Goal: Task Accomplishment & Management: Manage account settings

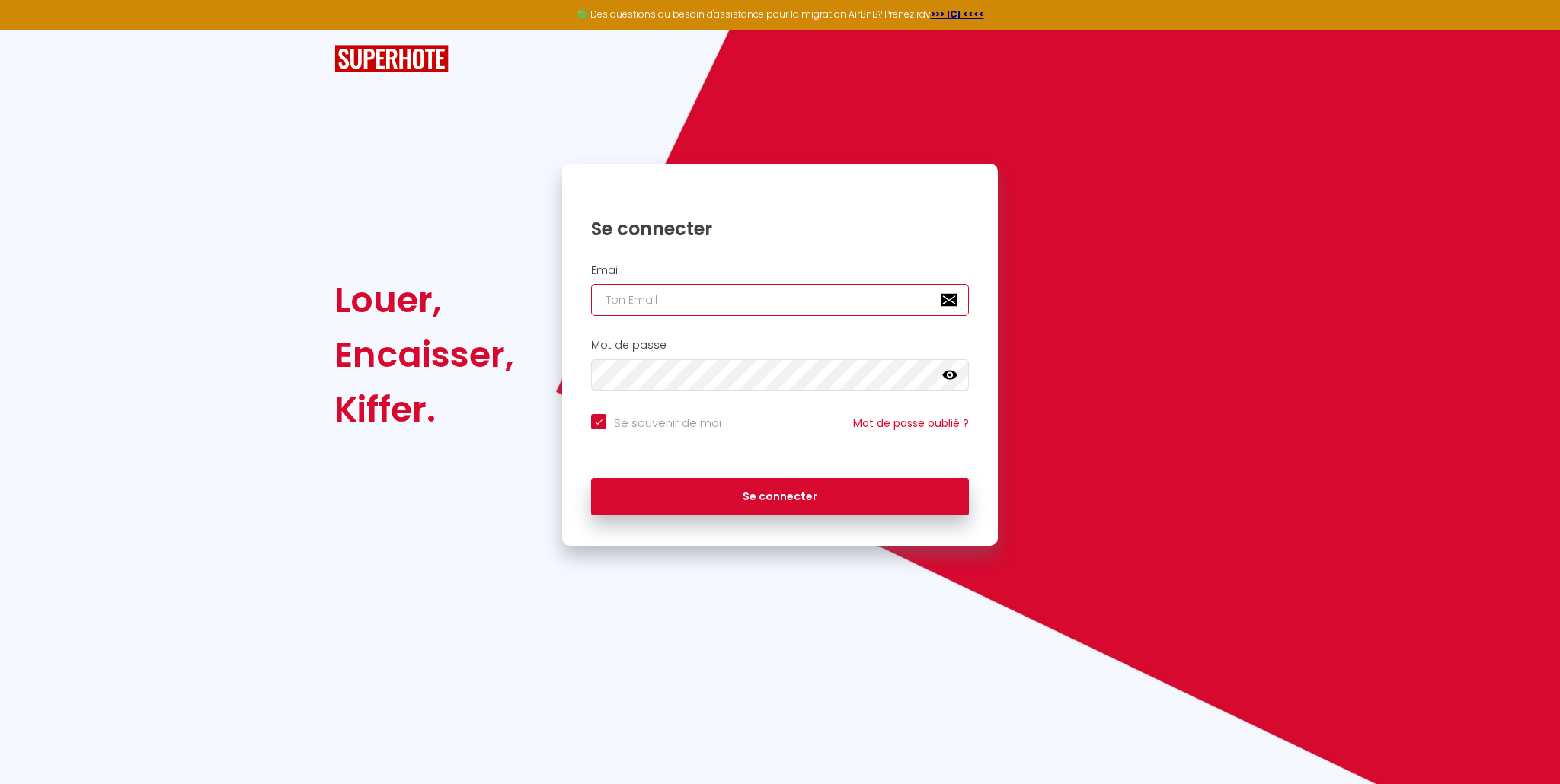
click at [762, 300] on input "email" at bounding box center [780, 300] width 378 height 32
type input "i"
checkbox input "true"
type input "in"
checkbox input "true"
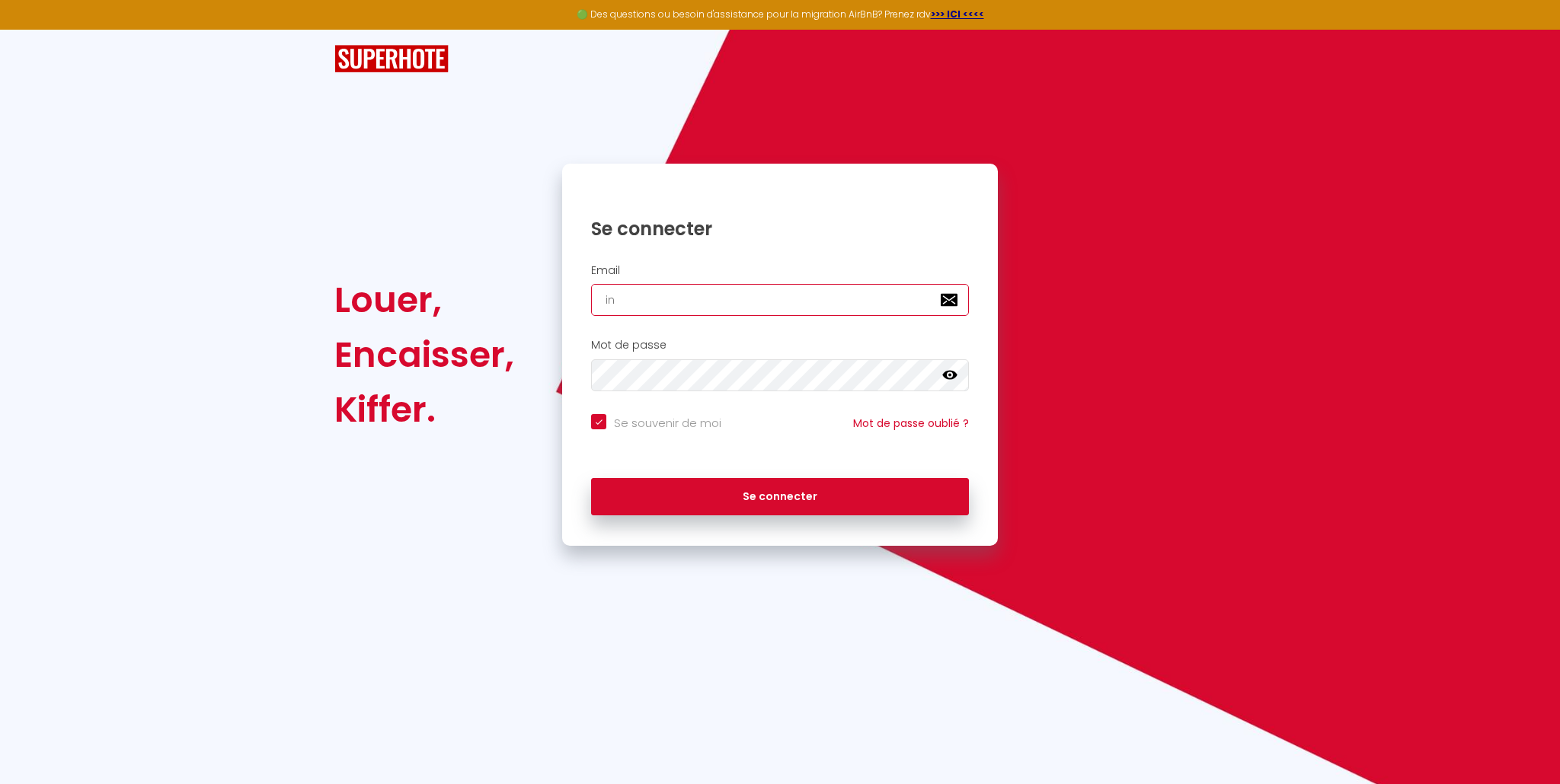
type input "inf"
checkbox input "true"
type input "info"
checkbox input "true"
type input "info@"
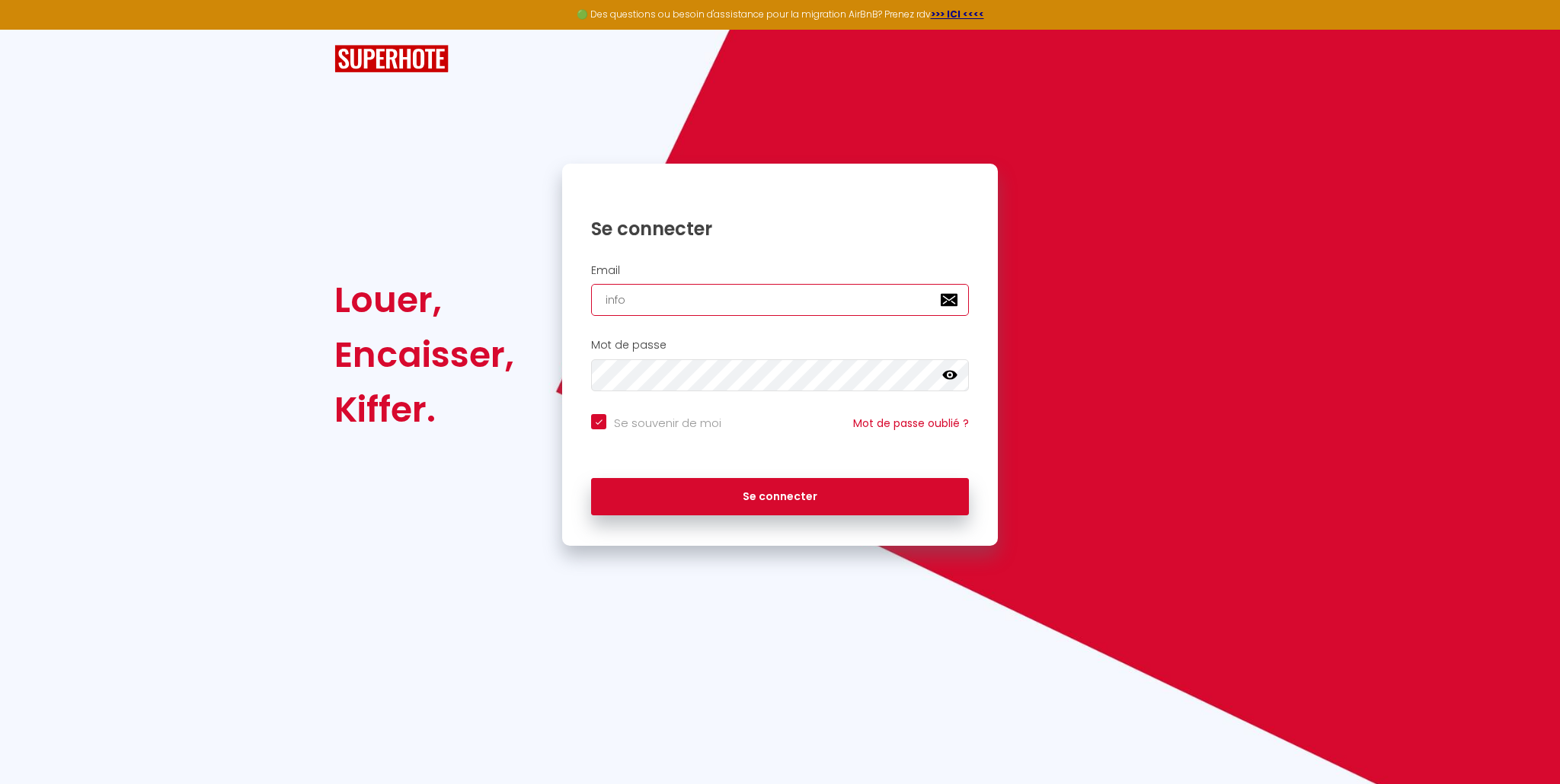
checkbox input "true"
type input "info@s"
checkbox input "true"
type input "info@sa"
checkbox input "true"
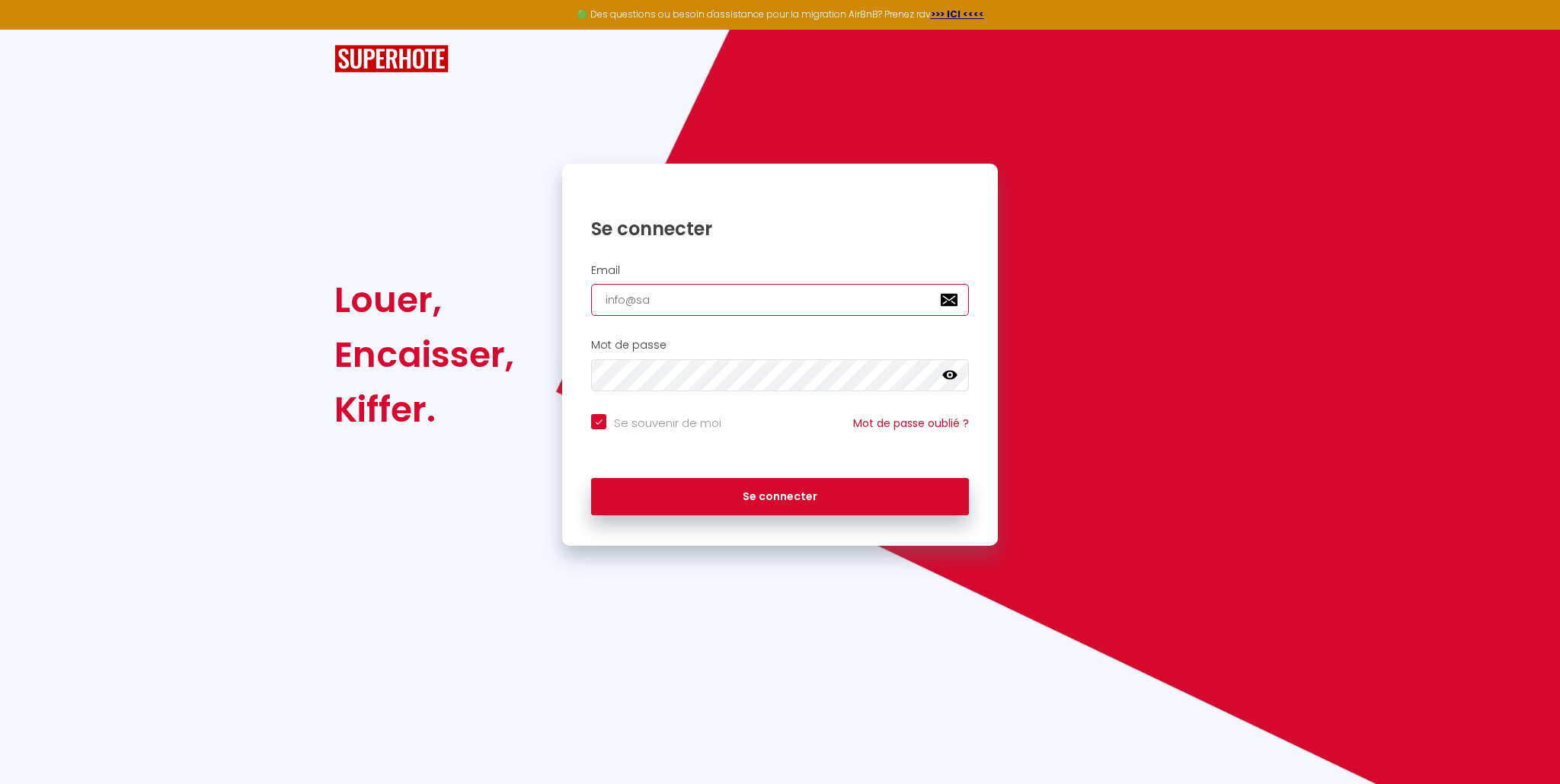
type input "info@sai"
checkbox input "true"
type input "info@sain"
checkbox input "true"
type input "info@saint"
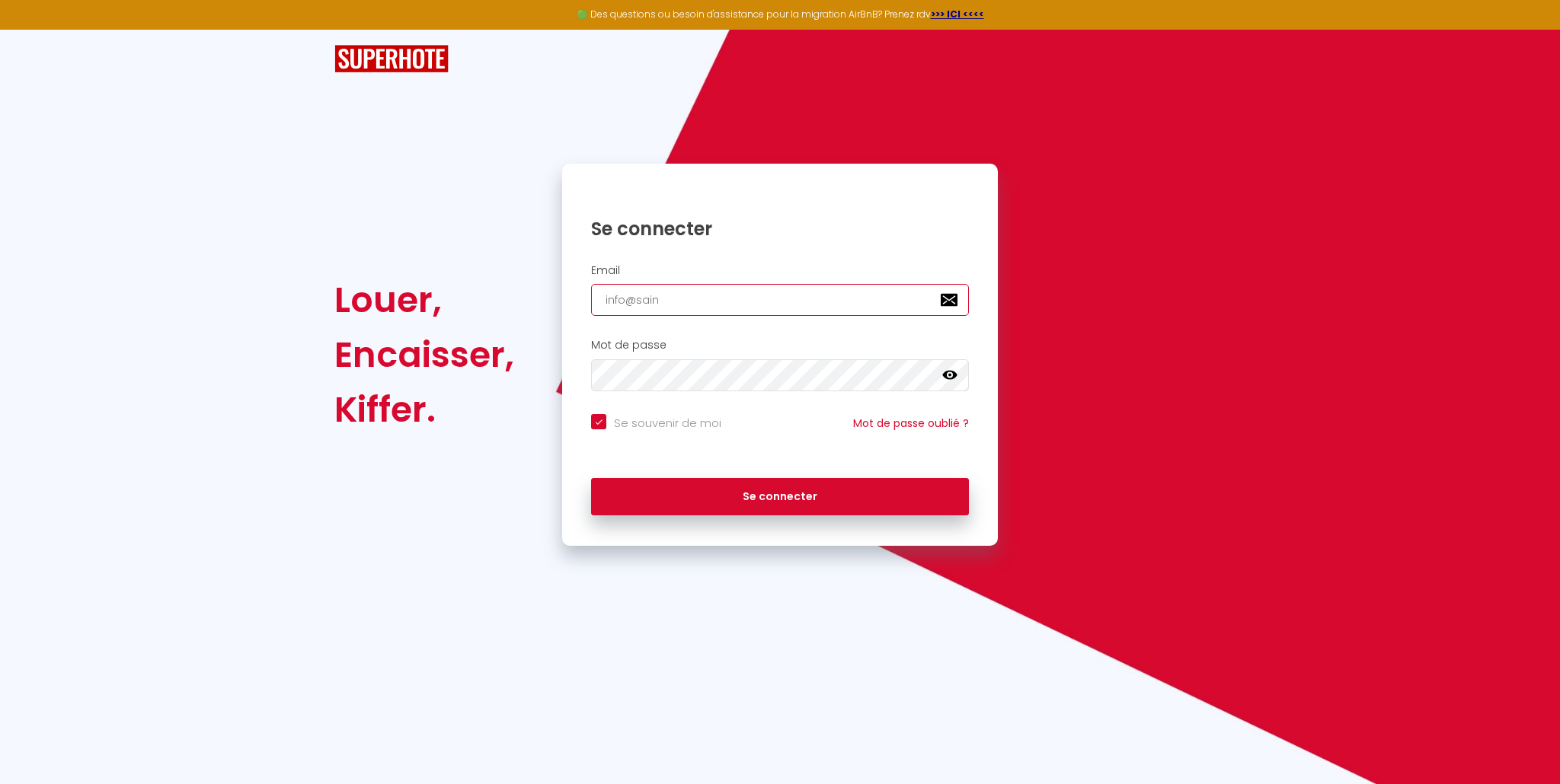
checkbox input "true"
type input "info@saintc"
checkbox input "true"
type input "info@saintcy"
checkbox input "true"
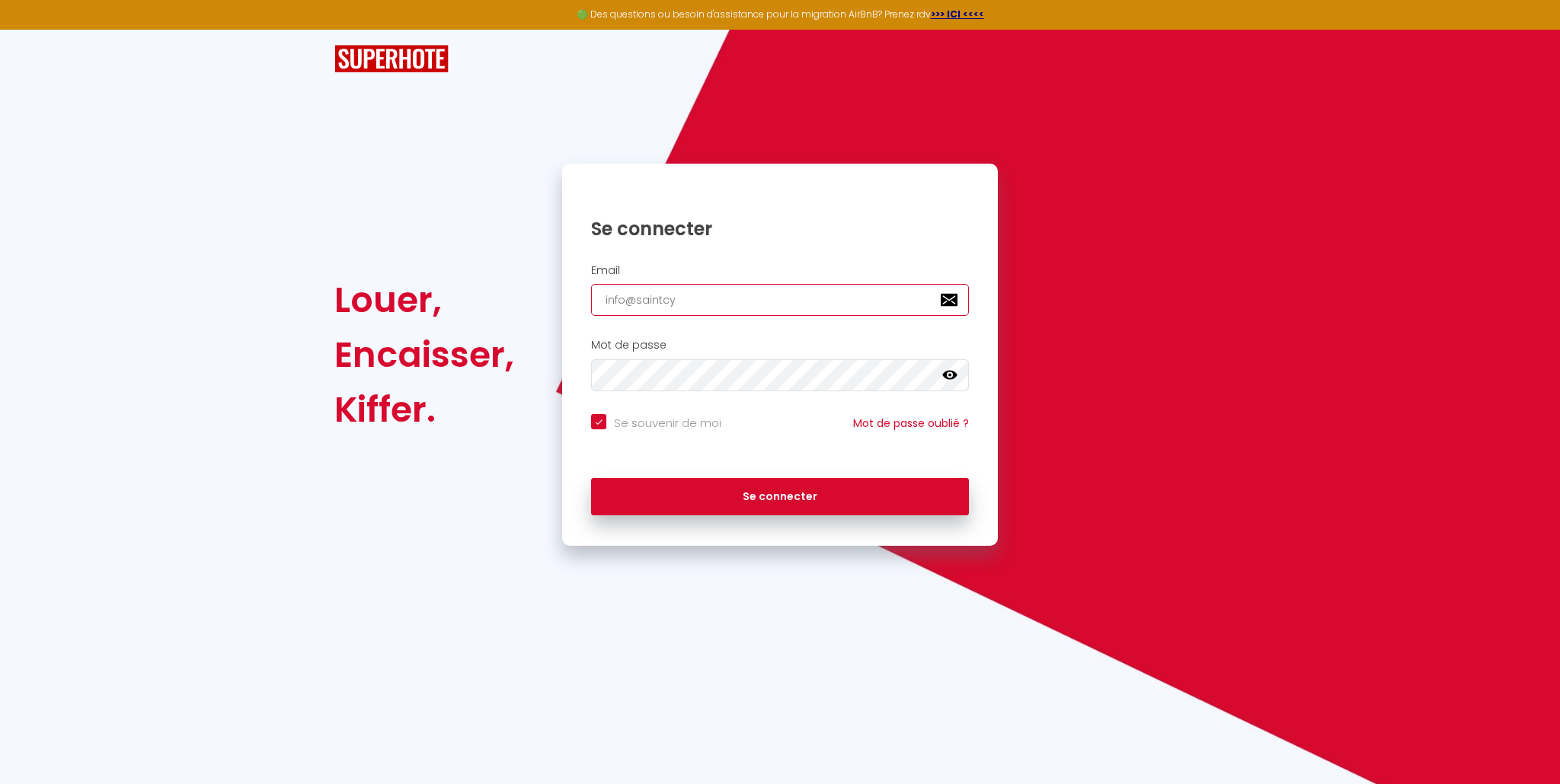
type input "info@saintcyr"
checkbox input "true"
type input "info@saintcyr-"
checkbox input "true"
type input "info@saintcyr-c"
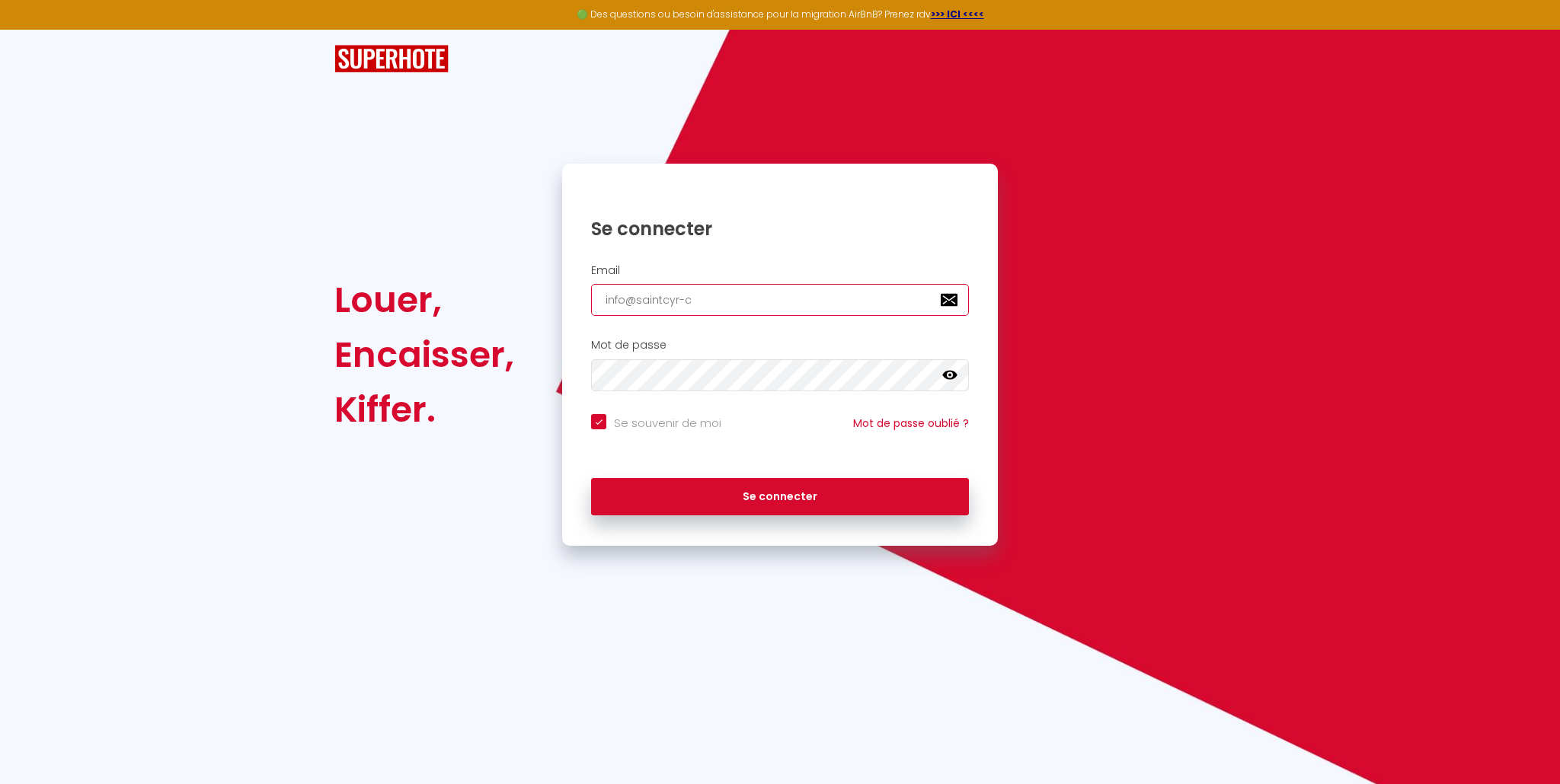
checkbox input "true"
type input "info@saintcyr-co"
checkbox input "true"
type input "info@saintcyr-con"
checkbox input "true"
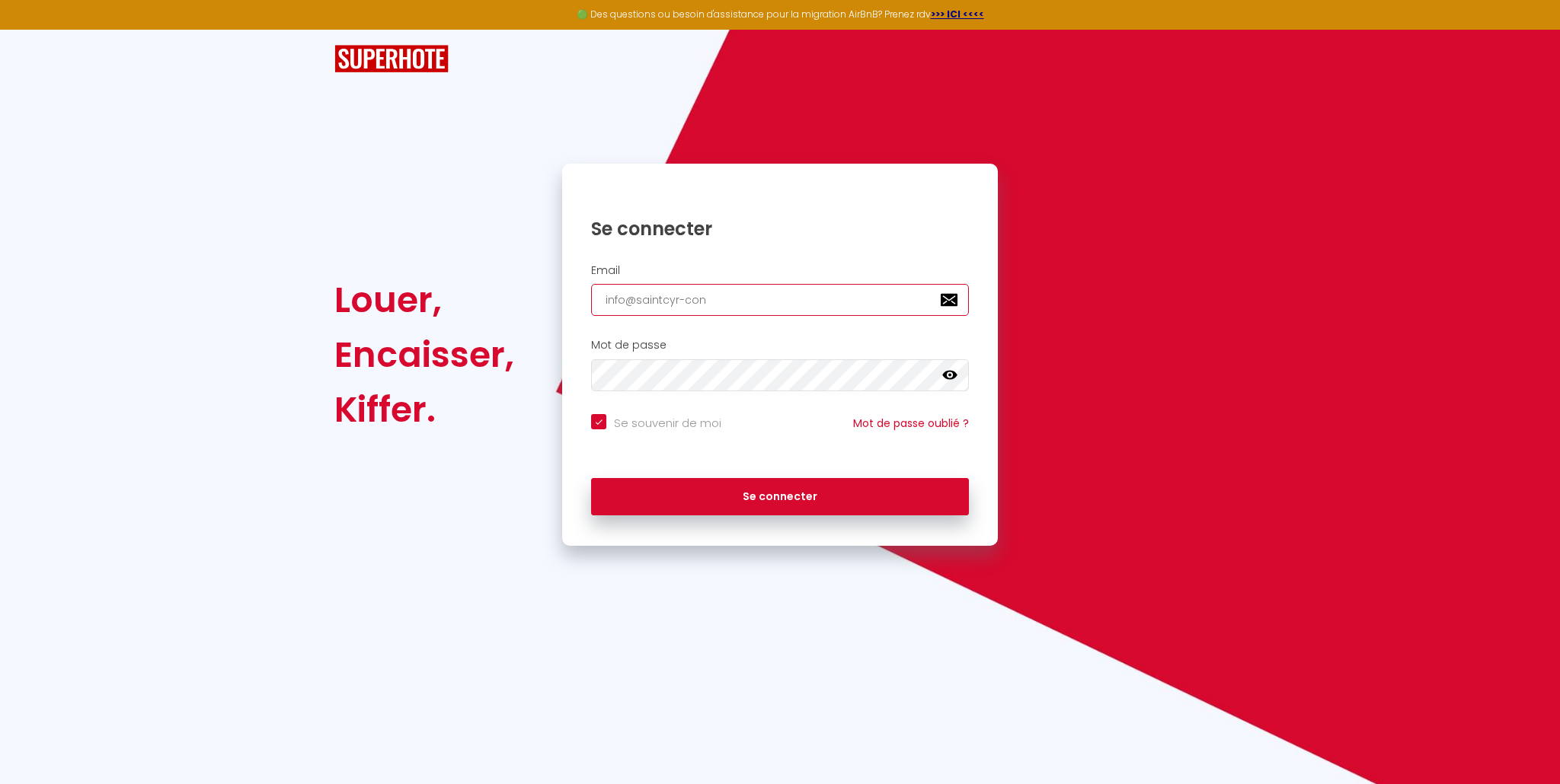
type input "info@saintcyr-conc"
checkbox input "true"
type input "info@saintcyr-conci"
checkbox input "true"
type input "info@saintcyr-concie"
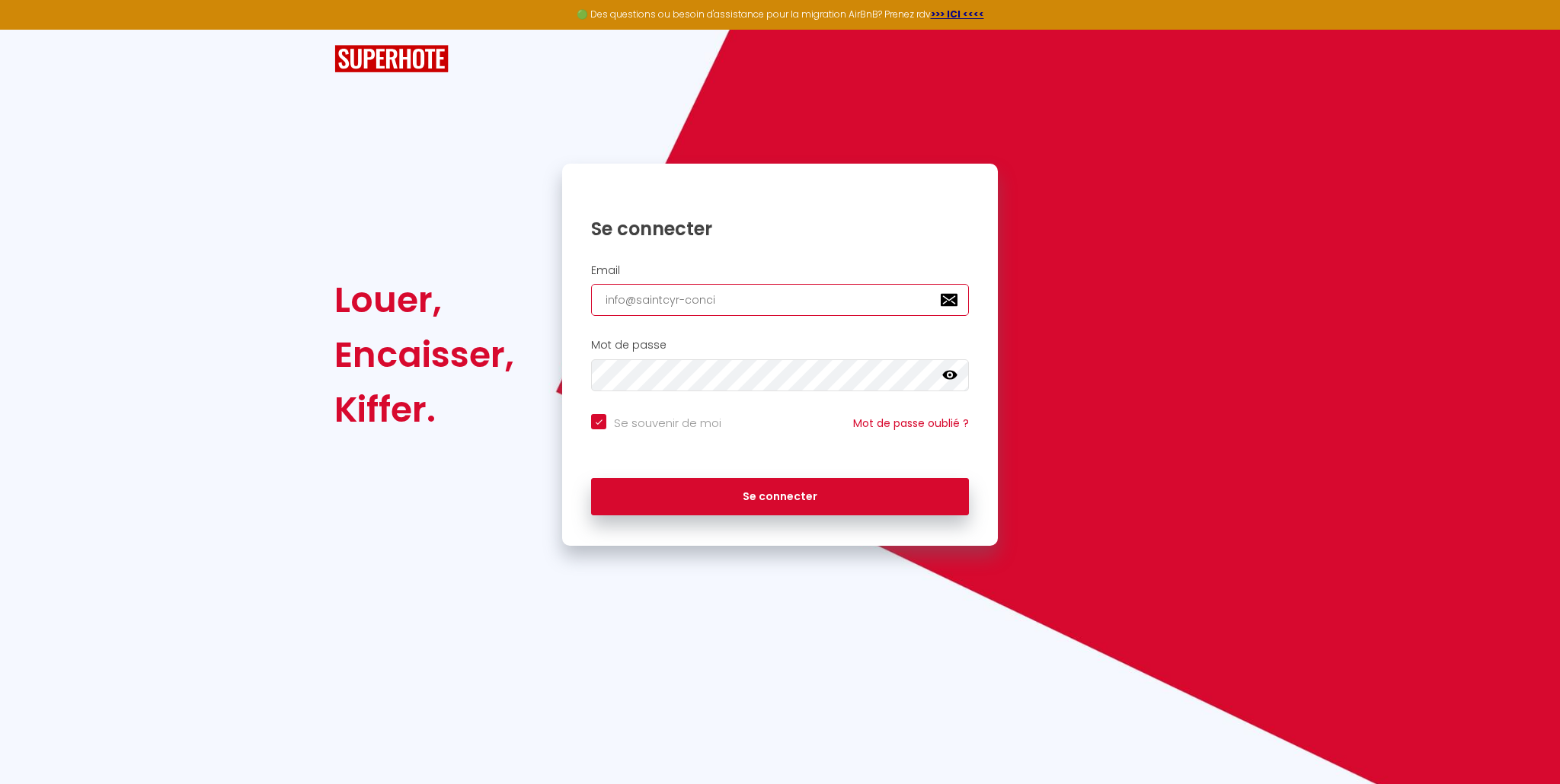
checkbox input "true"
type input "info@saintcyr-concier"
checkbox input "true"
type input "info@saintcyr-concierg"
checkbox input "true"
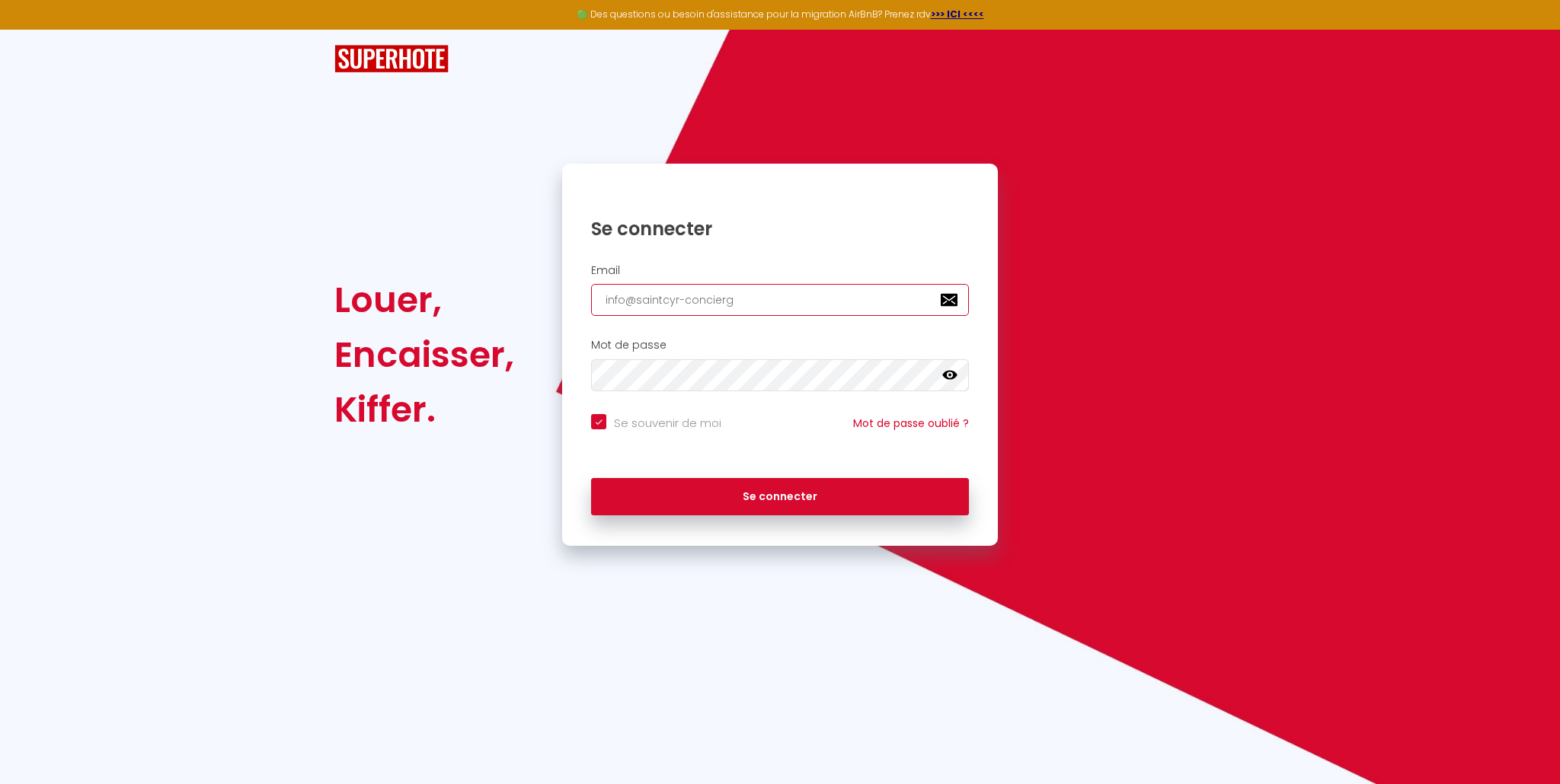
type input "info@saintcyr-concierge"
checkbox input "true"
type input "info@saintcyr-concierger"
checkbox input "true"
type input "info@saintcyr-conciergeri"
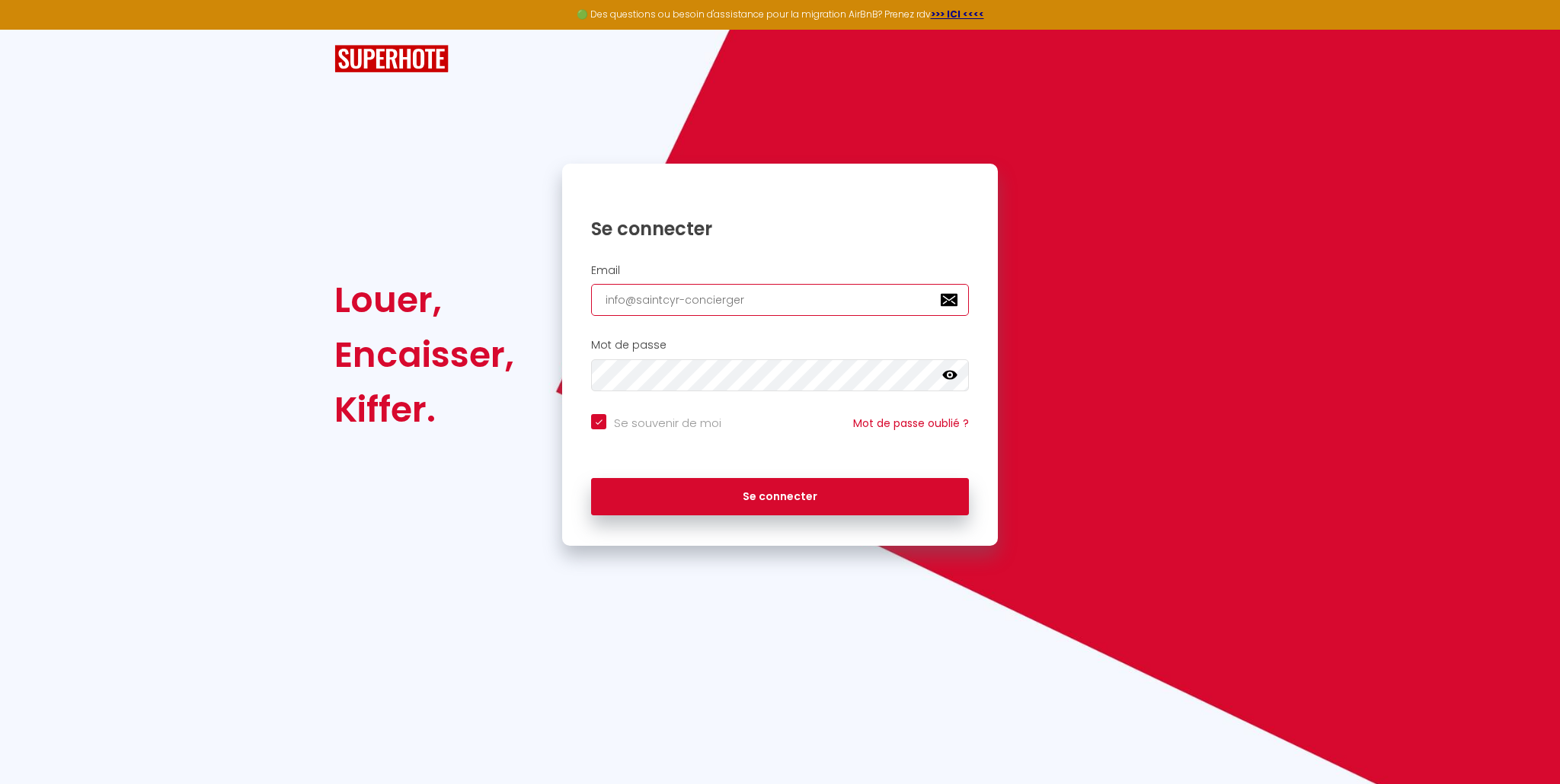
checkbox input "true"
type input "info@saintcyr-conciergerie"
checkbox input "true"
type input "info@saintcyr-conciergerie."
checkbox input "true"
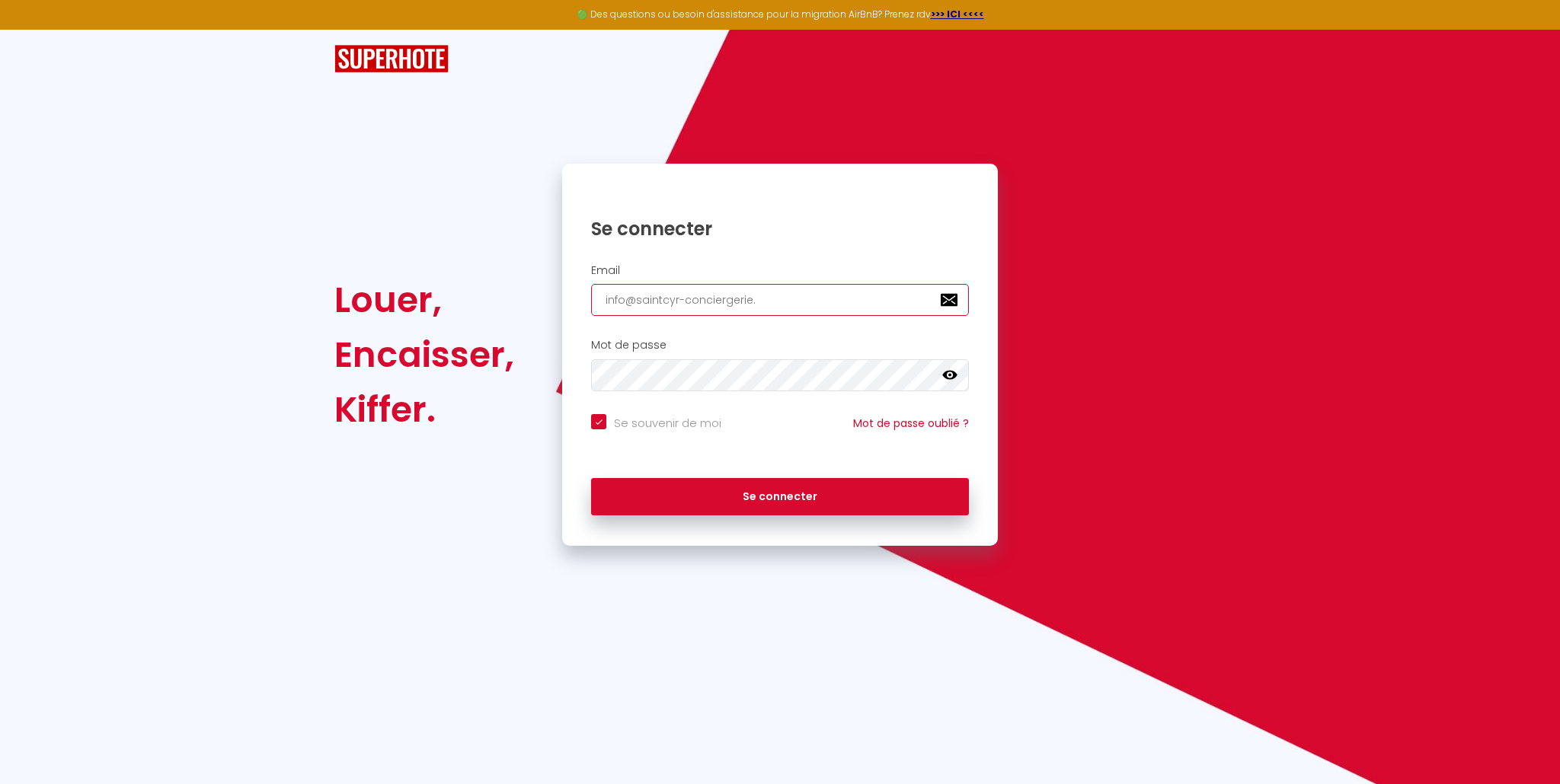
type input "info@saintcyr-conciergerie.f"
checkbox input "true"
type input "[EMAIL_ADDRESS][DOMAIN_NAME]"
checkbox input "true"
type input "[EMAIL_ADDRESS][DOMAIN_NAME]"
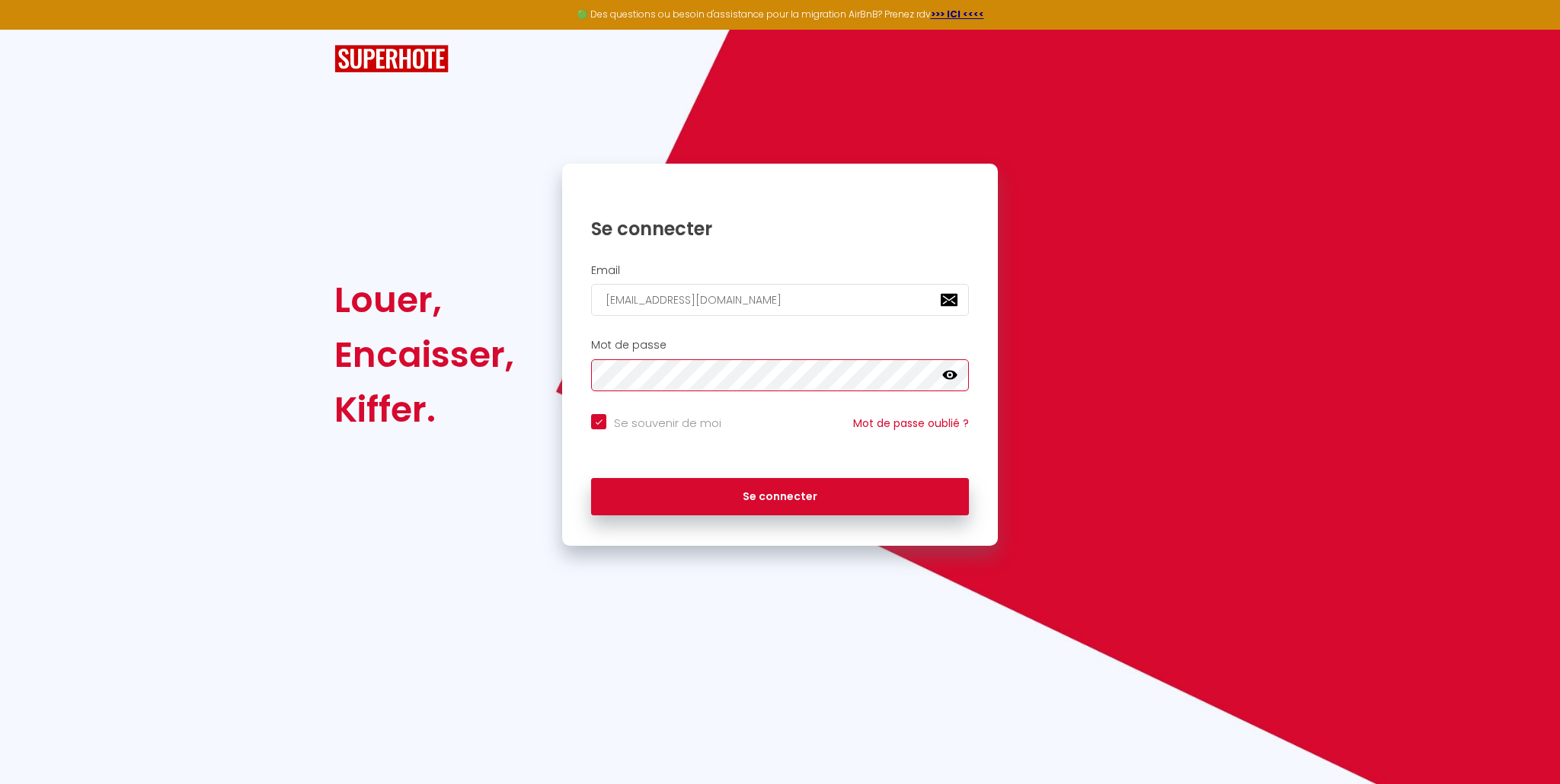
click at [591, 478] on button "Se connecter" at bounding box center [780, 496] width 378 height 38
checkbox input "true"
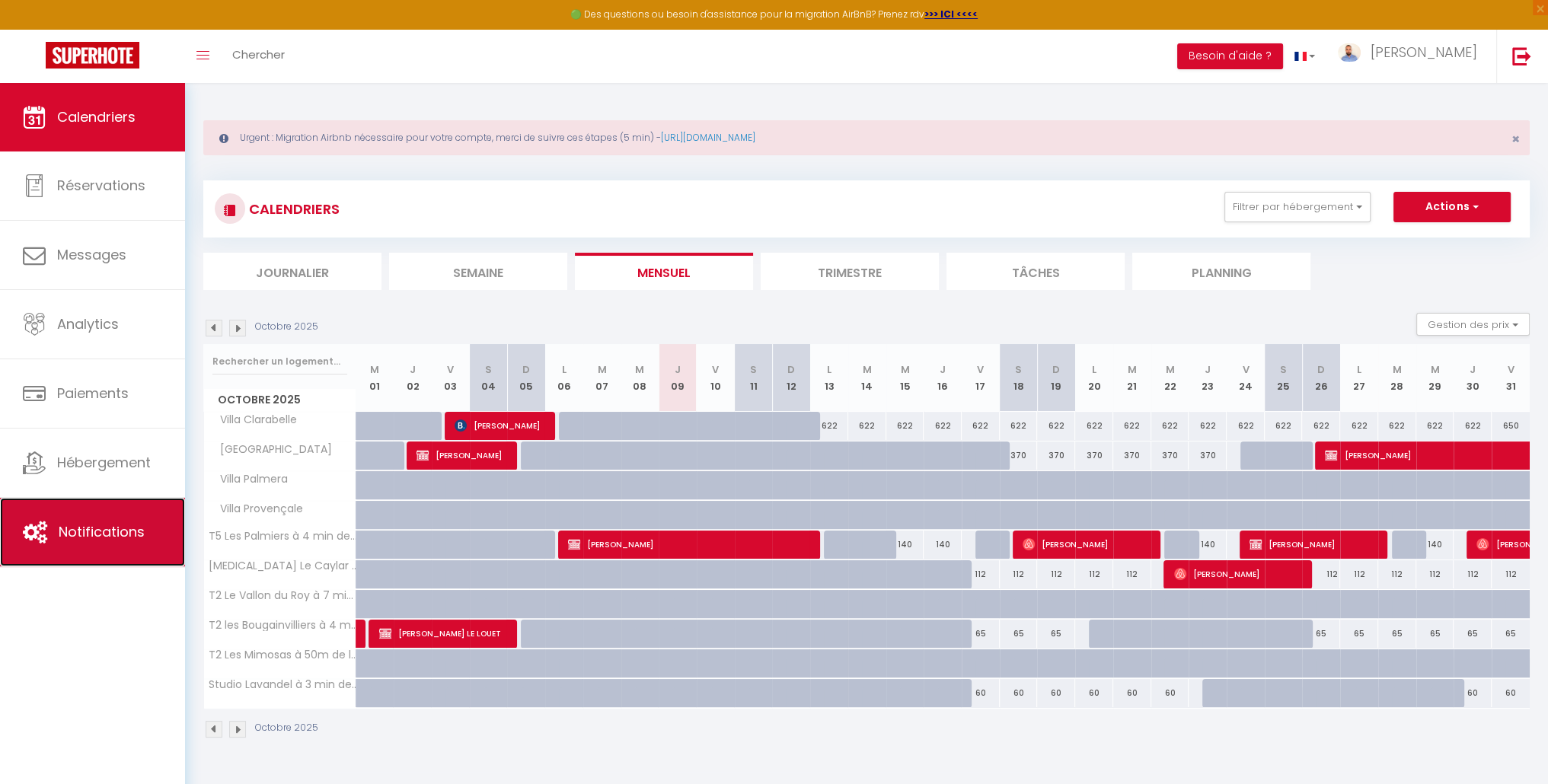
click at [84, 524] on span "Notifications" at bounding box center [102, 530] width 86 height 19
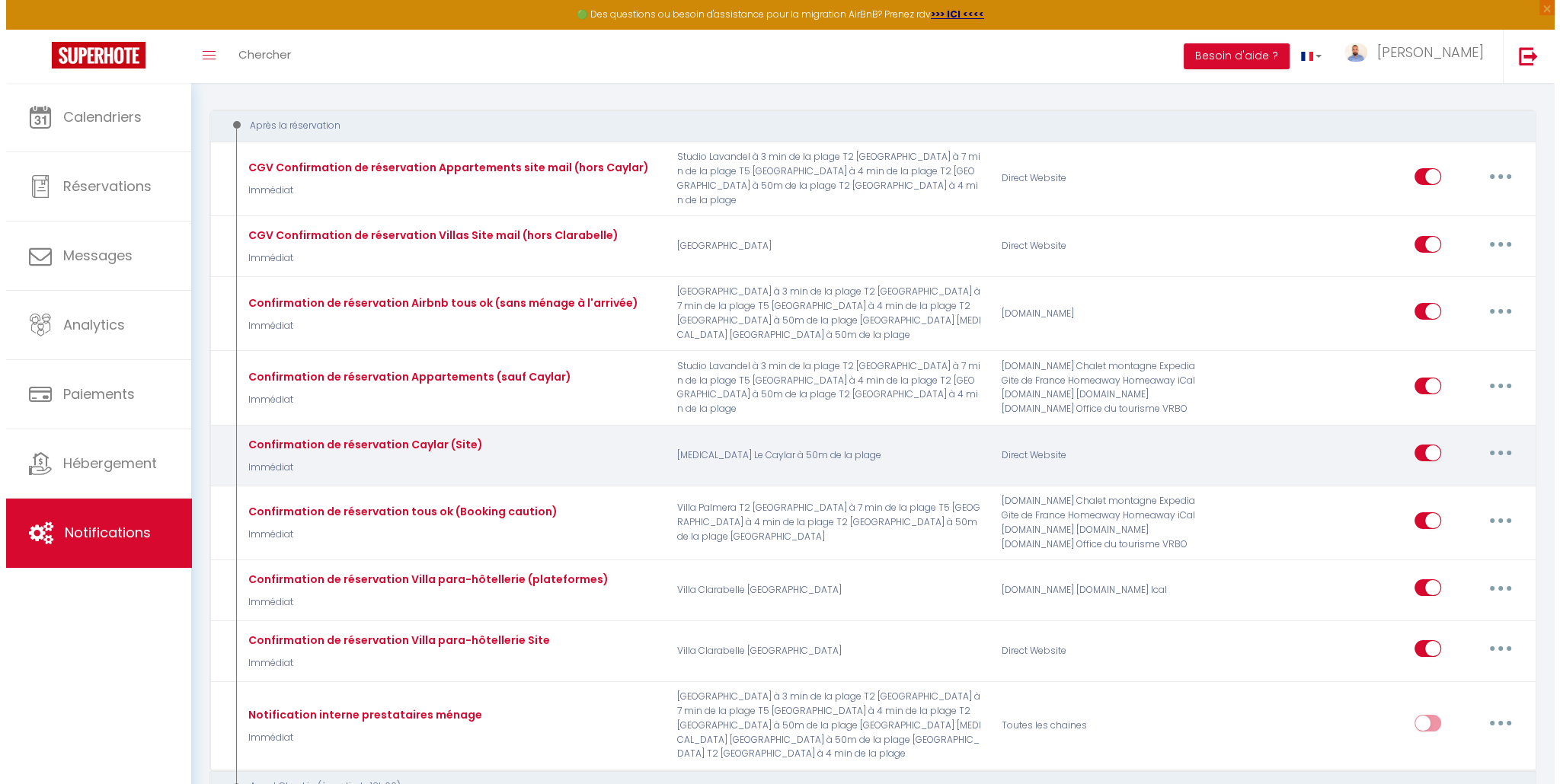
scroll to position [216, 0]
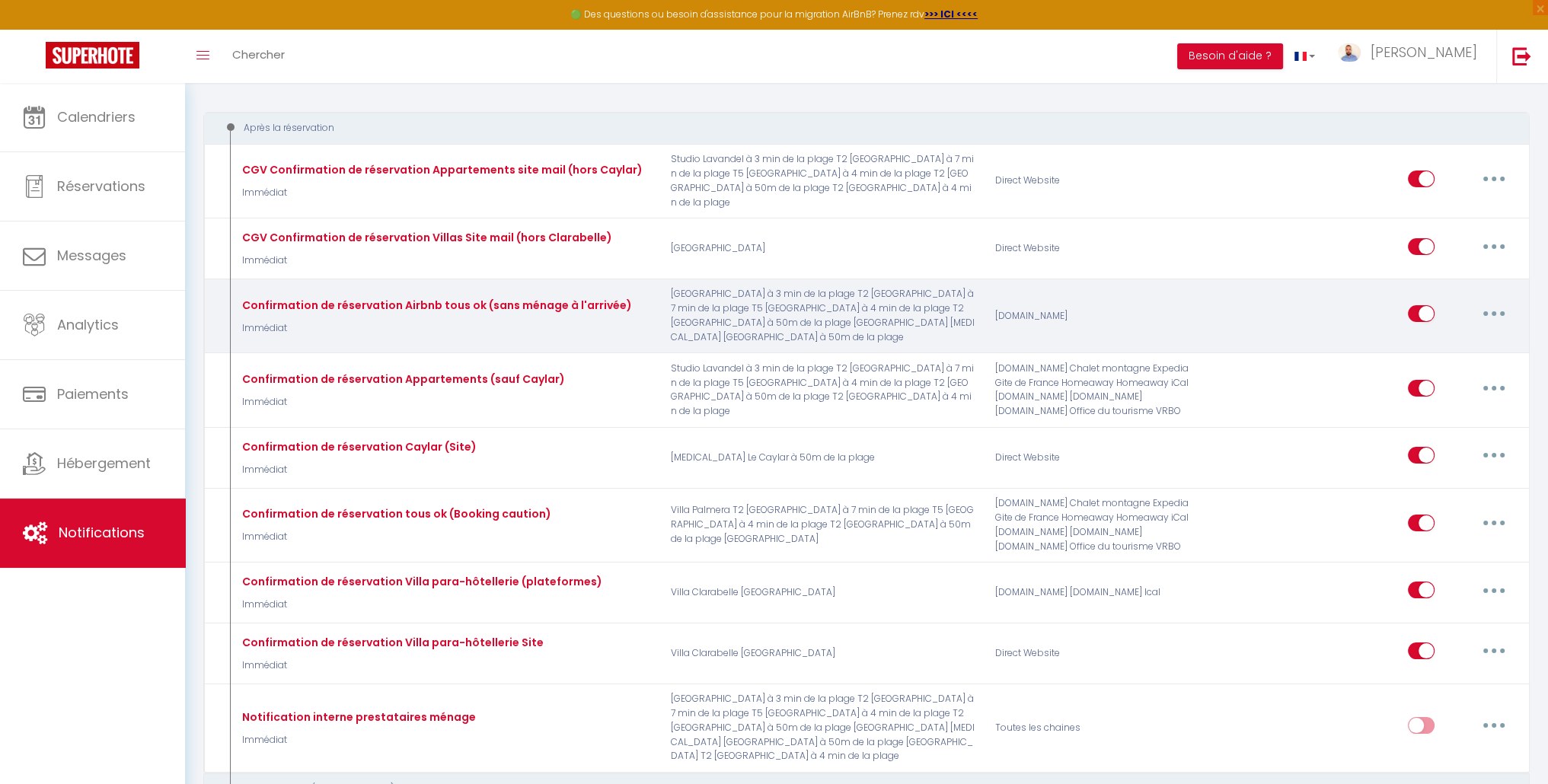
click at [1501, 303] on button "button" at bounding box center [1494, 313] width 43 height 24
click at [1465, 336] on link "Editer" at bounding box center [1454, 348] width 113 height 25
type input "Confirmation de réservation Airbnb tous ok (sans ménage à l'arrivée)"
select select "notification"
select select "Immédiat"
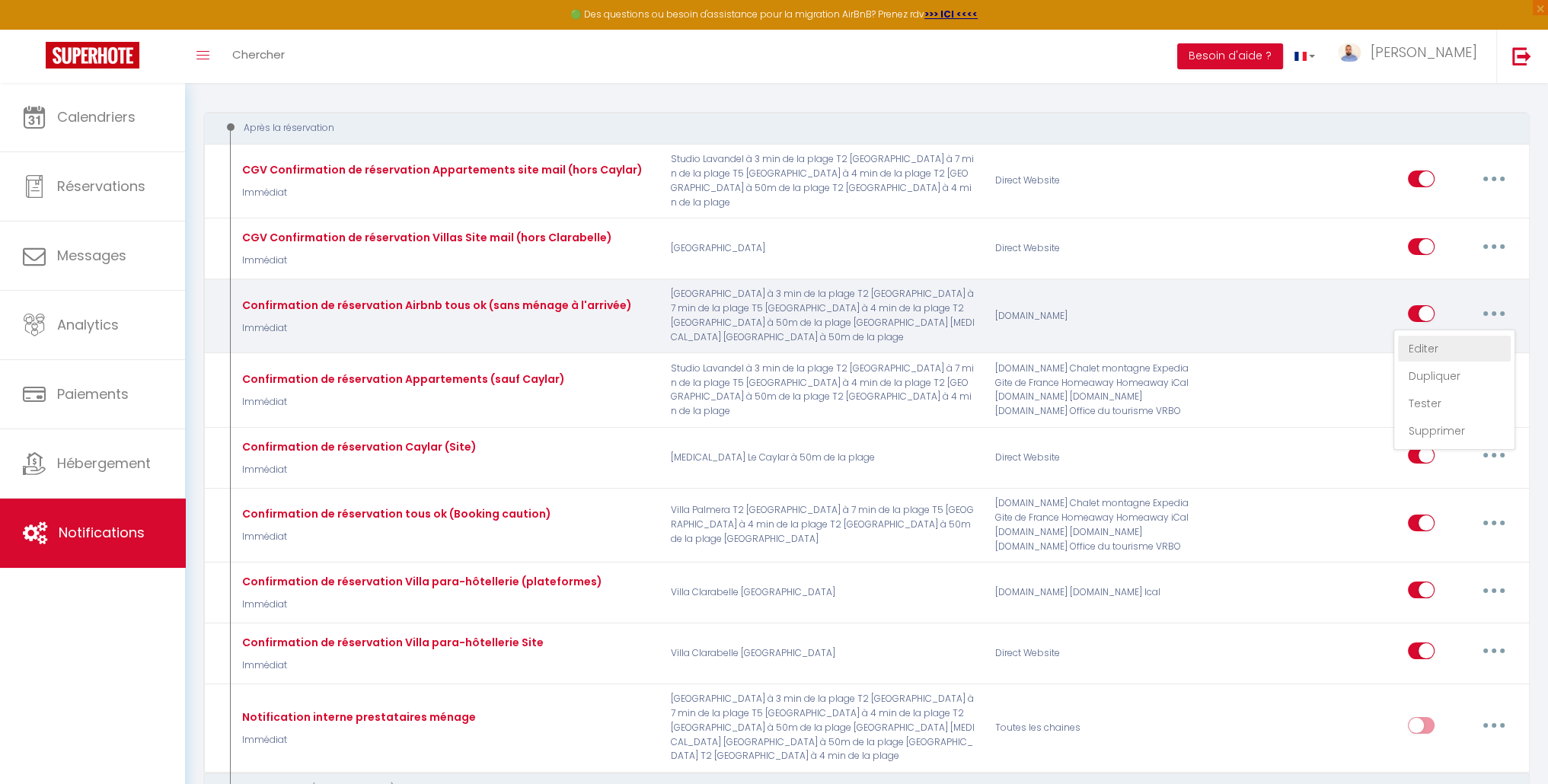
select select "if_booking_is_paid"
checkbox input "true"
checkbox input "false"
radio input "true"
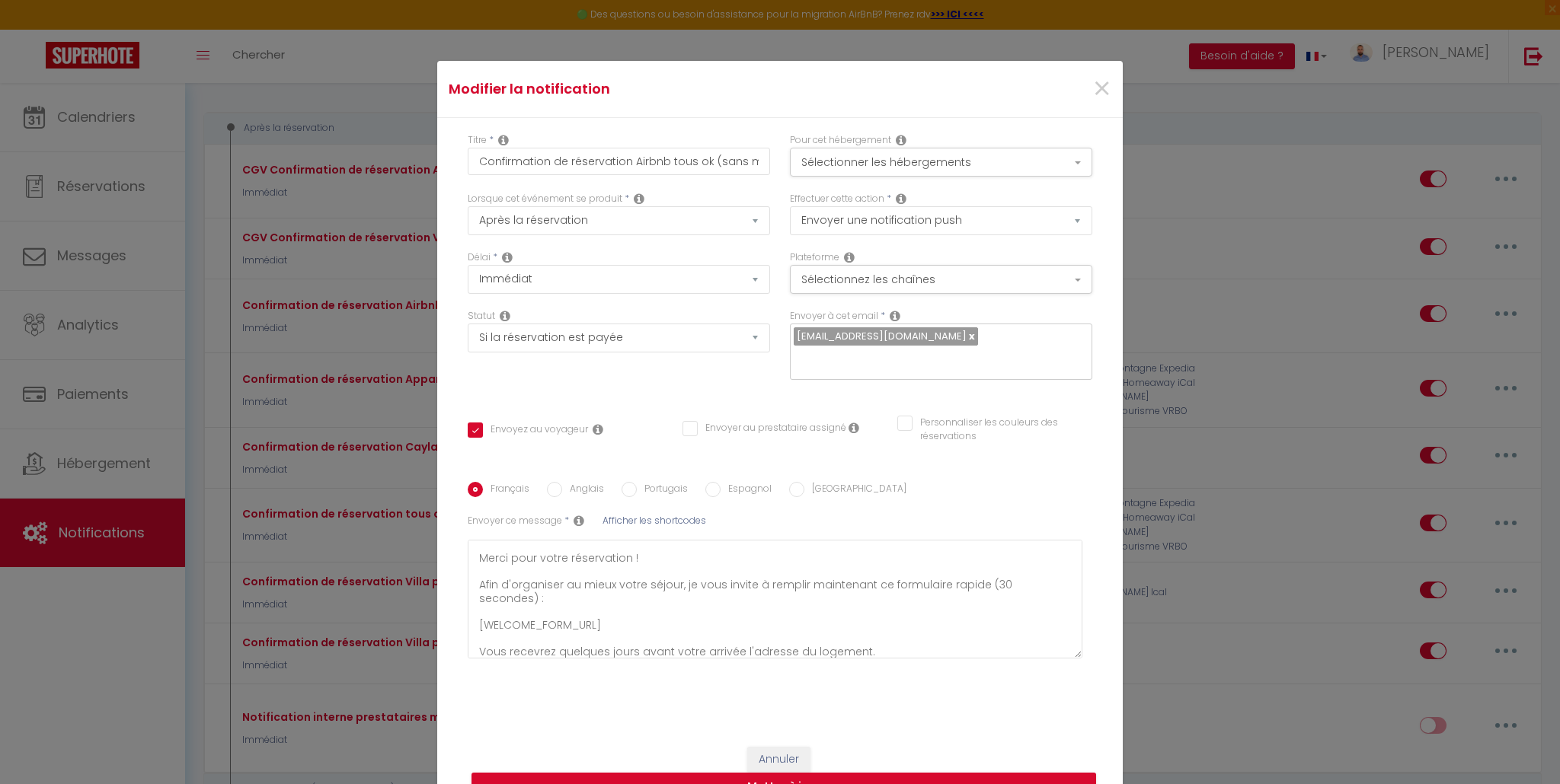
scroll to position [0, 0]
click at [695, 345] on select "Aucun Si la réservation est payée Si réservation non payée Si la caution a été …" at bounding box center [618, 338] width 303 height 29
click at [909, 269] on button "Sélectionnez les chaînes" at bounding box center [940, 280] width 303 height 29
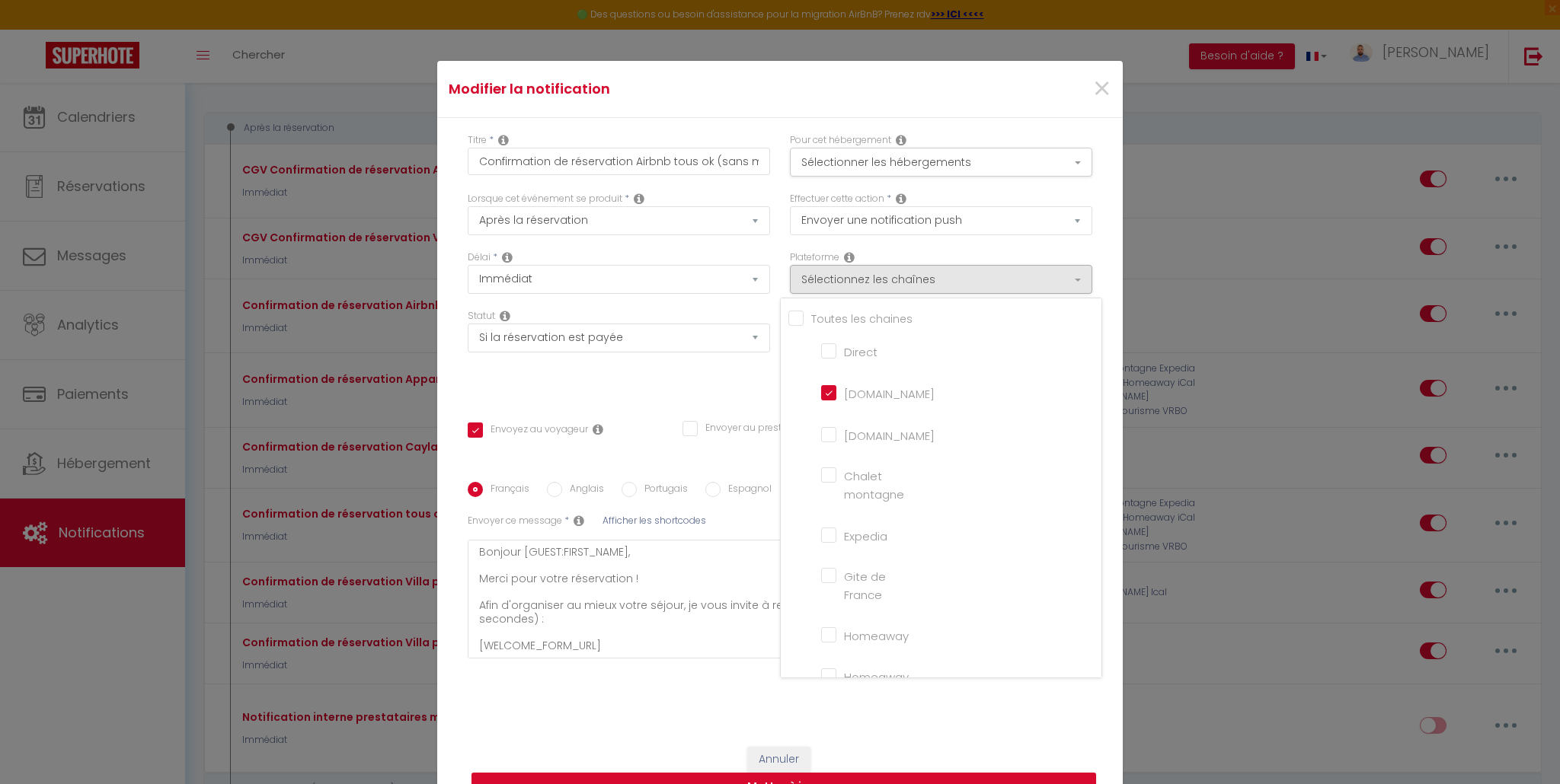
click at [872, 94] on h4 "Modifier la notification" at bounding box center [666, 89] width 435 height 22
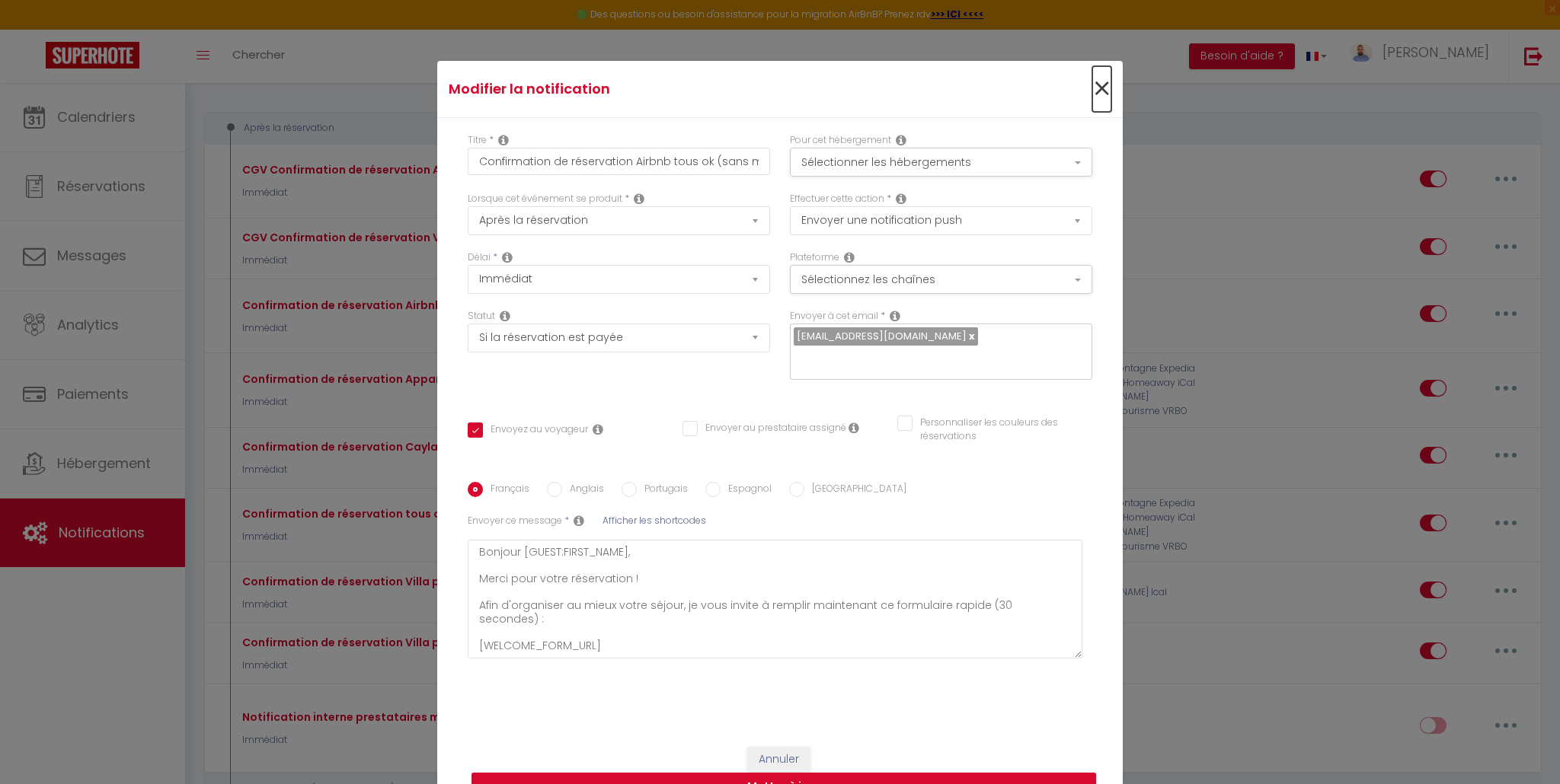
click at [1094, 91] on span "×" at bounding box center [1101, 89] width 19 height 46
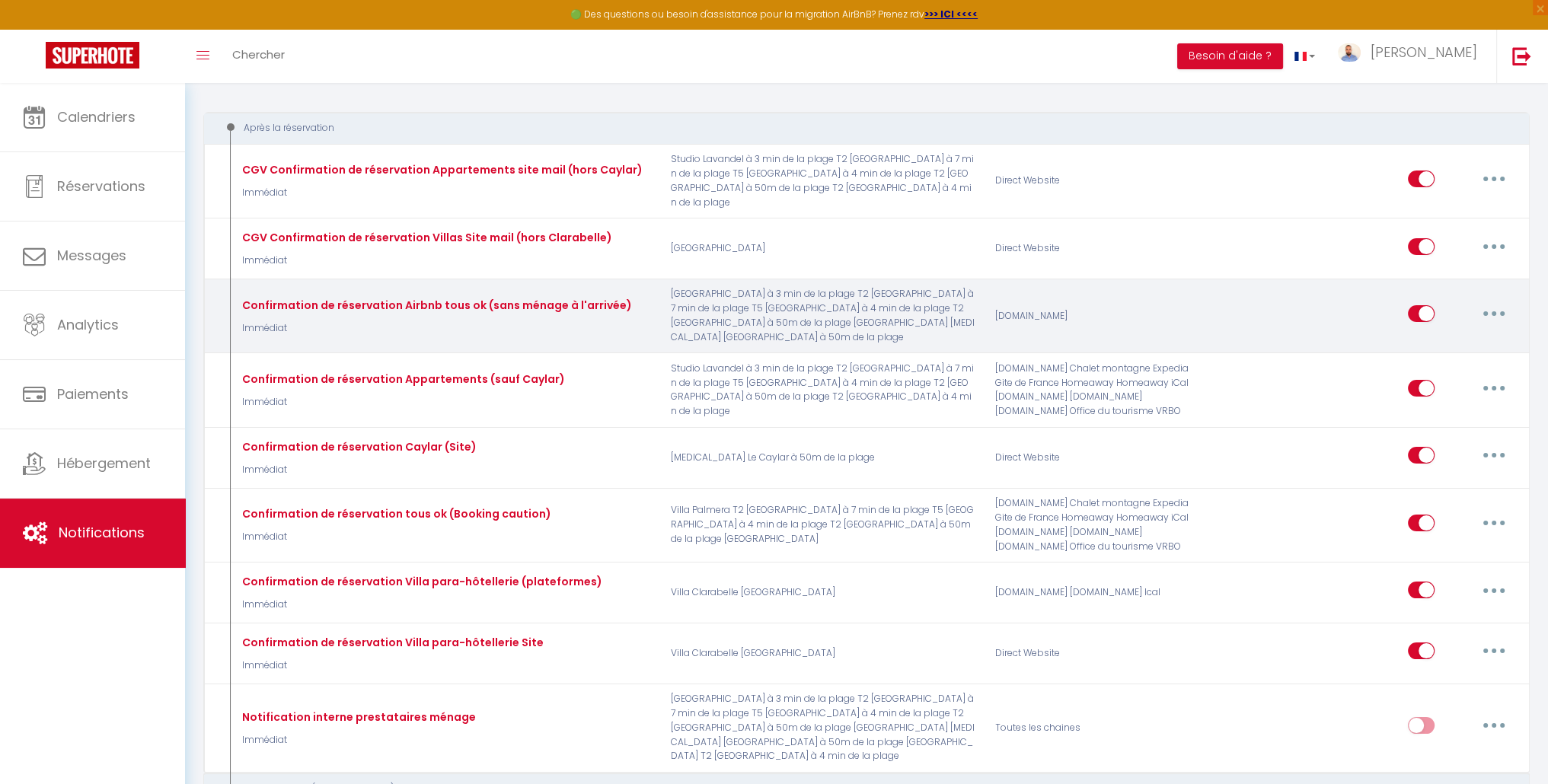
click at [1515, 301] on button "button" at bounding box center [1494, 313] width 43 height 24
click at [1448, 392] on link "Tester" at bounding box center [1454, 403] width 113 height 25
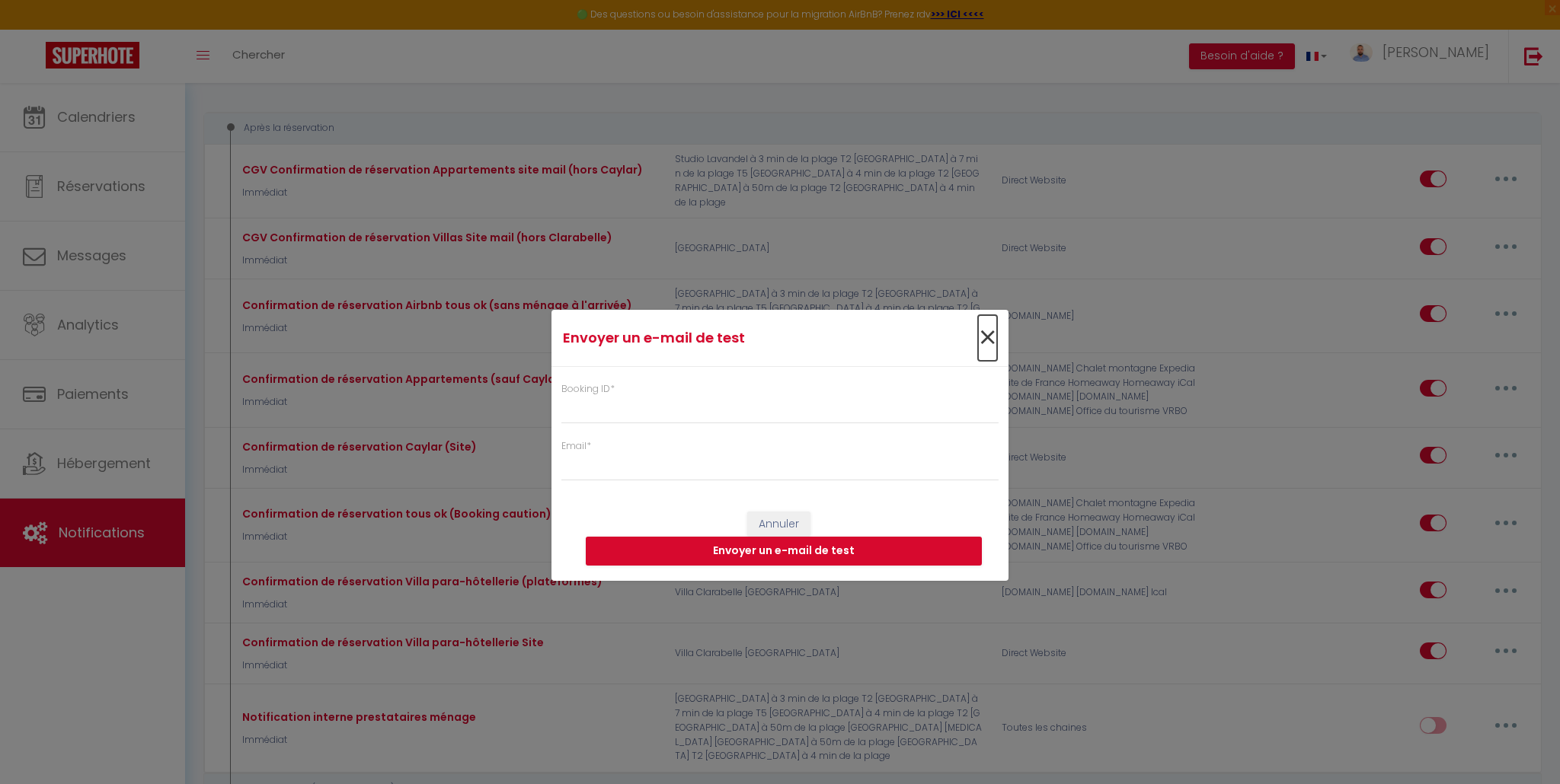
click at [987, 334] on span "×" at bounding box center [986, 338] width 19 height 46
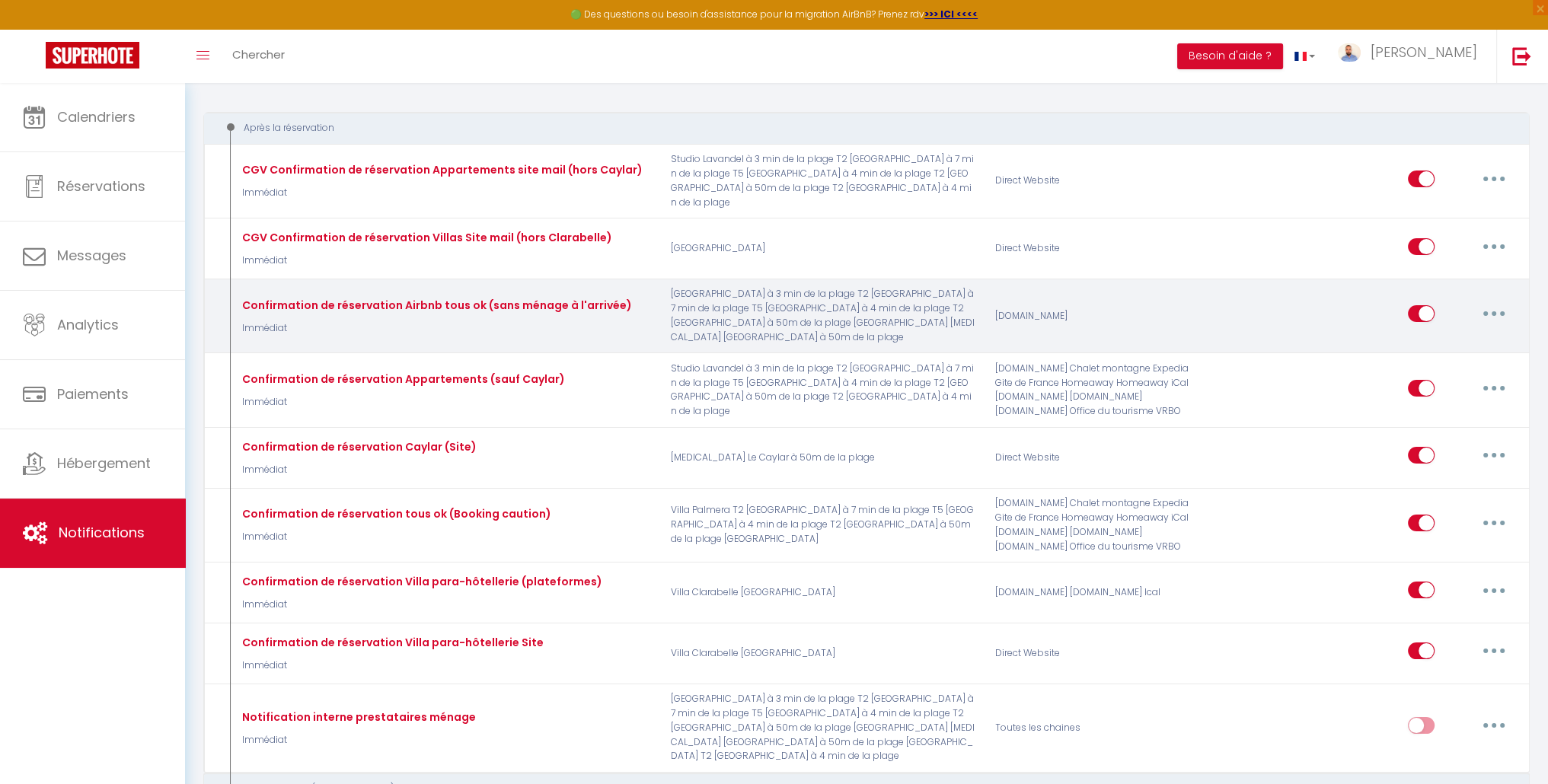
click at [1505, 301] on button "button" at bounding box center [1494, 313] width 43 height 24
click at [1447, 336] on link "Editer" at bounding box center [1454, 348] width 113 height 25
checkbox input "true"
checkbox input "false"
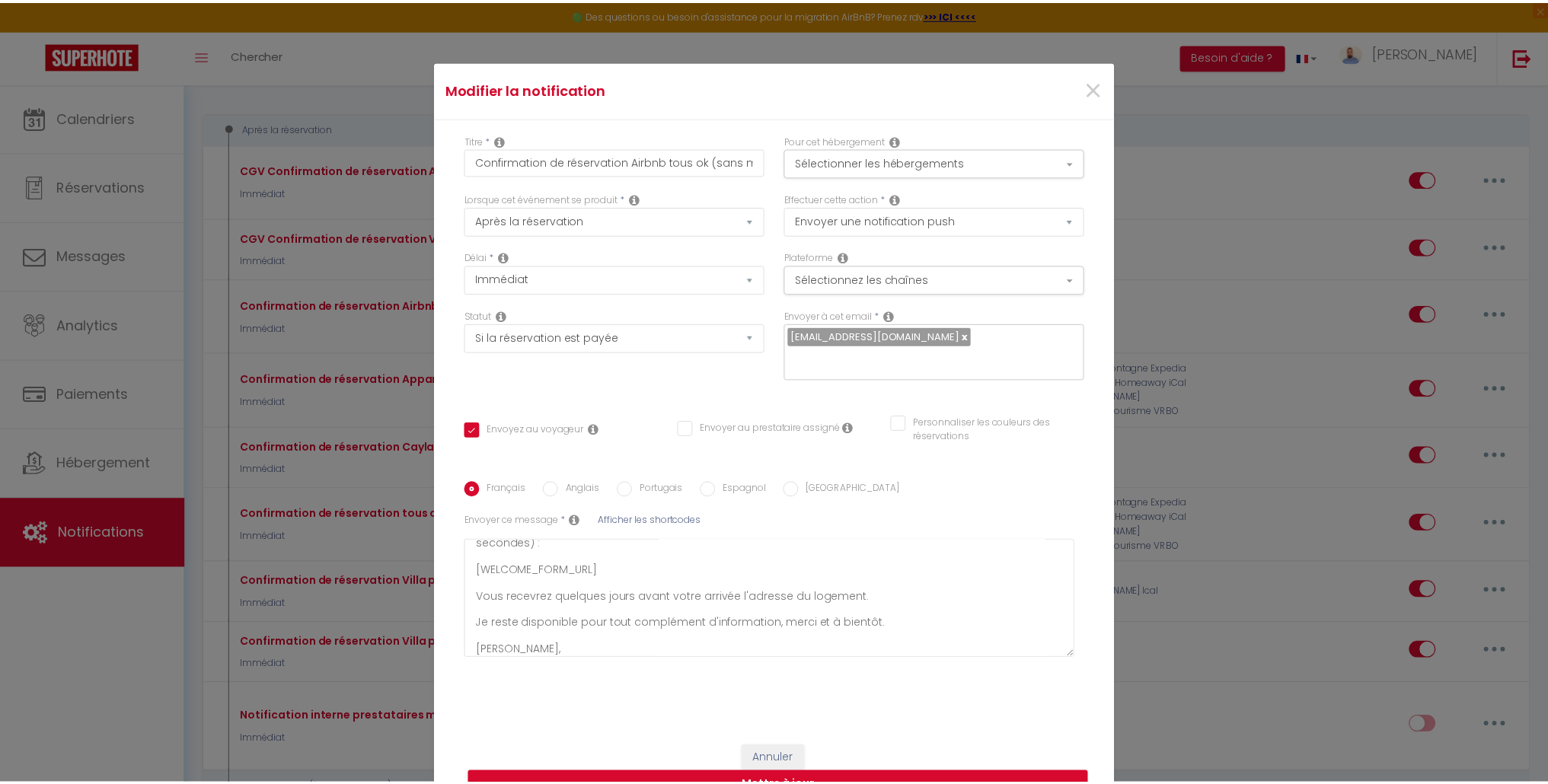
scroll to position [76, 0]
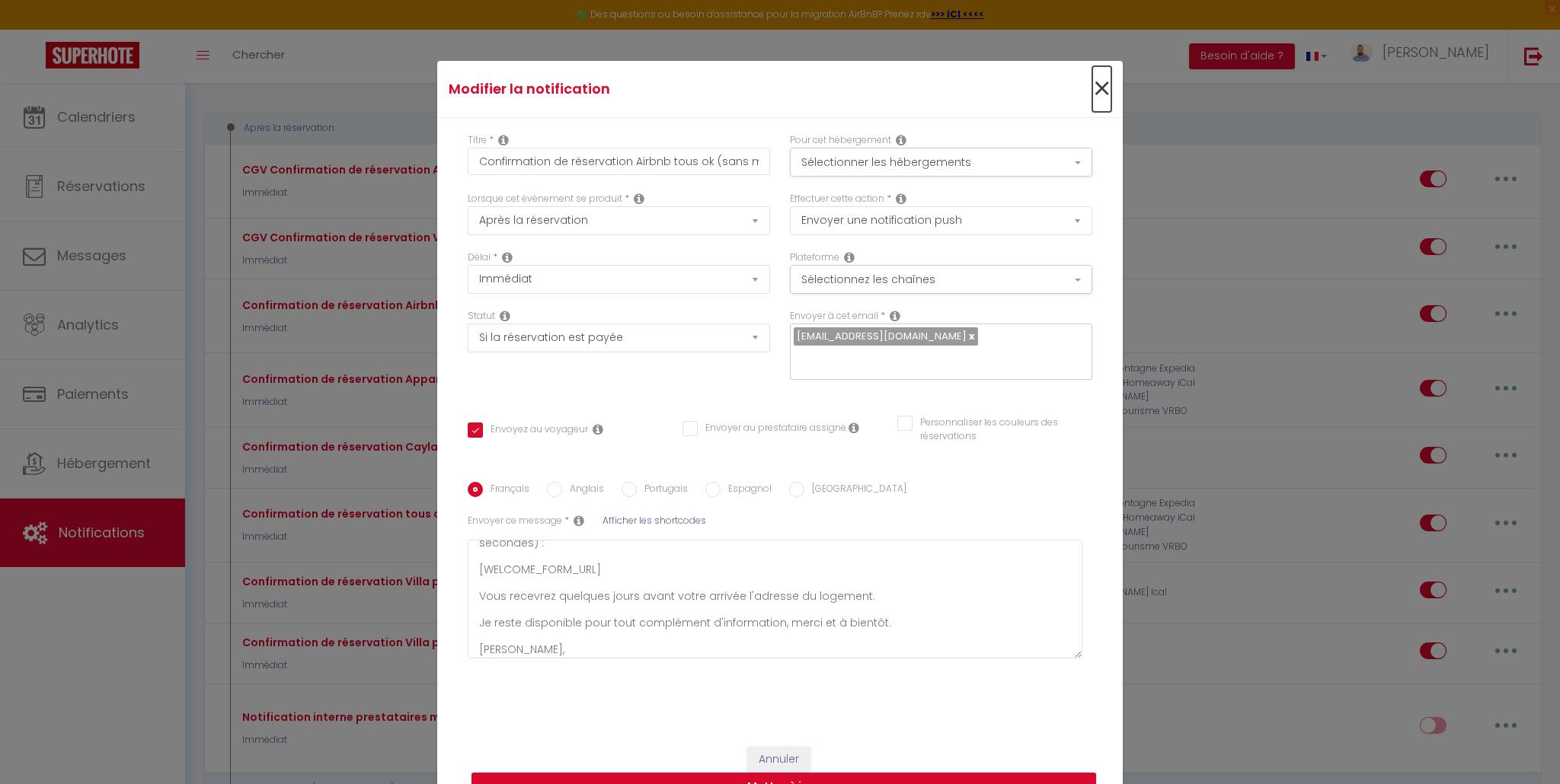
click at [1098, 86] on span "×" at bounding box center [1101, 89] width 19 height 46
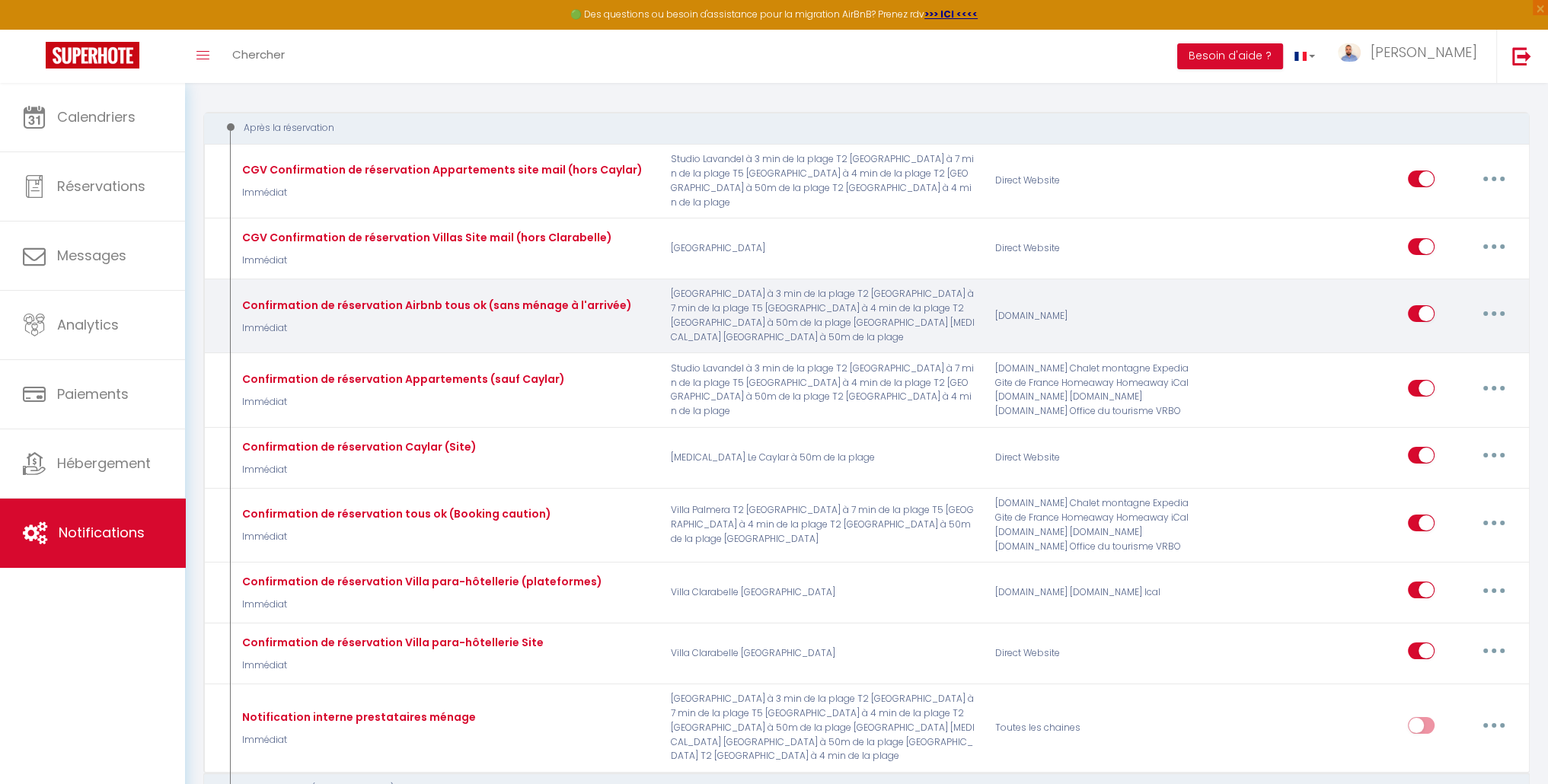
click at [1486, 301] on button "button" at bounding box center [1494, 313] width 43 height 24
click at [1463, 394] on link "Tester" at bounding box center [1454, 403] width 113 height 25
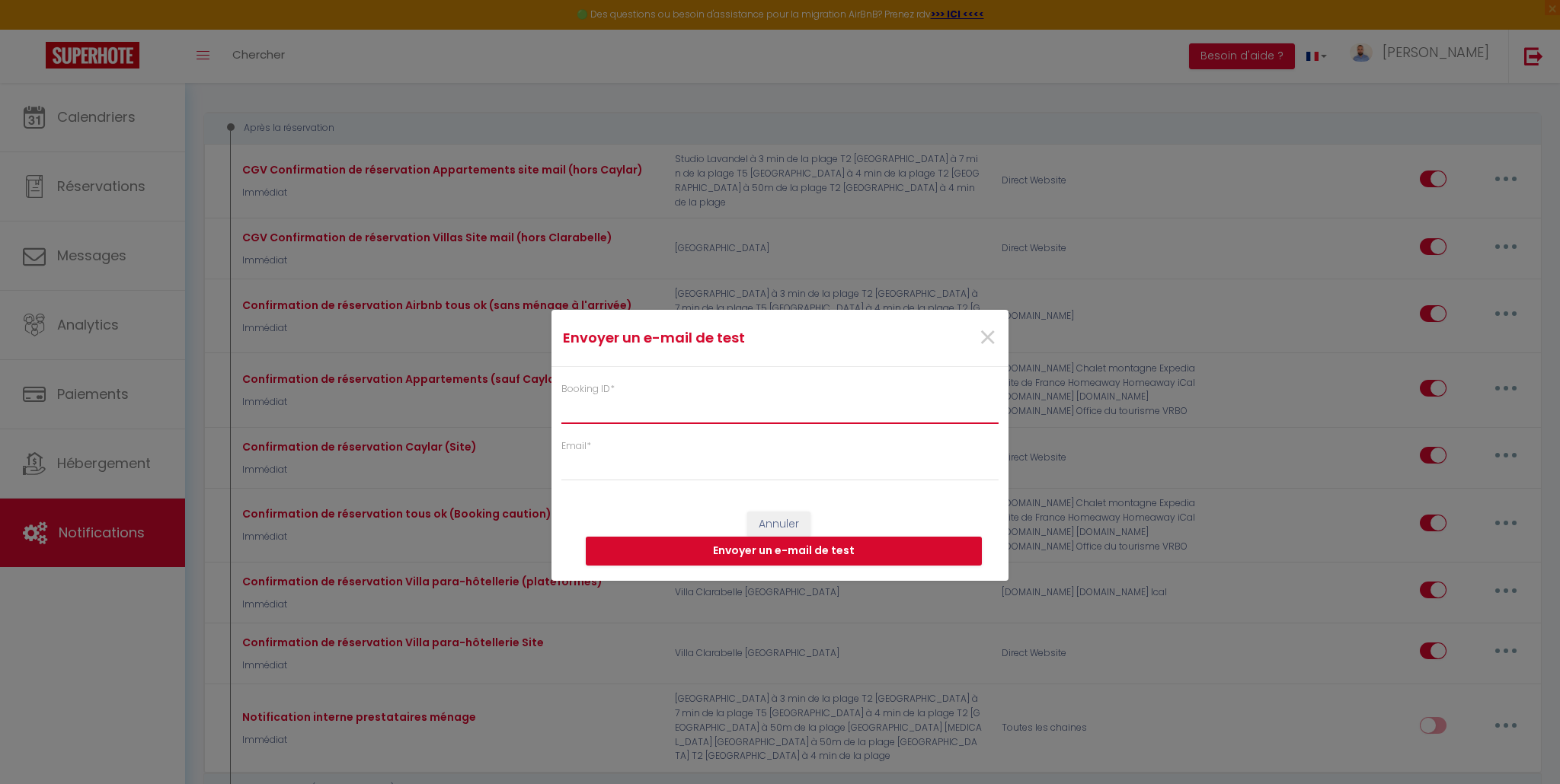
click at [707, 401] on input "Booking ID *" at bounding box center [780, 410] width 437 height 27
paste input "6921991"
type input "6921991"
click at [642, 463] on input "Email *" at bounding box center [780, 467] width 437 height 27
type input "i"
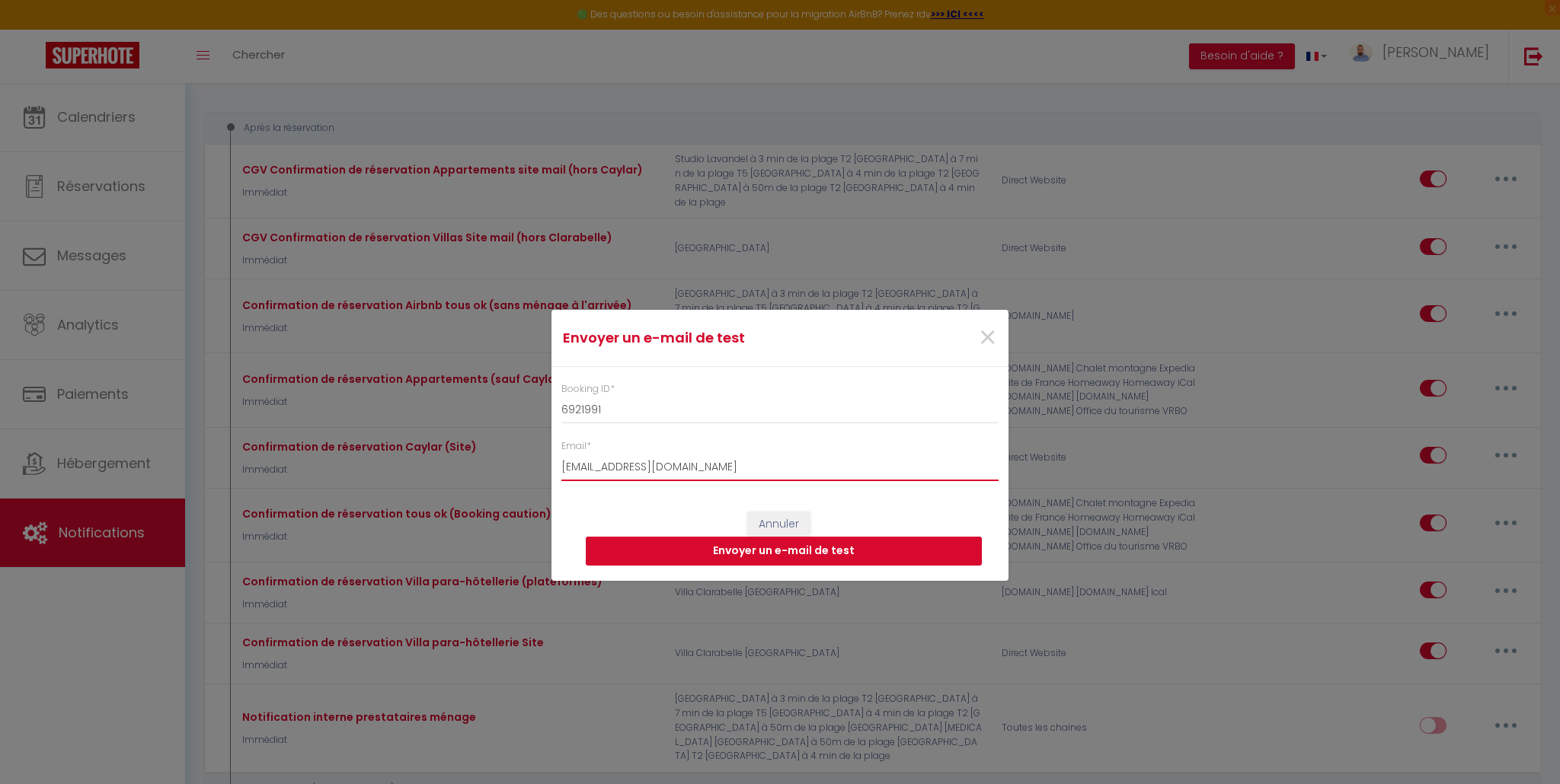
type input "[EMAIL_ADDRESS][DOMAIN_NAME]"
click at [809, 554] on button "Envoyer un e-mail de test" at bounding box center [783, 551] width 396 height 29
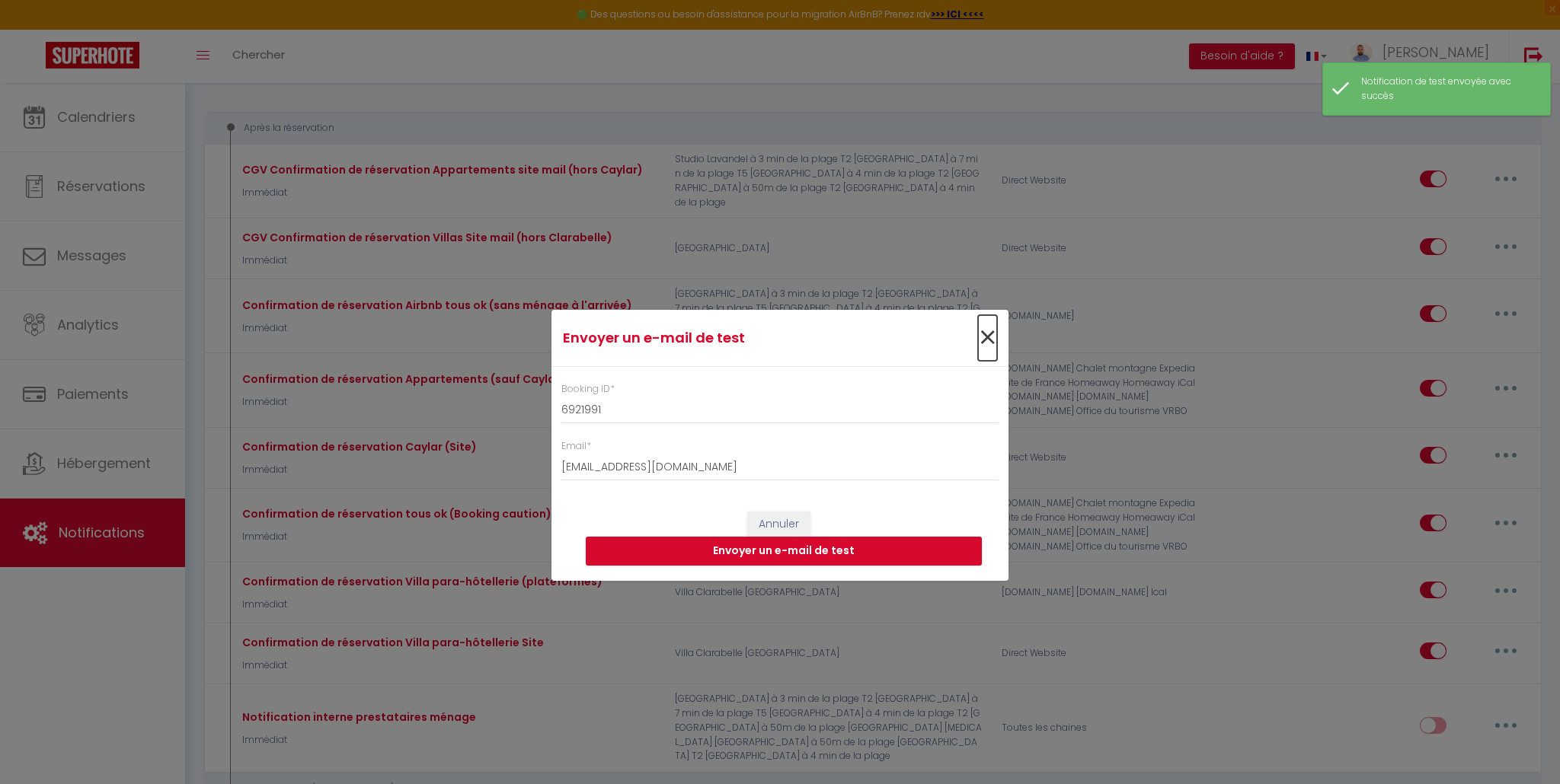
click at [984, 351] on span "×" at bounding box center [986, 338] width 19 height 46
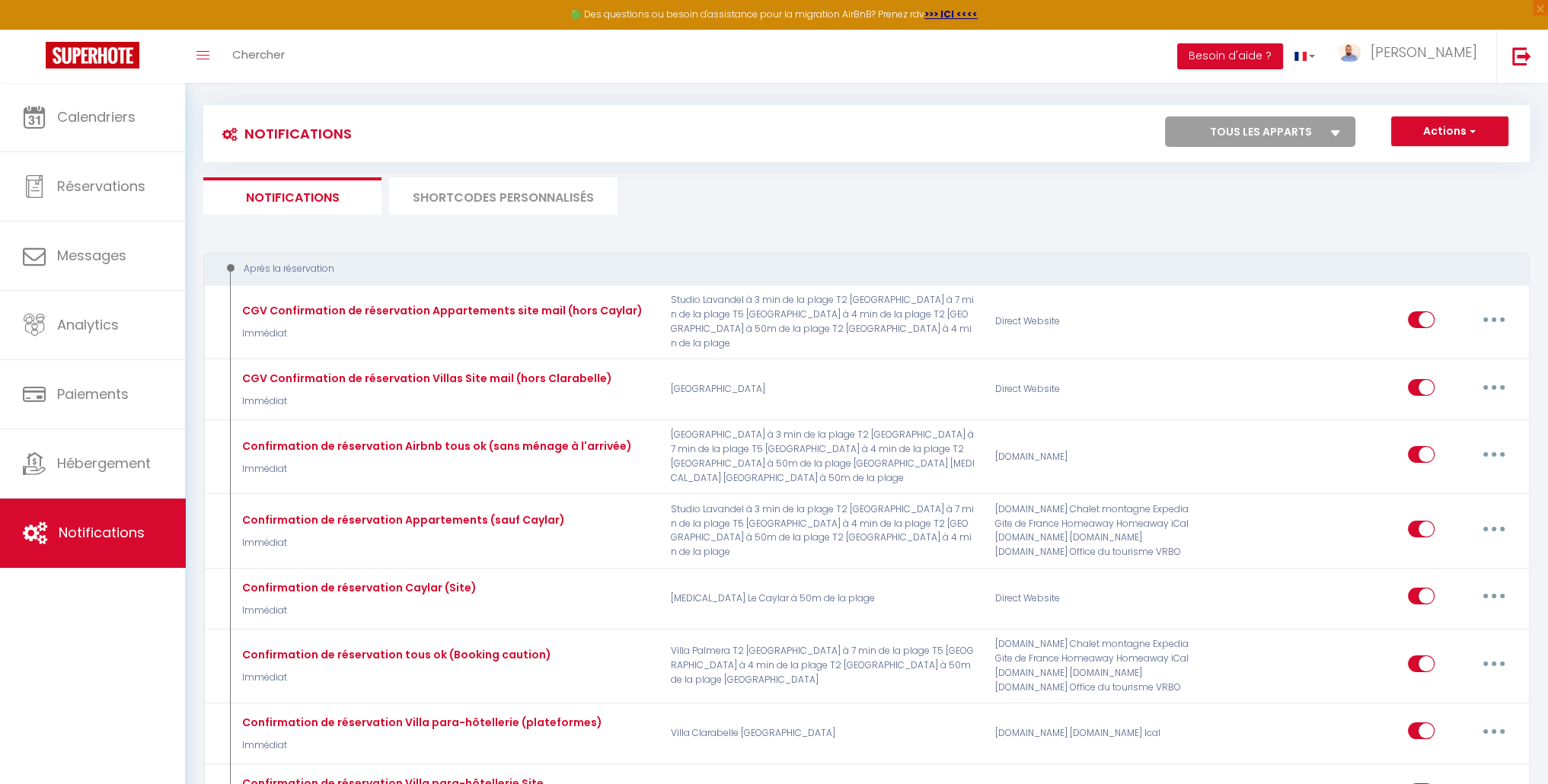
scroll to position [0, 0]
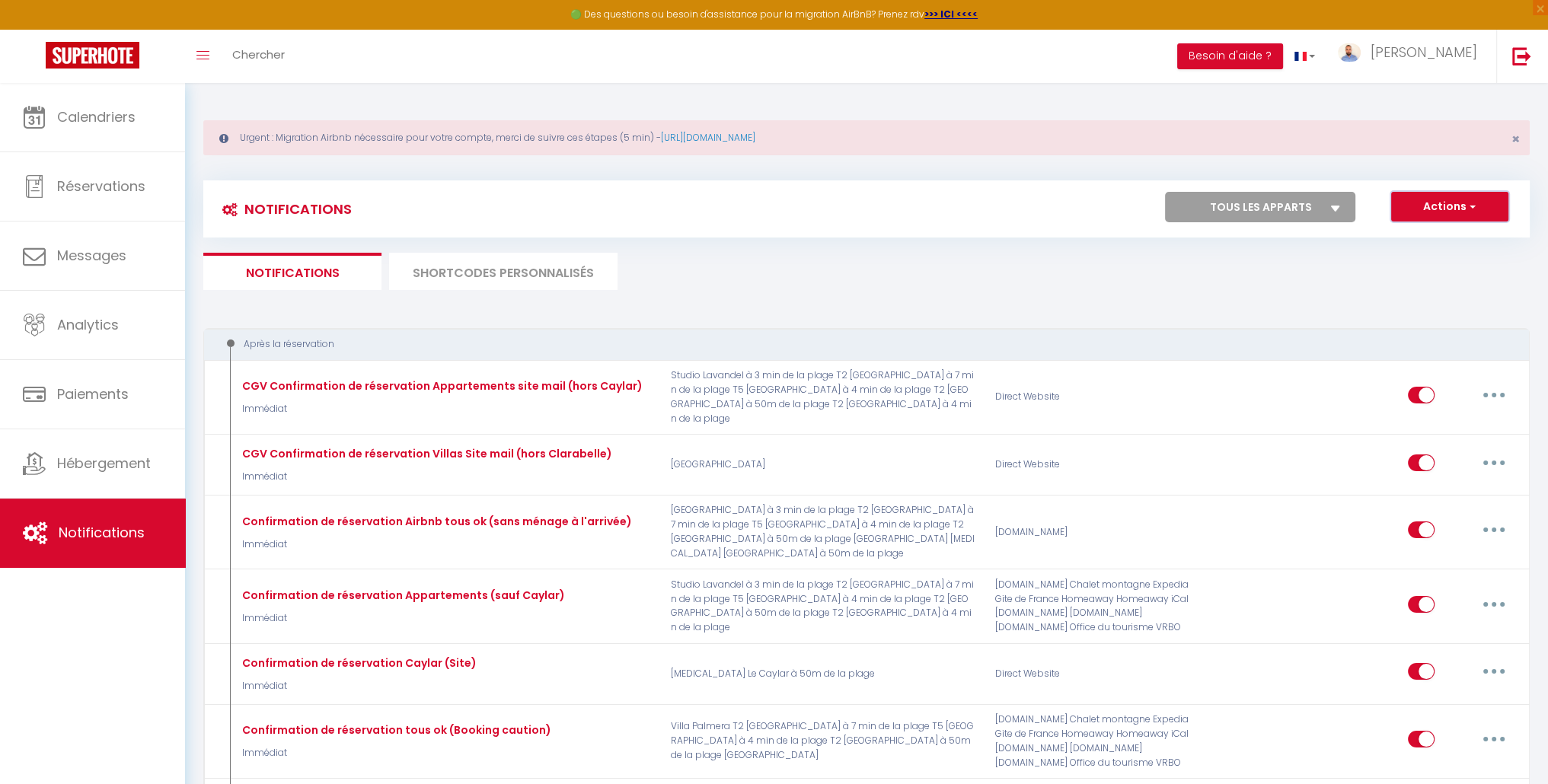
click at [1446, 212] on button "Actions" at bounding box center [1450, 207] width 117 height 30
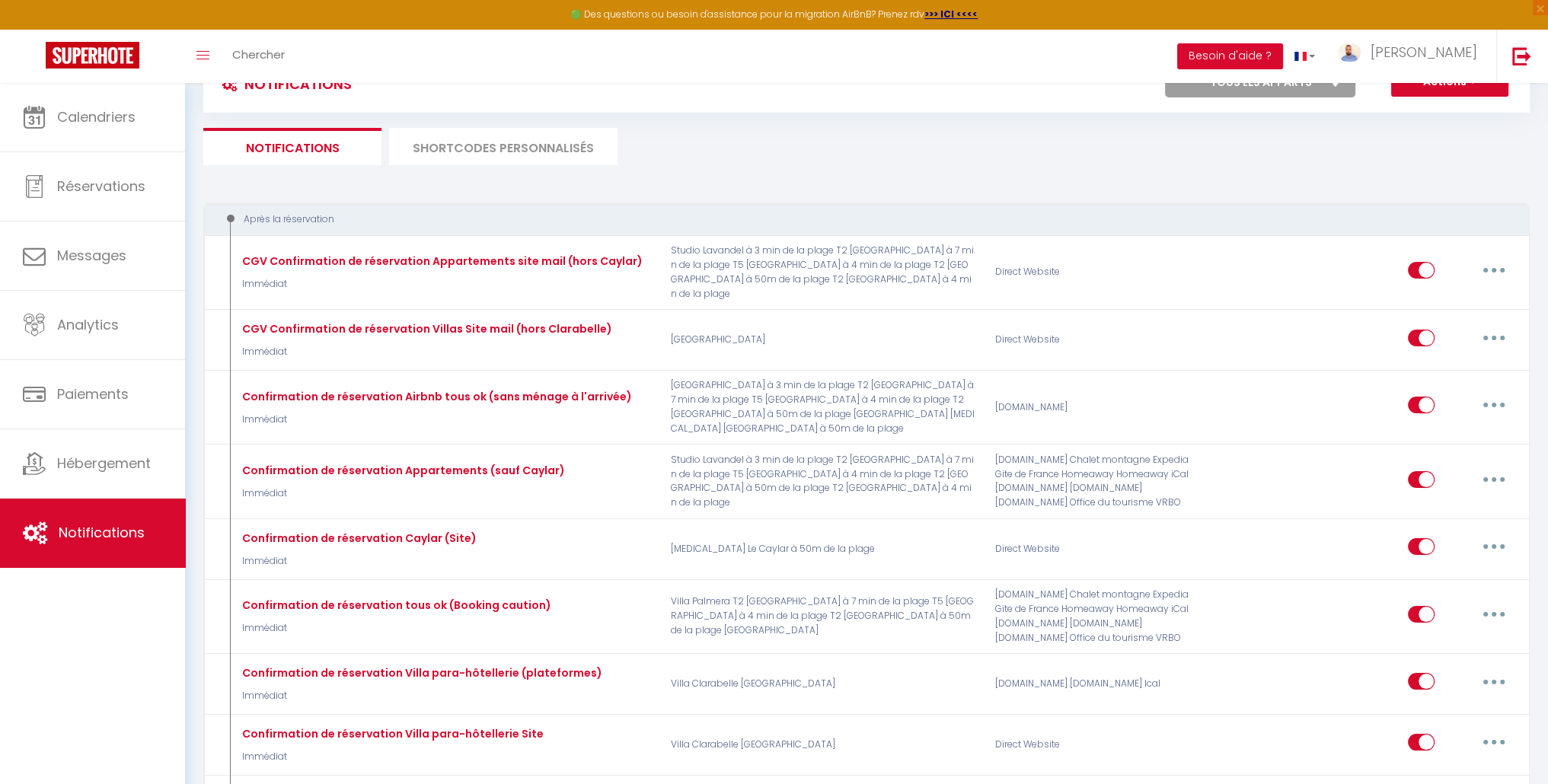
scroll to position [153, 0]
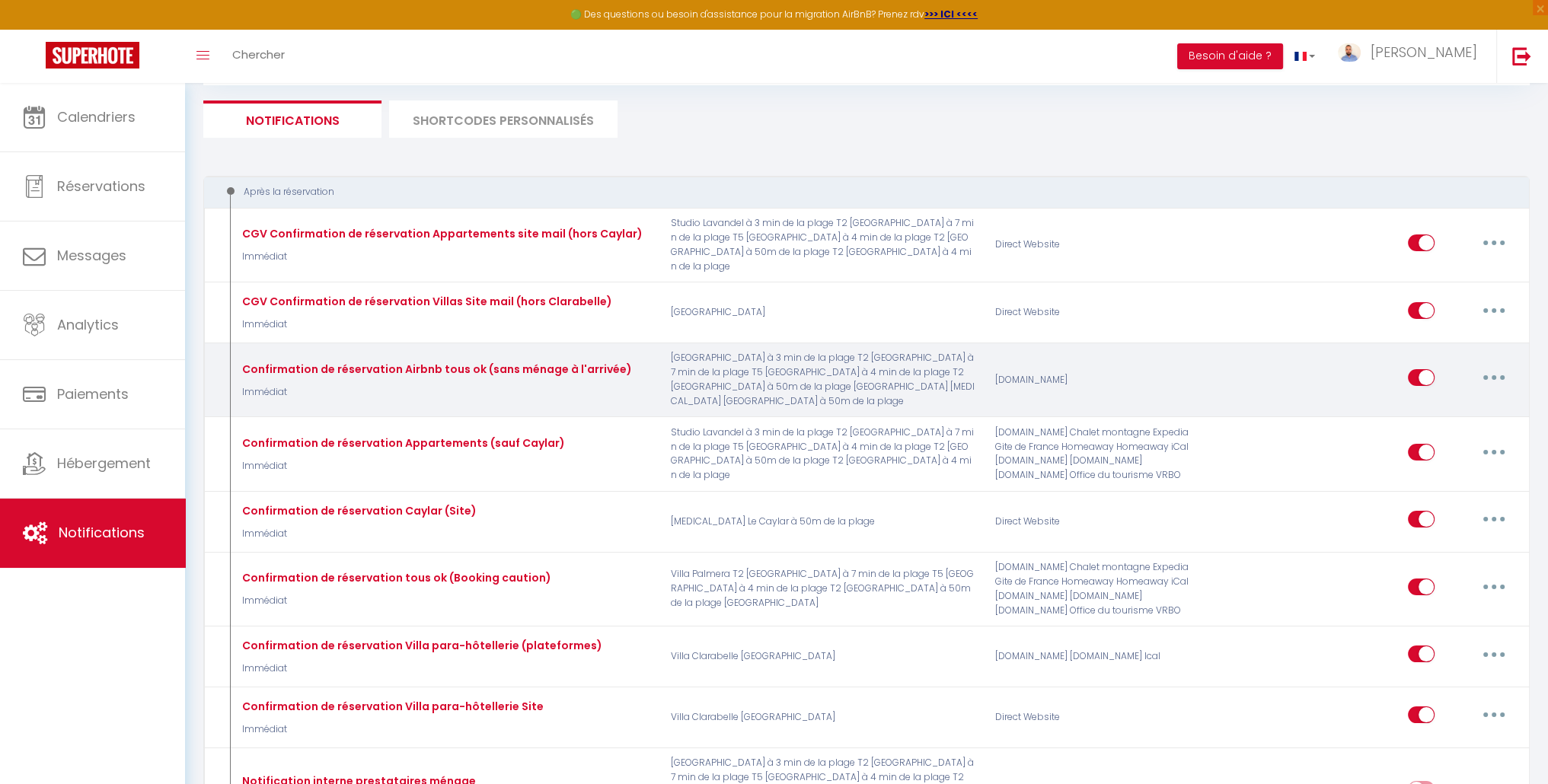
click at [1500, 365] on button "button" at bounding box center [1494, 377] width 43 height 24
click at [1456, 399] on link "Editer" at bounding box center [1454, 412] width 113 height 25
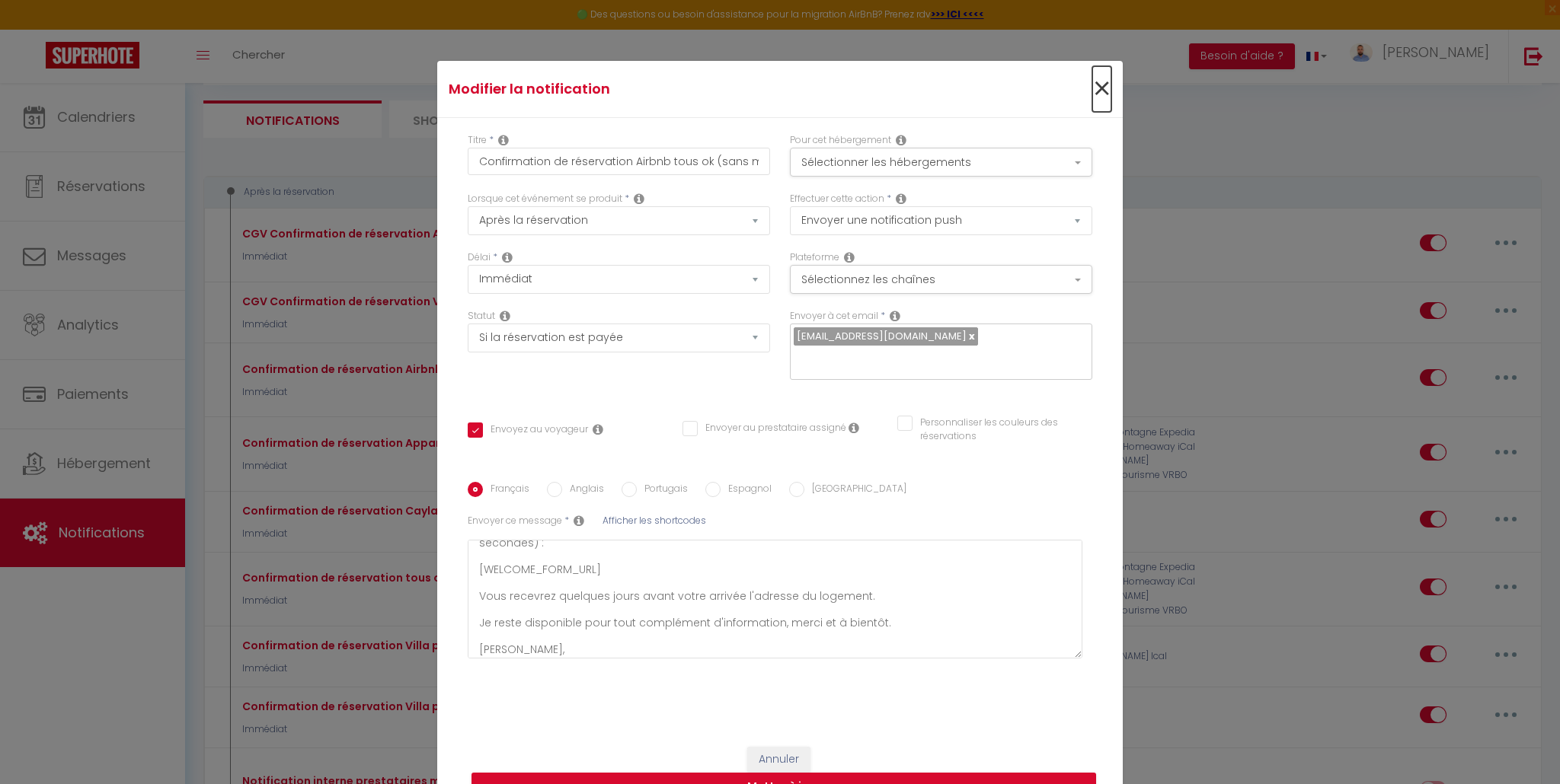
click at [1092, 84] on span "×" at bounding box center [1101, 89] width 19 height 46
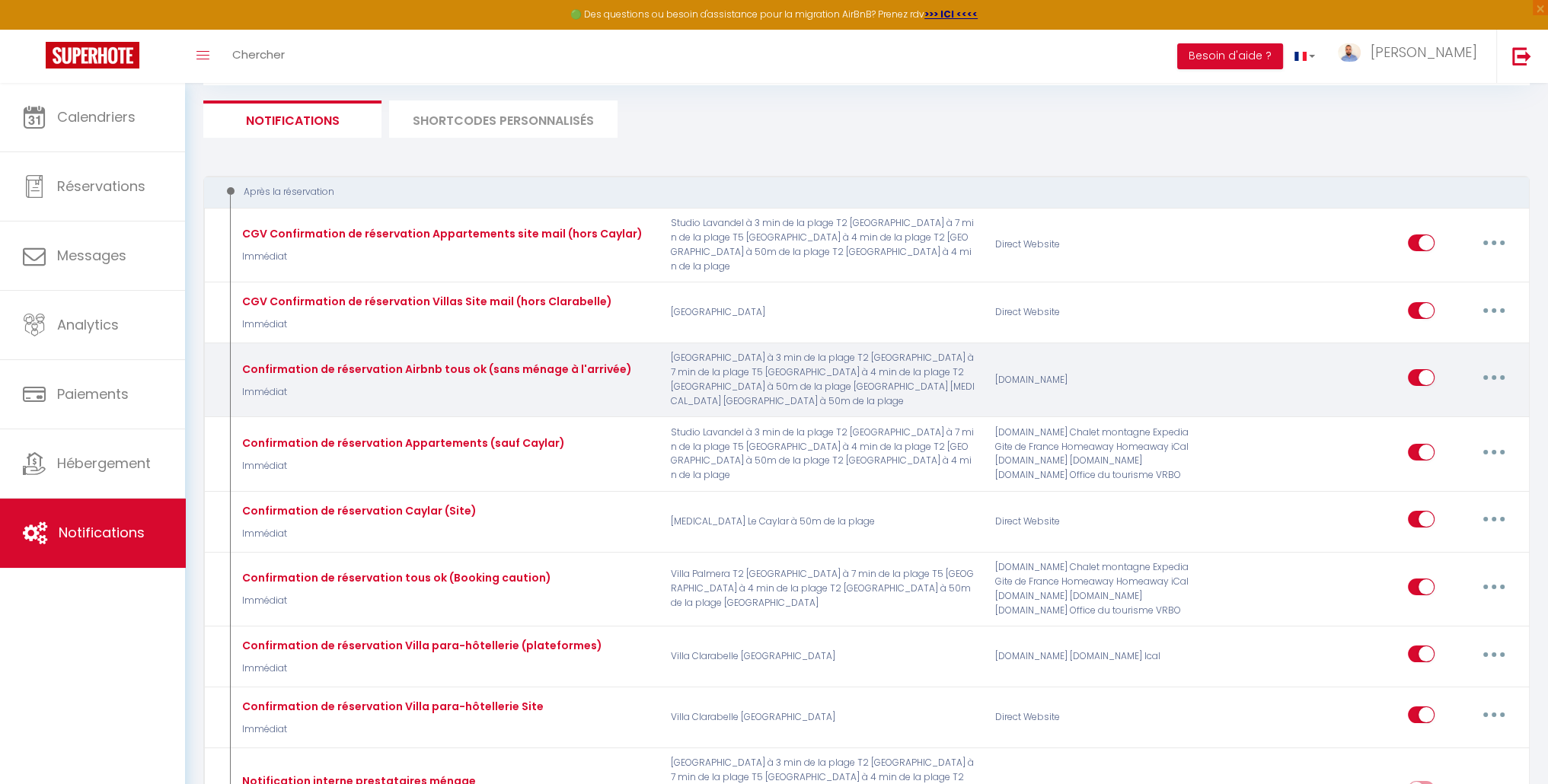
click at [1498, 365] on button "button" at bounding box center [1494, 377] width 43 height 24
click at [1465, 434] on link "Dupliquer" at bounding box center [1454, 439] width 113 height 25
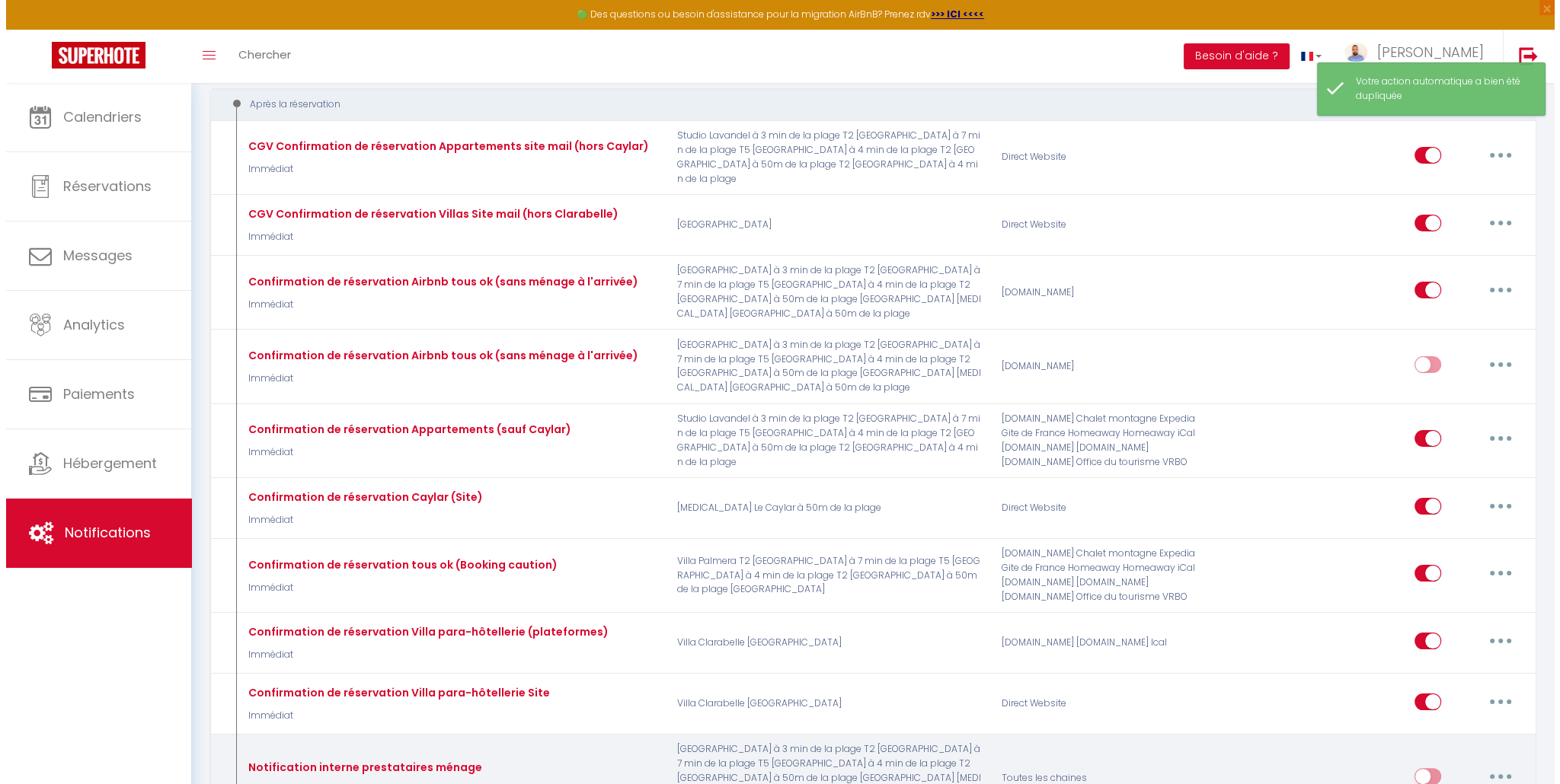
scroll to position [228, 0]
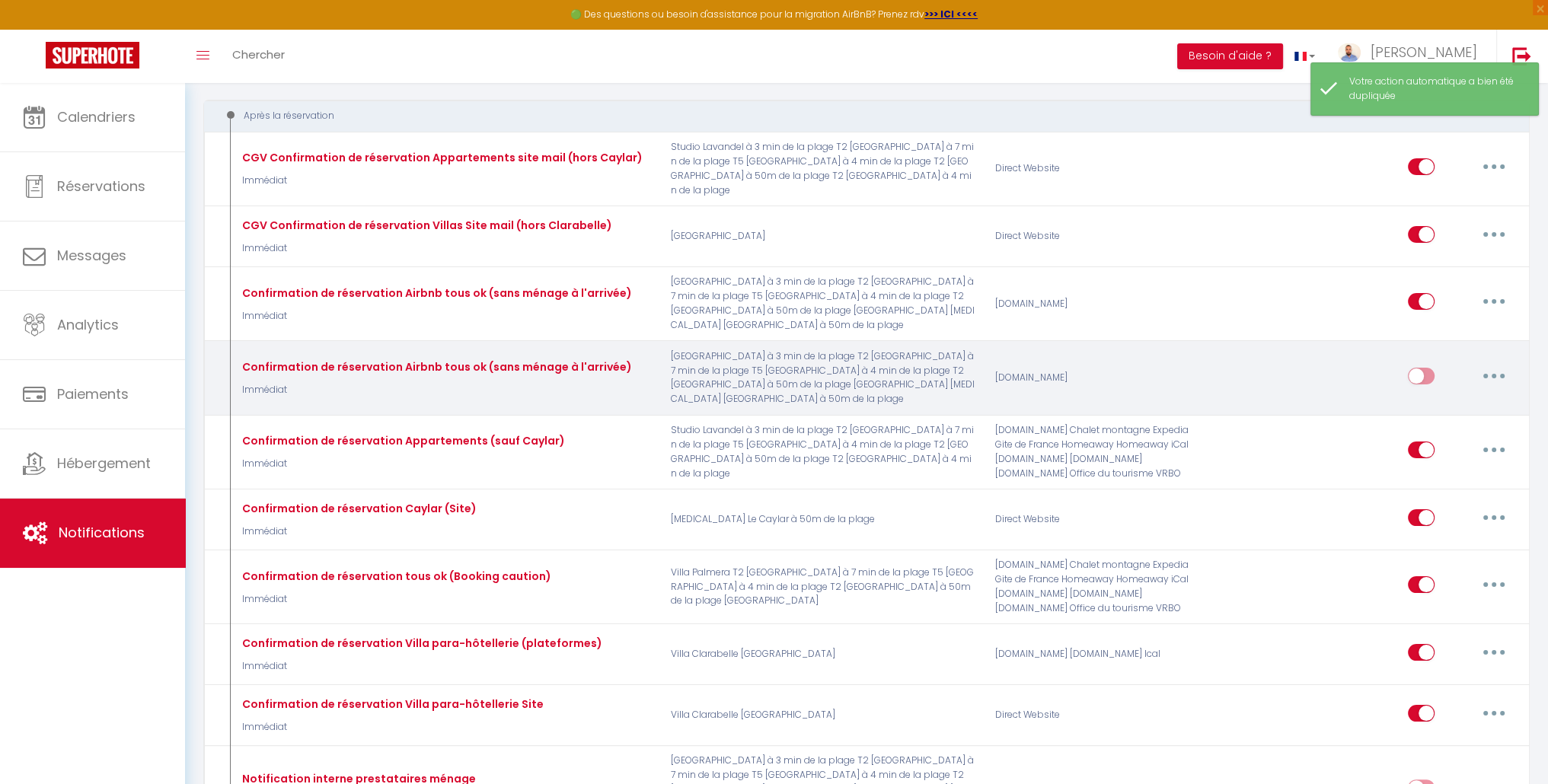
click at [1515, 368] on button "button" at bounding box center [1494, 376] width 43 height 24
click at [1426, 397] on link "Editer" at bounding box center [1454, 410] width 113 height 25
type input "Confirmation de réservation Airbnb tous ok (sans ménage à l'arrivée)"
select select "notification"
select select "Immédiat"
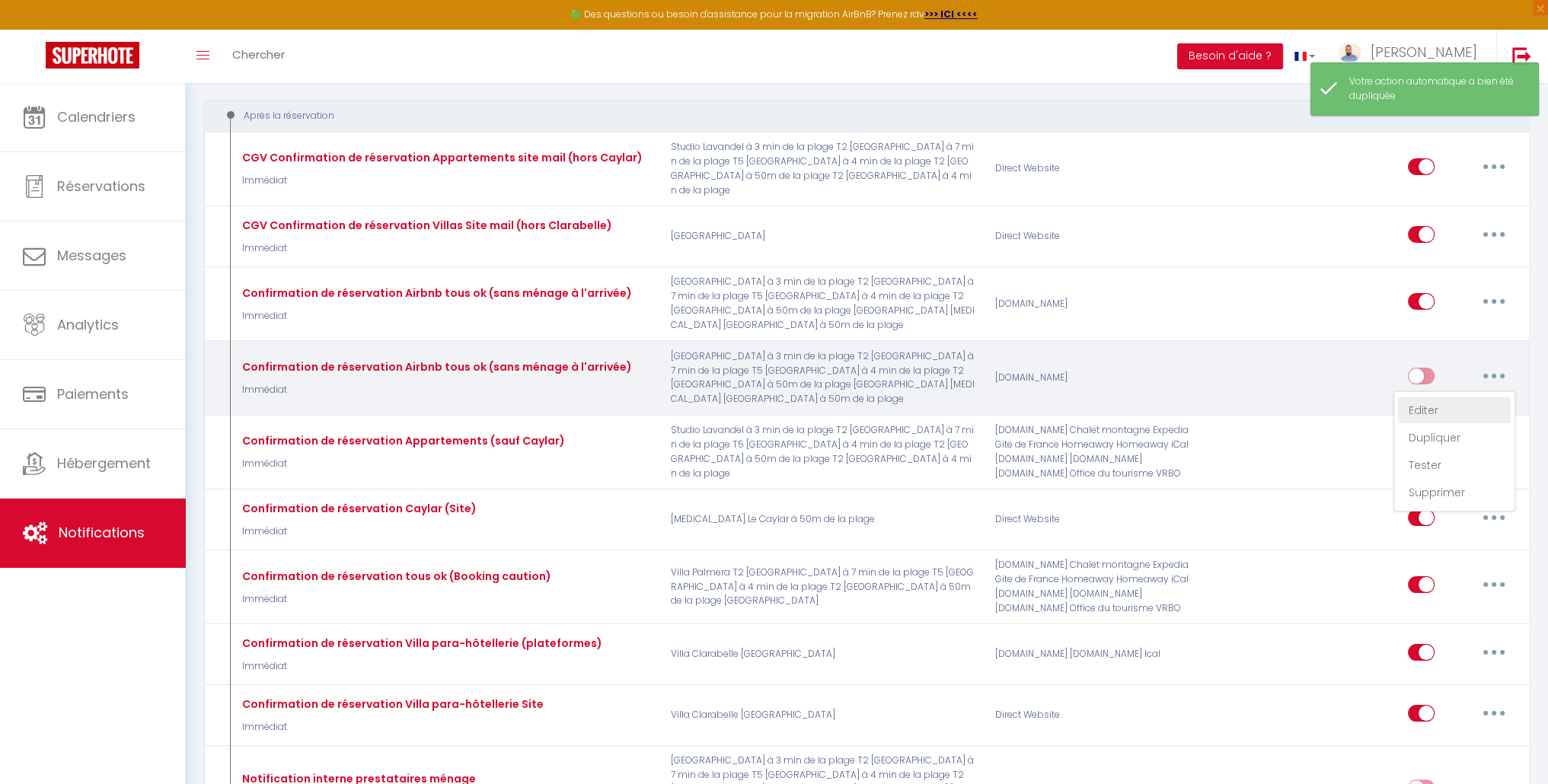
select select "if_booking_is_paid"
checkbox input "true"
checkbox input "false"
radio input "true"
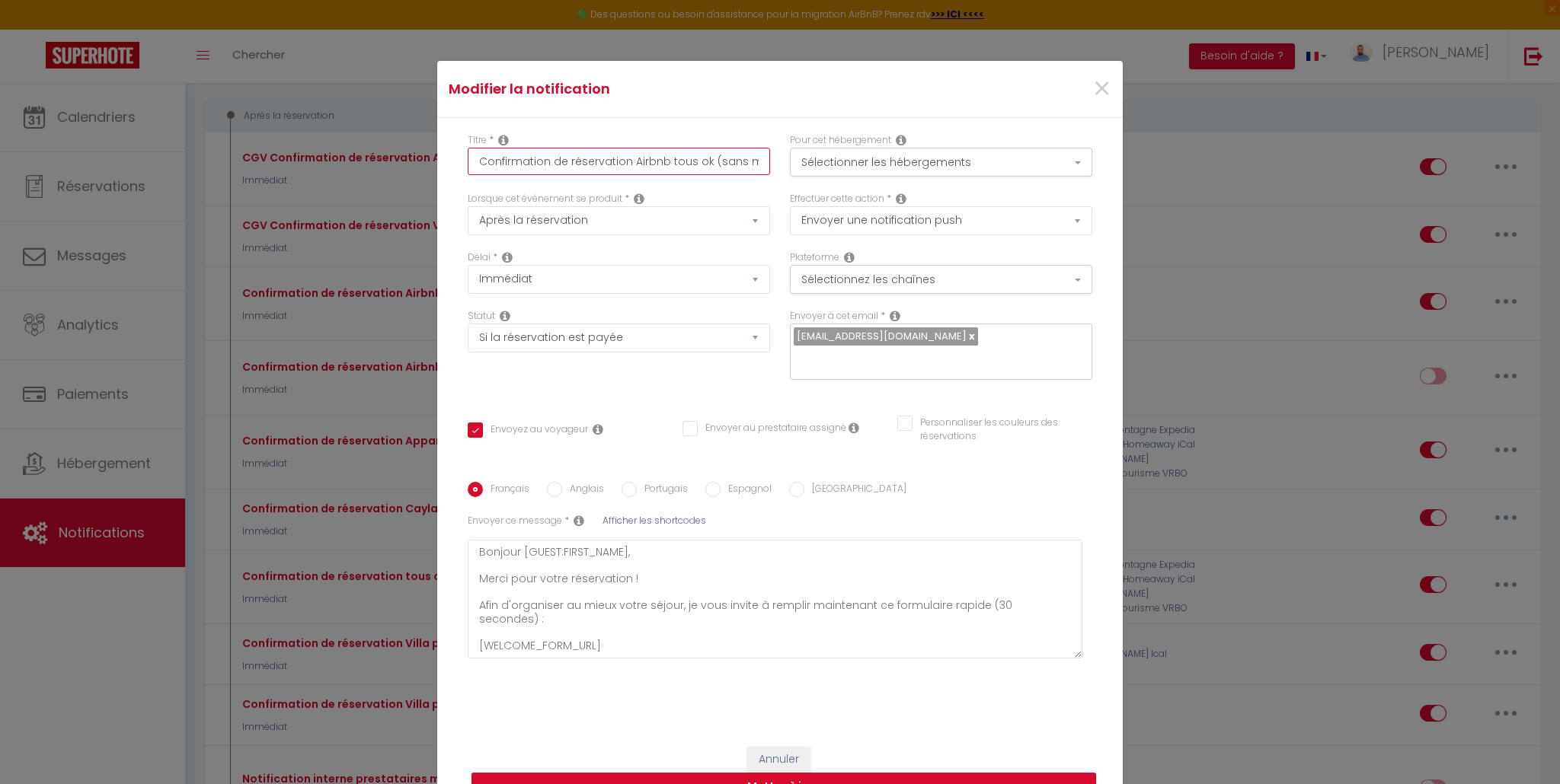
drag, startPoint x: 697, startPoint y: 161, endPoint x: 625, endPoint y: 161, distance: 72.0
click at [625, 161] on input "Confirmation de réservation Airbnb tous ok (sans ménage à l'arrivée)" at bounding box center [618, 161] width 303 height 27
type input "Confirmation de réservation A (sans ménage à l'arrivée)"
checkbox input "true"
checkbox input "false"
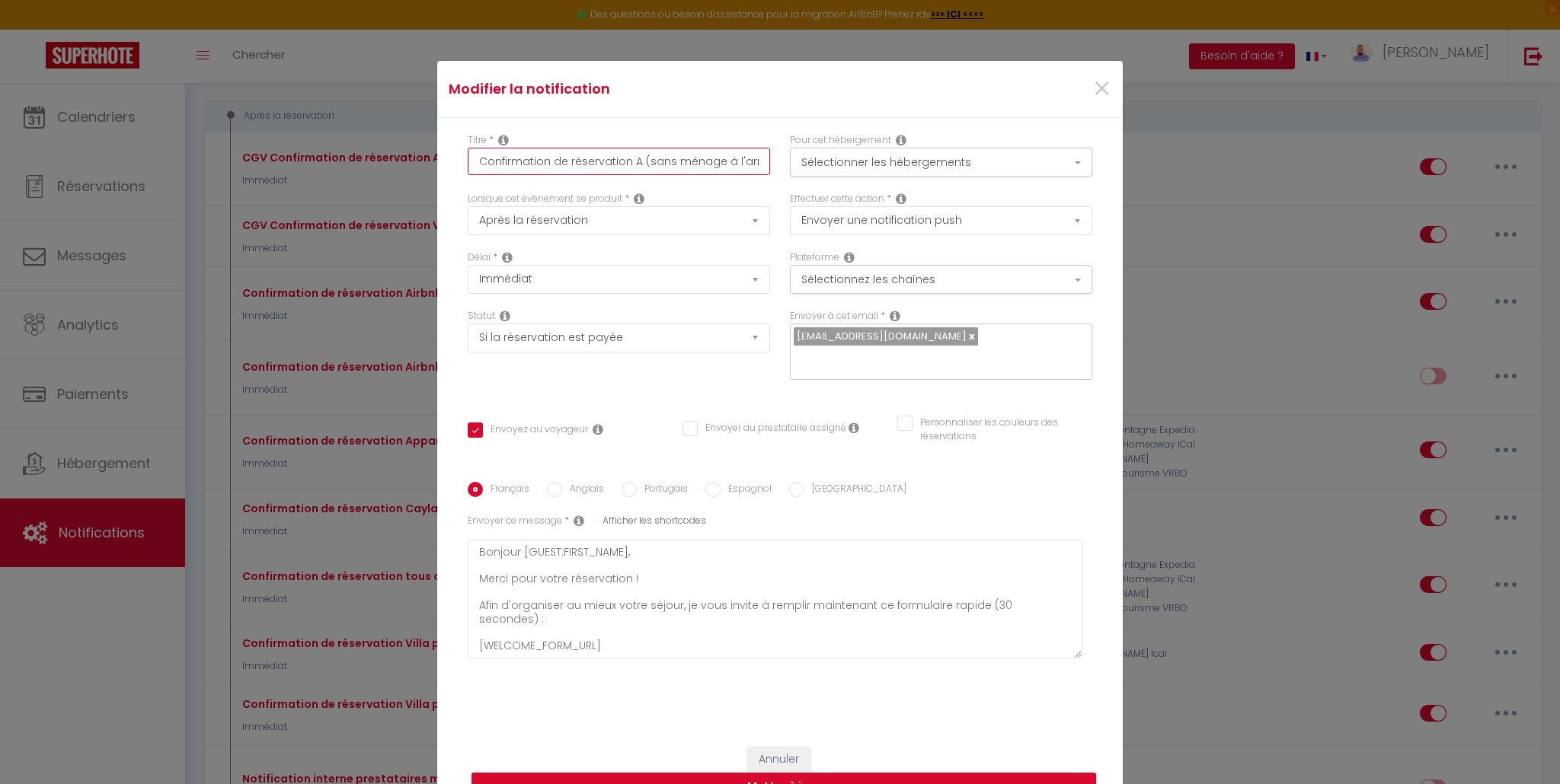
checkbox input "false"
type input "Confirmation de réservation Ab (sans ménage à l'arrivée)"
checkbox input "true"
checkbox input "false"
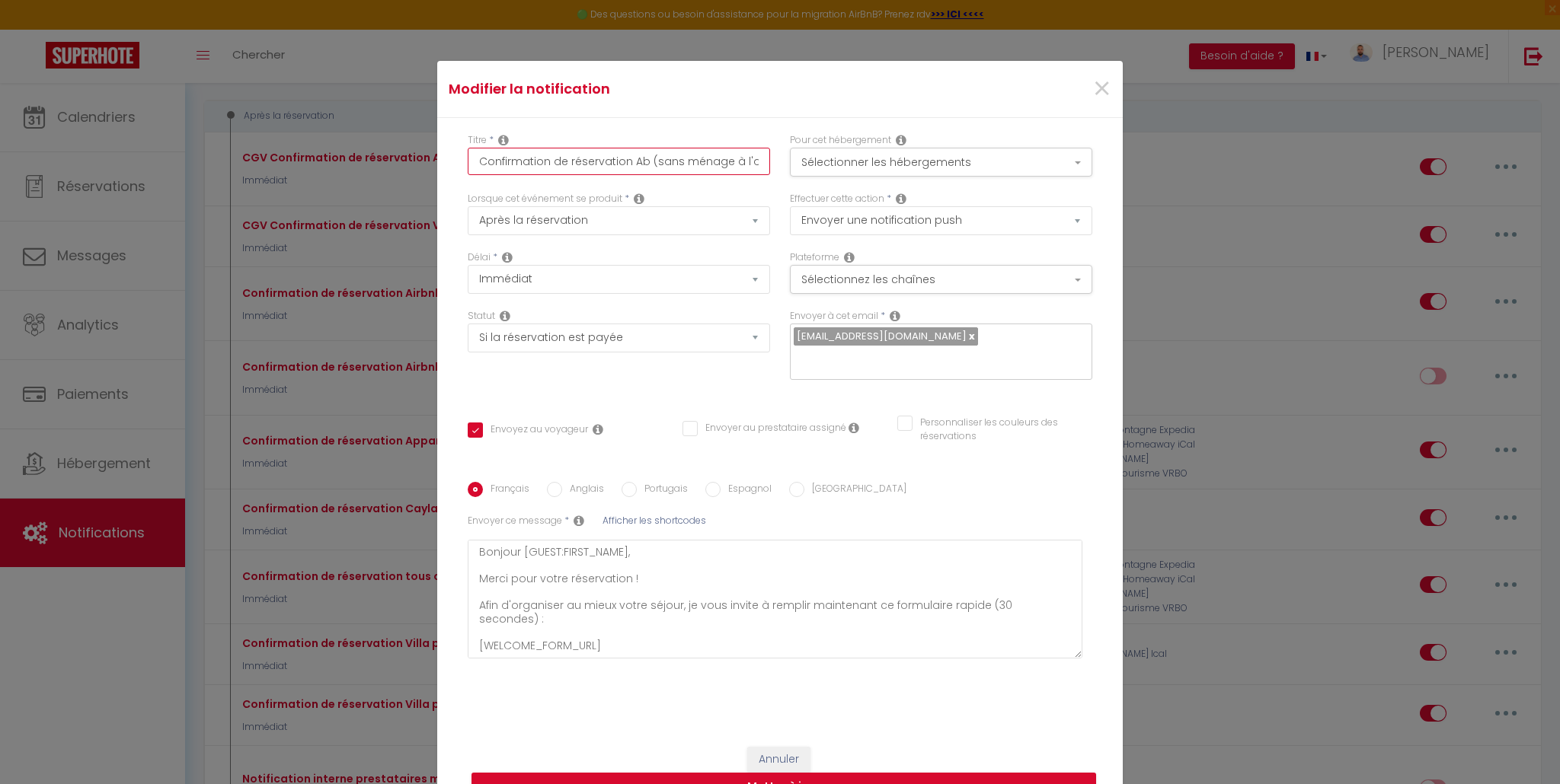
type input "Confirmation de réservation Abr (sans ménage à l'arrivée)"
checkbox input "true"
checkbox input "false"
type input "Confirmation de réservation Abri (sans ménage à l'arrivée)"
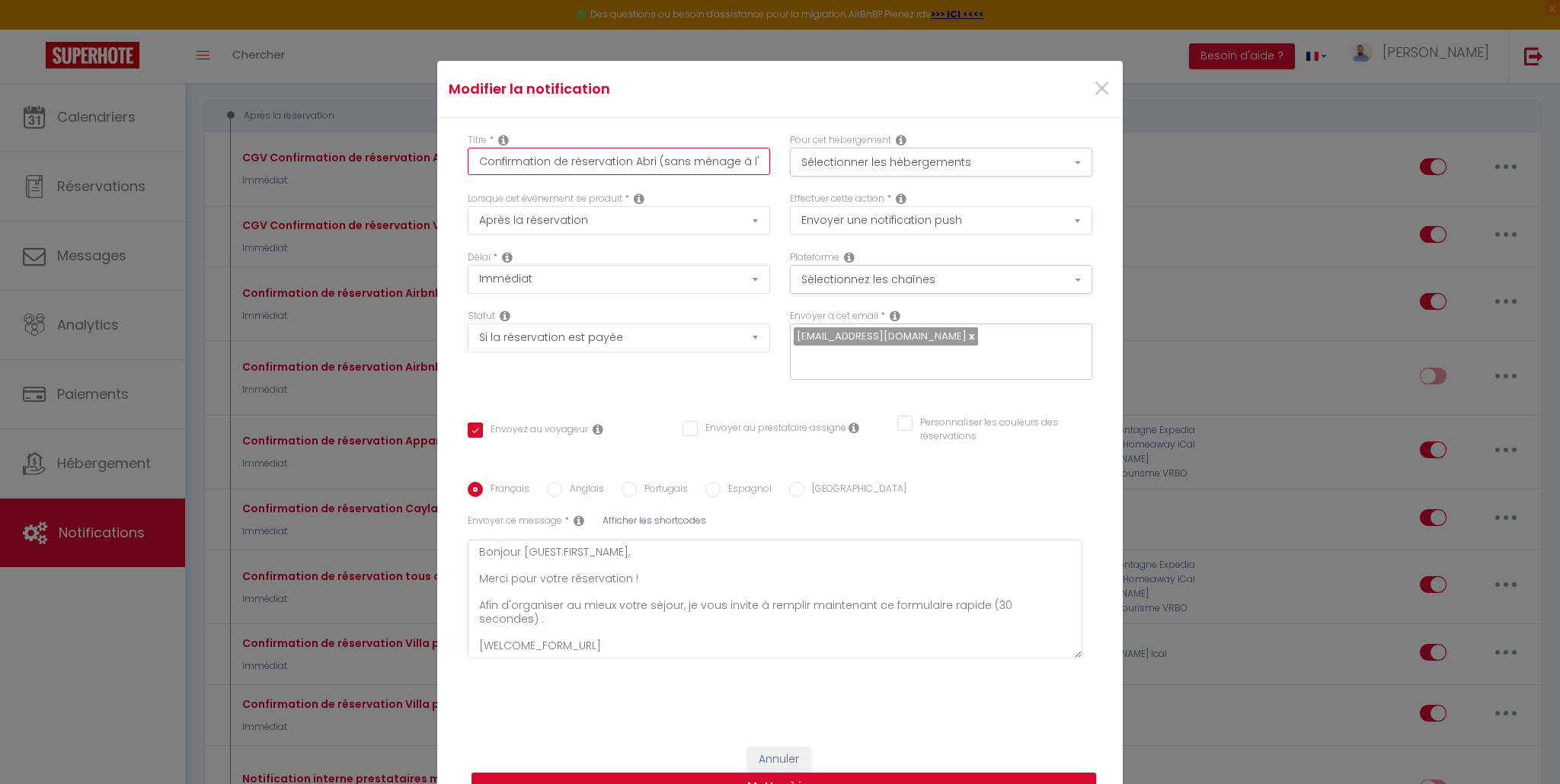
checkbox input "true"
checkbox input "false"
type input "Confirmation de réservation Abrit (sans ménage à l'arrivée)"
checkbox input "true"
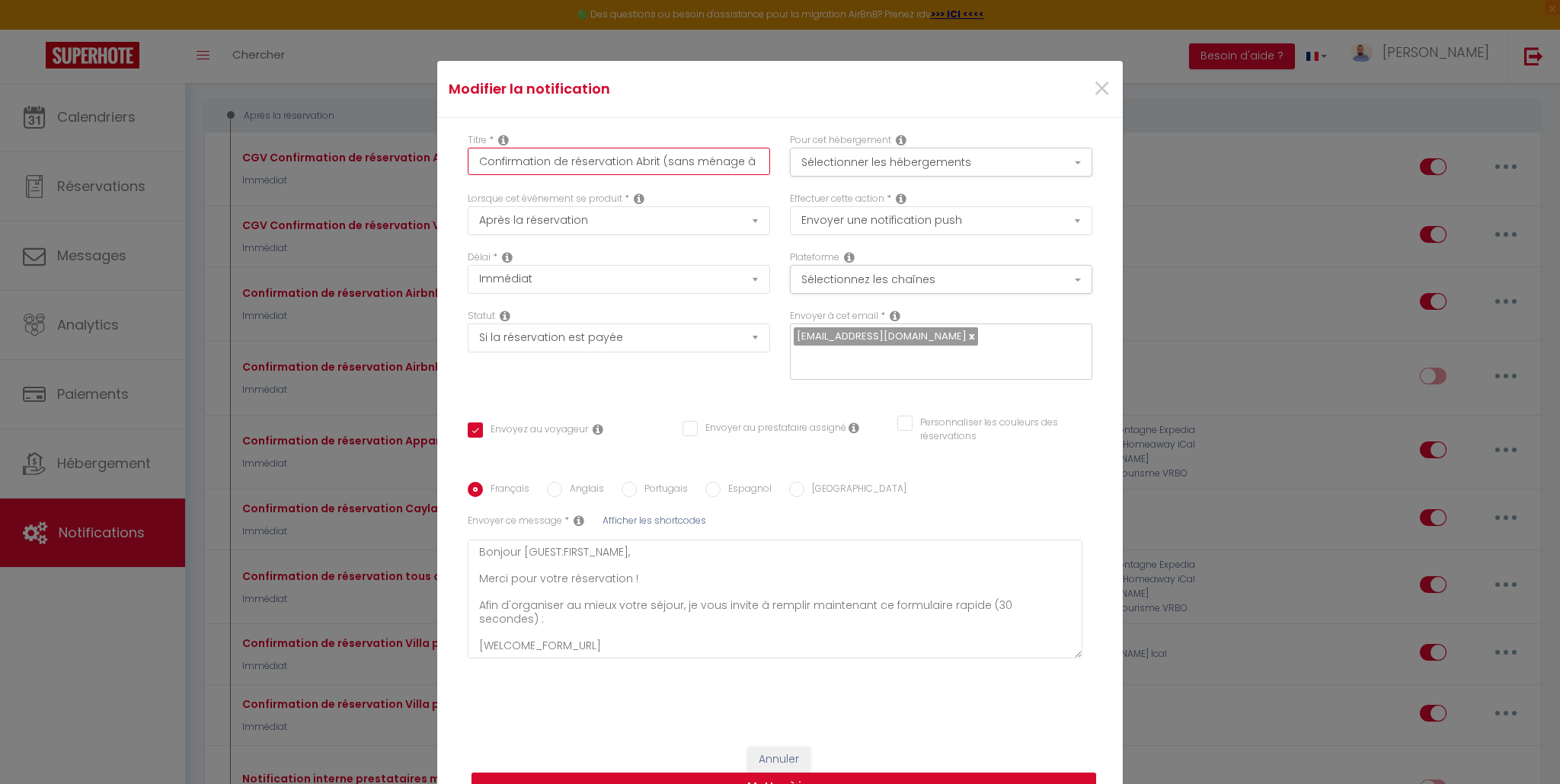
checkbox input "false"
type input "Confirmation de réservation Abrite (sans ménage à l'arrivée)"
checkbox input "true"
checkbox input "false"
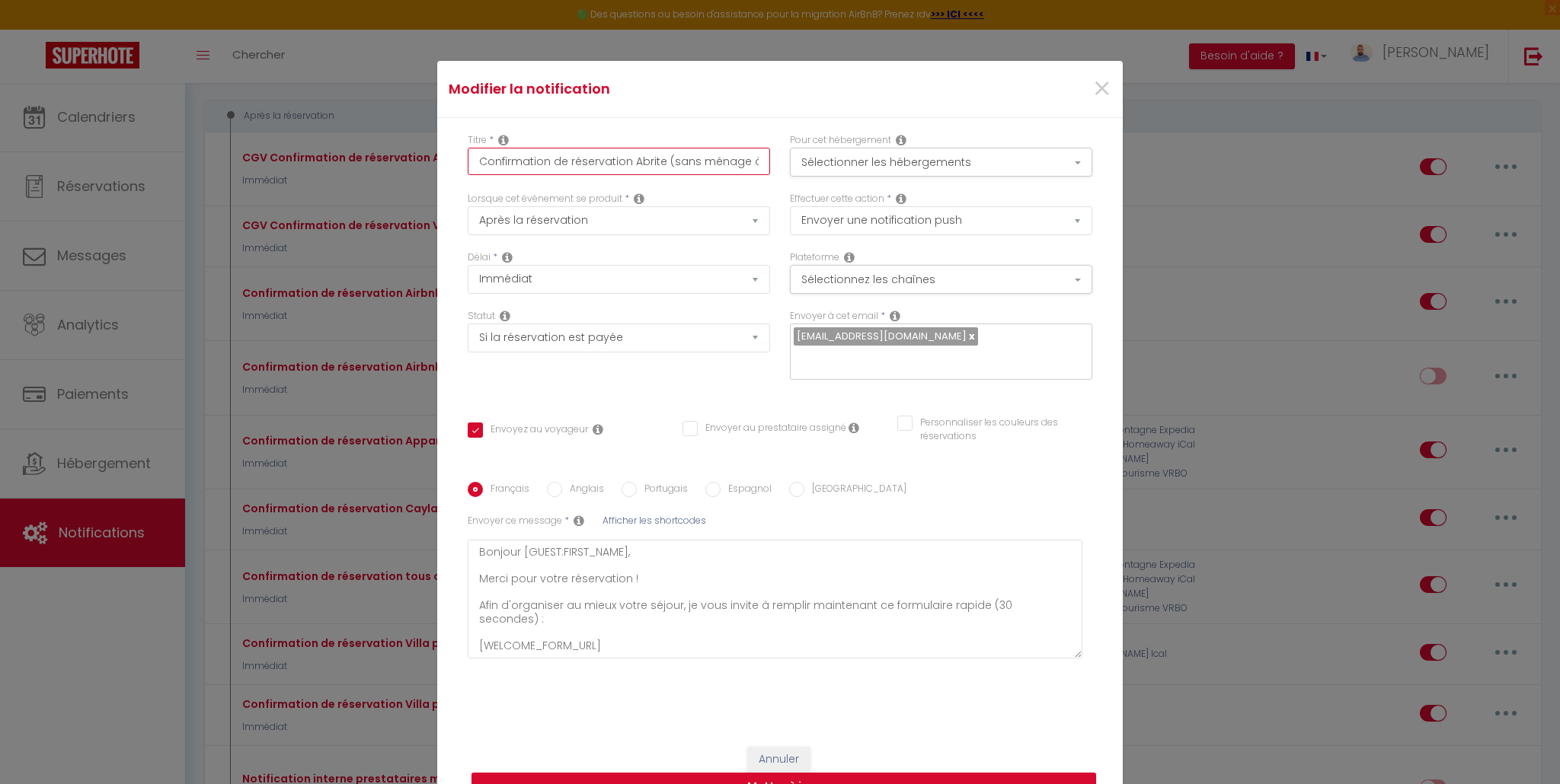
checkbox input "false"
type input "Confirmation de réservation Abritel (sans ménage à l'arrivée)"
checkbox input "true"
checkbox input "false"
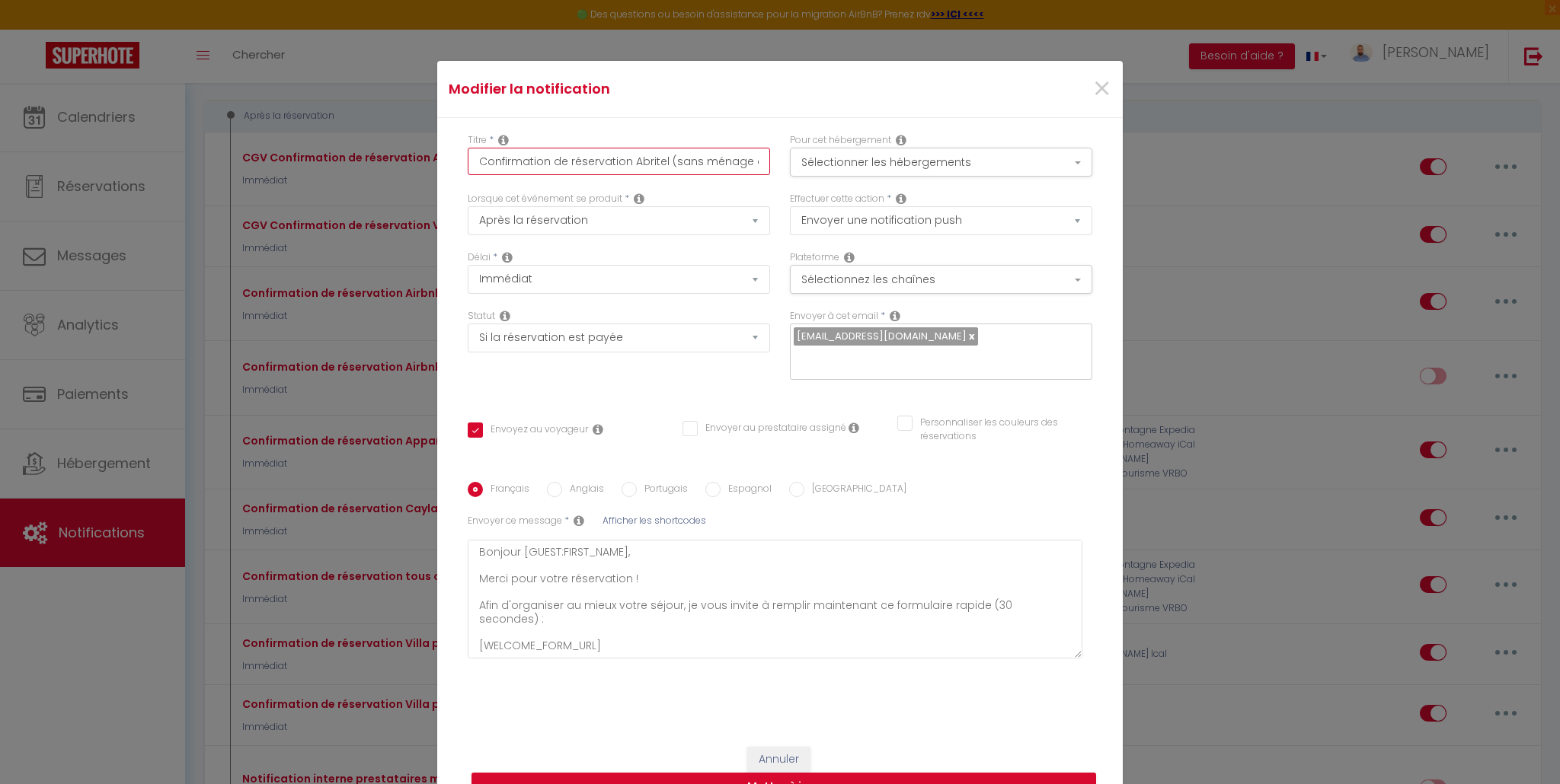
drag, startPoint x: 692, startPoint y: 162, endPoint x: 664, endPoint y: 163, distance: 28.0
click at [664, 163] on input "Confirmation de réservation Abritel (sans ménage à l'arrivée)" at bounding box center [618, 161] width 303 height 27
type input "Confirmation de réservation Abritel (ménage à l'arrivée)"
checkbox input "true"
checkbox input "false"
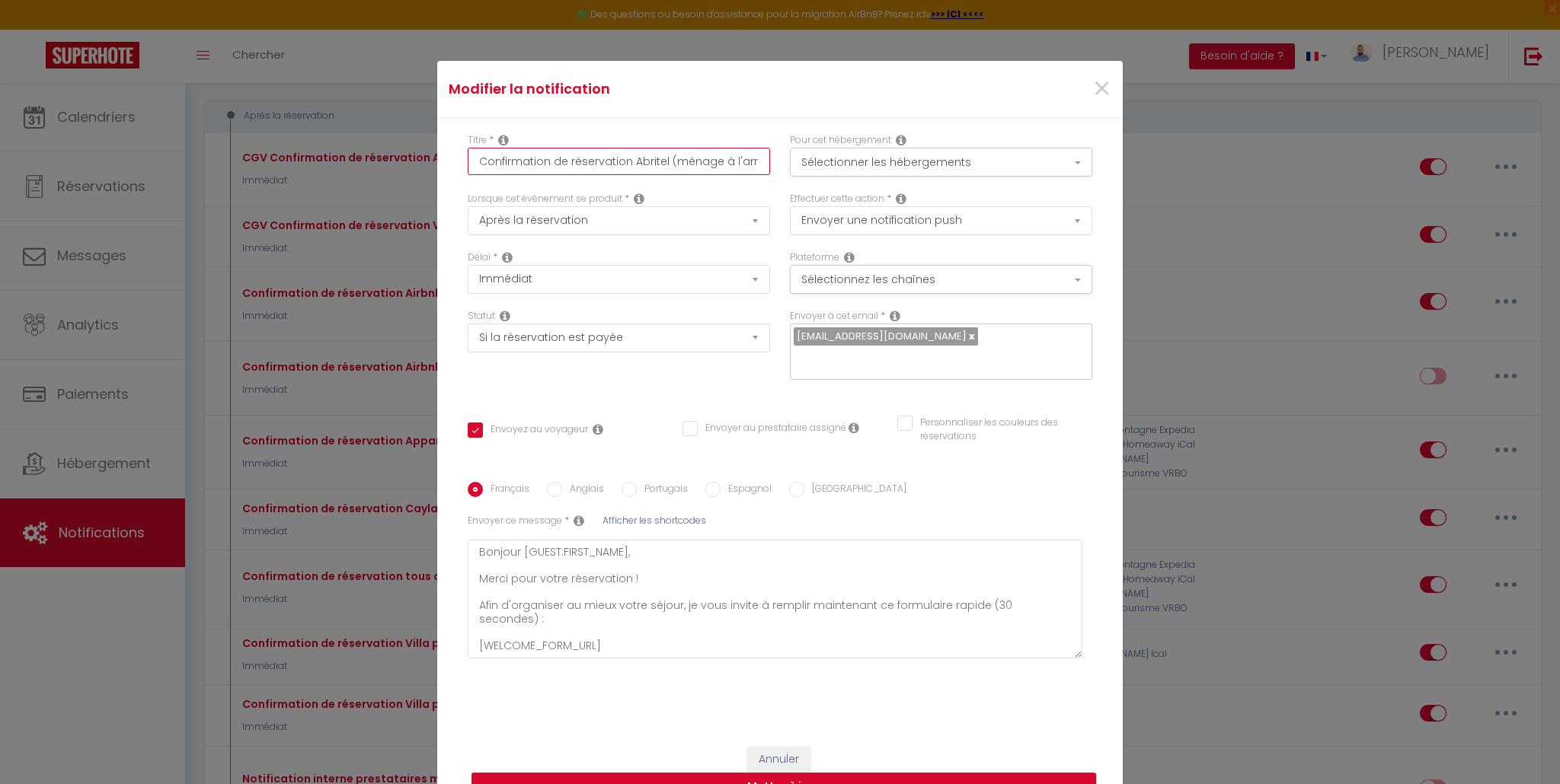
checkbox input "false"
click at [1100, 91] on span "×" at bounding box center [1101, 89] width 19 height 46
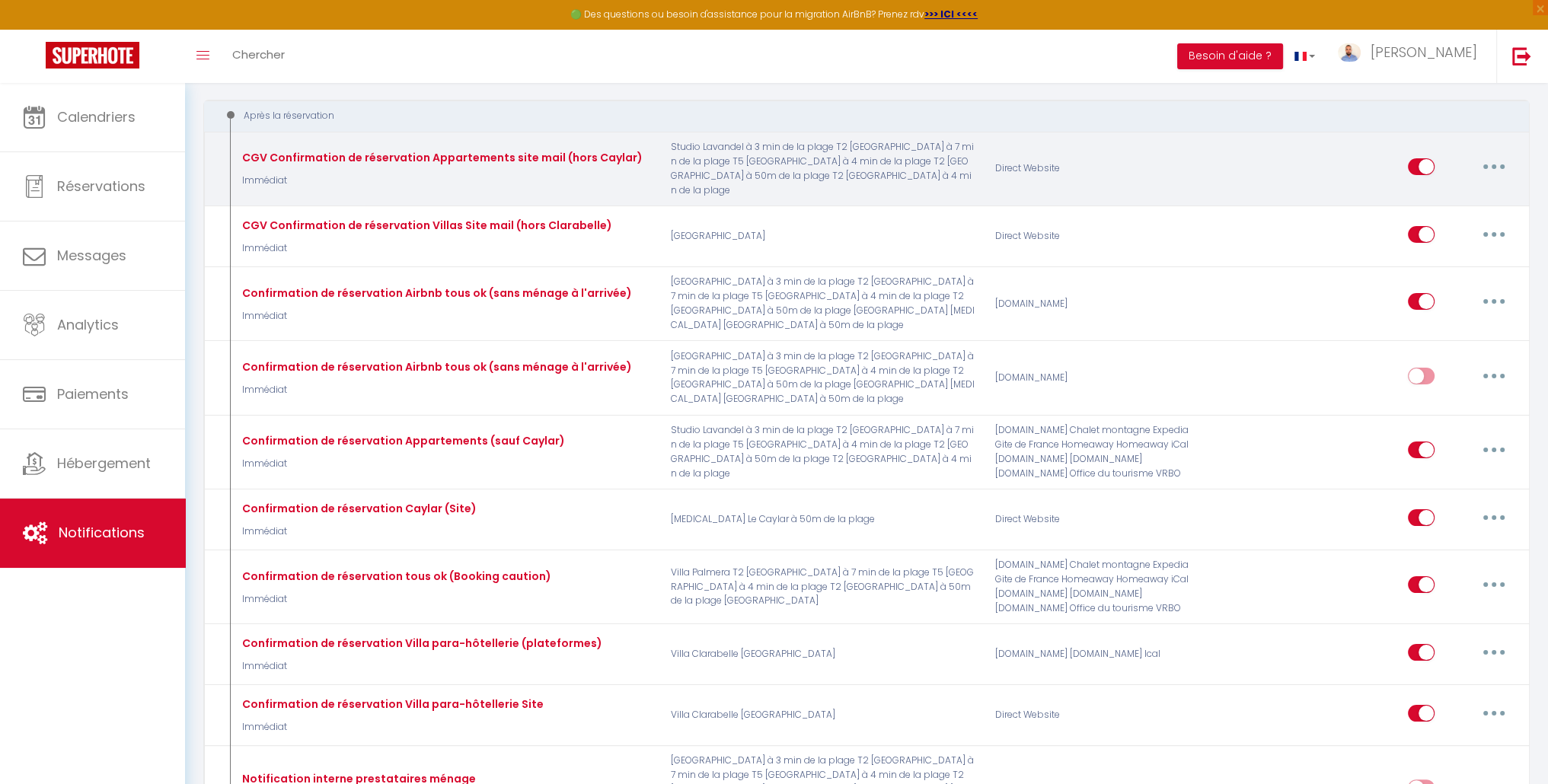
click at [1514, 163] on button "button" at bounding box center [1494, 166] width 43 height 24
click at [1455, 192] on link "Editer" at bounding box center [1454, 201] width 113 height 25
type input "CGV Confirmation de réservation Appartements site mail (hors Caylar)"
select select "email"
select select
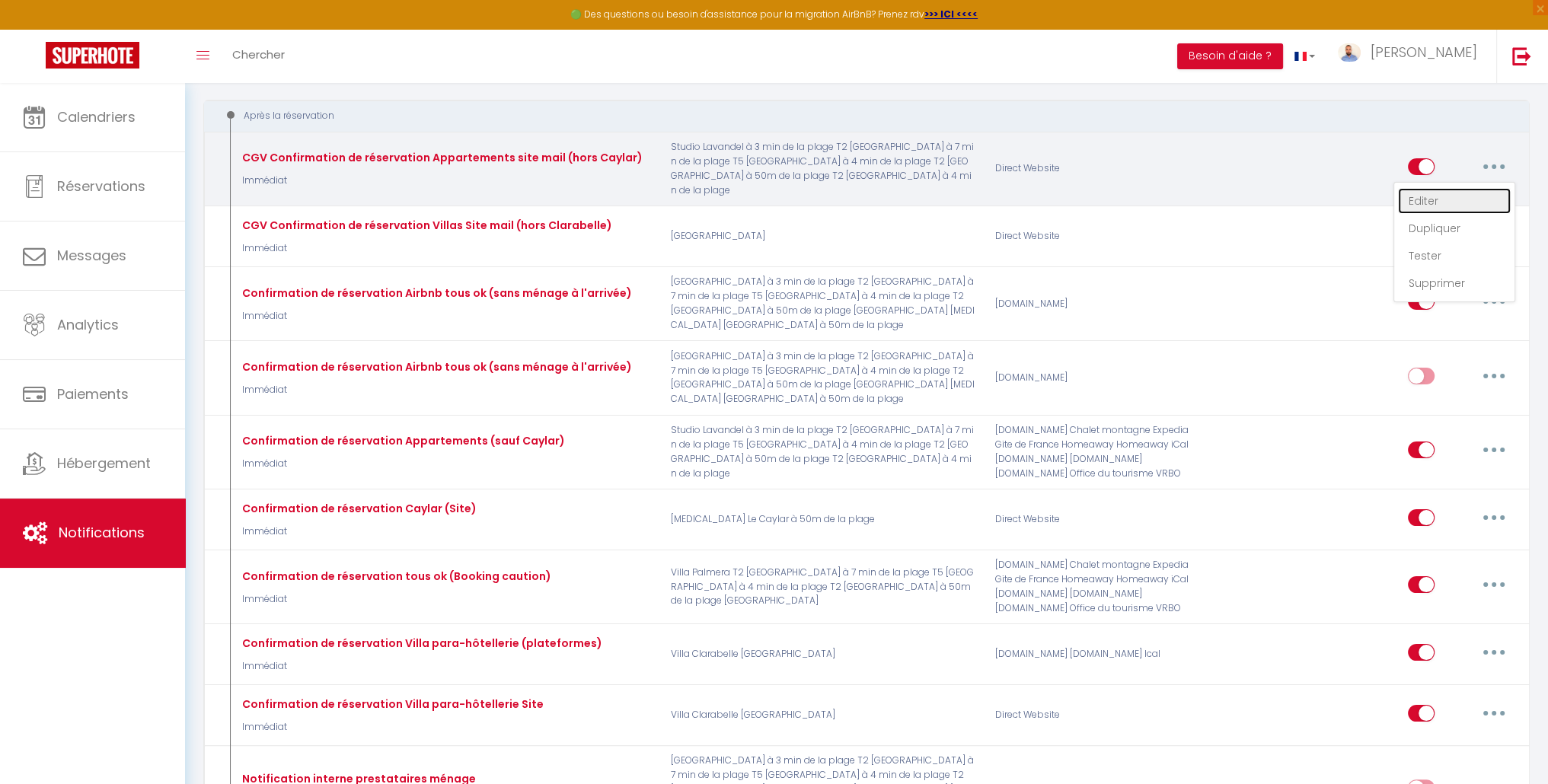
checkbox input "true"
checkbox input "false"
type input "Votre réservation [BOOKING:ID] est confirmée au [RENTAL:NAME]"
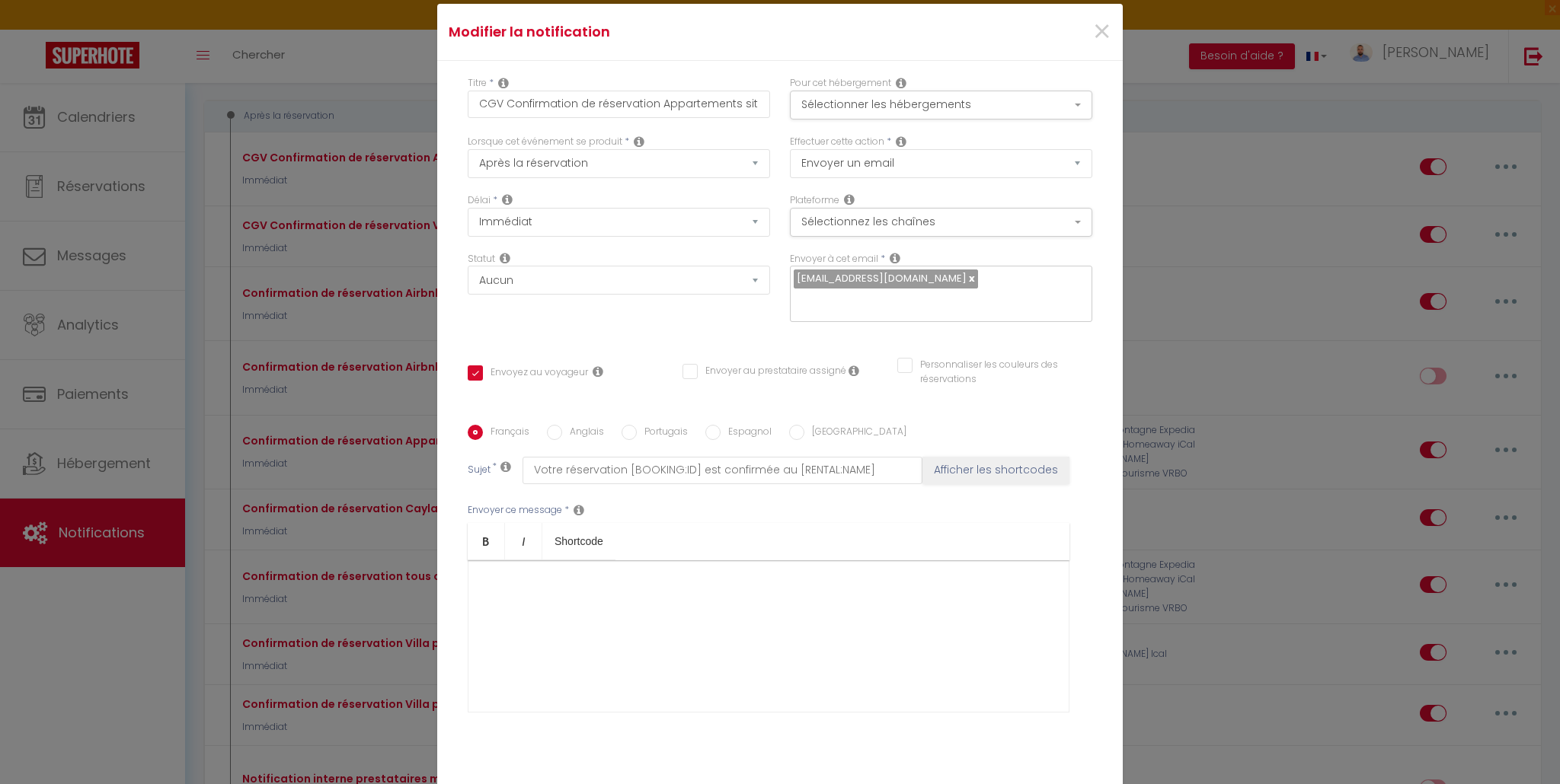
click at [562, 441] on div "Français Anglais Portugais Espagnol Italien Sujet * Votre réservation [BOOKING:…" at bounding box center [780, 577] width 632 height 306
click at [562, 435] on label "Anglais" at bounding box center [583, 433] width 42 height 17
click at [556, 435] on input "Anglais" at bounding box center [554, 433] width 16 height 16
radio input "true"
checkbox input "true"
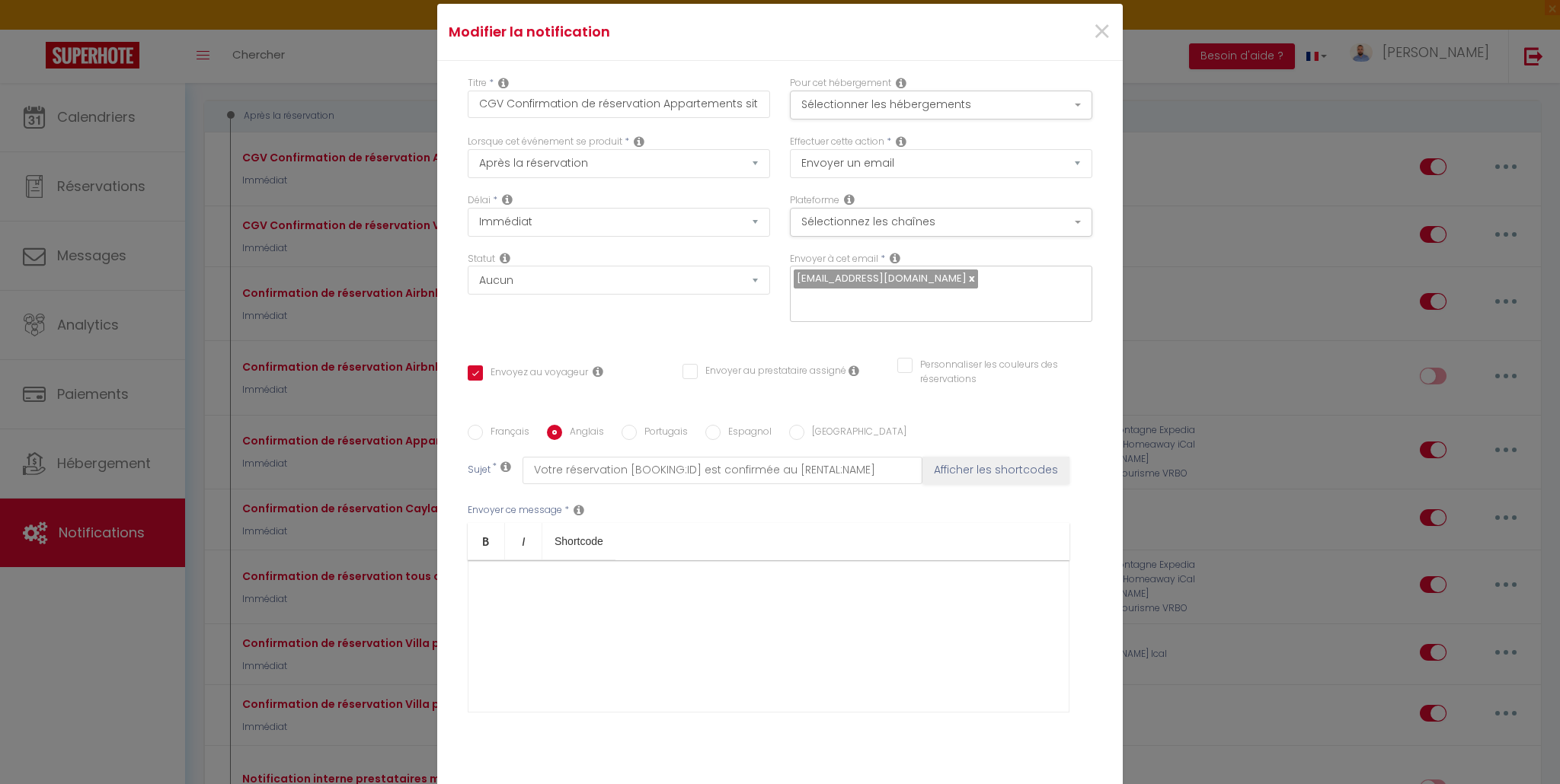
checkbox input "false"
type input "Your booking [BOOKING:ID] is confirmed on [RENTAL:NAME]."
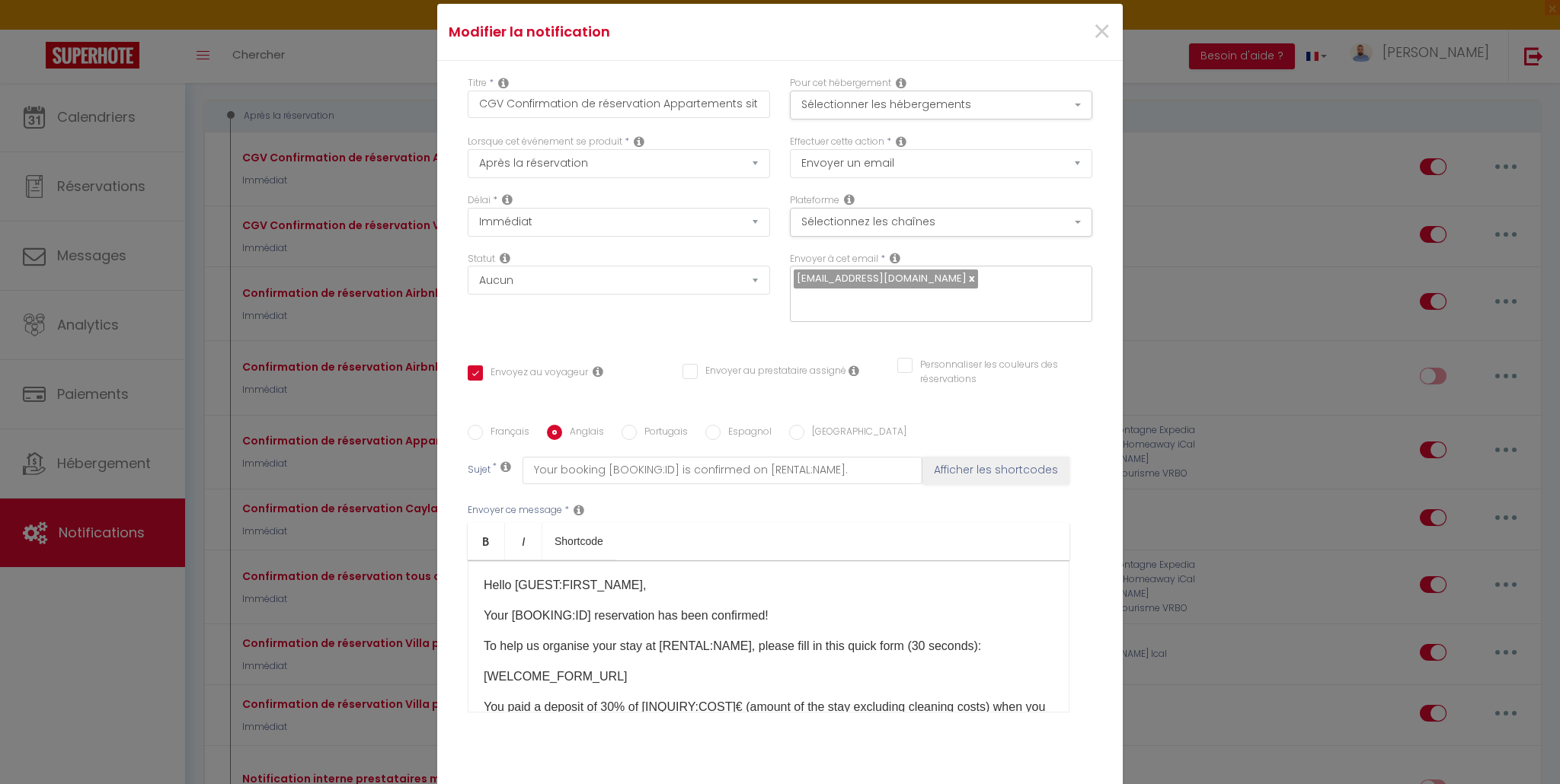
click at [483, 434] on label "Français" at bounding box center [505, 433] width 46 height 17
click at [482, 434] on input "Français" at bounding box center [475, 433] width 16 height 16
radio input "true"
checkbox input "true"
checkbox input "false"
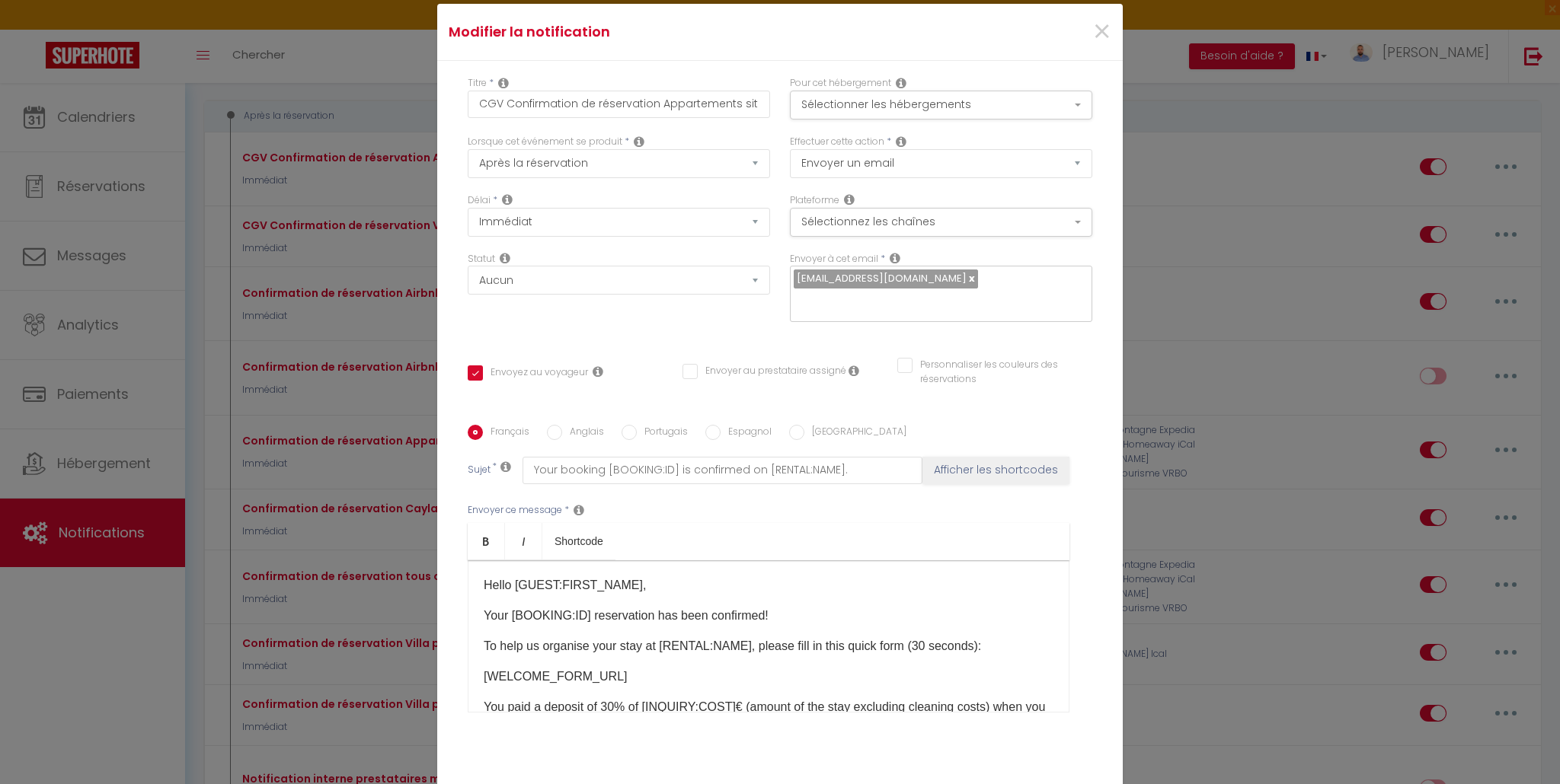
checkbox input "false"
type input "Votre réservation [BOOKING:ID] est confirmée au [RENTAL:NAME]"
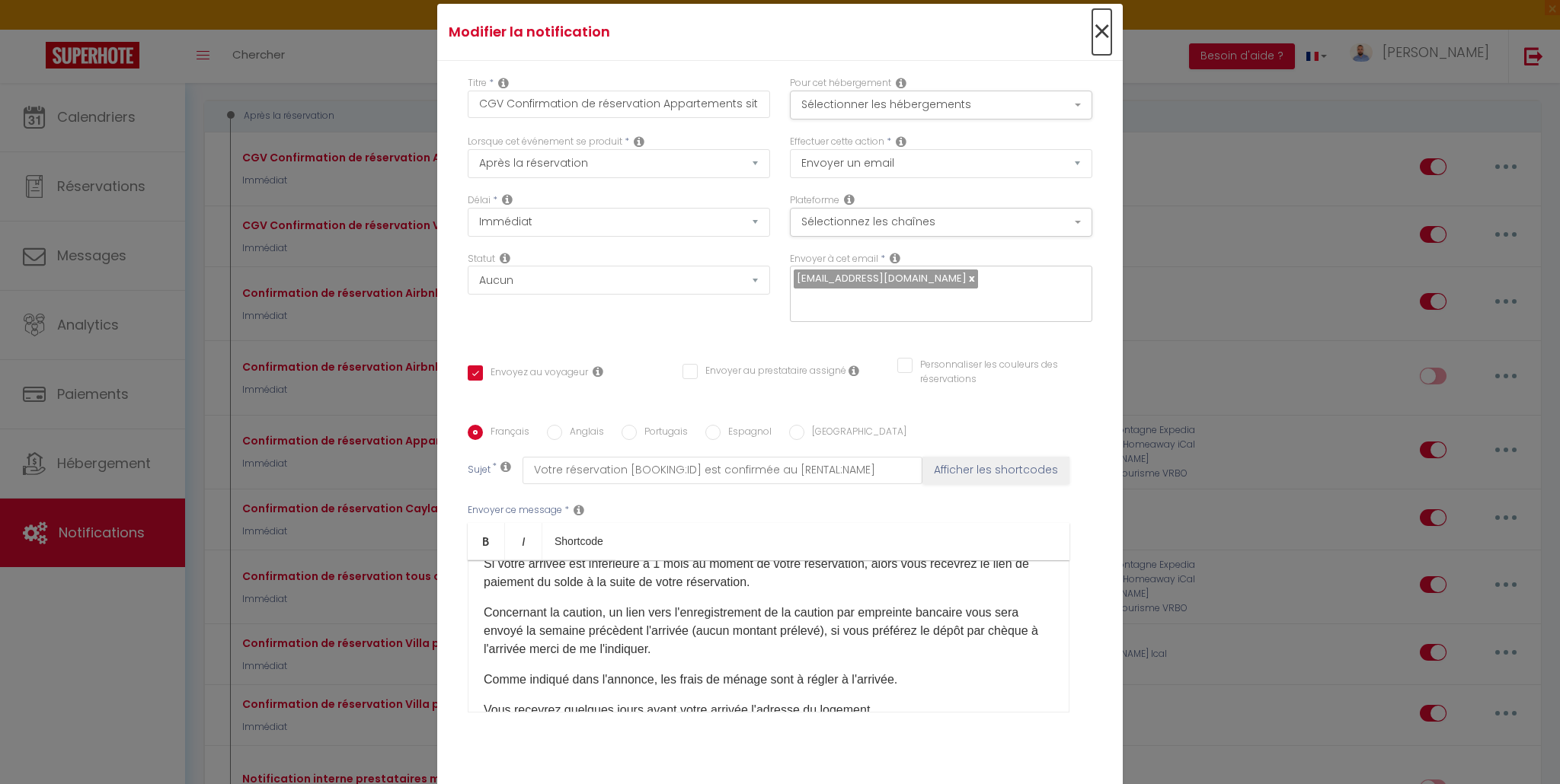
click at [1099, 42] on span "×" at bounding box center [1101, 31] width 19 height 46
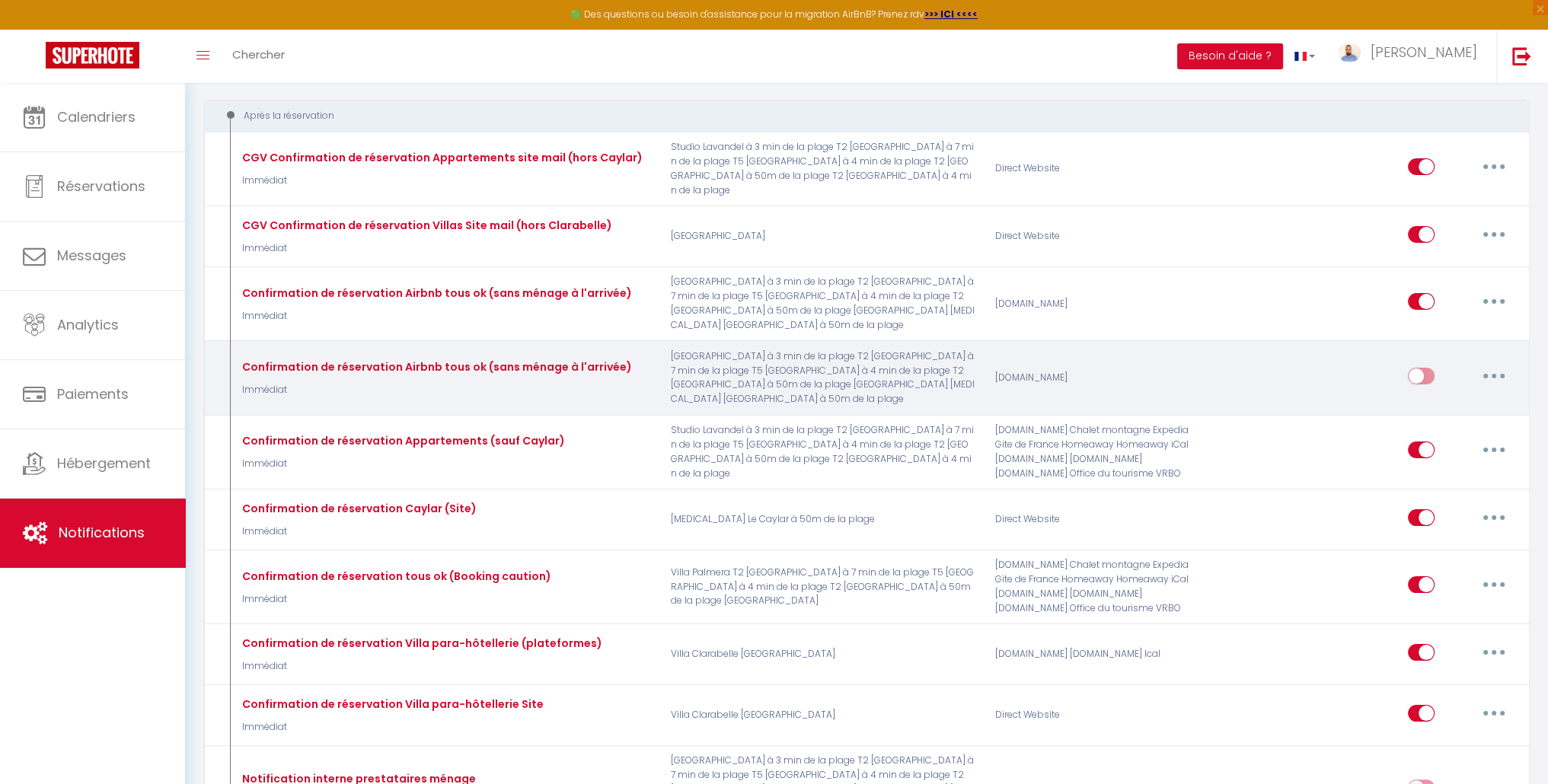
click at [1476, 364] on button "button" at bounding box center [1494, 376] width 43 height 24
click at [1450, 480] on link "Supprimer" at bounding box center [1454, 492] width 113 height 25
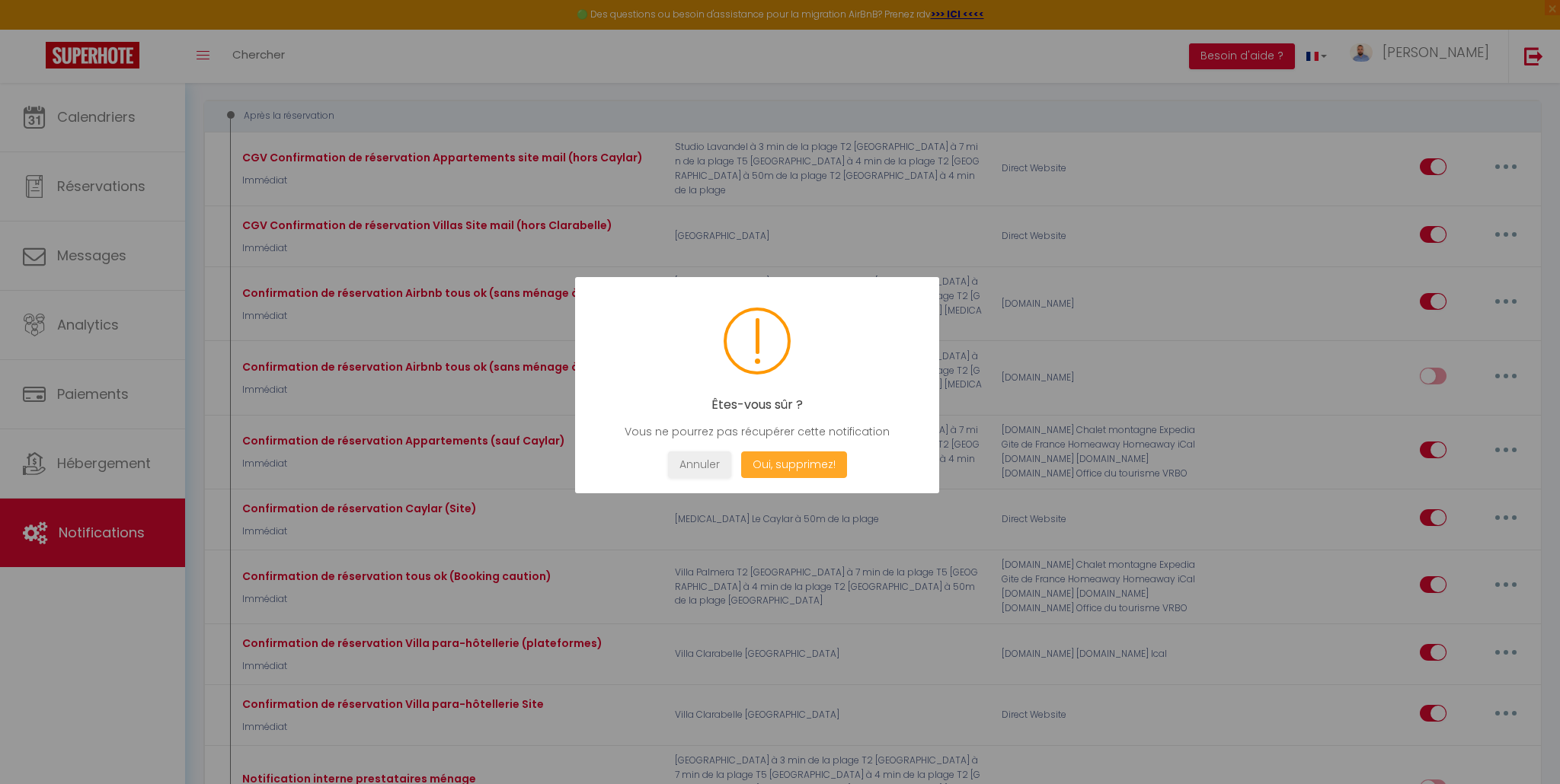
click at [789, 467] on button "Oui, supprimez!" at bounding box center [794, 464] width 106 height 26
checkbox input "true"
checkbox input "false"
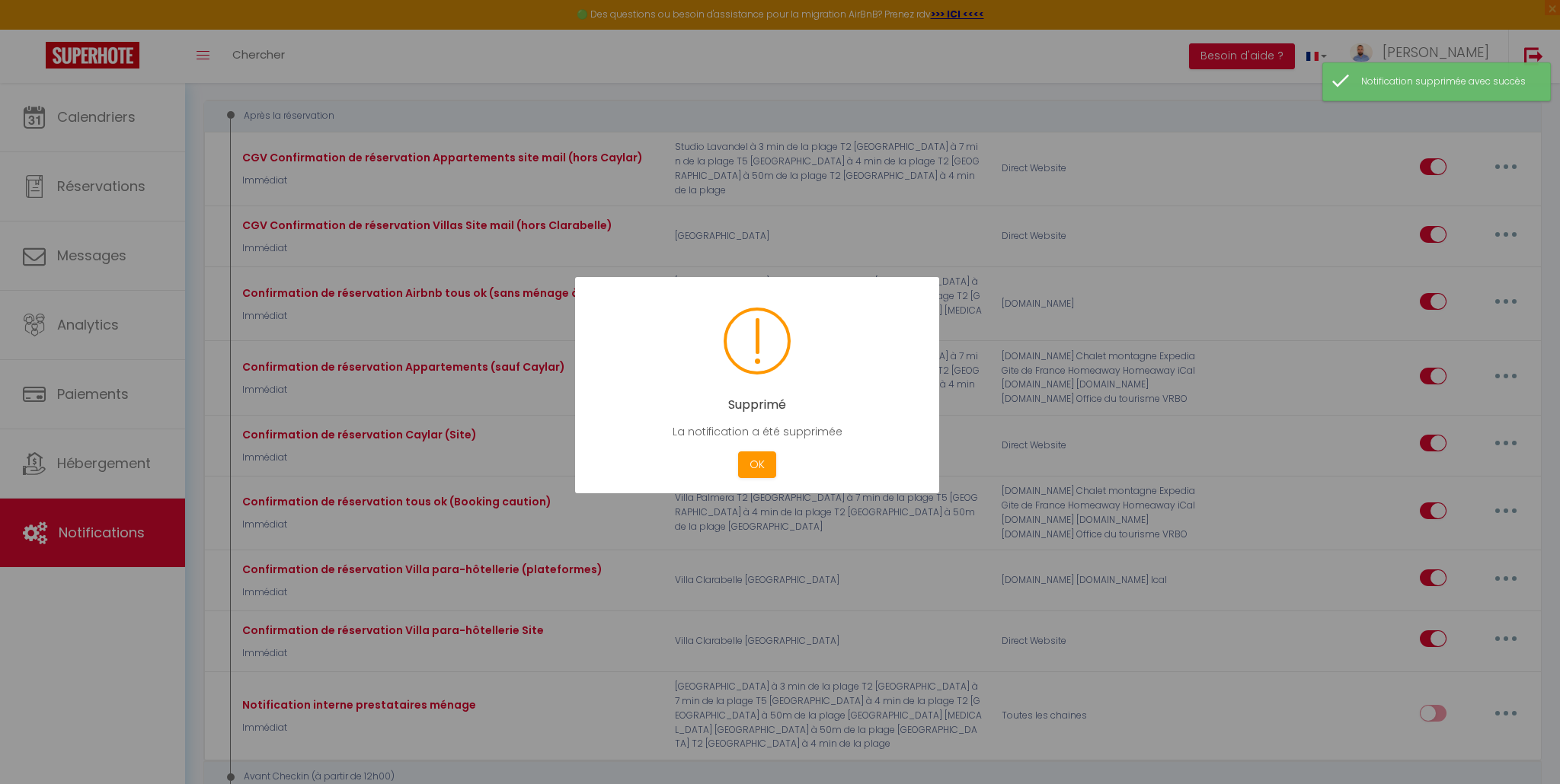
click at [1496, 149] on div at bounding box center [780, 392] width 1560 height 784
click at [749, 478] on button "OK" at bounding box center [757, 464] width 38 height 26
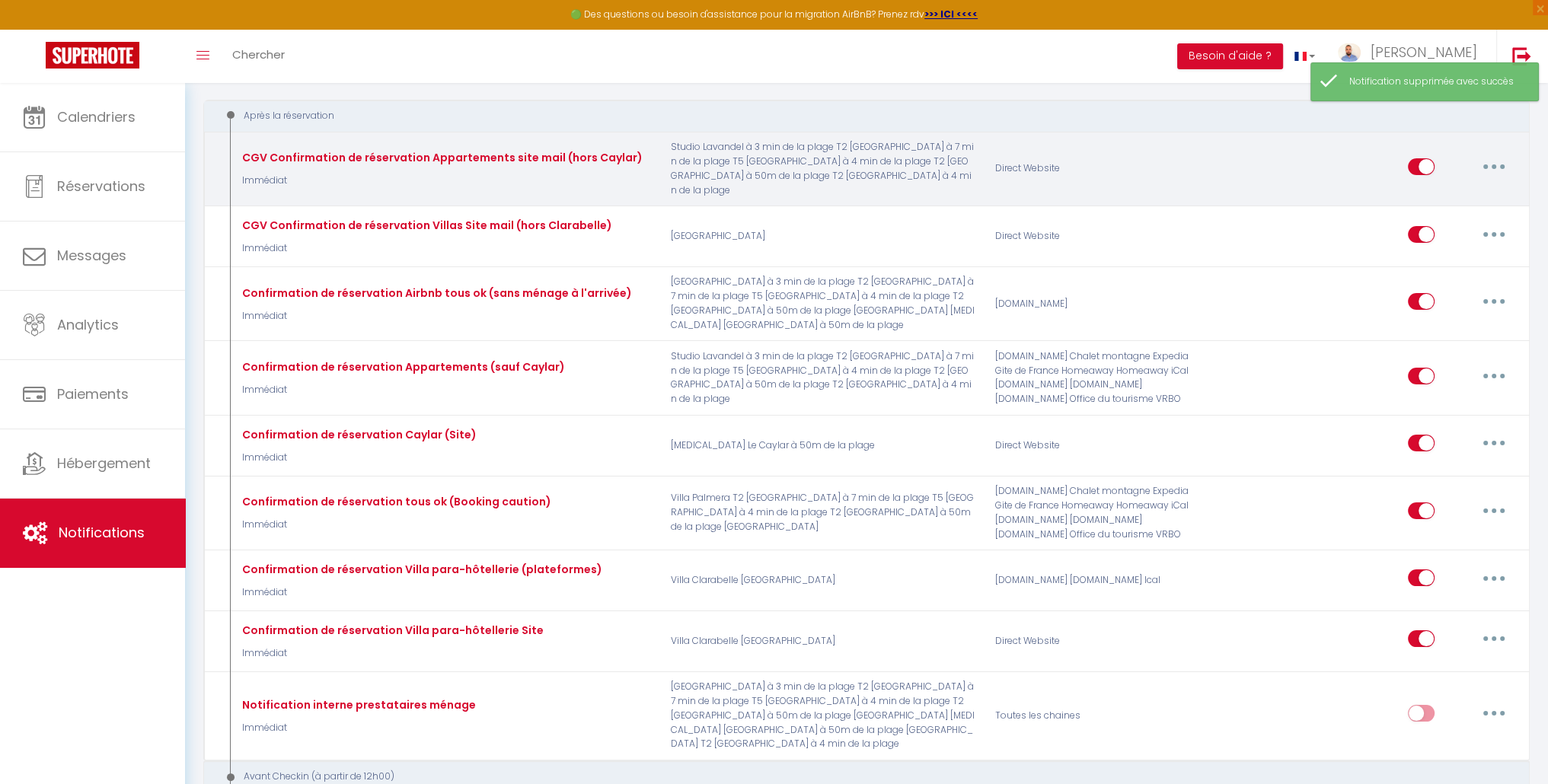
click at [1488, 157] on button "button" at bounding box center [1494, 166] width 43 height 24
click at [1447, 192] on link "Editer" at bounding box center [1454, 201] width 113 height 25
type input "CGV Confirmation de réservation Appartements site mail (hors Caylar)"
select select "Immédiat"
select select
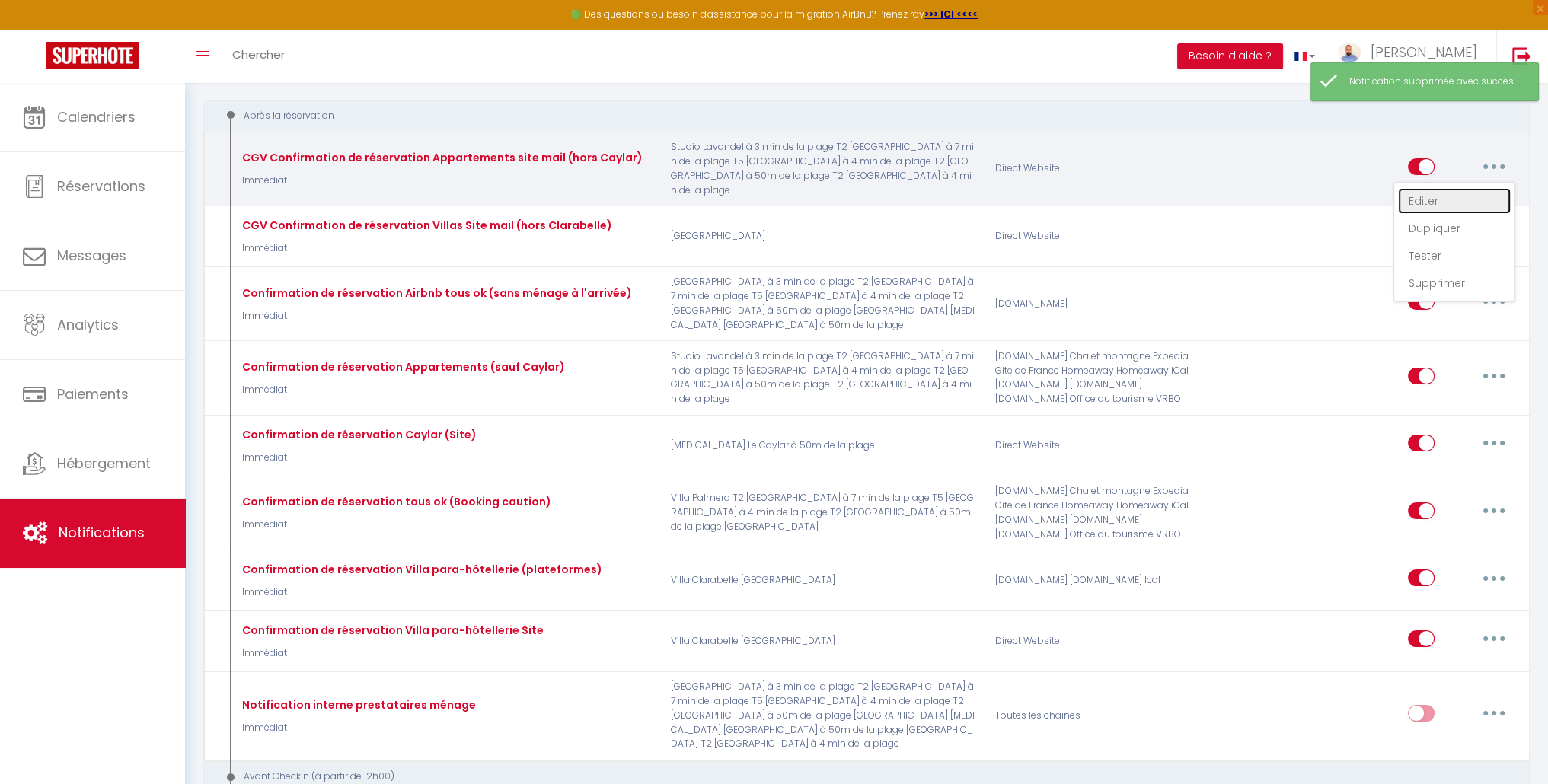
checkbox input "true"
checkbox input "false"
radio input "true"
type input "Votre réservation [BOOKING:ID] est confirmée au [RENTAL:NAME]"
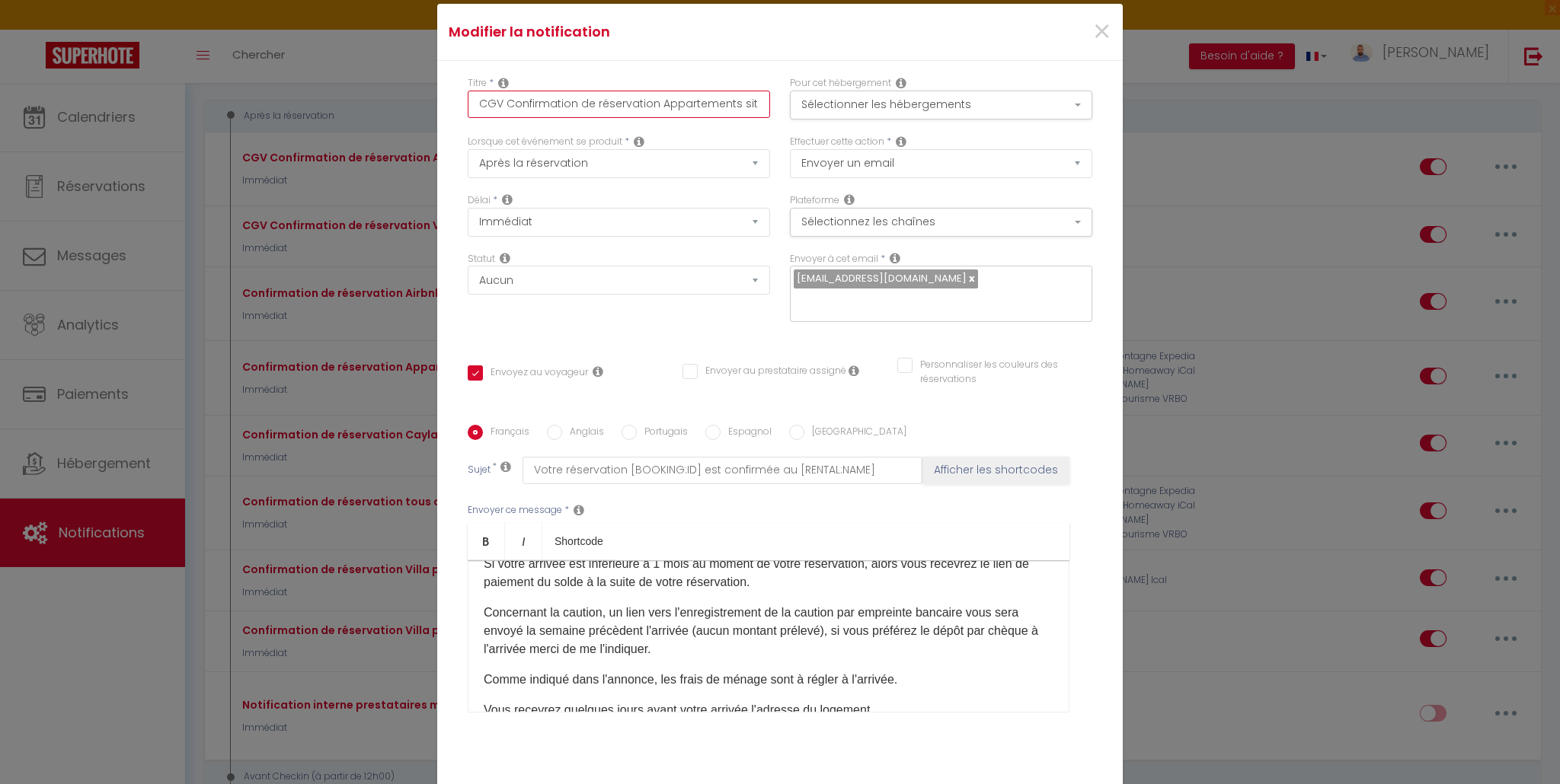
drag, startPoint x: 499, startPoint y: 105, endPoint x: 423, endPoint y: 112, distance: 76.3
click at [423, 112] on div "Modifier la notification × Titre * CGV Confirmation de réservation Appartements…" at bounding box center [780, 392] width 1560 height 784
type input "Confirmation de réservation Appartements site mail (hors Caylar)"
checkbox input "true"
checkbox input "false"
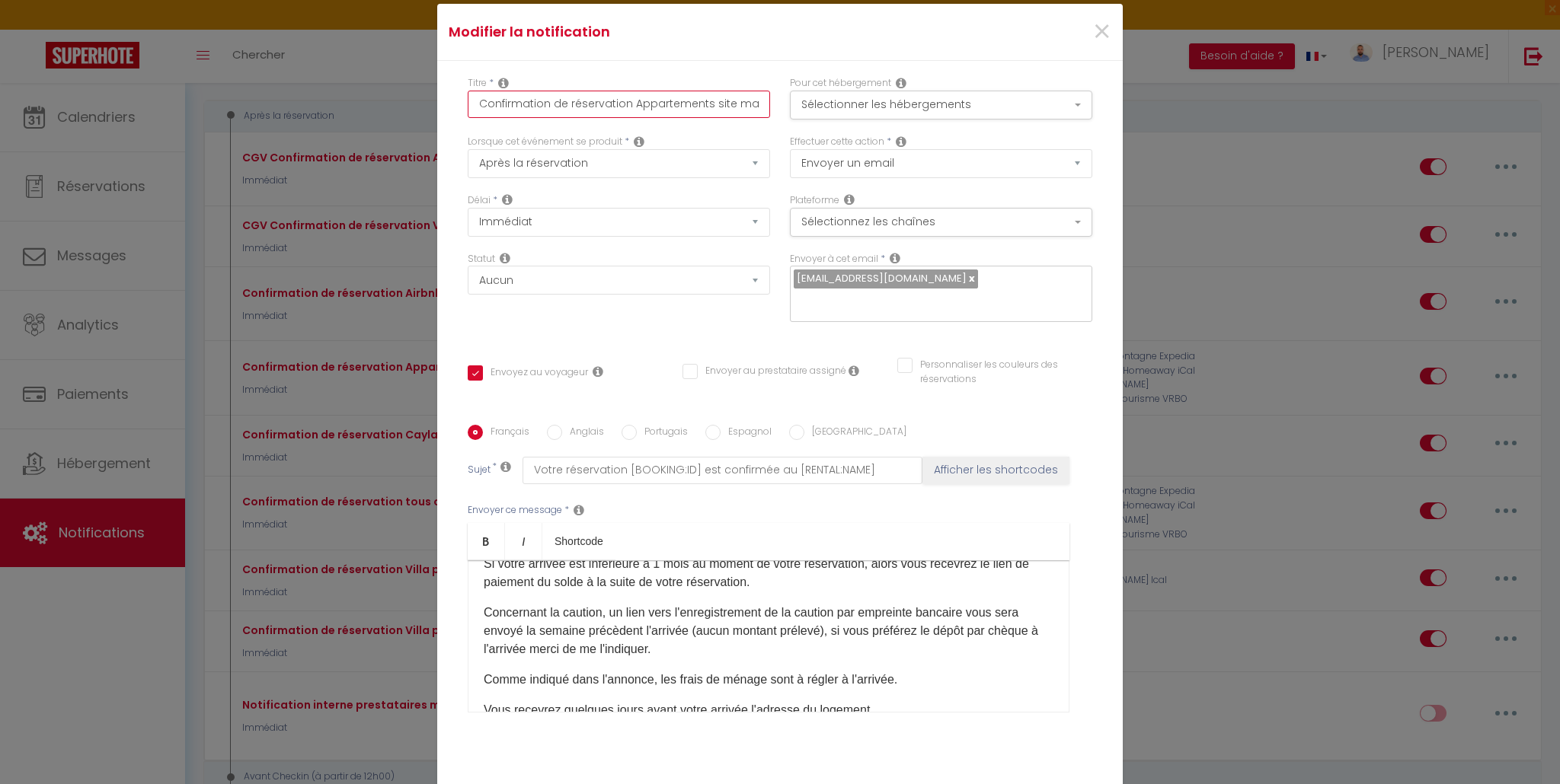
checkbox input "false"
click at [736, 104] on input "Confirmation de réservation Appartements site mail (hors Caylar)" at bounding box center [618, 105] width 303 height 27
click at [682, 103] on input "Confirmation de réservation Appartements site mail (hors Caylar)" at bounding box center [618, 105] width 303 height 27
type input "Confirmation de réservation Appartements site mai (hors Caylar)"
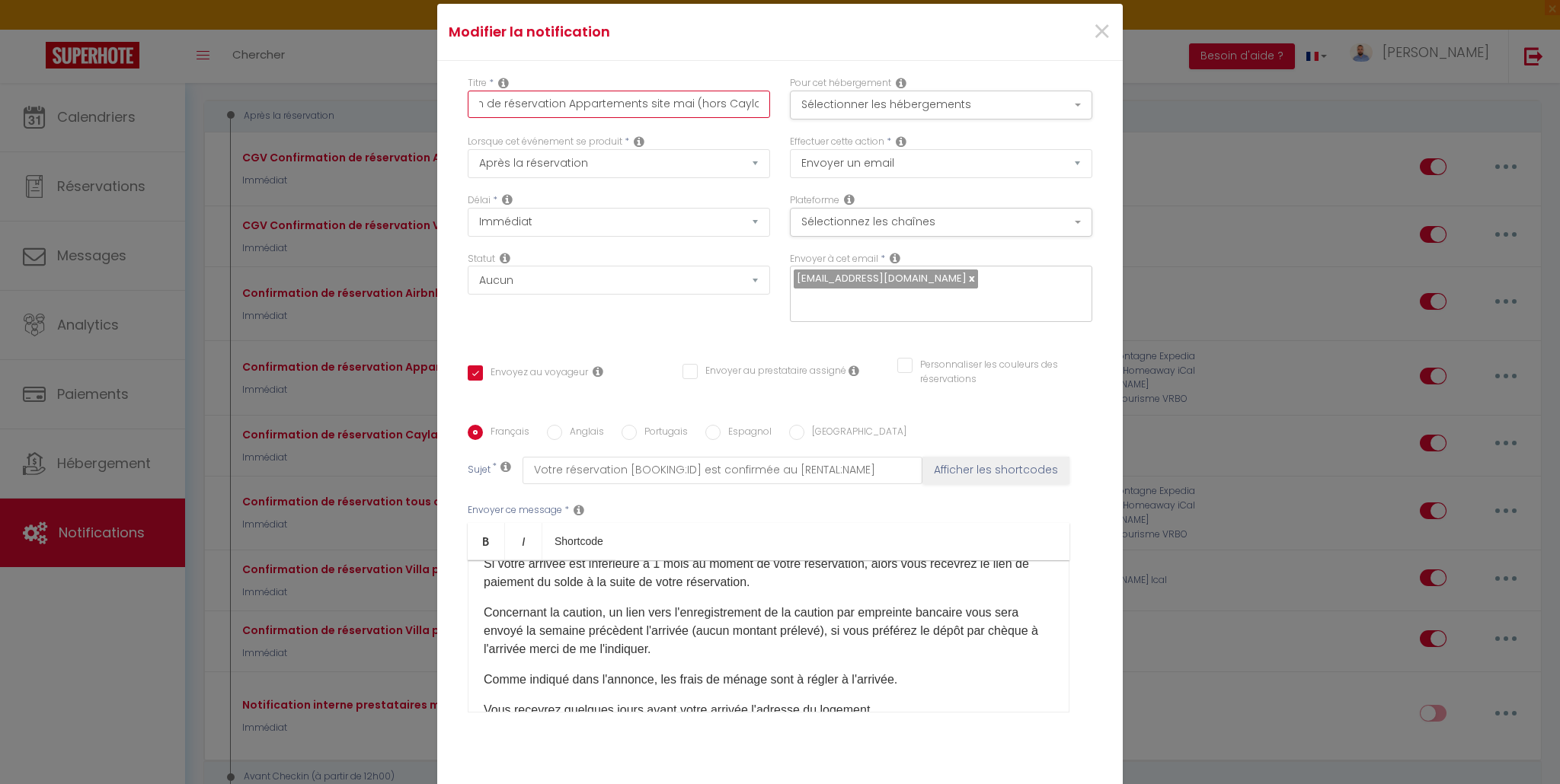
checkbox input "true"
checkbox input "false"
type input "Confirmation de réservation Appartements site ma (hors Caylar)"
checkbox input "true"
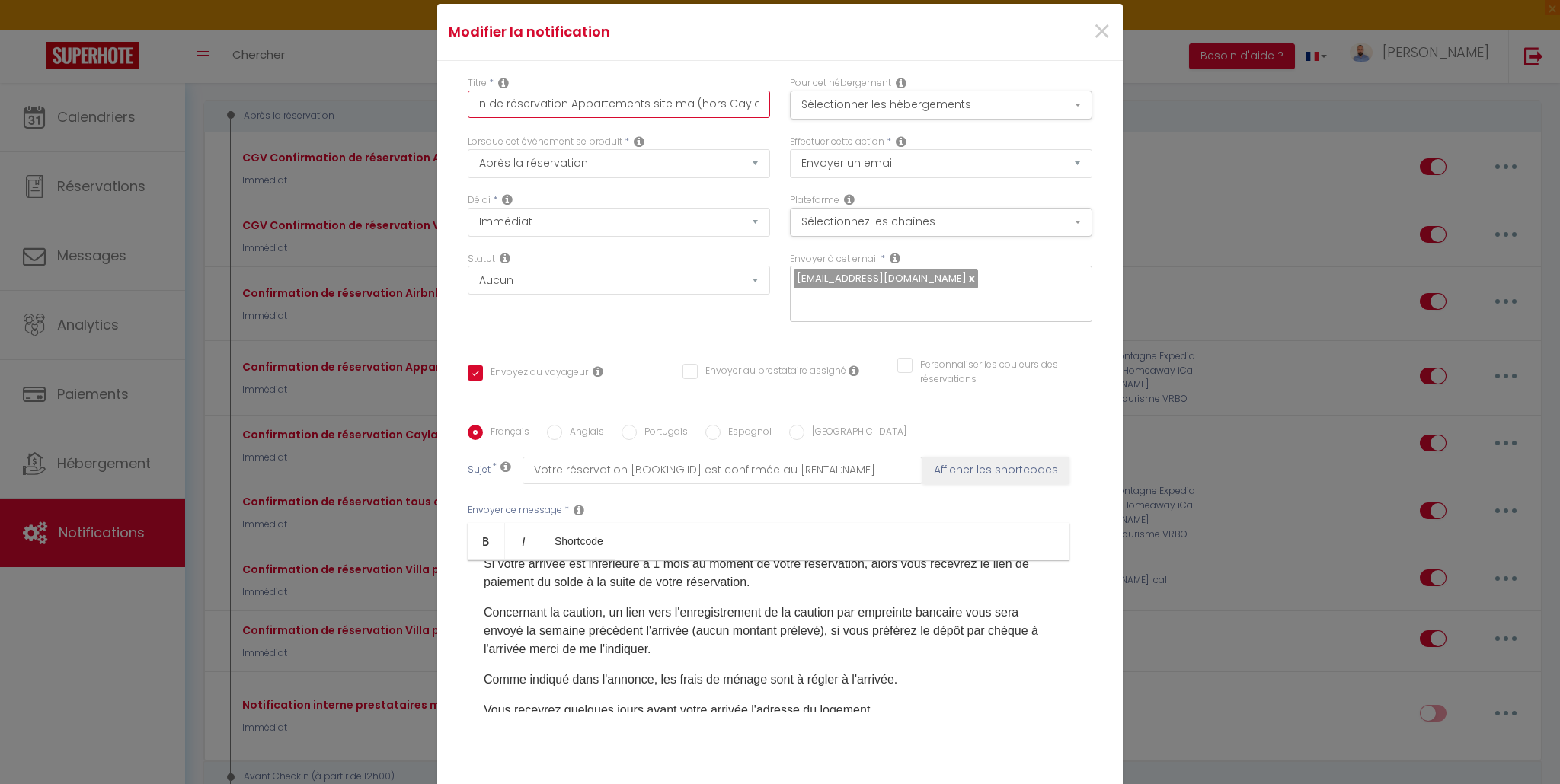
checkbox input "false"
type input "Confirmation de réservation Appartements site m (hors Caylar)"
checkbox input "true"
checkbox input "false"
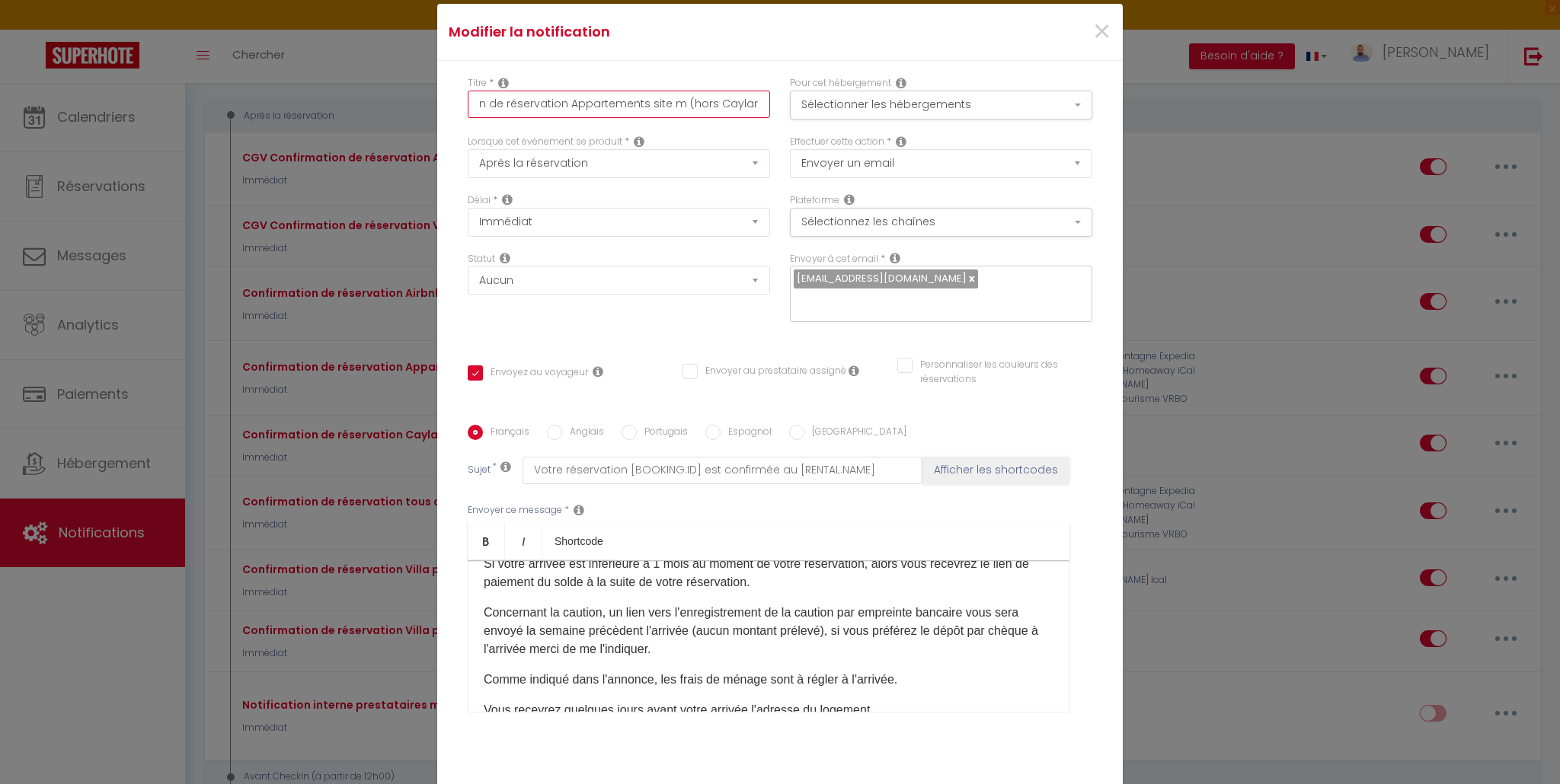
checkbox input "false"
type input "Confirmation de réservation Appartements site (hors Caylar)"
checkbox input "true"
checkbox input "false"
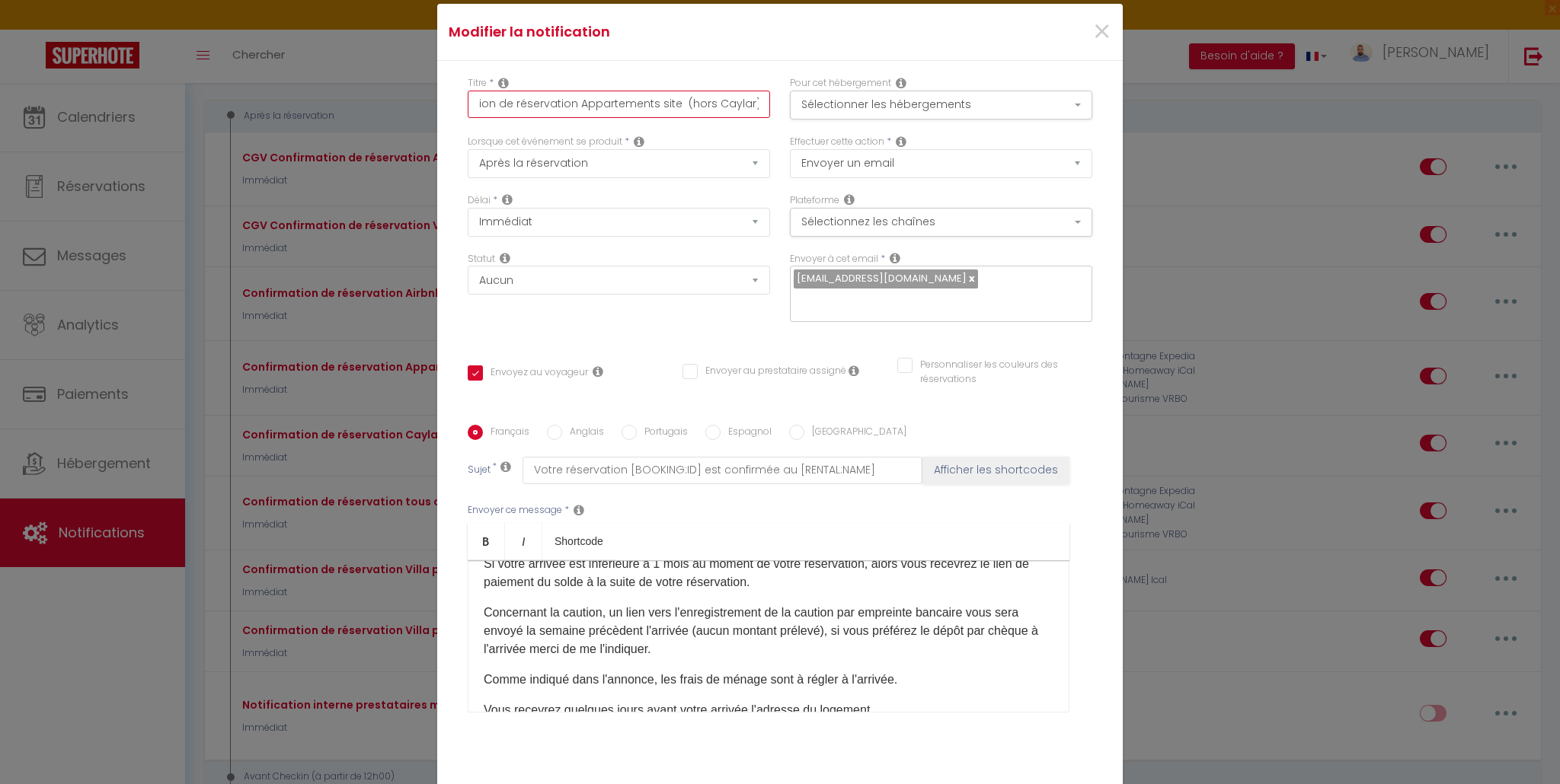
type input "Confirmation de réservation Appartements site (hors Caylar)"
checkbox input "true"
checkbox input "false"
type input "Confirmation de réservation Appartements sit (hors Caylar)"
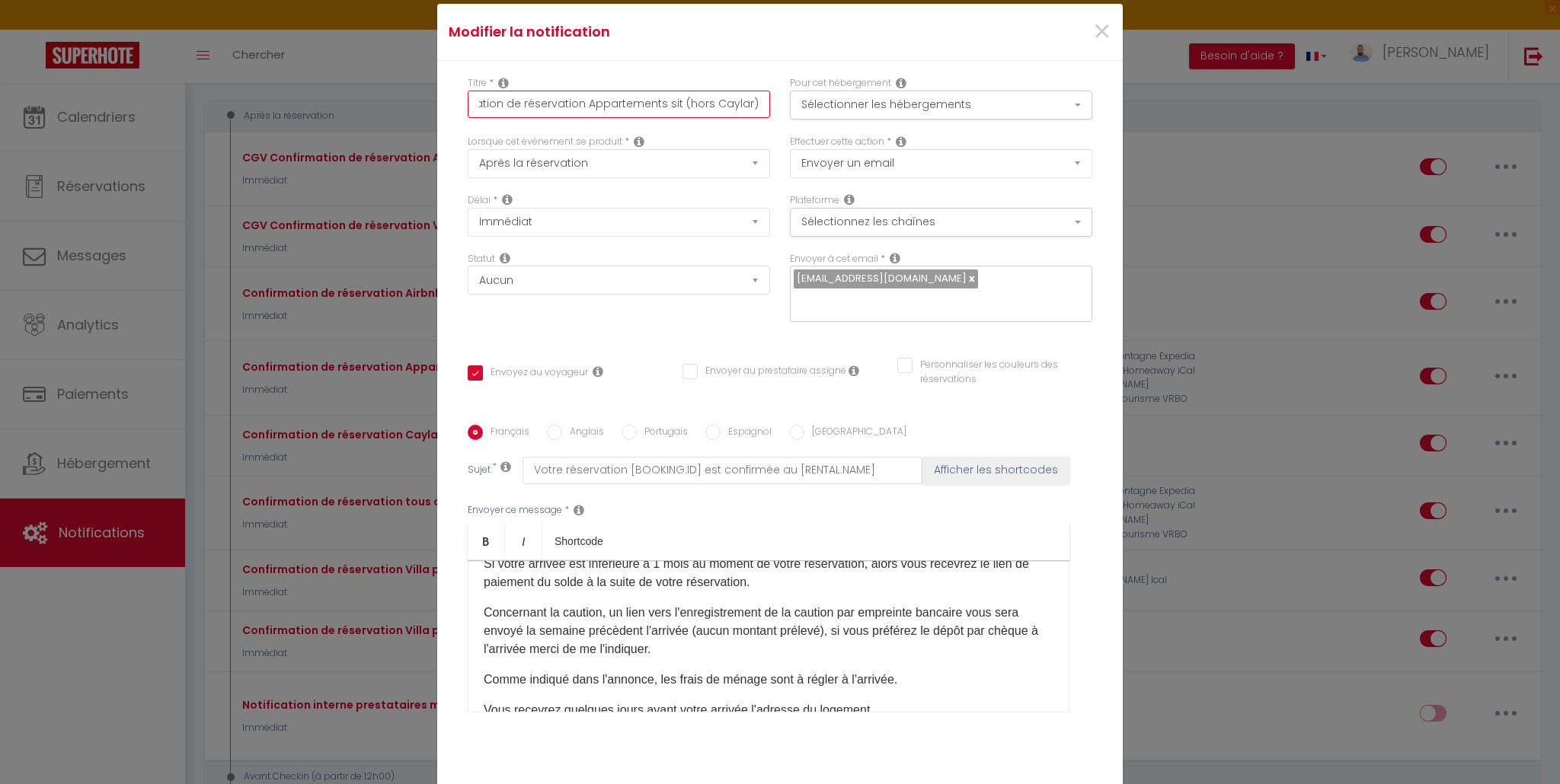
checkbox input "true"
checkbox input "false"
type input "Confirmation de réservation Appartements si (hors Caylar)"
checkbox input "true"
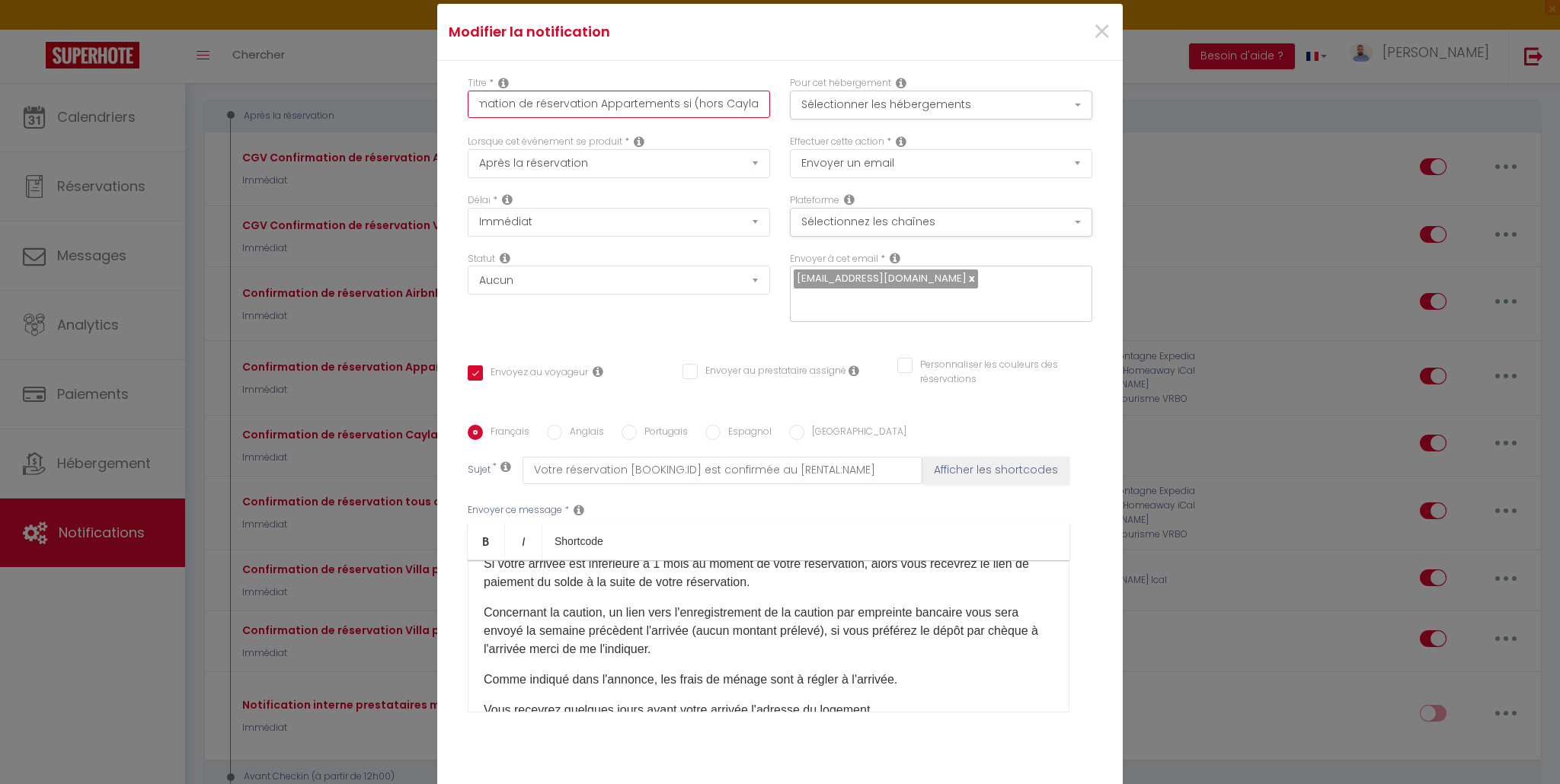
checkbox input "false"
type input "Confirmation de réservation Appartements s (hors Caylar)"
checkbox input "true"
checkbox input "false"
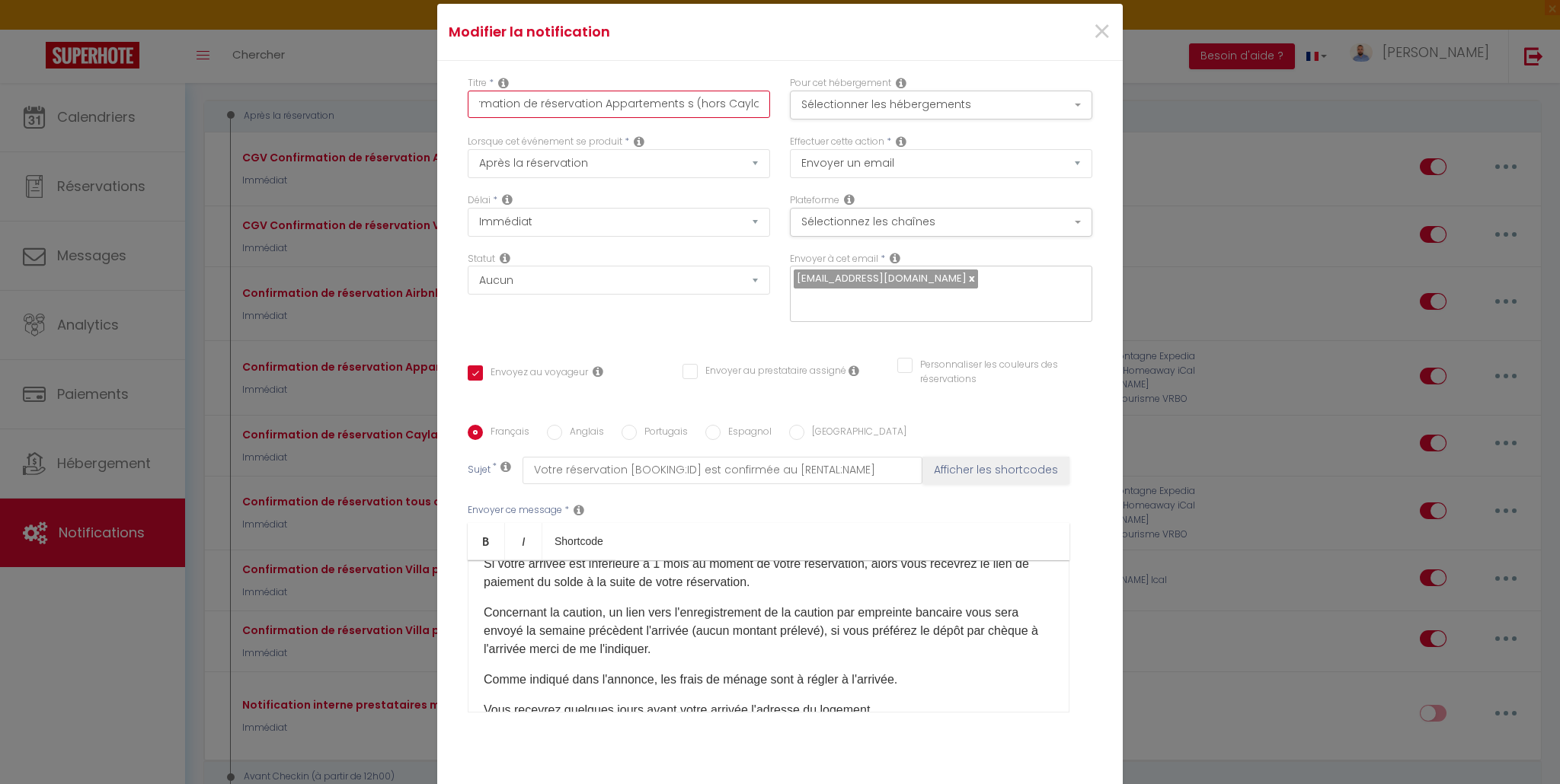
checkbox input "false"
type input "Confirmation de réservation Appartements (hors Caylar)"
checkbox input "true"
checkbox input "false"
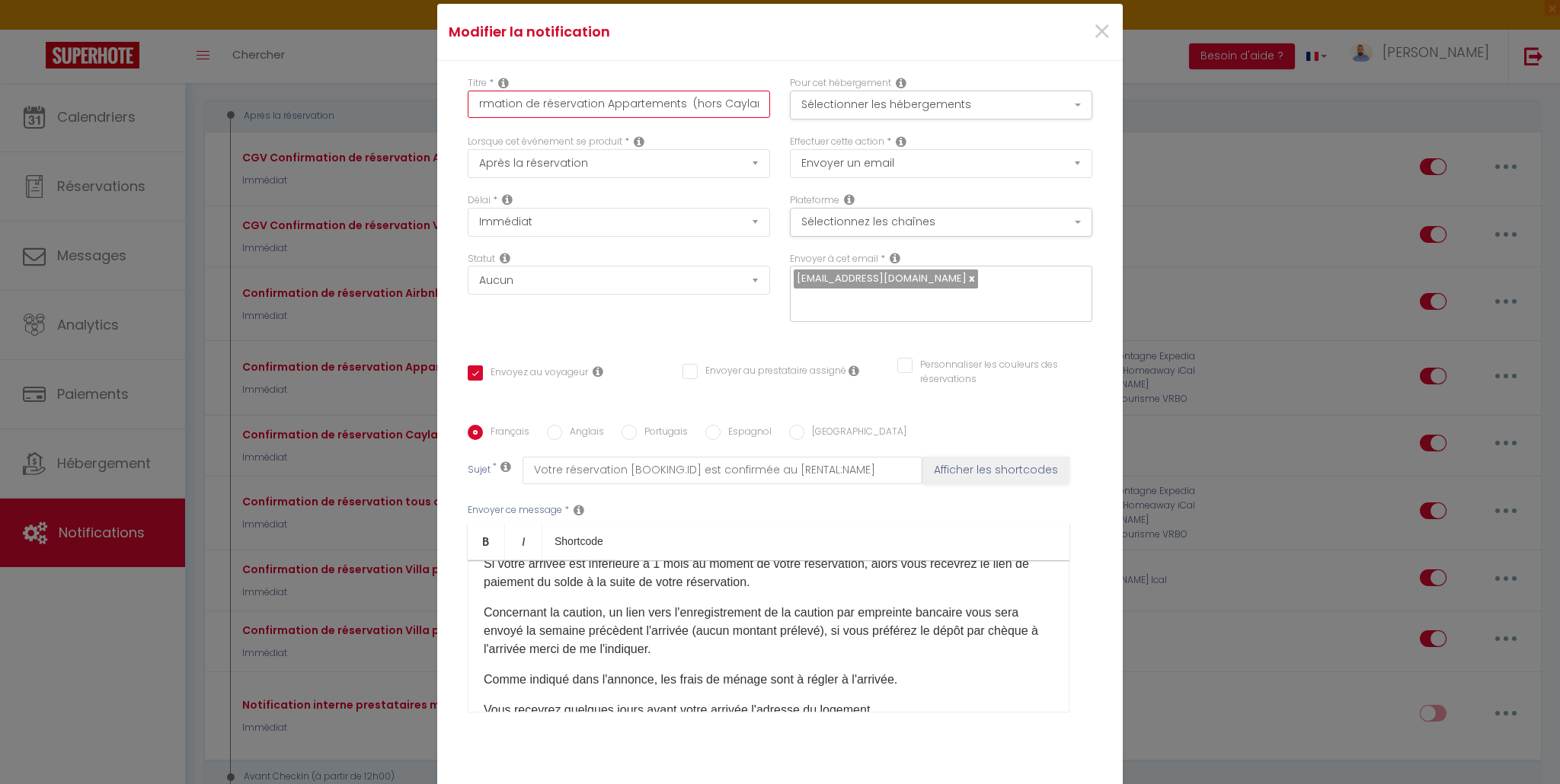
scroll to position [0, 23]
type input "Confirmation de réservation Appartements AZ (hors Caylar)"
checkbox input "true"
checkbox input "false"
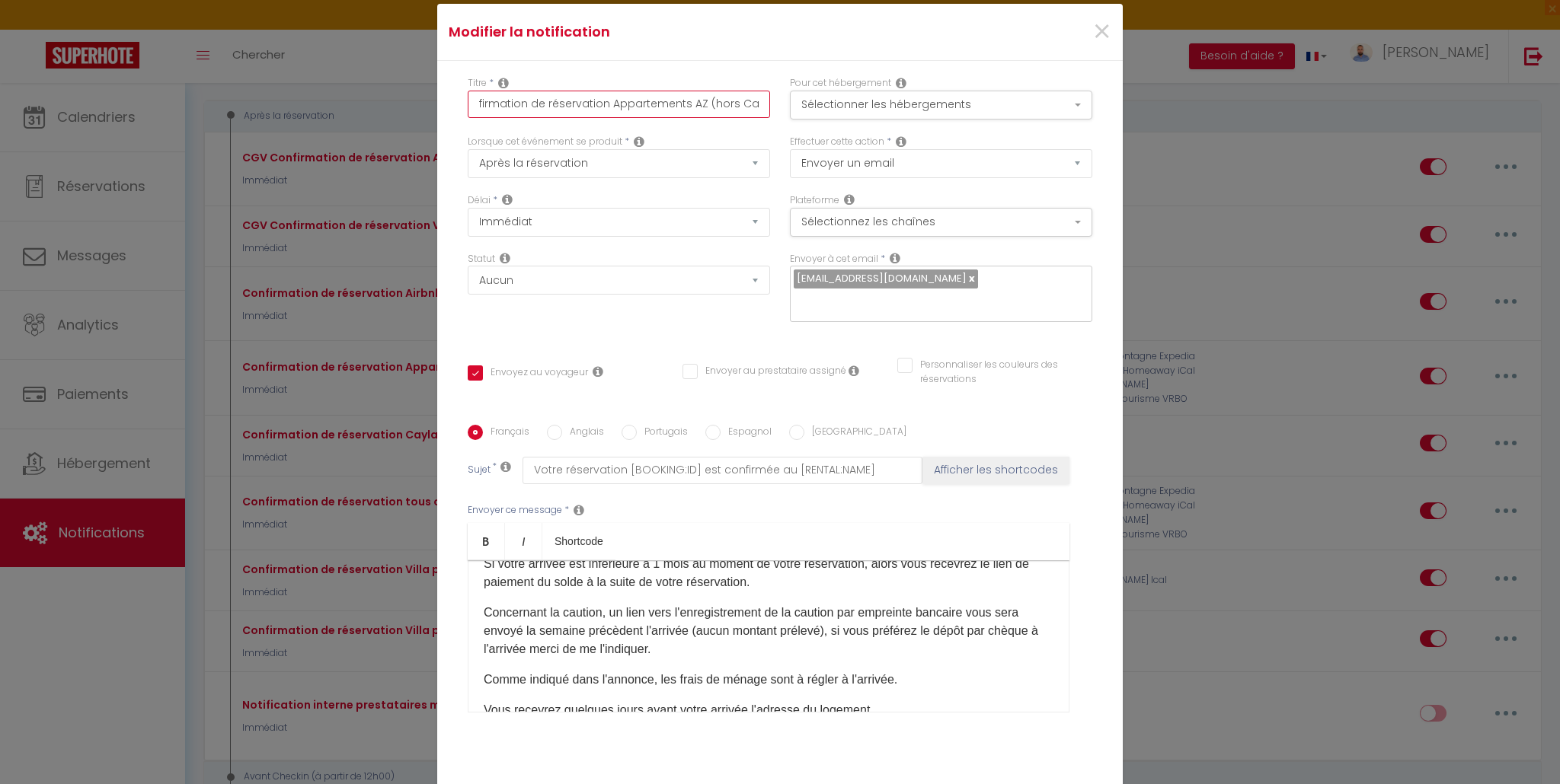
checkbox input "true"
checkbox input "false"
type input "Confirmation de réservation Appartements AZb (hors Caylar)"
checkbox input "true"
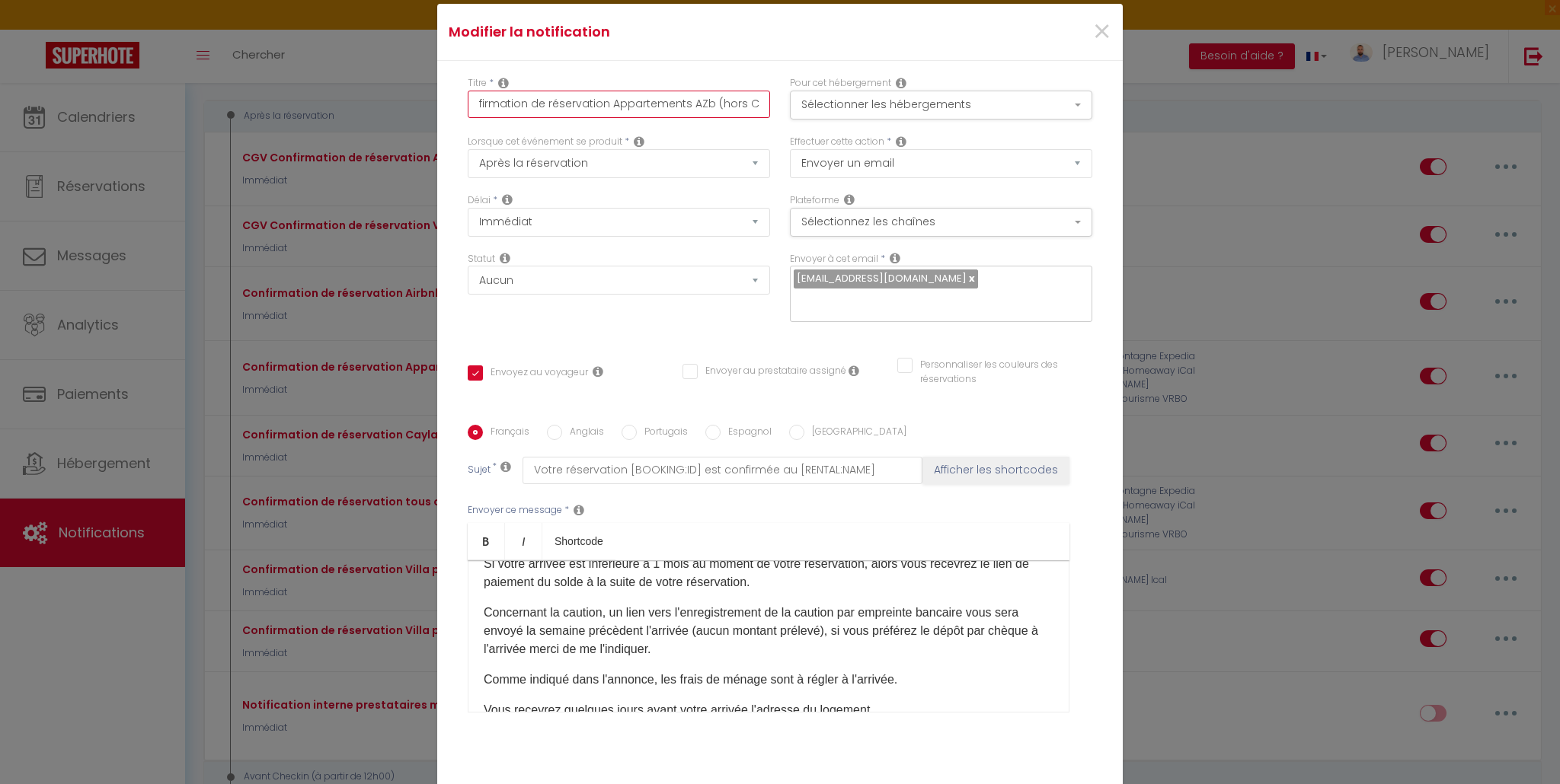
checkbox input "false"
type input "Confirmation de réservation Appartements AZbr (hors Caylar)"
checkbox input "true"
checkbox input "false"
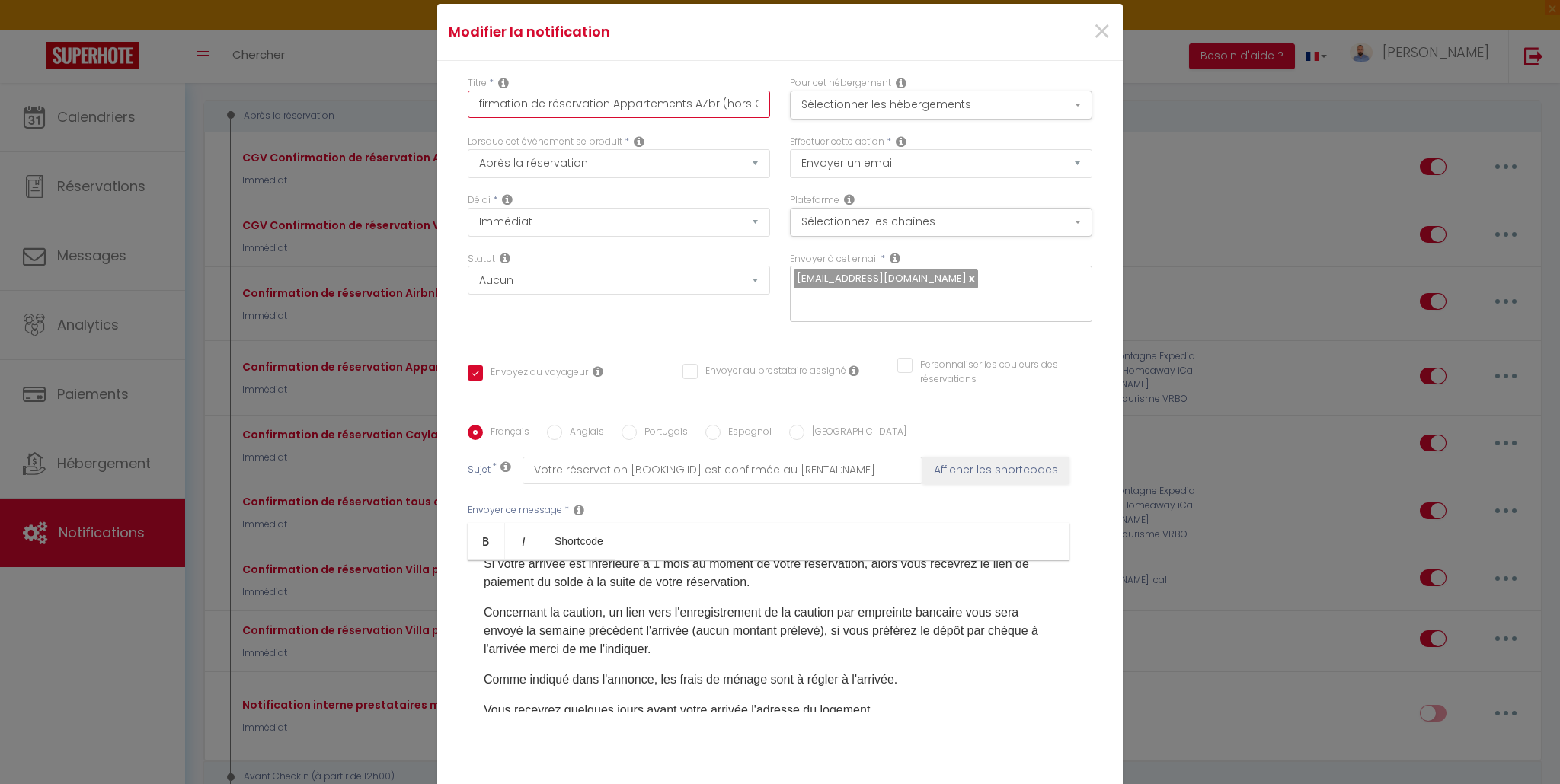
checkbox input "false"
type input "Confirmation de réservation Appartements AZbri (hors Caylar)"
checkbox input "true"
checkbox input "false"
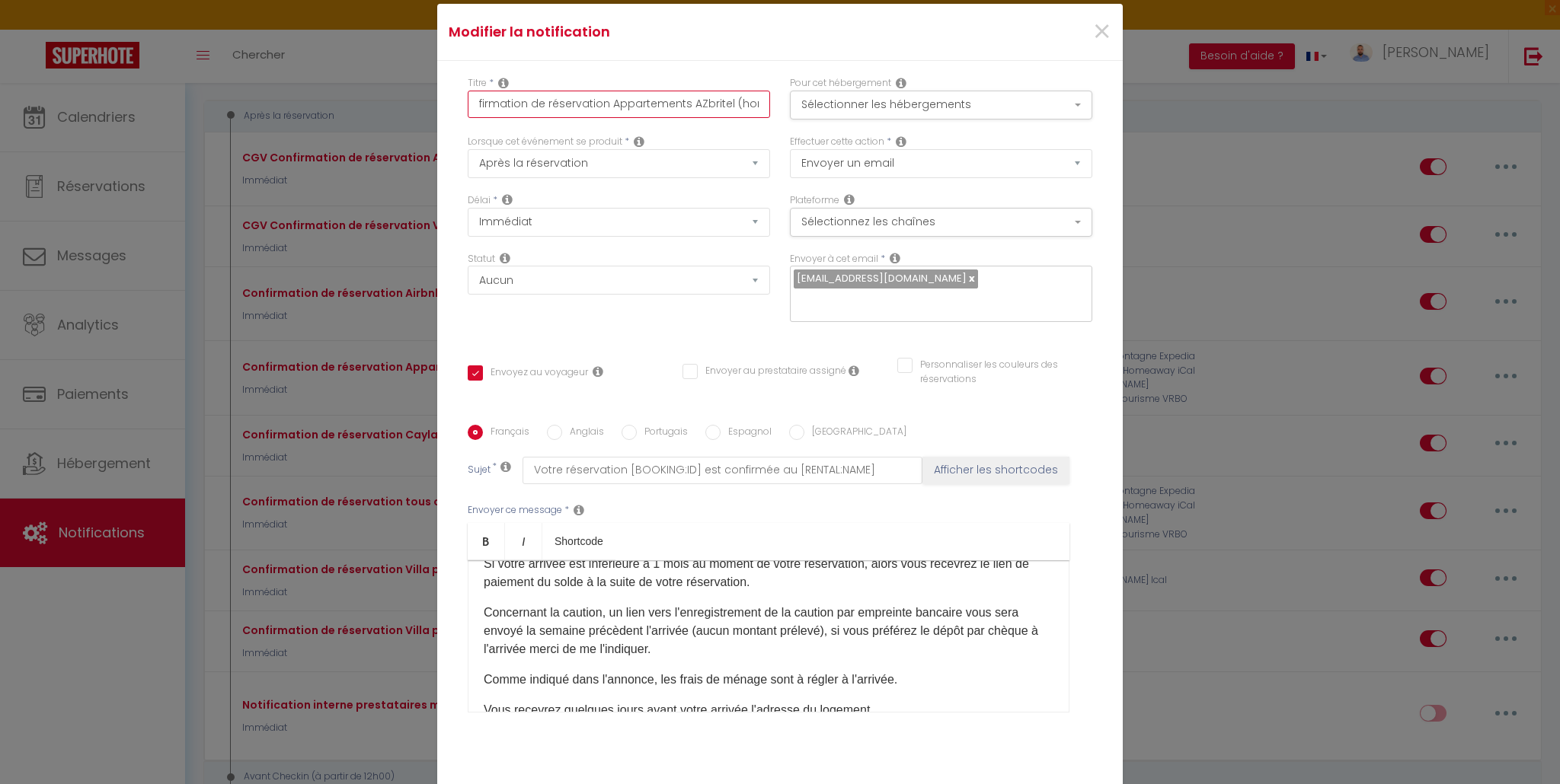
click at [691, 104] on input "Confirmation de réservation Appartements AZbritel (hors Caylar)" at bounding box center [618, 105] width 303 height 27
click at [734, 102] on input "Confirmation de réservation Appartements Abritel (hors Caylar)" at bounding box center [618, 105] width 303 height 27
click at [912, 113] on button "Sélectionner les hébergements" at bounding box center [940, 106] width 303 height 29
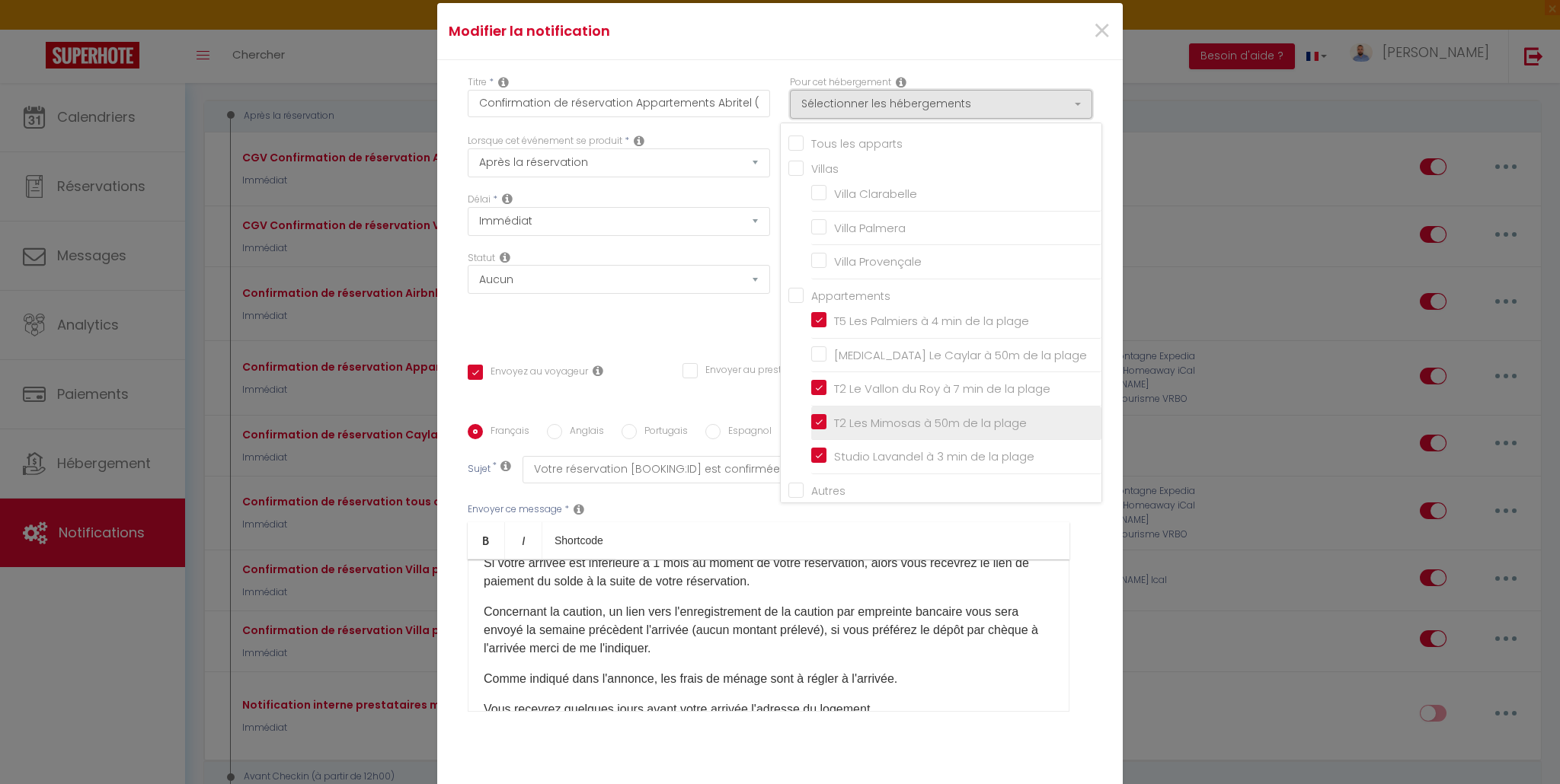
scroll to position [0, 0]
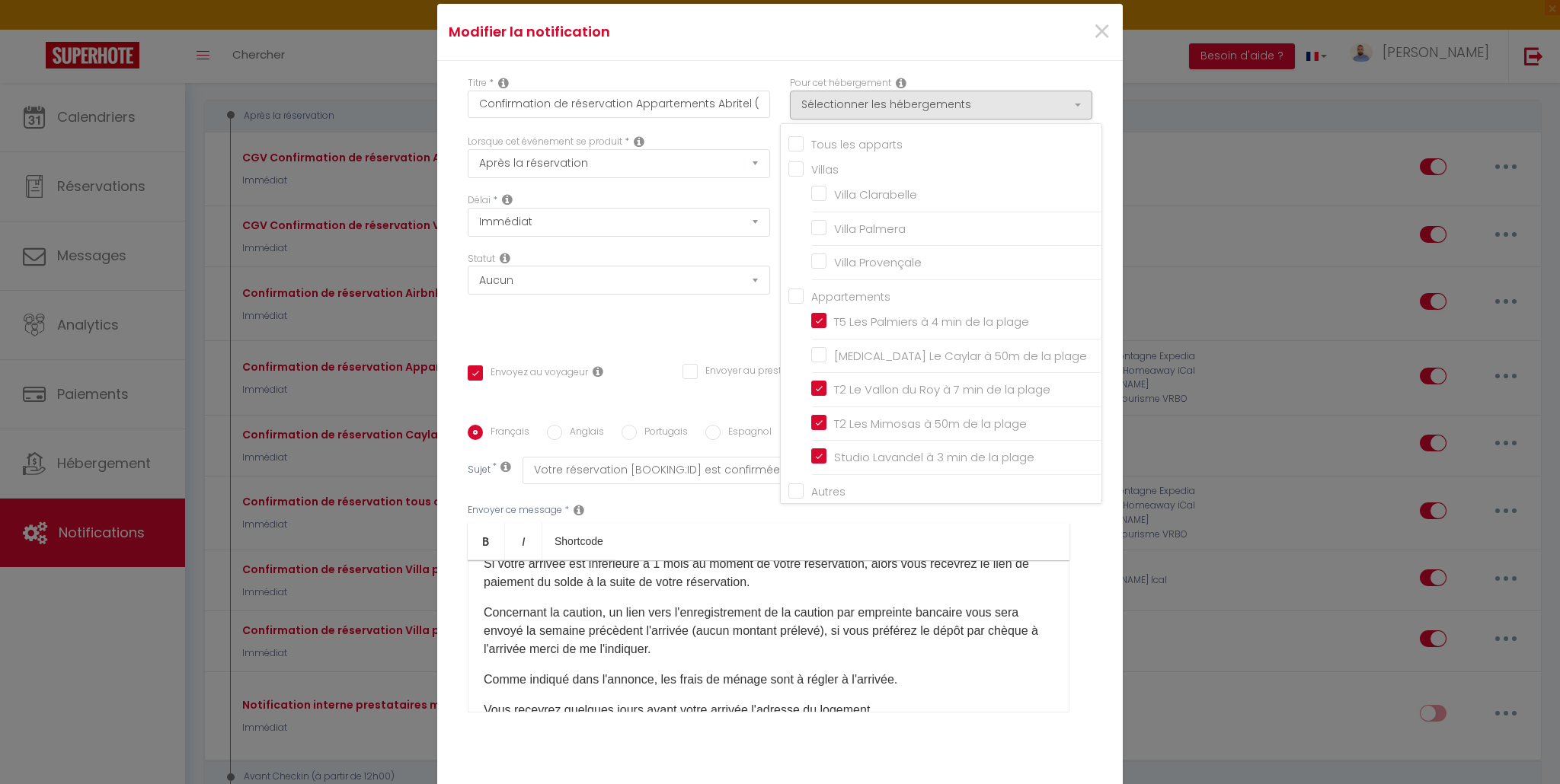
click at [630, 337] on div "Statut Aucun Si la réservation est payée Si réservation non payée Si la caution…" at bounding box center [618, 295] width 322 height 86
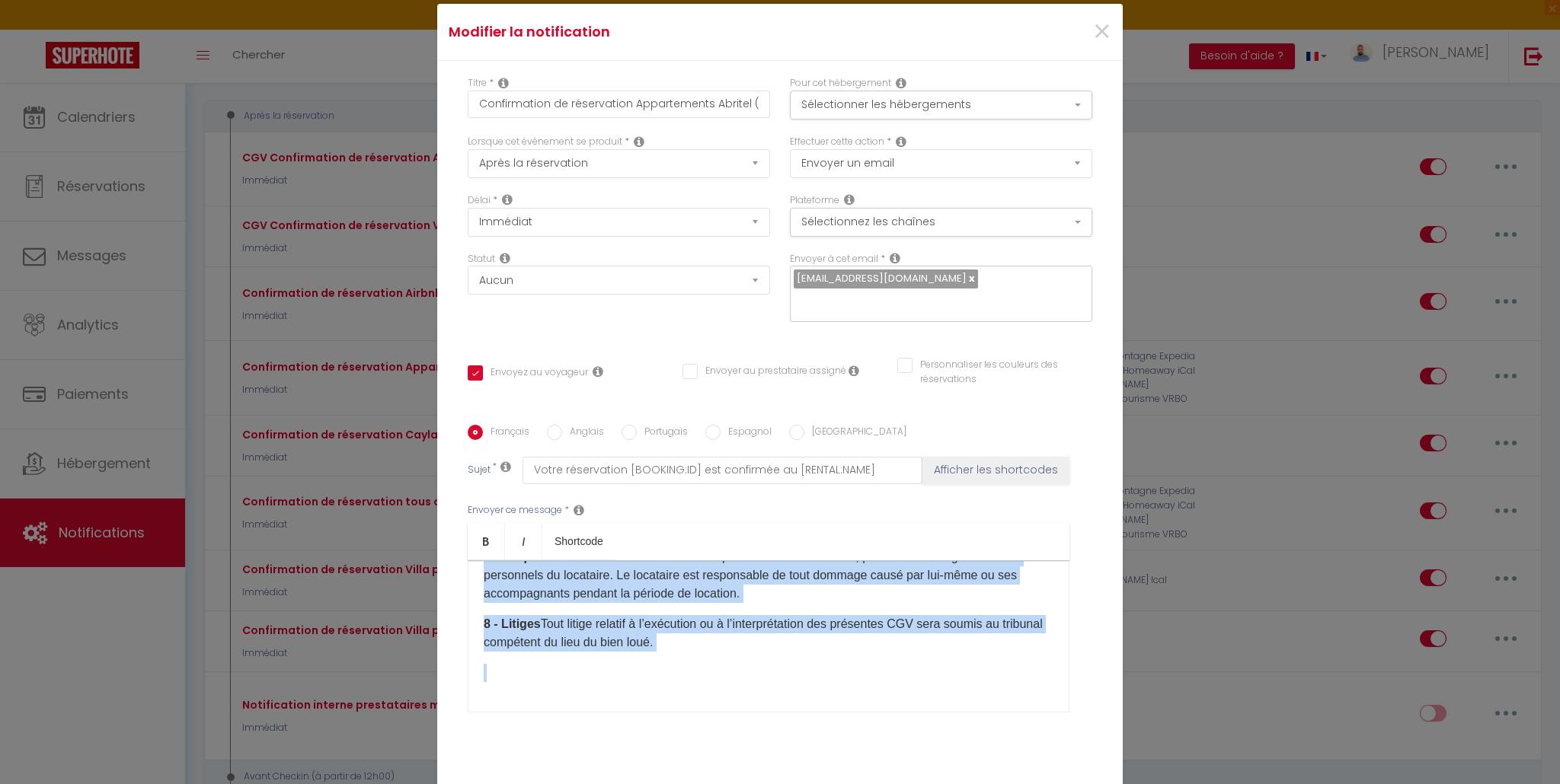
scroll to position [92, 0]
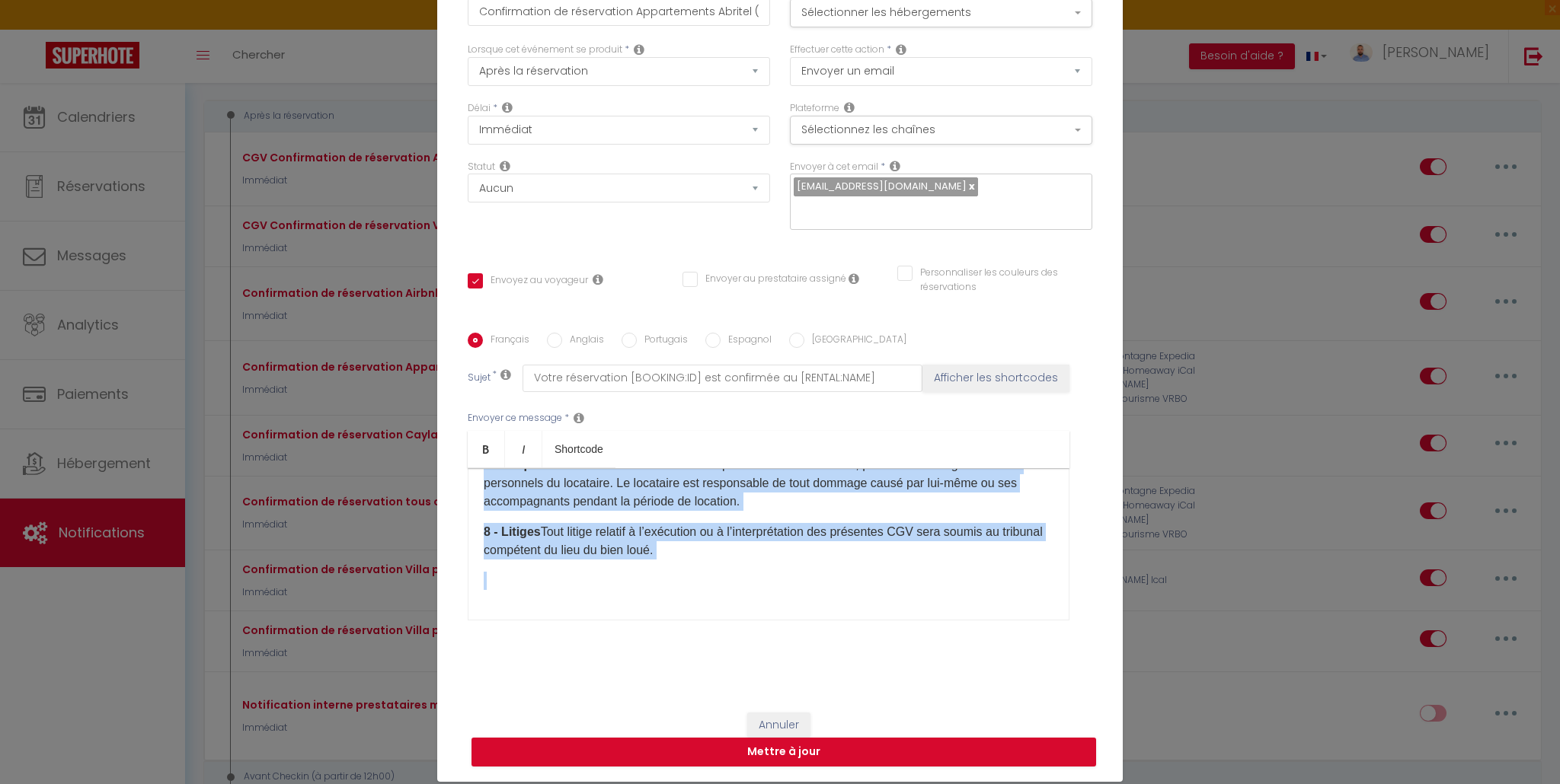
drag, startPoint x: 475, startPoint y: 611, endPoint x: 929, endPoint y: 784, distance: 485.8
click at [929, 783] on div "Modifier la notification × Titre * Confirmation de réservation Appartements Abr…" at bounding box center [780, 392] width 1560 height 784
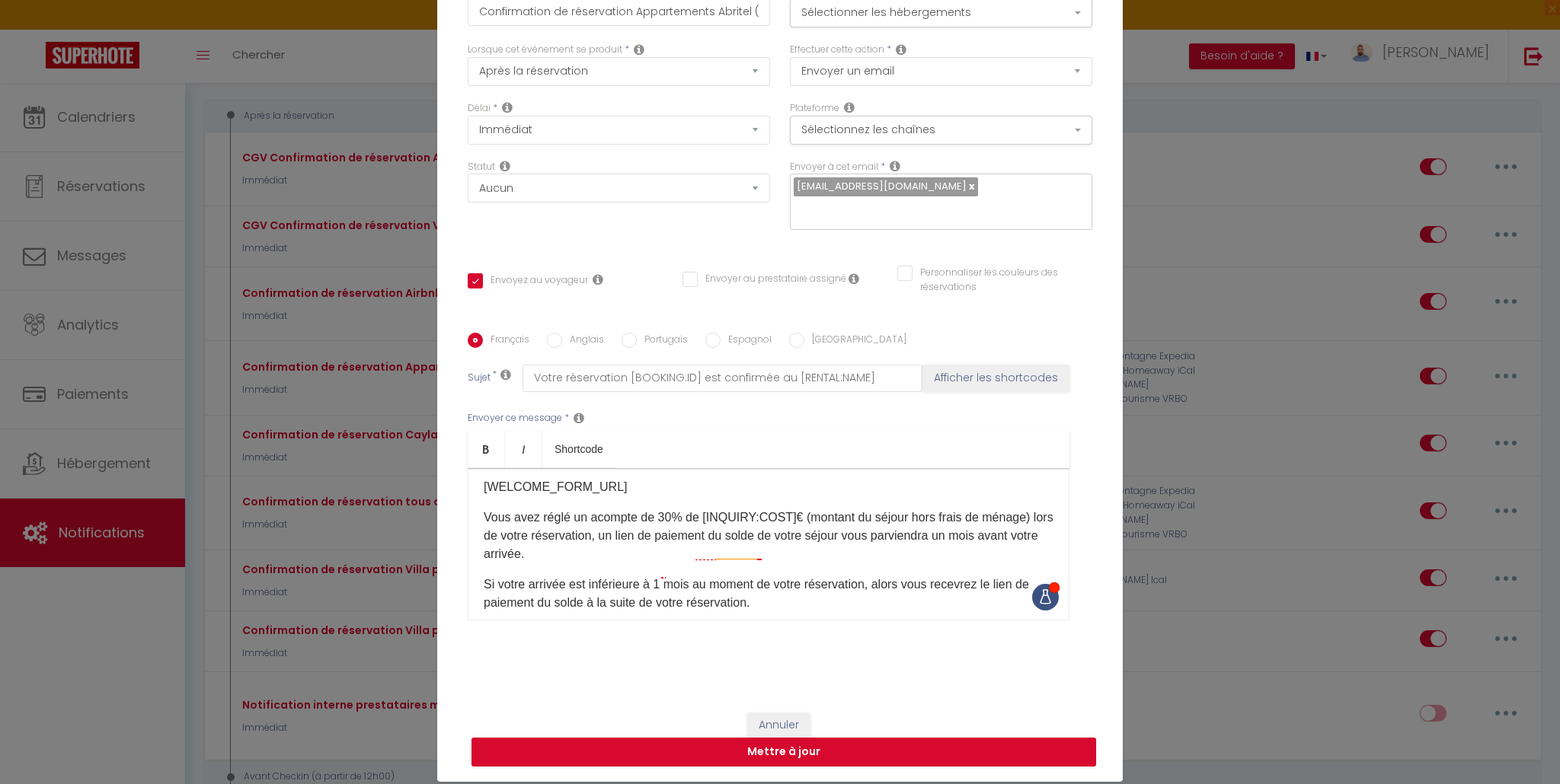
scroll to position [153, 0]
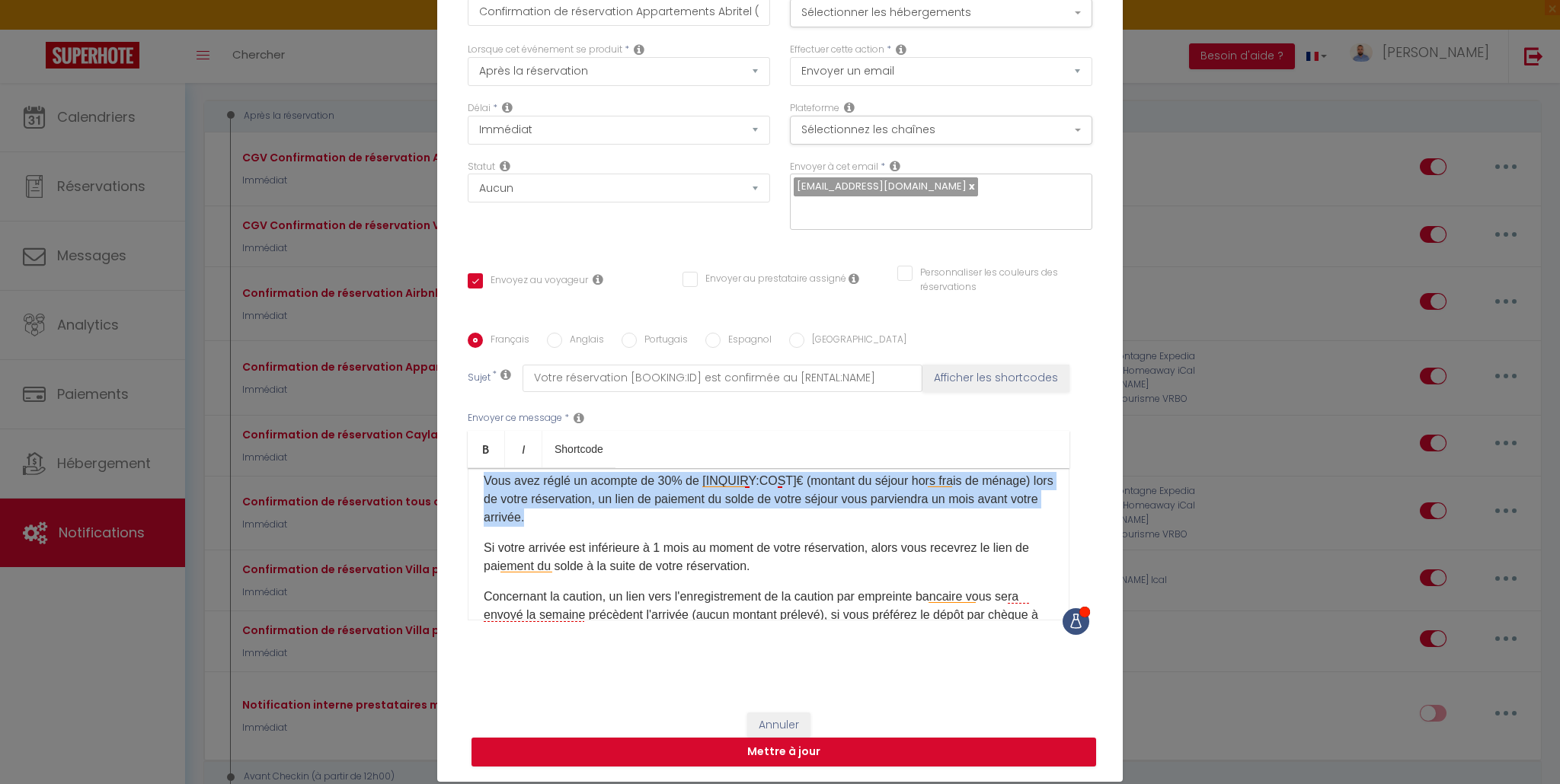
drag, startPoint x: 474, startPoint y: 478, endPoint x: 709, endPoint y: 519, distance: 238.5
click at [709, 519] on div "Bonjour [GUEST:FIRST_NAME], Votre réservation [BOOKING:ID]​ est confirmée ! Afi…" at bounding box center [768, 544] width 601 height 153
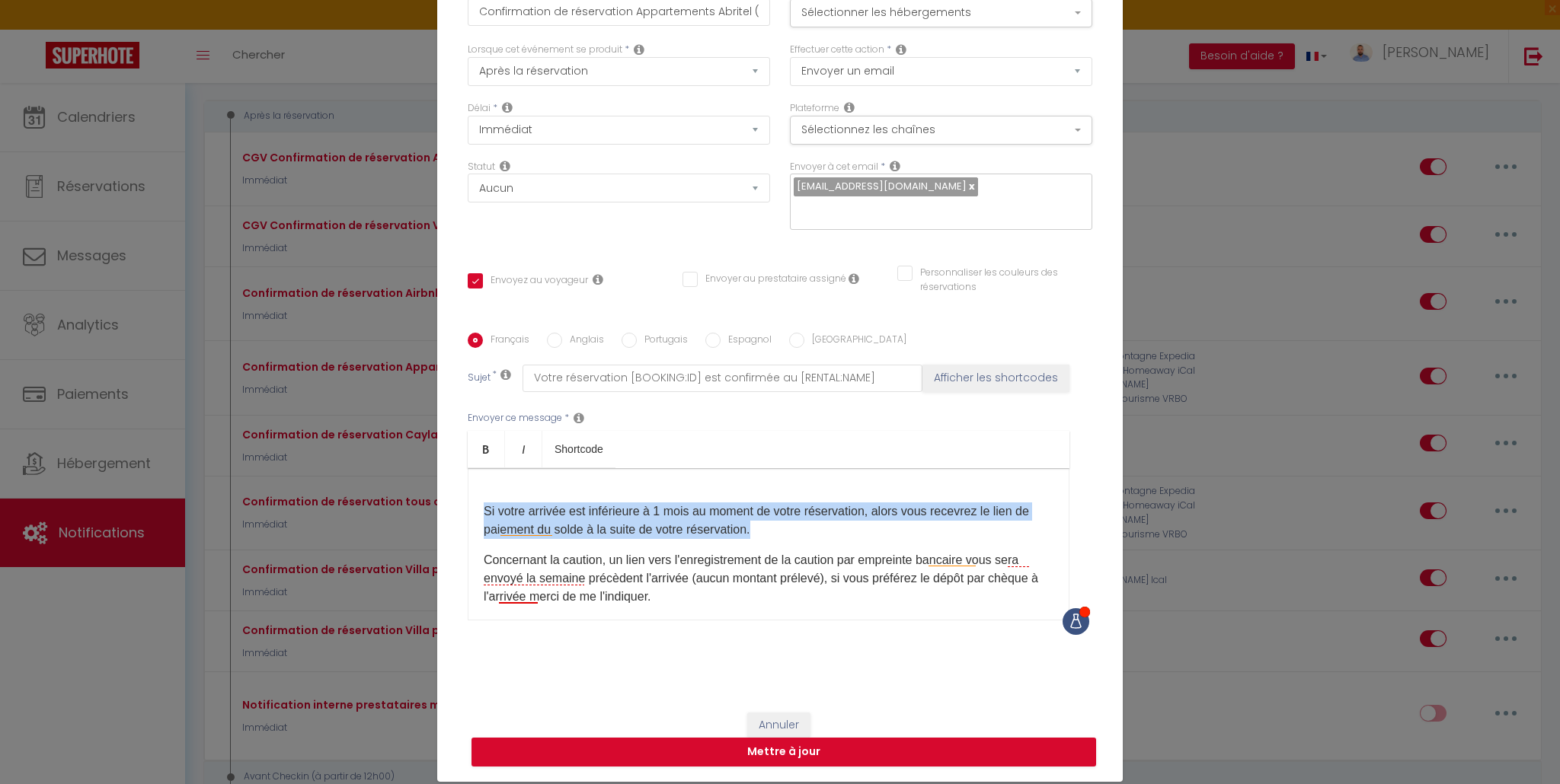
drag, startPoint x: 475, startPoint y: 505, endPoint x: 865, endPoint y: 528, distance: 390.7
click at [865, 528] on div "Bonjour [GUEST:FIRST_NAME], Votre réservation [BOOKING:ID]​ est confirmée ! Afi…" at bounding box center [768, 544] width 601 height 153
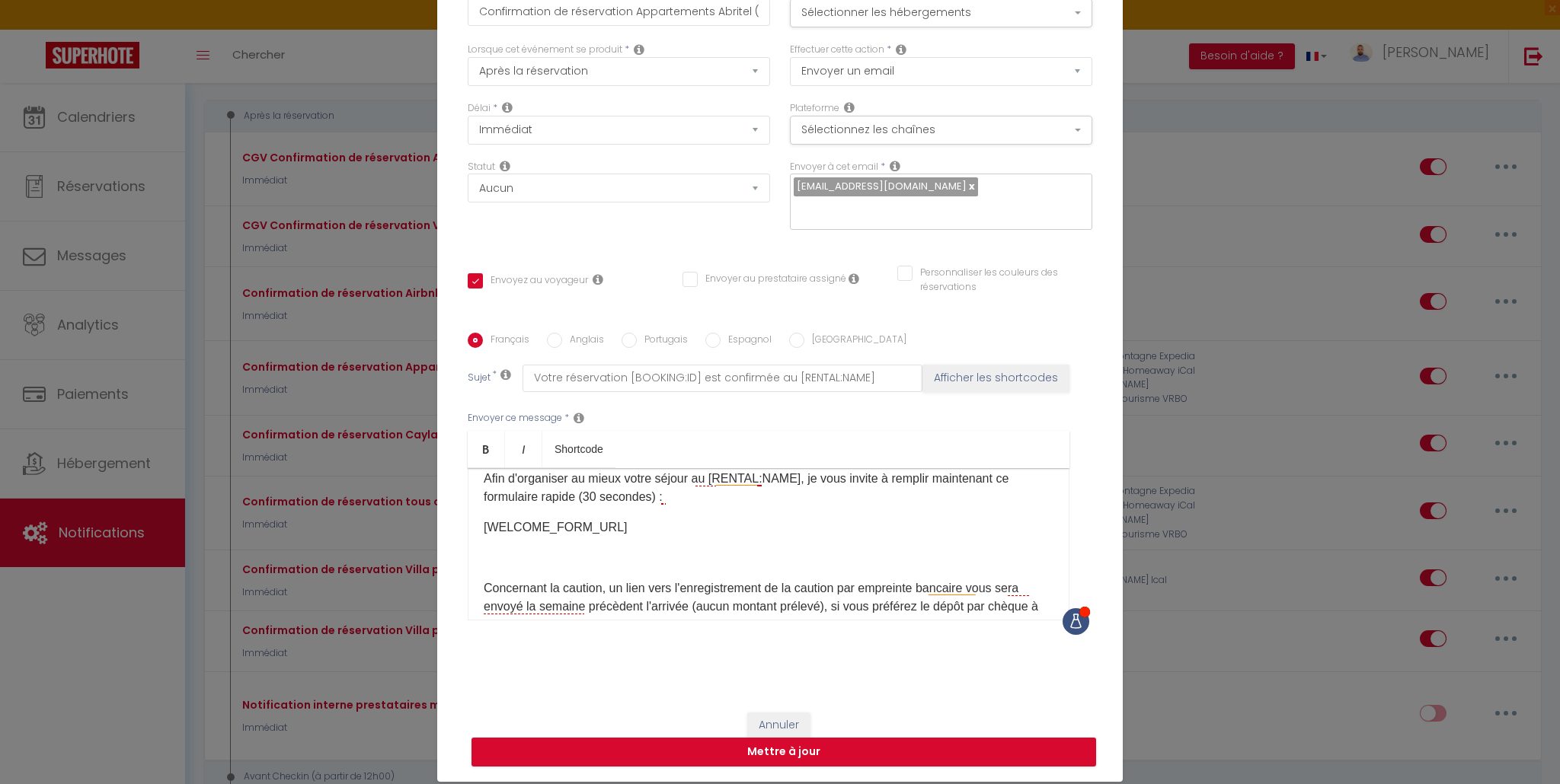
scroll to position [76, 0]
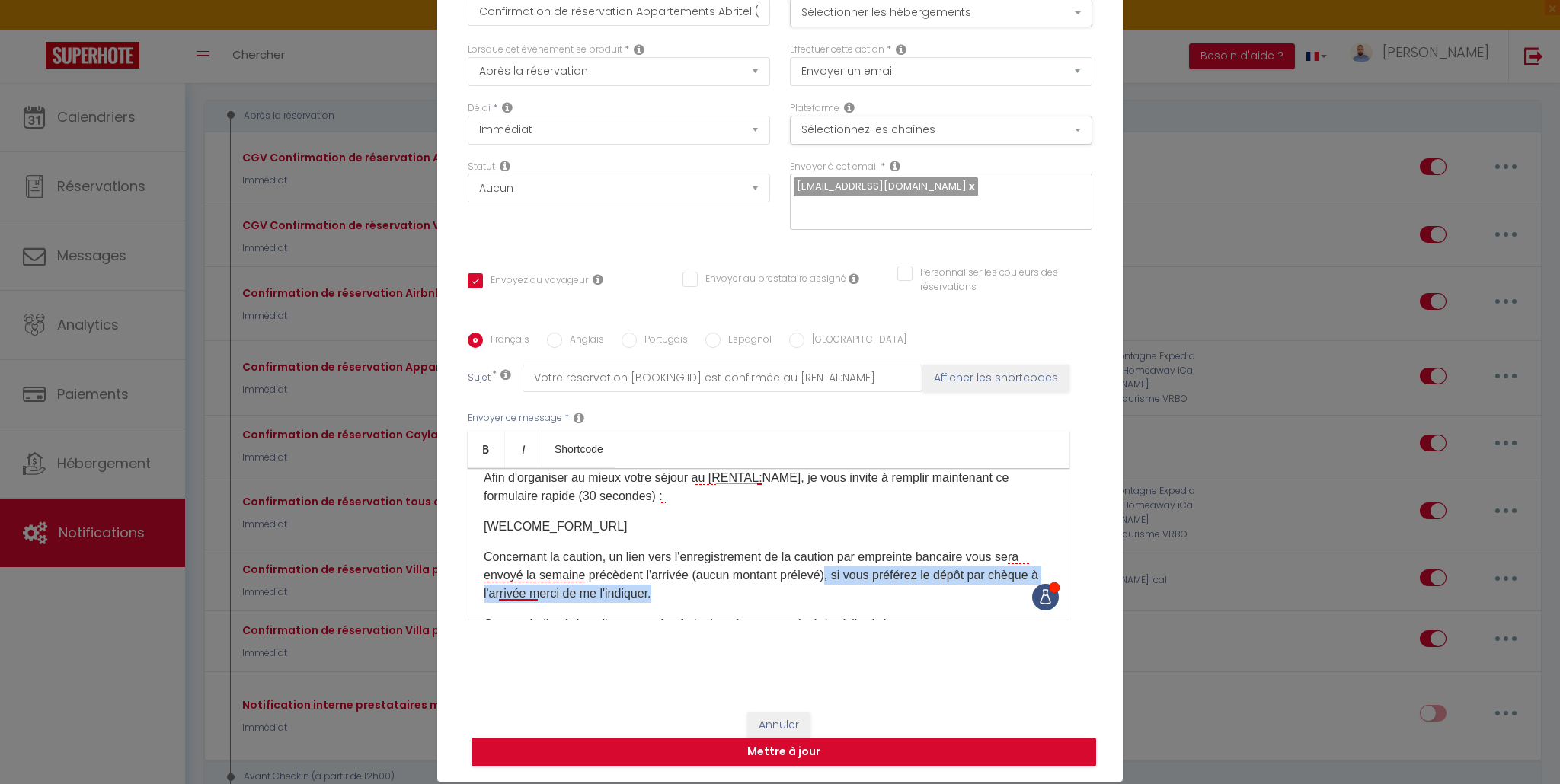
drag, startPoint x: 826, startPoint y: 574, endPoint x: 831, endPoint y: 587, distance: 13.9
click at [831, 587] on p "​Concernant la caution, un lien vers l'enregistrement de la caution par emprein…" at bounding box center [769, 576] width 570 height 55
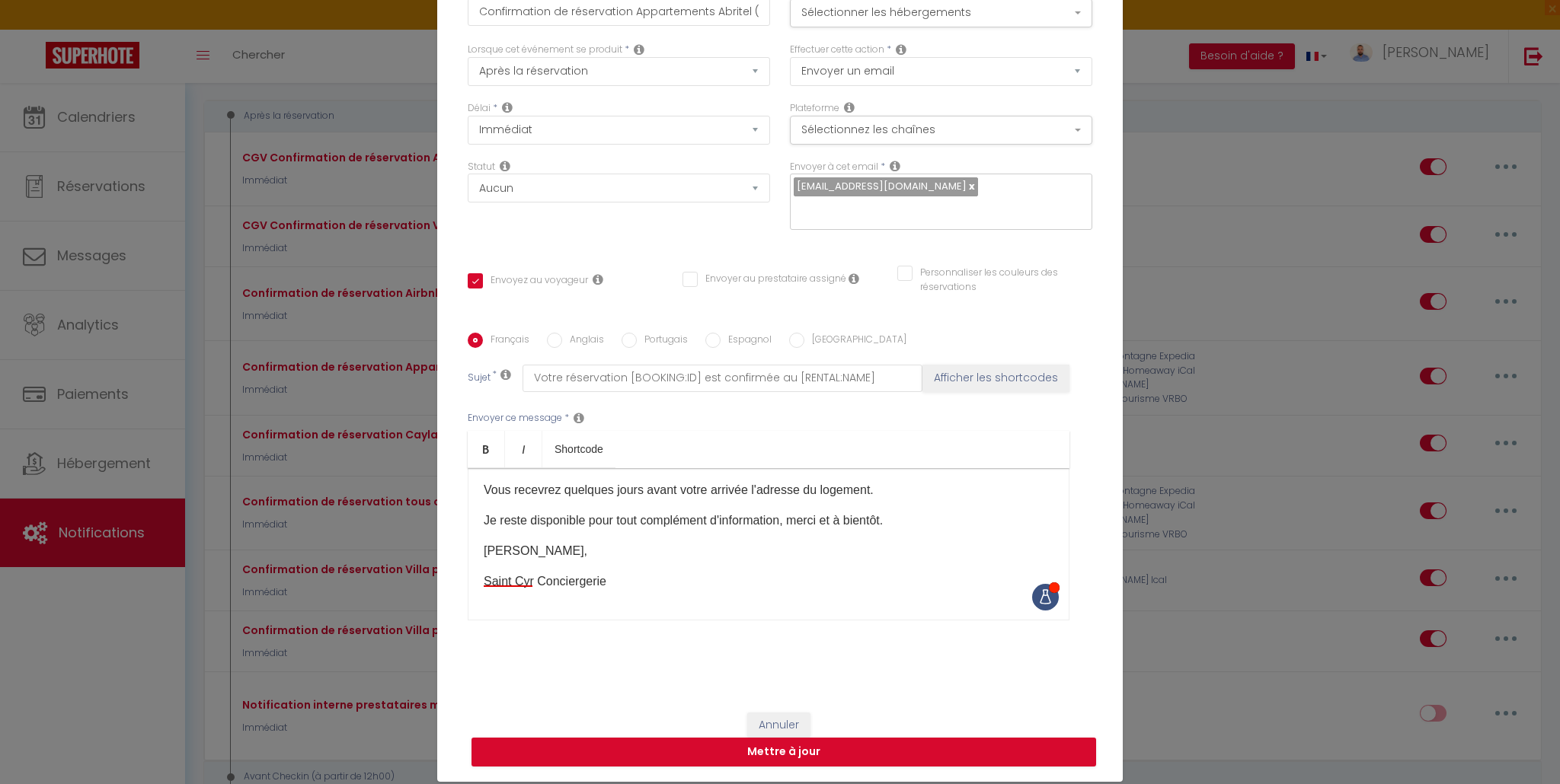
scroll to position [223, 0]
drag, startPoint x: 883, startPoint y: 487, endPoint x: 448, endPoint y: 482, distance: 435.0
click at [449, 484] on div "Titre * Confirmation de réservation Appartements Abritel (hors Caylar) Pour cet…" at bounding box center [780, 333] width 685 height 728
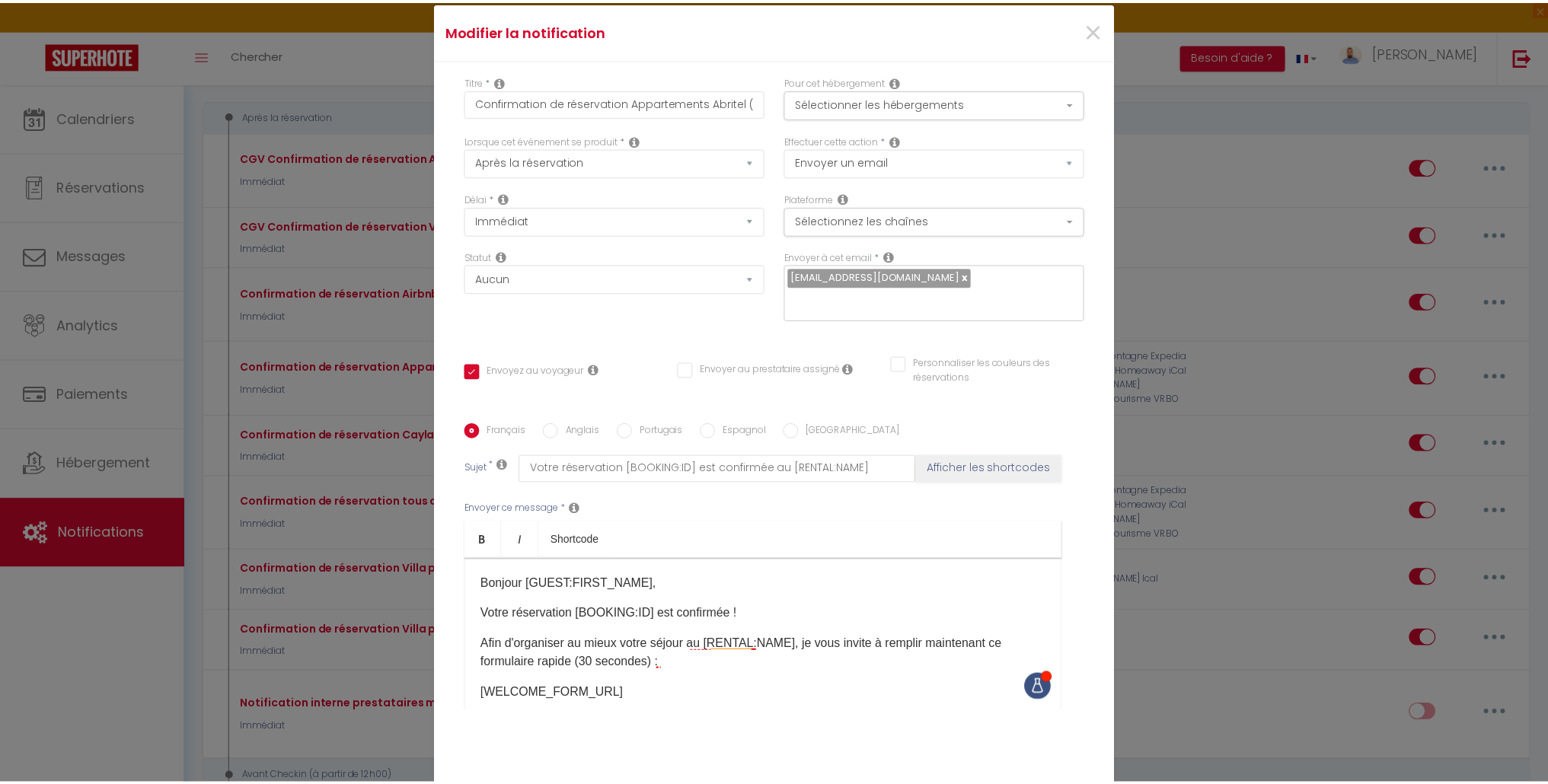
scroll to position [0, 0]
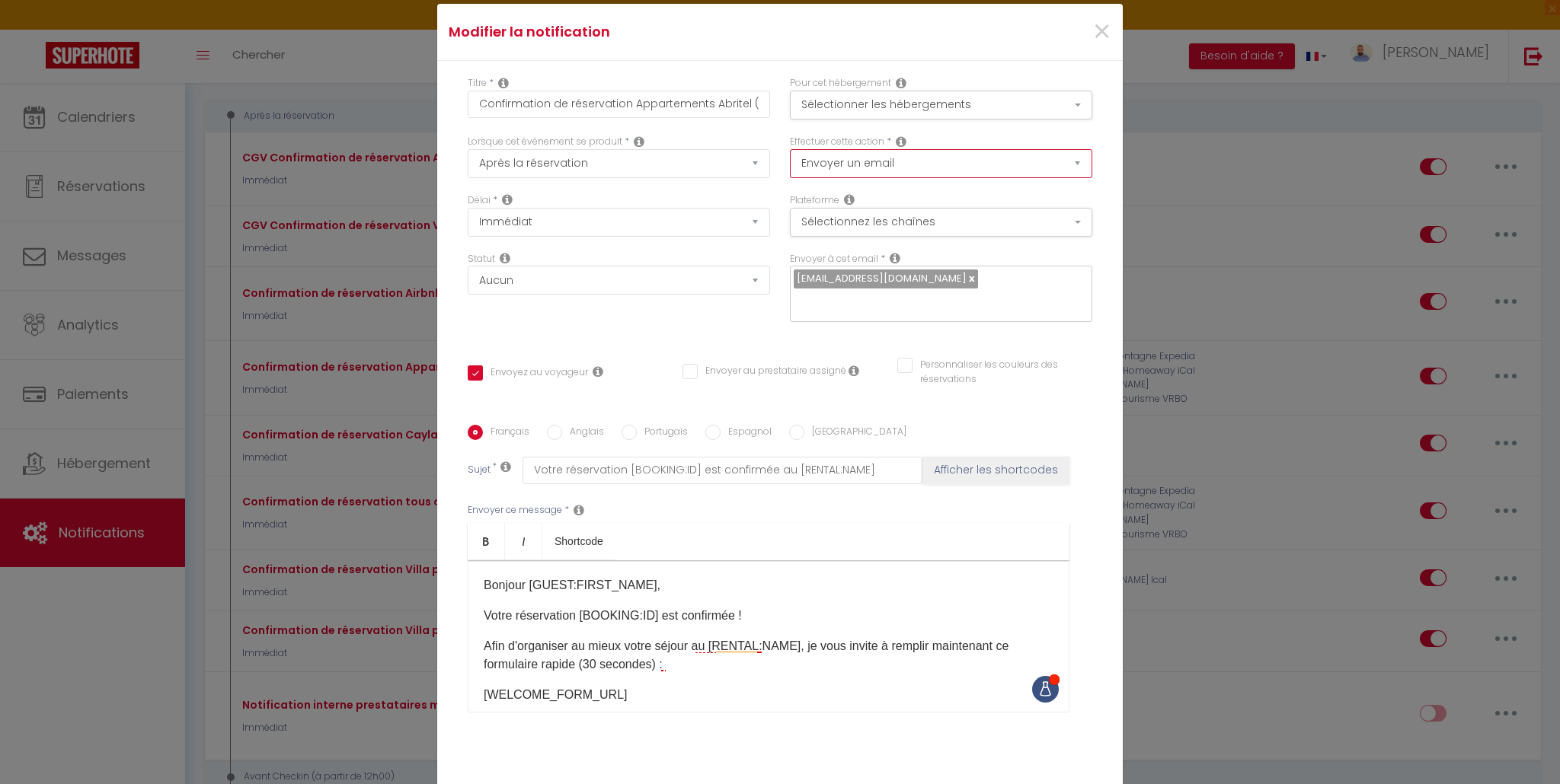
click at [886, 162] on select "Envoyer un email Envoyer un SMS Envoyer une notification push" at bounding box center [940, 163] width 303 height 29
click at [772, 132] on div "Titre * Confirmation de réservation Appartements Abritel (hors Caylar)" at bounding box center [618, 106] width 322 height 59
click at [1098, 27] on span "×" at bounding box center [1101, 31] width 19 height 46
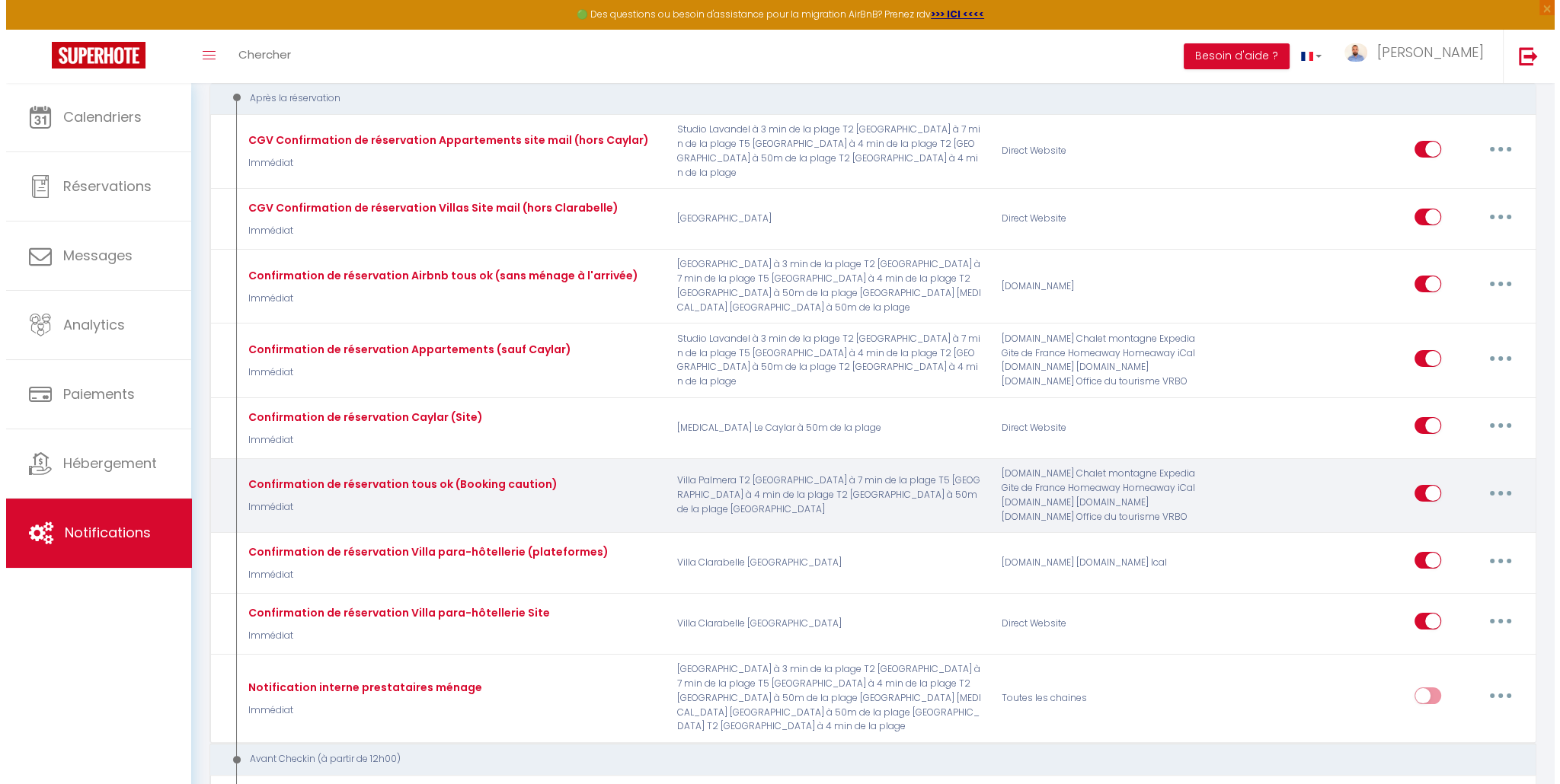
scroll to position [228, 0]
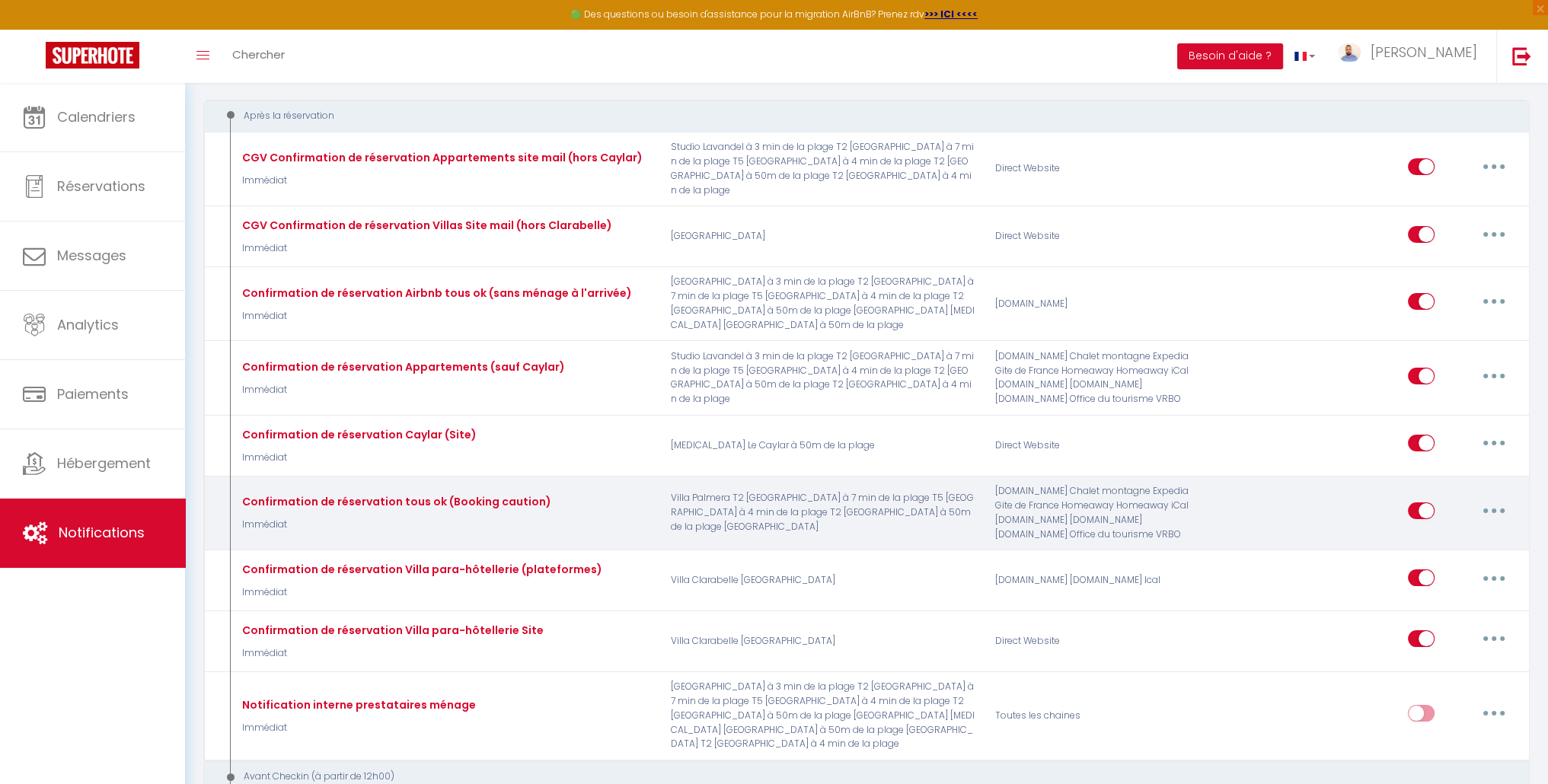
click at [1480, 498] on button "button" at bounding box center [1494, 510] width 43 height 24
click at [1474, 532] on link "Editer" at bounding box center [1454, 545] width 113 height 25
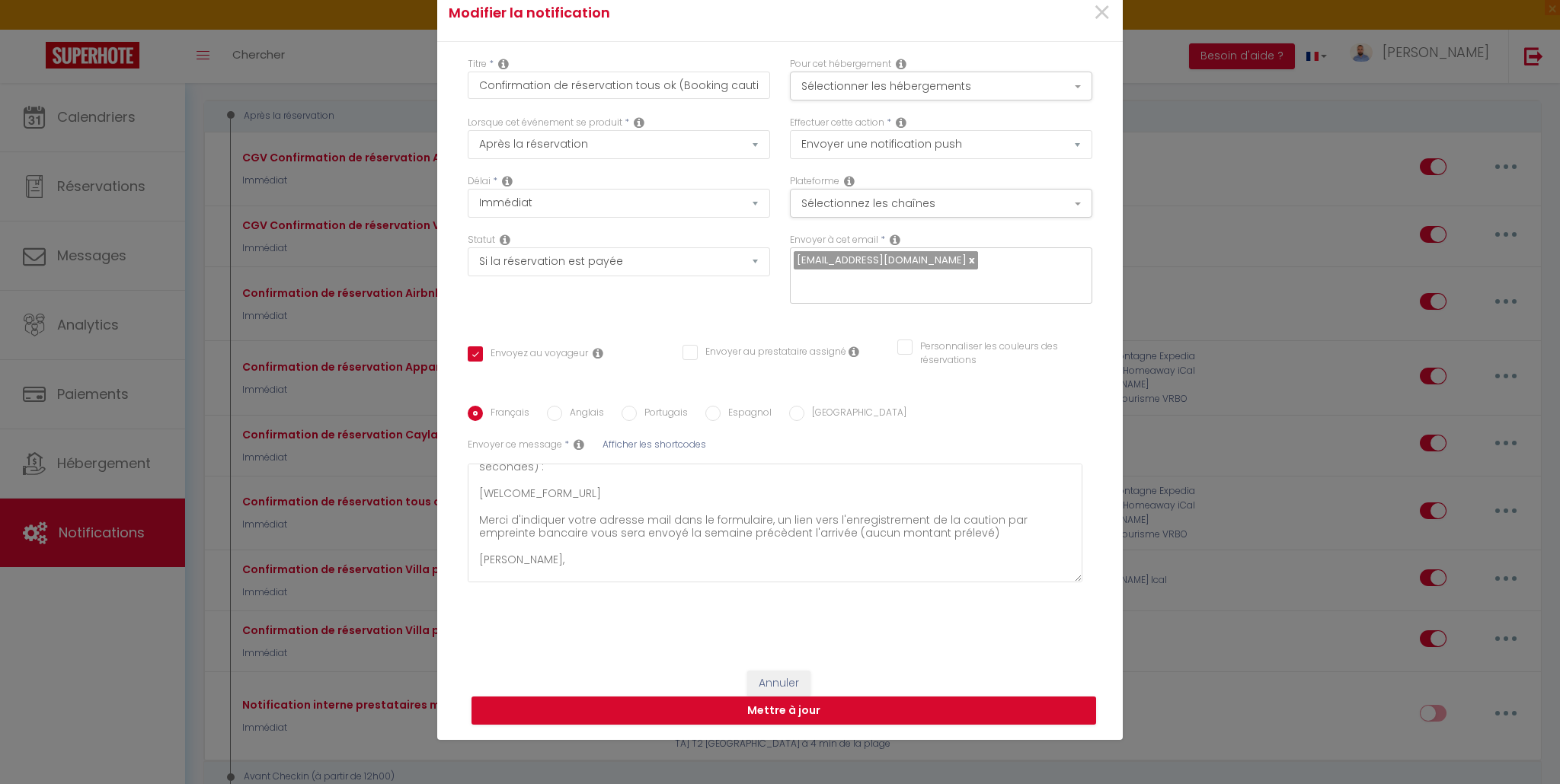
scroll to position [93, 0]
click at [1097, 9] on span "×" at bounding box center [1101, 13] width 19 height 46
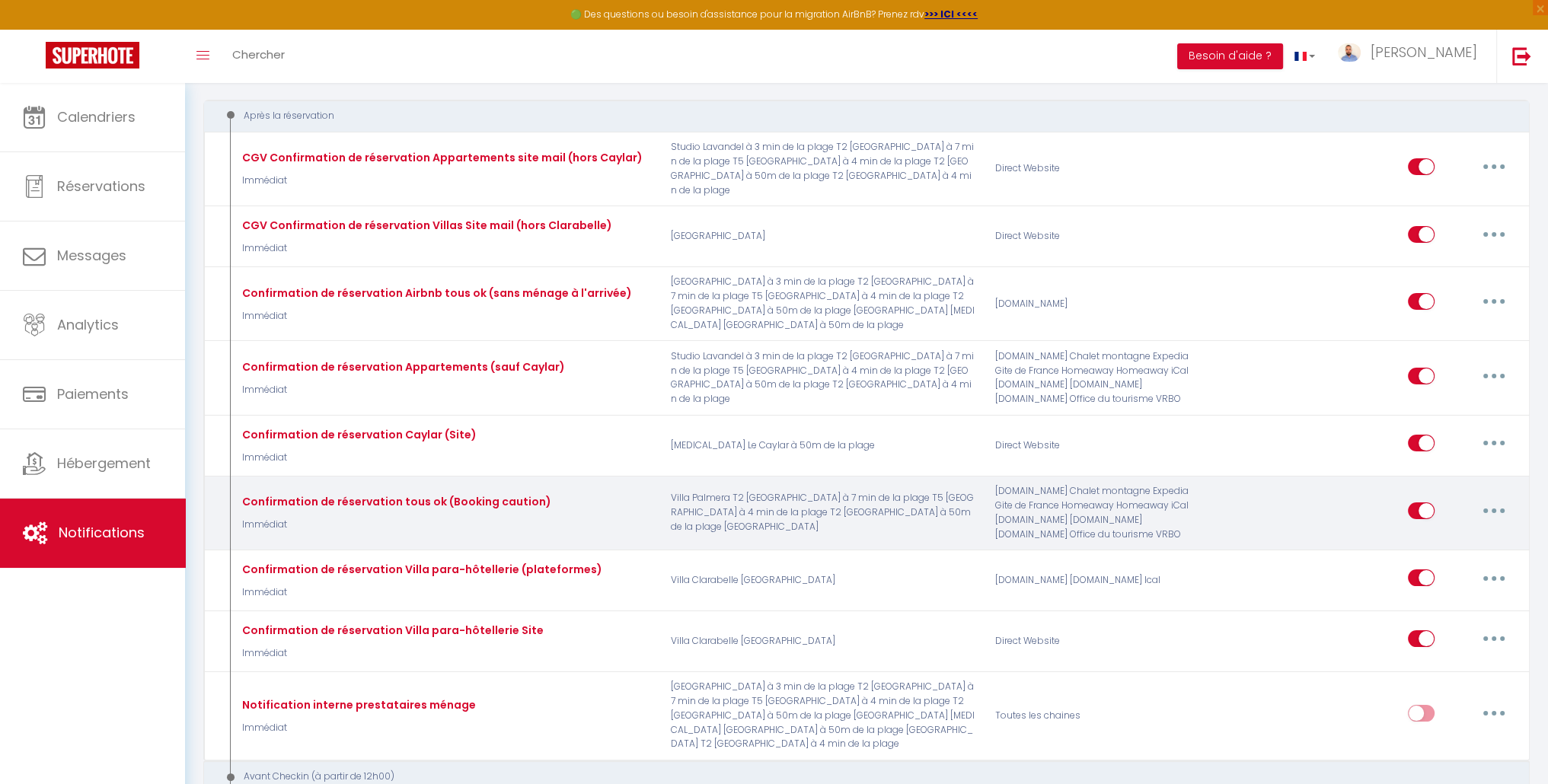
click at [1502, 498] on button "button" at bounding box center [1494, 510] width 43 height 24
click at [1471, 532] on link "Editer" at bounding box center [1454, 545] width 113 height 25
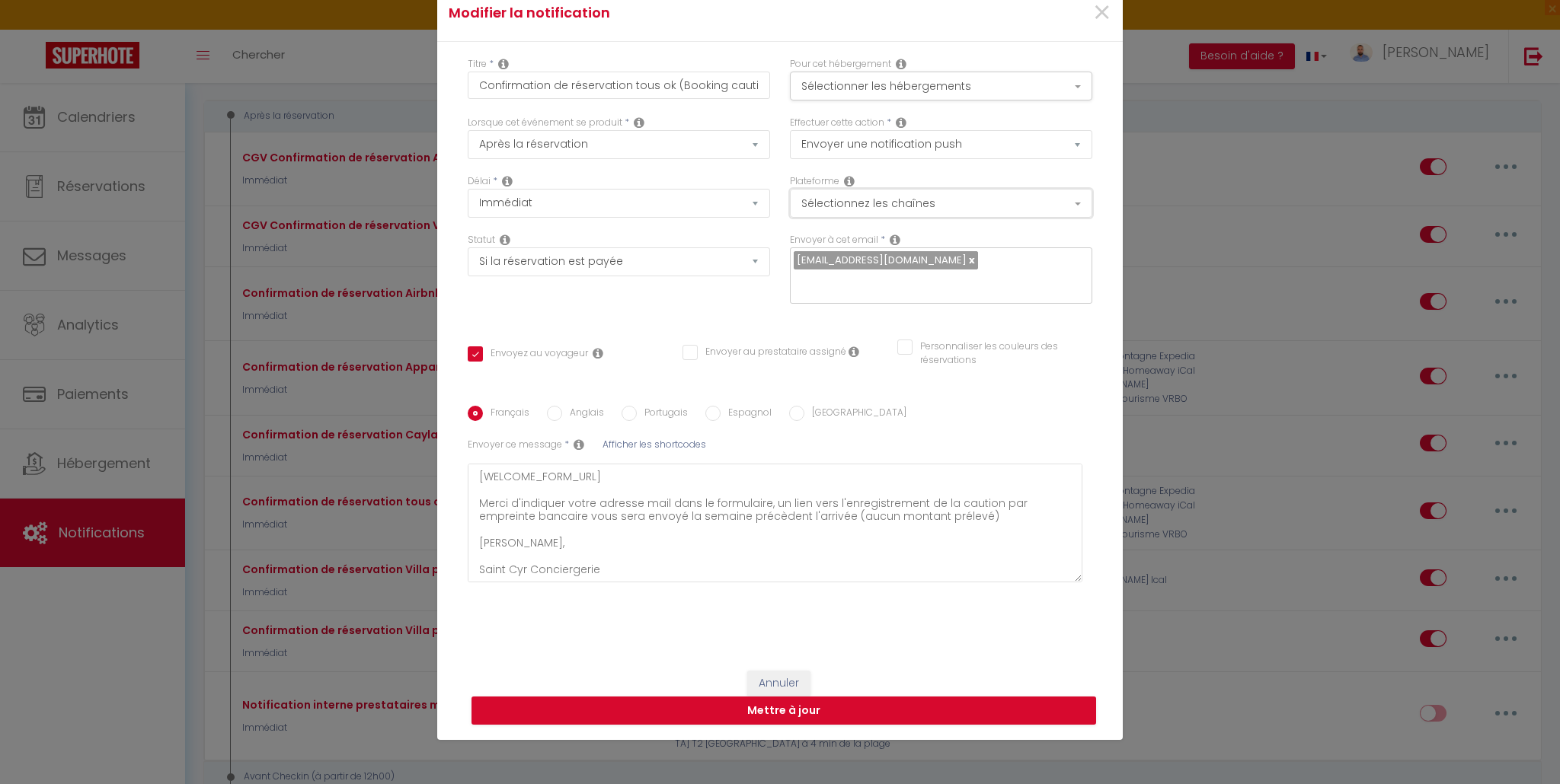
click at [896, 201] on button "Sélectionnez les chaînes" at bounding box center [940, 204] width 303 height 29
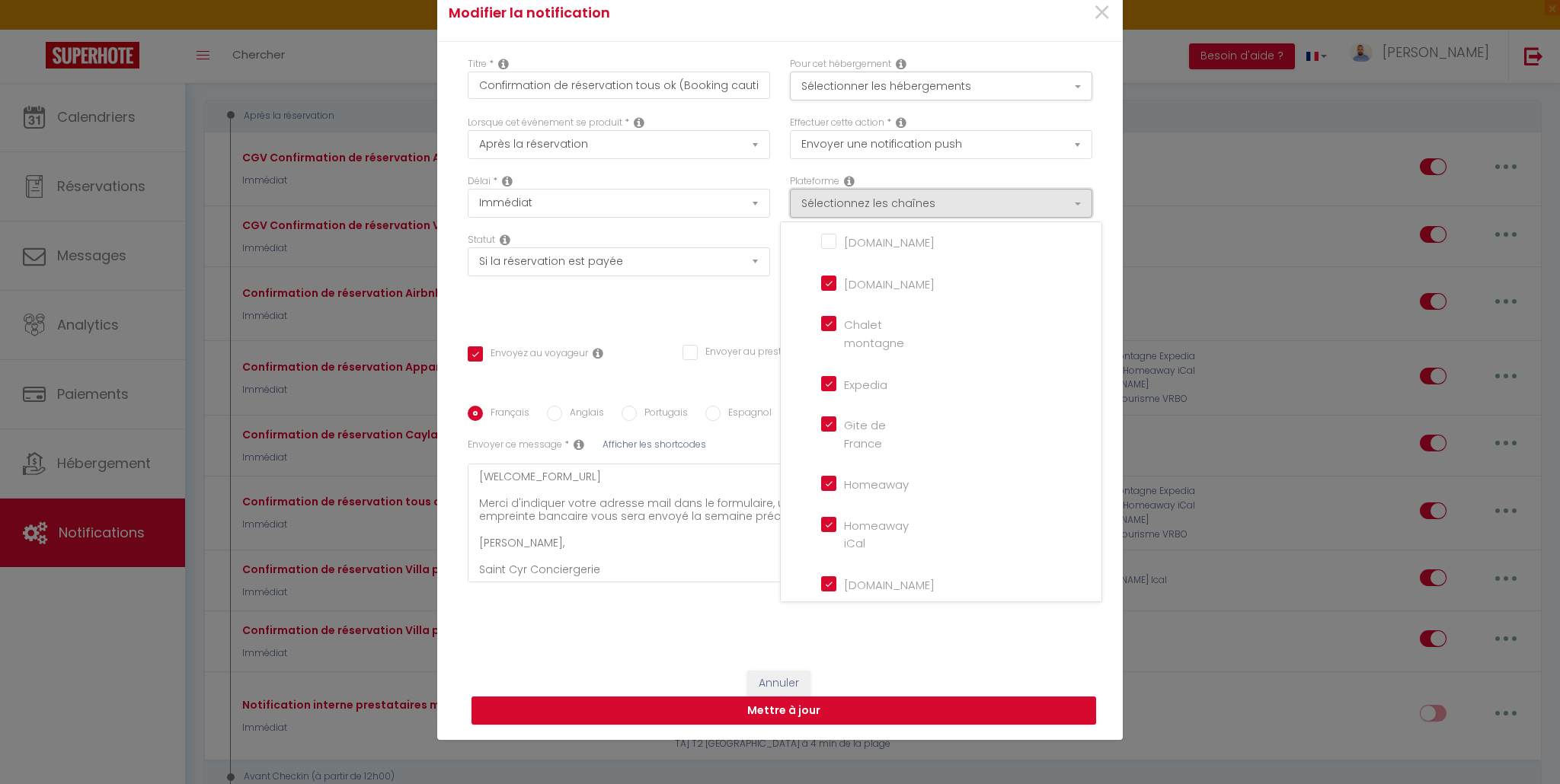
scroll to position [76, 0]
click at [821, 382] on input "Expedia" at bounding box center [864, 382] width 87 height 16
click at [826, 532] on input "VRBO" at bounding box center [864, 533] width 87 height 16
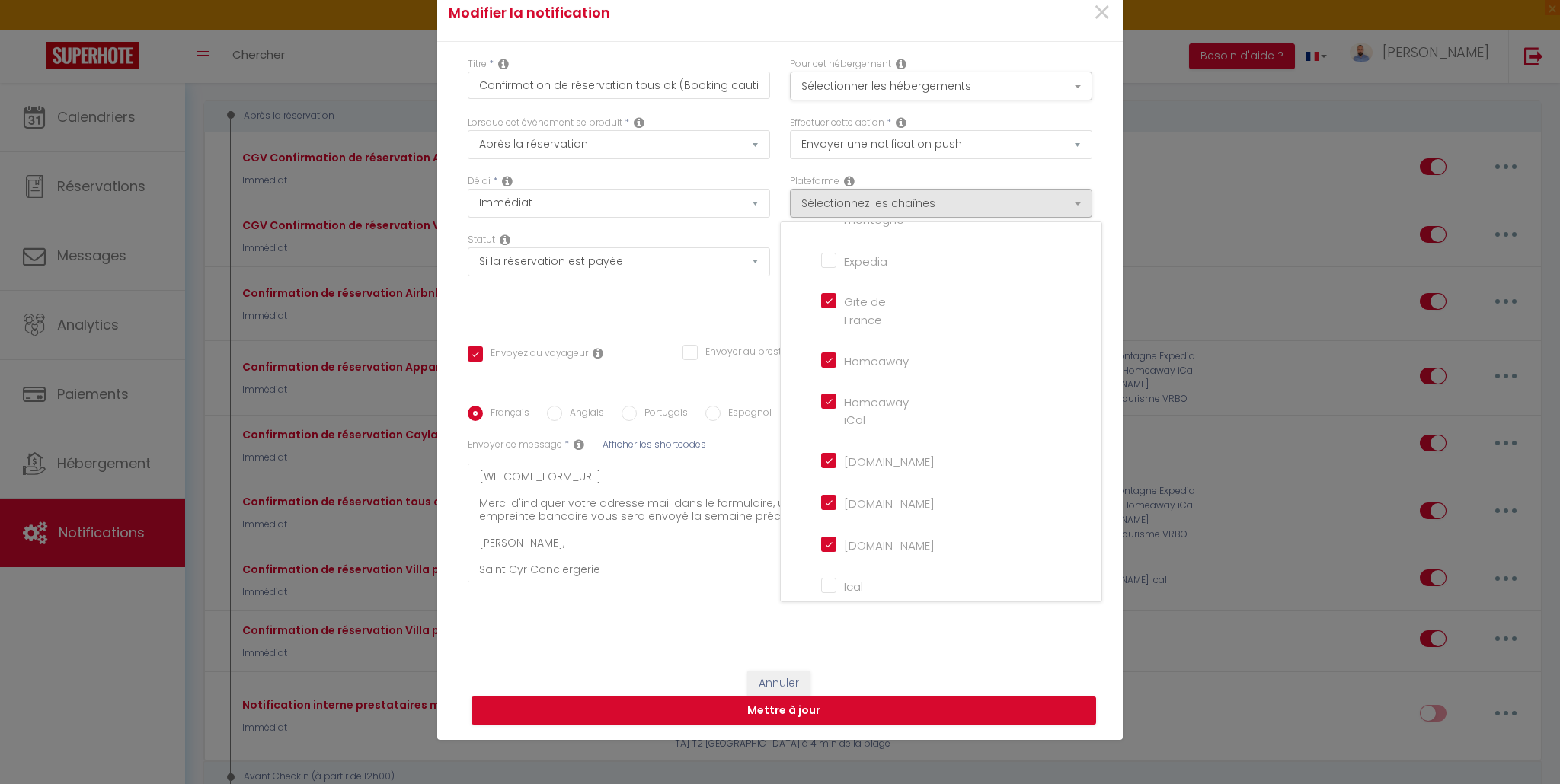
click at [827, 397] on iCal "Homeaway iCal" at bounding box center [864, 401] width 87 height 16
click at [822, 359] on input "Homeaway" at bounding box center [864, 359] width 87 height 16
click at [824, 303] on input "[DOMAIN_NAME]" at bounding box center [864, 307] width 87 height 16
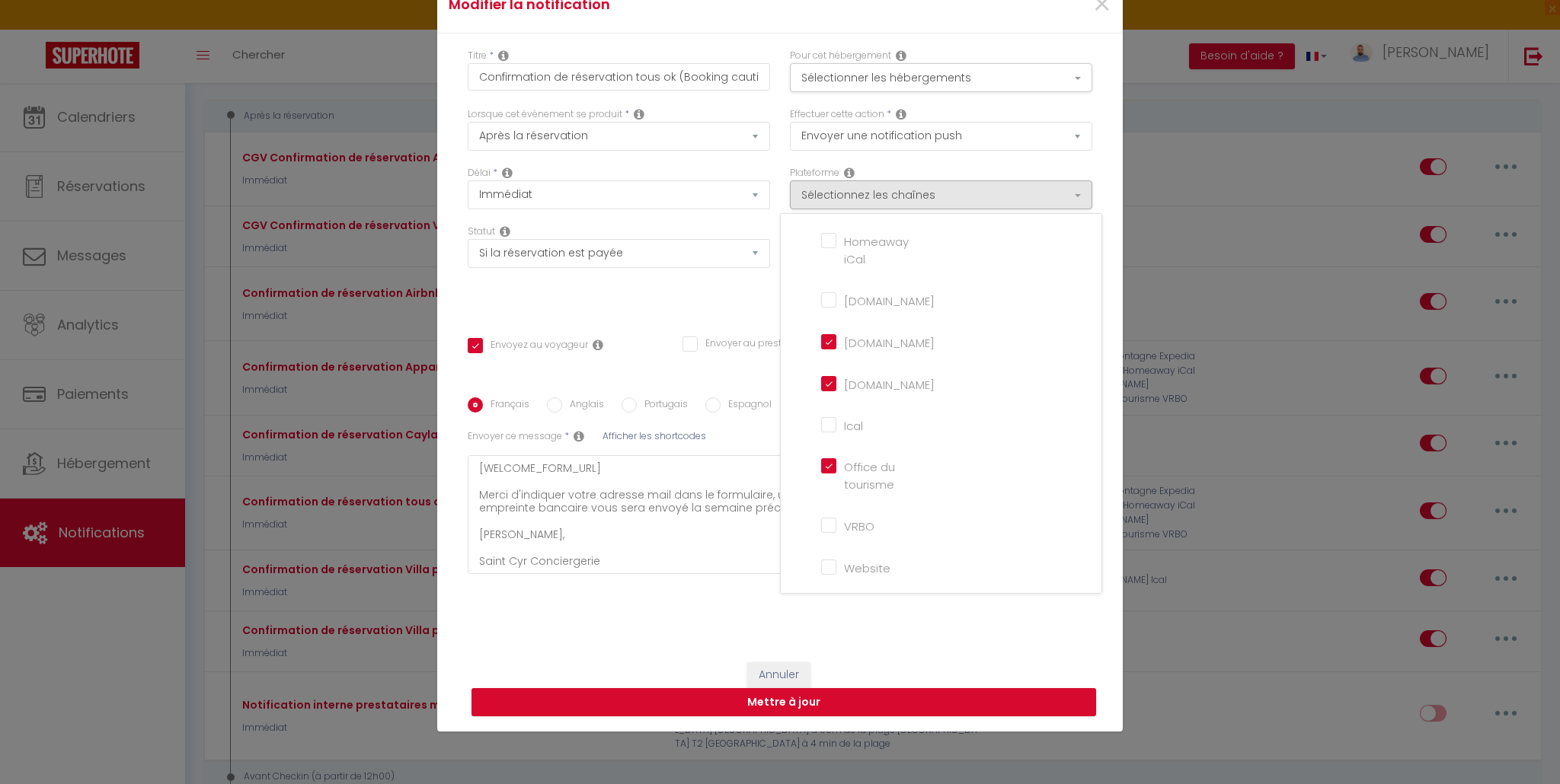
scroll to position [92, 0]
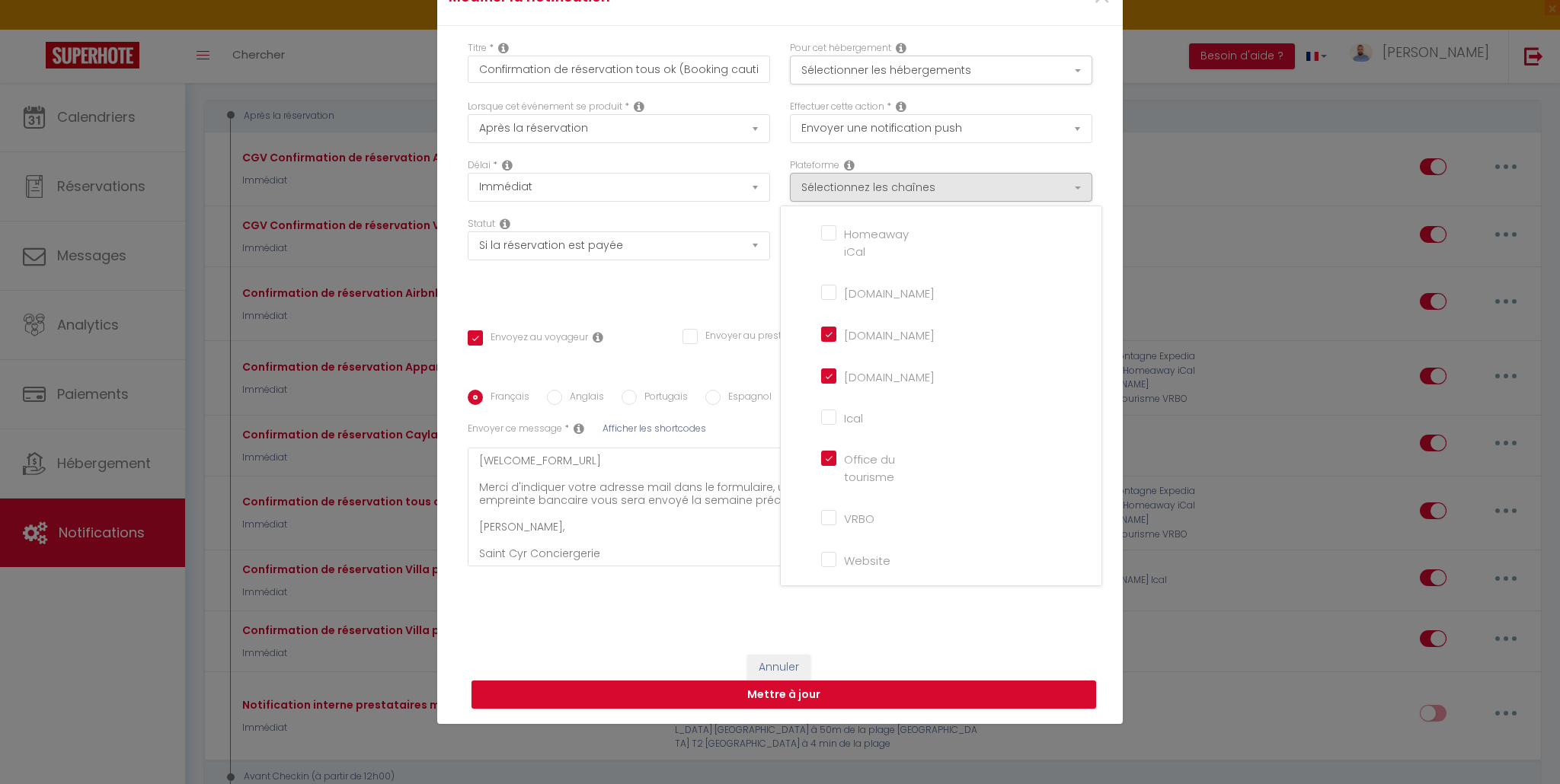
click at [887, 632] on div "Titre * Confirmation de réservation tous ok (Booking caution) Pour cet hébergem…" at bounding box center [780, 332] width 685 height 614
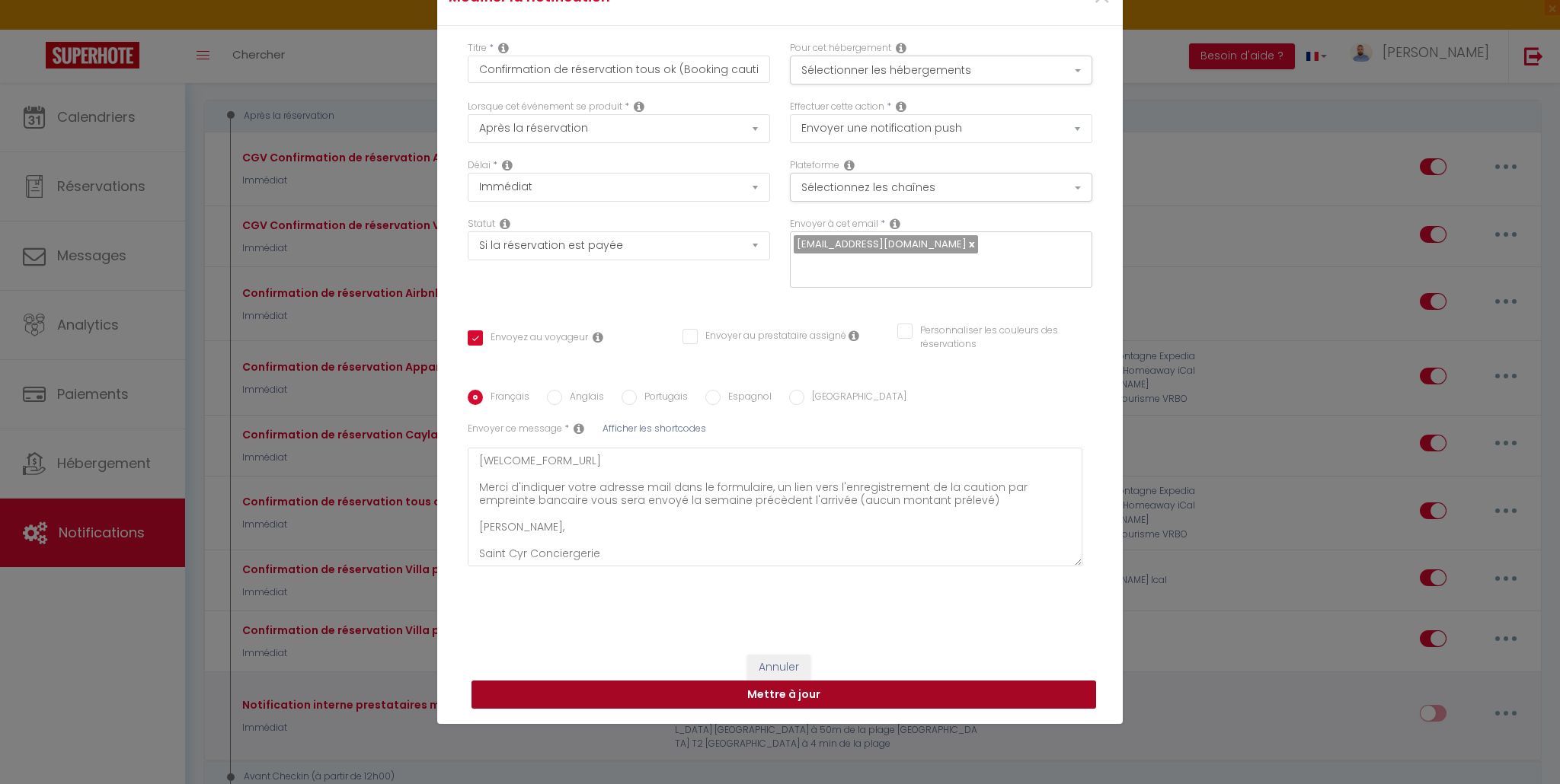
click at [868, 696] on button "Mettre à jour" at bounding box center [783, 695] width 625 height 29
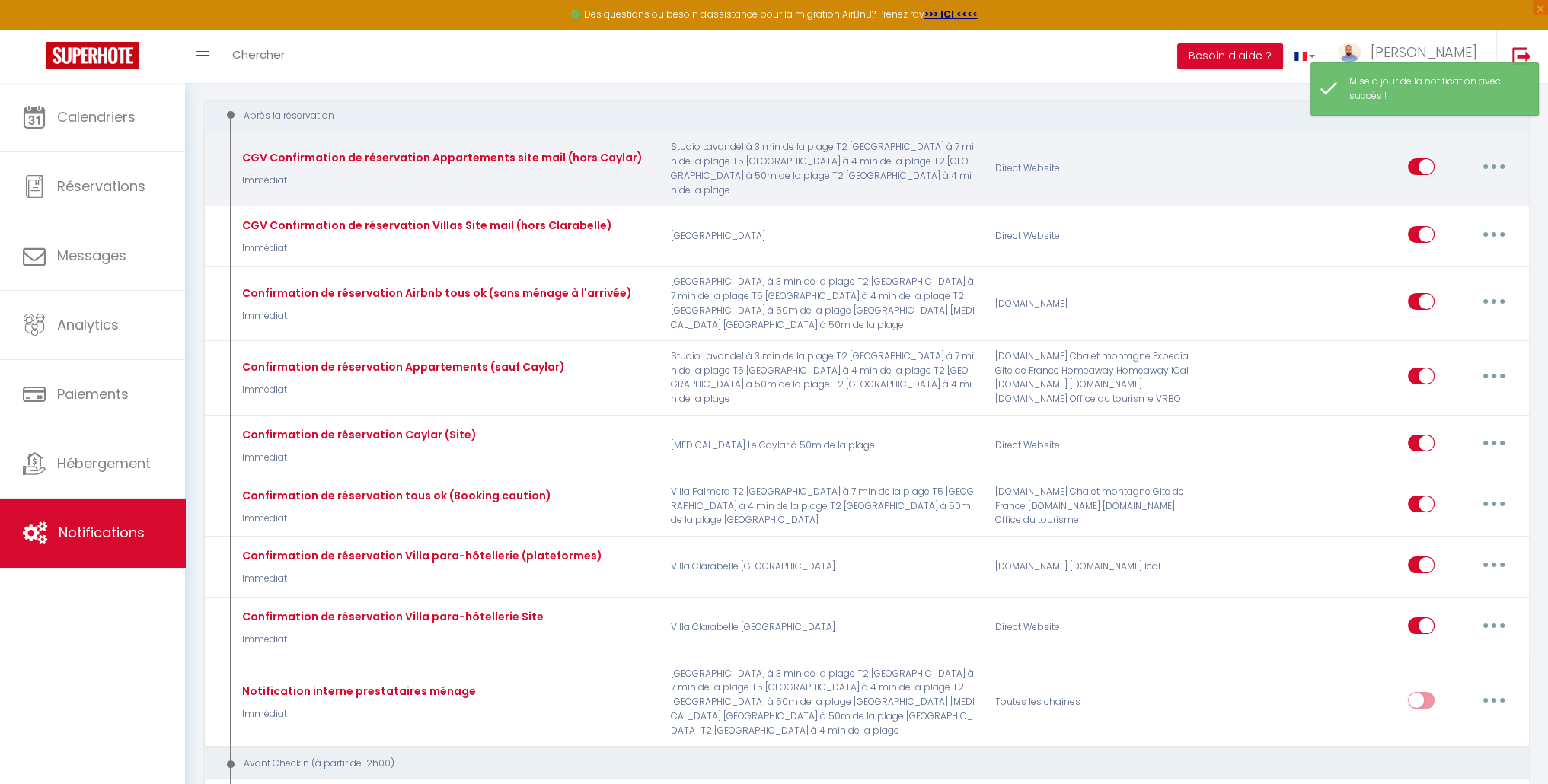
click at [1492, 167] on button "button" at bounding box center [1494, 166] width 43 height 24
click at [1446, 199] on link "Editer" at bounding box center [1454, 201] width 113 height 25
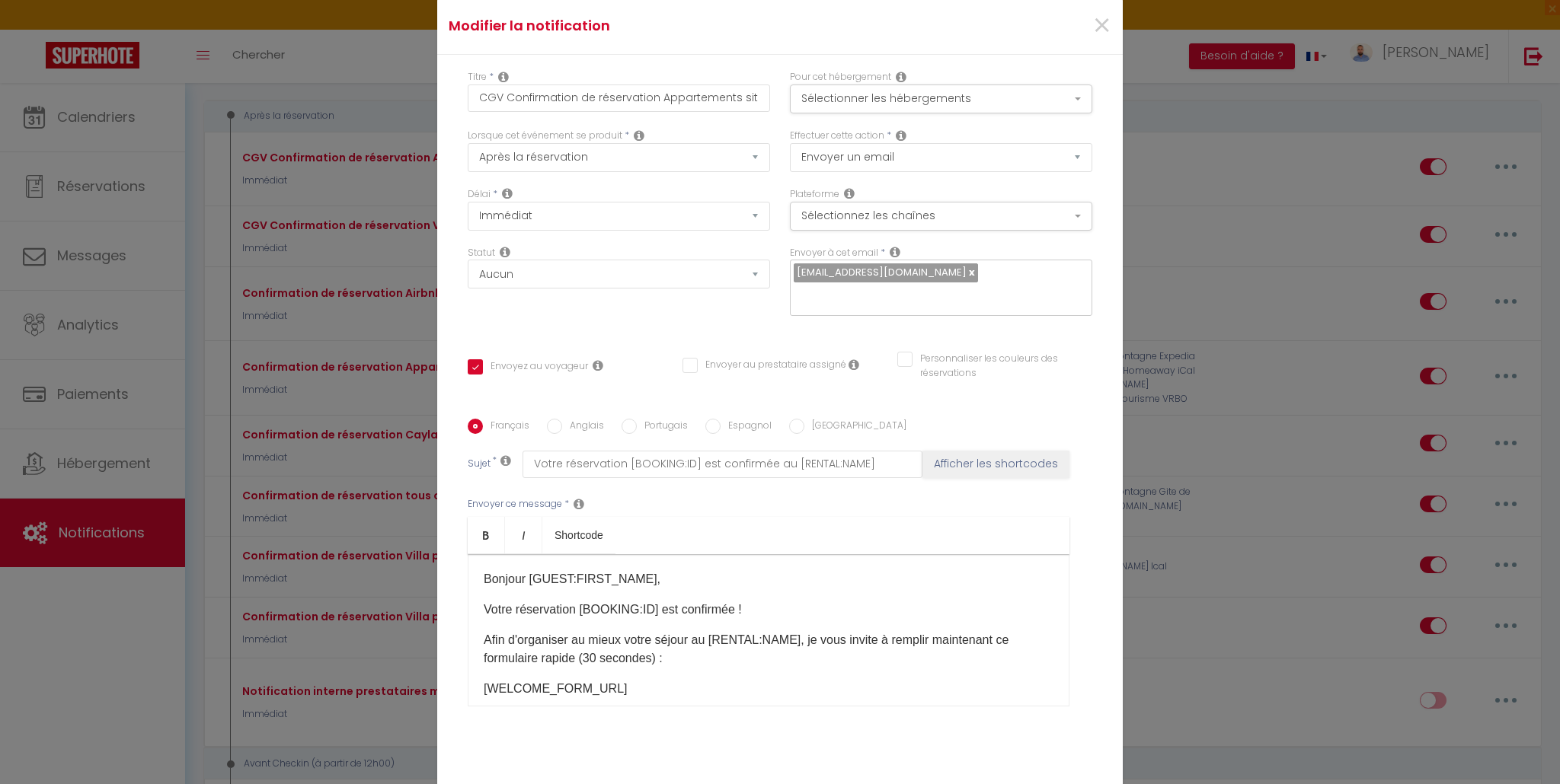
scroll to position [0, 0]
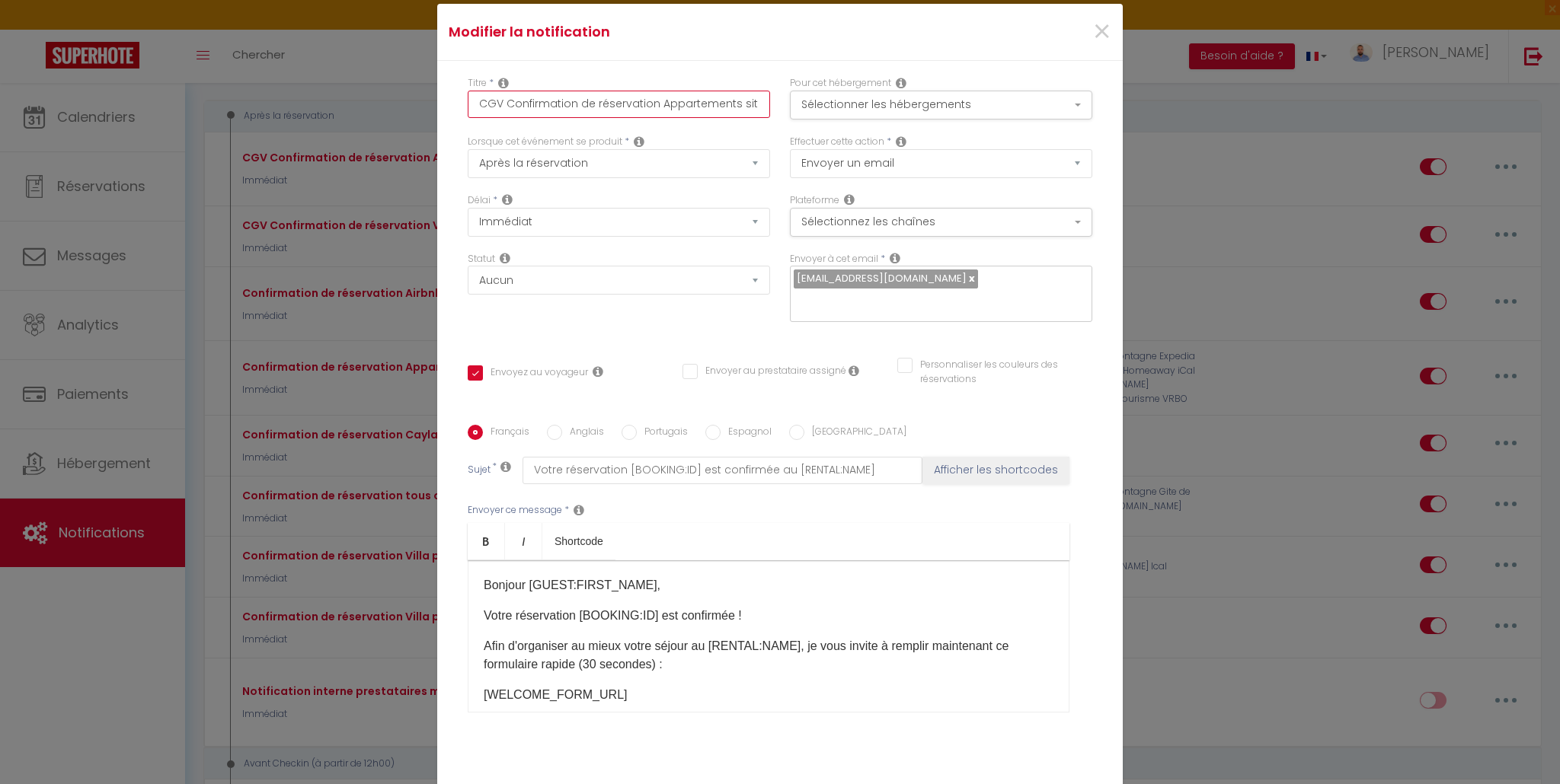
drag, startPoint x: 499, startPoint y: 106, endPoint x: 364, endPoint y: 108, distance: 135.0
click at [365, 107] on div "Modifier la notification × Titre * CGV Confirmation de réservation Appartements…" at bounding box center [780, 392] width 1560 height 784
click at [721, 104] on input "Confirmation de réservation Appartements site mail (hors Caylar)" at bounding box center [618, 105] width 303 height 27
click at [931, 220] on button "Sélectionnez les chaînes" at bounding box center [940, 222] width 303 height 29
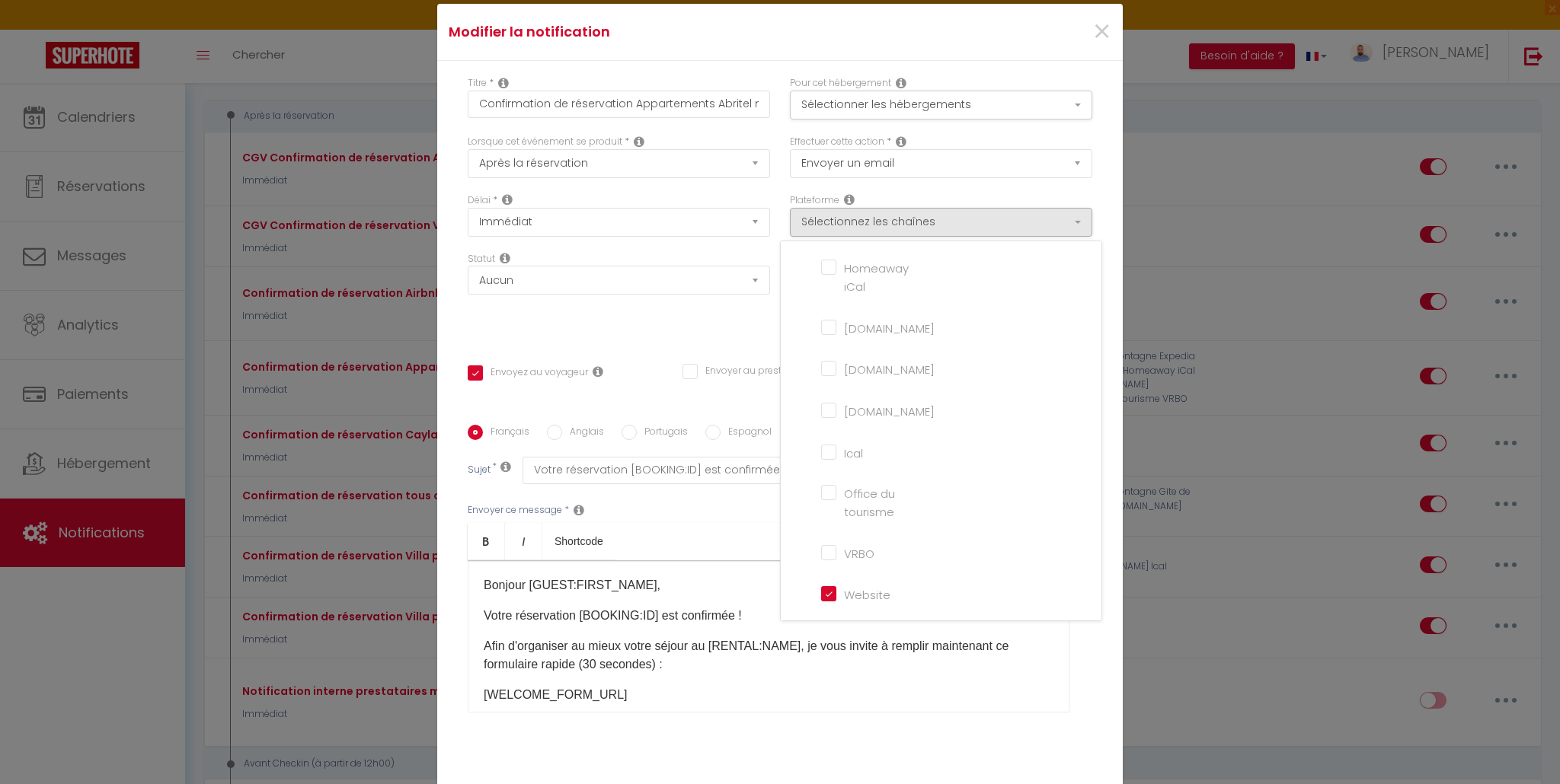
click at [821, 597] on input "Website" at bounding box center [864, 593] width 87 height 16
click at [825, 296] on input "Direct" at bounding box center [864, 294] width 87 height 16
click at [824, 500] on input "Ical" at bounding box center [864, 498] width 87 height 16
click at [821, 598] on input "VRBO" at bounding box center [864, 598] width 87 height 16
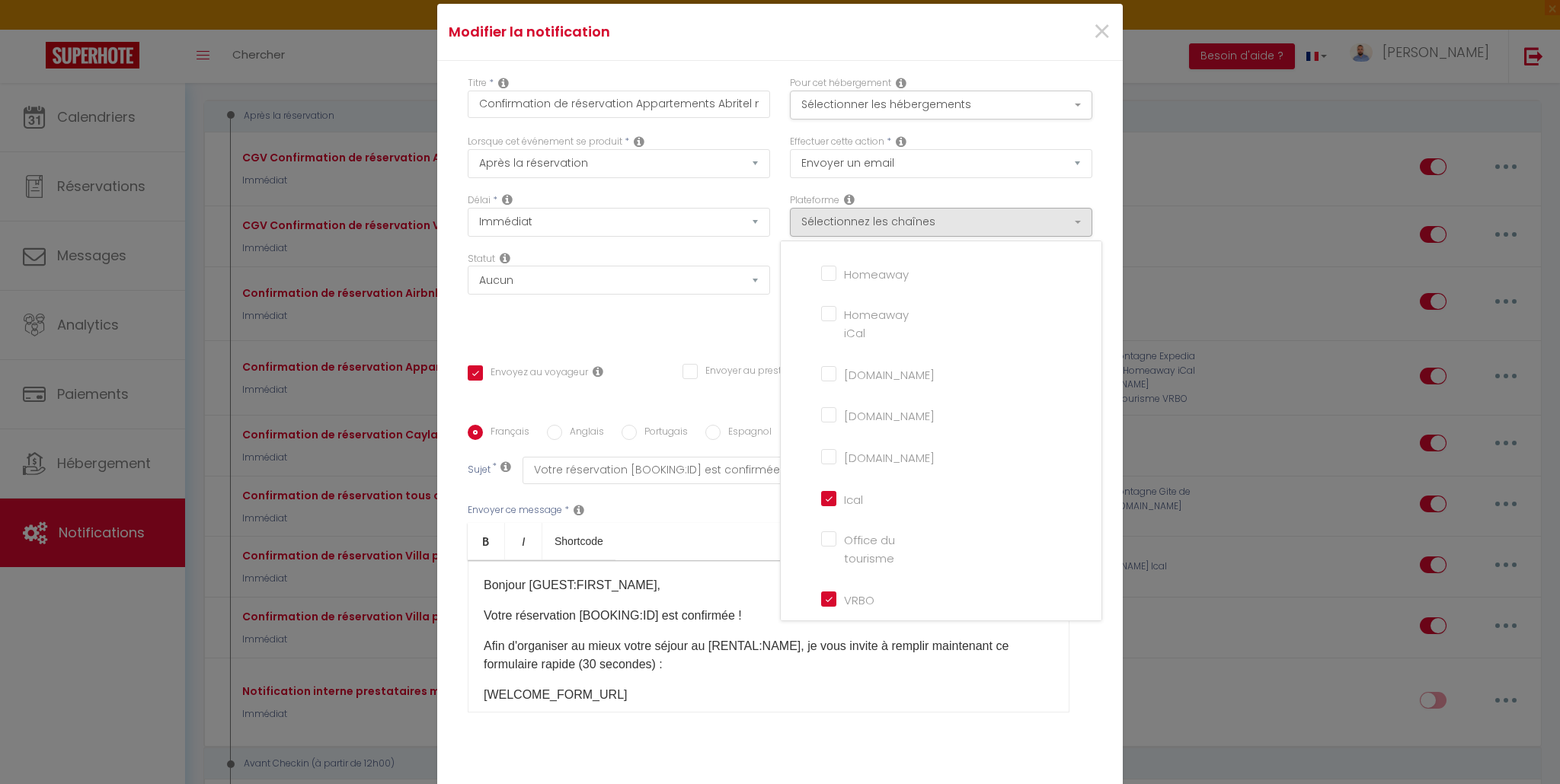
click at [821, 371] on input "[DOMAIN_NAME]" at bounding box center [864, 373] width 87 height 16
click at [821, 313] on iCal "Homeaway iCal" at bounding box center [864, 314] width 87 height 16
click at [821, 271] on input "Homeaway" at bounding box center [864, 273] width 87 height 16
click at [833, 477] on input "Expedia" at bounding box center [864, 477] width 87 height 16
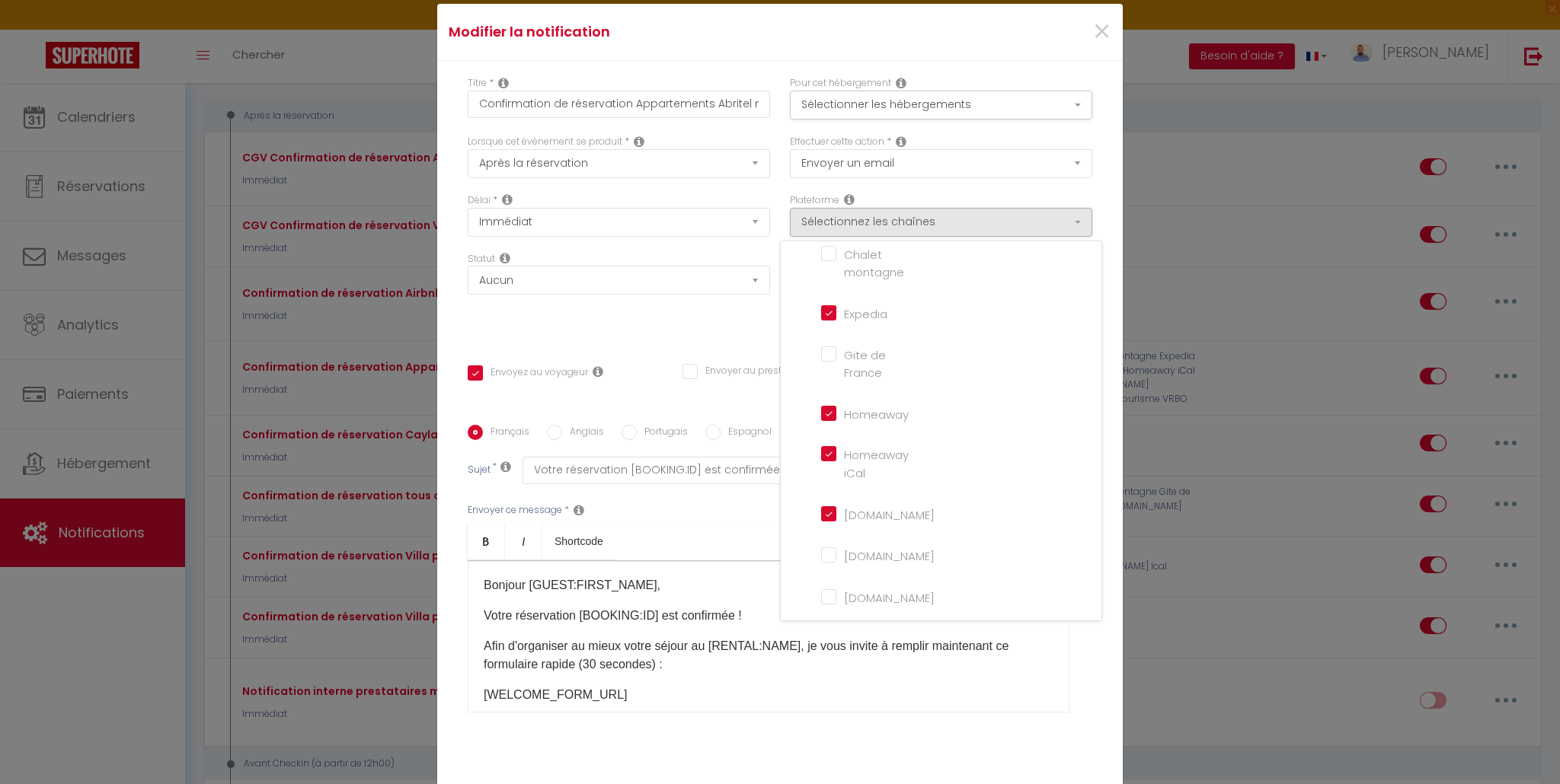
scroll to position [350, 0]
click at [673, 523] on ul "Bold Italic Shortcode" at bounding box center [768, 541] width 601 height 37
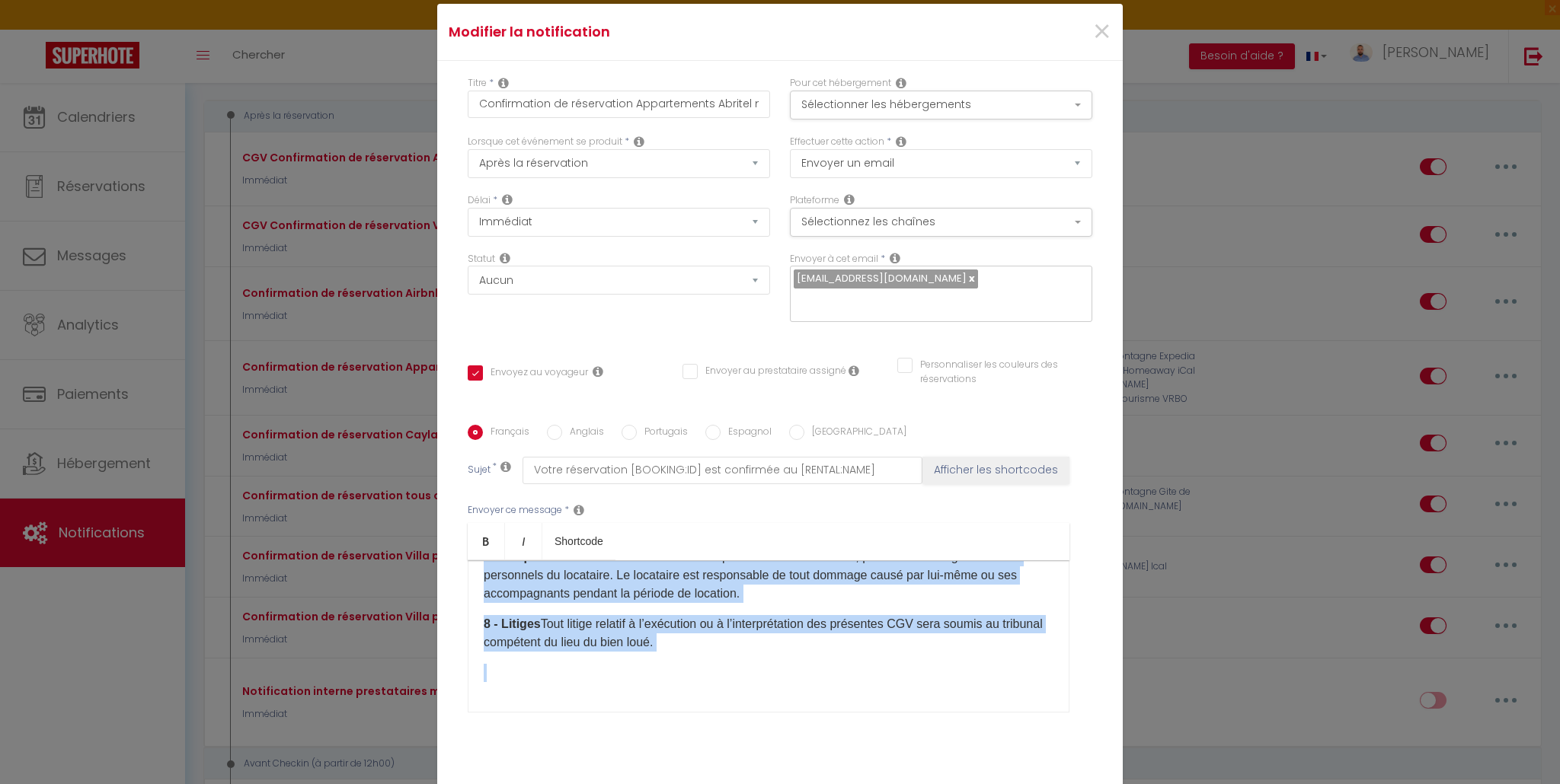
scroll to position [92, 0]
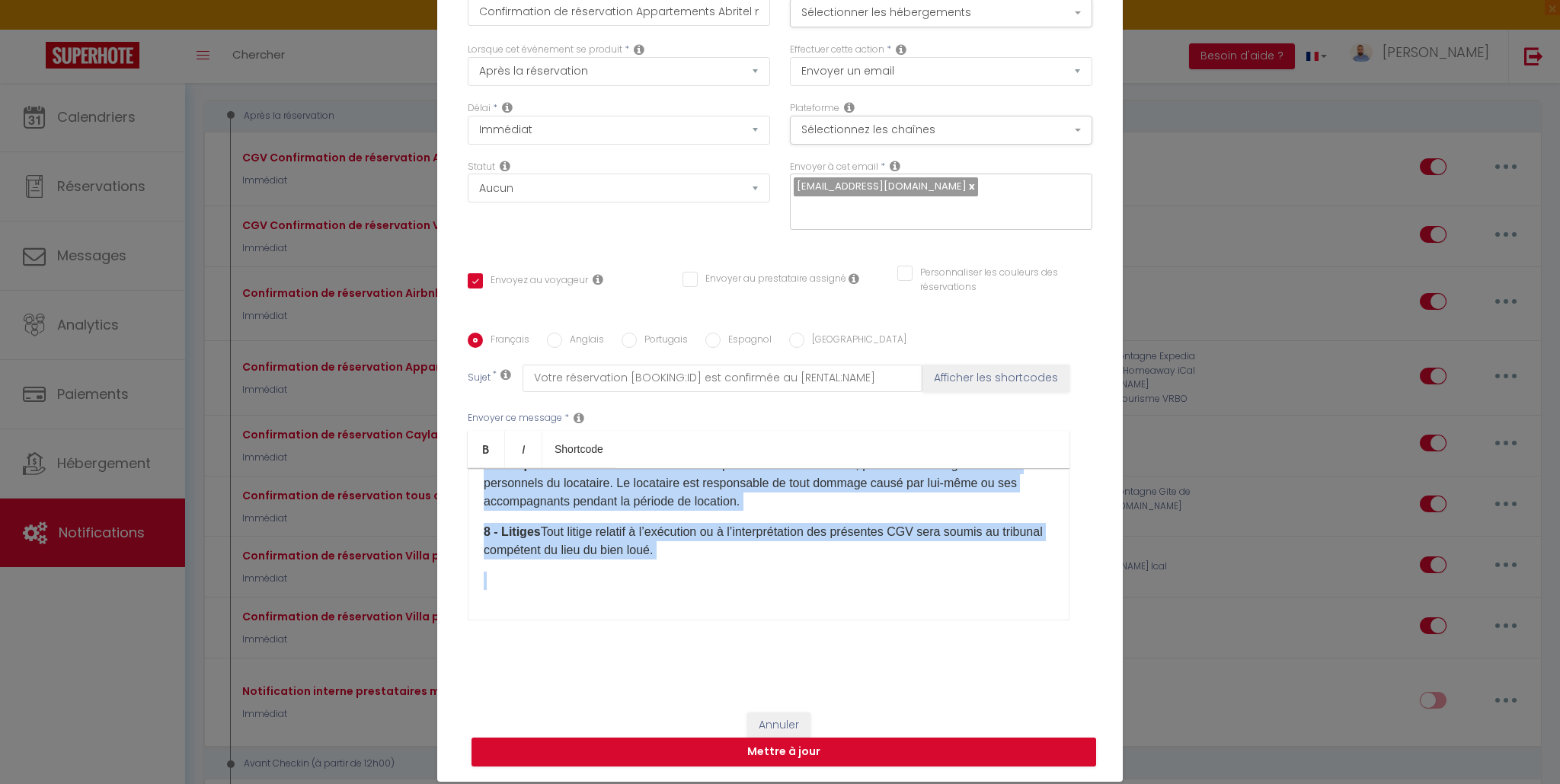
drag, startPoint x: 472, startPoint y: 608, endPoint x: 1112, endPoint y: 784, distance: 663.8
click at [1112, 783] on div "Modifier la notification × Titre * Confirmation de réservation Appartements Abr…" at bounding box center [780, 392] width 1560 height 784
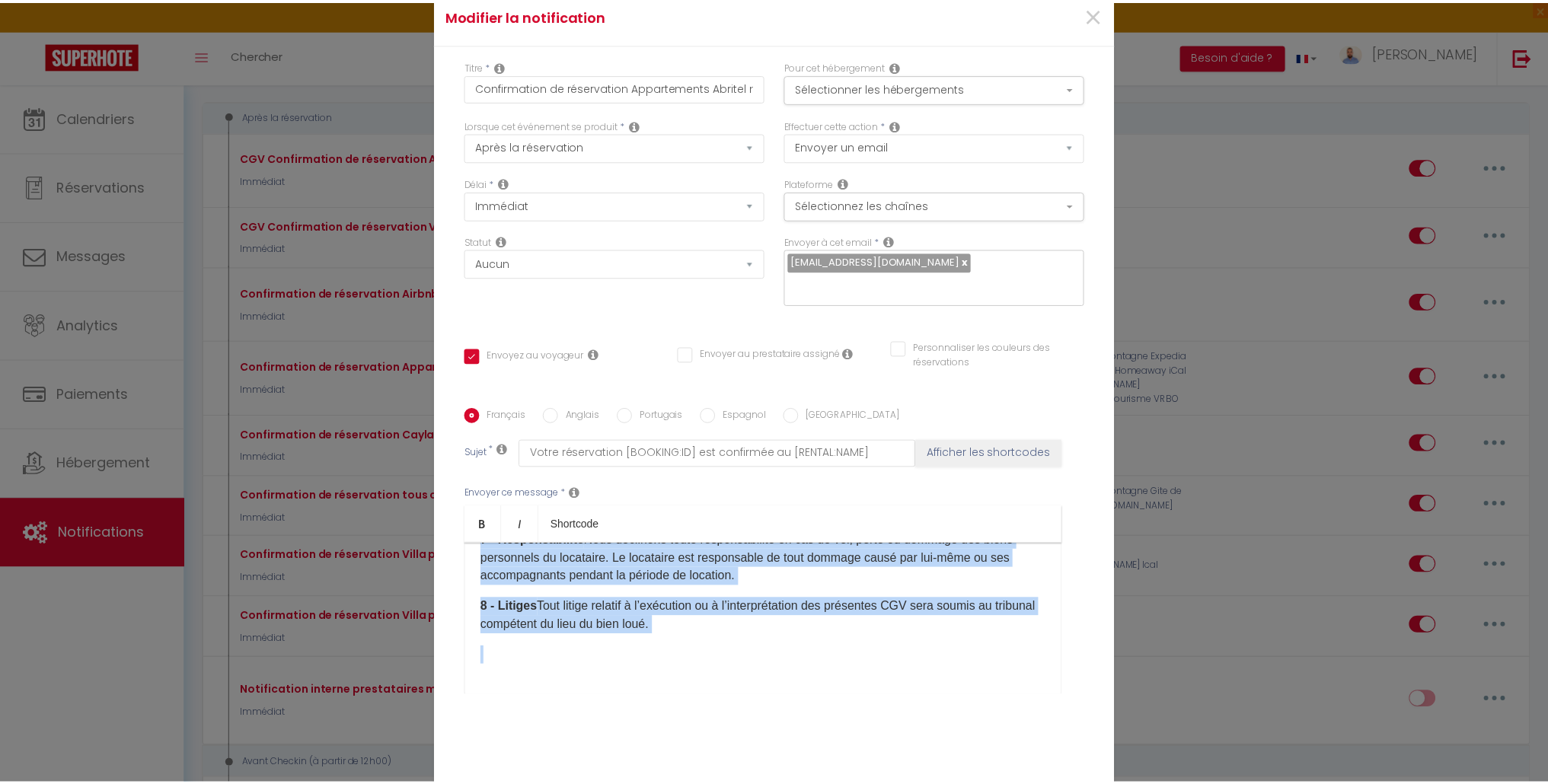
scroll to position [0, 0]
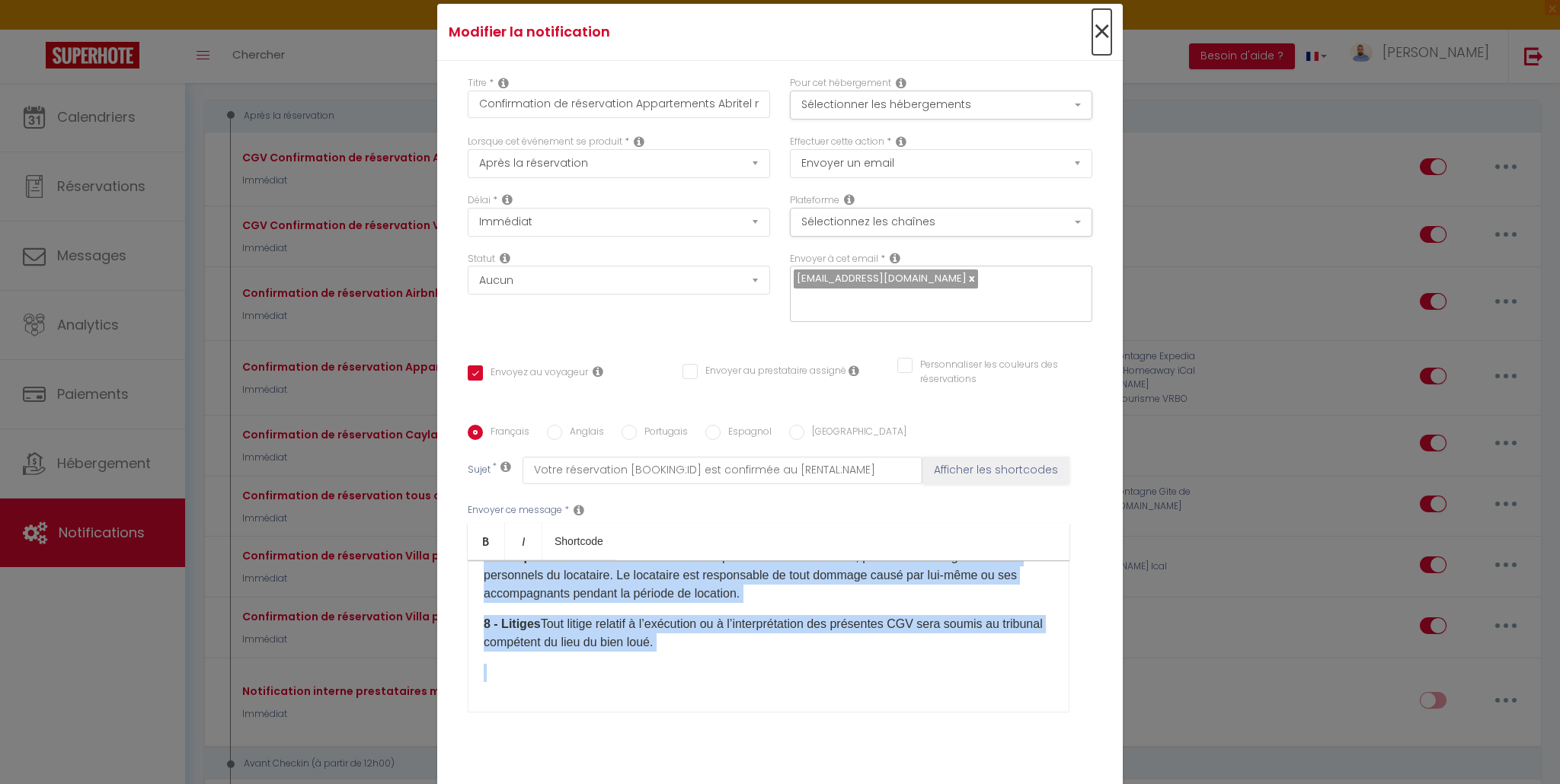
click at [1093, 36] on span "×" at bounding box center [1101, 31] width 19 height 46
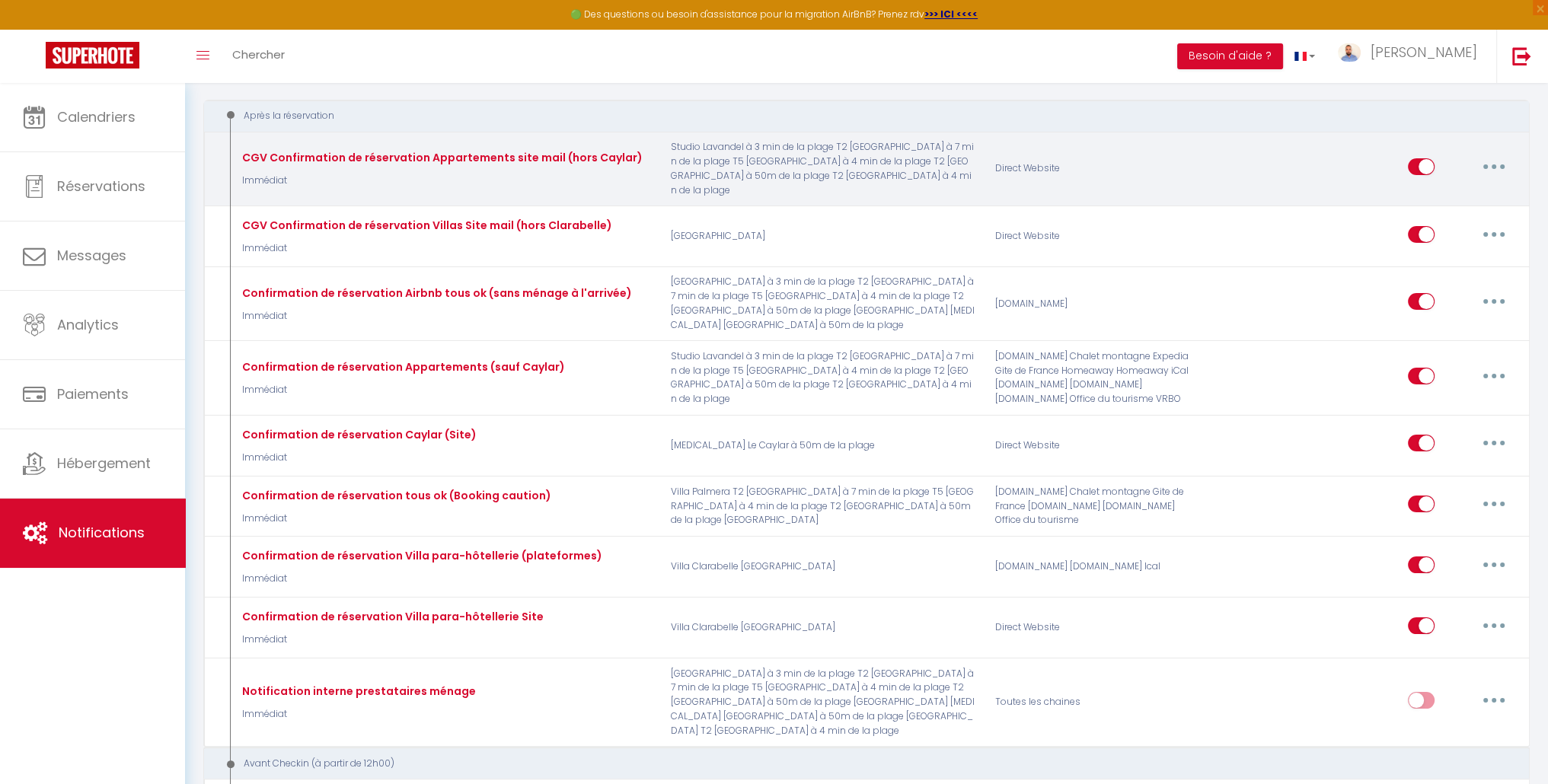
click at [1492, 155] on button "button" at bounding box center [1494, 166] width 43 height 24
click at [1453, 222] on link "Dupliquer" at bounding box center [1454, 228] width 113 height 25
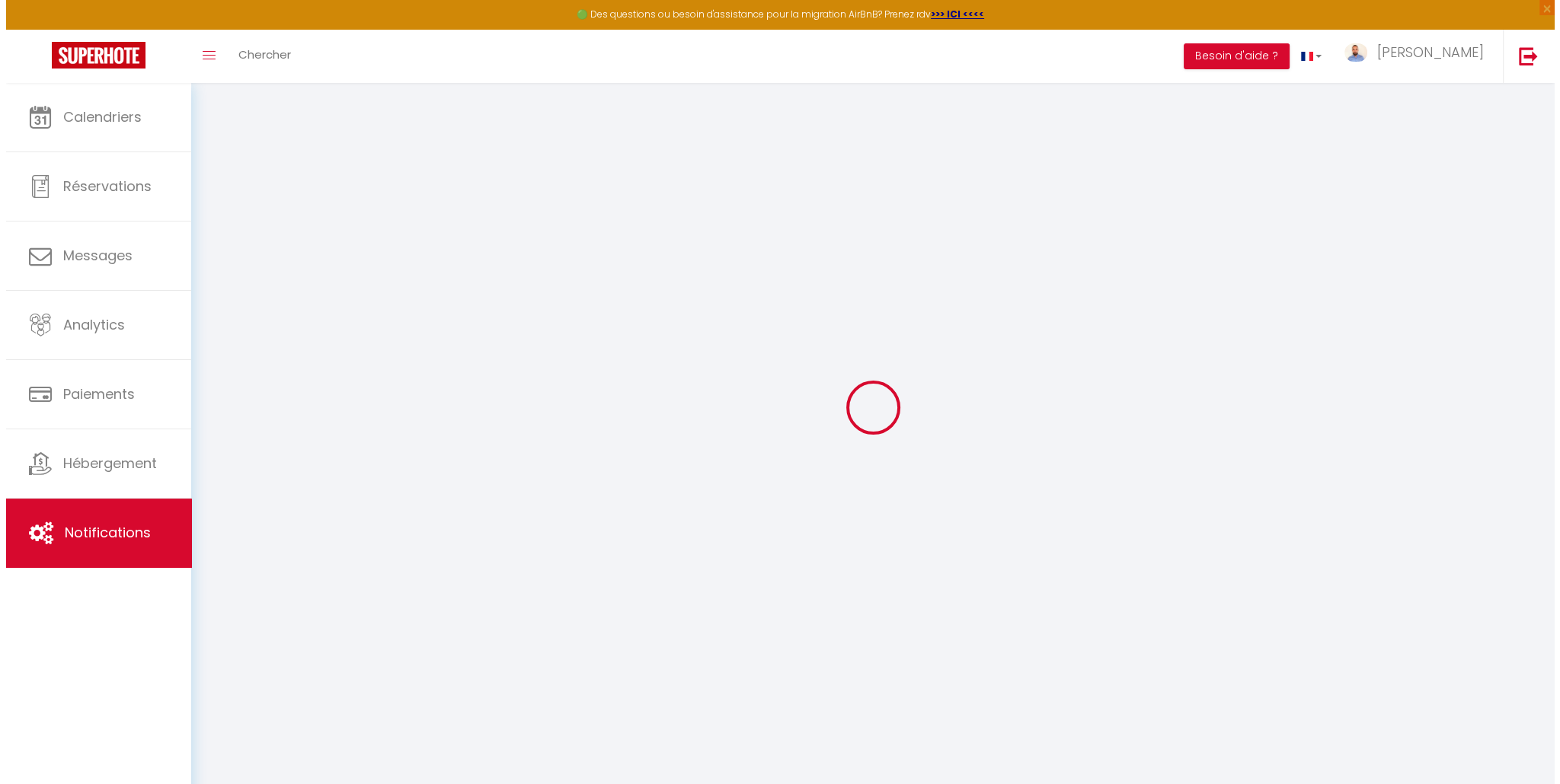
scroll to position [228, 0]
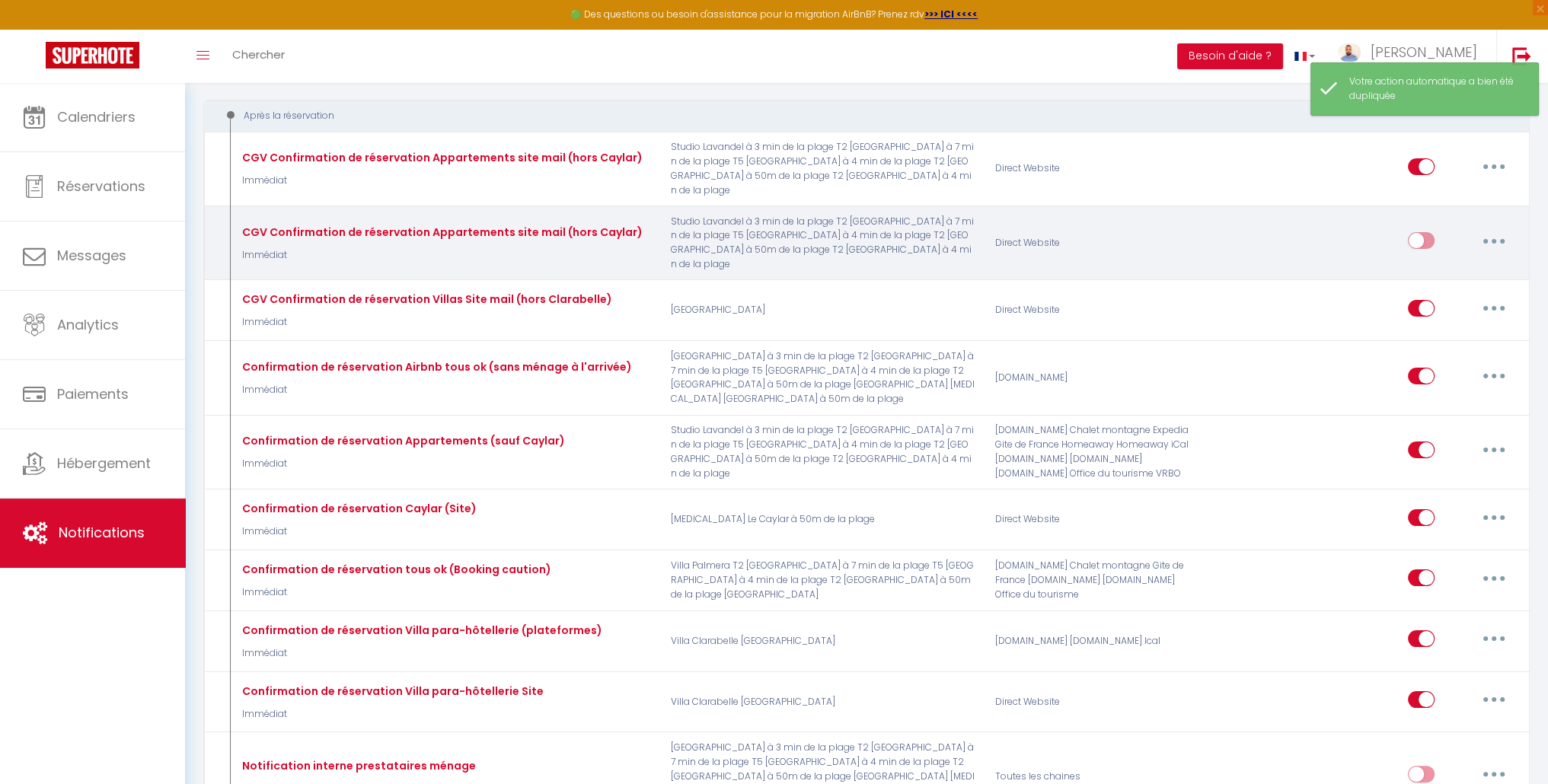
click at [1486, 228] on button "button" at bounding box center [1494, 240] width 43 height 24
click at [1462, 262] on link "Editer" at bounding box center [1454, 275] width 113 height 25
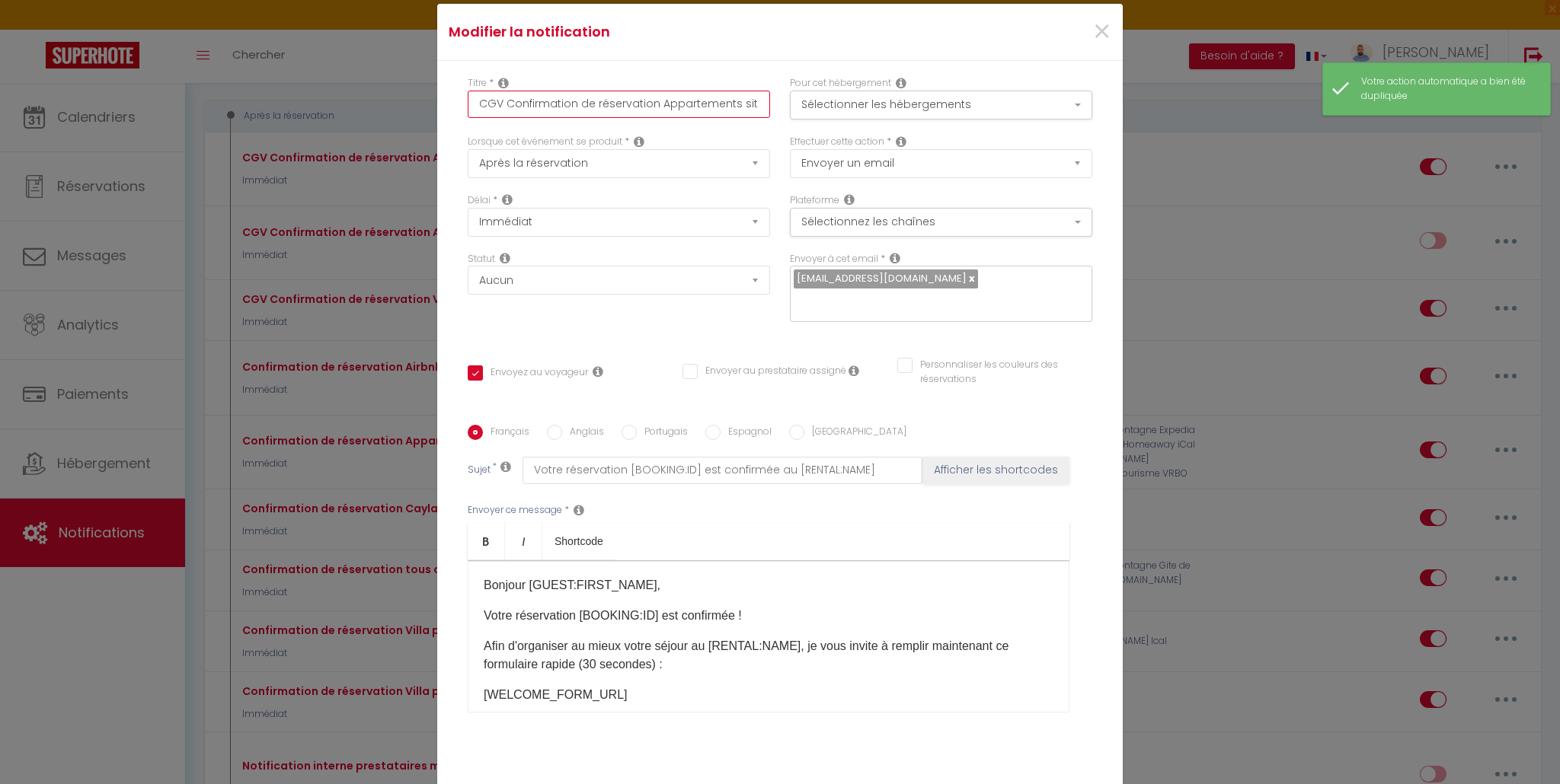
drag, startPoint x: 499, startPoint y: 104, endPoint x: 405, endPoint y: 108, distance: 94.1
click at [405, 107] on div "Modifier la notification × Titre * CGV Confirmation de réservation Appartements…" at bounding box center [780, 392] width 1560 height 784
click at [721, 102] on input "Confirmation de réservation Appartements site mail (hors Caylar)" at bounding box center [618, 105] width 303 height 27
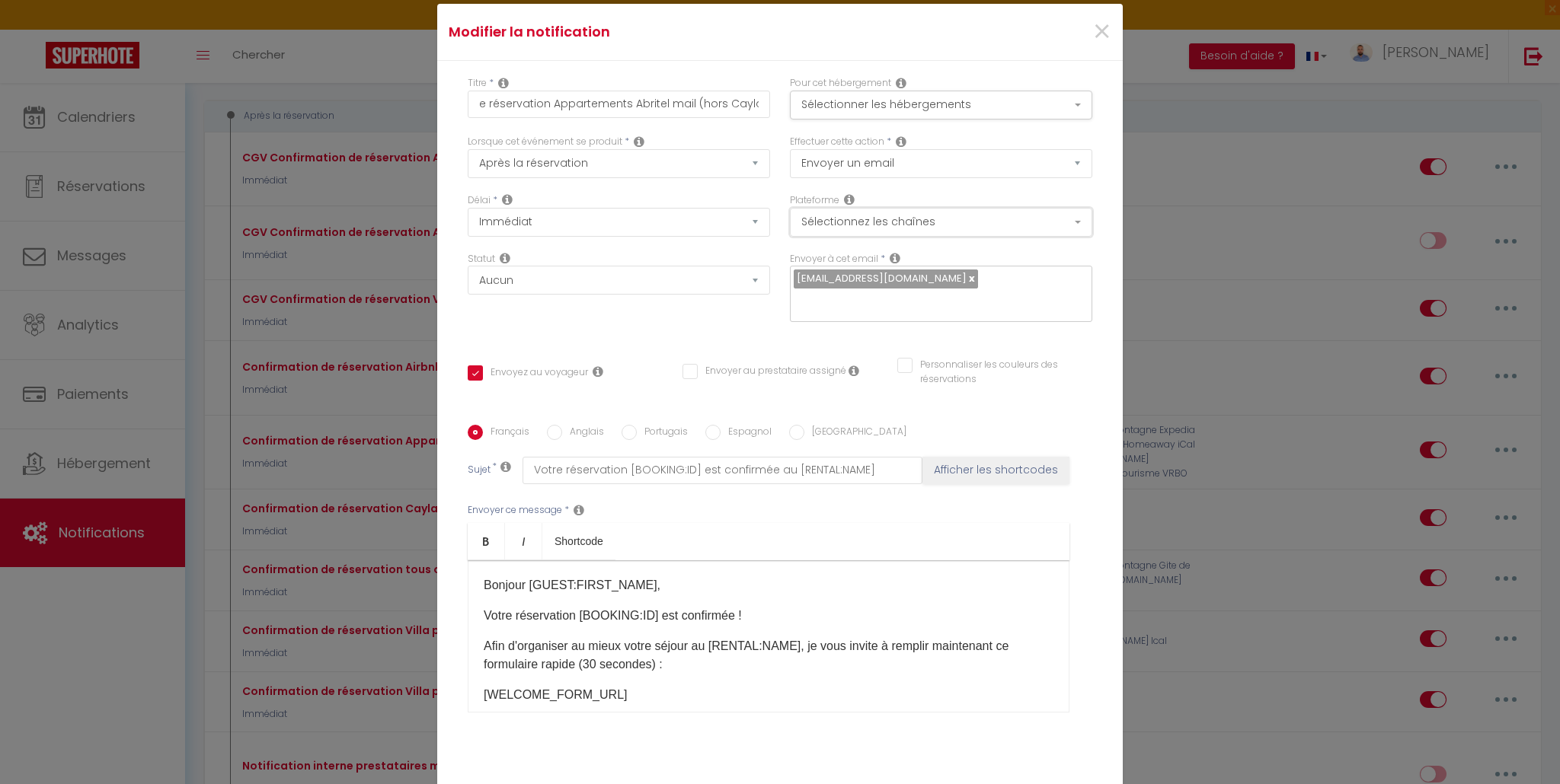
scroll to position [0, 0]
click at [907, 229] on button "Sélectionnez les chaînes" at bounding box center [940, 222] width 303 height 29
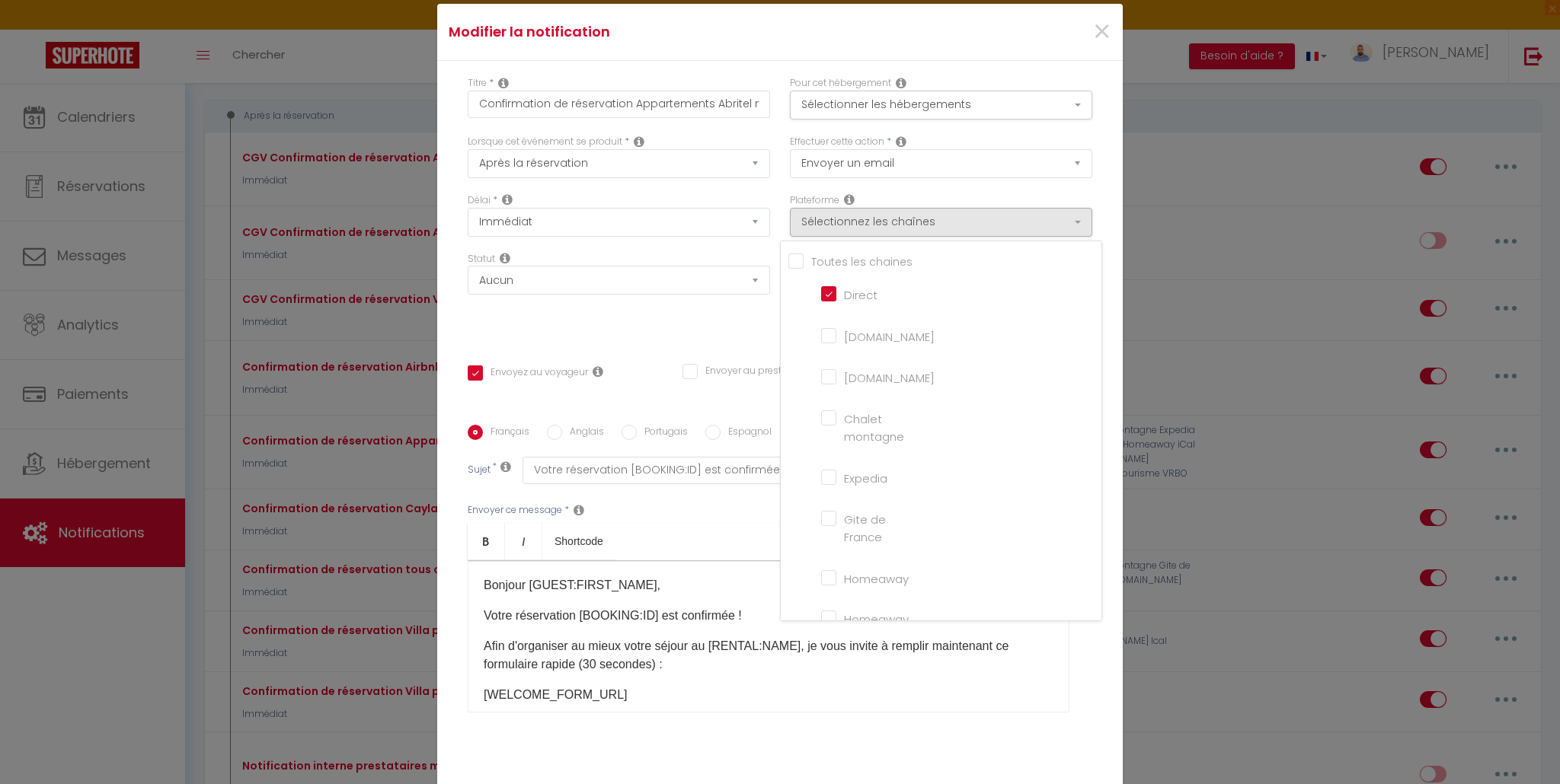
click at [827, 295] on input "Direct" at bounding box center [864, 294] width 87 height 16
click at [823, 476] on input "Expedia" at bounding box center [864, 477] width 87 height 16
click at [823, 504] on input "Homeaway" at bounding box center [864, 501] width 87 height 16
click at [823, 538] on iCal "Homeaway iCal" at bounding box center [864, 542] width 87 height 16
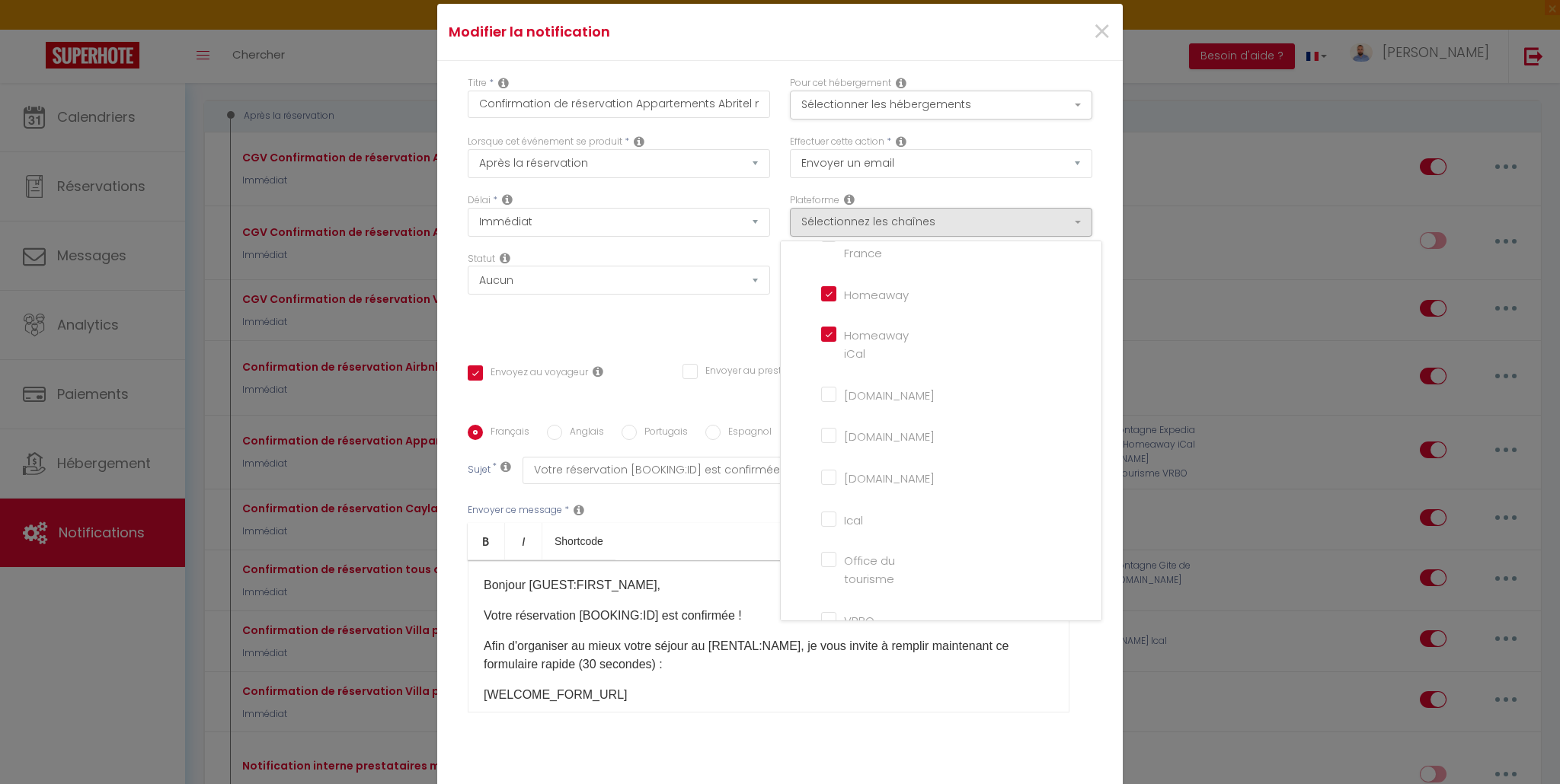
scroll to position [304, 0]
click at [821, 371] on input "[DOMAIN_NAME]" at bounding box center [864, 373] width 87 height 16
click at [824, 497] on input "Ical" at bounding box center [864, 498] width 87 height 16
click at [823, 593] on input "VRBO" at bounding box center [864, 598] width 87 height 16
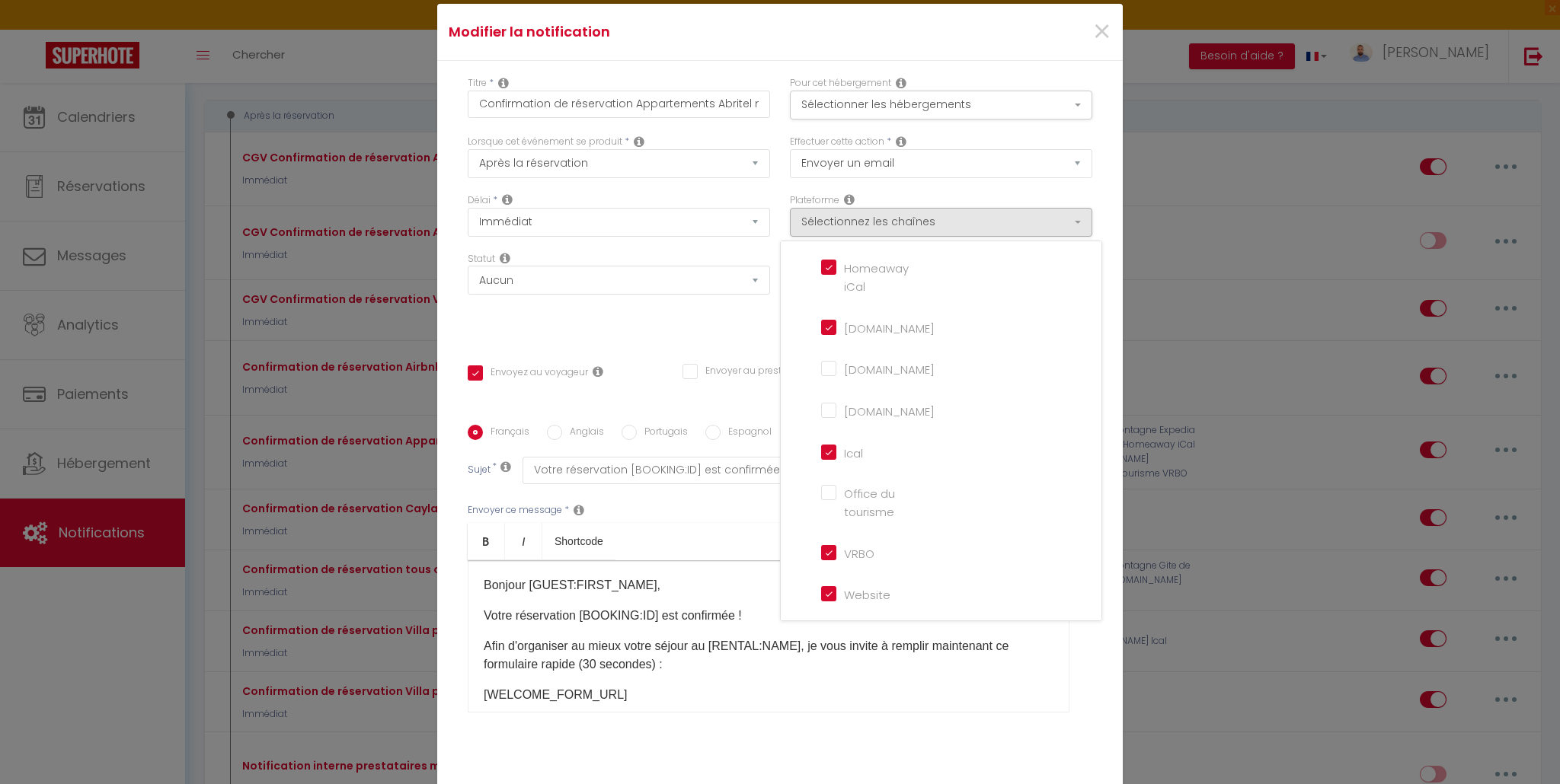
click at [827, 592] on input "Website" at bounding box center [864, 593] width 87 height 16
click at [625, 341] on div "Titre * Confirmation de réservation Appartements Abritel mail (hors Caylar) Pou…" at bounding box center [780, 425] width 685 height 728
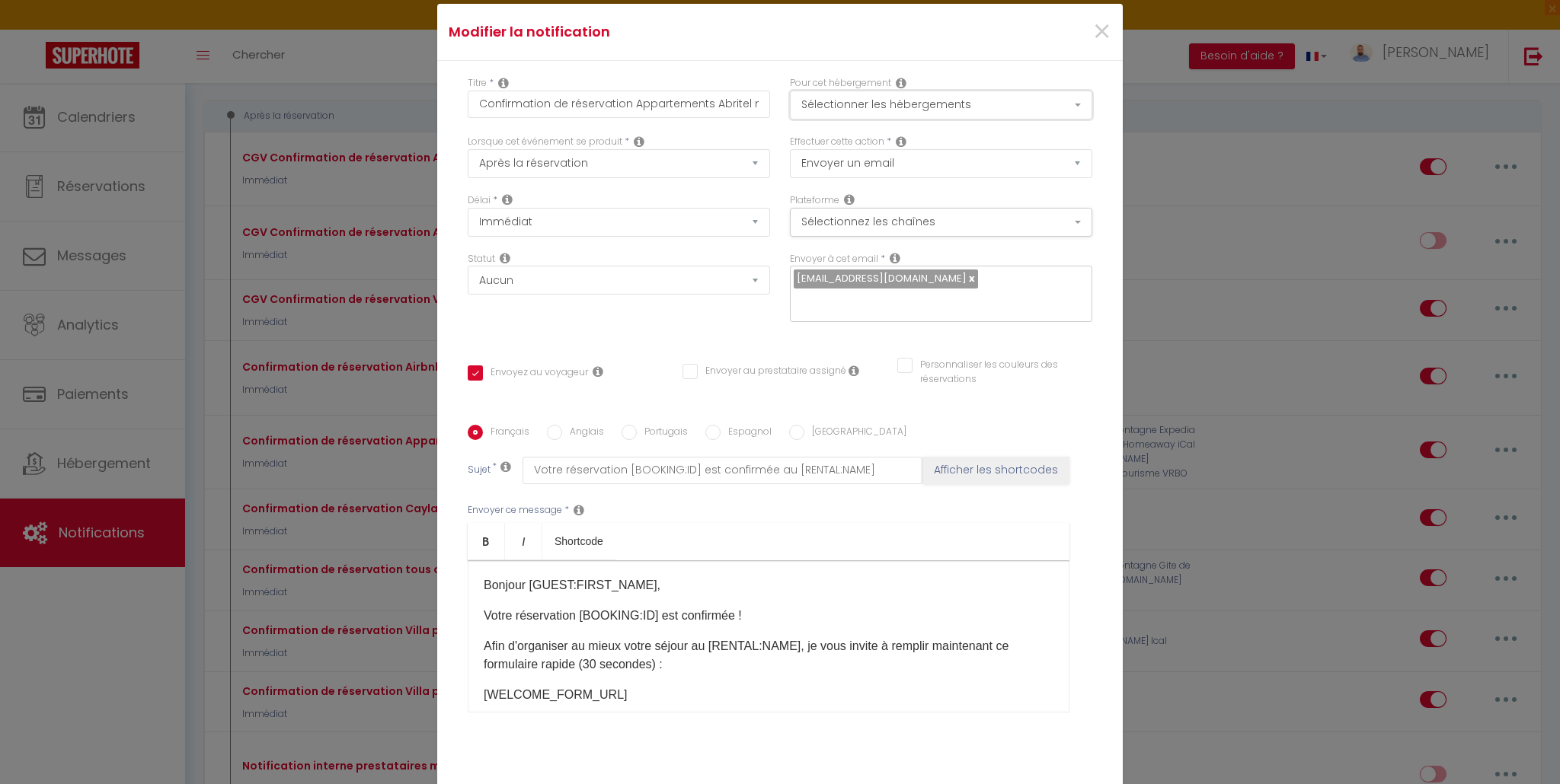
click at [946, 100] on button "Sélectionner les hébergements" at bounding box center [940, 106] width 303 height 29
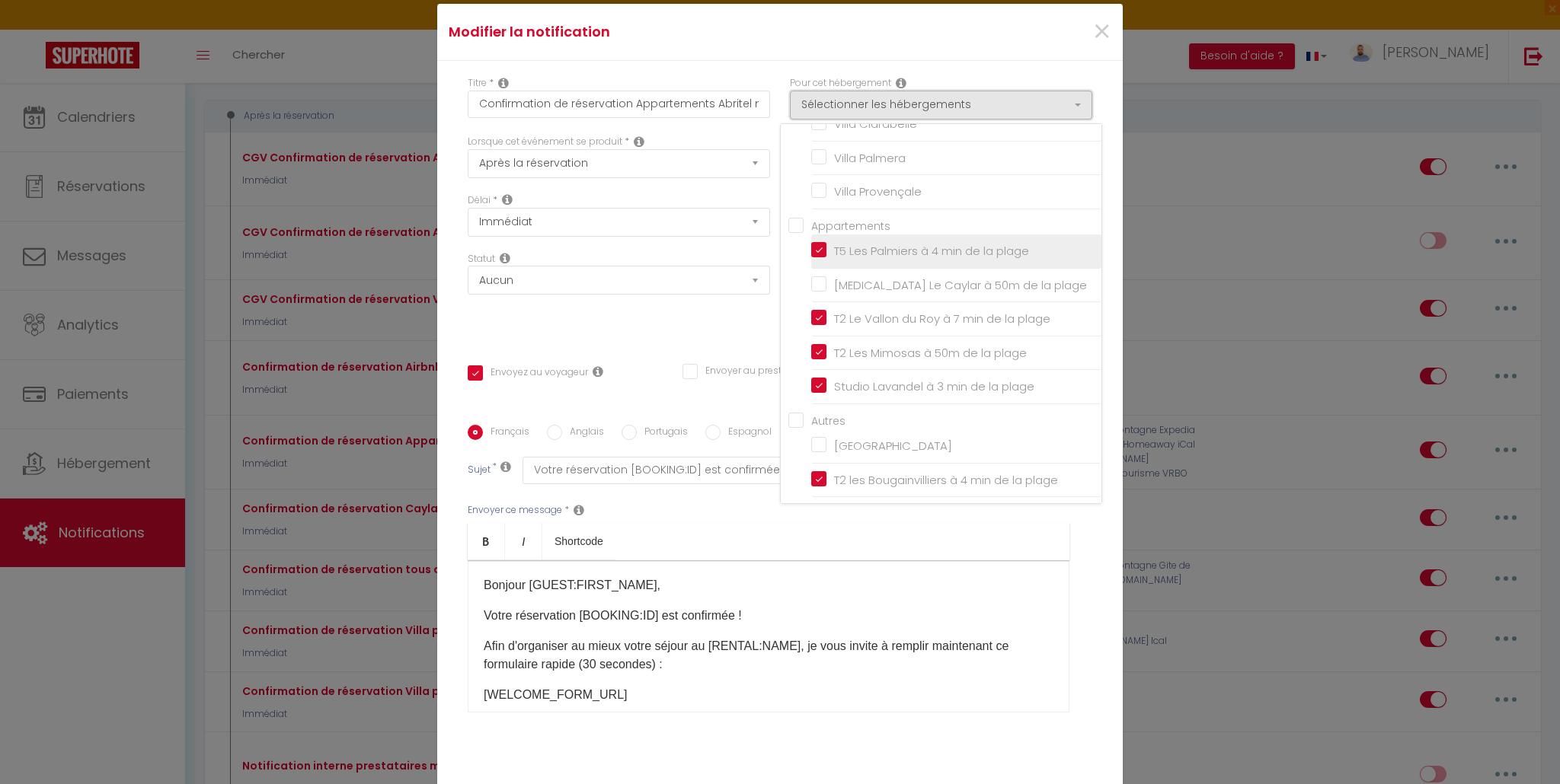
scroll to position [71, 0]
click at [673, 313] on div "Statut Aucun Si la réservation est payée Si réservation non payée Si la caution…" at bounding box center [618, 295] width 322 height 86
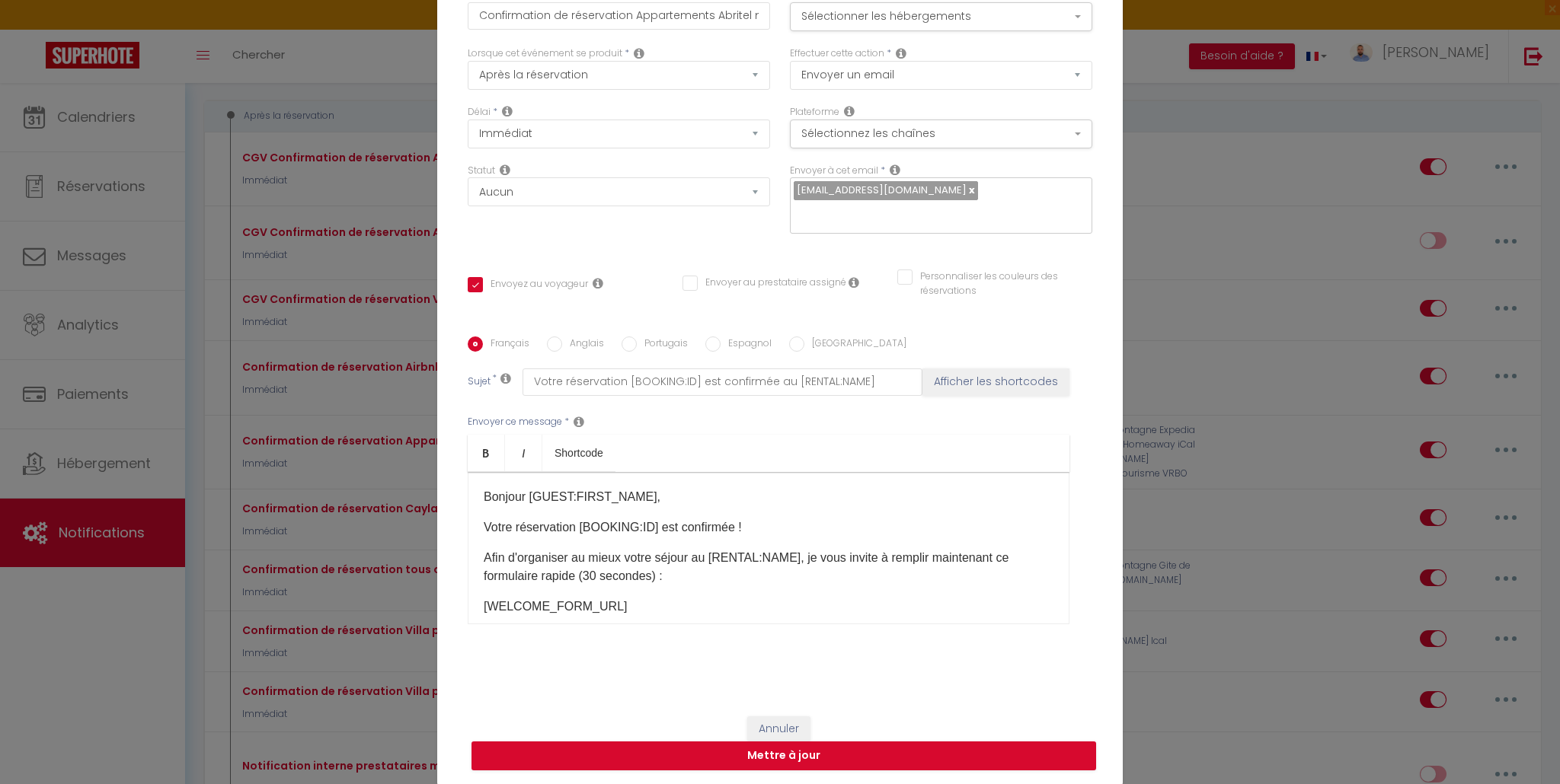
scroll to position [92, 0]
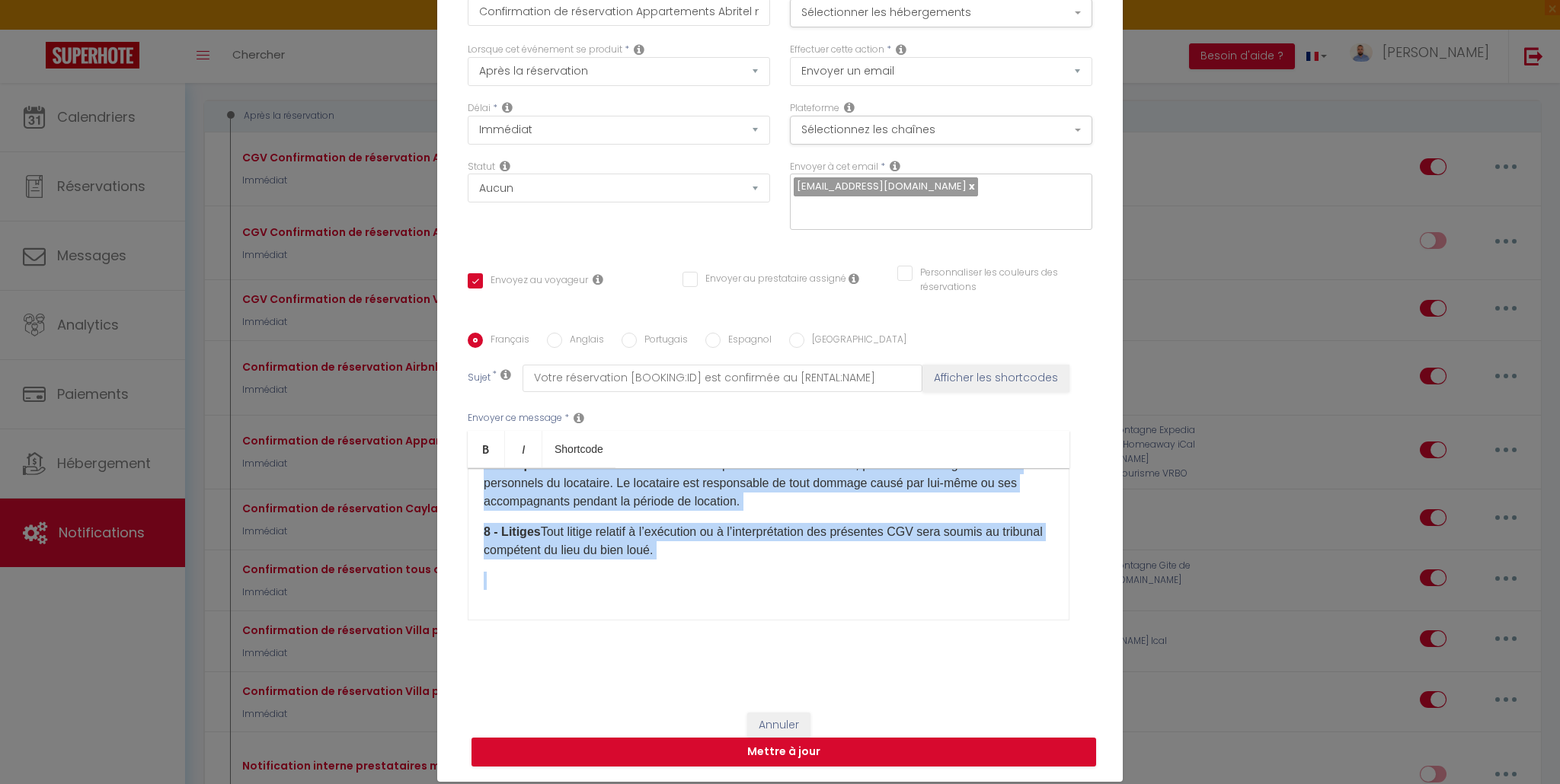
drag, startPoint x: 474, startPoint y: 595, endPoint x: 1008, endPoint y: 782, distance: 565.8
click at [1004, 783] on div "Modifier la notification × Titre * Confirmation de réservation Appartements Abr…" at bounding box center [780, 392] width 1560 height 784
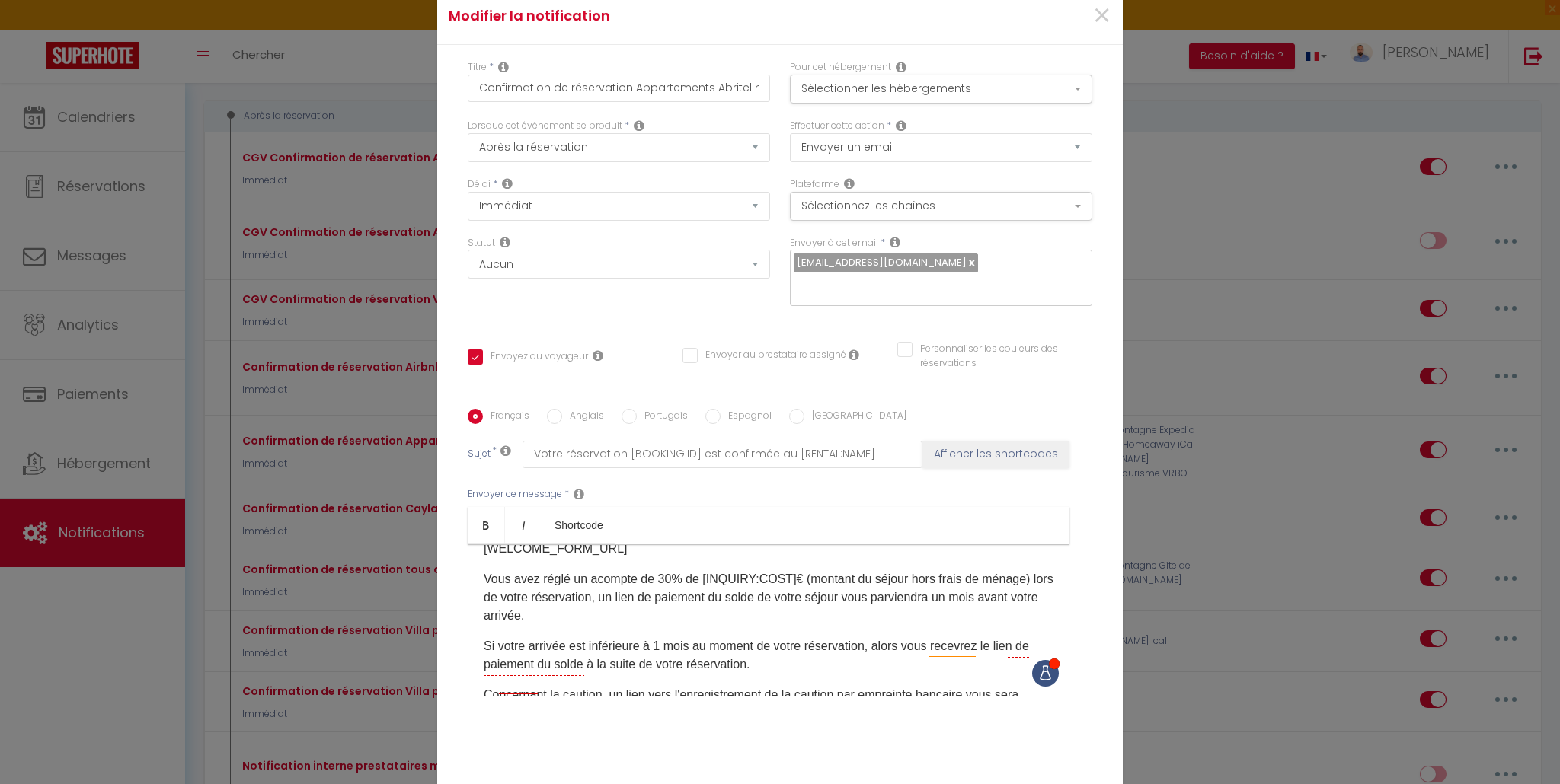
scroll to position [128, 0]
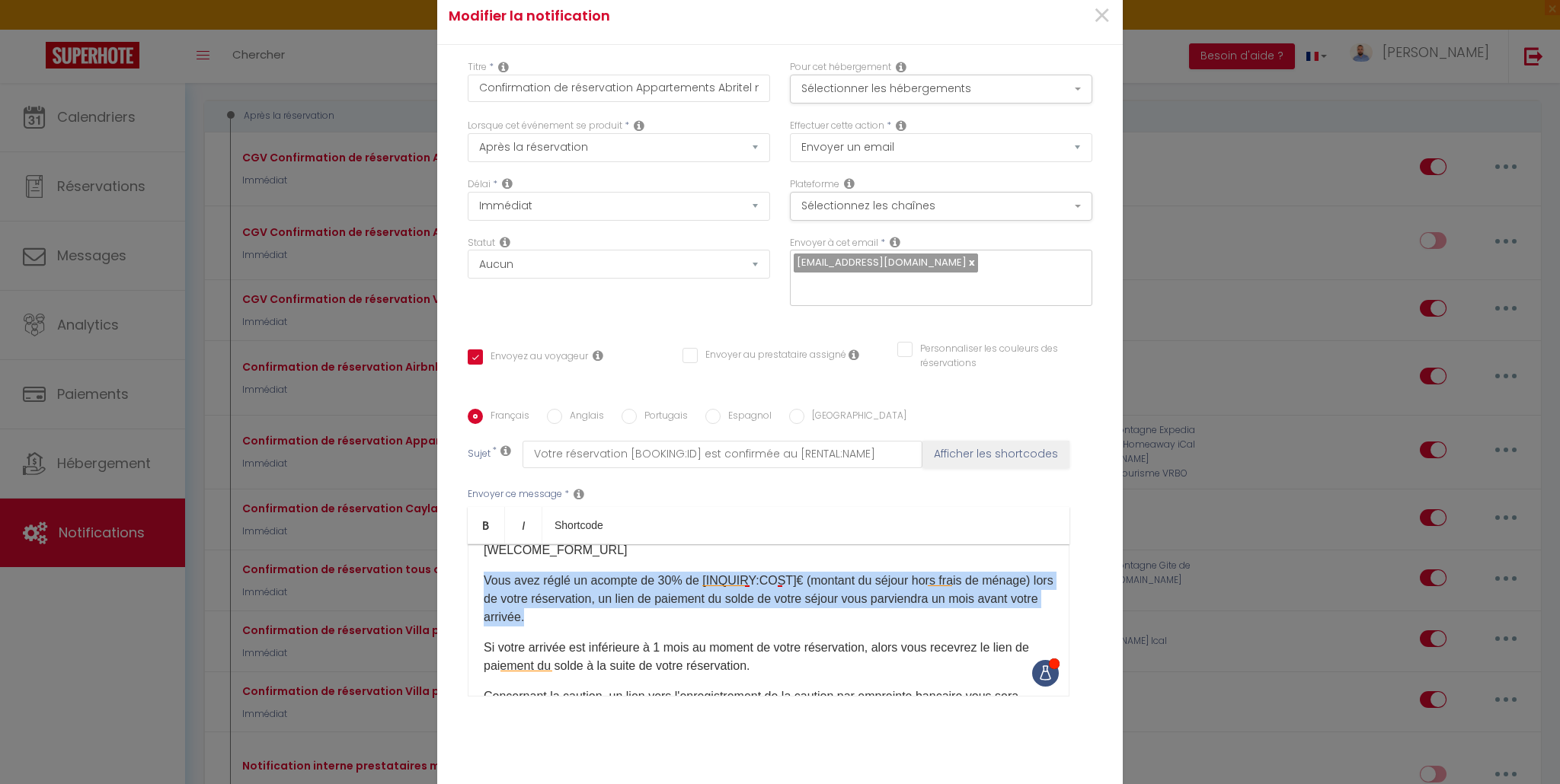
drag, startPoint x: 476, startPoint y: 582, endPoint x: 646, endPoint y: 621, distance: 174.4
click at [645, 621] on div "Bonjour [GUEST:FIRST_NAME], Votre réservation [BOOKING:ID]​ est confirmée ! Afi…" at bounding box center [768, 621] width 601 height 153
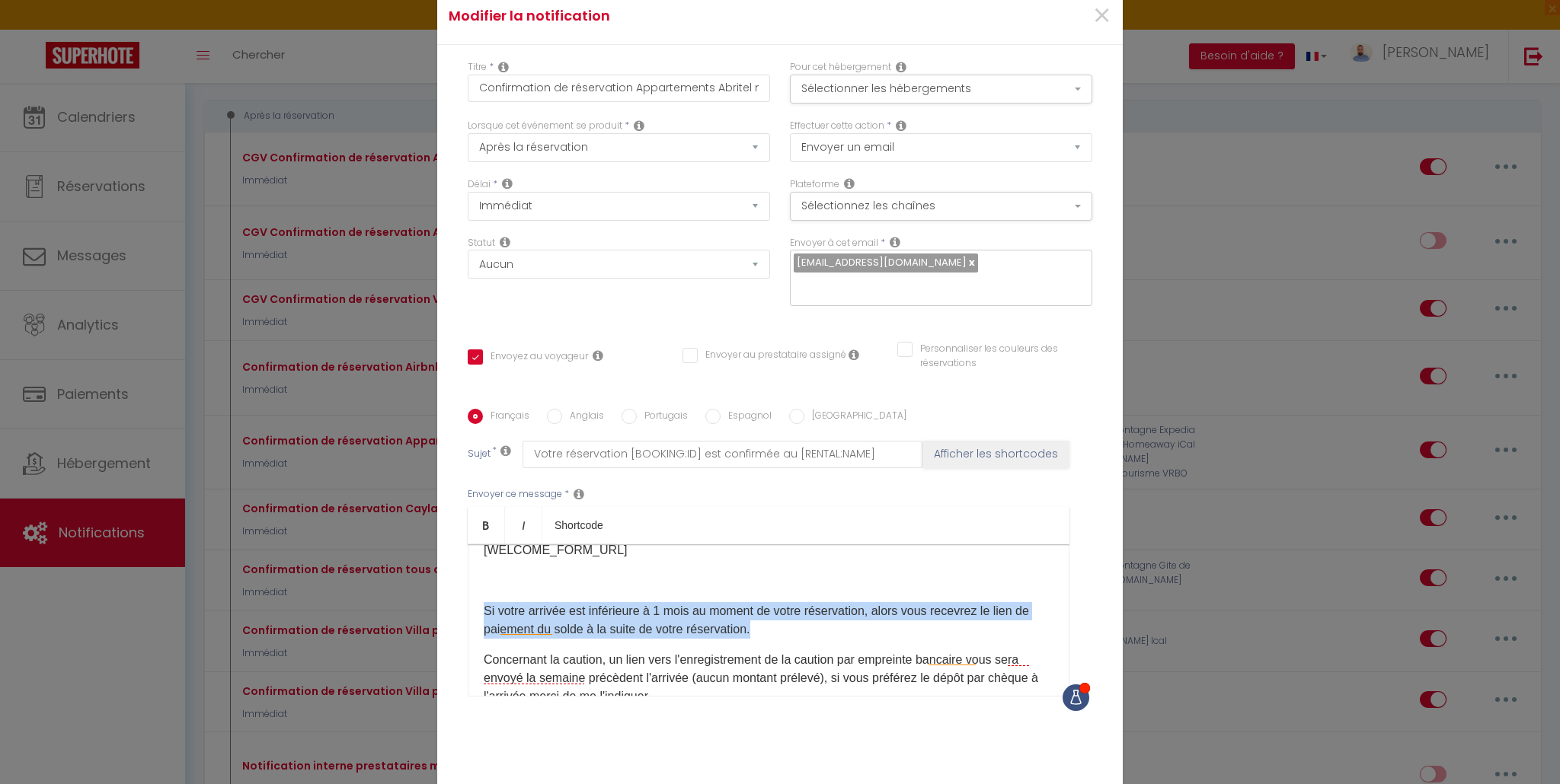
drag, startPoint x: 477, startPoint y: 609, endPoint x: 797, endPoint y: 633, distance: 320.9
click at [797, 633] on div "Bonjour [GUEST:FIRST_NAME], Votre réservation [BOOKING:ID]​ est confirmée ! Afi…" at bounding box center [768, 621] width 601 height 153
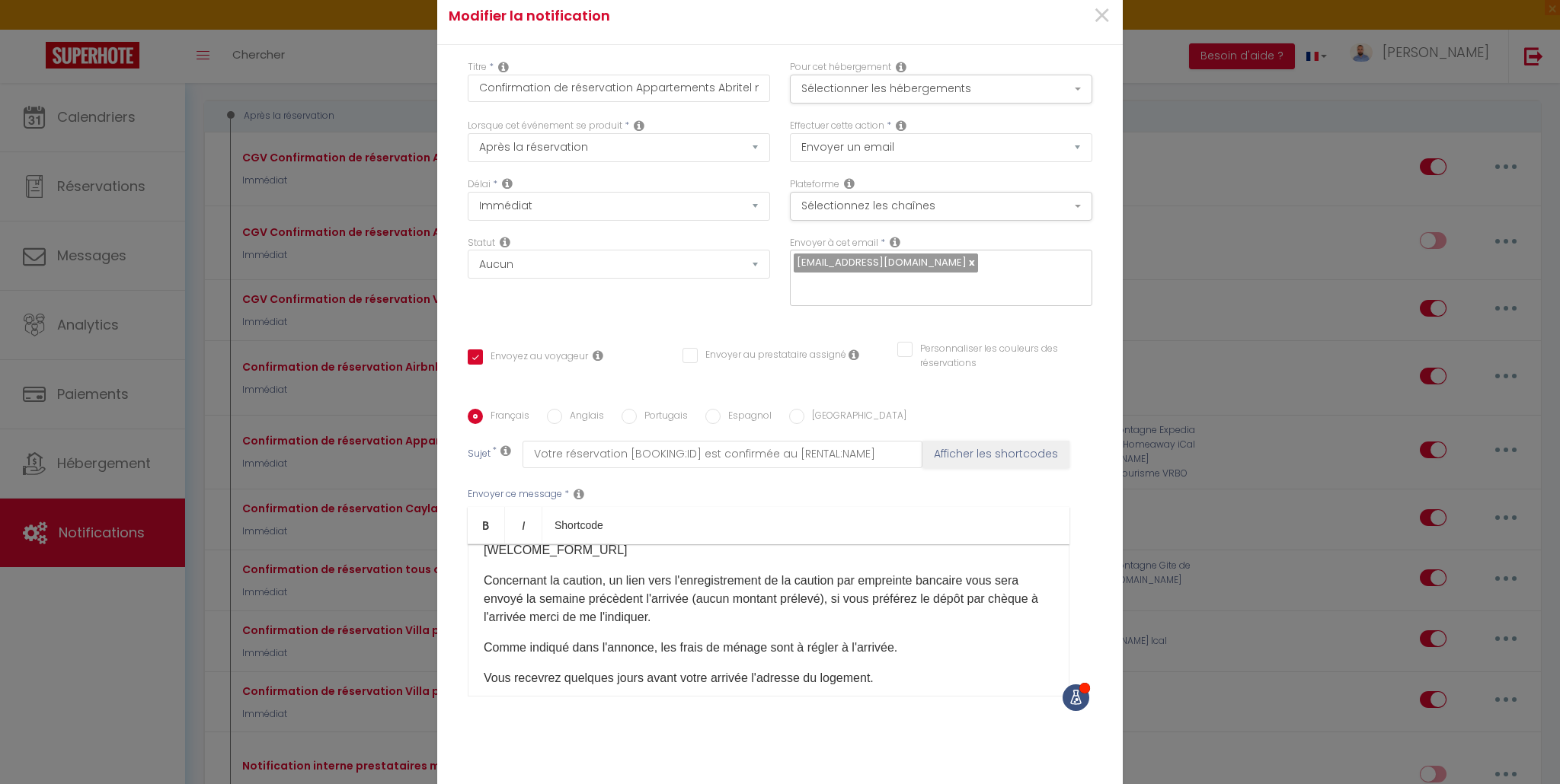
scroll to position [125, 0]
drag, startPoint x: 823, startPoint y: 604, endPoint x: 826, endPoint y: 620, distance: 16.3
click at [826, 620] on p "​Concernant la caution, un lien vers l'enregistrement de la caution par emprein…" at bounding box center [769, 602] width 570 height 55
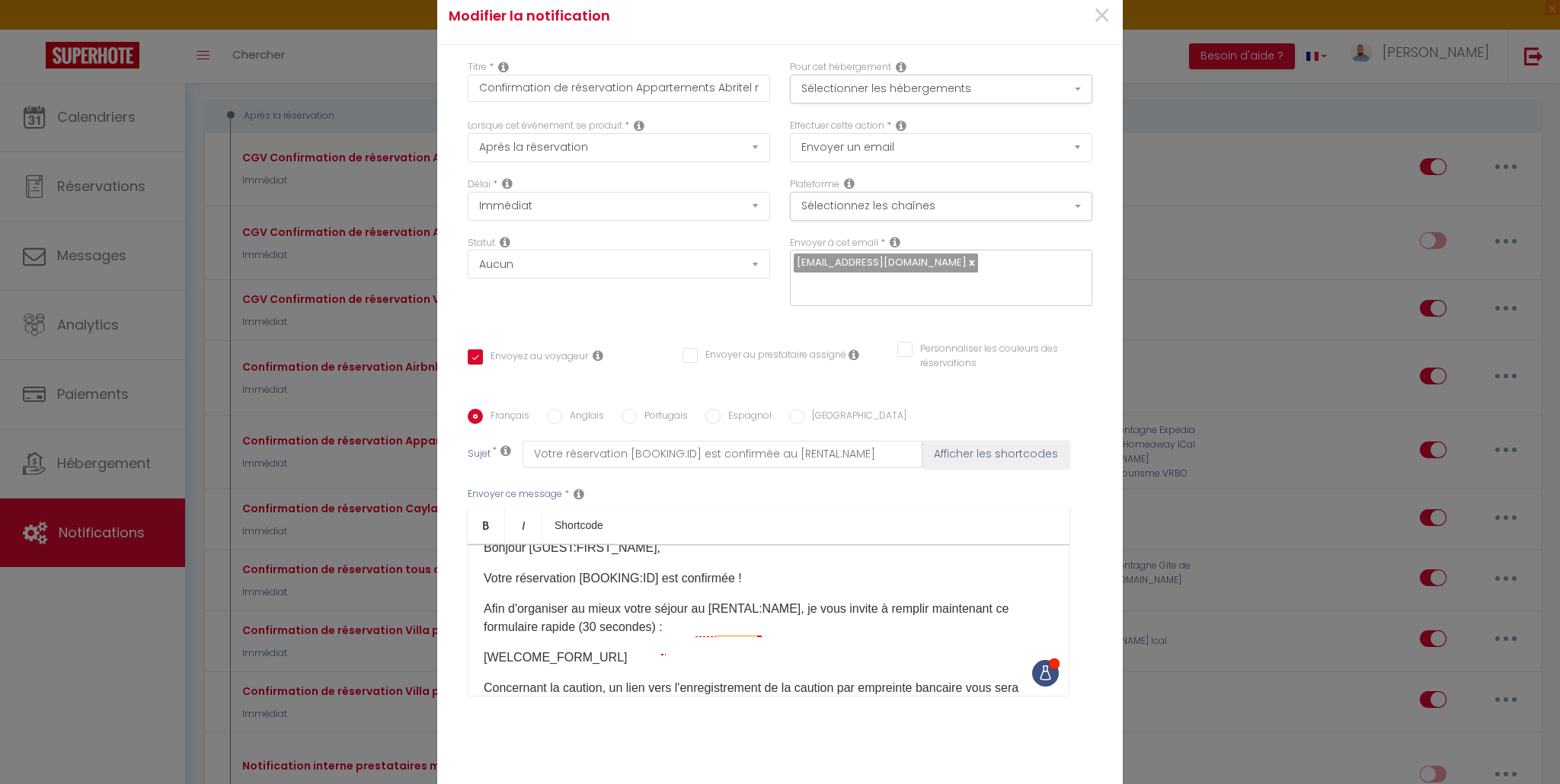
scroll to position [0, 0]
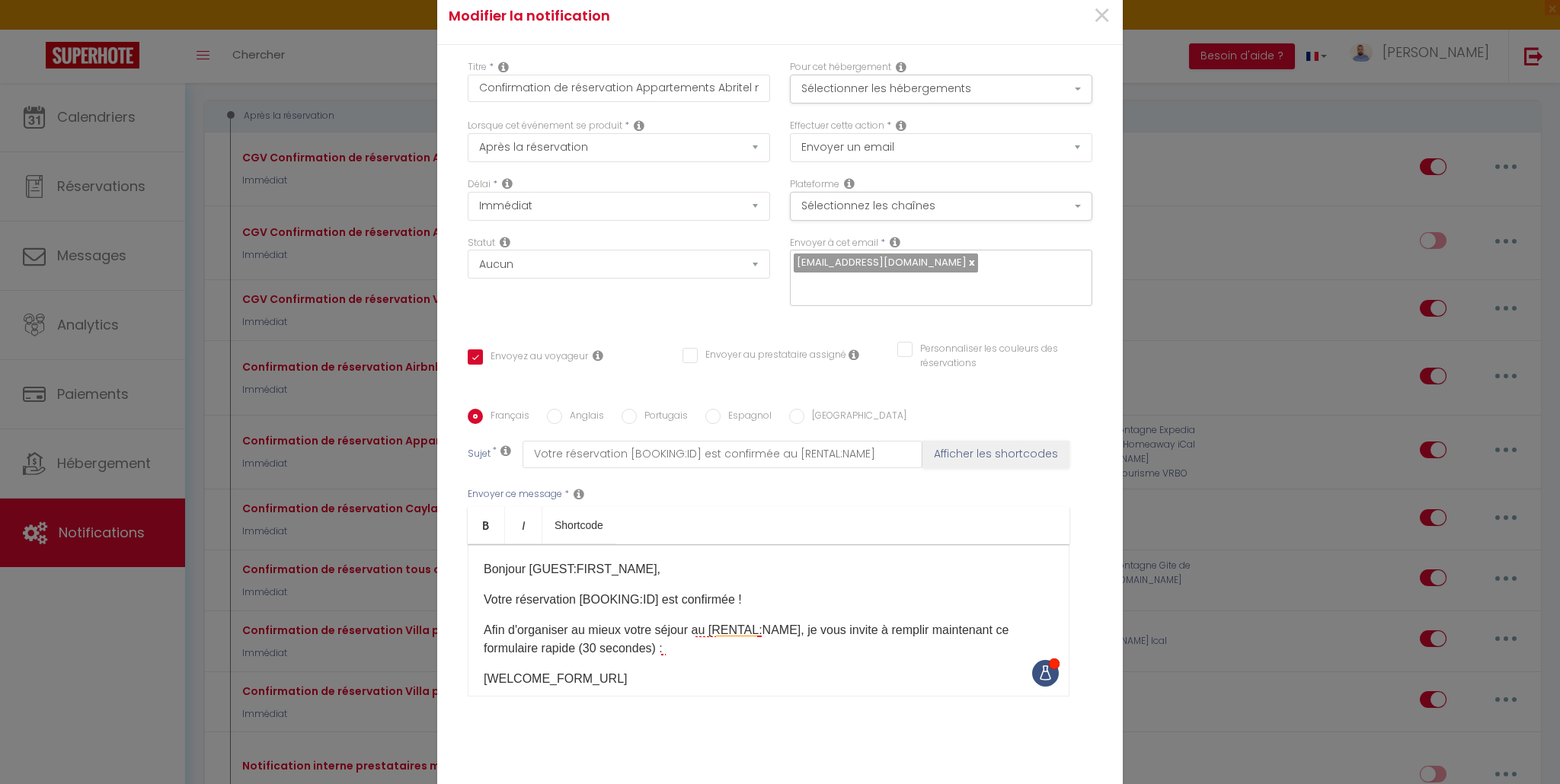
drag, startPoint x: 869, startPoint y: 583, endPoint x: 594, endPoint y: 678, distance: 290.9
click at [594, 678] on div "Bonjour [GUEST:FIRST_NAME], Votre réservation [BOOKING:ID]​ est confirmée ! Afi…" at bounding box center [768, 621] width 601 height 153
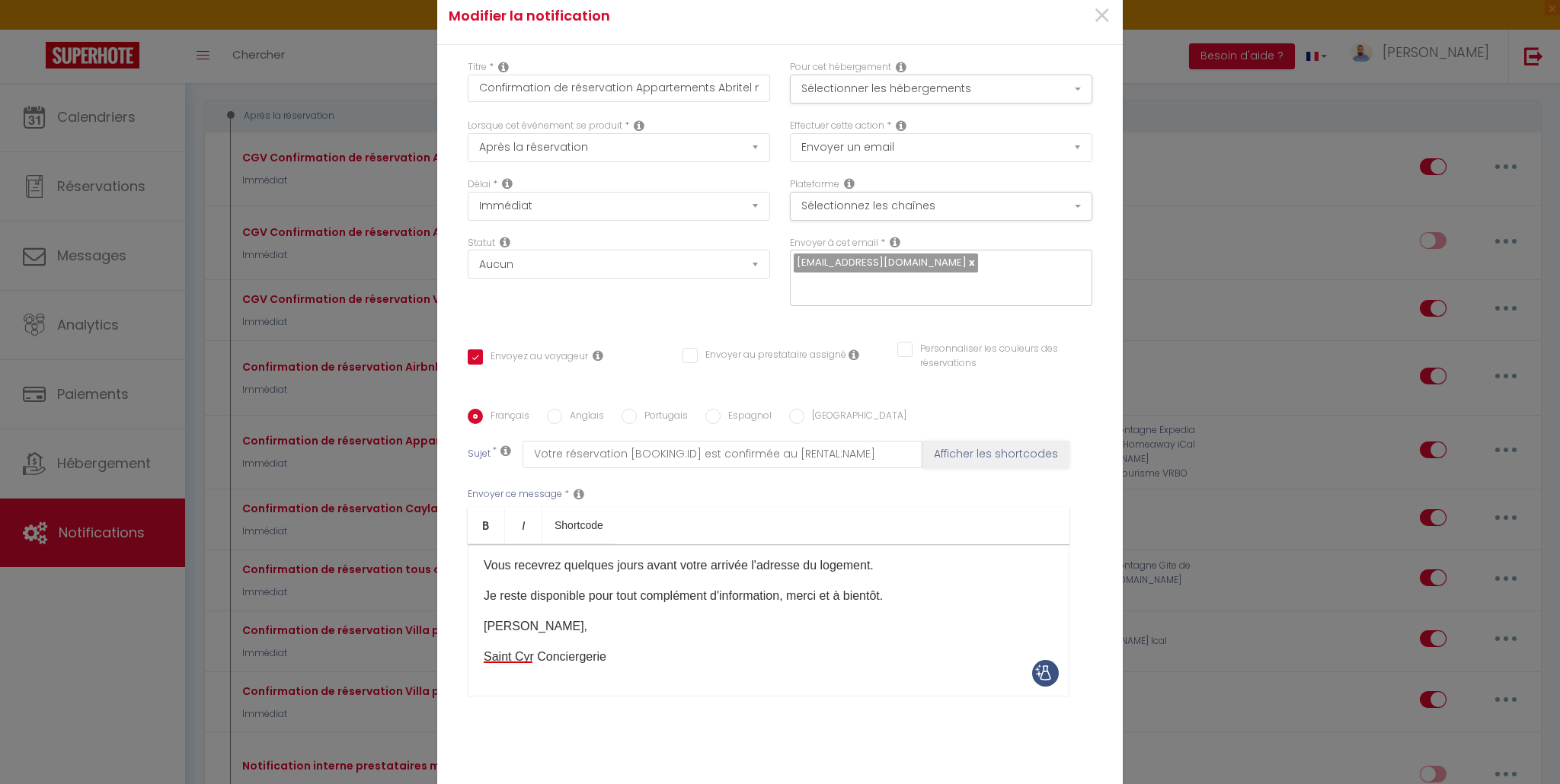
click at [814, 648] on p "Saint Cyr Conciergerie" at bounding box center [769, 657] width 570 height 19
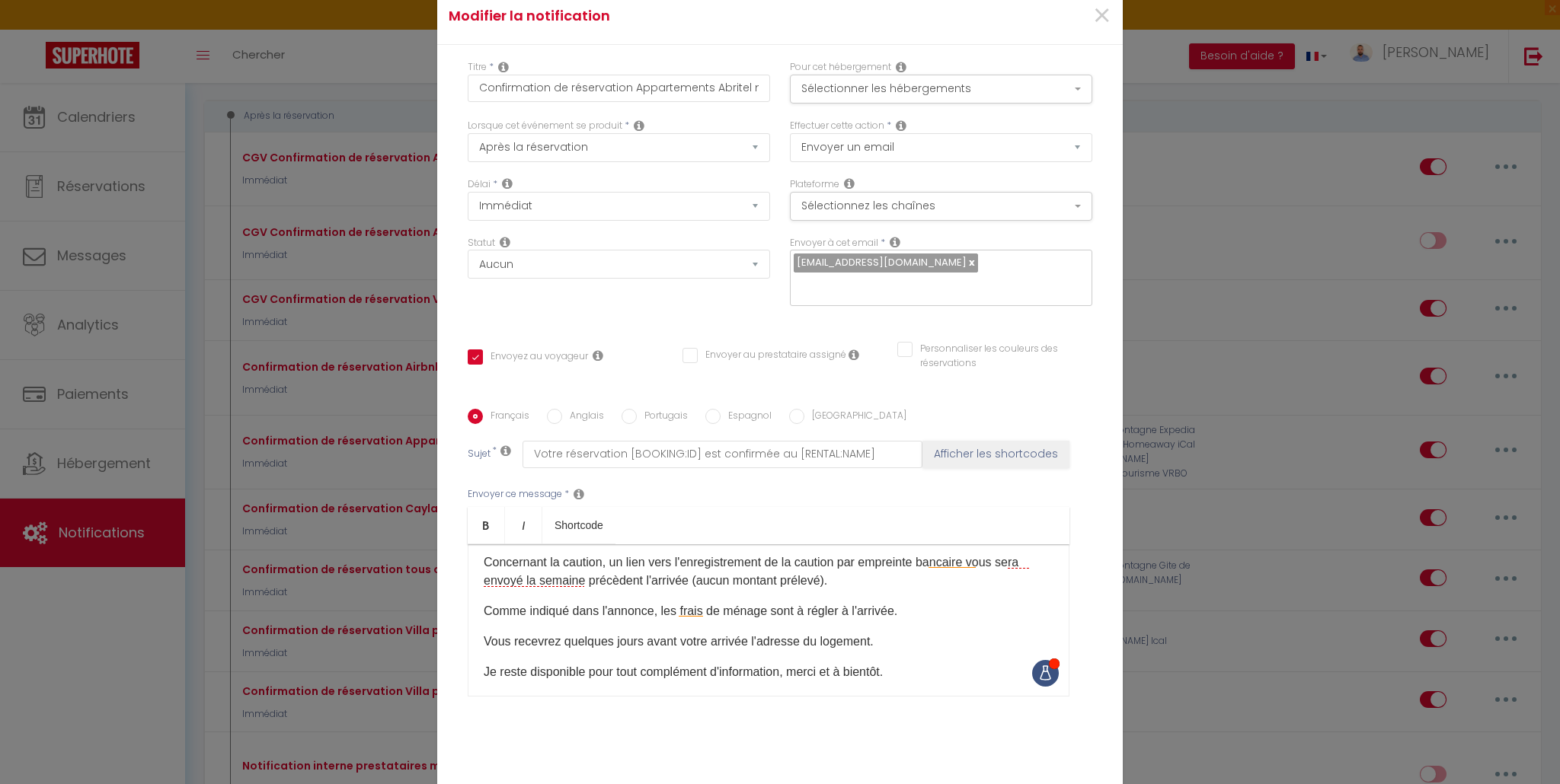
drag, startPoint x: 817, startPoint y: 638, endPoint x: 430, endPoint y: 638, distance: 387.0
click at [442, 638] on div "Titre * Confirmation de réservation Appartements Abritel mail (hors Caylar) Pou…" at bounding box center [780, 409] width 685 height 728
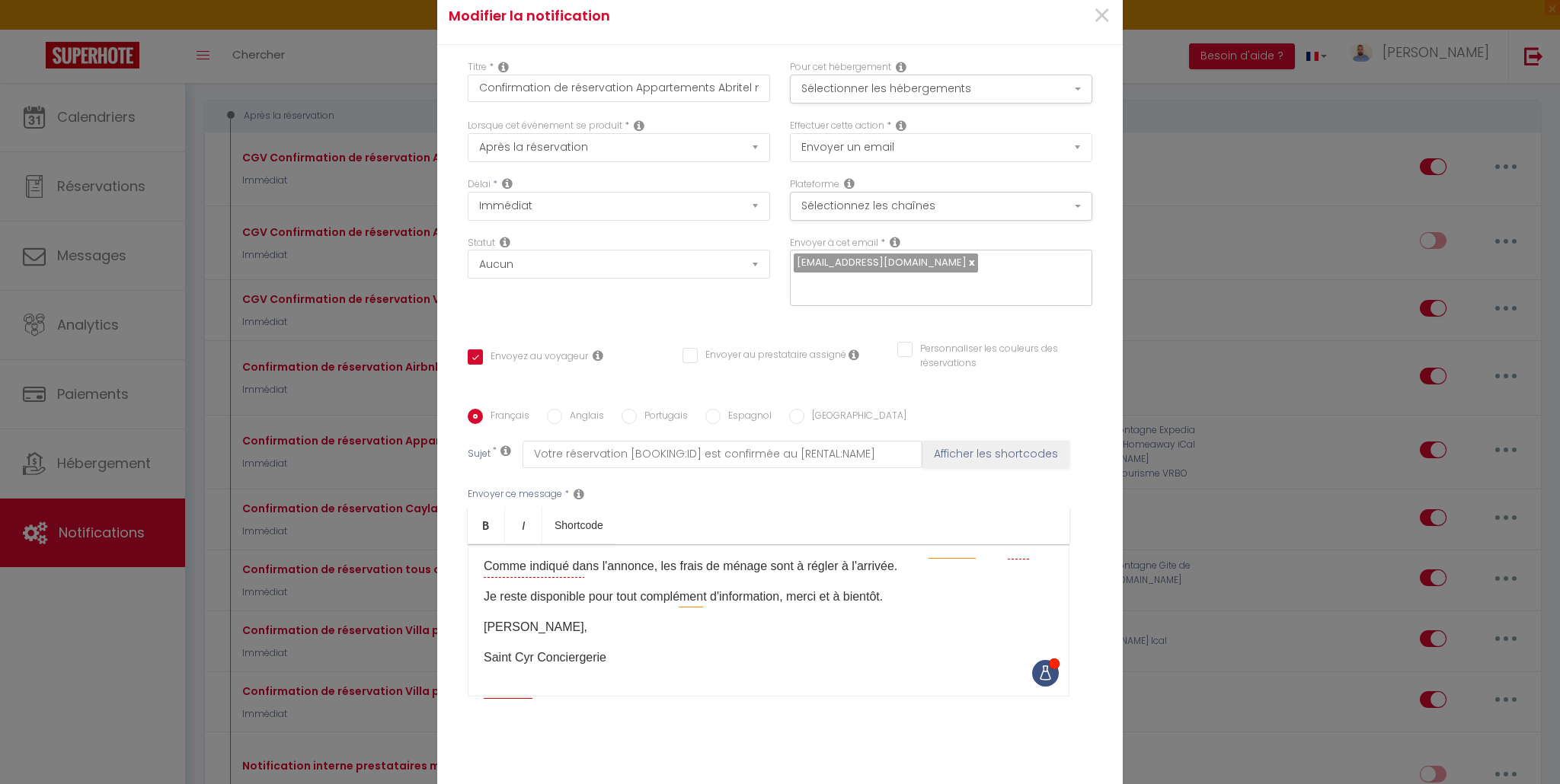
scroll to position [193, 0]
click at [546, 415] on input "Anglais" at bounding box center [554, 417] width 16 height 16
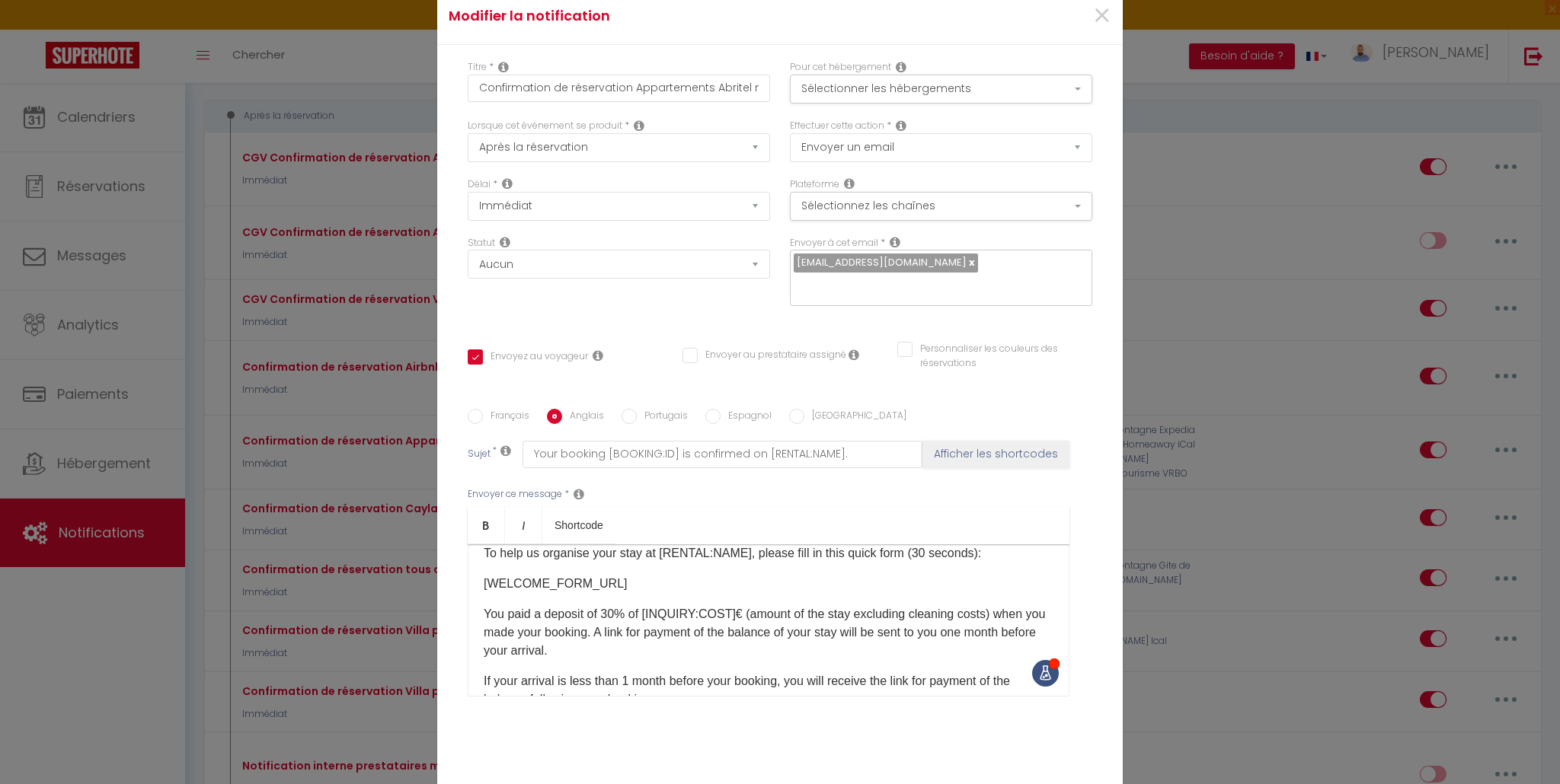
scroll to position [76, 0]
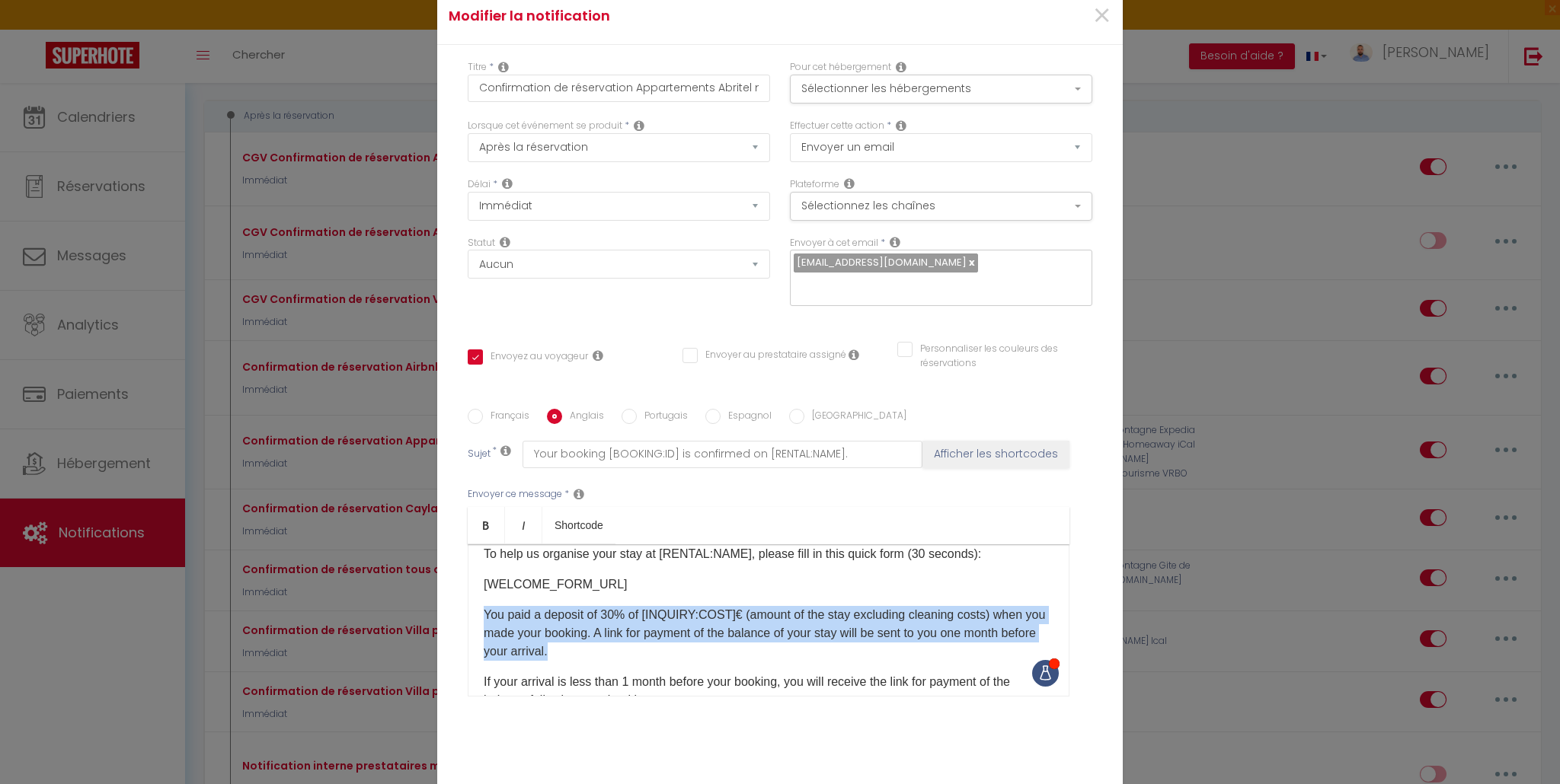
drag, startPoint x: 474, startPoint y: 611, endPoint x: 707, endPoint y: 655, distance: 237.1
click at [707, 655] on div "Hello [GUEST:FIRST_NAME], Your [BOOKING:ID] reservation has been confirmed! To …" at bounding box center [768, 621] width 601 height 153
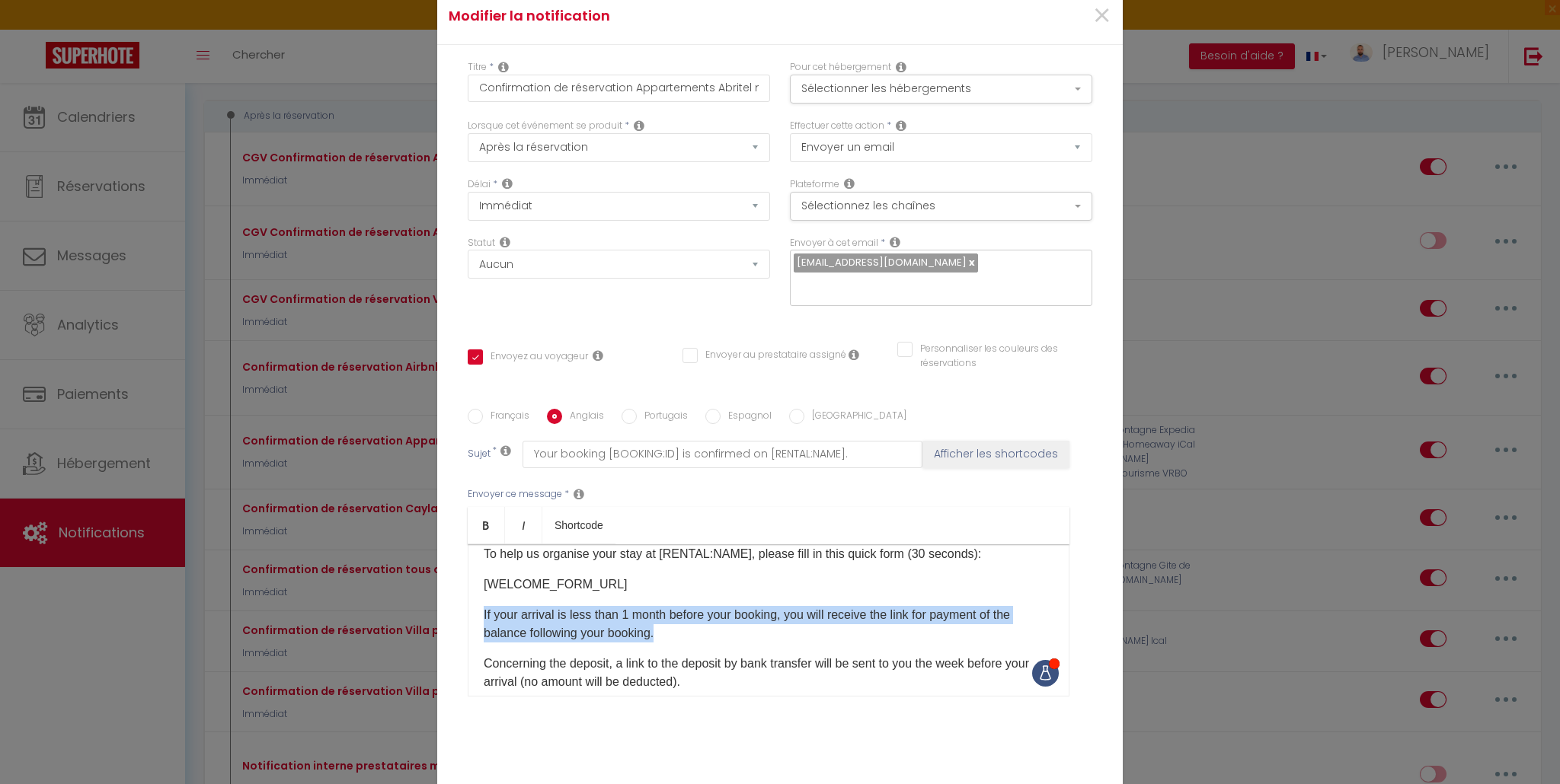
drag, startPoint x: 473, startPoint y: 609, endPoint x: 666, endPoint y: 626, distance: 193.7
click at [666, 626] on div "Hello [GUEST:FIRST_NAME], Your [BOOKING:ID] reservation has been confirmed! To …" at bounding box center [768, 621] width 601 height 153
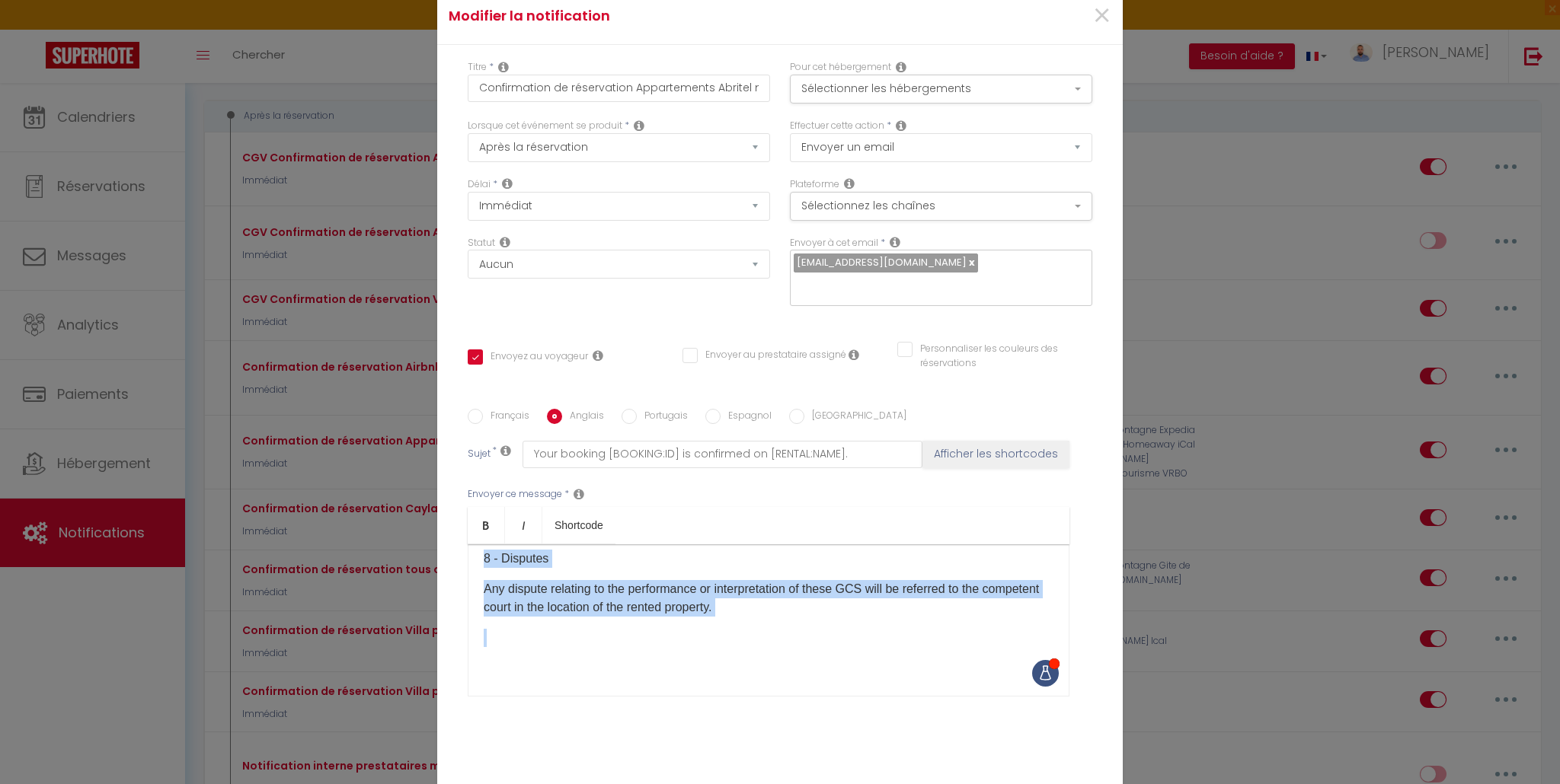
scroll to position [92, 0]
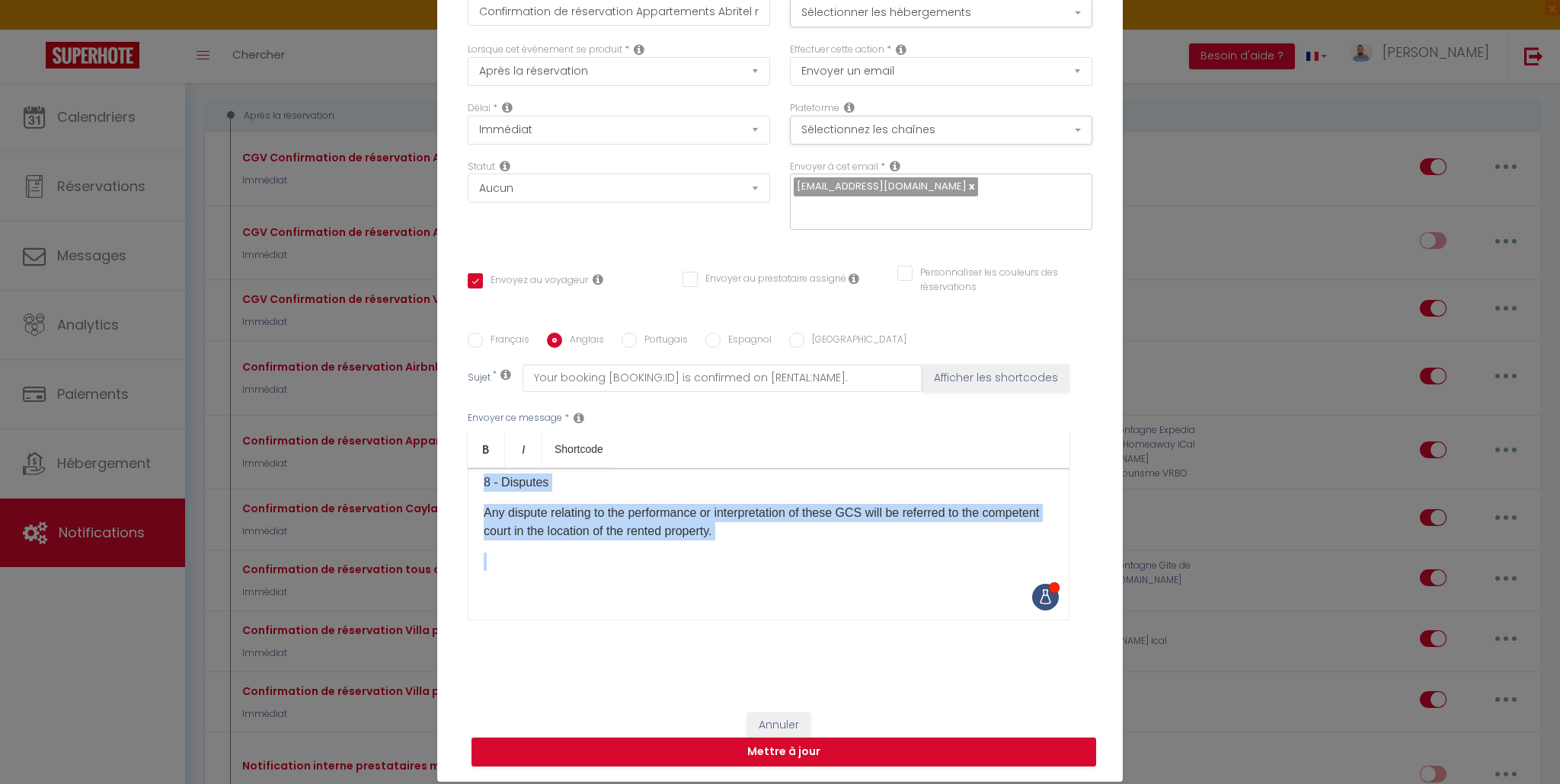
drag, startPoint x: 476, startPoint y: 585, endPoint x: 868, endPoint y: 782, distance: 438.7
click at [868, 782] on div "Modifier la notification × Titre * Confirmation de réservation Appartements Abr…" at bounding box center [780, 392] width 1560 height 784
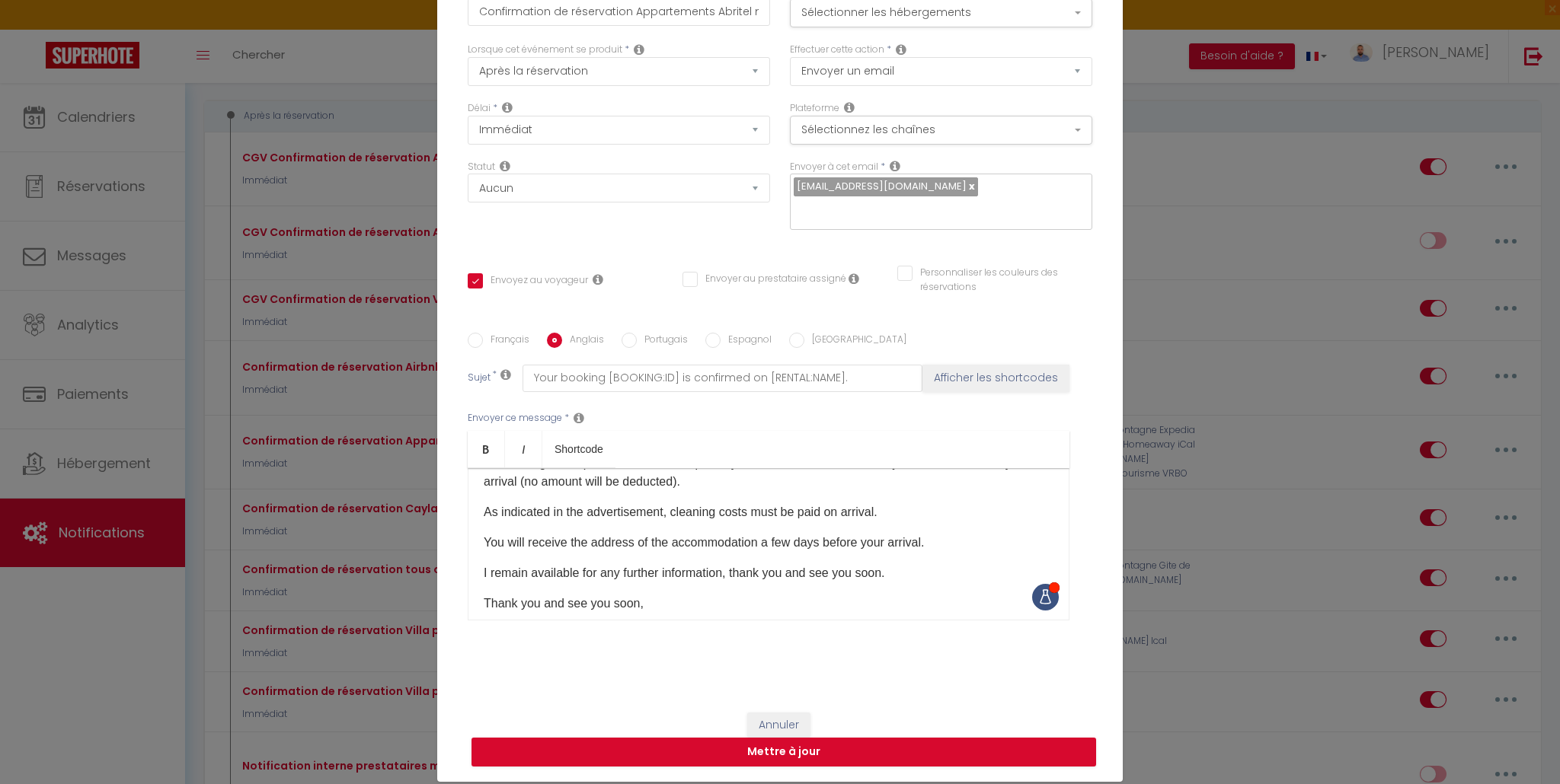
scroll to position [153, 0]
drag, startPoint x: 943, startPoint y: 544, endPoint x: 460, endPoint y: 529, distance: 483.2
click at [464, 529] on div "Français Anglais Portugais Espagnol Italien Sujet * Your booking [BOOKING:ID] i…" at bounding box center [780, 485] width 632 height 306
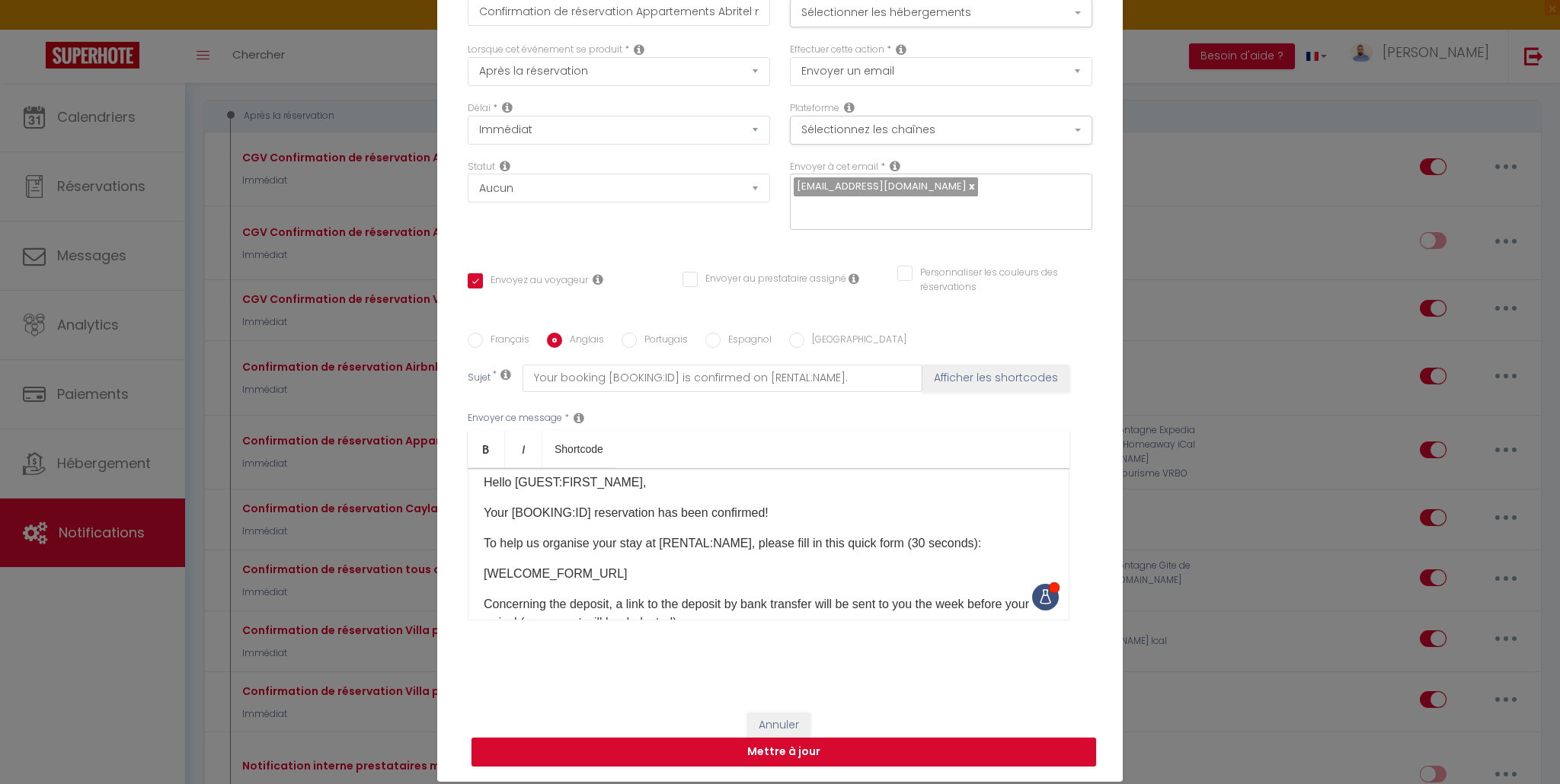
scroll to position [0, 0]
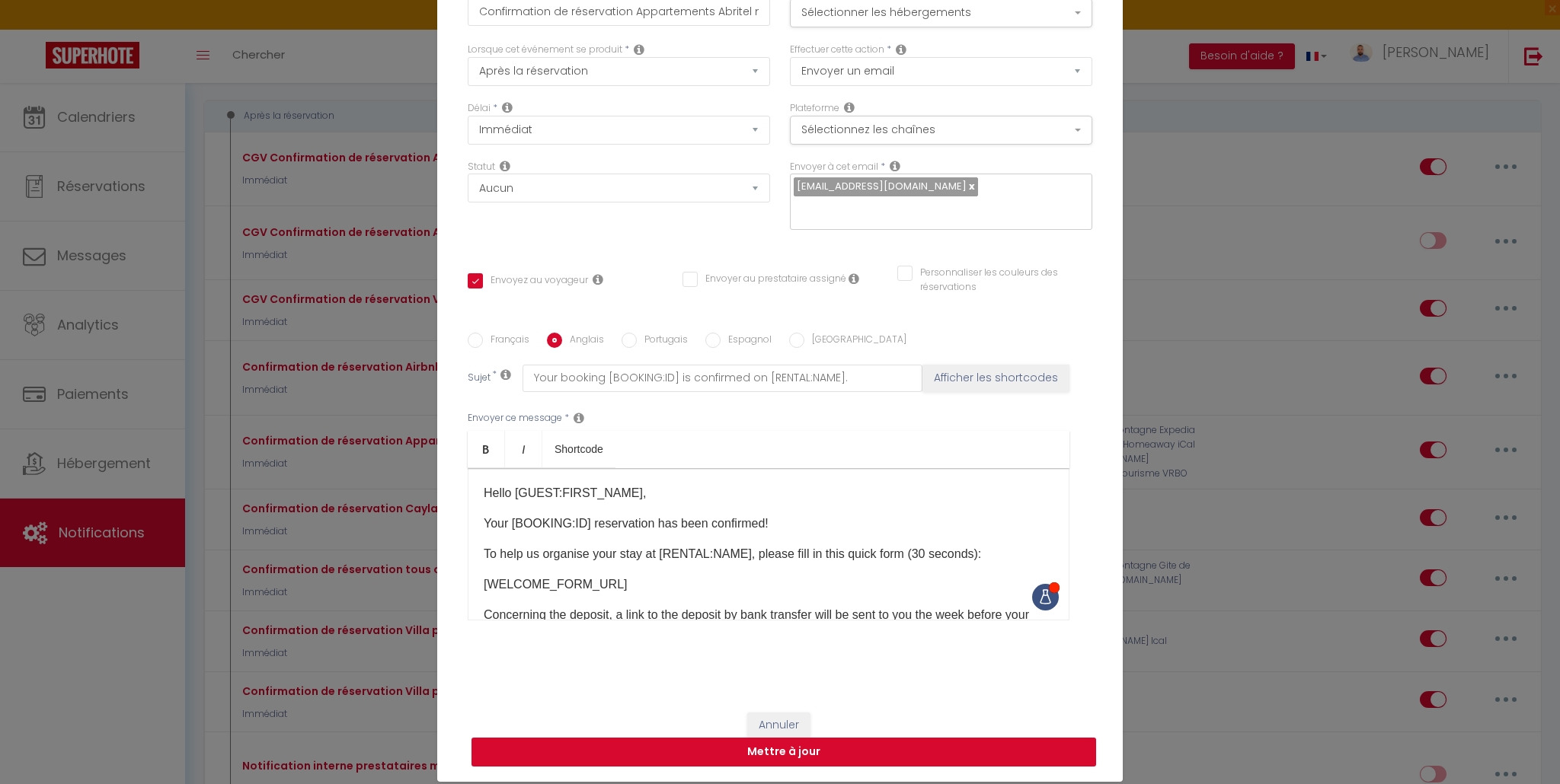
click at [810, 748] on button "Mettre à jour" at bounding box center [783, 753] width 625 height 29
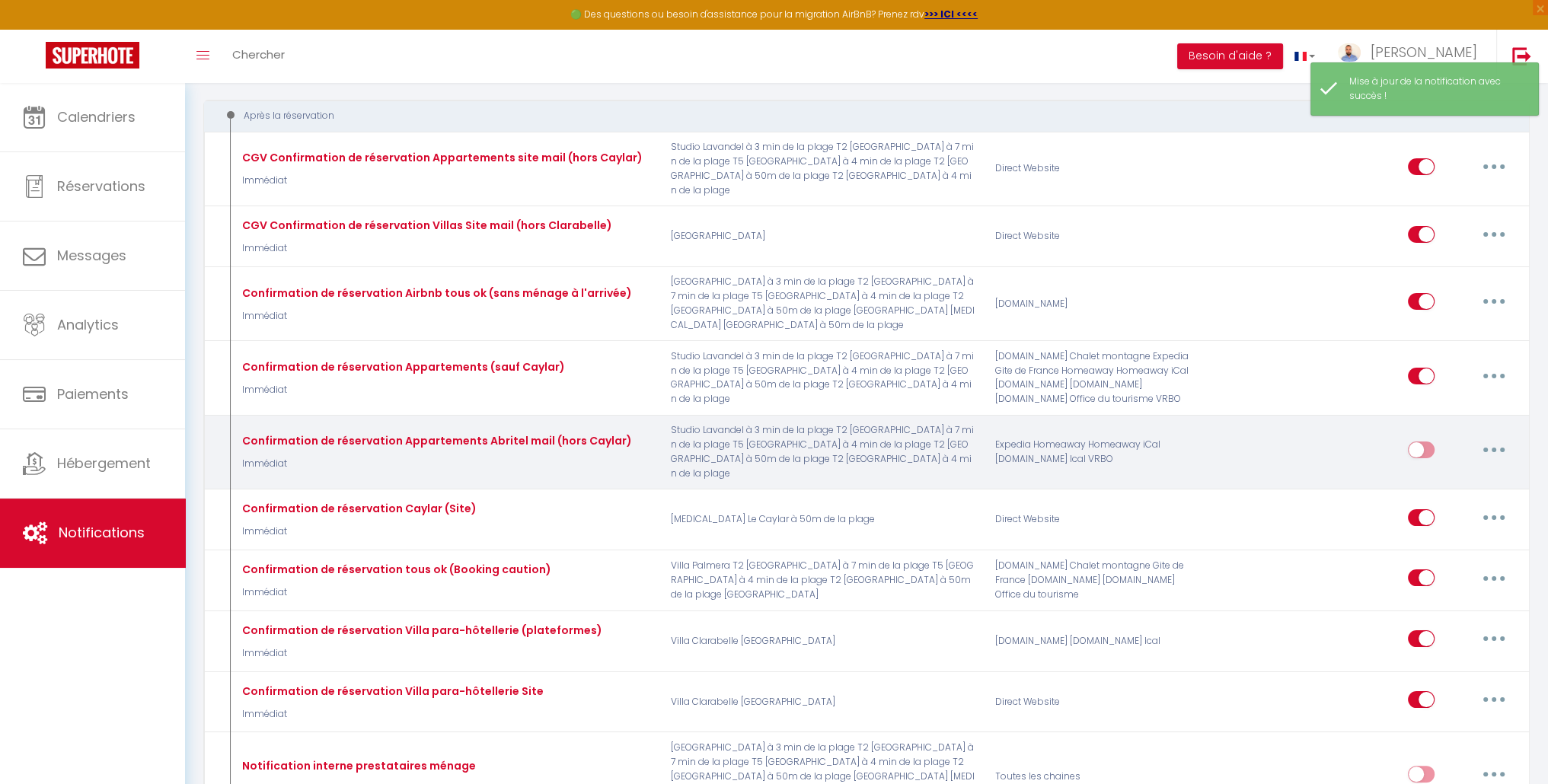
click at [1480, 438] on button "button" at bounding box center [1494, 449] width 43 height 24
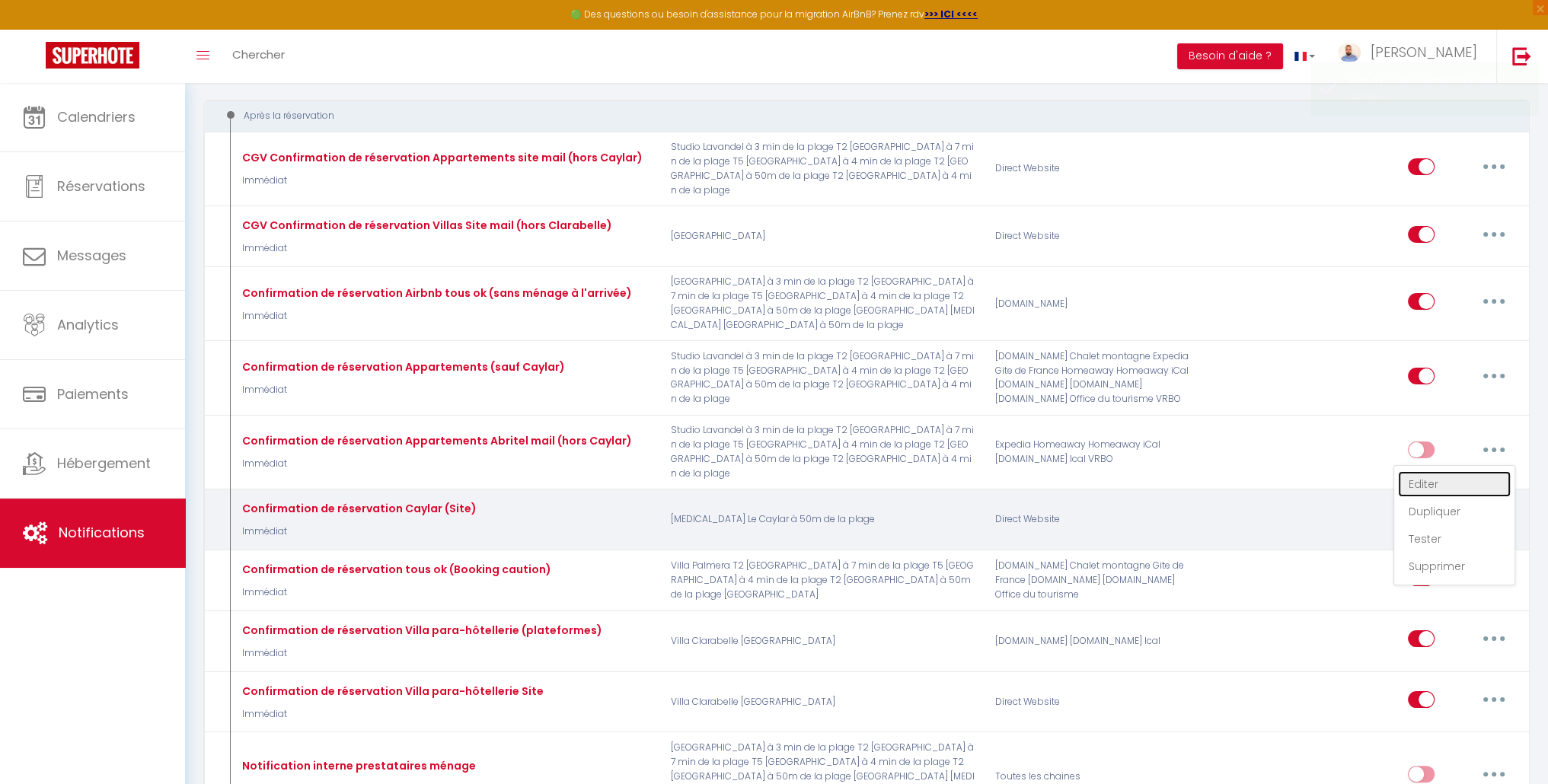
click at [1471, 471] on link "Editer" at bounding box center [1454, 484] width 113 height 25
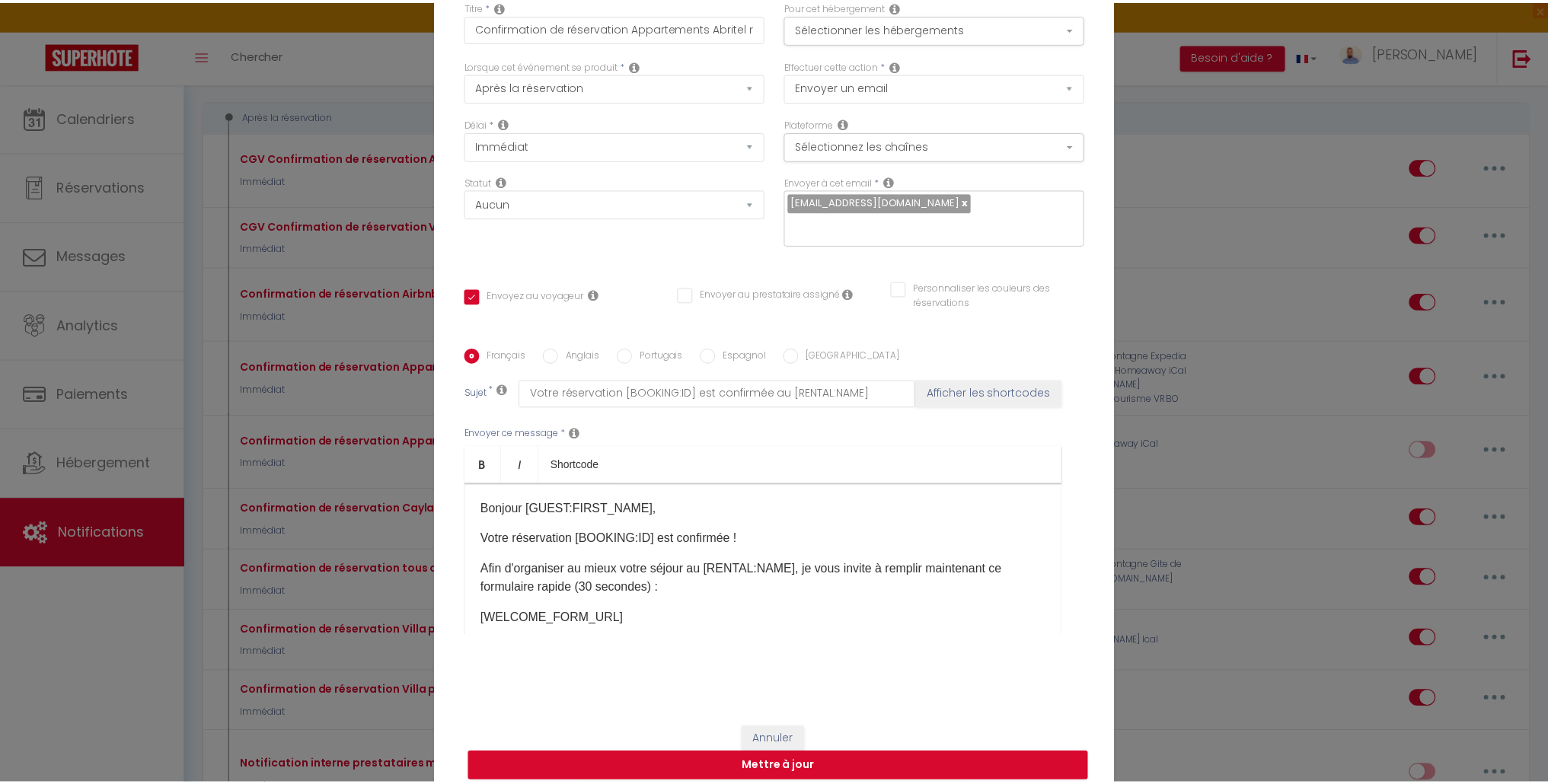
scroll to position [92, 0]
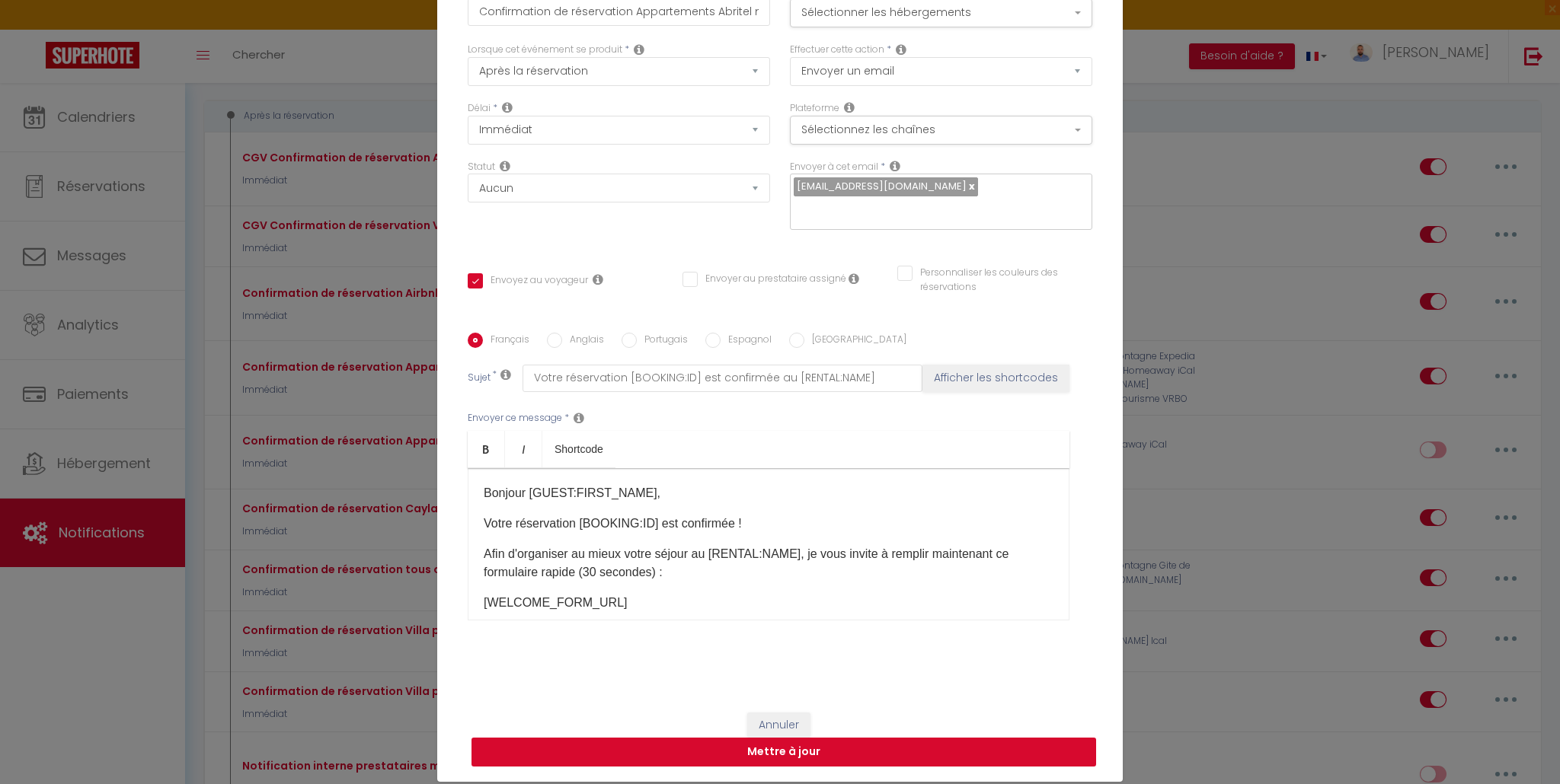
click at [767, 745] on button "Mettre à jour" at bounding box center [783, 753] width 625 height 29
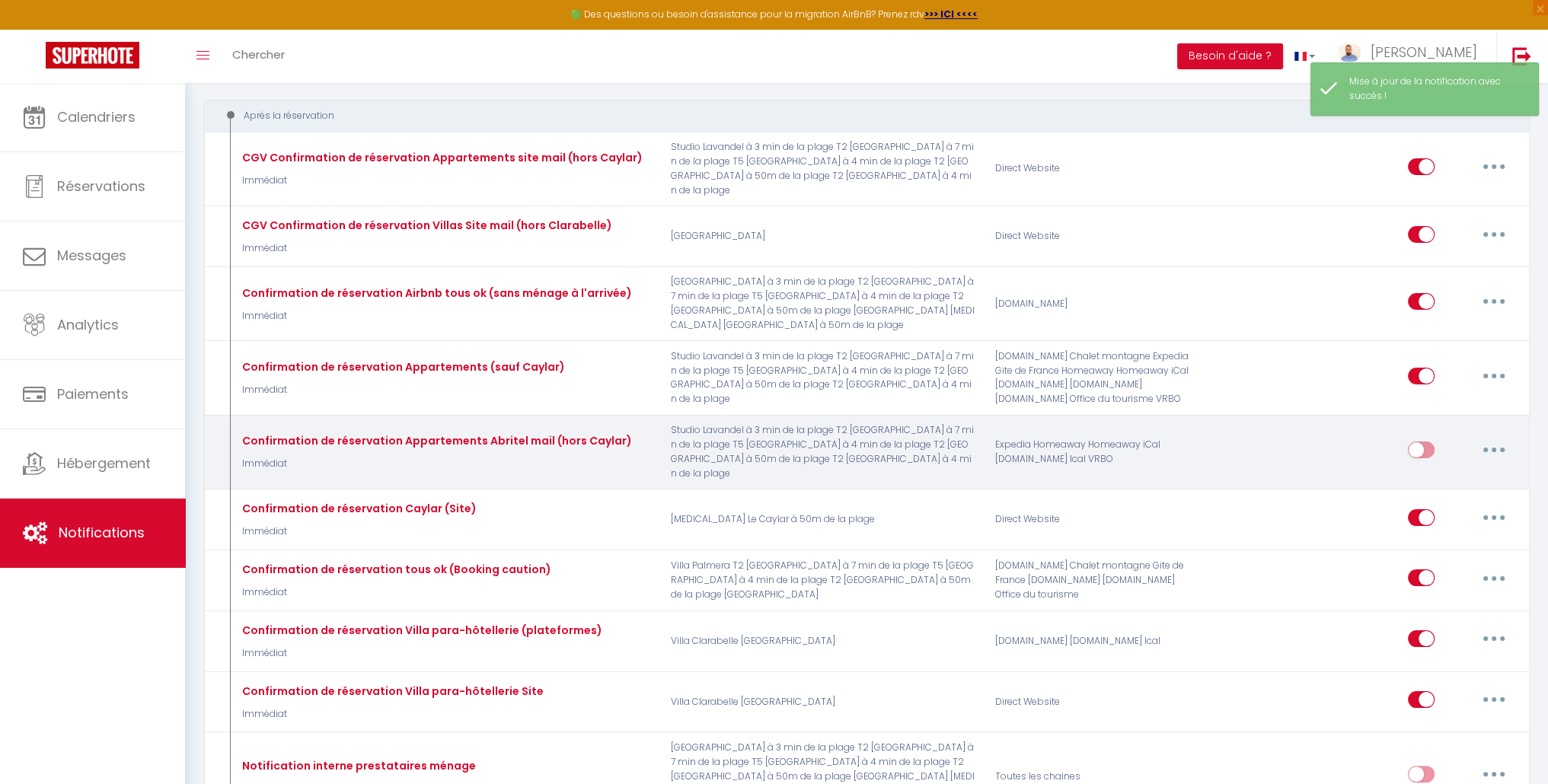
click at [1422, 441] on input "checkbox" at bounding box center [1421, 452] width 26 height 23
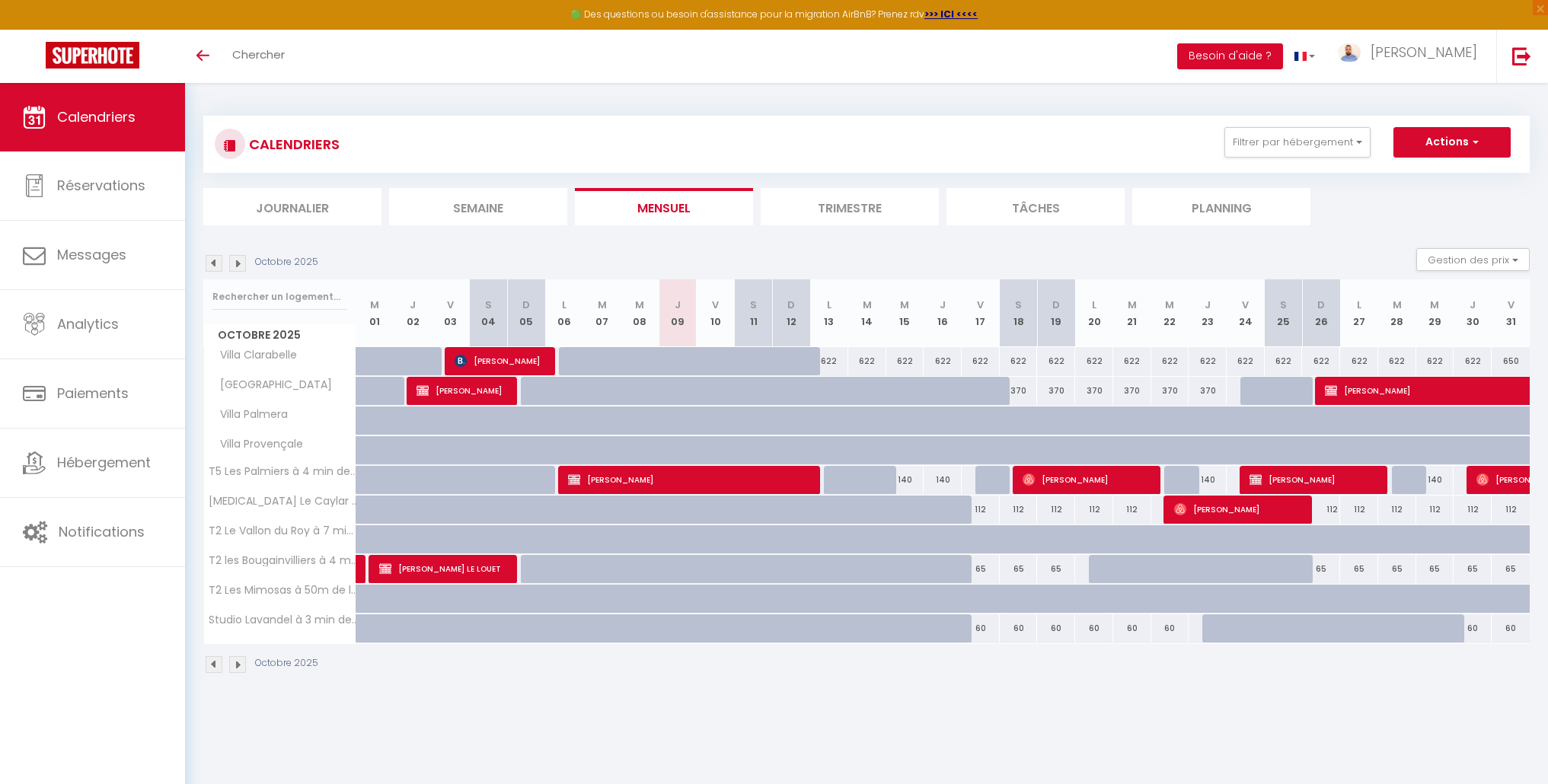
select select
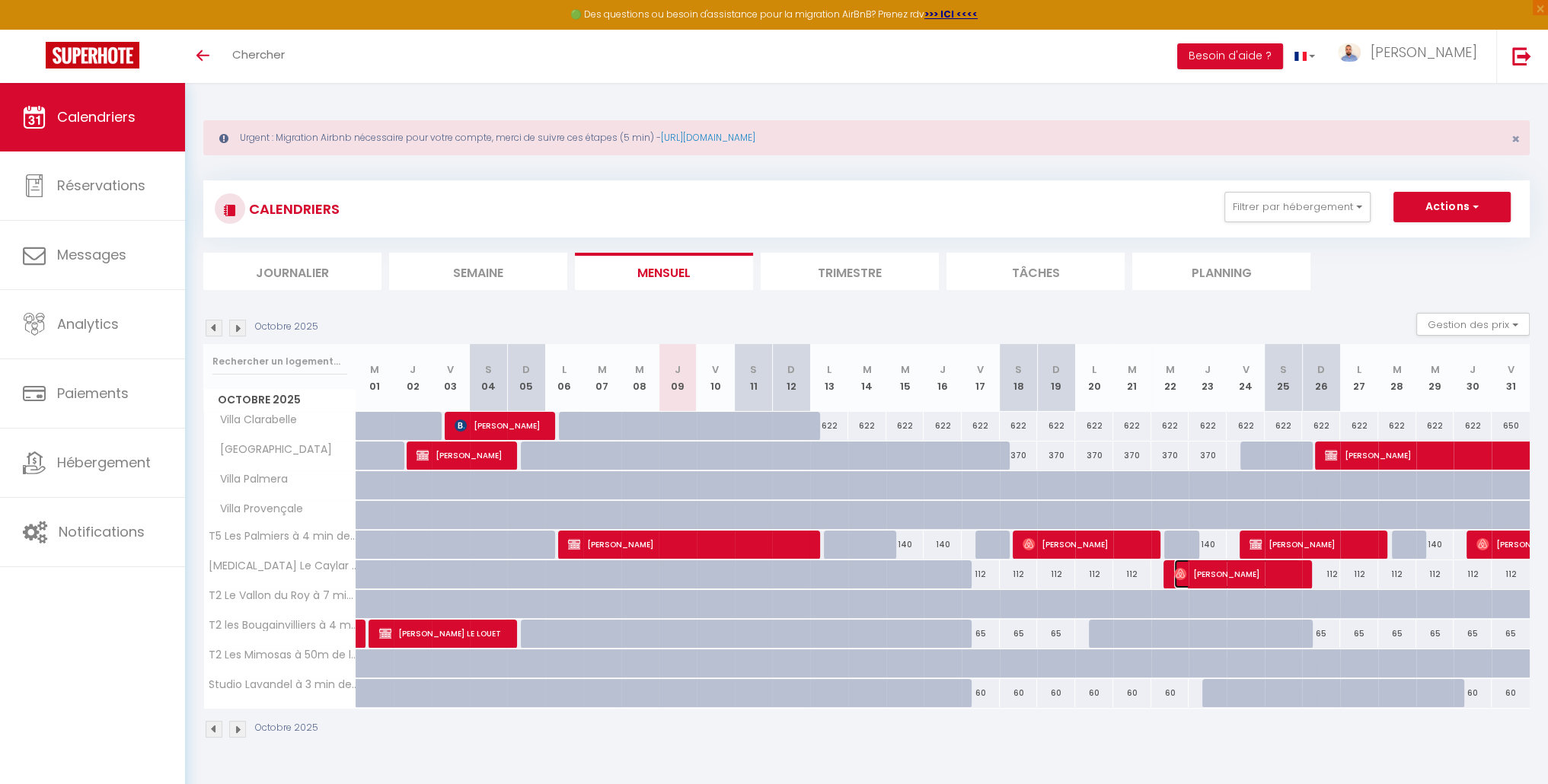
click at [1234, 574] on span "[PERSON_NAME]" at bounding box center [1238, 575] width 127 height 29
select select "OK"
select select "0"
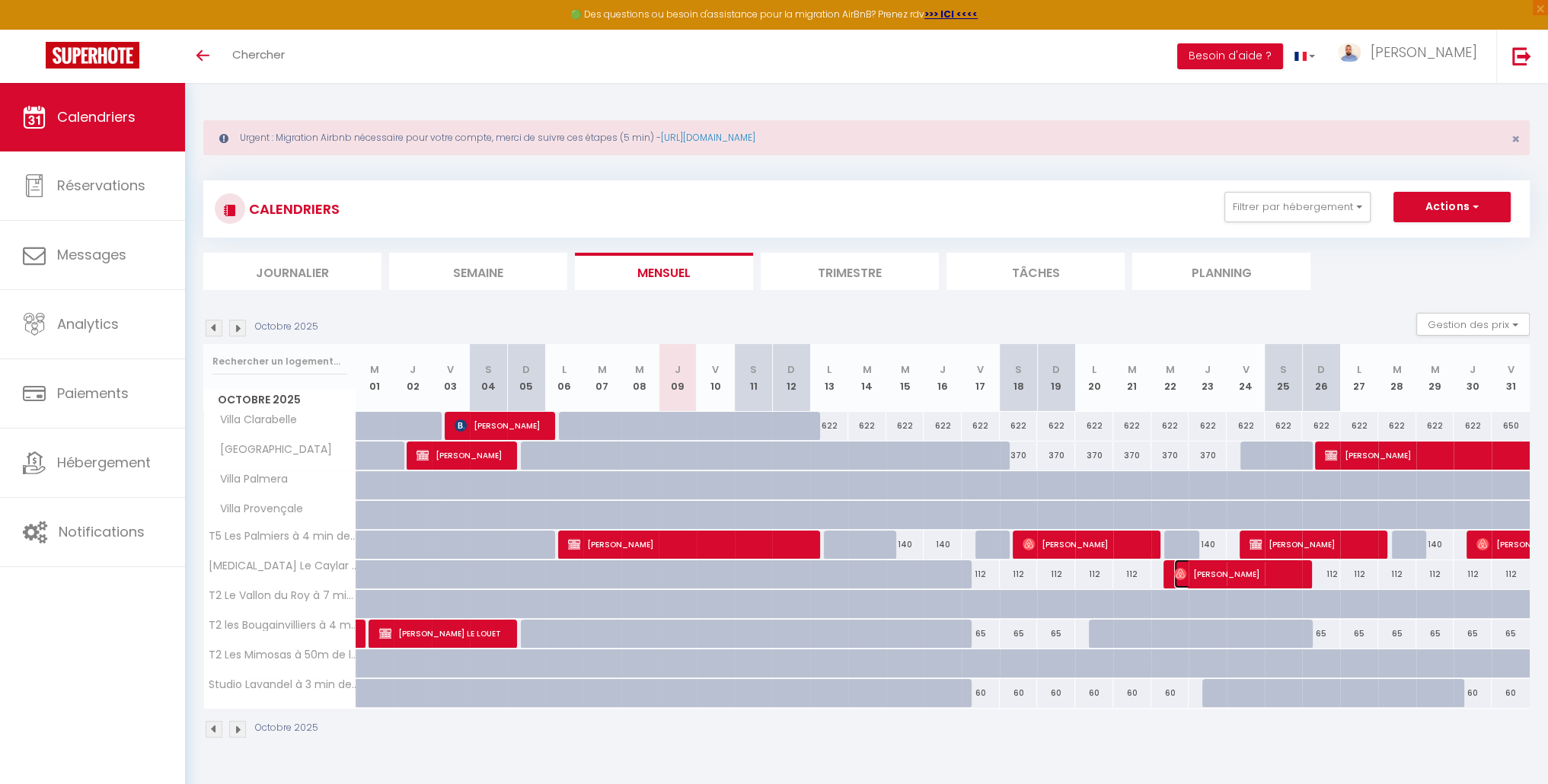
select select "1"
select select
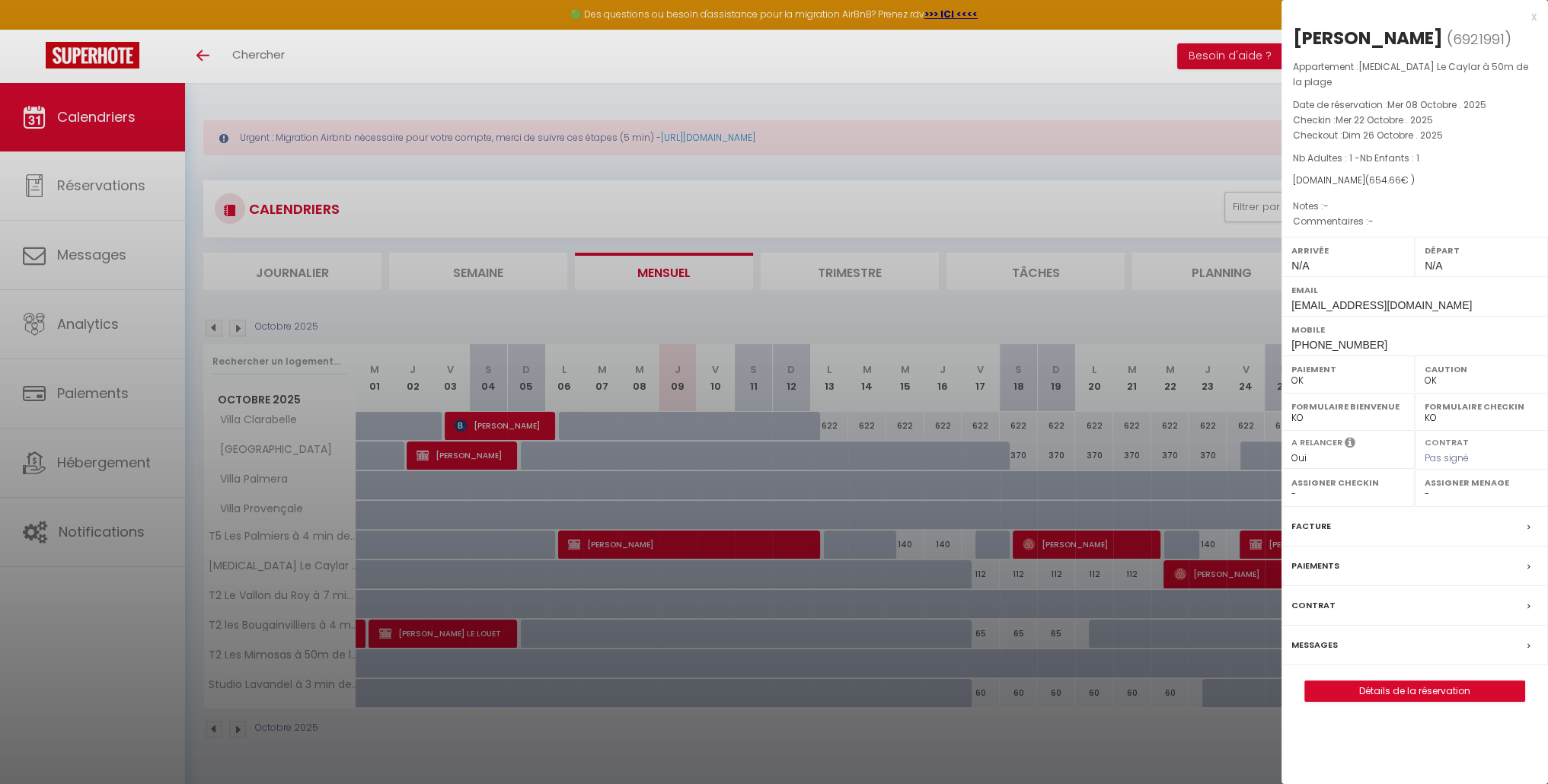
click at [1493, 43] on span "6921991" at bounding box center [1478, 38] width 52 height 19
drag, startPoint x: 1495, startPoint y: 41, endPoint x: 1468, endPoint y: 45, distance: 27.3
click at [1468, 45] on span "6921991" at bounding box center [1478, 38] width 52 height 19
drag, startPoint x: 1498, startPoint y: 39, endPoint x: 1443, endPoint y: 48, distance: 55.7
click at [1446, 48] on span "( 6921991 )" at bounding box center [1478, 39] width 65 height 22
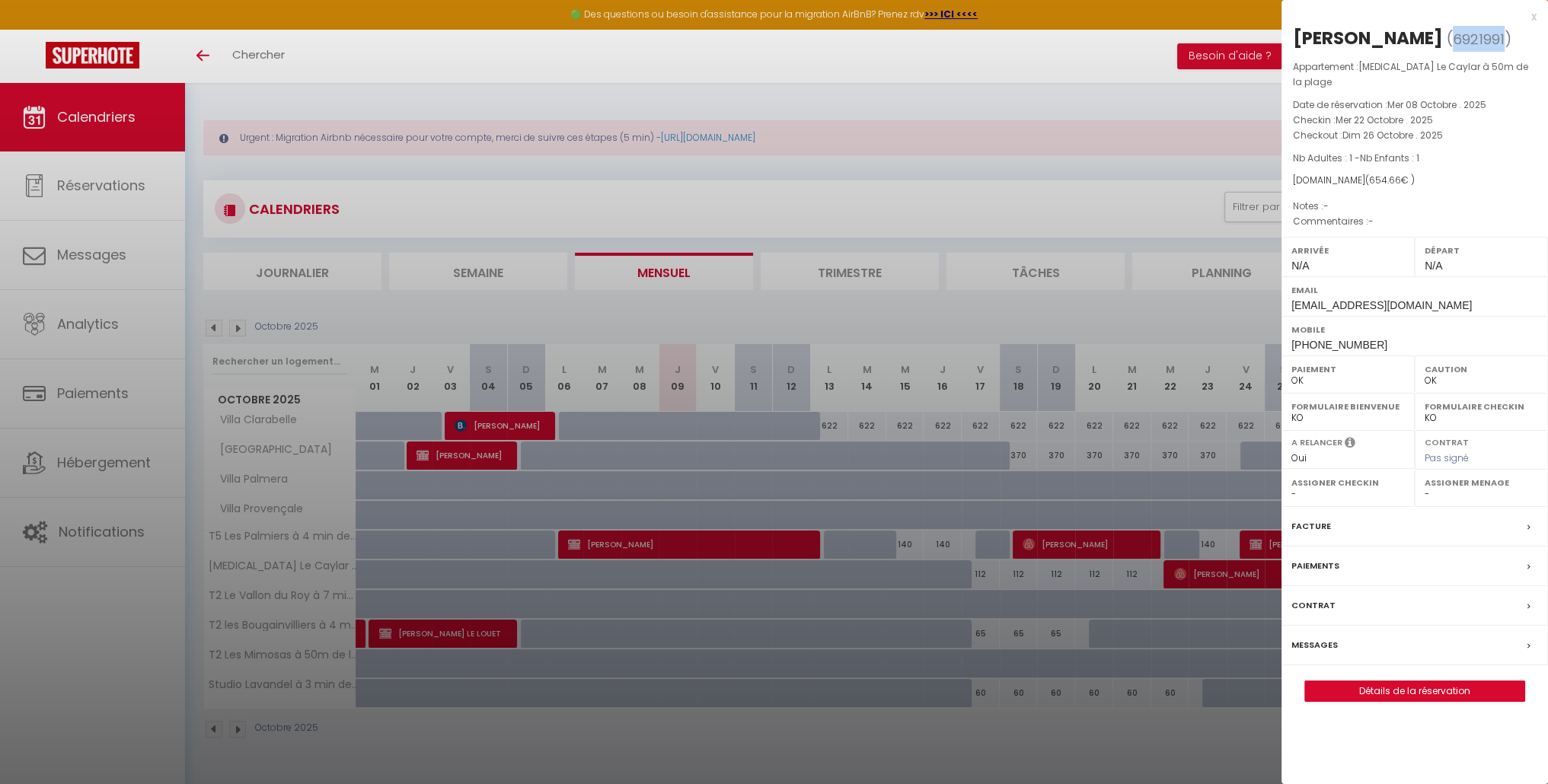
copy span "6921991"
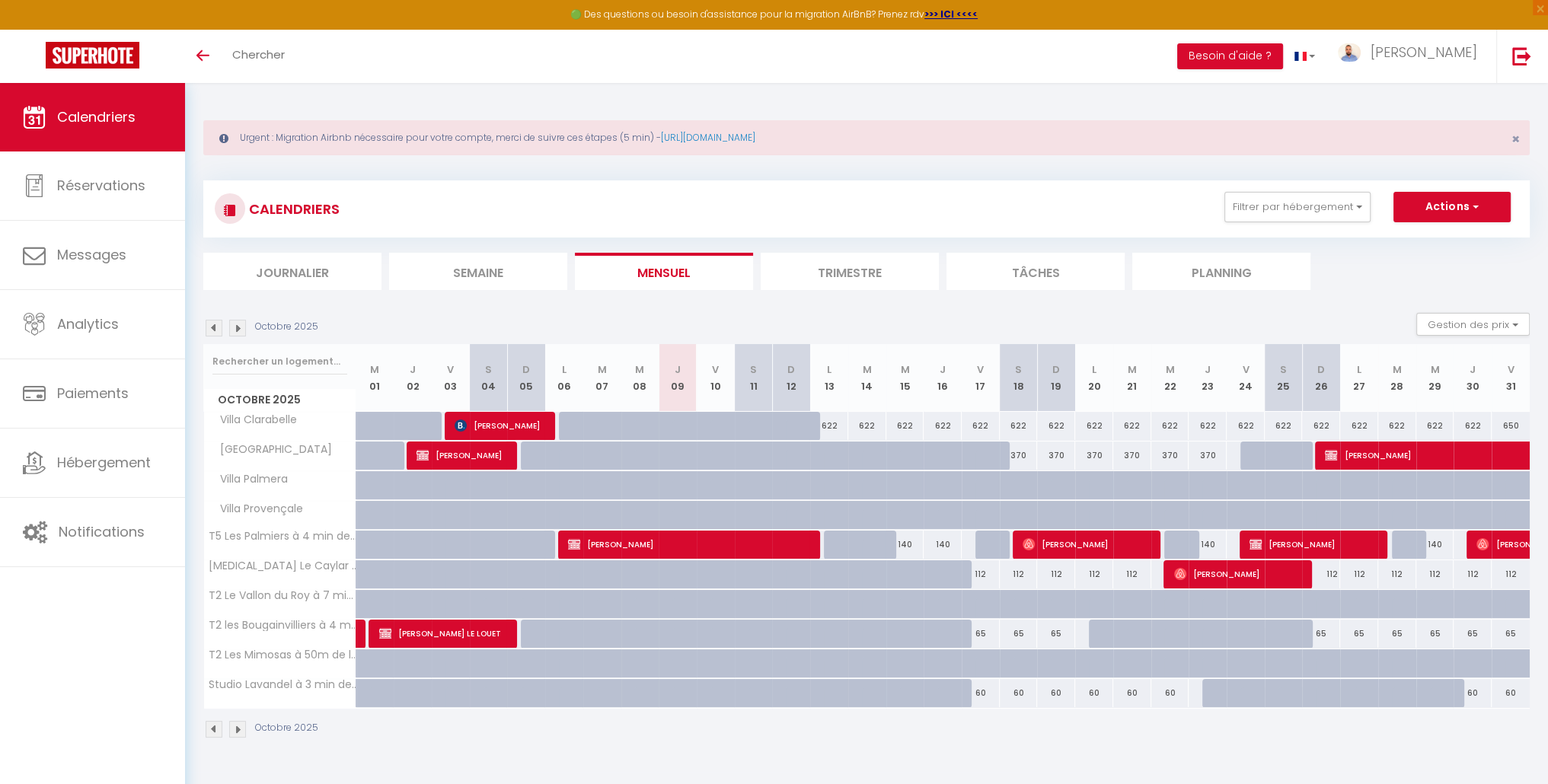
click at [237, 326] on img at bounding box center [237, 328] width 17 height 17
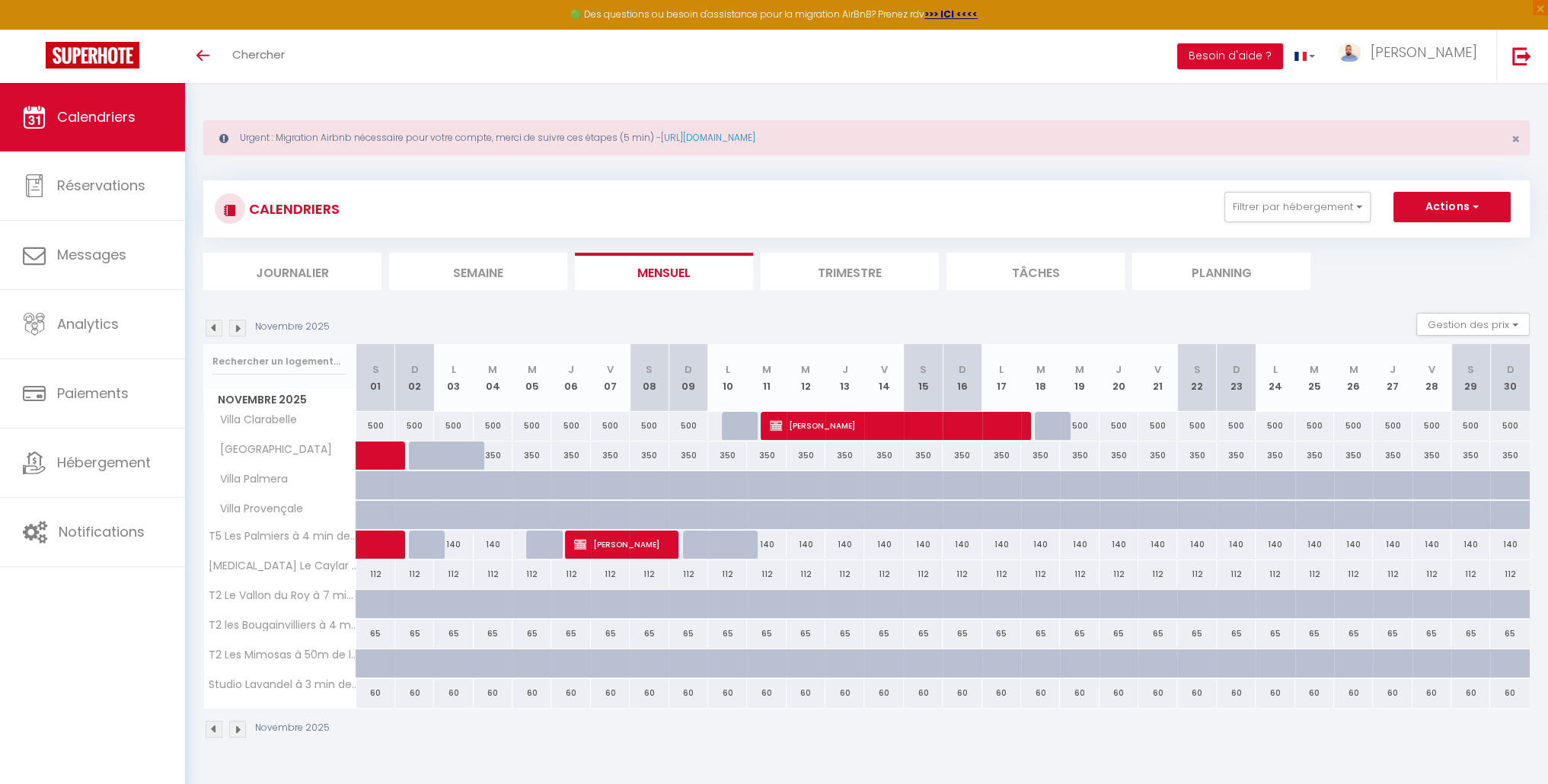
click at [237, 326] on img at bounding box center [237, 328] width 17 height 17
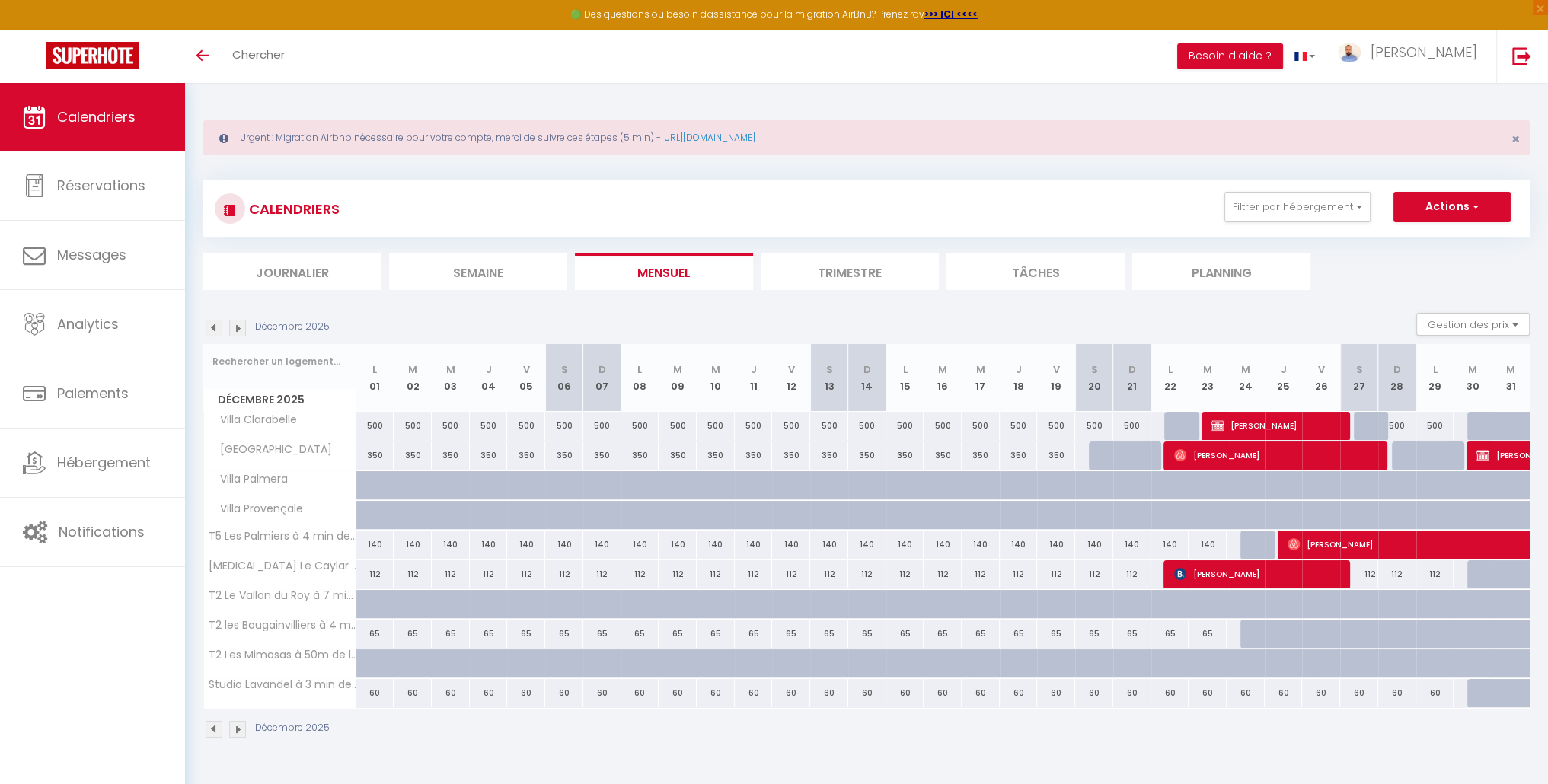
click at [237, 326] on img at bounding box center [237, 328] width 17 height 17
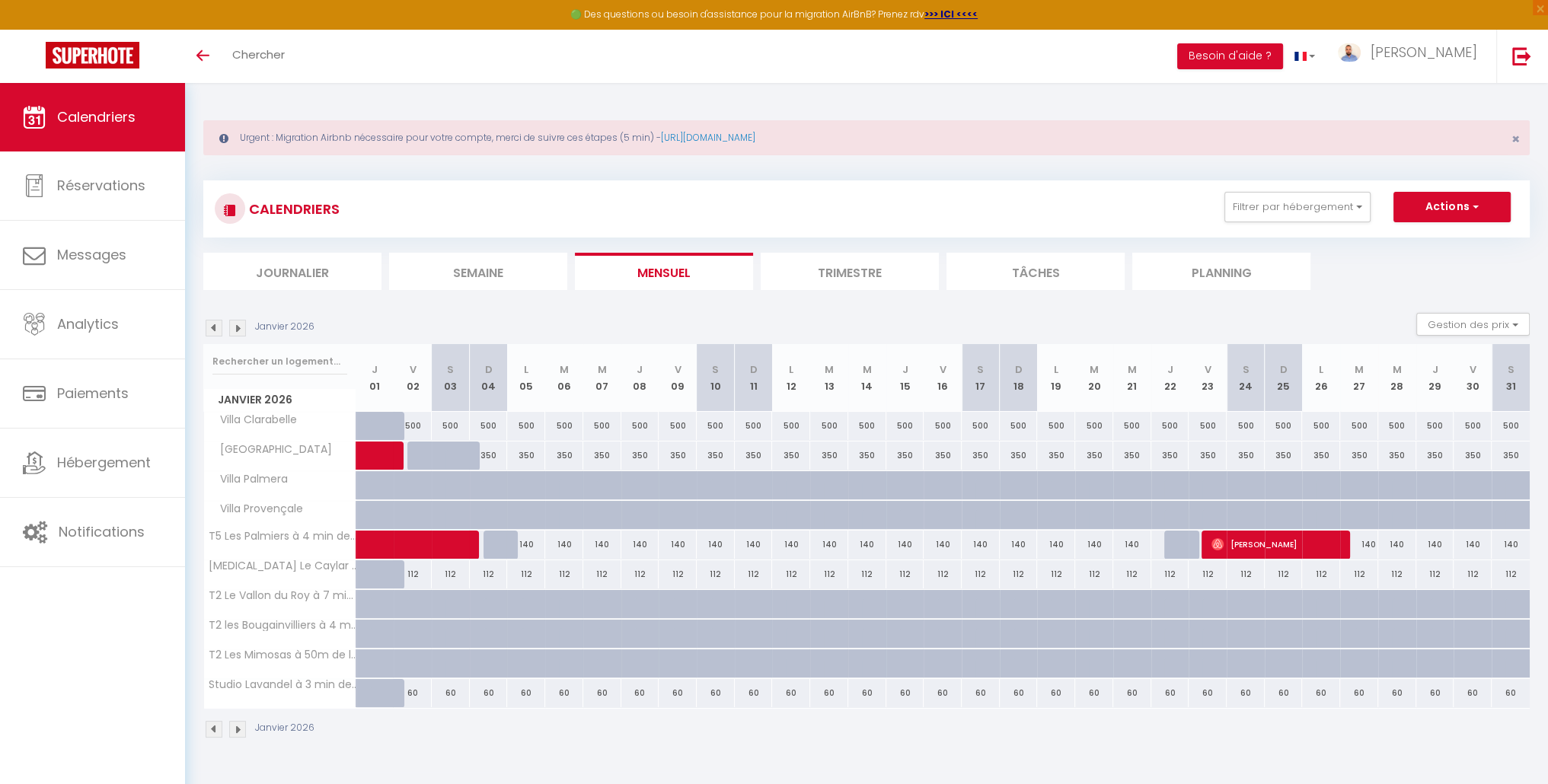
click at [237, 326] on img at bounding box center [237, 328] width 17 height 17
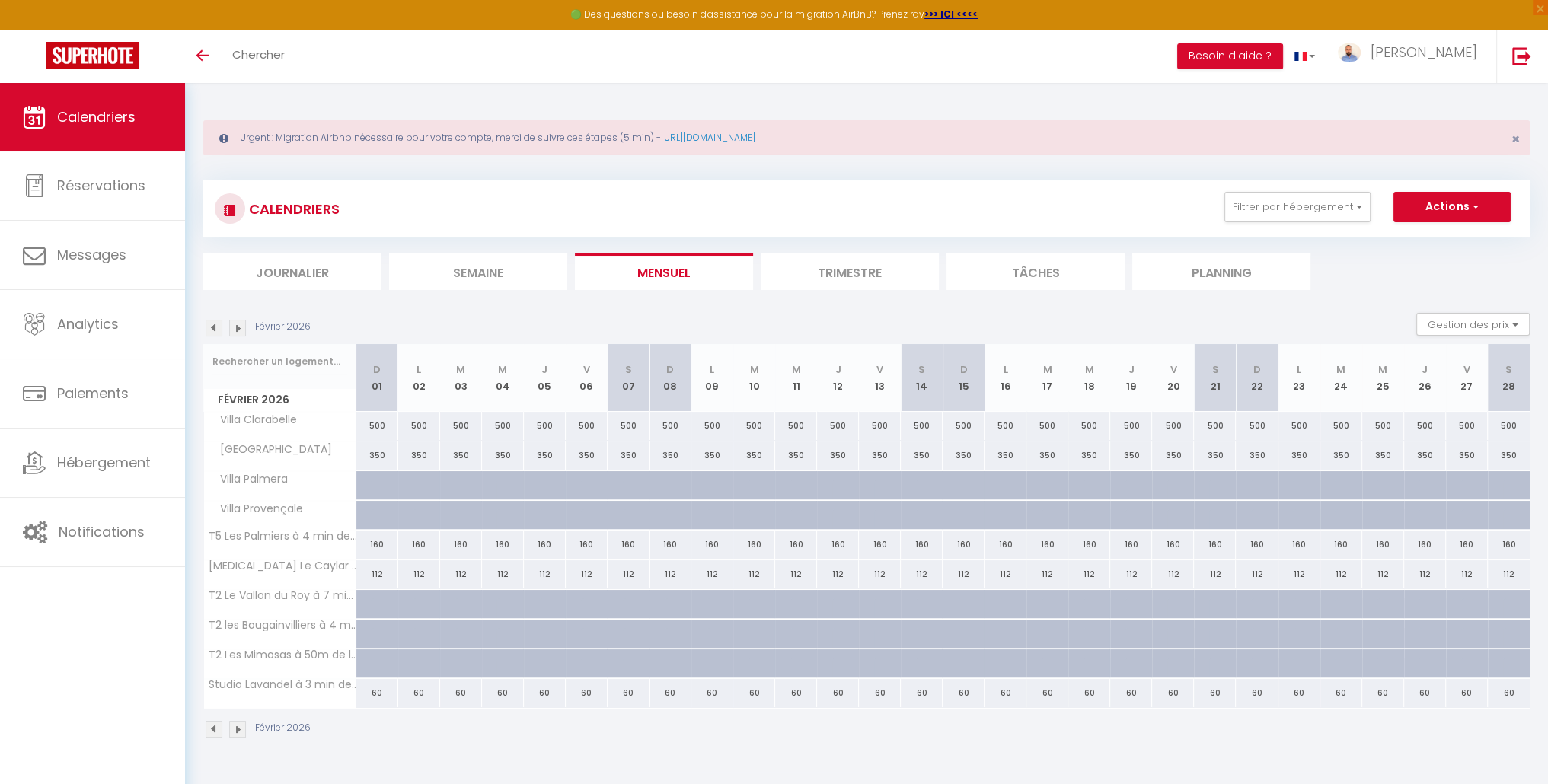
click at [237, 326] on img at bounding box center [237, 328] width 17 height 17
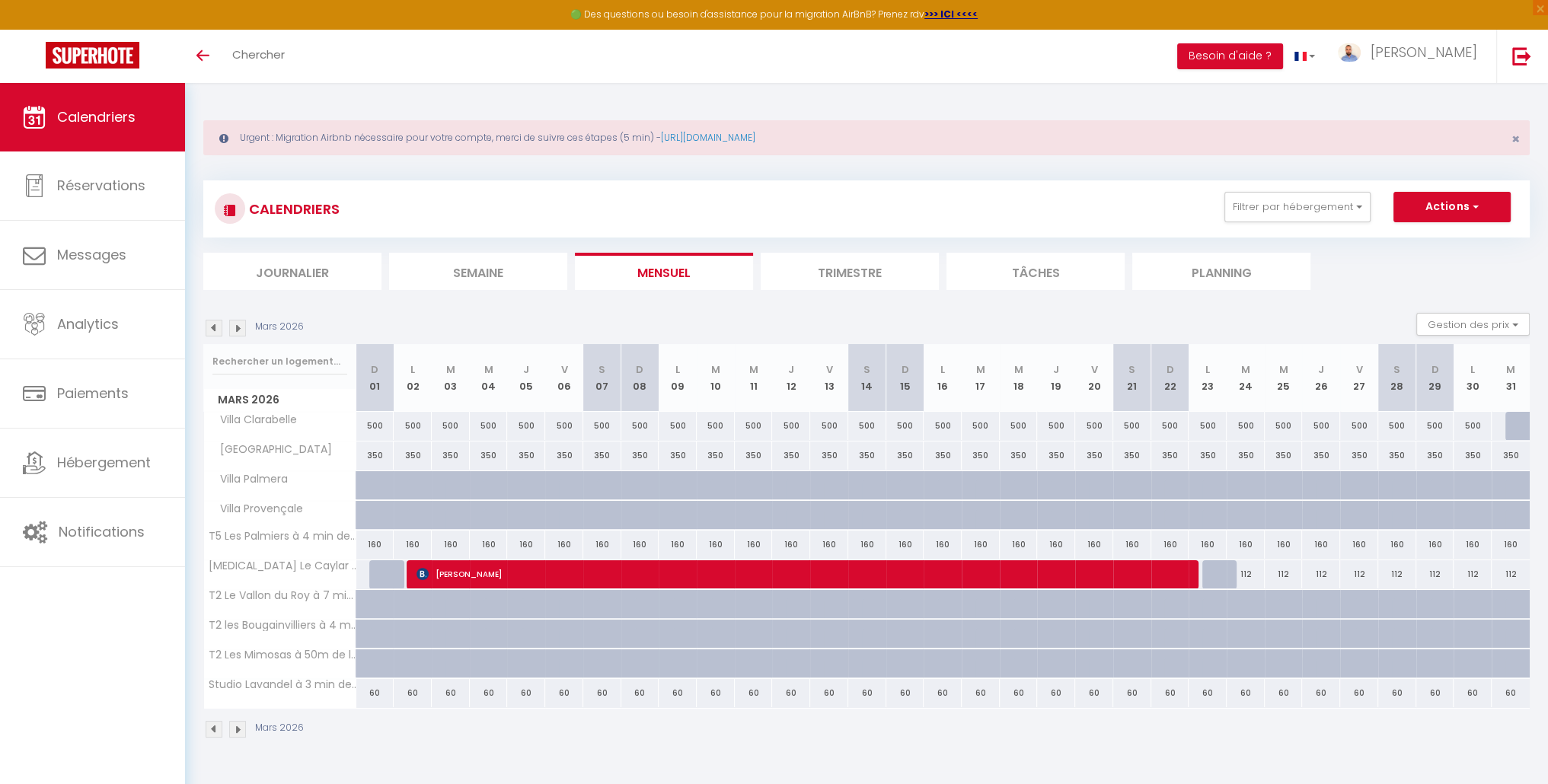
click at [236, 327] on img at bounding box center [237, 328] width 17 height 17
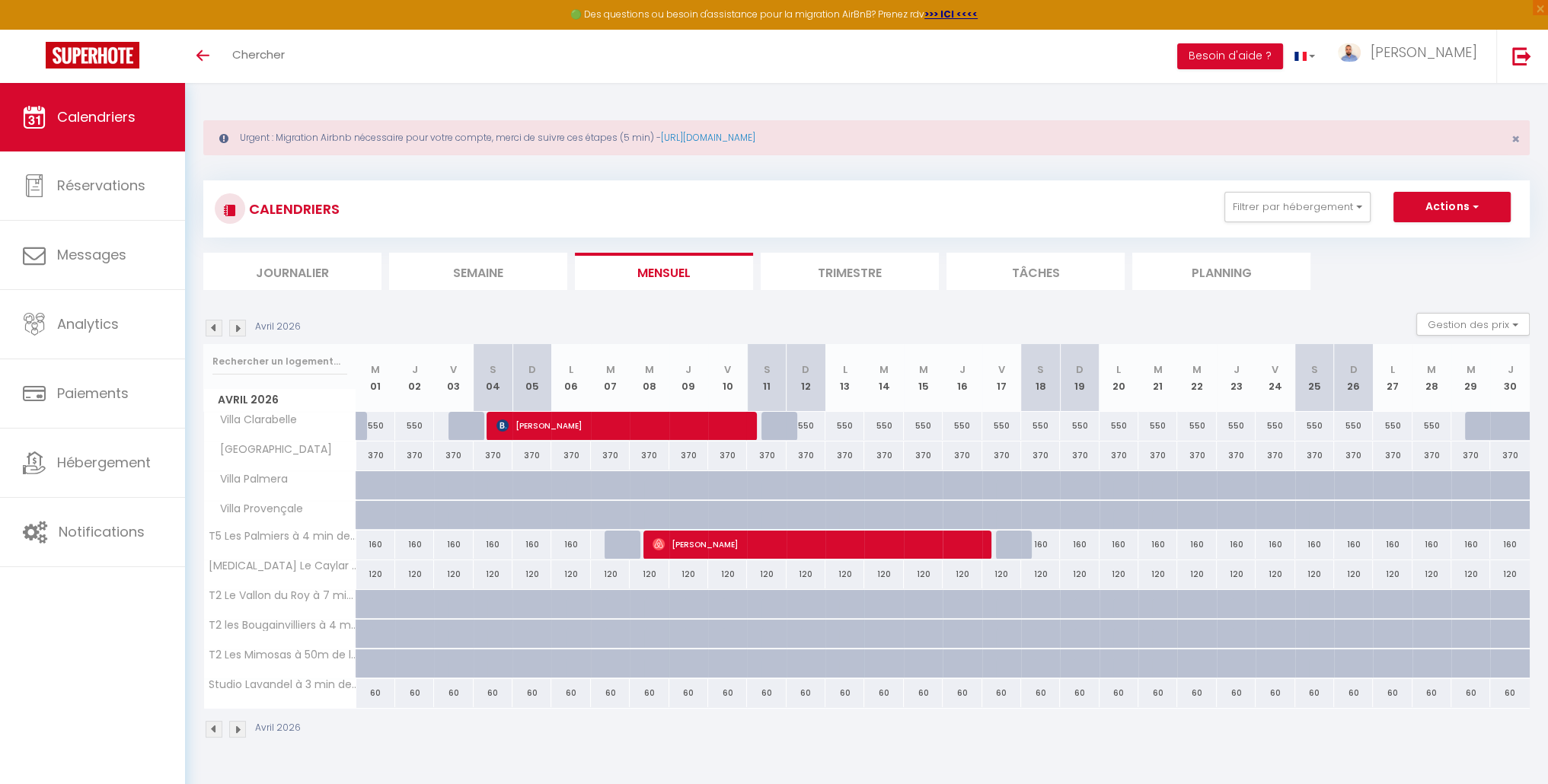
click at [235, 328] on img at bounding box center [237, 328] width 17 height 17
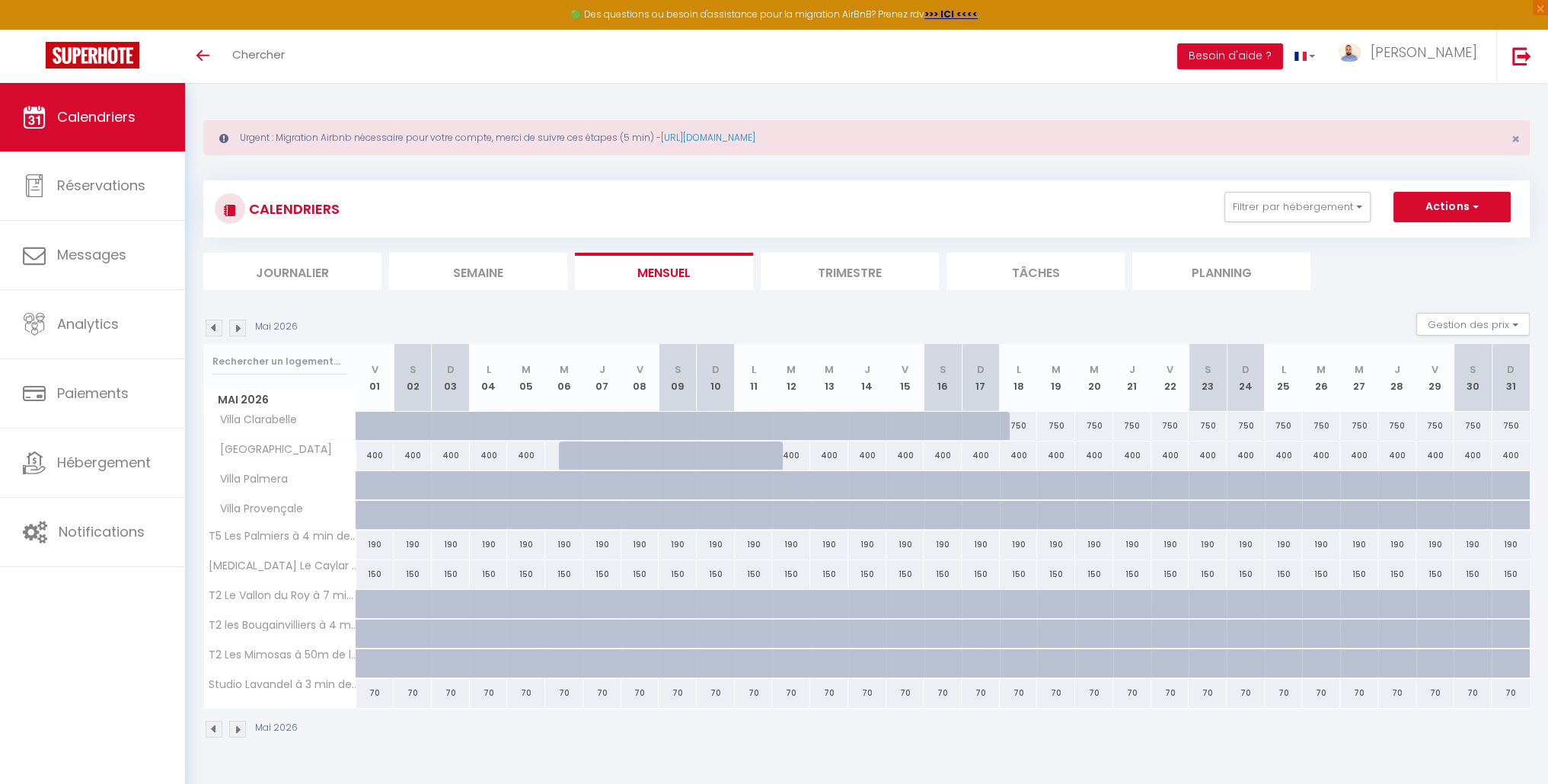
click at [235, 328] on img at bounding box center [237, 328] width 17 height 17
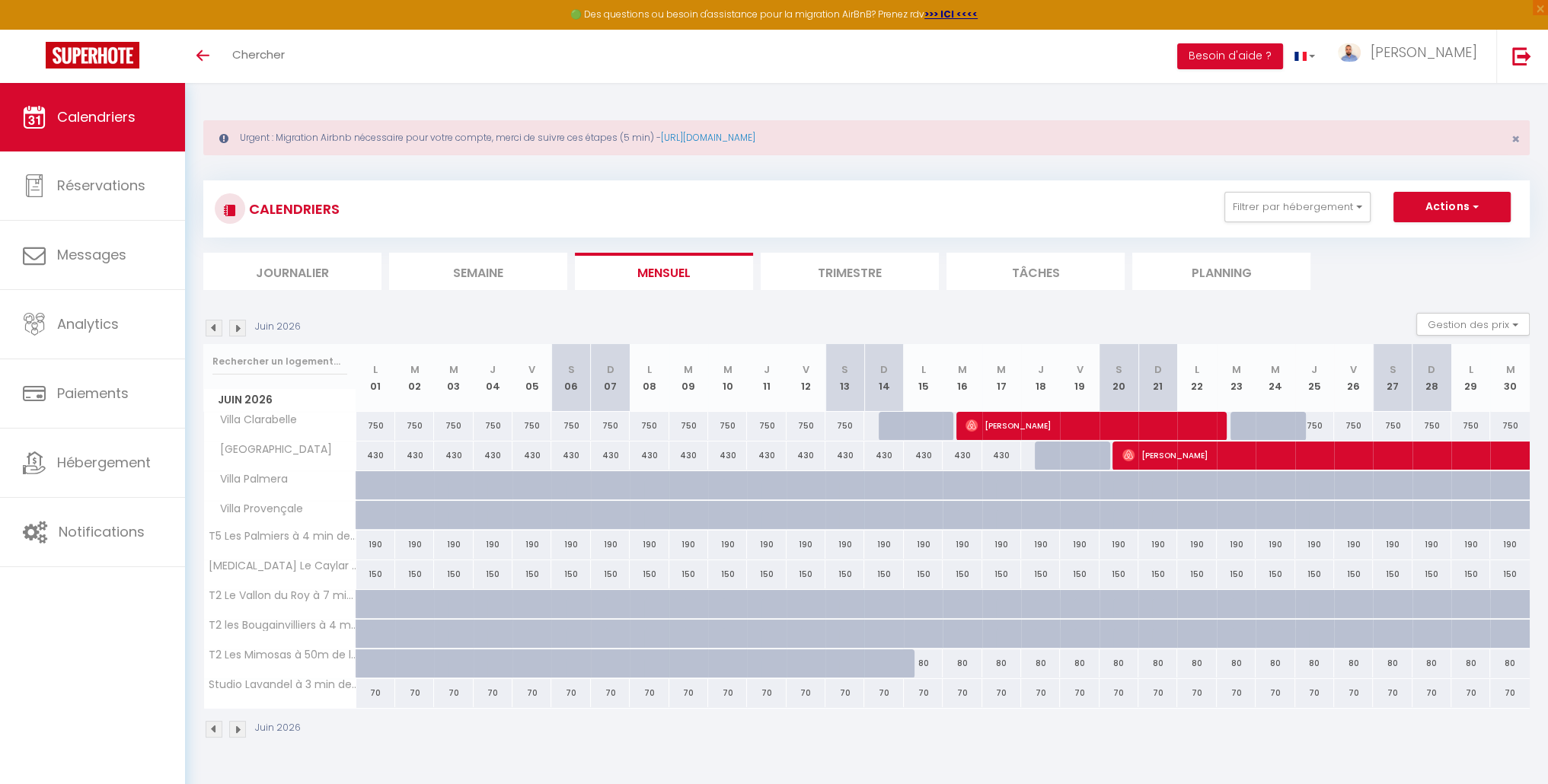
click at [235, 328] on img at bounding box center [237, 328] width 17 height 17
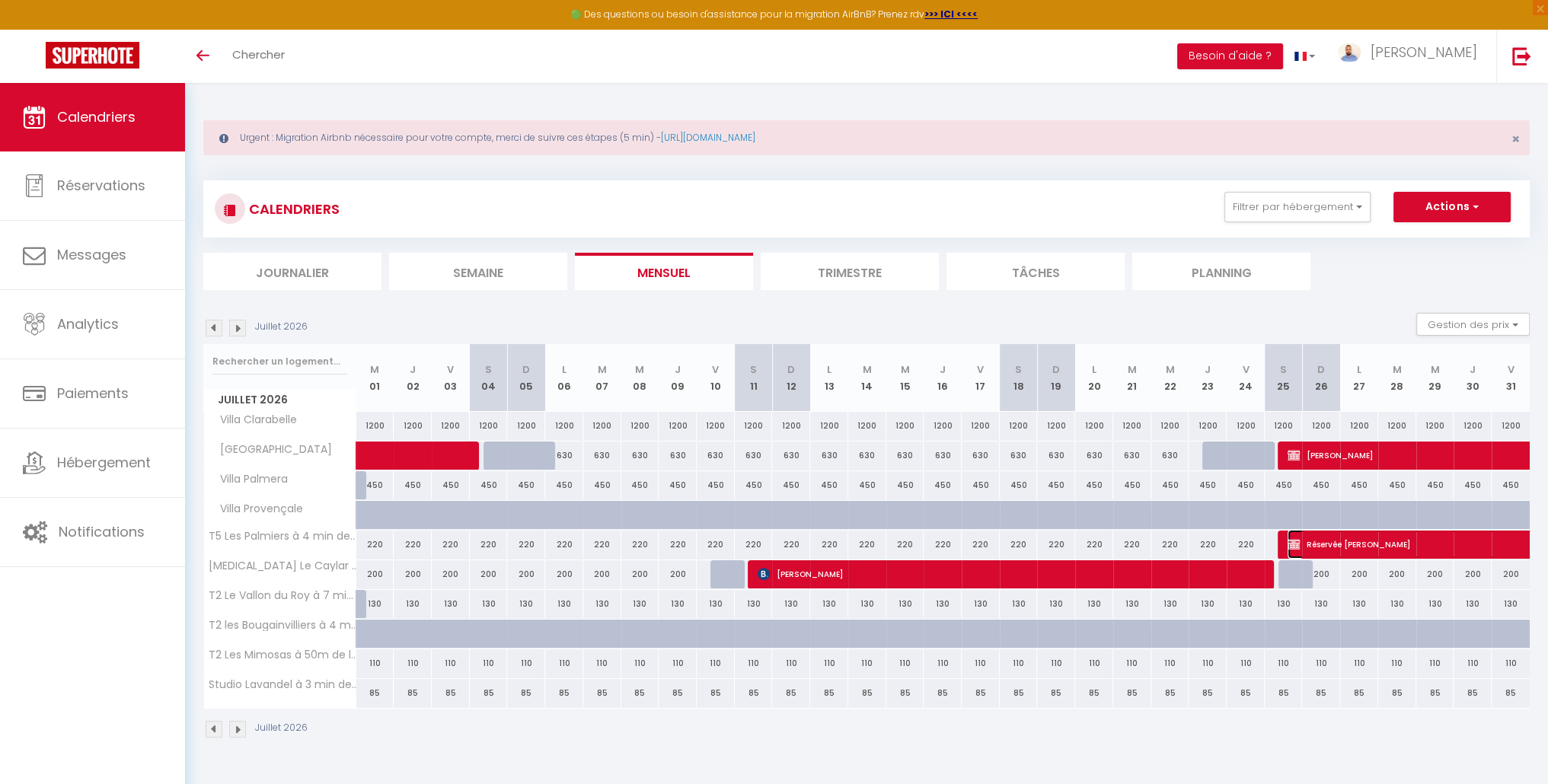
click at [1388, 543] on span "Réservée [PERSON_NAME]" at bounding box center [1428, 544] width 280 height 29
select select "OK"
select select "KO"
select select "0"
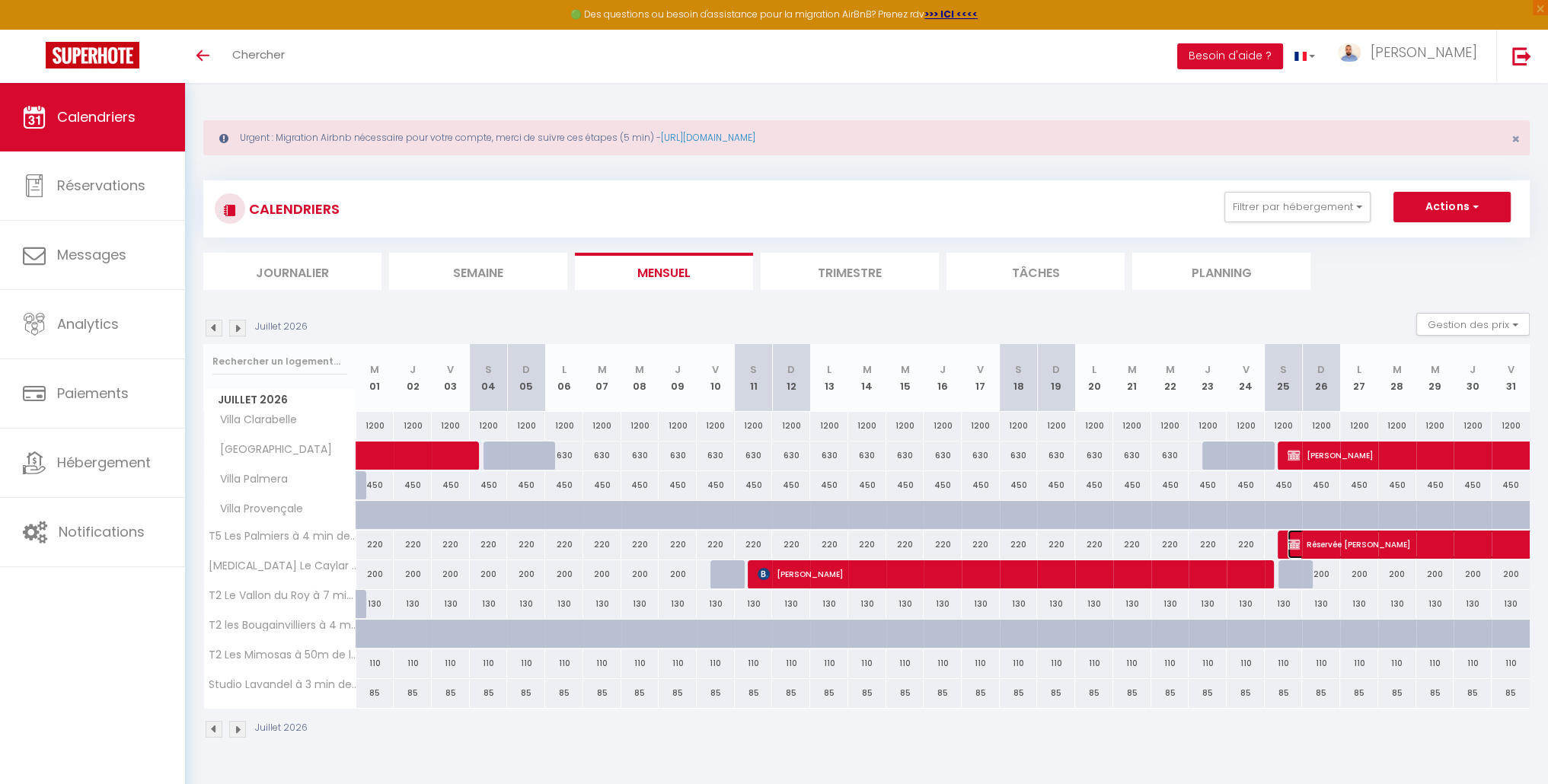
select select "1"
select select
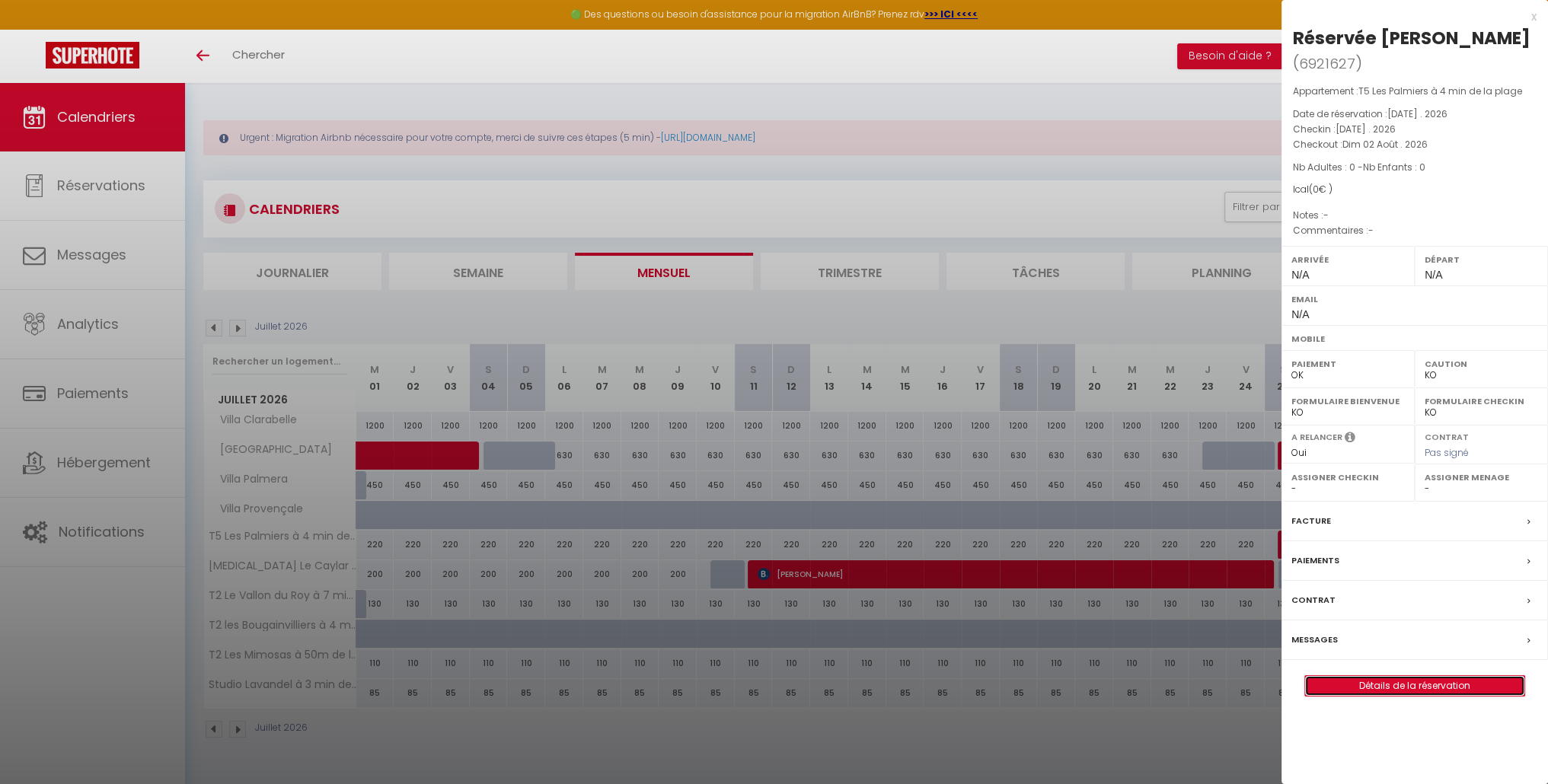
click at [1430, 676] on link "Détails de la réservation" at bounding box center [1415, 686] width 219 height 20
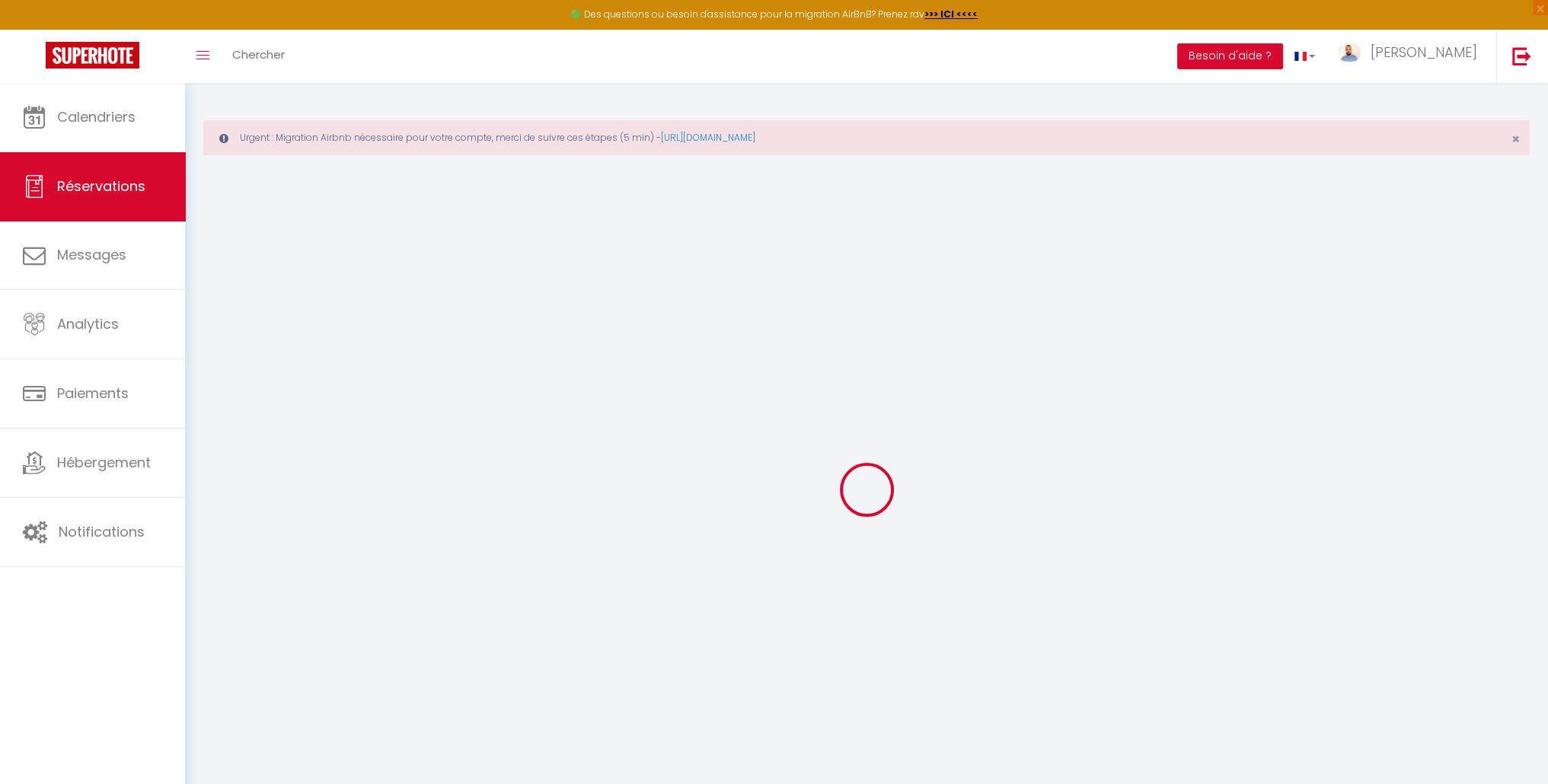
type input "Réservée"
type input "Kathrin"
select select
select select "52493"
select select "1"
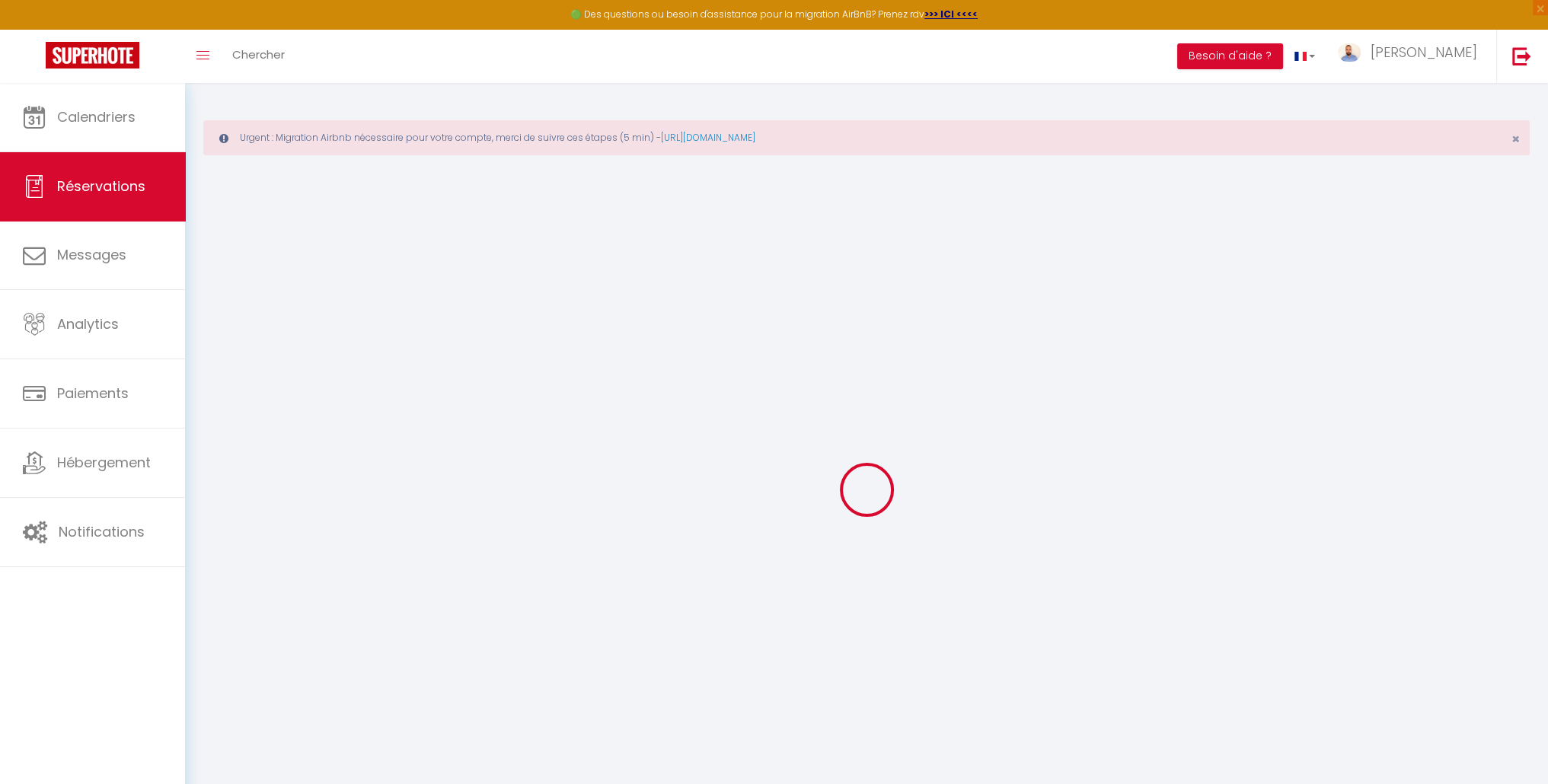
type input "[DATE]"
select select
type input "Dim 02 Août 2026"
select select
type input "0"
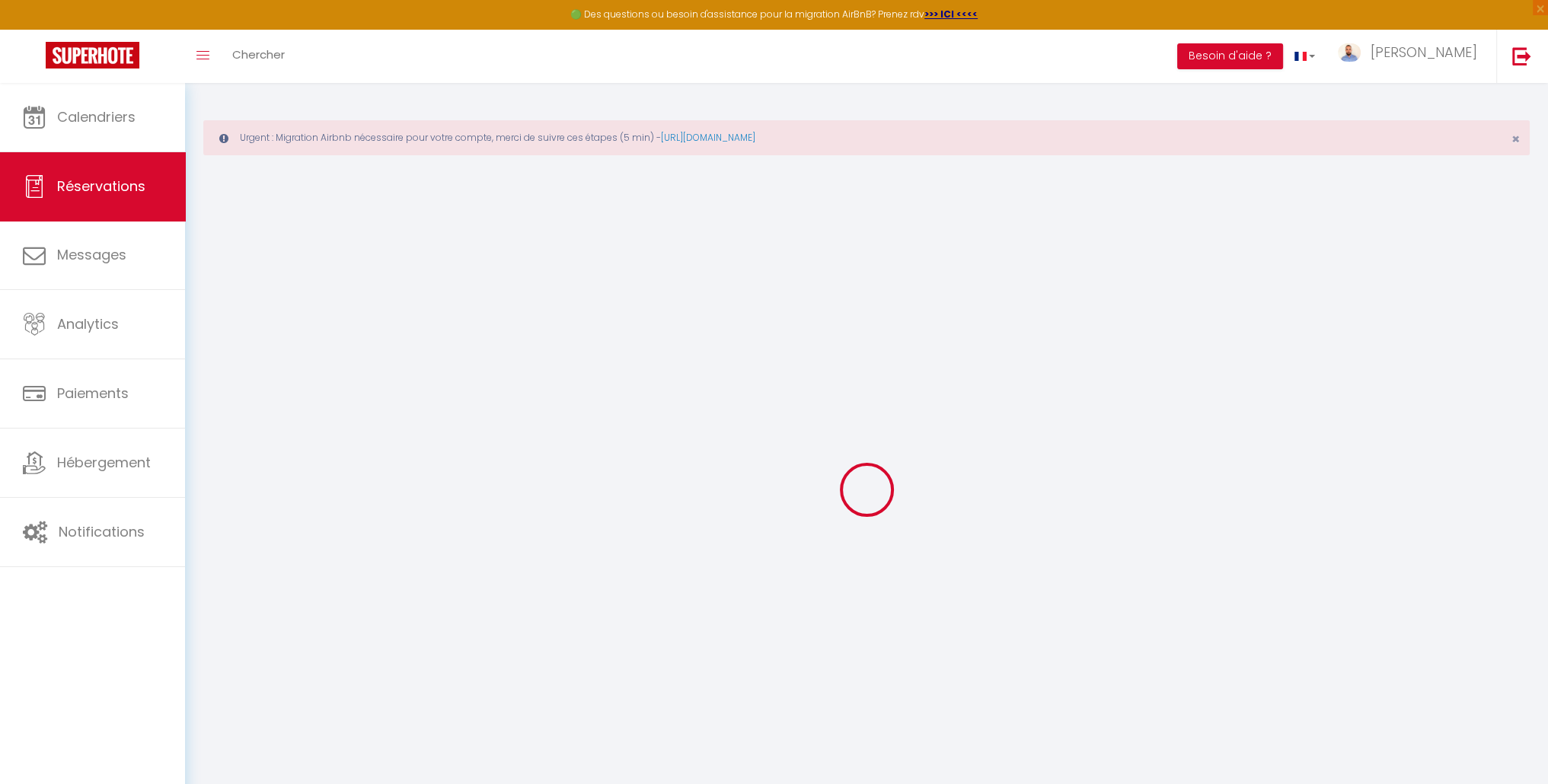
select select "12"
select select
checkbox input "false"
type input "0"
select select "73"
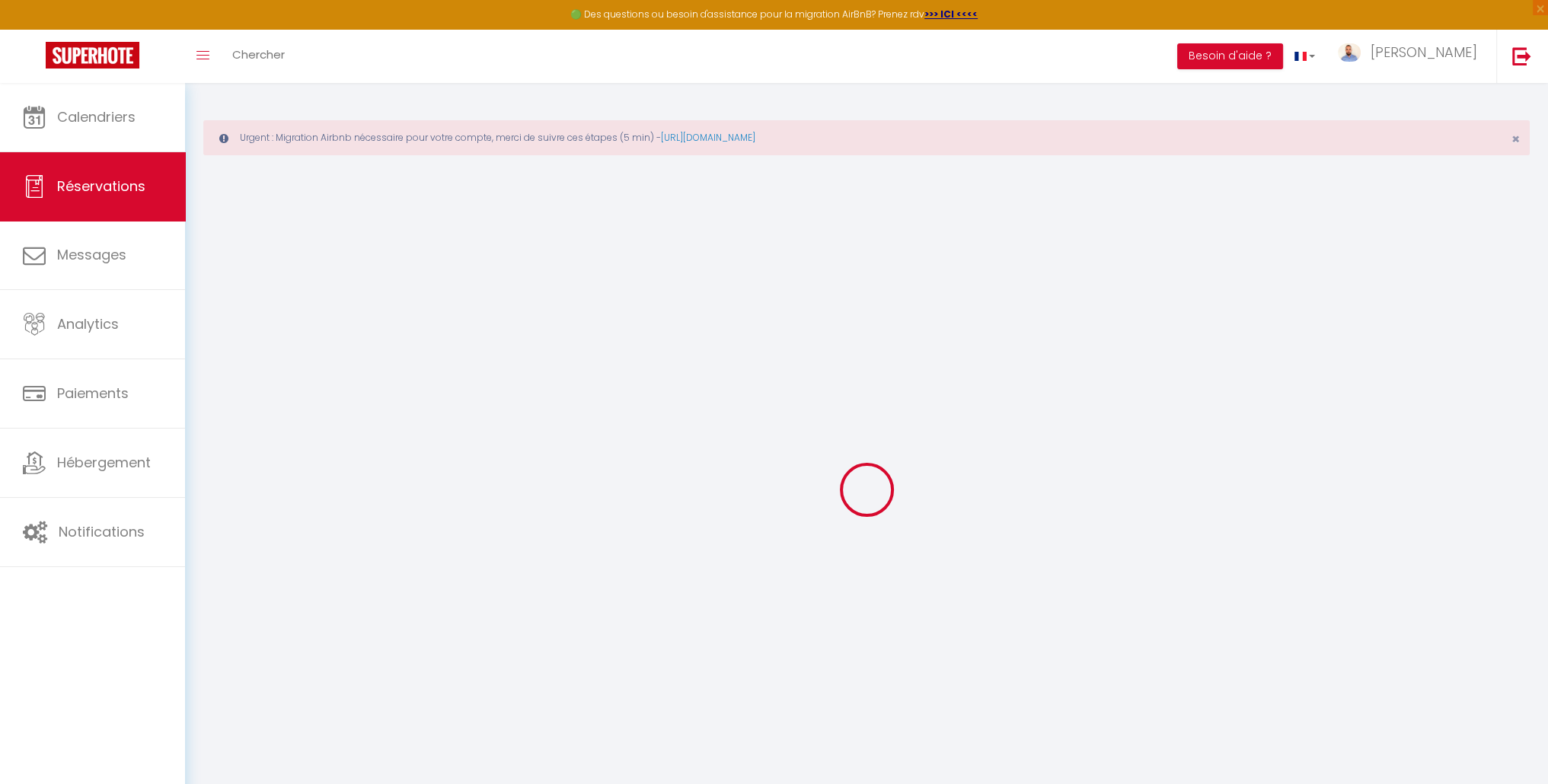
type input "0"
select select
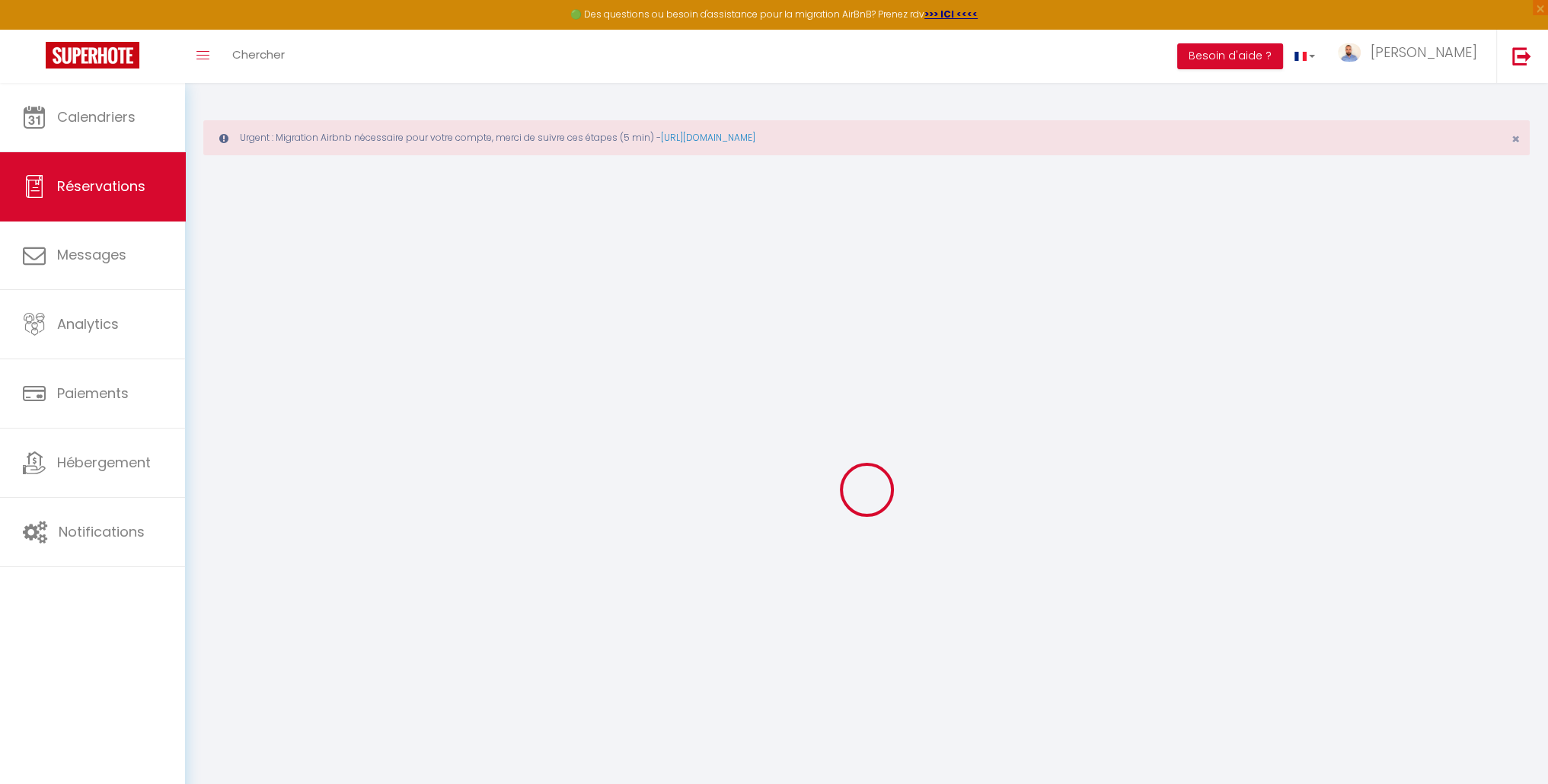
select select
select select "14"
checkbox input "false"
select select
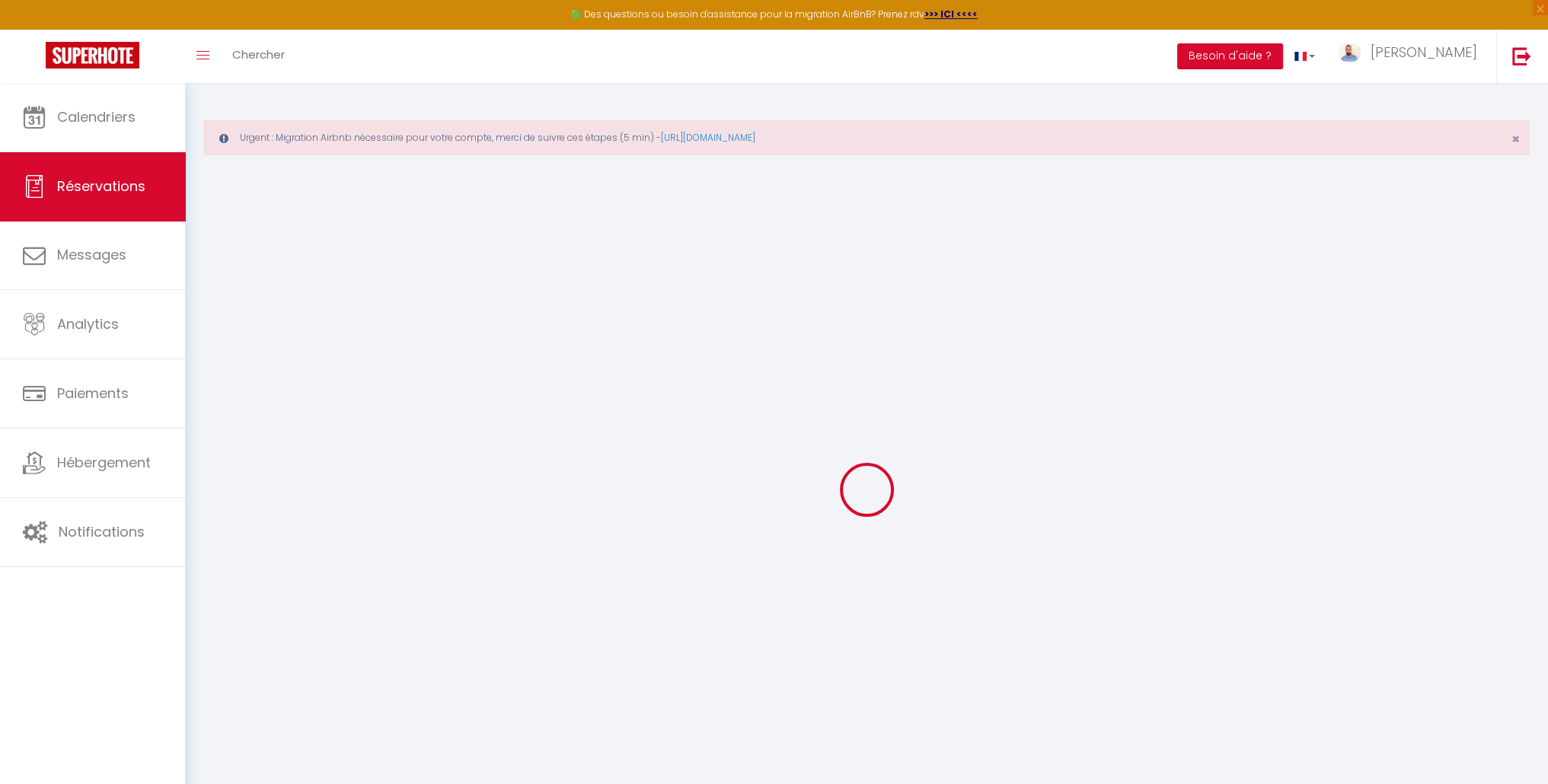
select select
checkbox input "false"
select select
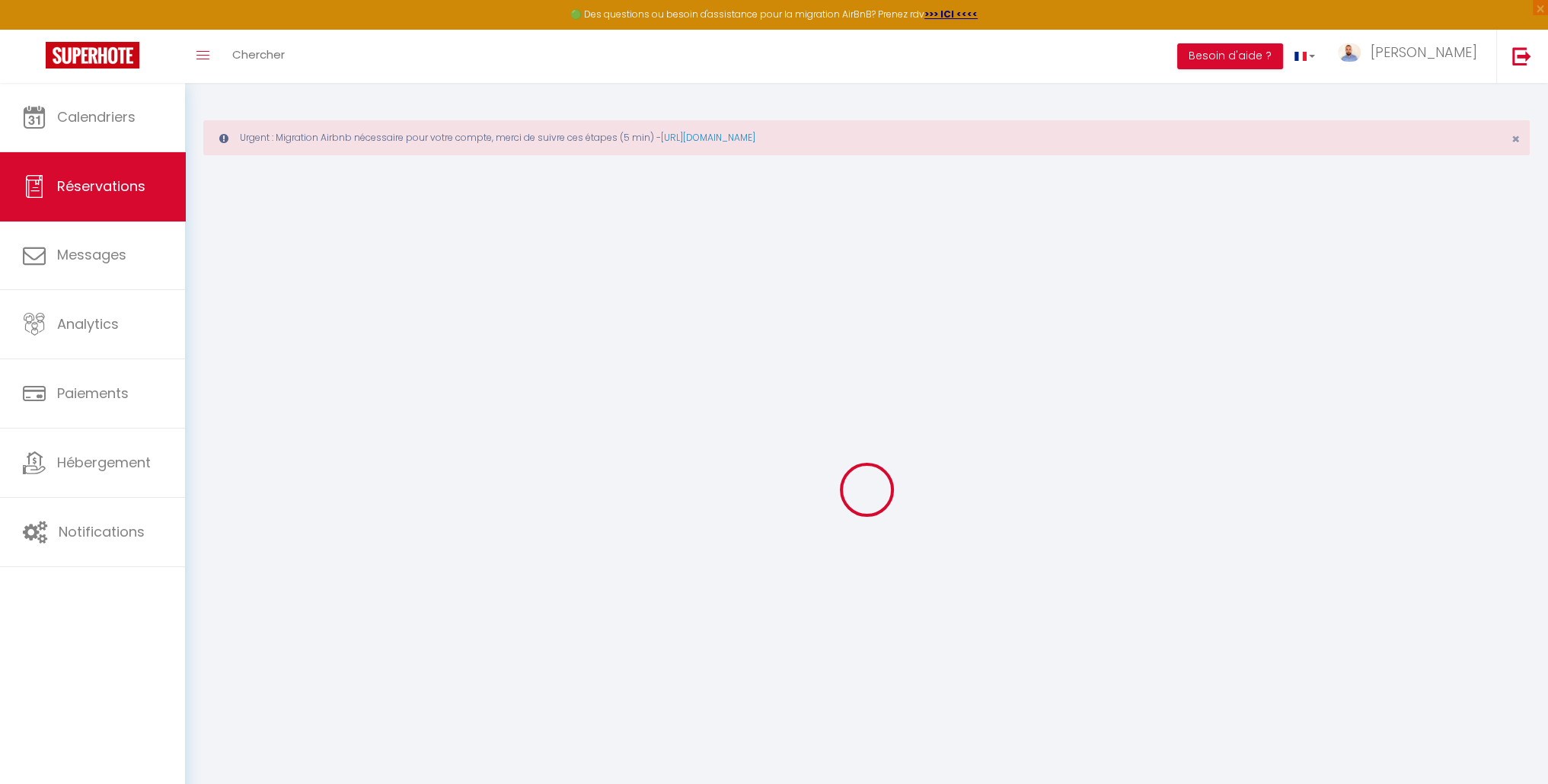
checkbox input "false"
select select
checkbox input "false"
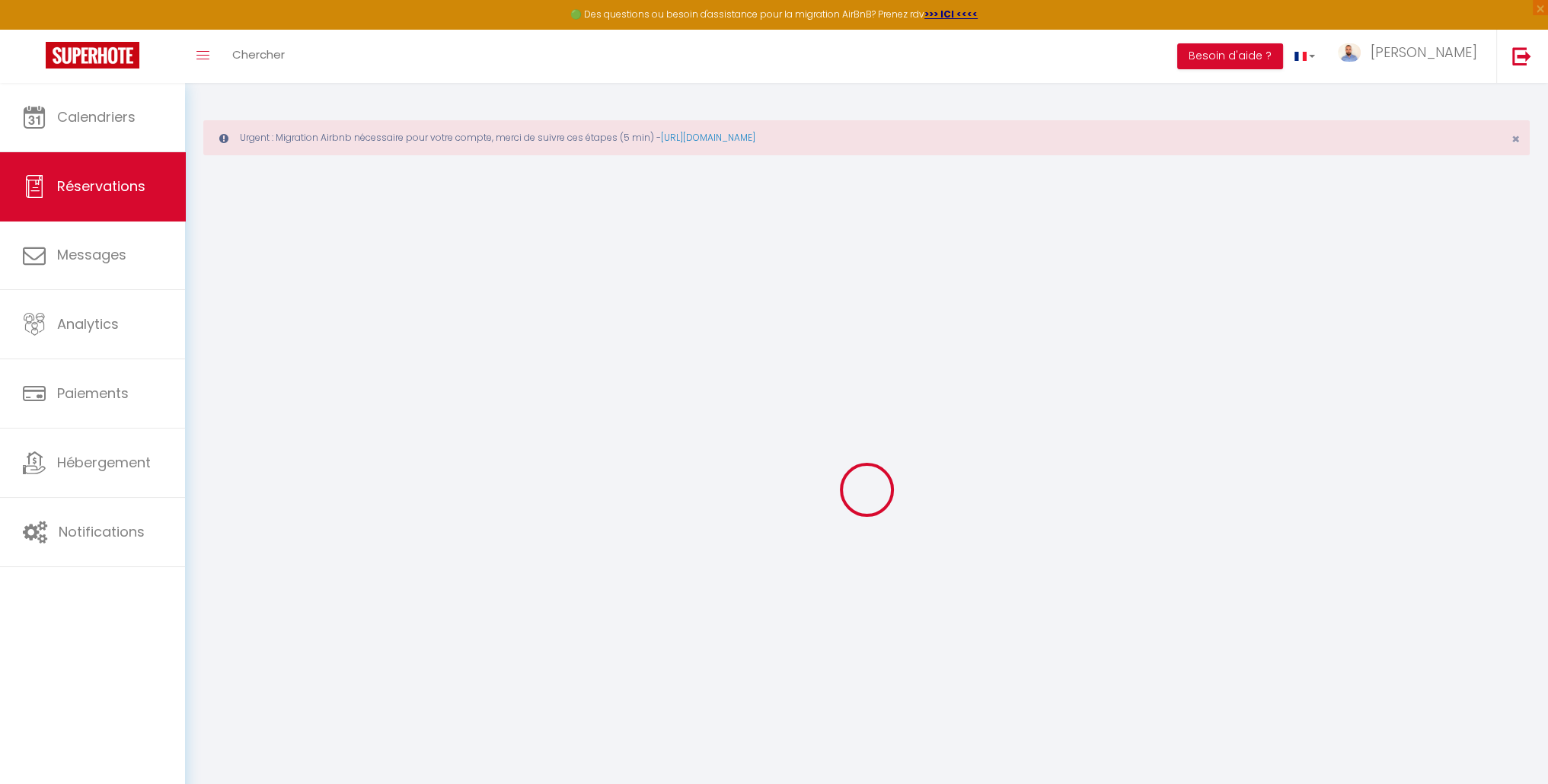
select select
checkbox input "false"
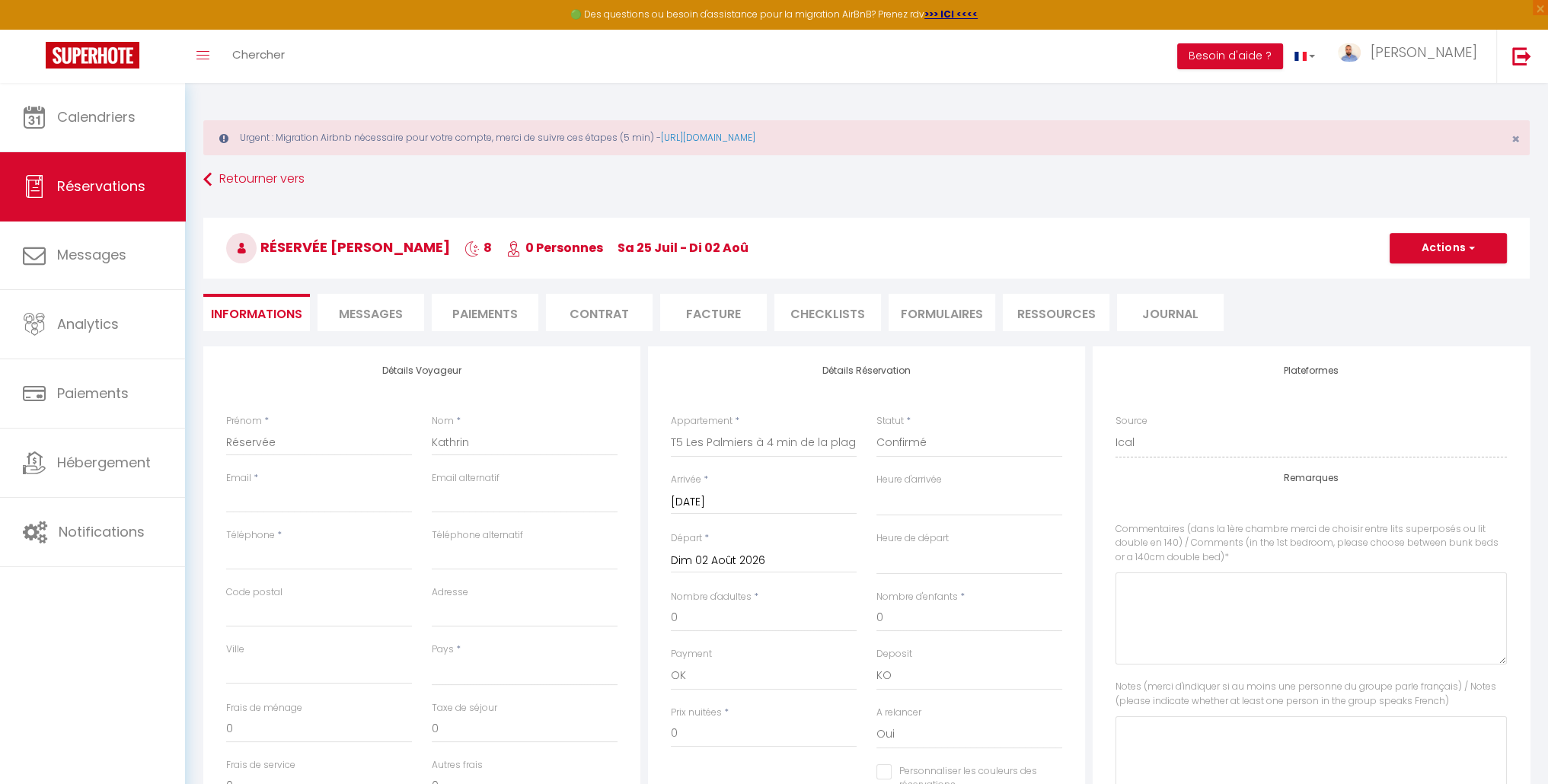
select select
checkbox input "false"
select select
click at [316, 501] on input "Email client" at bounding box center [319, 499] width 186 height 27
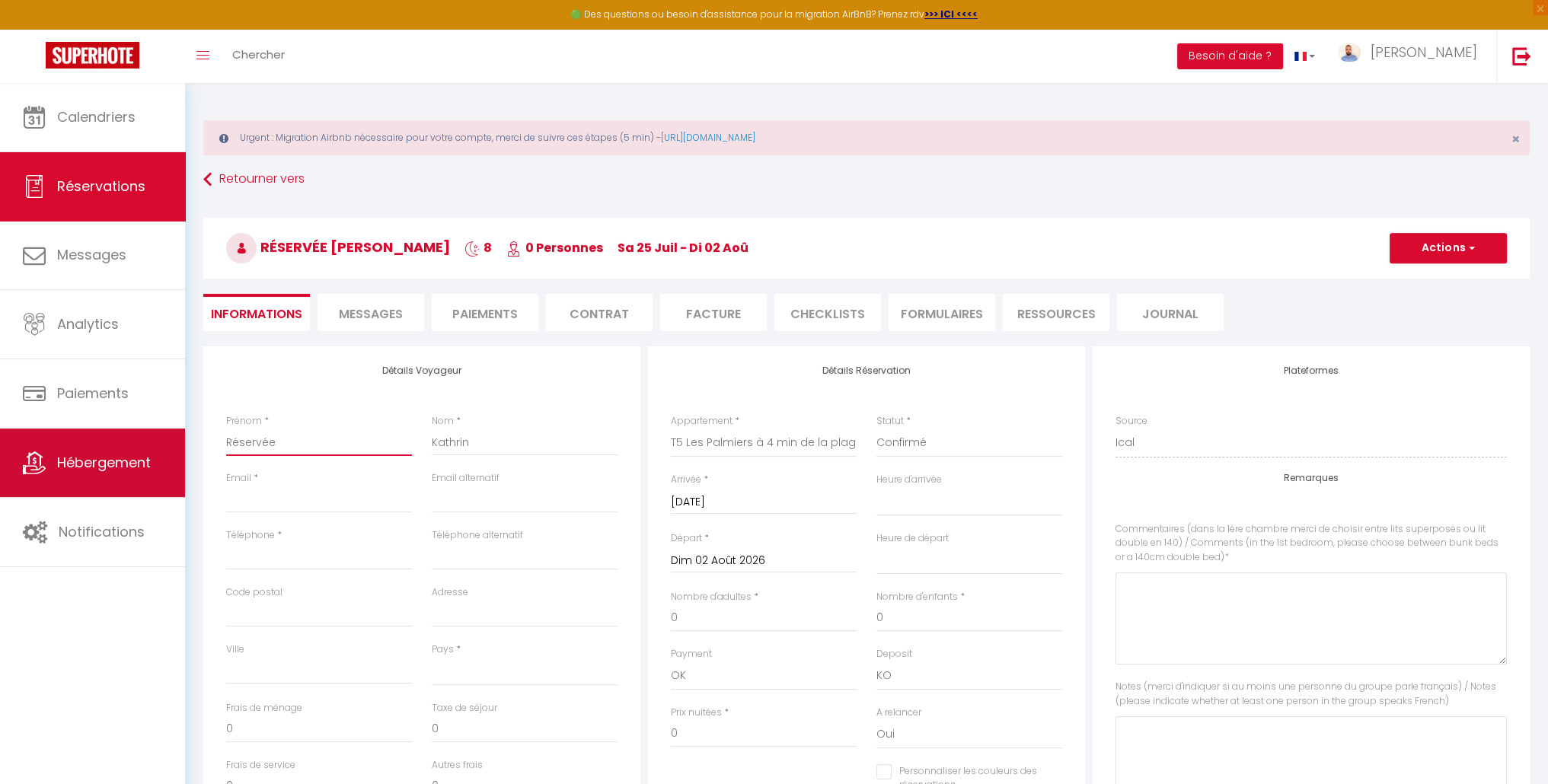
drag, startPoint x: 301, startPoint y: 443, endPoint x: 173, endPoint y: 443, distance: 128.0
click at [173, 443] on div "🟢 Des questions ou besoin d'assistance pour la migration AirBnB? Prenez rdv >>>…" at bounding box center [774, 643] width 1548 height 1121
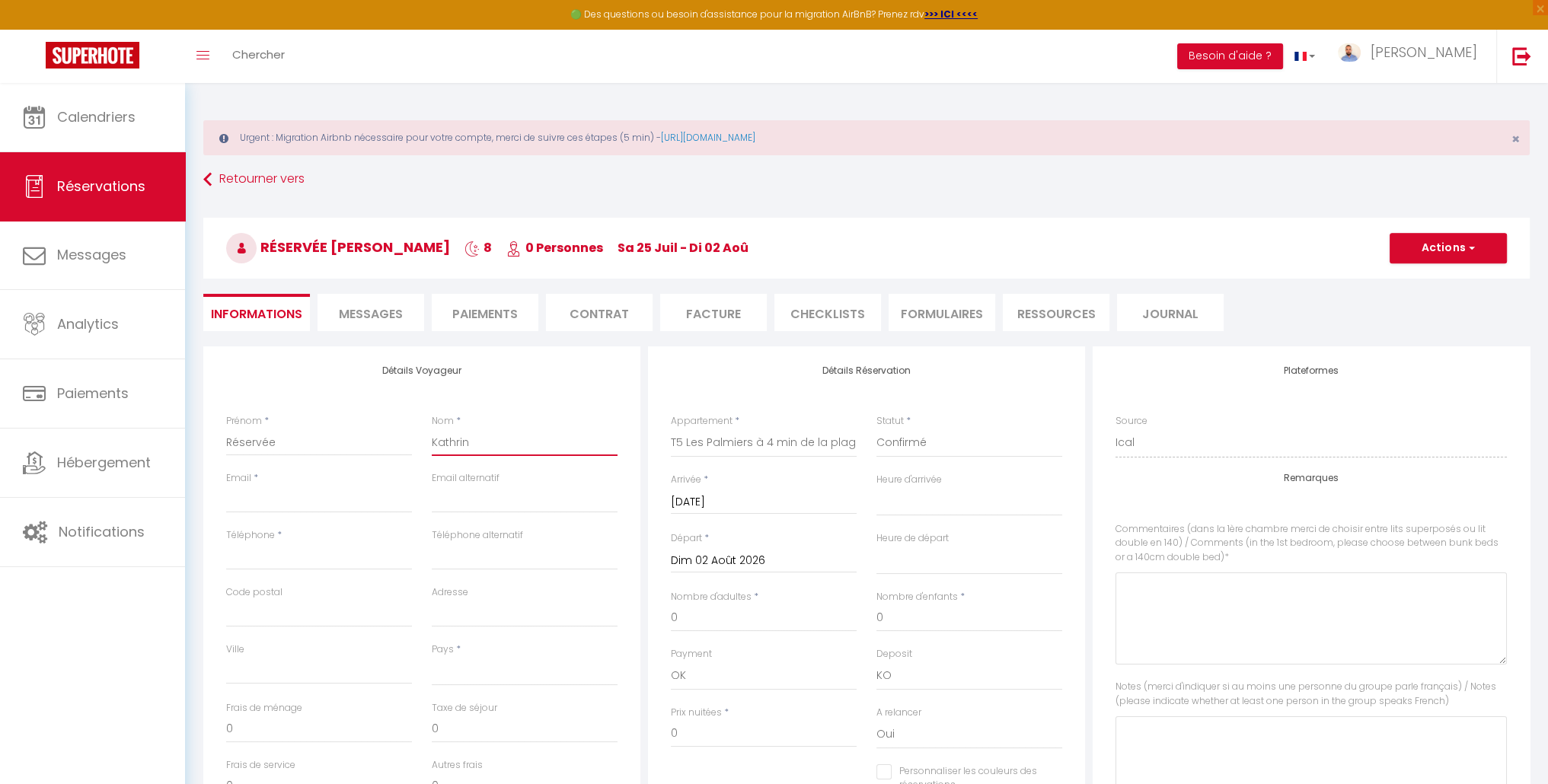
drag, startPoint x: 542, startPoint y: 444, endPoint x: 332, endPoint y: 430, distance: 210.5
click at [333, 430] on div "Prénom * Réservée Nom * [PERSON_NAME]" at bounding box center [422, 442] width 411 height 57
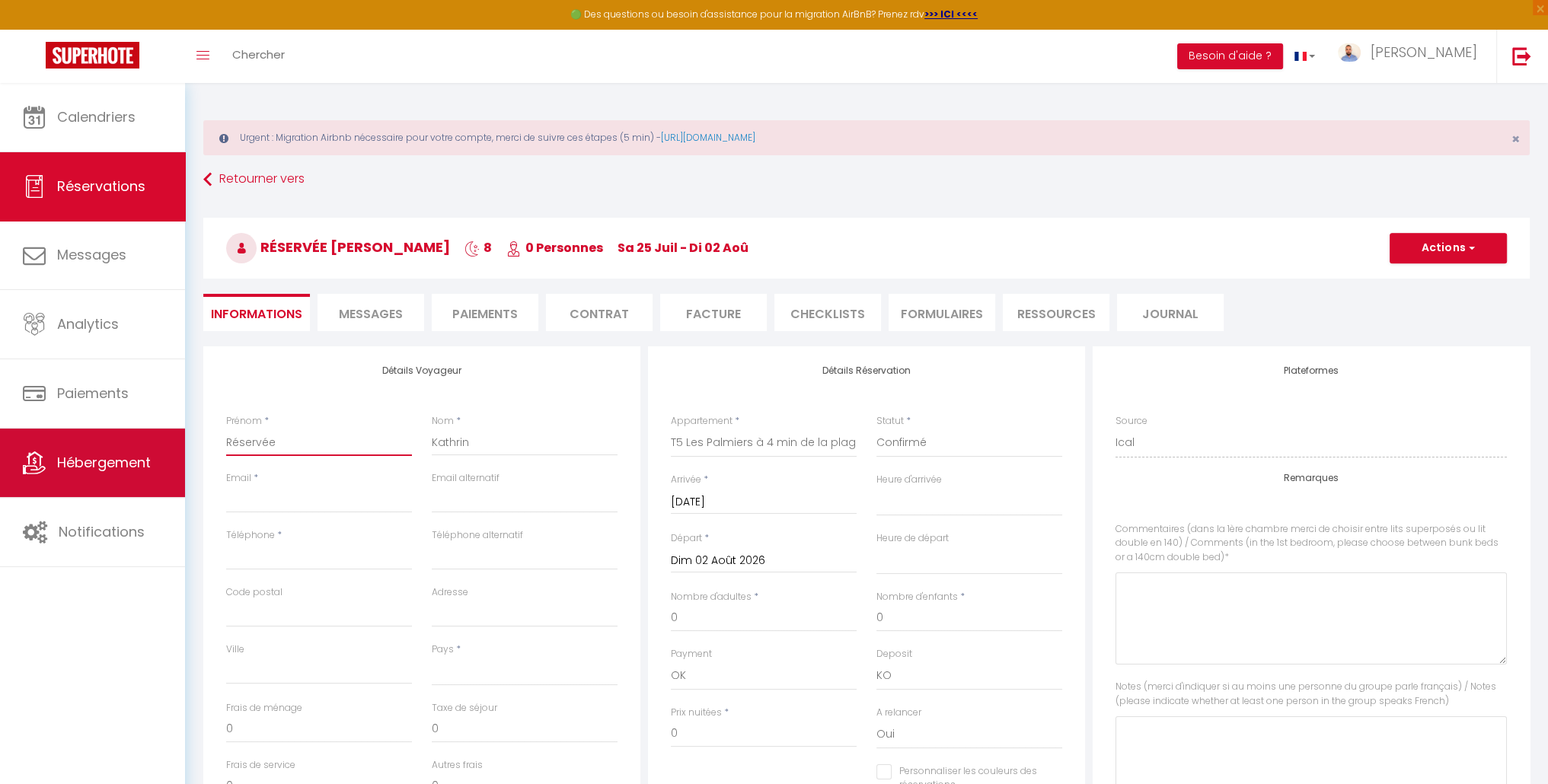
drag, startPoint x: 306, startPoint y: 443, endPoint x: 149, endPoint y: 432, distance: 157.4
click at [149, 432] on div "🟢 Des questions ou besoin d'assistance pour la migration AirBnB? Prenez rdv >>>…" at bounding box center [774, 643] width 1548 height 1121
paste input "Kathrin"
type input "Kathrin"
select select
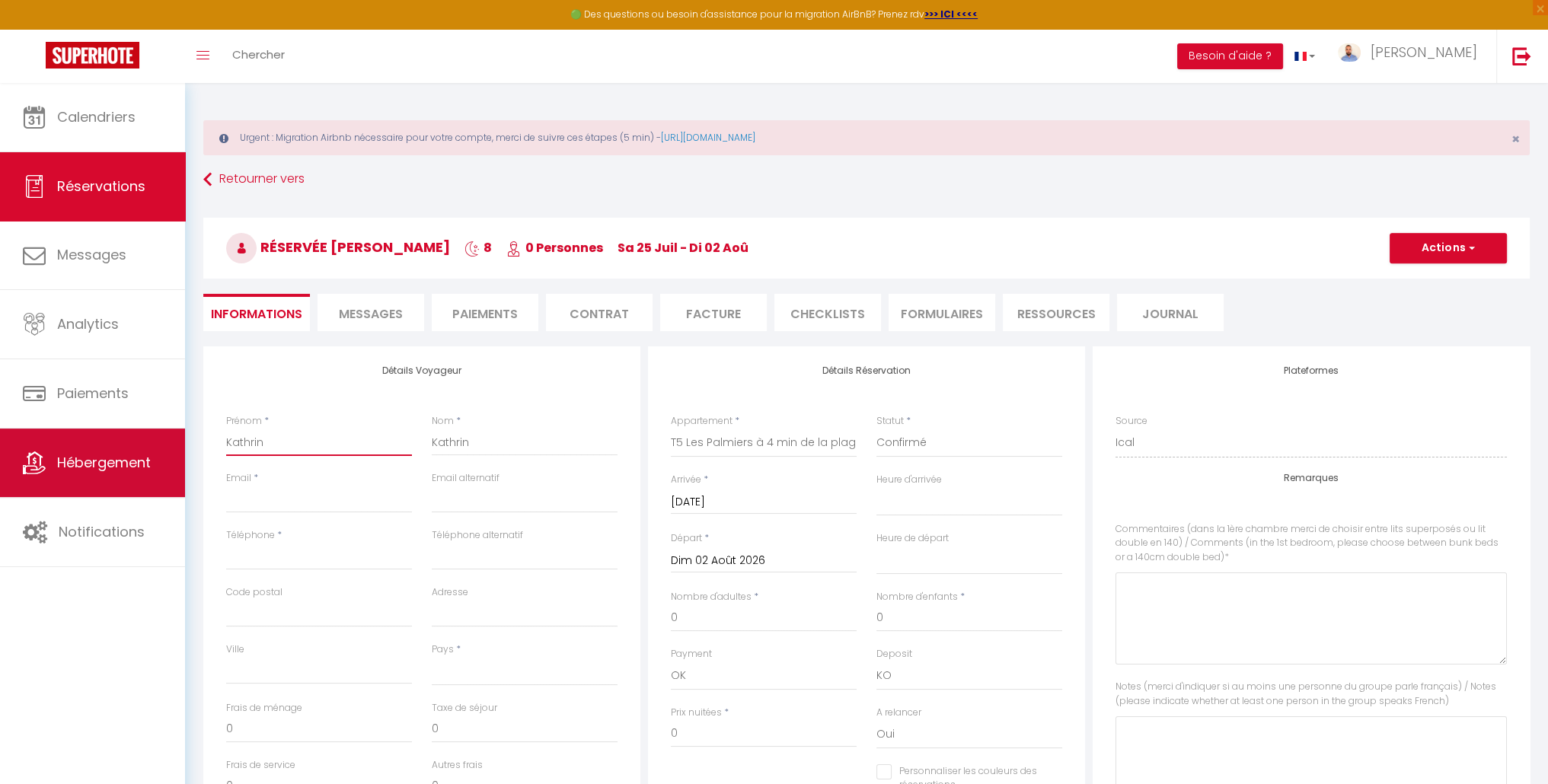
select select
checkbox input "false"
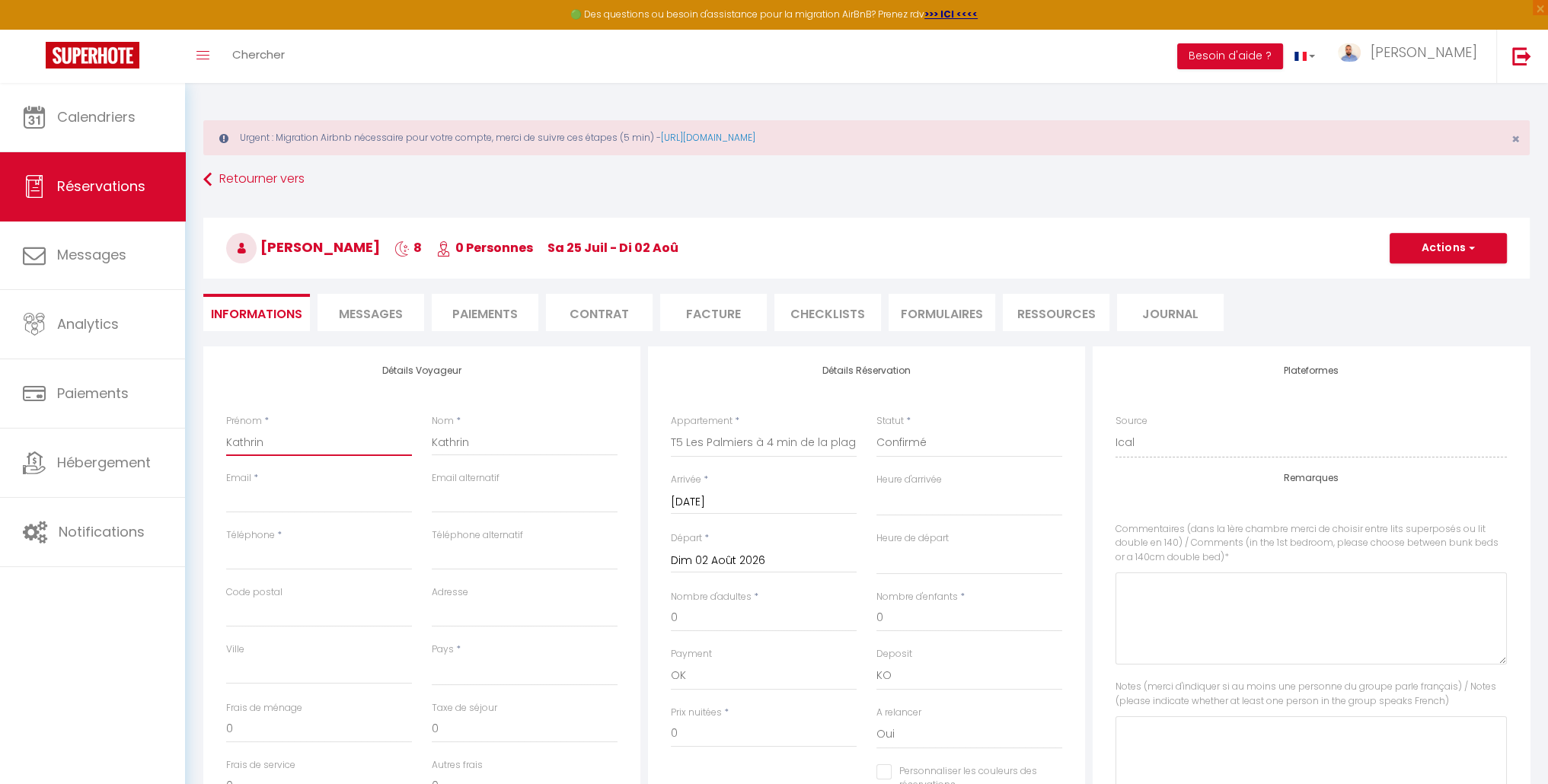
type input "Kathrin"
drag, startPoint x: 507, startPoint y: 438, endPoint x: 382, endPoint y: 431, distance: 125.2
click at [382, 431] on div "Prénom * [PERSON_NAME] * [PERSON_NAME]" at bounding box center [422, 442] width 411 height 57
paste input "Voser"
type input "Voser"
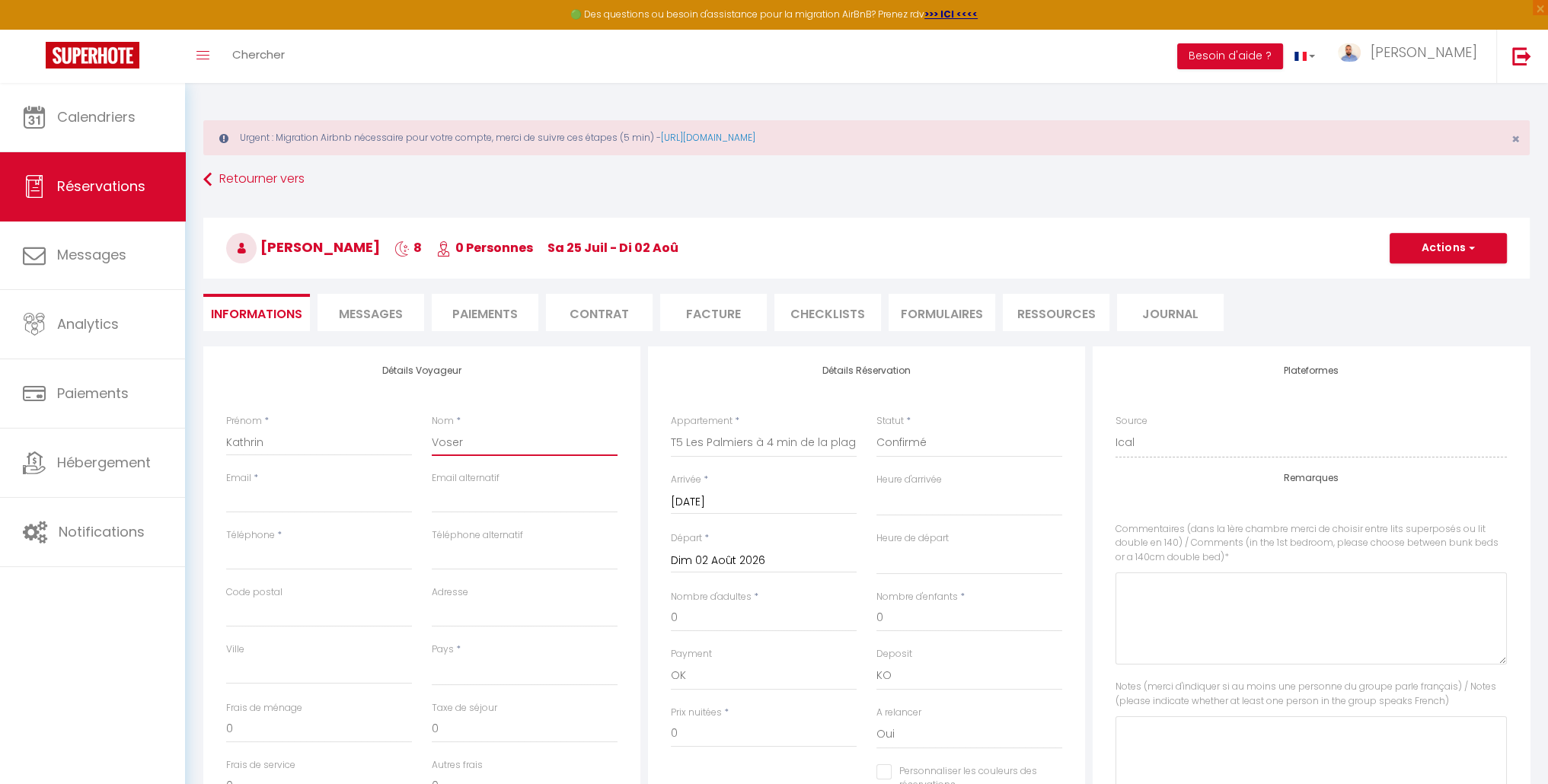
select select
checkbox input "false"
type input "Voser"
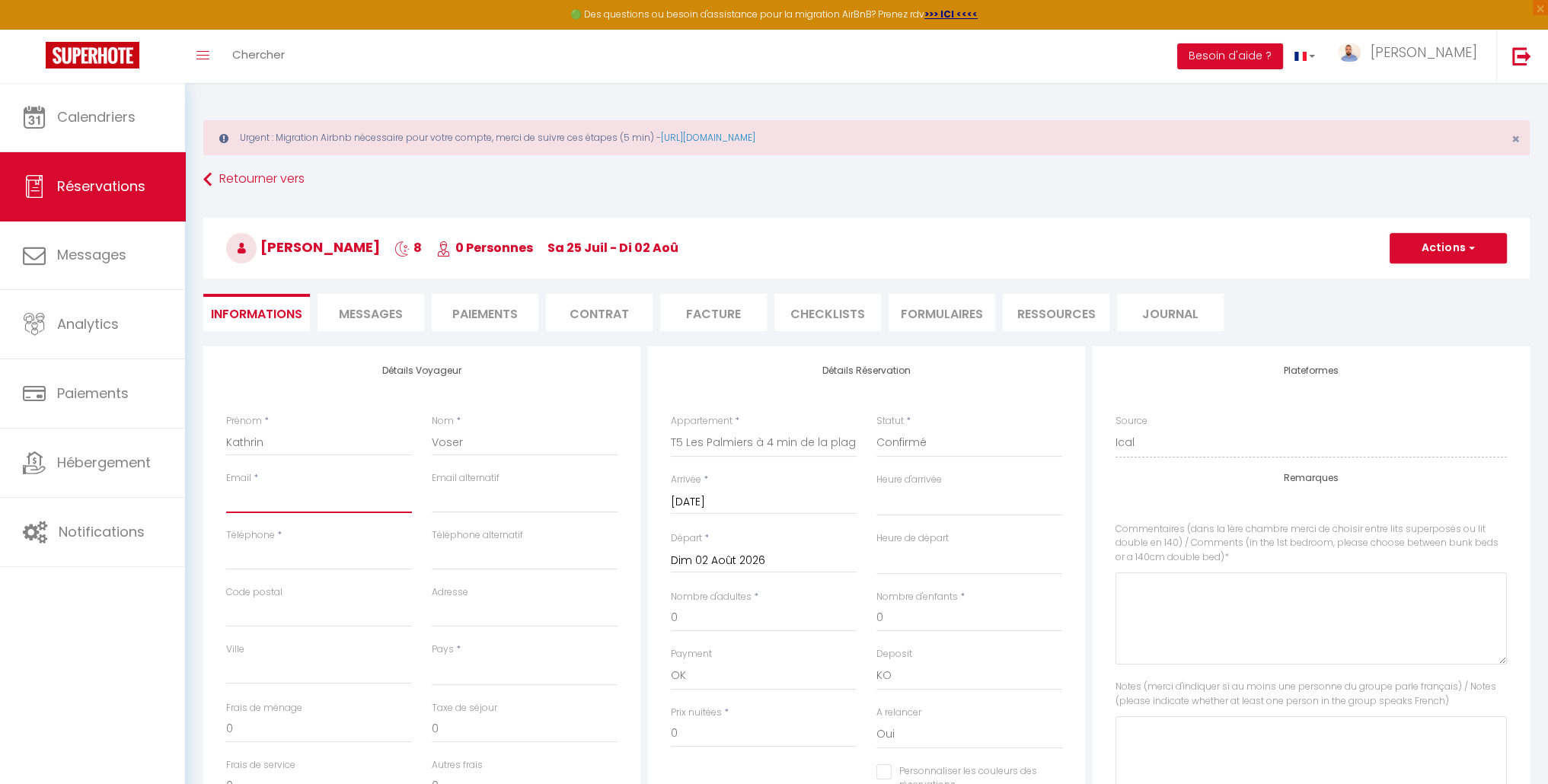
click at [275, 507] on input "Email client" at bounding box center [319, 499] width 186 height 27
paste input "[PERSON_NAME][EMAIL_ADDRESS][DOMAIN_NAME]"
type input "[PERSON_NAME][EMAIL_ADDRESS][DOMAIN_NAME]"
select select
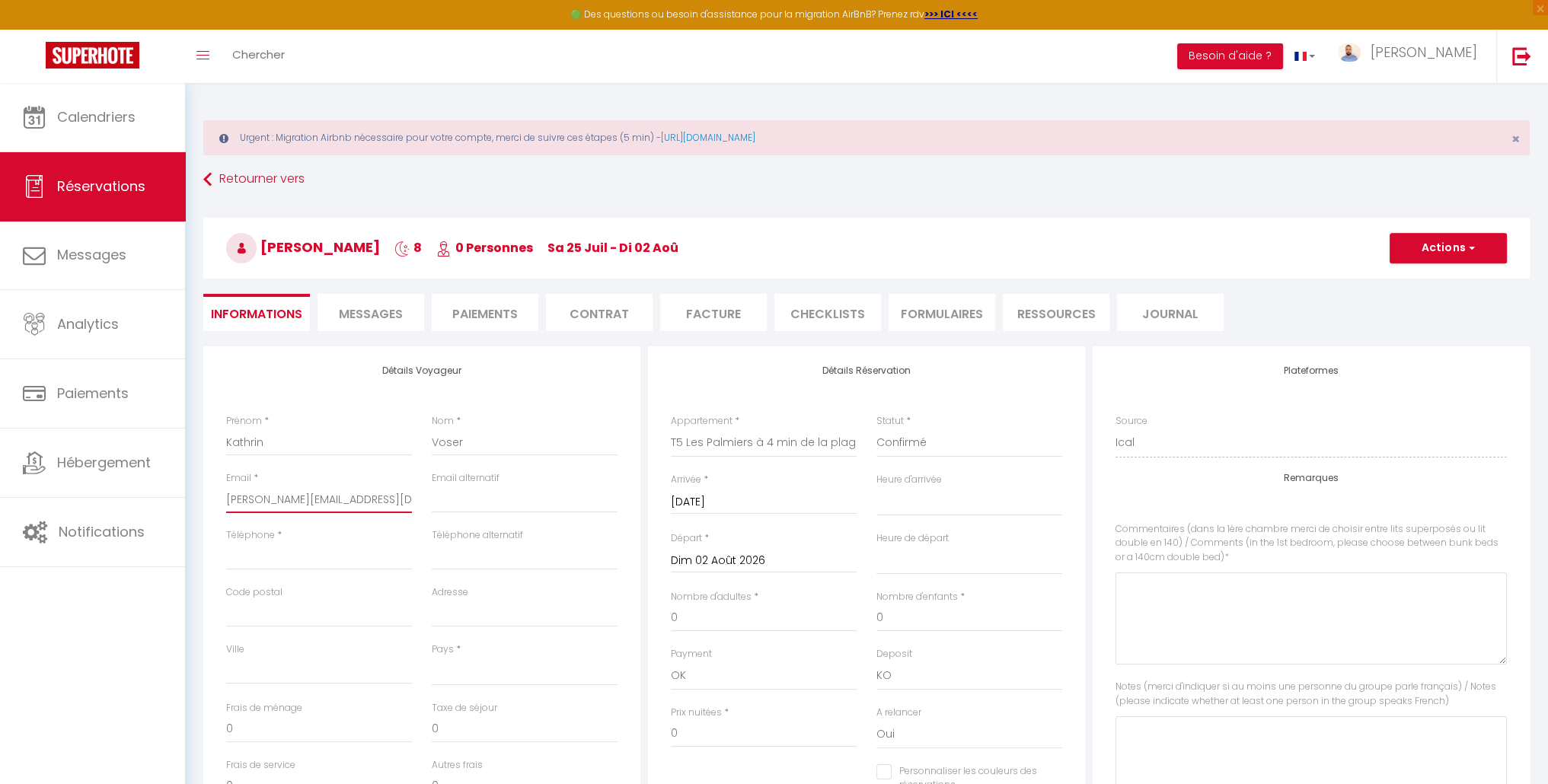
select select
checkbox input "false"
type input "[PERSON_NAME][EMAIL_ADDRESS][DOMAIN_NAME]"
click at [306, 563] on input "Téléphone" at bounding box center [319, 556] width 186 height 27
paste input "[PHONE_NUMBER]"
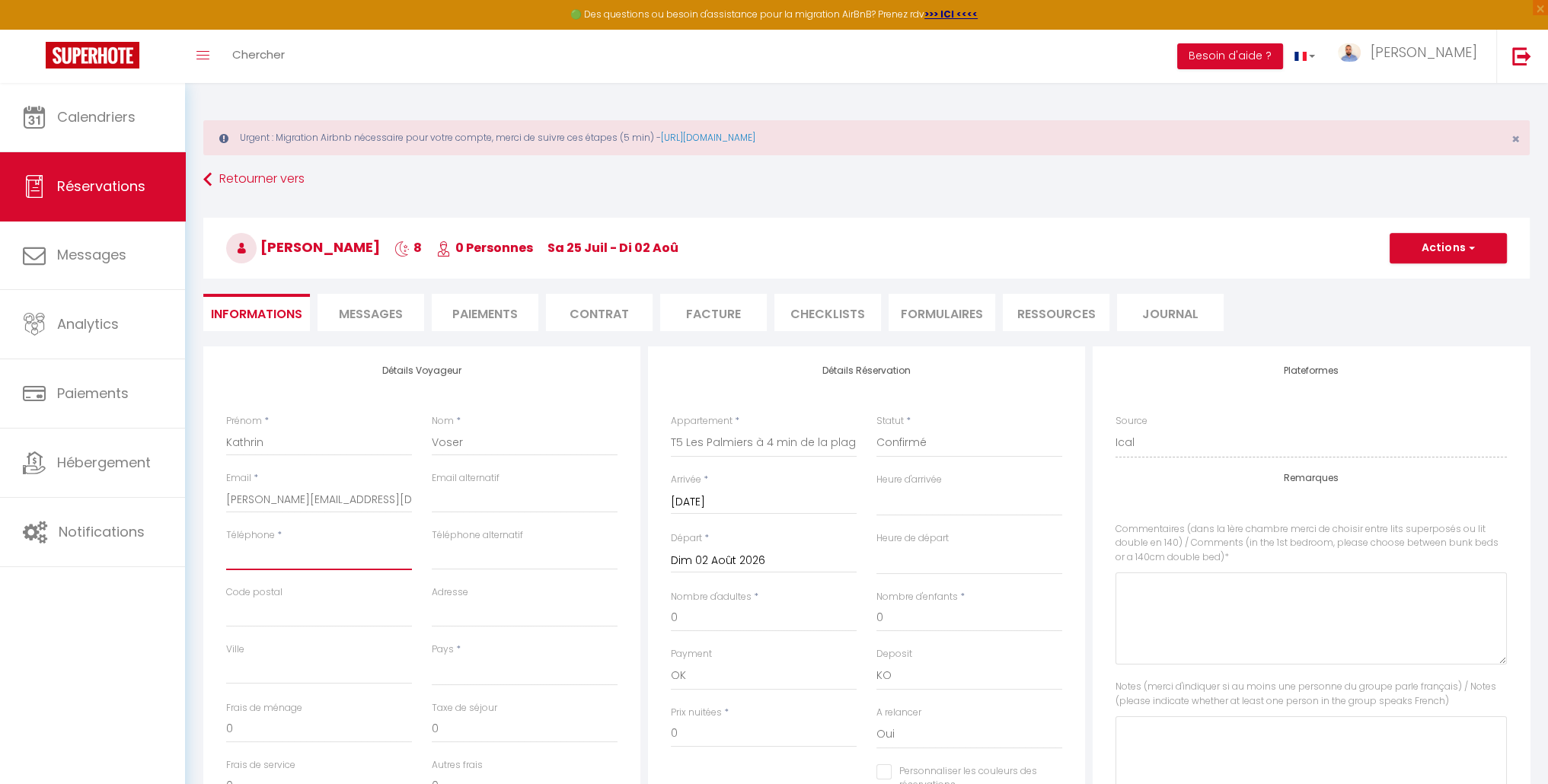
type input "[PHONE_NUMBER]"
select select
checkbox input "false"
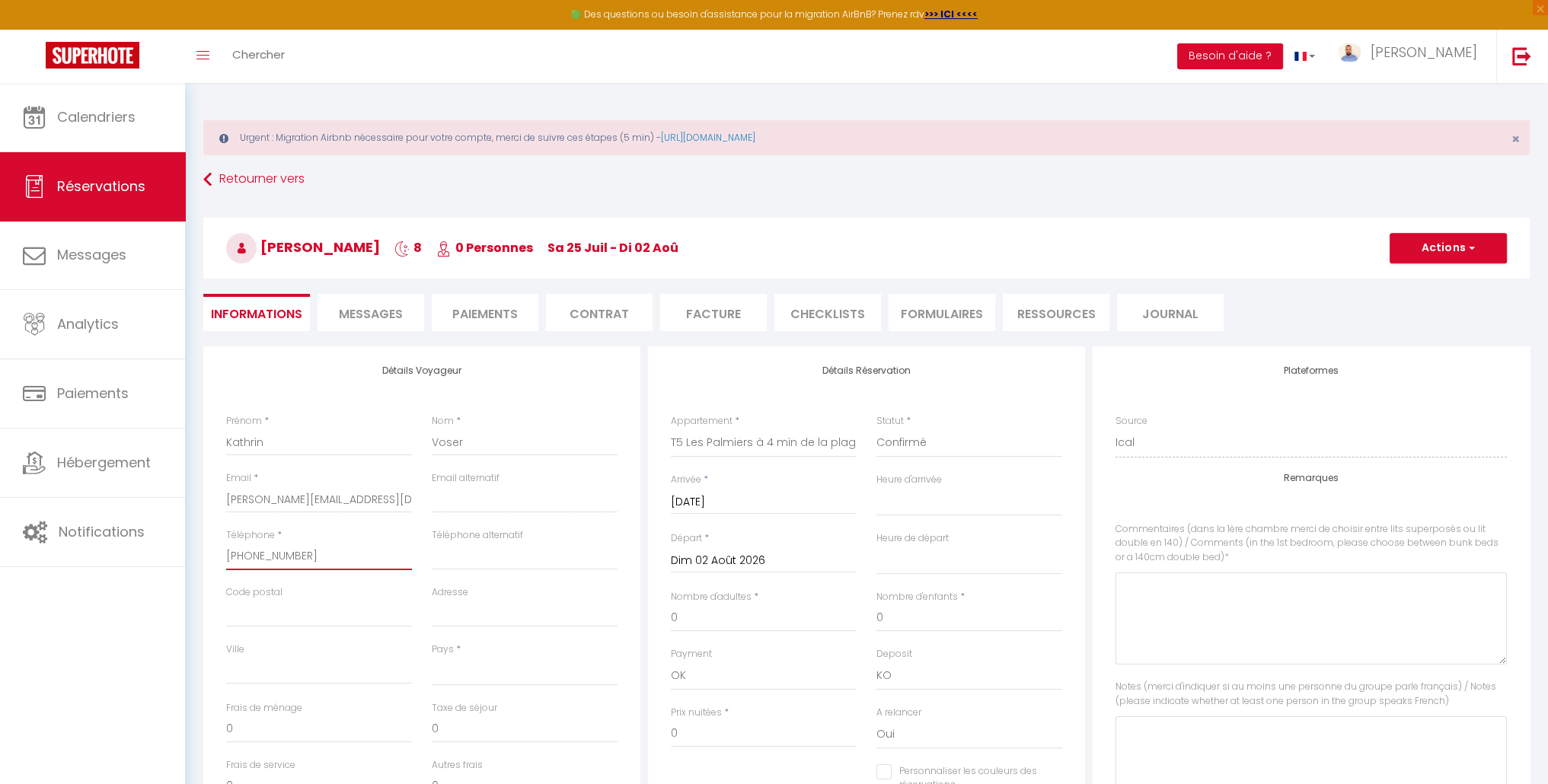
type input "[PHONE_NUMBER]"
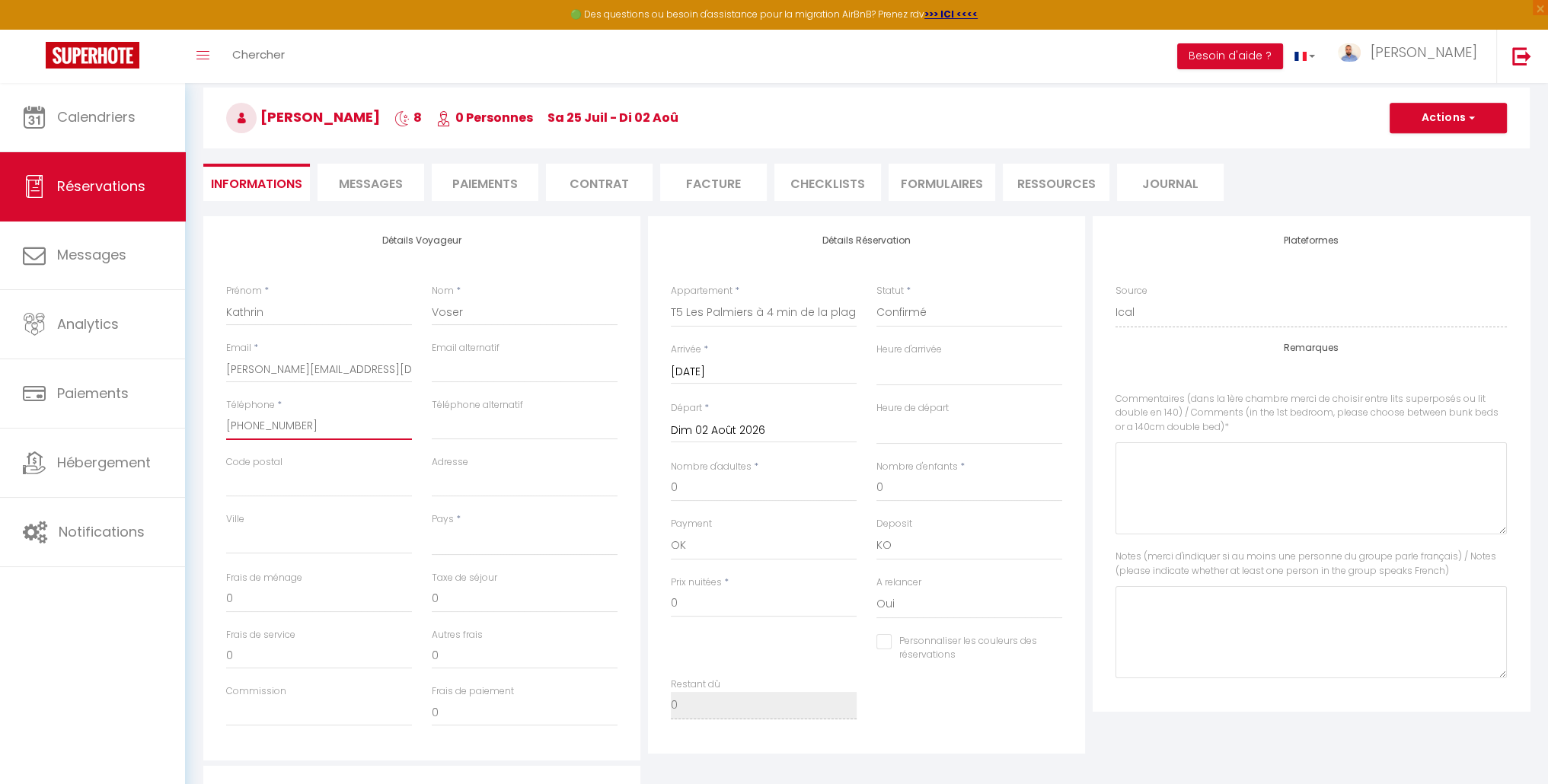
scroll to position [114, 0]
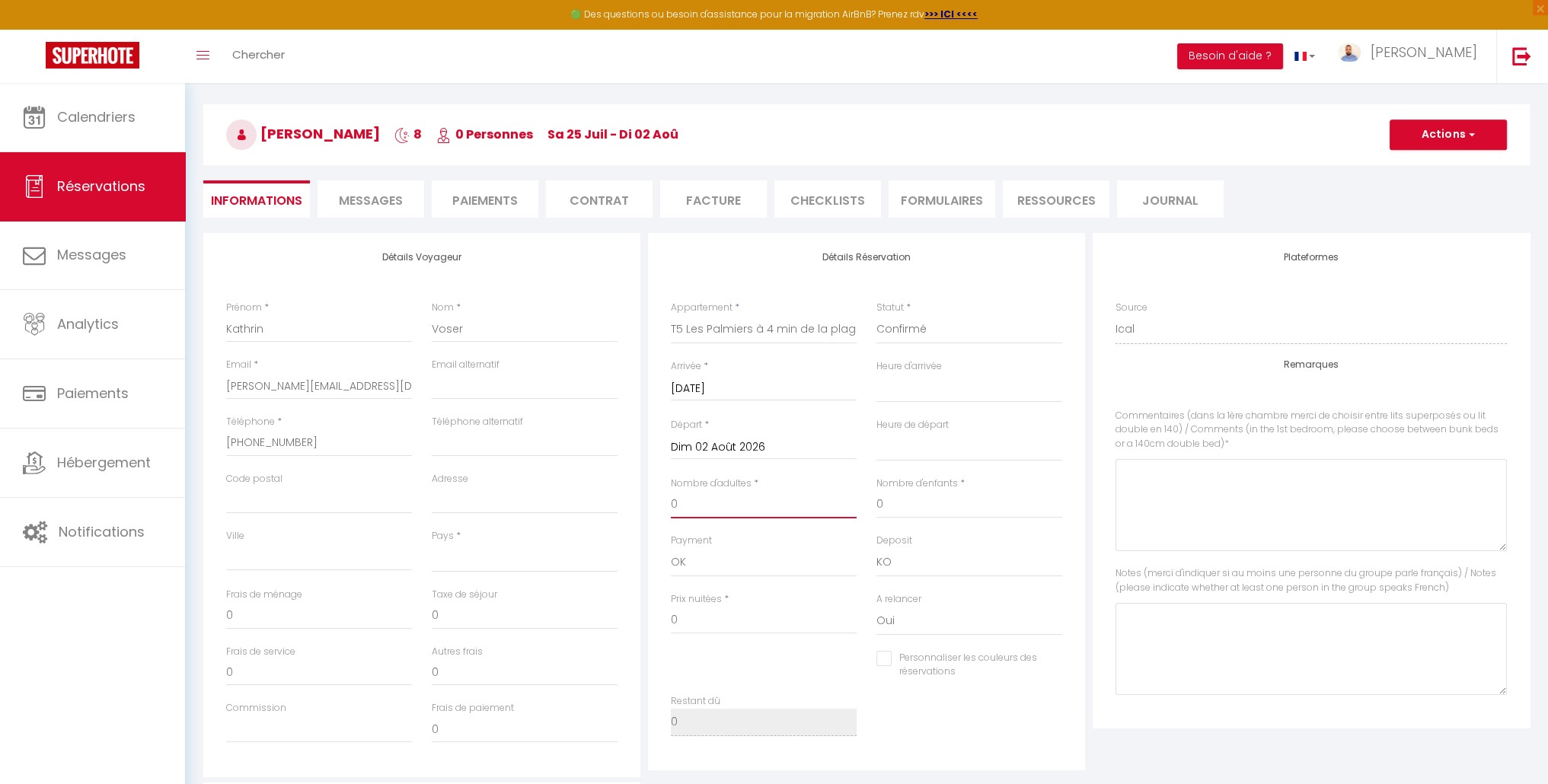
click at [725, 501] on input "0" at bounding box center [764, 505] width 186 height 27
select select
checkbox input "false"
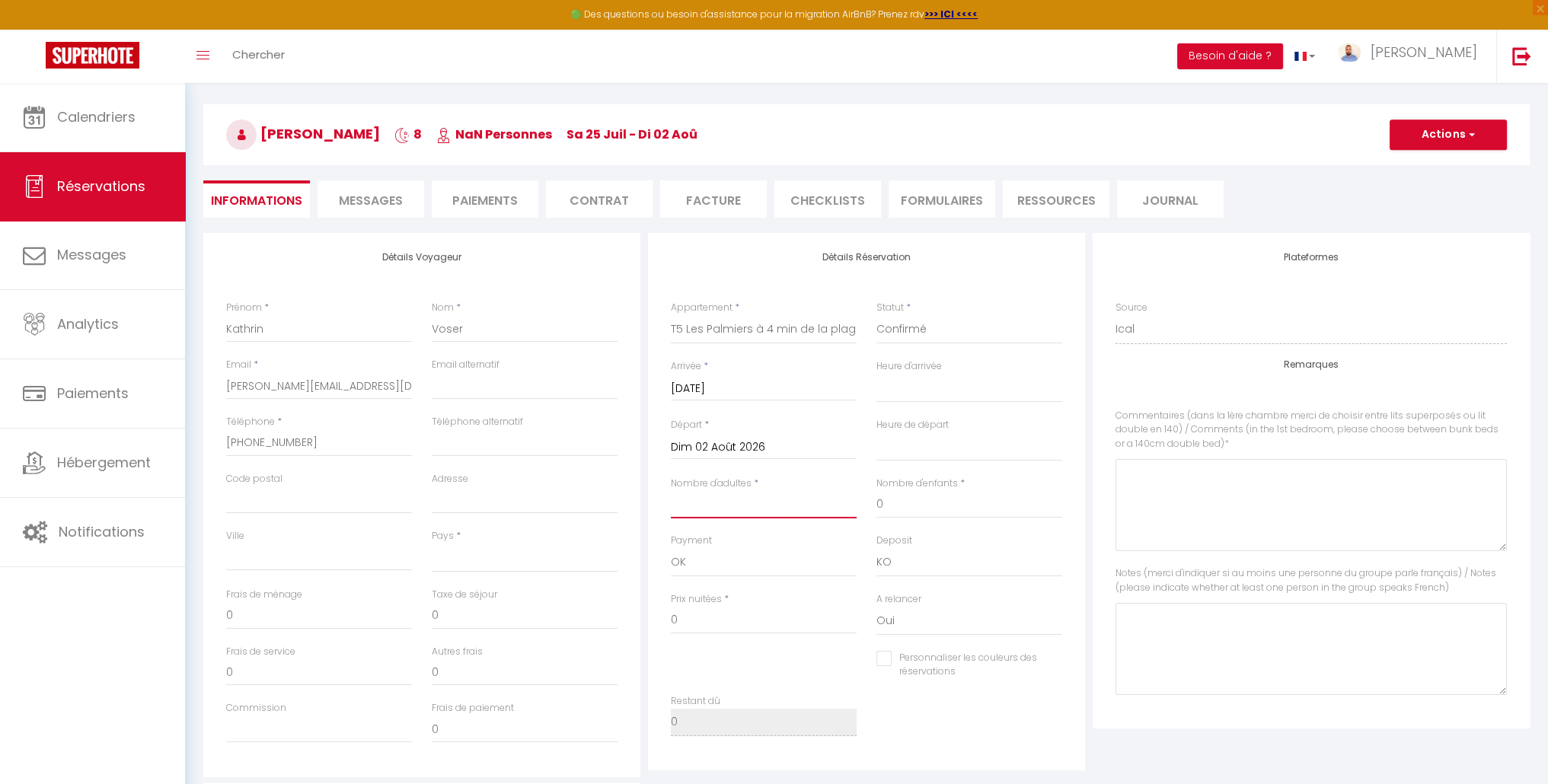
type input "3"
select select
checkbox input "false"
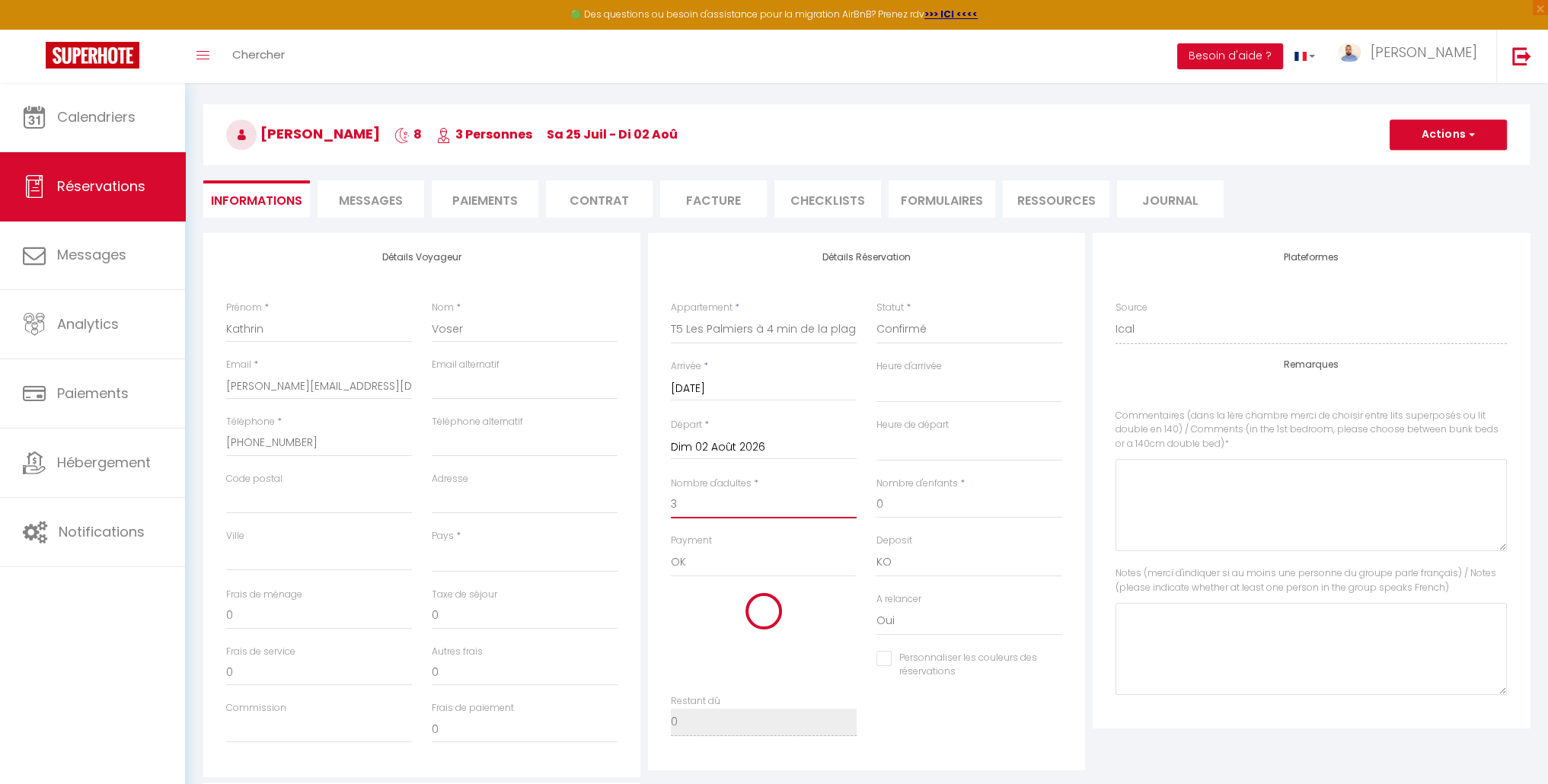
select select
type input "76.56"
select select
type input "1770"
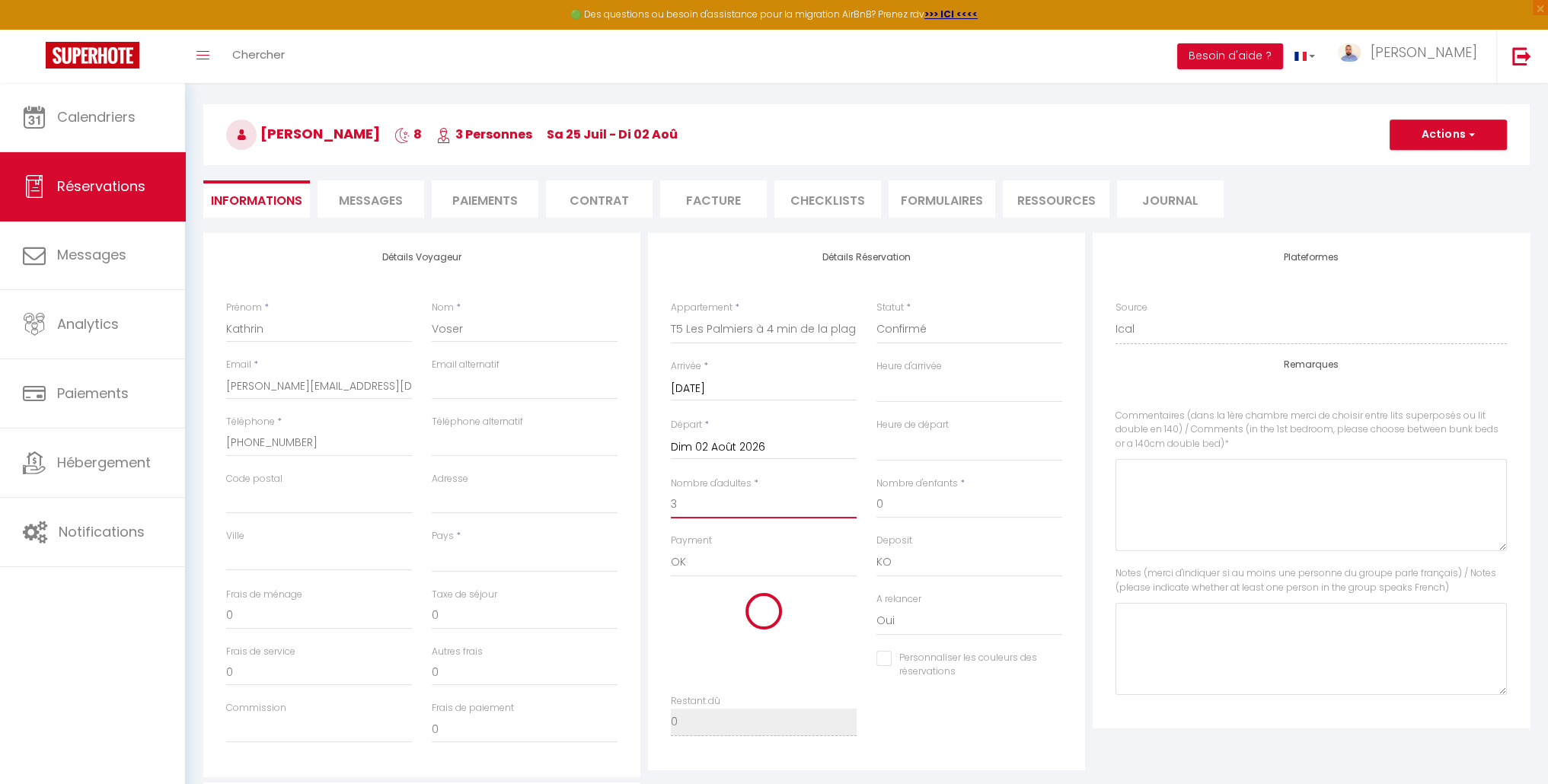
checkbox input "false"
type input "3"
click at [920, 506] on input "0" at bounding box center [969, 505] width 186 height 27
select select
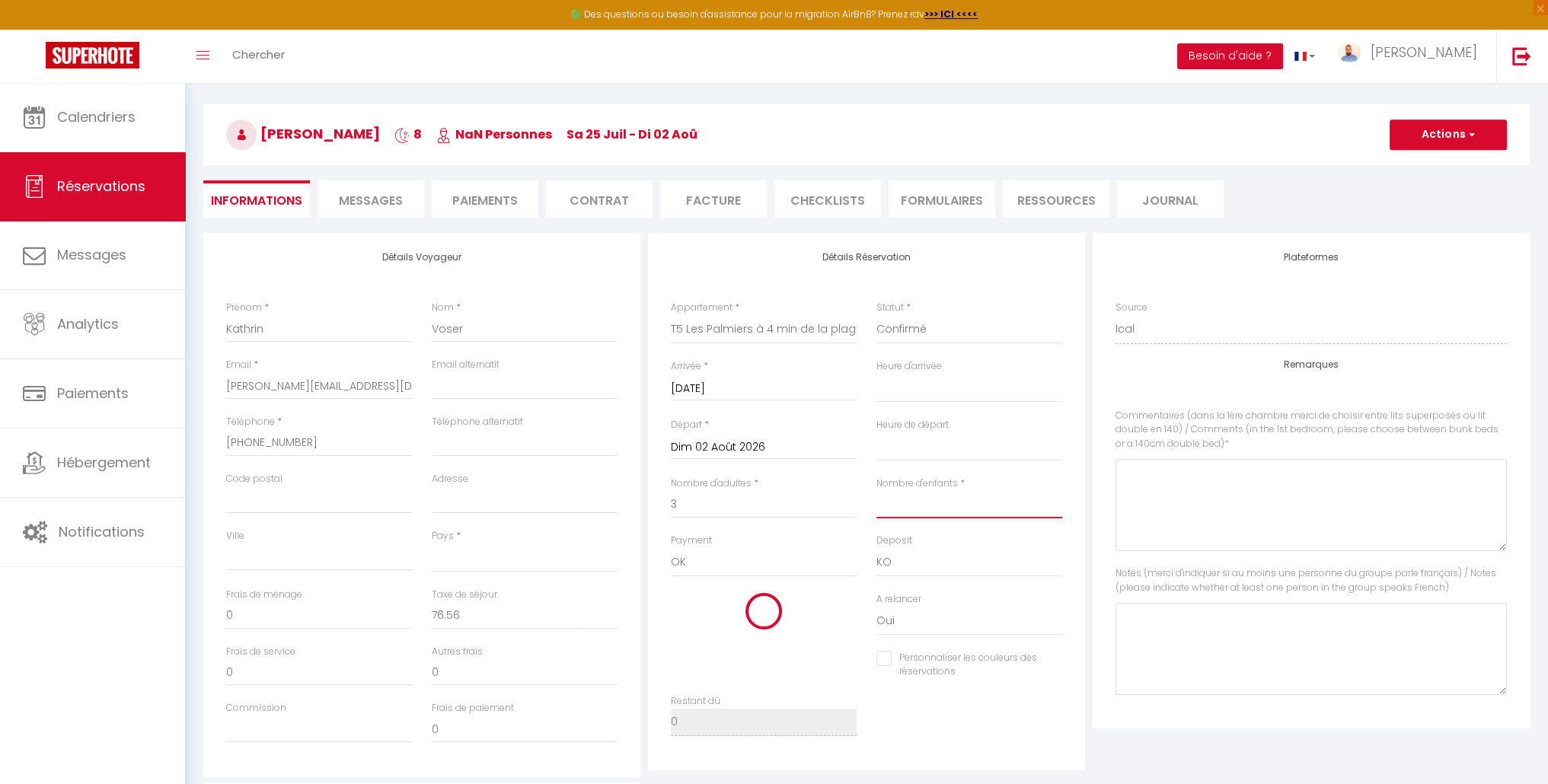
select select
checkbox input "false"
select select
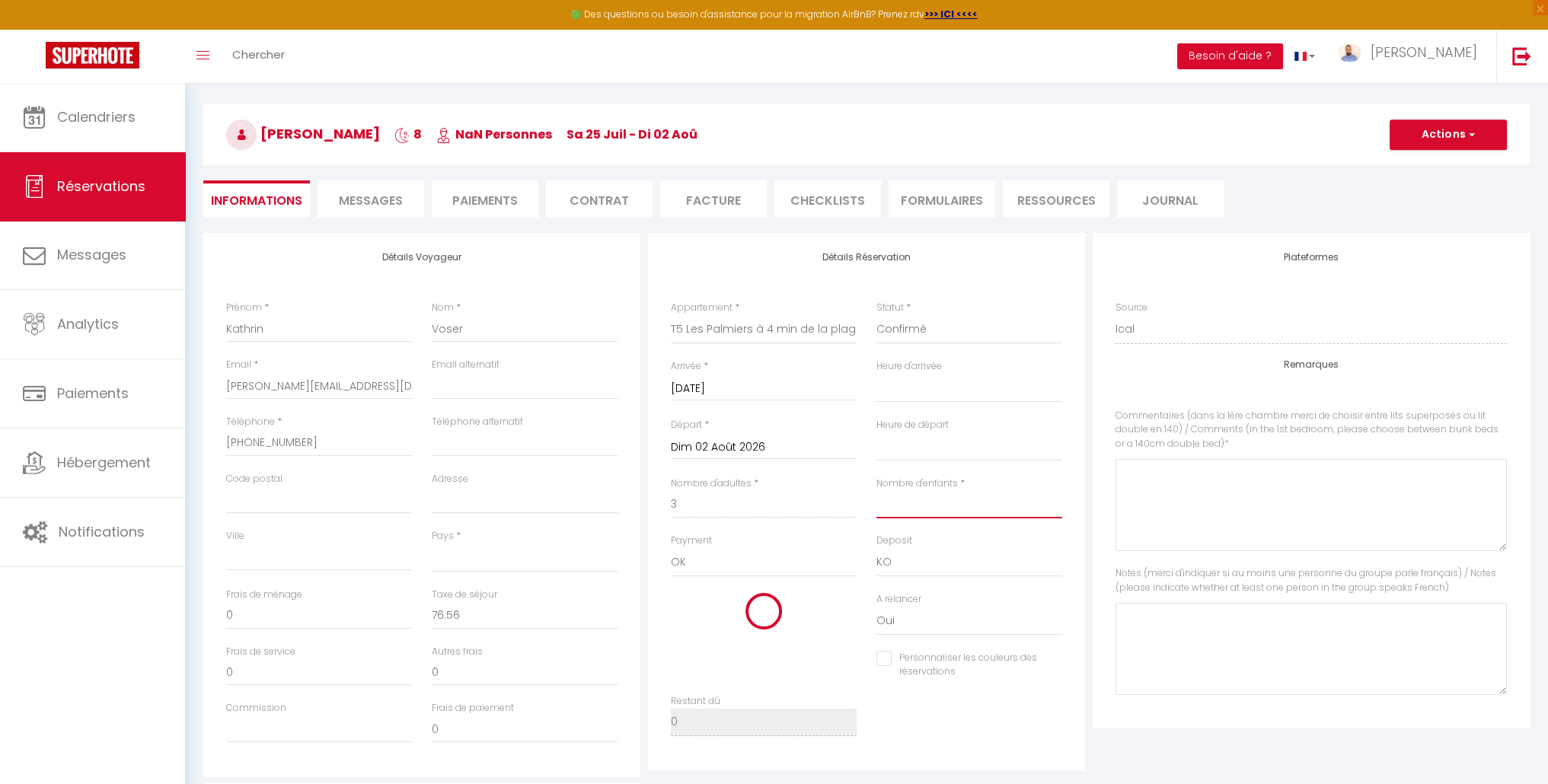
checkbox input "false"
type input "2"
select select
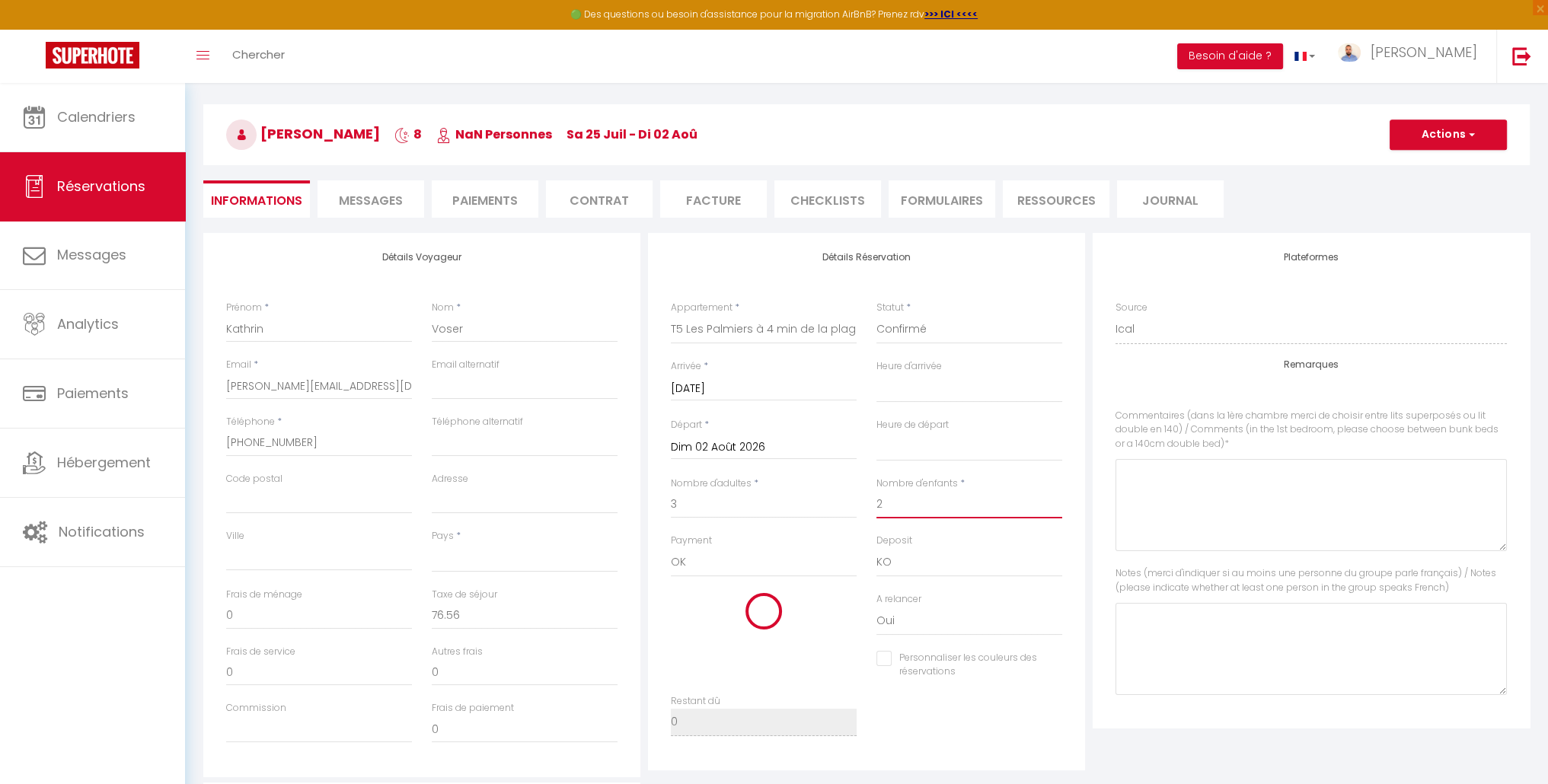
checkbox input "false"
select select
type input "45.84"
select select
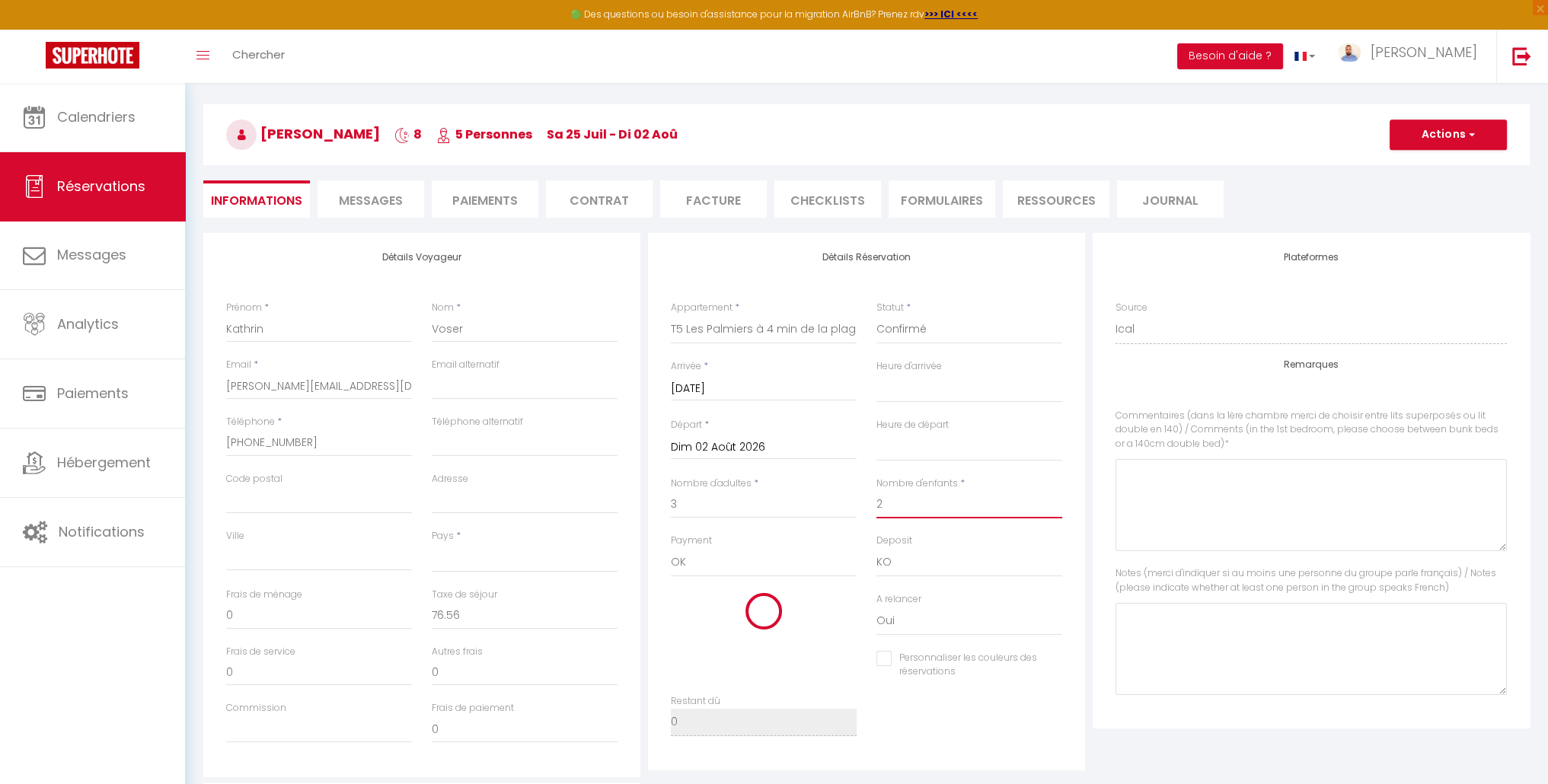
checkbox input "false"
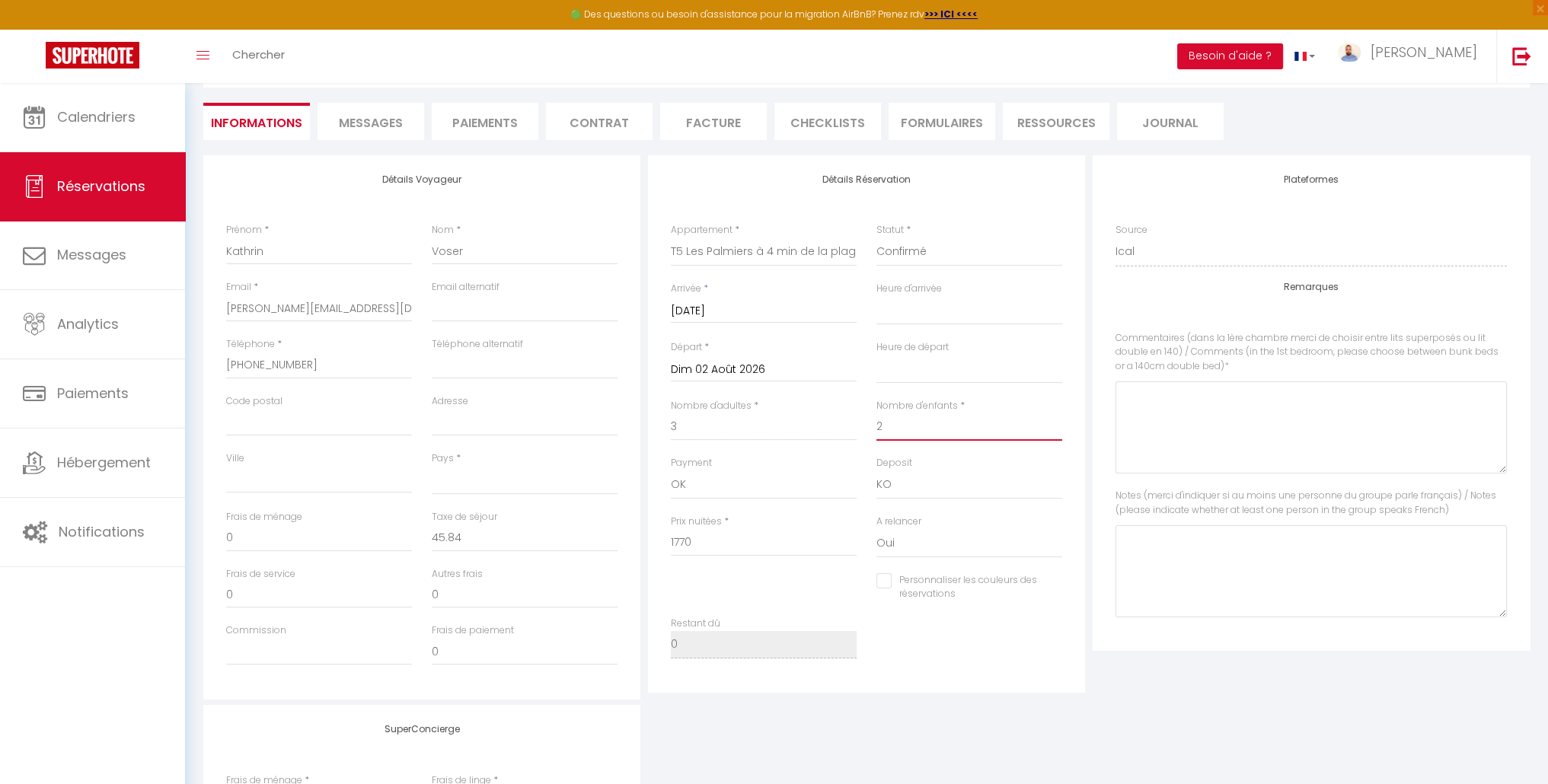
scroll to position [190, 0]
type input "2"
click at [446, 535] on input "45.84" at bounding box center [525, 539] width 186 height 27
click at [498, 539] on input "45.84" at bounding box center [525, 539] width 186 height 27
type input "45.8"
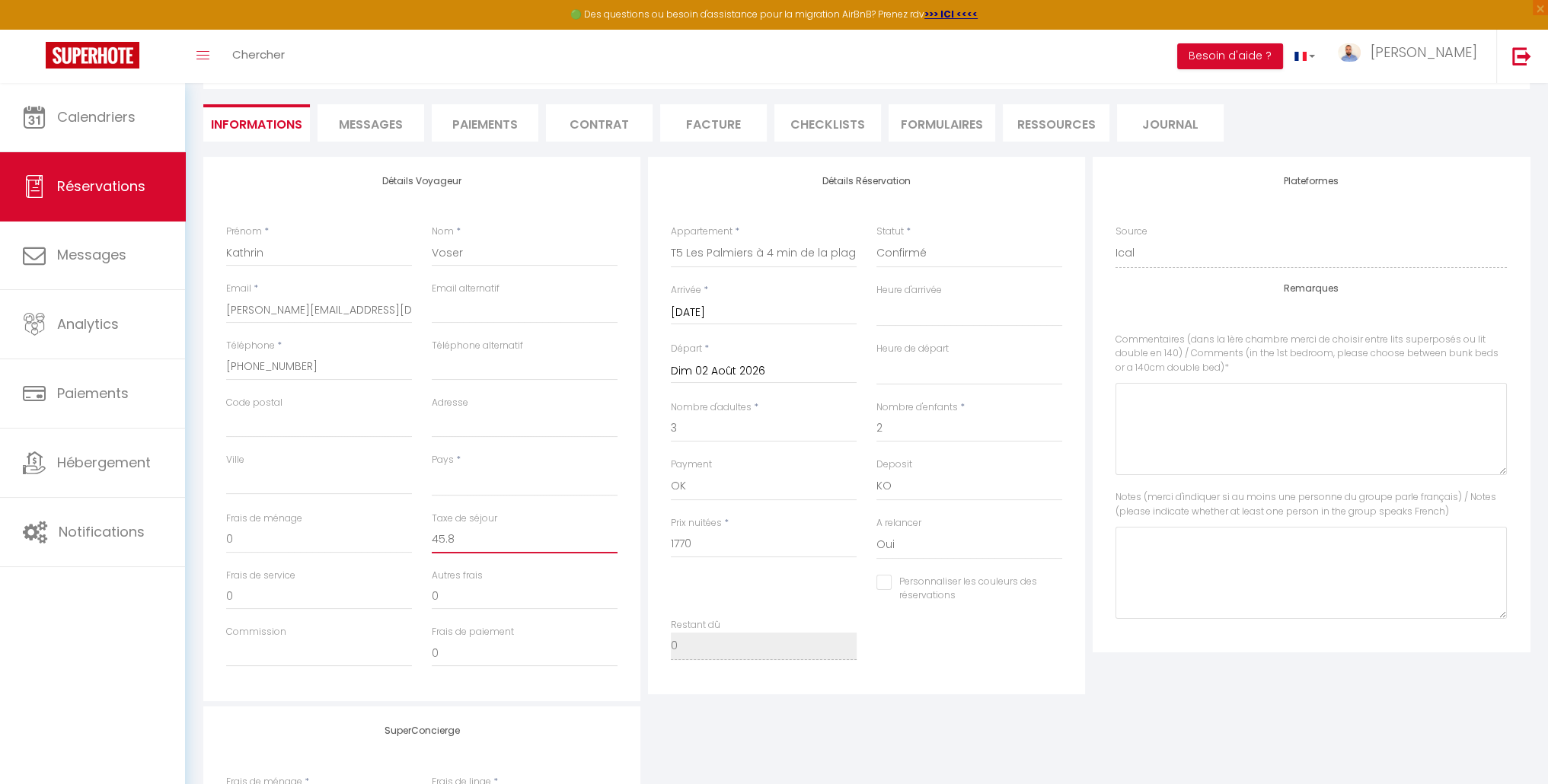
select select
checkbox input "false"
type input "45."
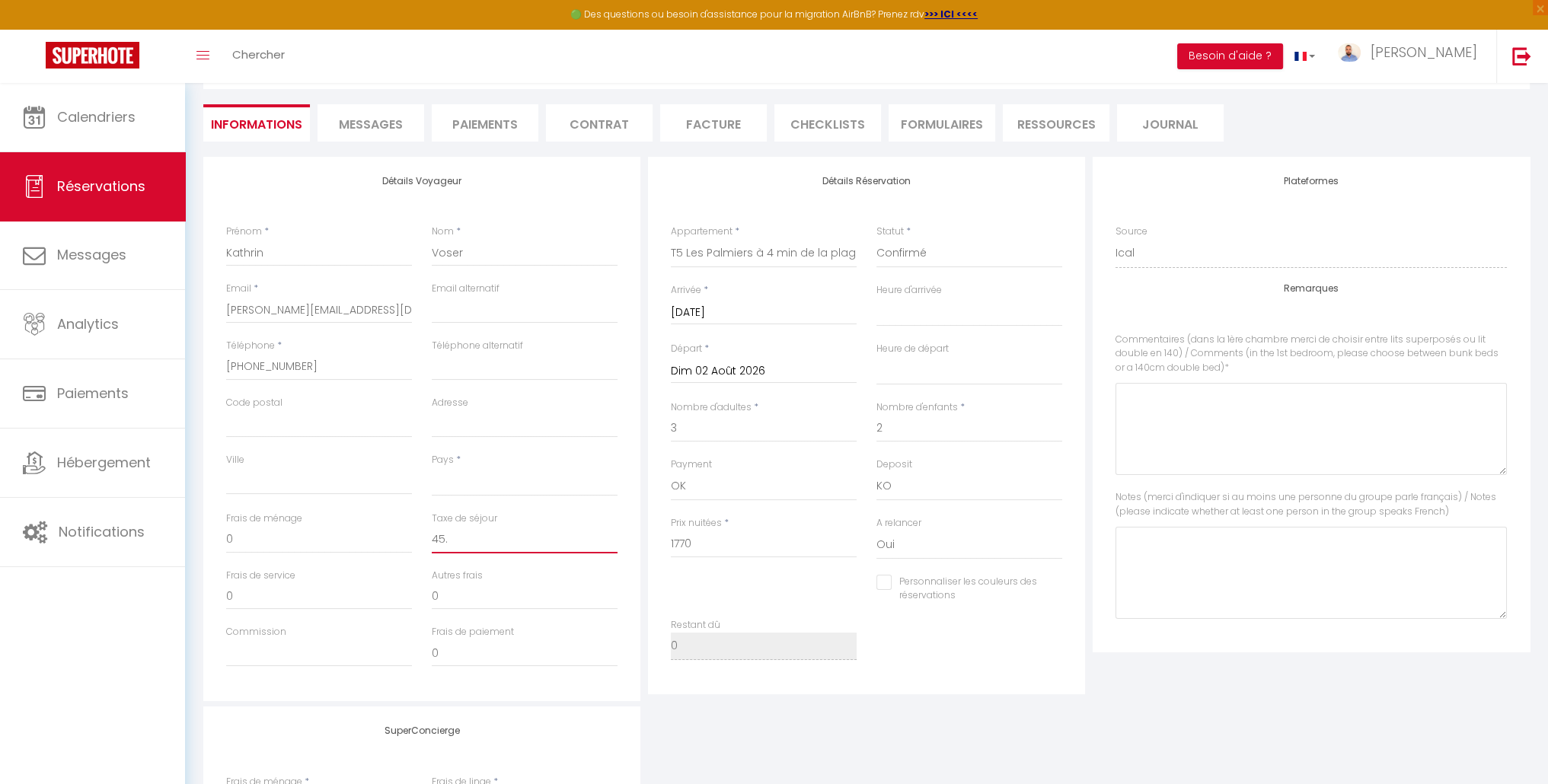
select select
checkbox input "false"
type input "45.5"
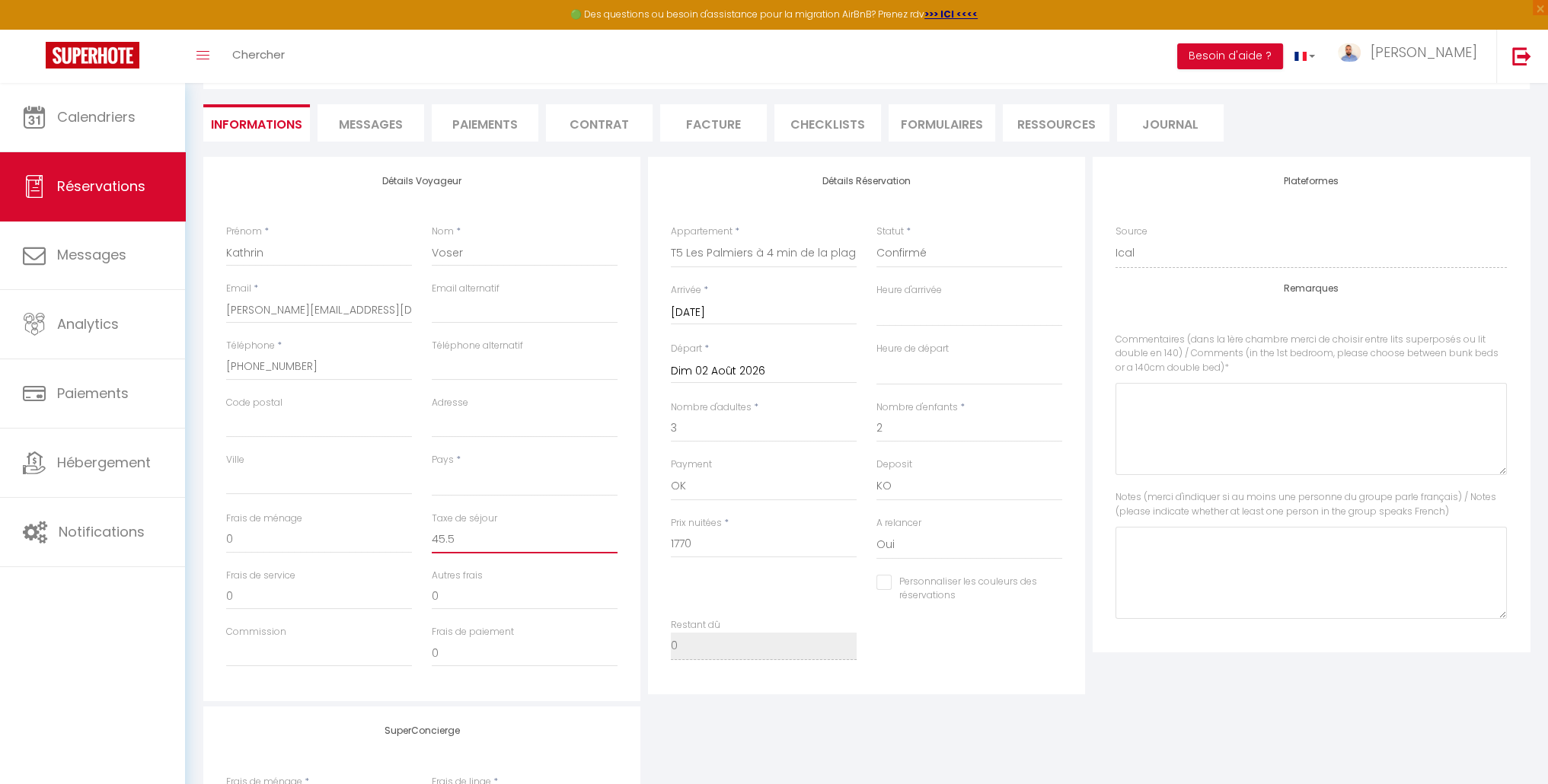
select select
checkbox input "false"
type input "45.56"
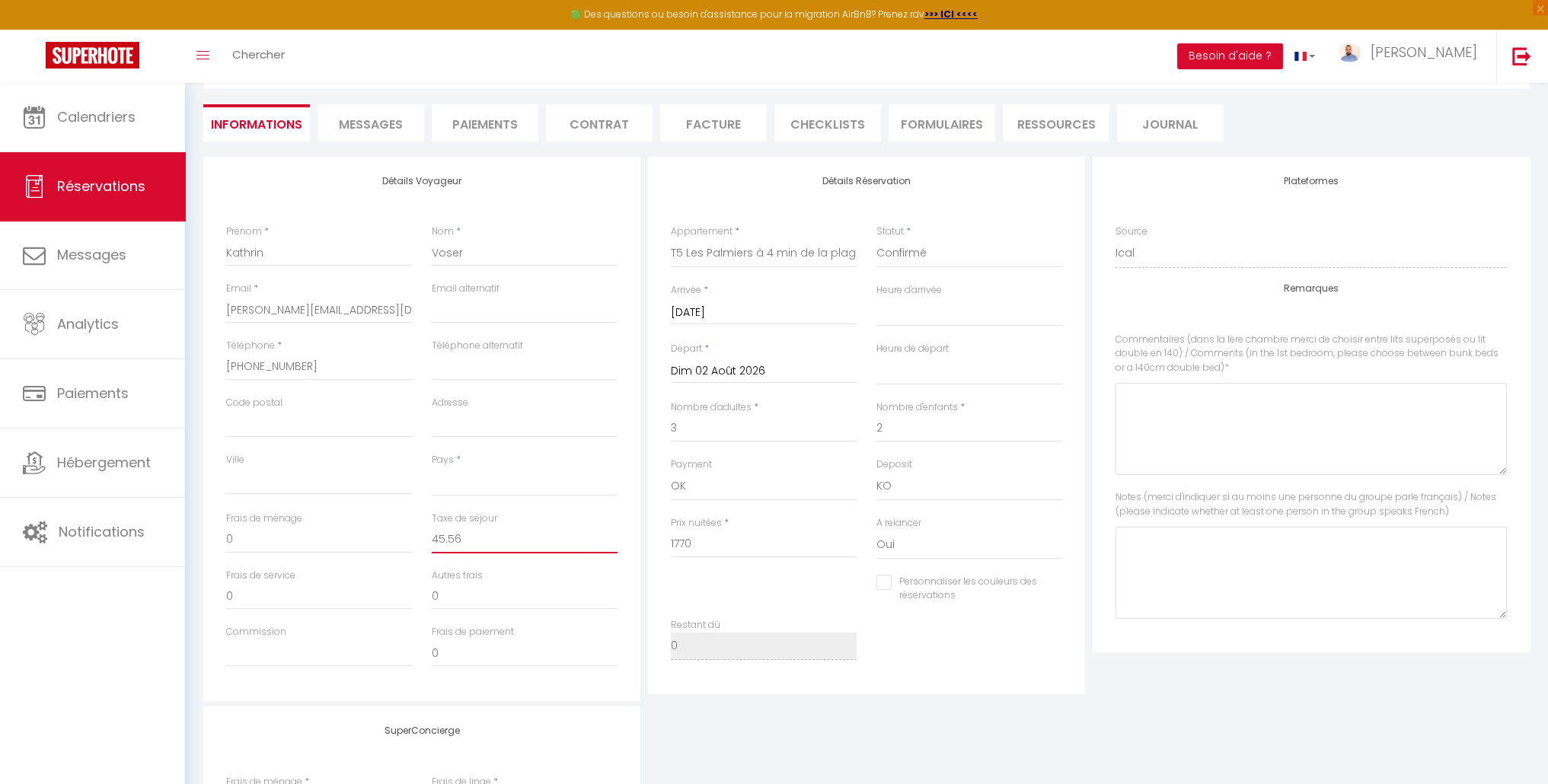
select select
checkbox input "false"
type input "45.56"
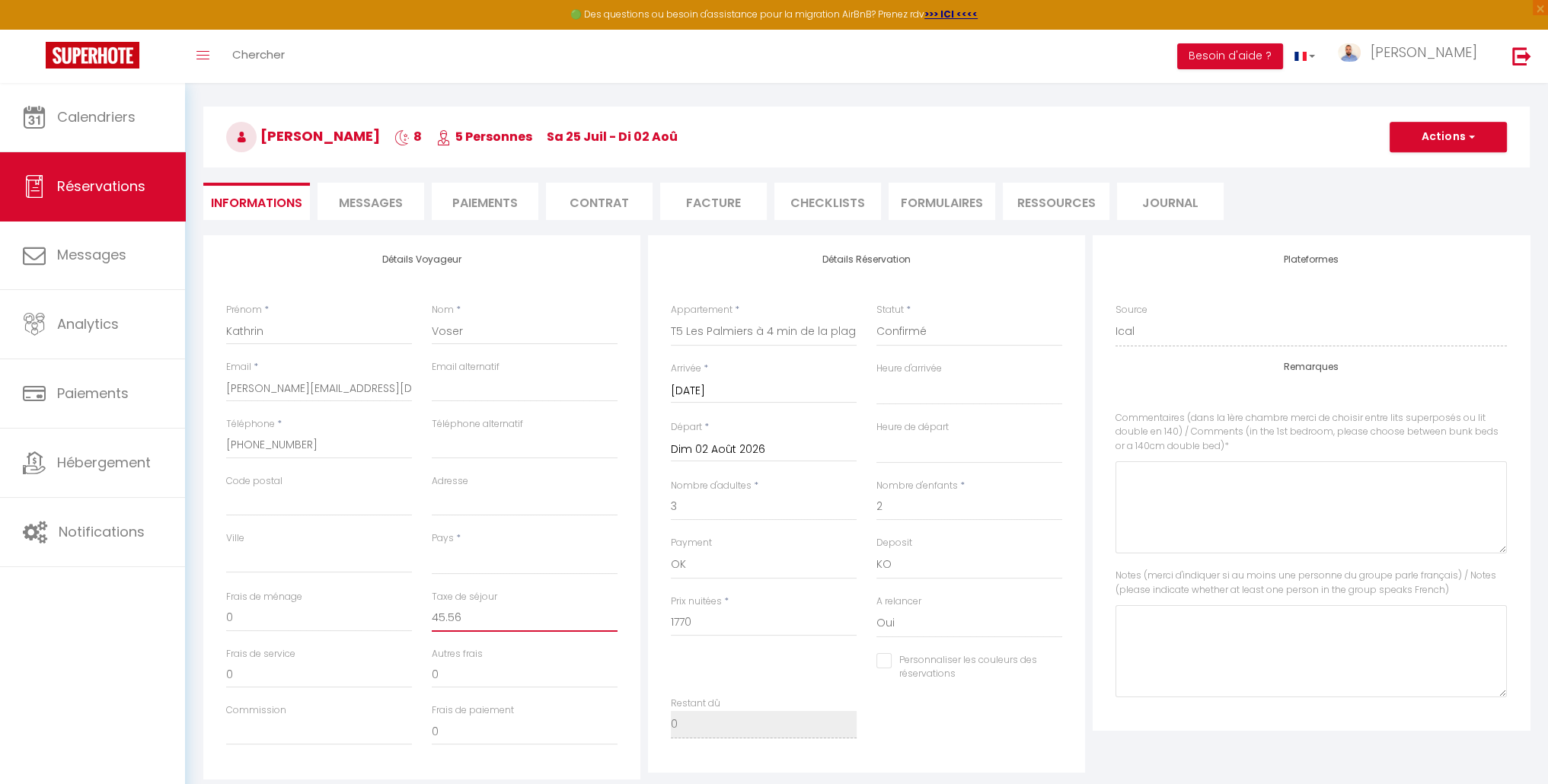
scroll to position [0, 0]
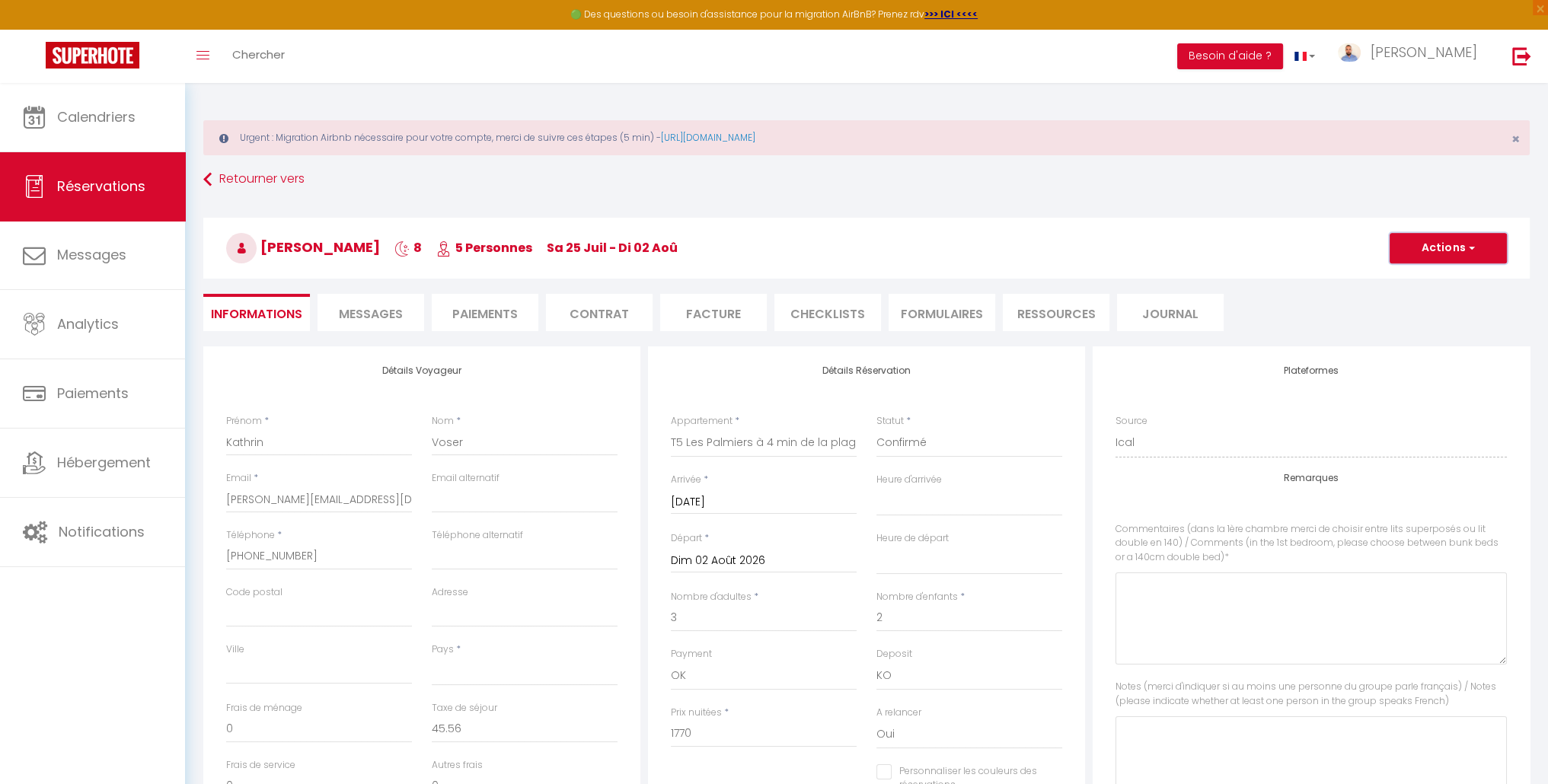
click at [1468, 243] on span "button" at bounding box center [1469, 249] width 9 height 14
click at [1434, 282] on link "Enregistrer" at bounding box center [1432, 282] width 120 height 20
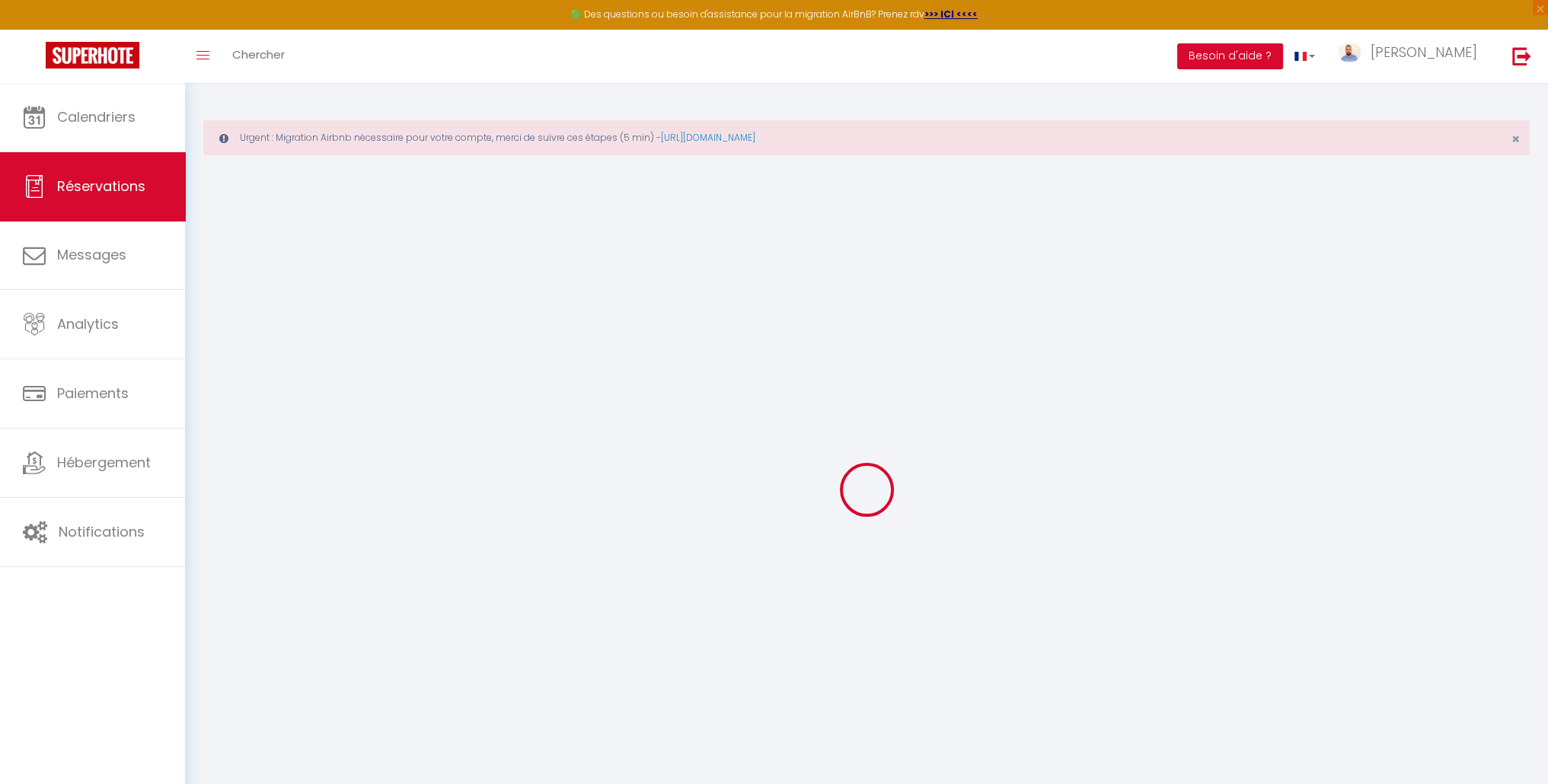
select select "not_cancelled"
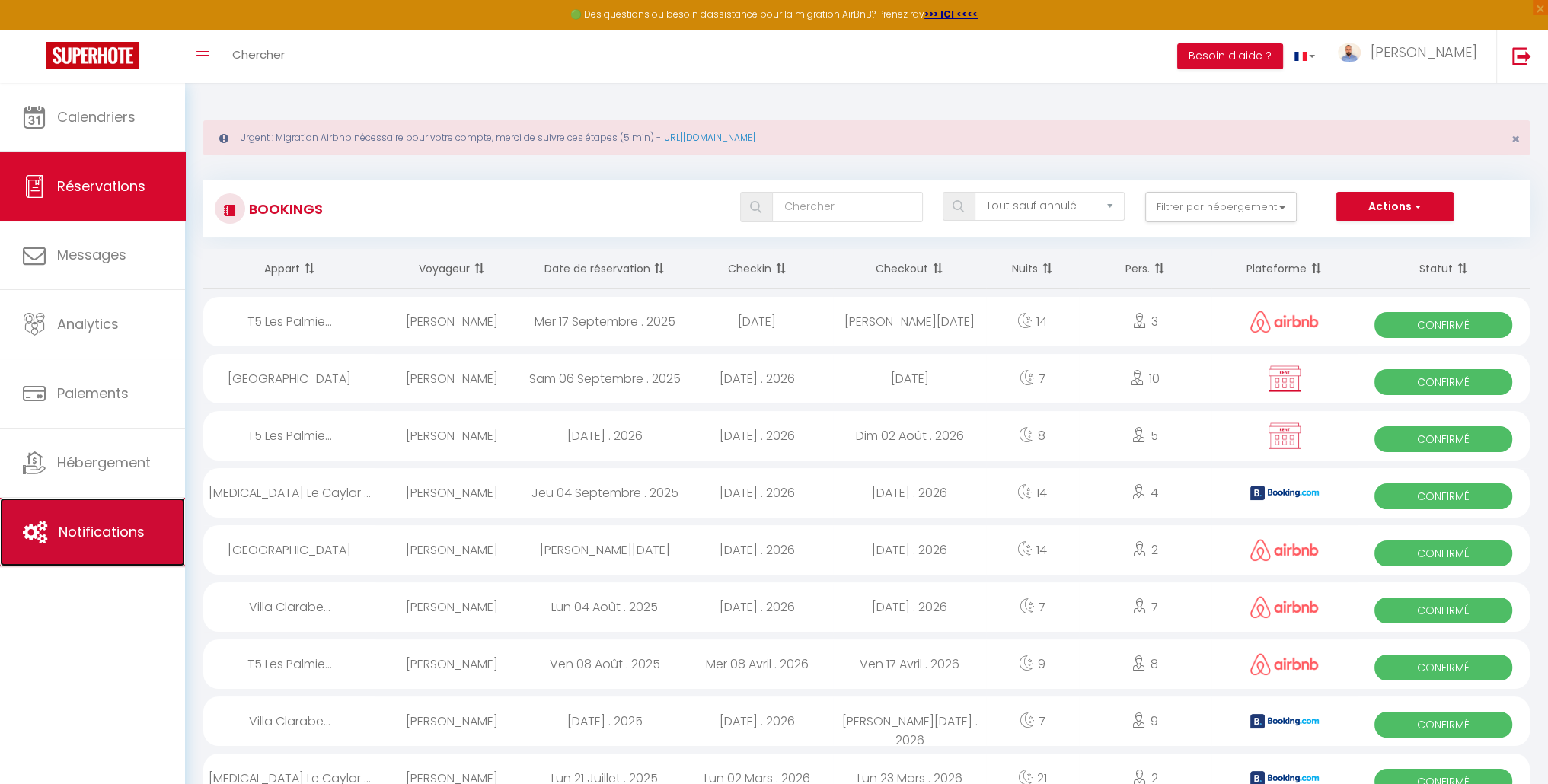
click at [109, 526] on span "Notifications" at bounding box center [102, 530] width 86 height 19
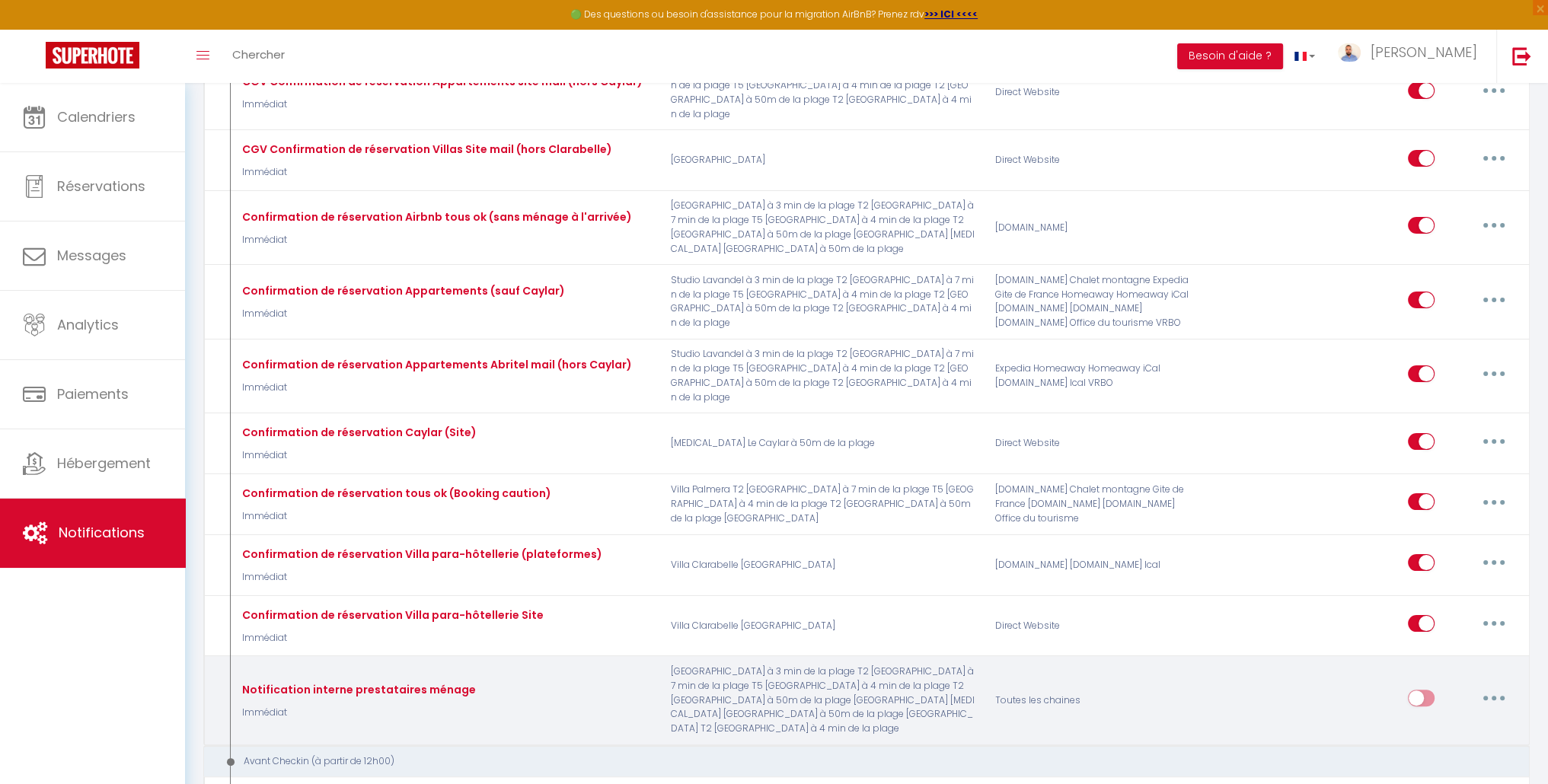
scroll to position [304, 0]
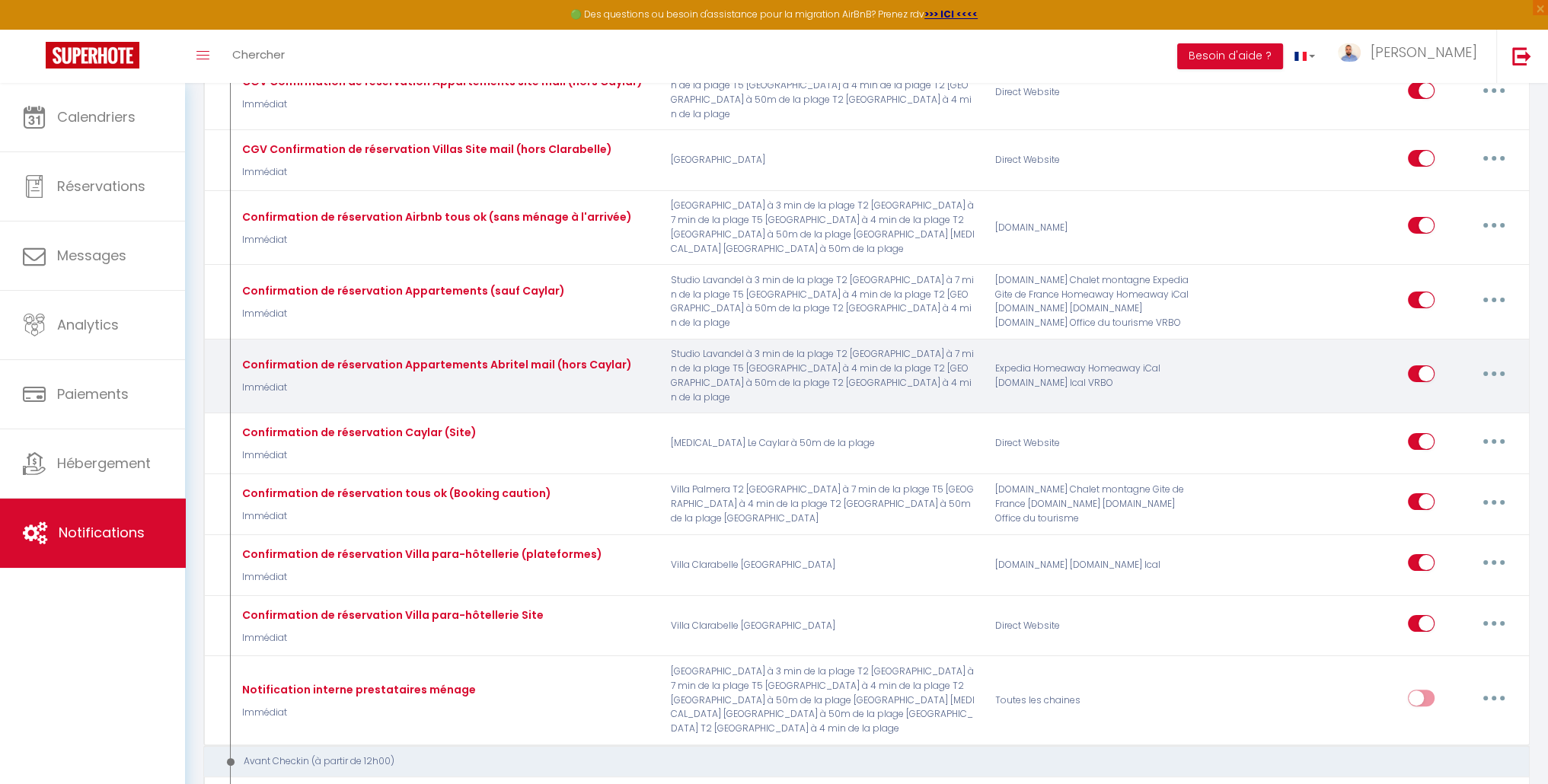
click at [1499, 361] on button "button" at bounding box center [1494, 373] width 43 height 24
click at [1471, 395] on link "Editer" at bounding box center [1454, 408] width 113 height 25
type input "Confirmation de réservation Appartements Abritel mail (hors Caylar)"
select select "Immédiat"
select select
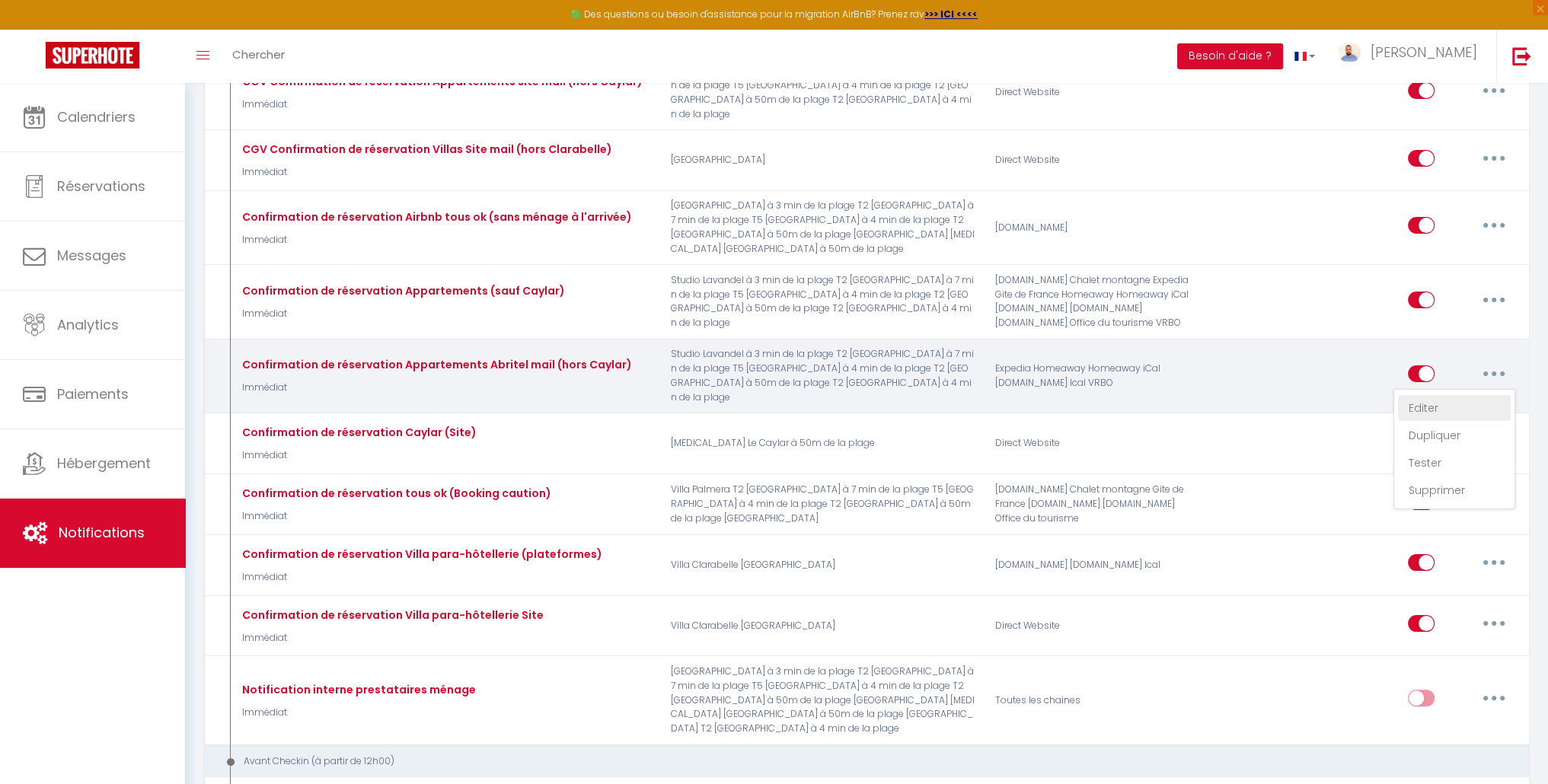
checkbox input "true"
checkbox input "false"
radio input "true"
type input "Votre réservation [BOOKING:ID] est confirmée au [RENTAL:NAME]"
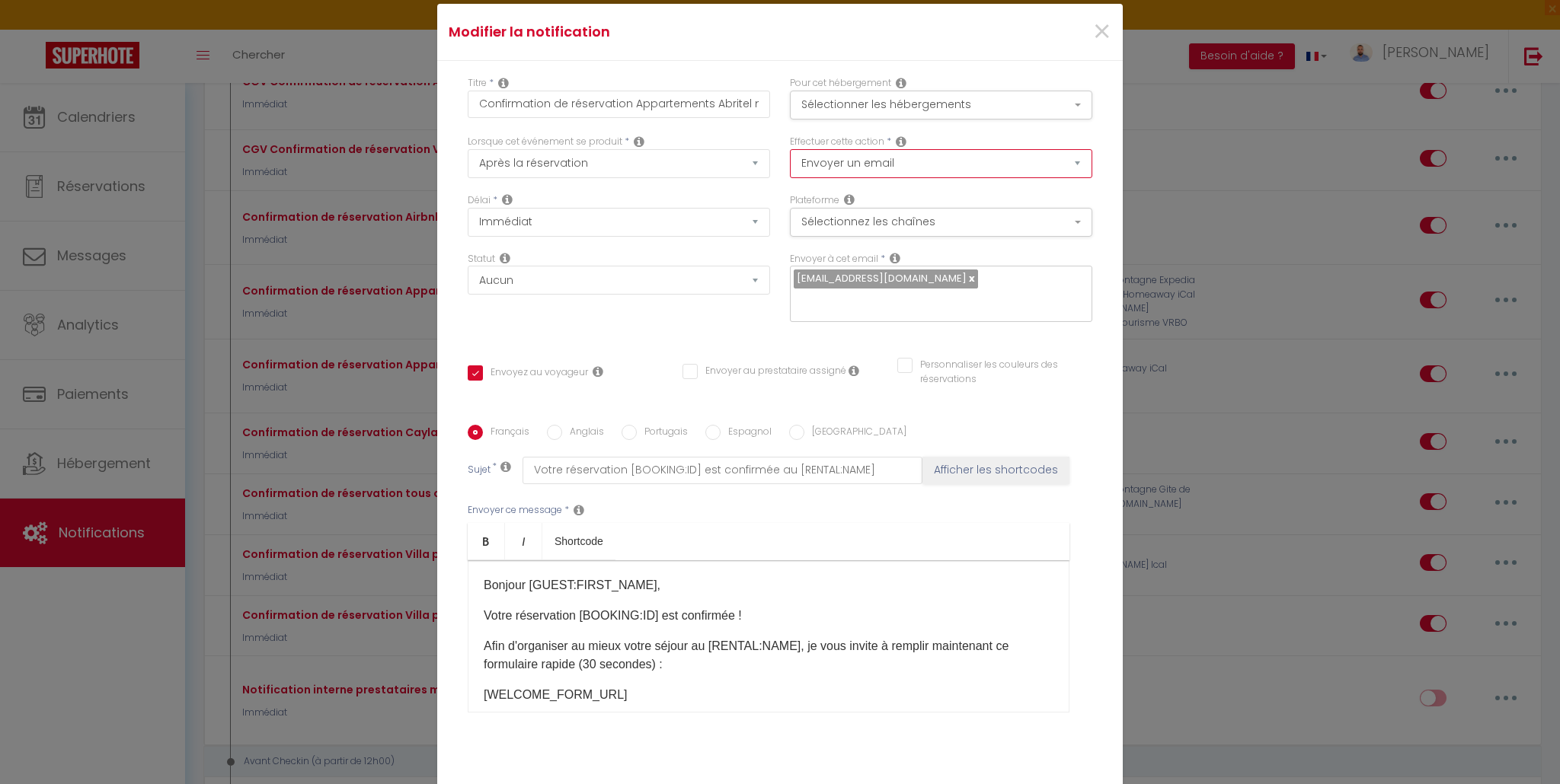
click at [859, 153] on select "Envoyer un email Envoyer un SMS Envoyer une notification push" at bounding box center [940, 163] width 303 height 29
click at [910, 163] on select "Envoyer un email Envoyer un SMS Envoyer une notification push" at bounding box center [940, 163] width 303 height 29
click at [765, 515] on div "Envoyer ce message * Bold Italic Shortcode Rich text editor Bonjour [GUEST:FIRS…" at bounding box center [780, 608] width 625 height 248
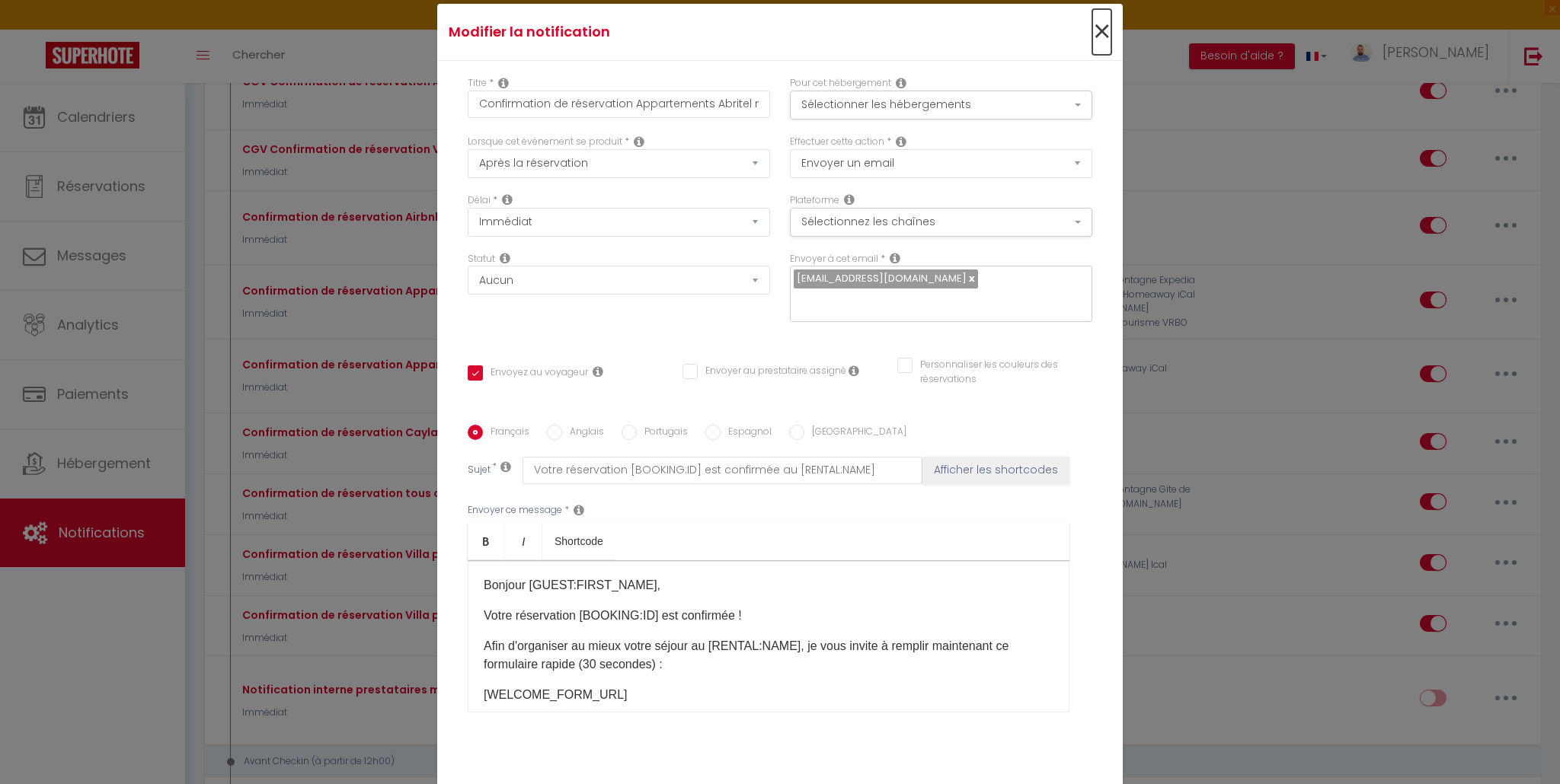
click at [1097, 29] on span "×" at bounding box center [1101, 31] width 19 height 46
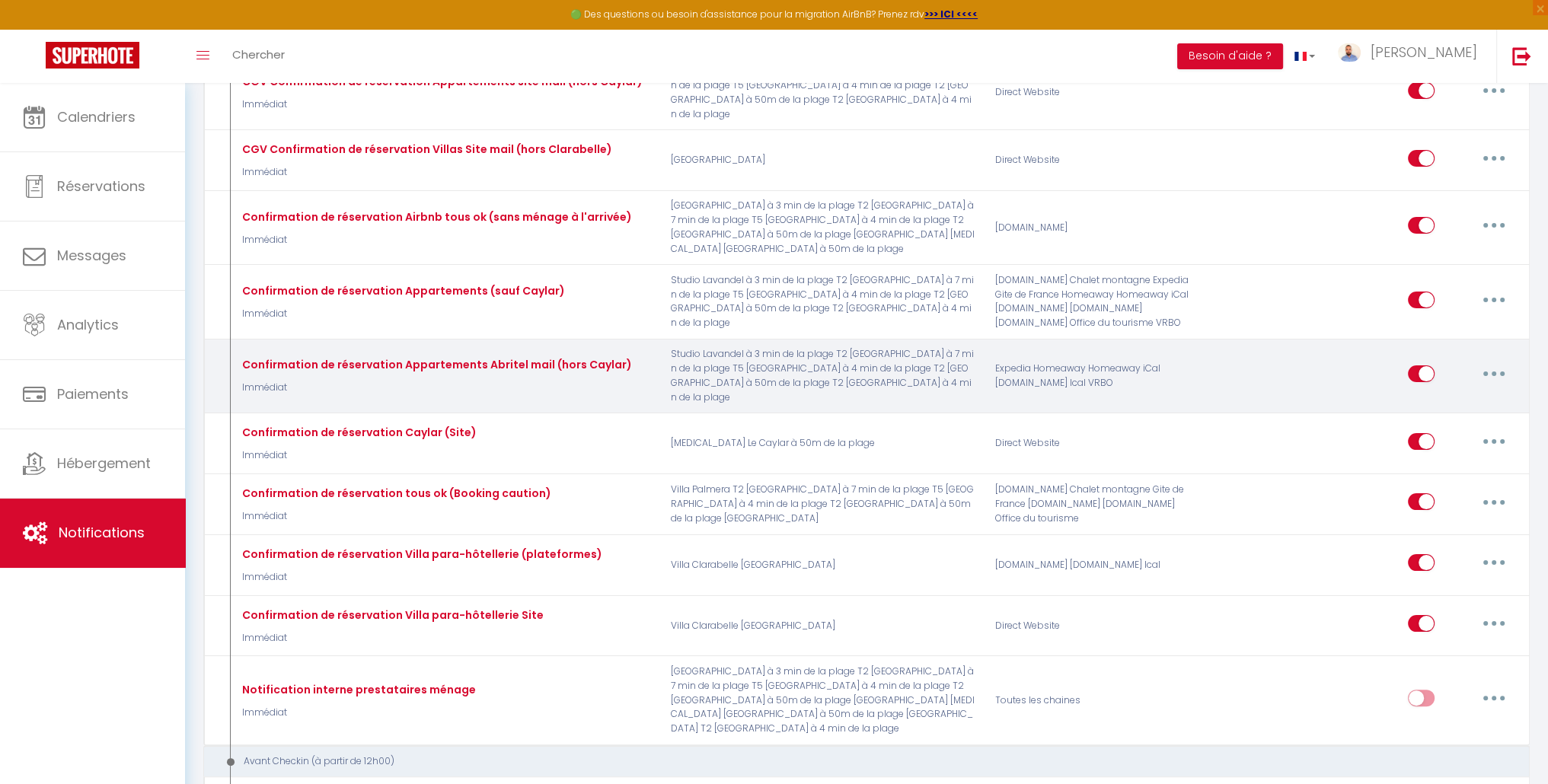
click at [1507, 361] on button "button" at bounding box center [1494, 373] width 43 height 24
click at [1446, 450] on link "Tester" at bounding box center [1454, 463] width 113 height 25
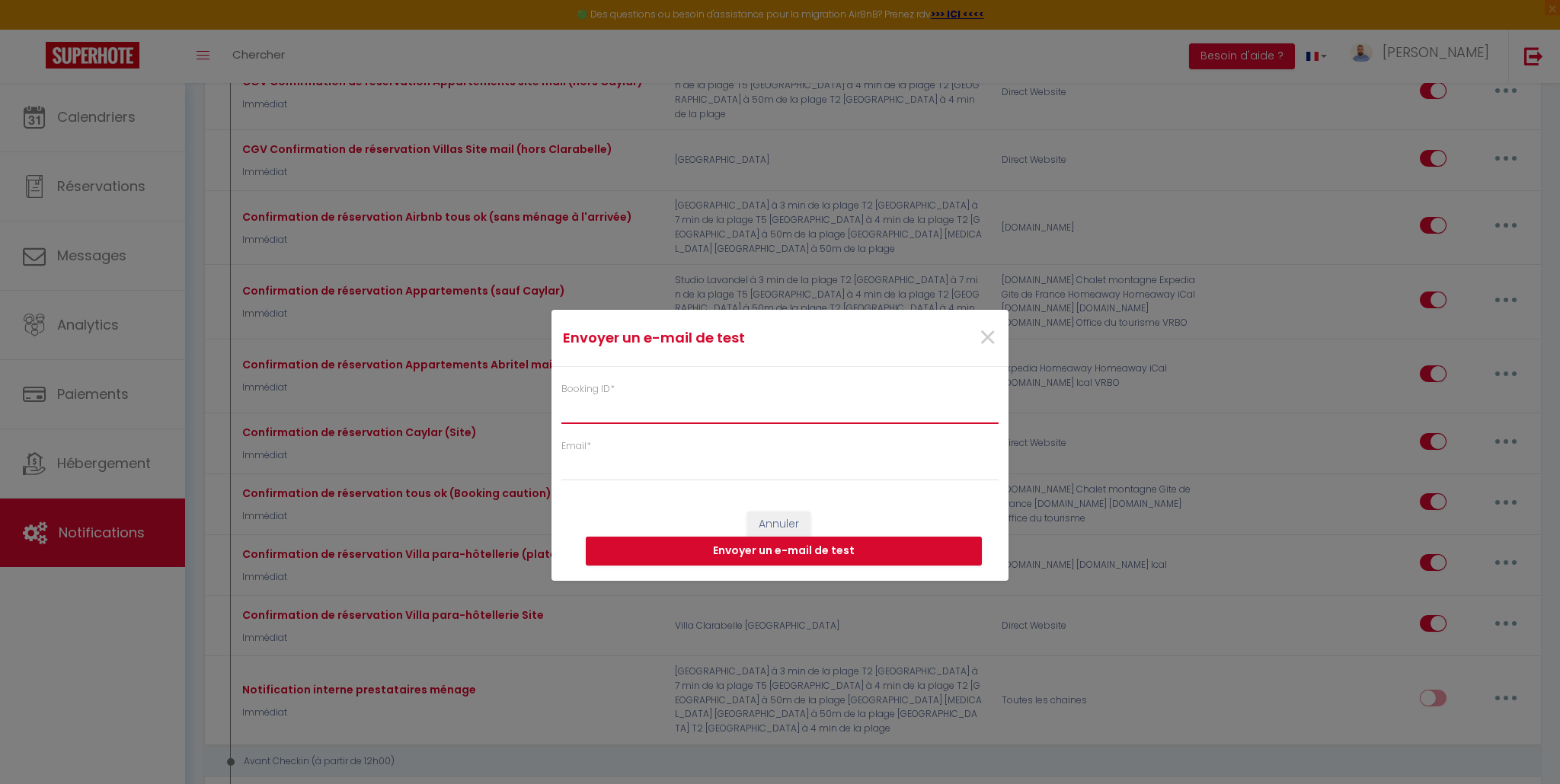
click at [621, 416] on input "Booking ID *" at bounding box center [780, 410] width 437 height 27
paste input "6921627"
type input "6921627"
click at [638, 464] on input "Email *" at bounding box center [780, 467] width 437 height 27
type input "[EMAIL_ADDRESS][DOMAIN_NAME]"
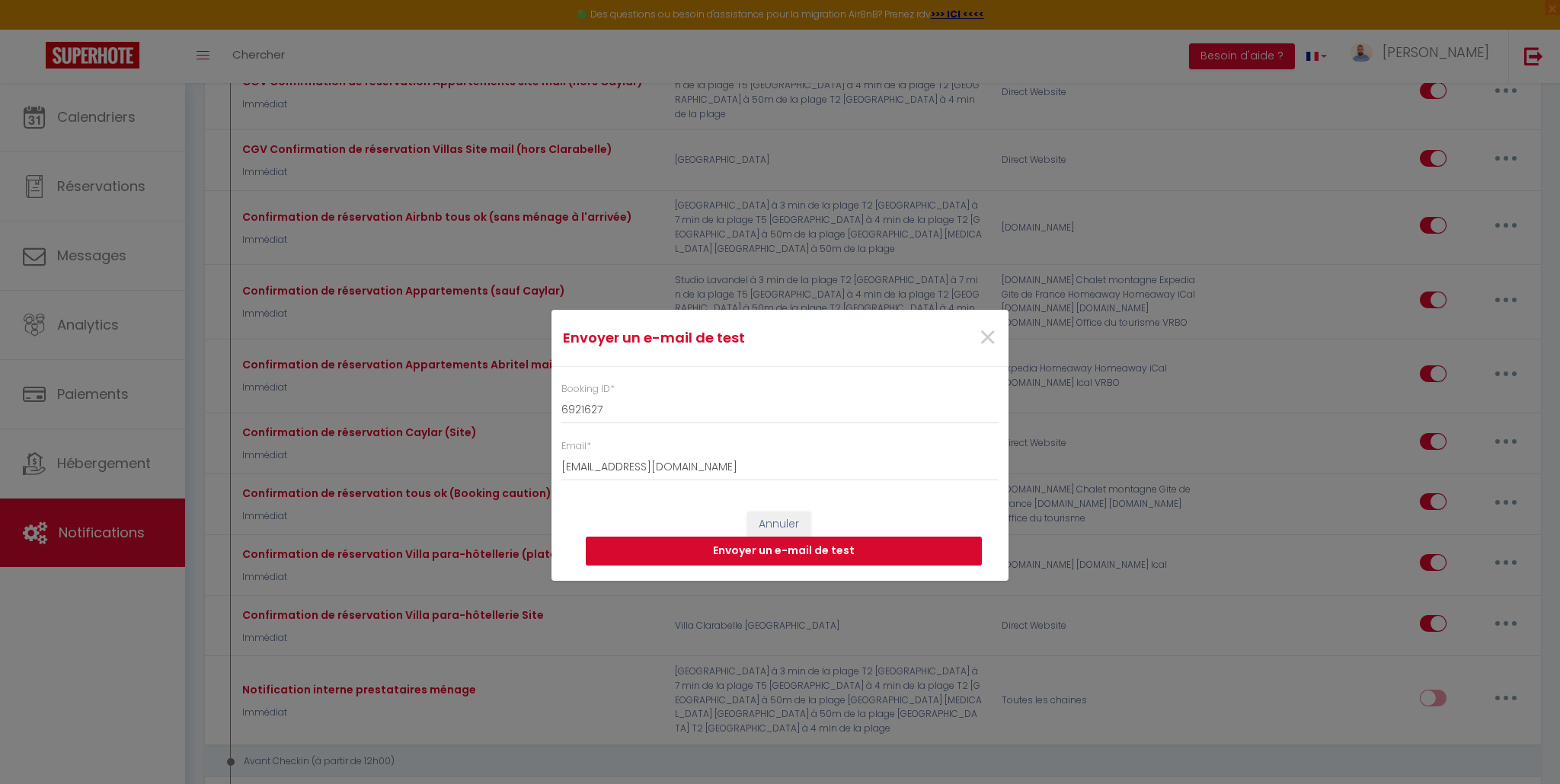
click at [721, 556] on button "Envoyer un e-mail de test" at bounding box center [783, 551] width 396 height 29
click at [992, 334] on span "×" at bounding box center [986, 338] width 19 height 46
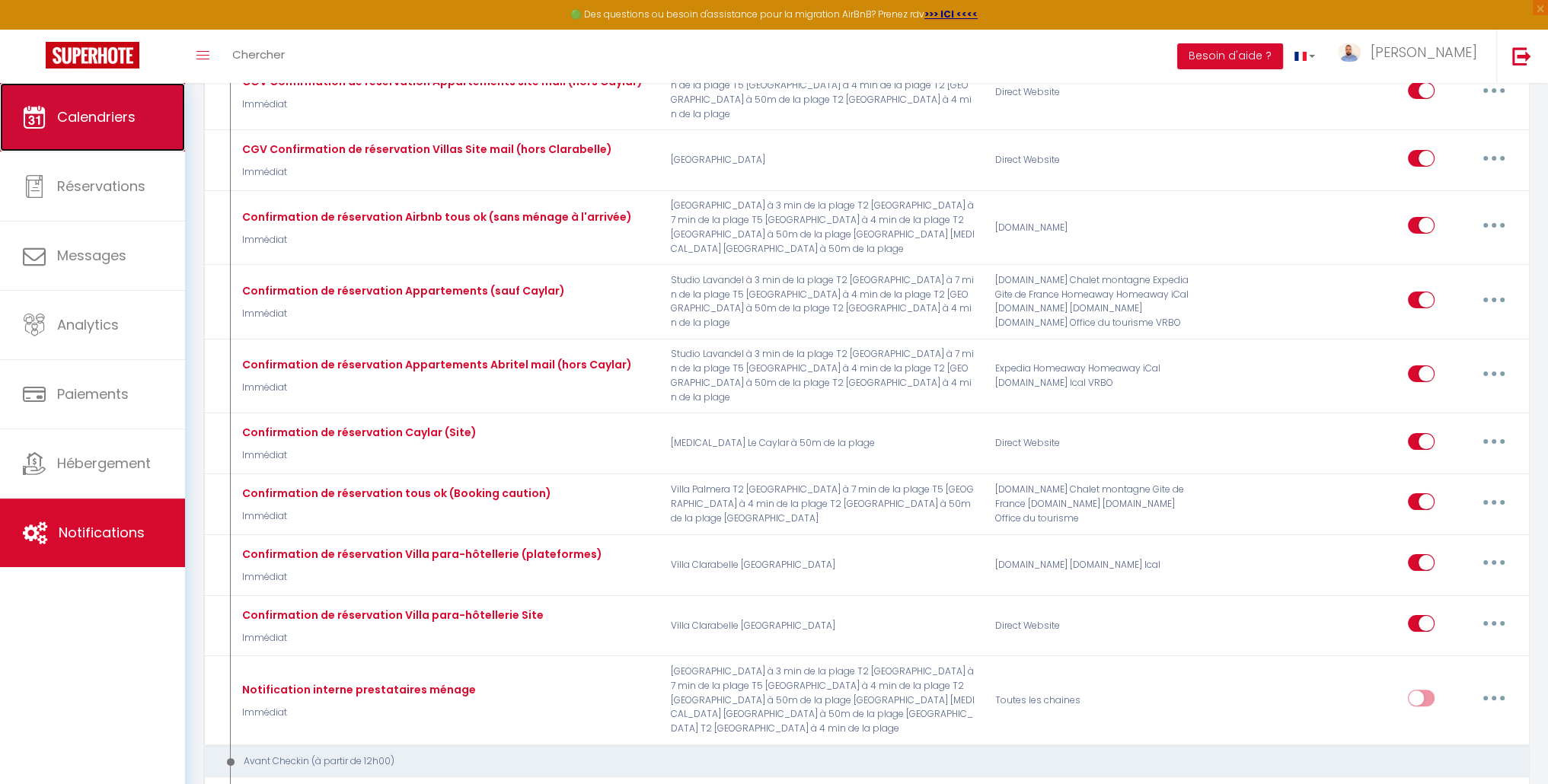
click at [108, 121] on span "Calendriers" at bounding box center [96, 116] width 78 height 19
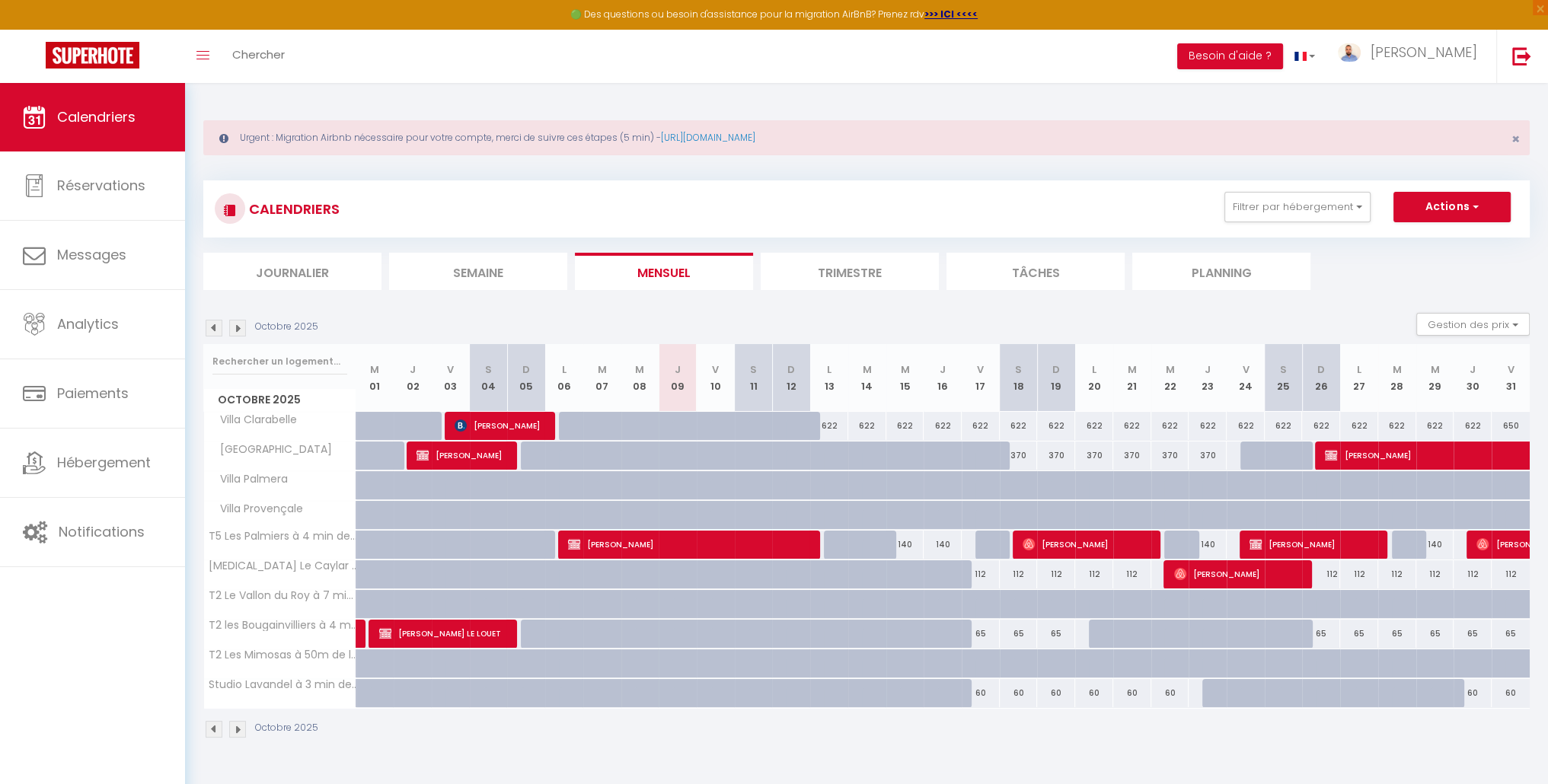
click at [245, 328] on img at bounding box center [237, 328] width 17 height 17
select select
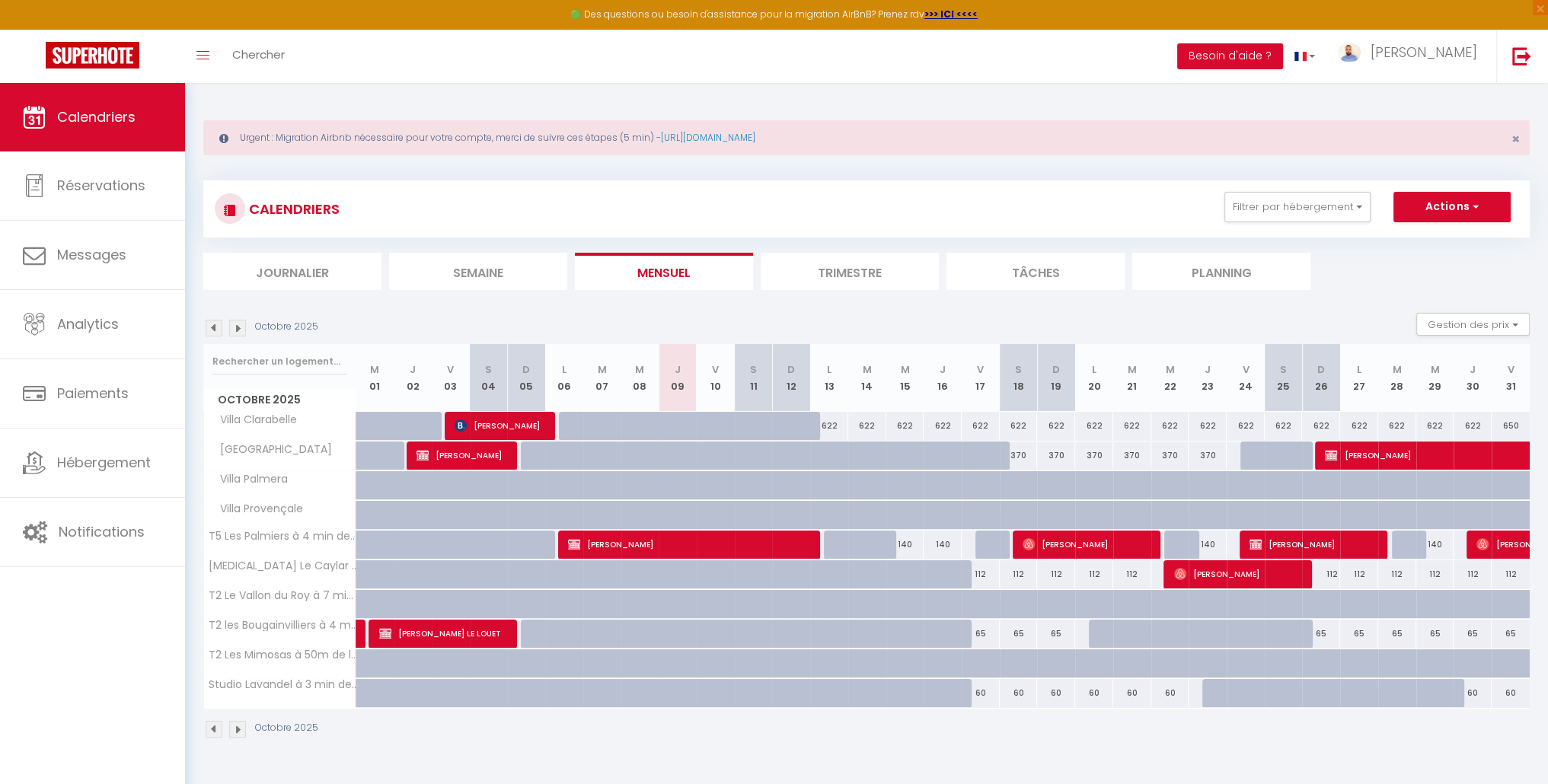
select select
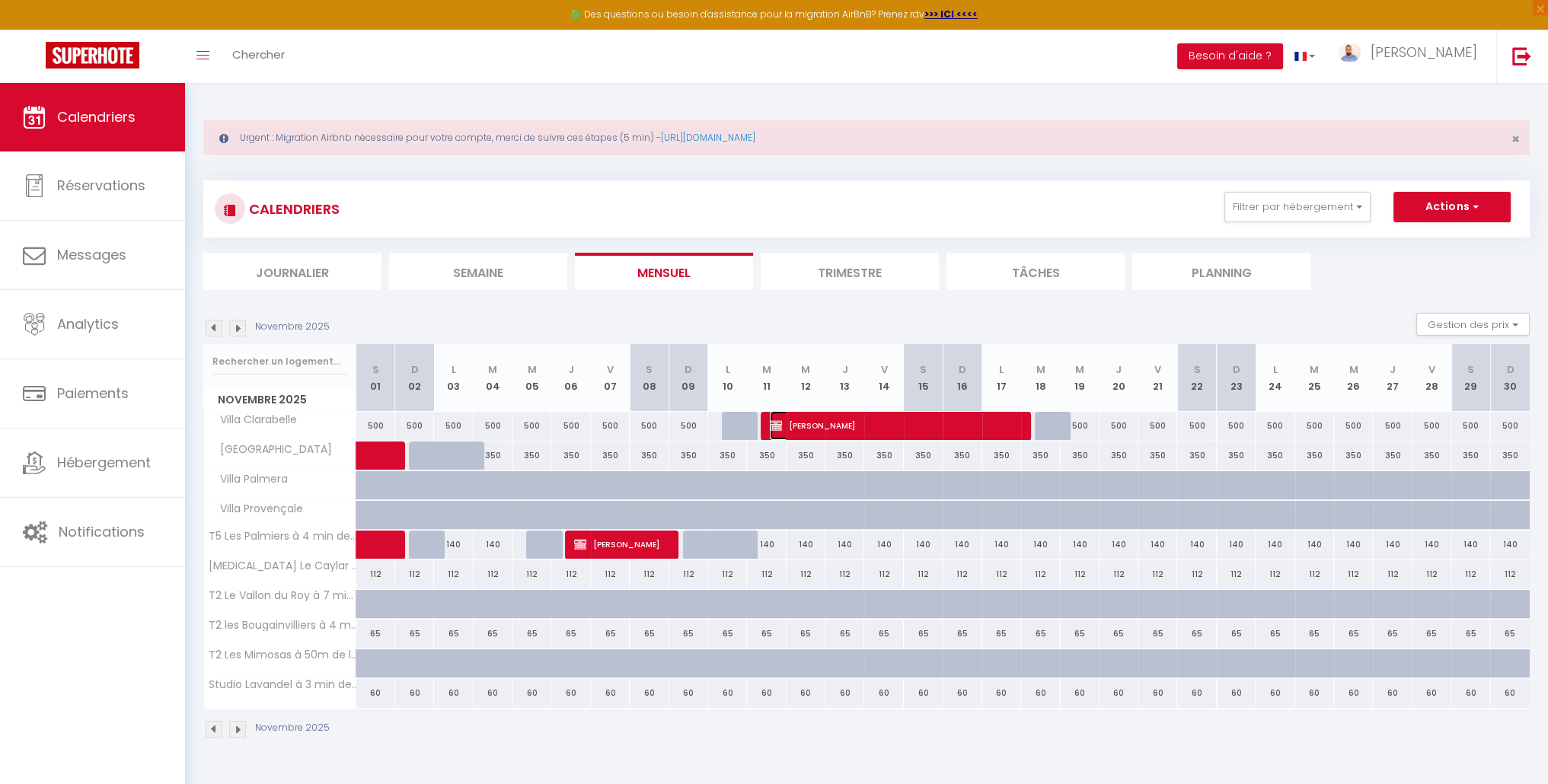
click at [844, 429] on span "[PERSON_NAME]" at bounding box center [892, 426] width 246 height 29
select select "OK"
select select "KO"
select select "0"
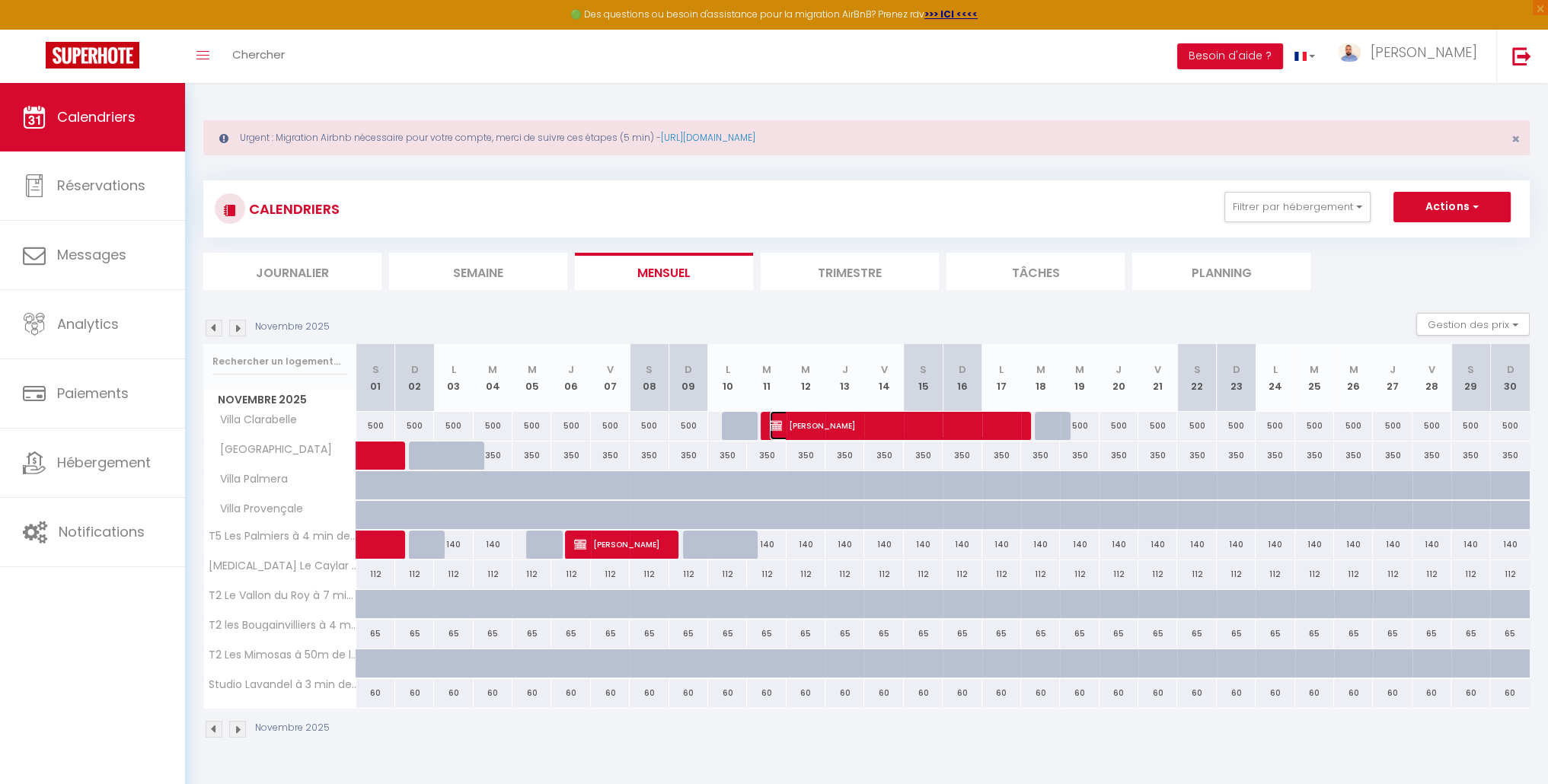
select select "1"
select select
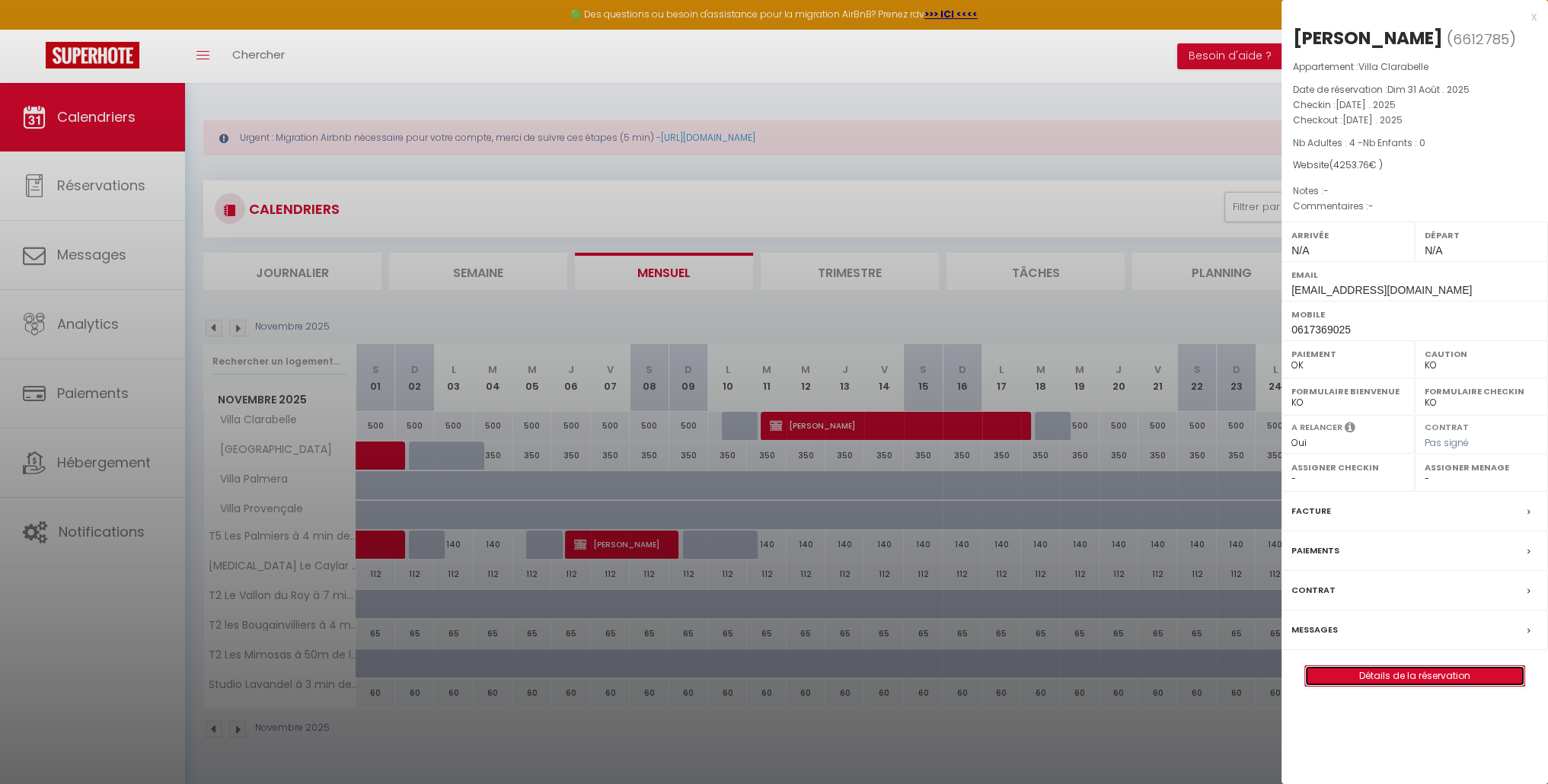
click at [1440, 678] on link "Détails de la réservation" at bounding box center [1415, 675] width 219 height 20
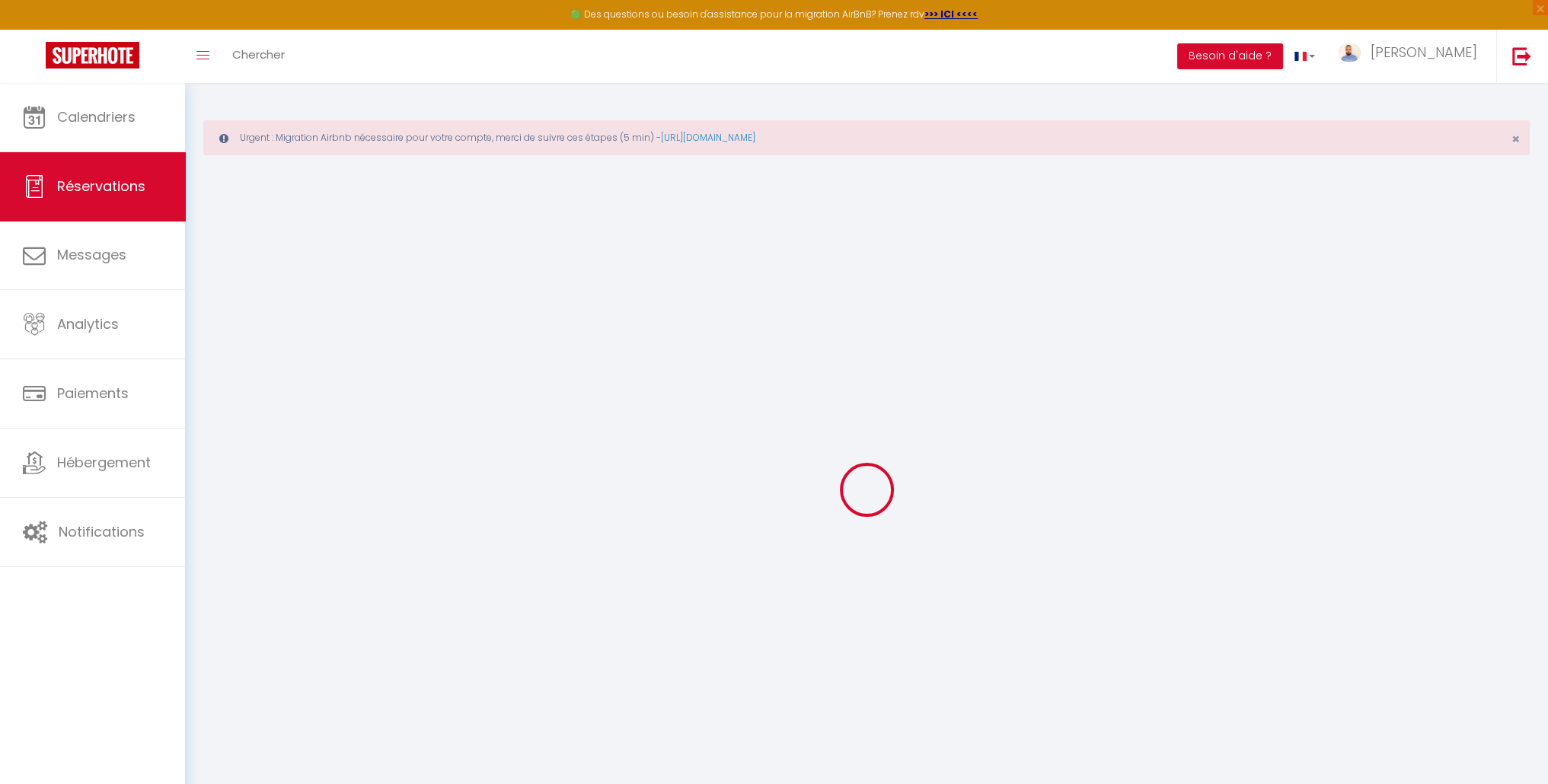
select select
checkbox input "false"
select select
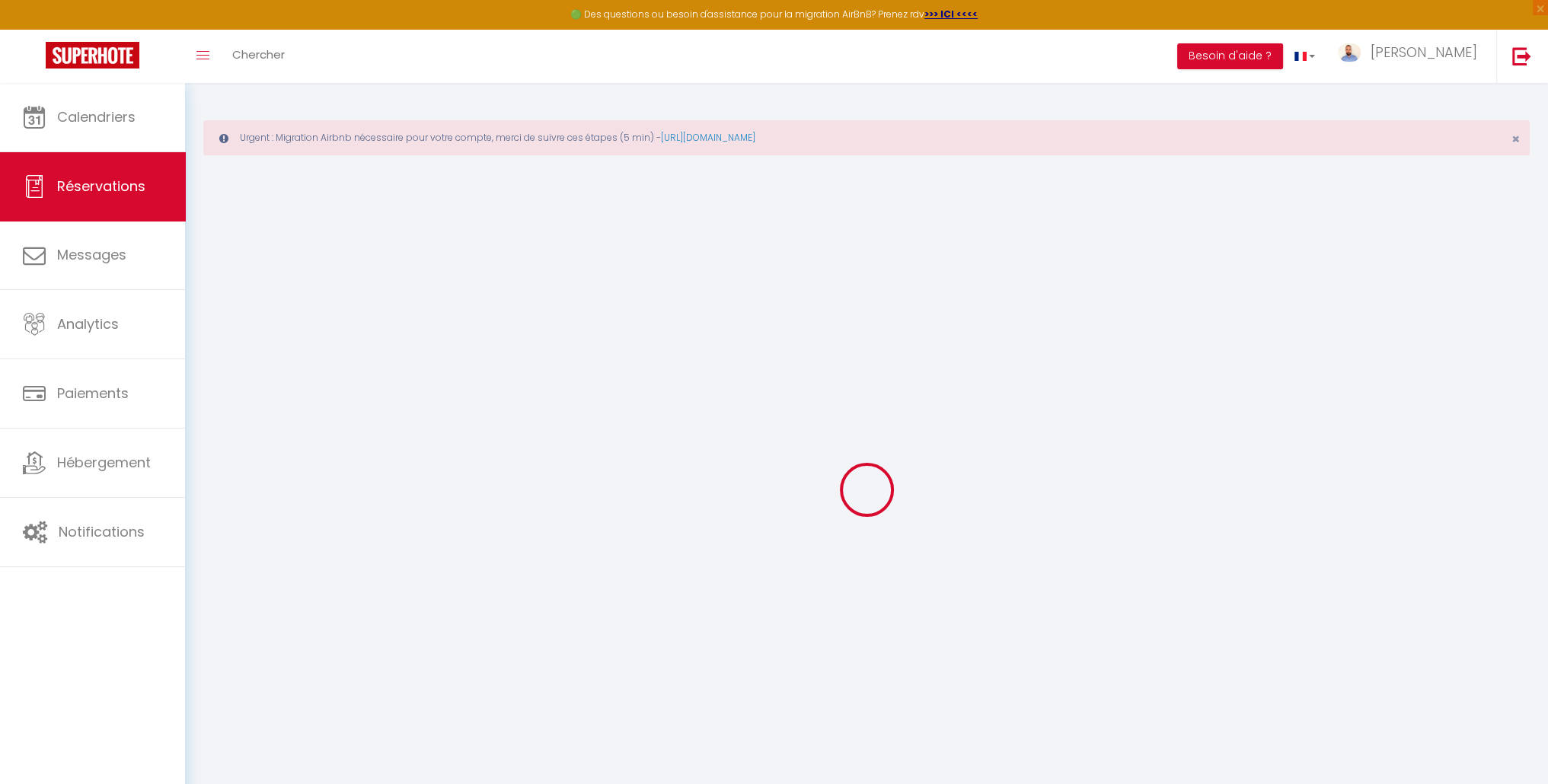
checkbox input "false"
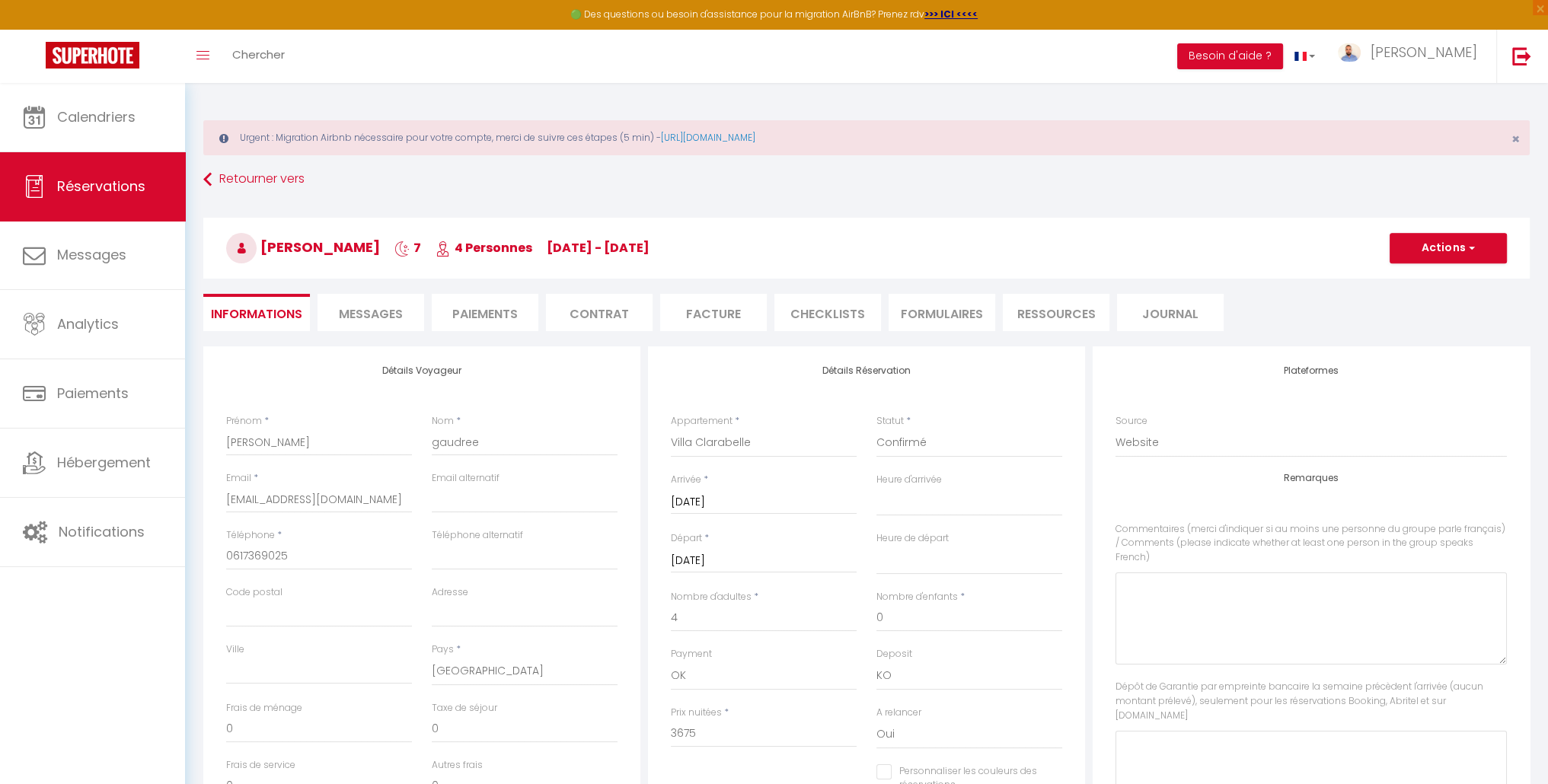
type input "420"
type input "158.76"
select select
checkbox input "false"
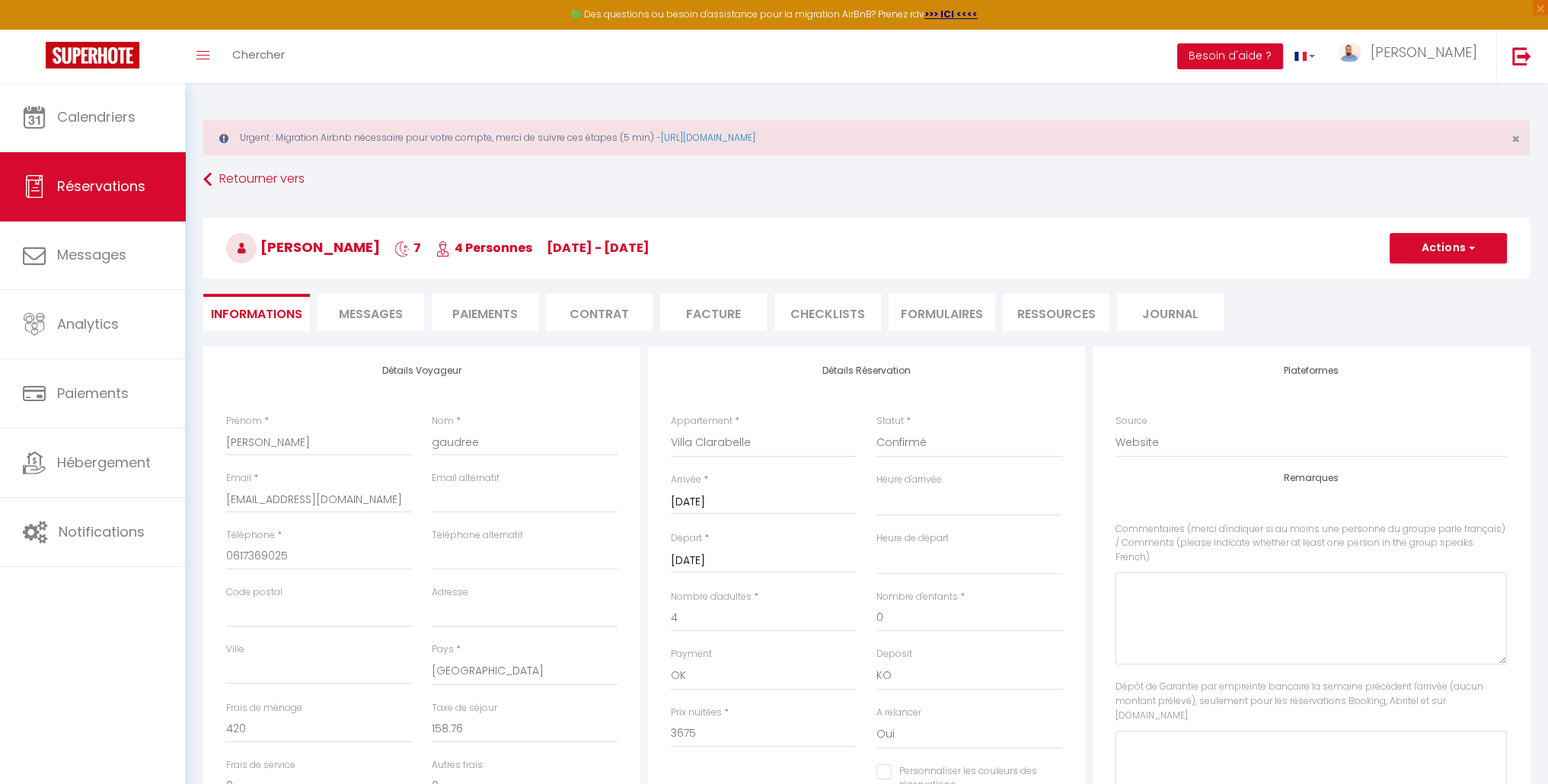
select select
click at [506, 309] on li "Paiements" at bounding box center [485, 312] width 107 height 37
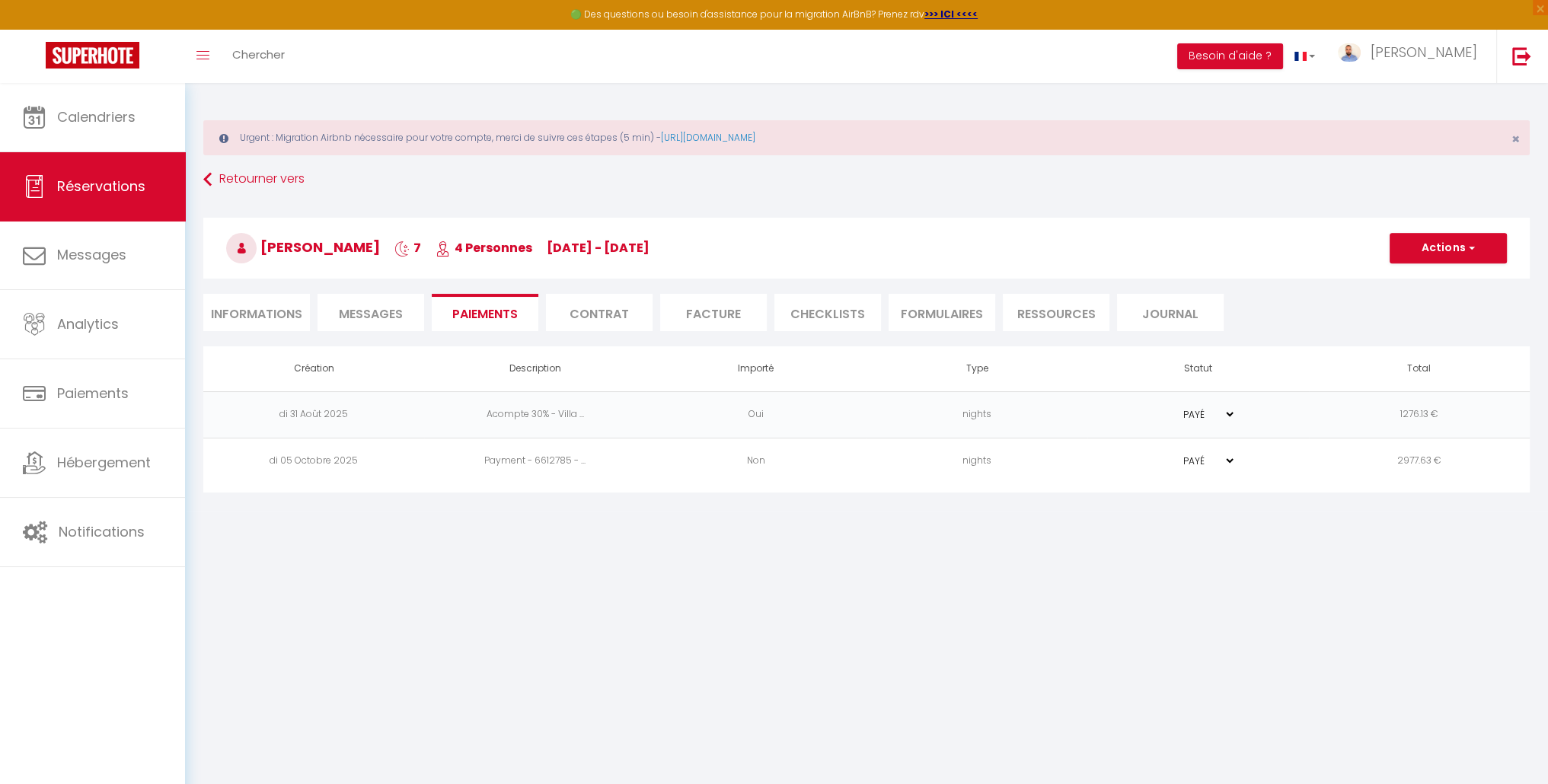
click at [224, 309] on li "Informations" at bounding box center [257, 312] width 107 height 37
select select
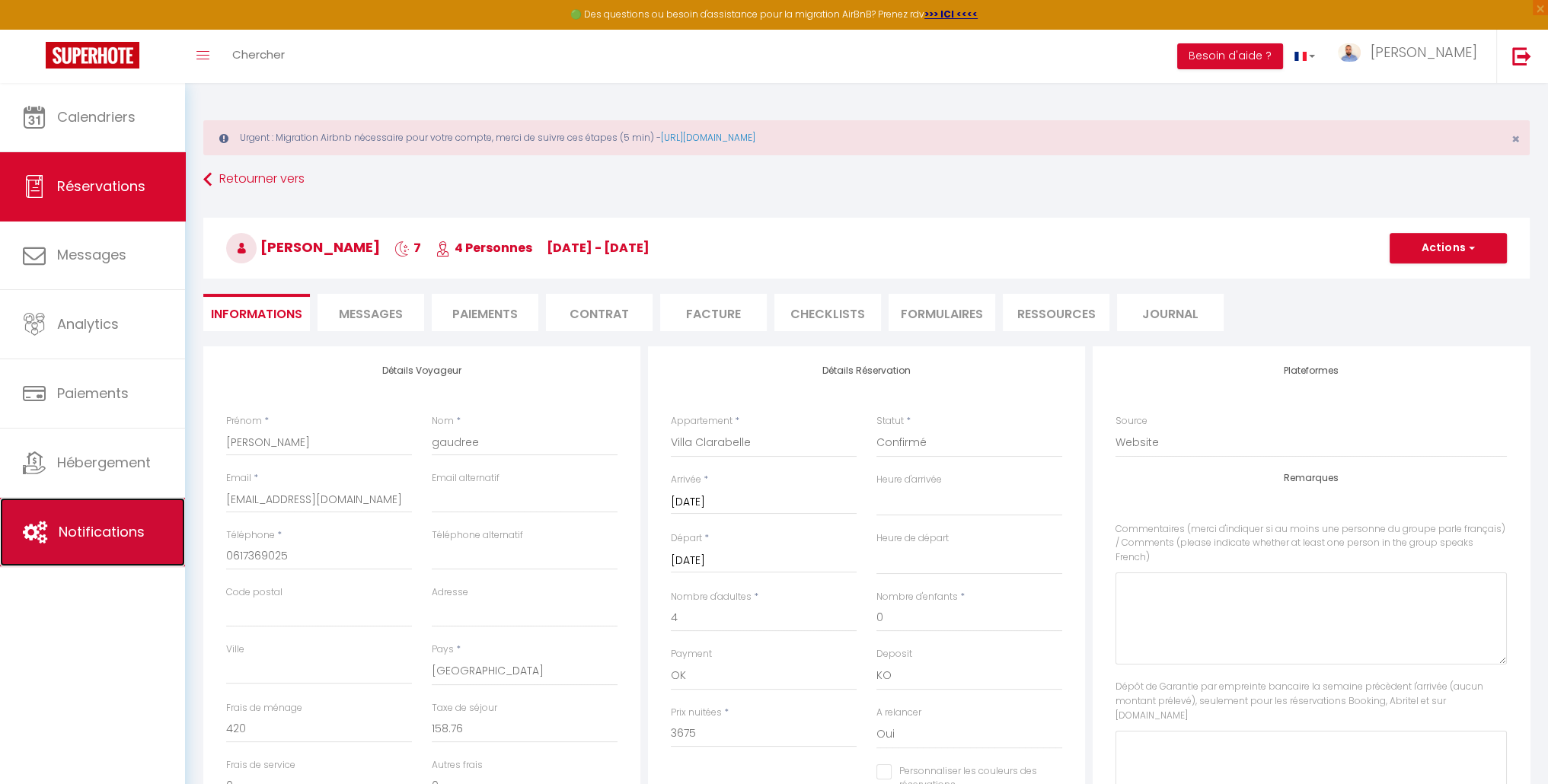
click at [135, 524] on span "Notifications" at bounding box center [102, 530] width 86 height 19
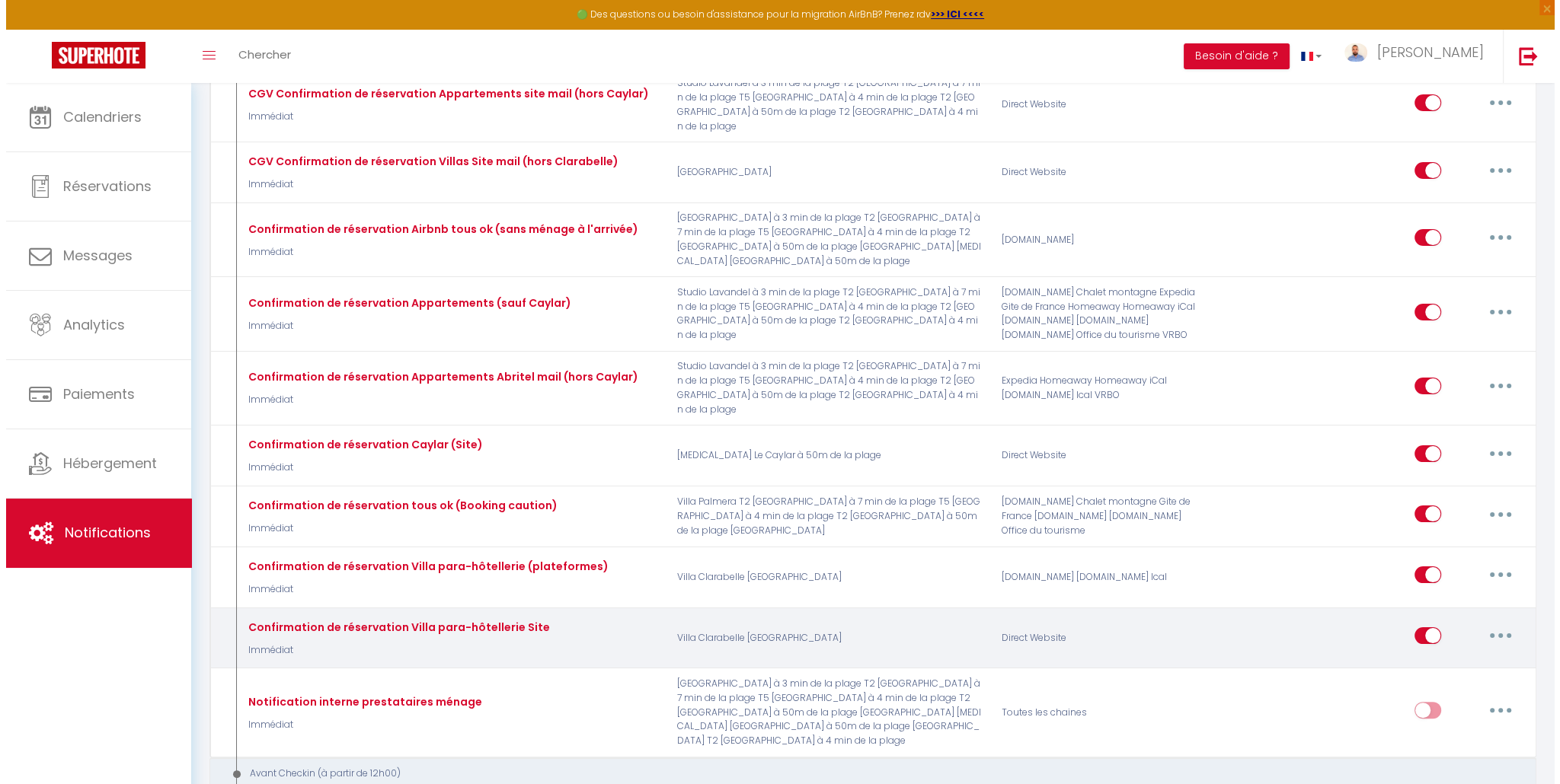
scroll to position [304, 0]
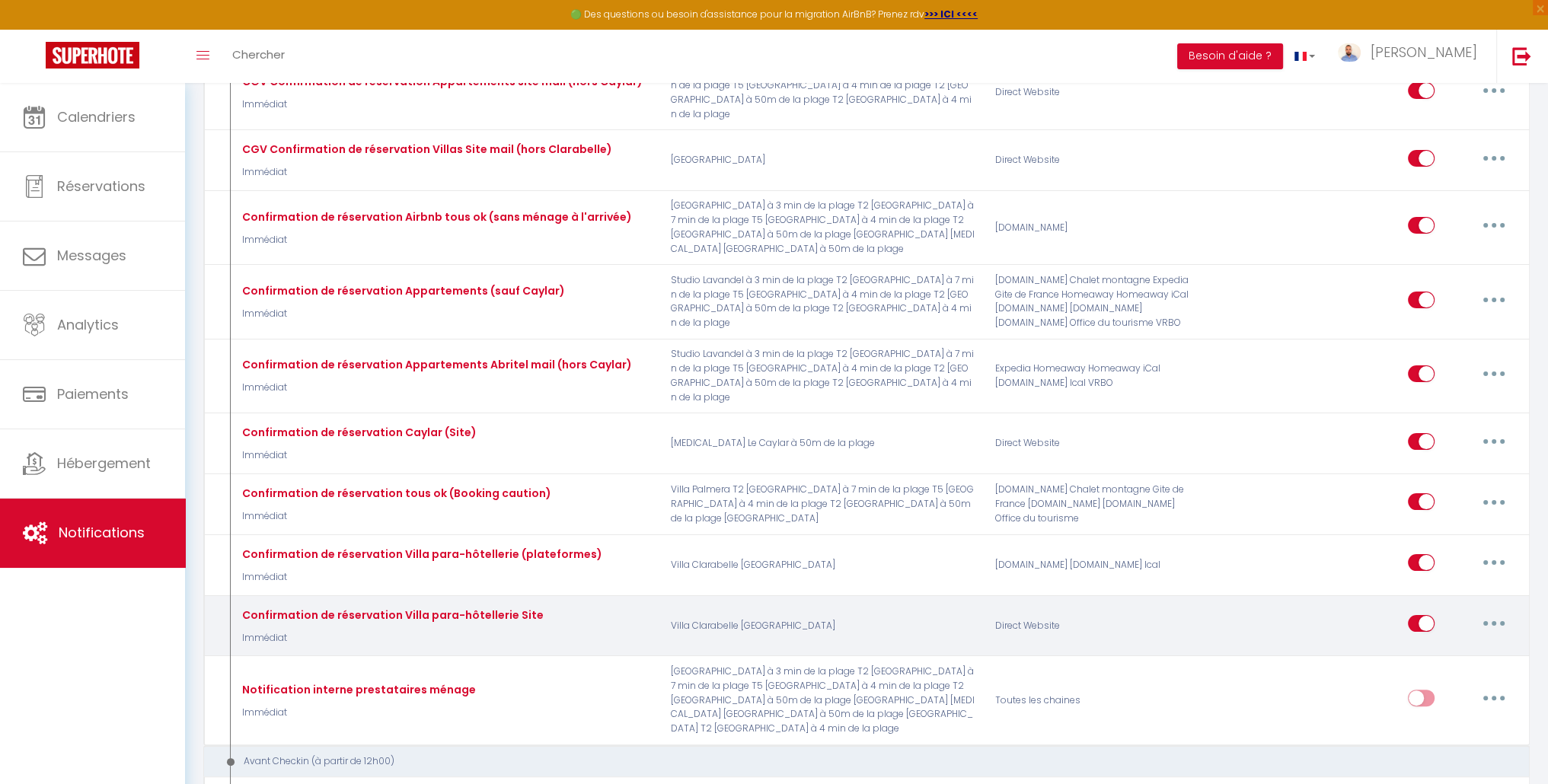
click at [1489, 611] on button "button" at bounding box center [1494, 623] width 43 height 24
click at [1478, 645] on link "Editer" at bounding box center [1454, 658] width 113 height 25
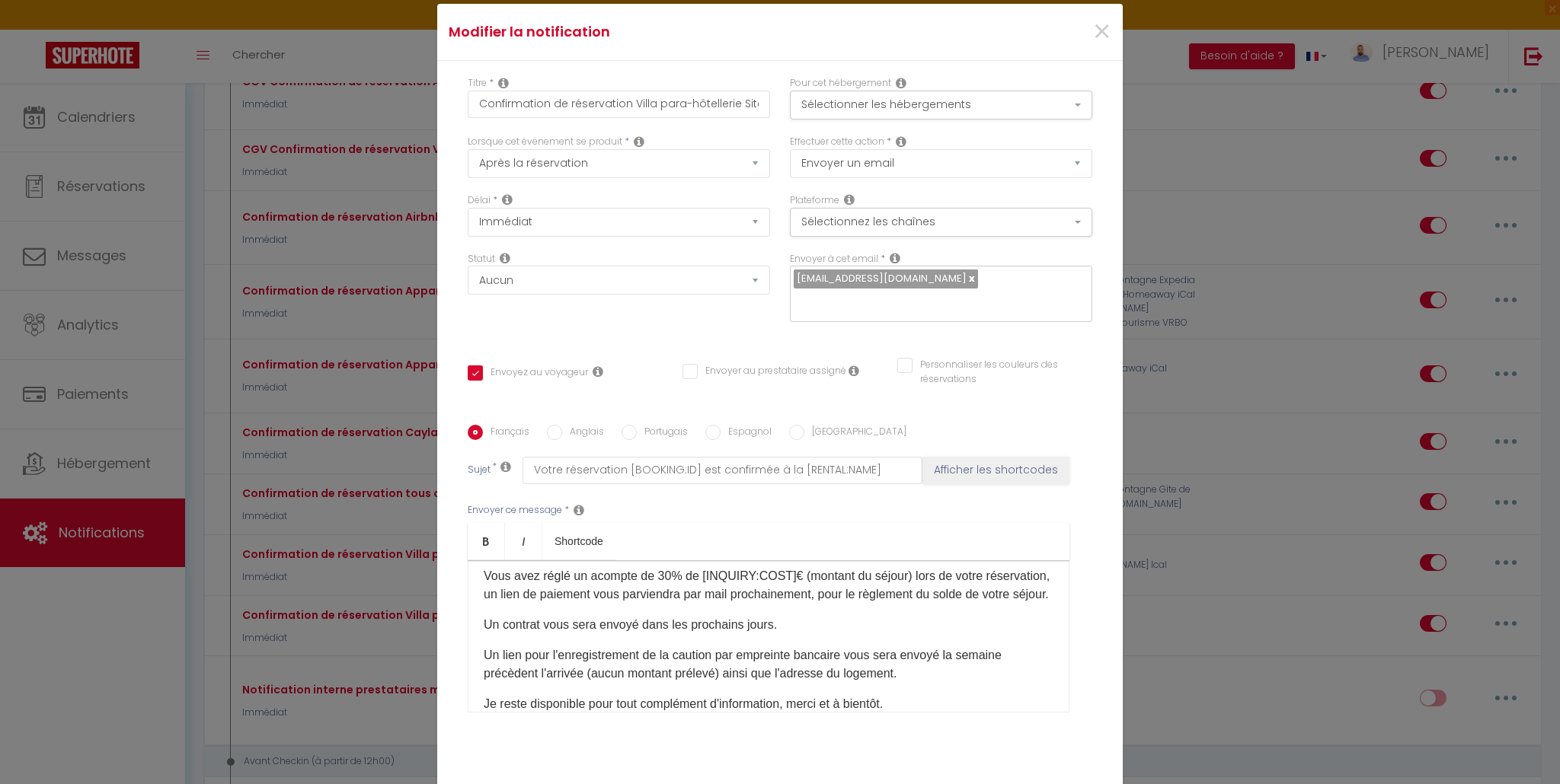
scroll to position [153, 0]
click at [746, 163] on select "Après la réservation Avant Checkin (à partir de 12h00) Après Checkin (à partir …" at bounding box center [618, 163] width 303 height 29
click at [747, 163] on select "Après la réservation Avant Checkin (à partir de 12h00) Après Checkin (à partir …" at bounding box center [618, 163] width 303 height 29
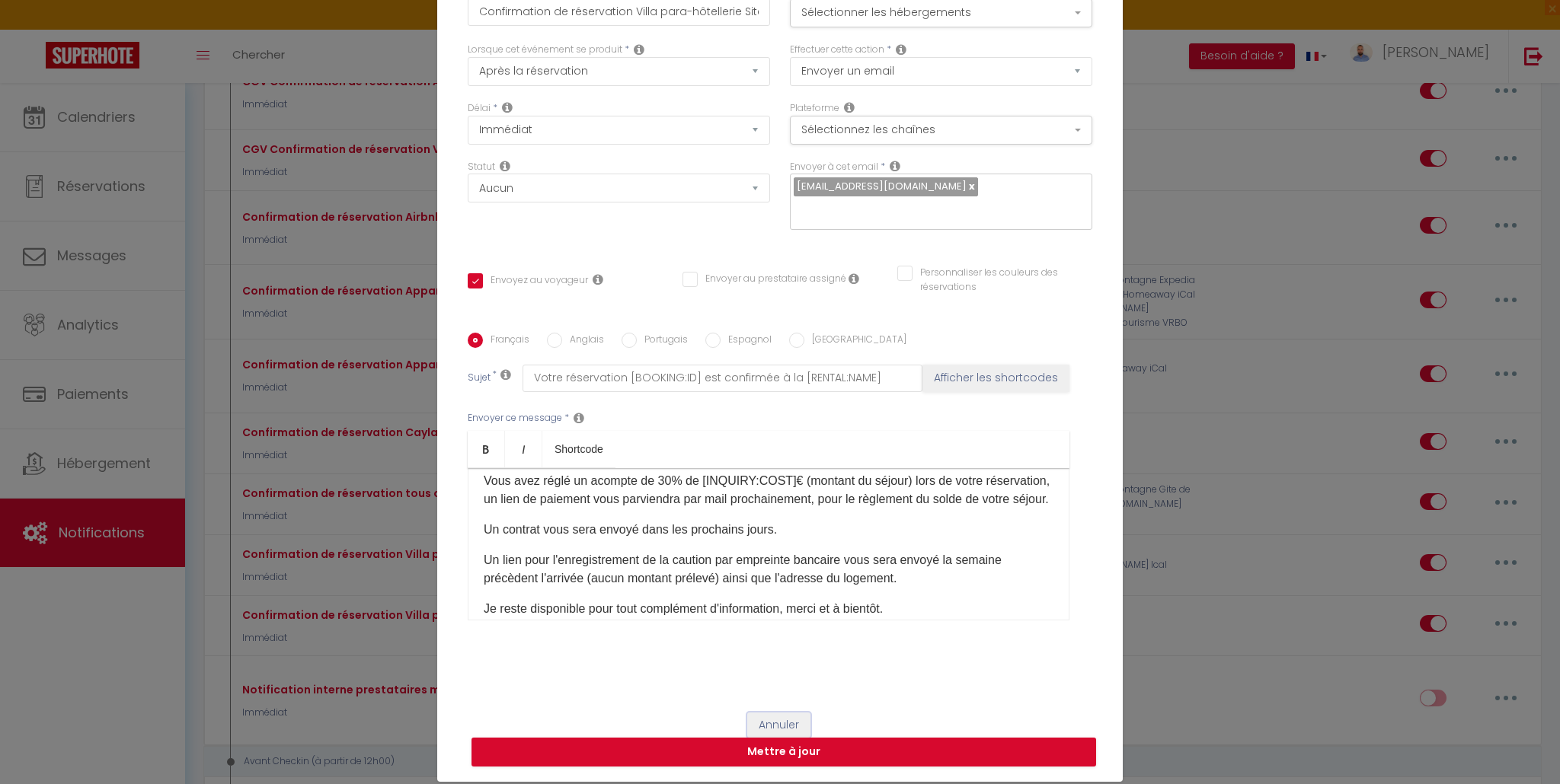
click at [773, 724] on button "Annuler" at bounding box center [779, 725] width 64 height 25
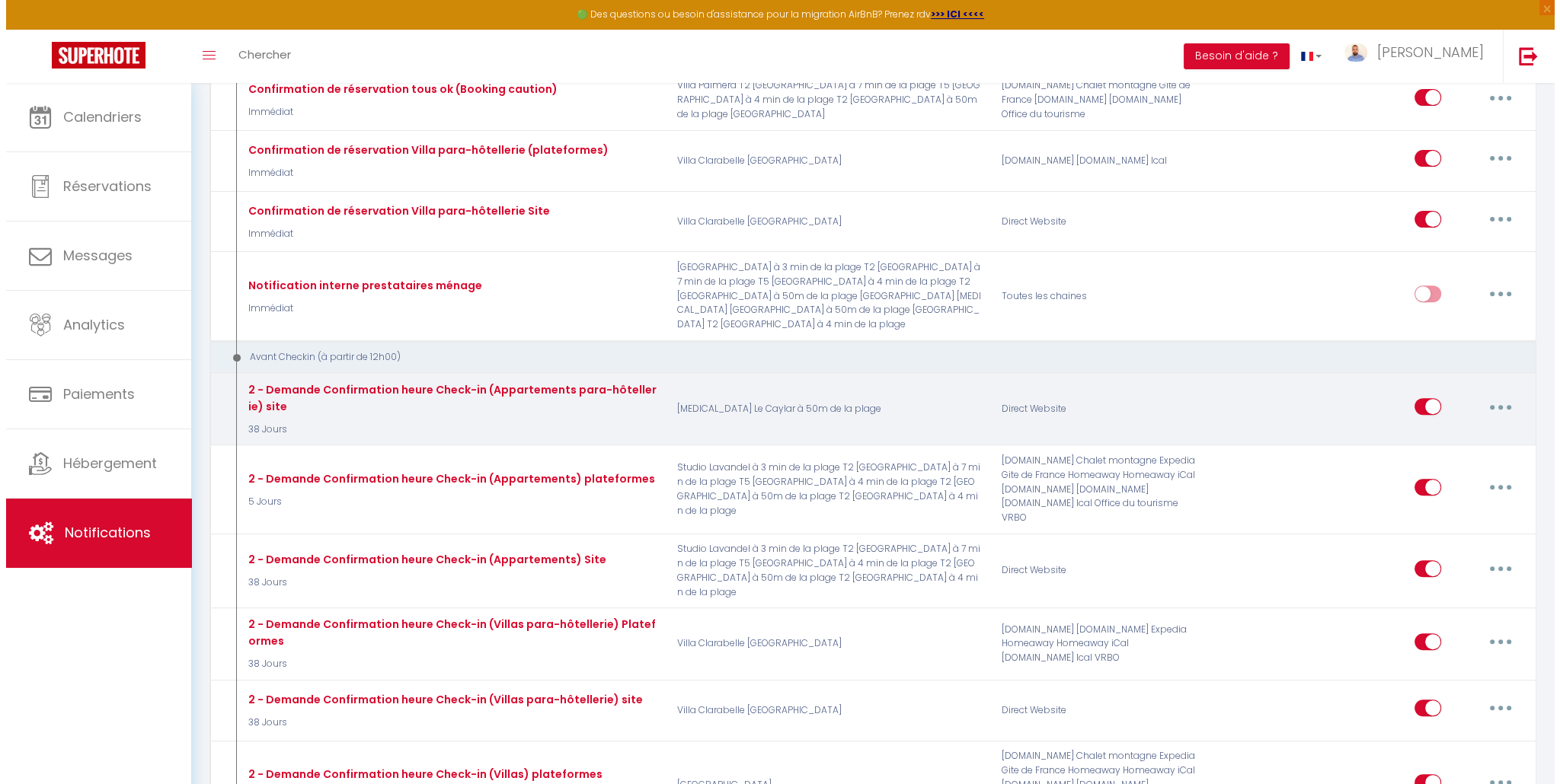
scroll to position [761, 0]
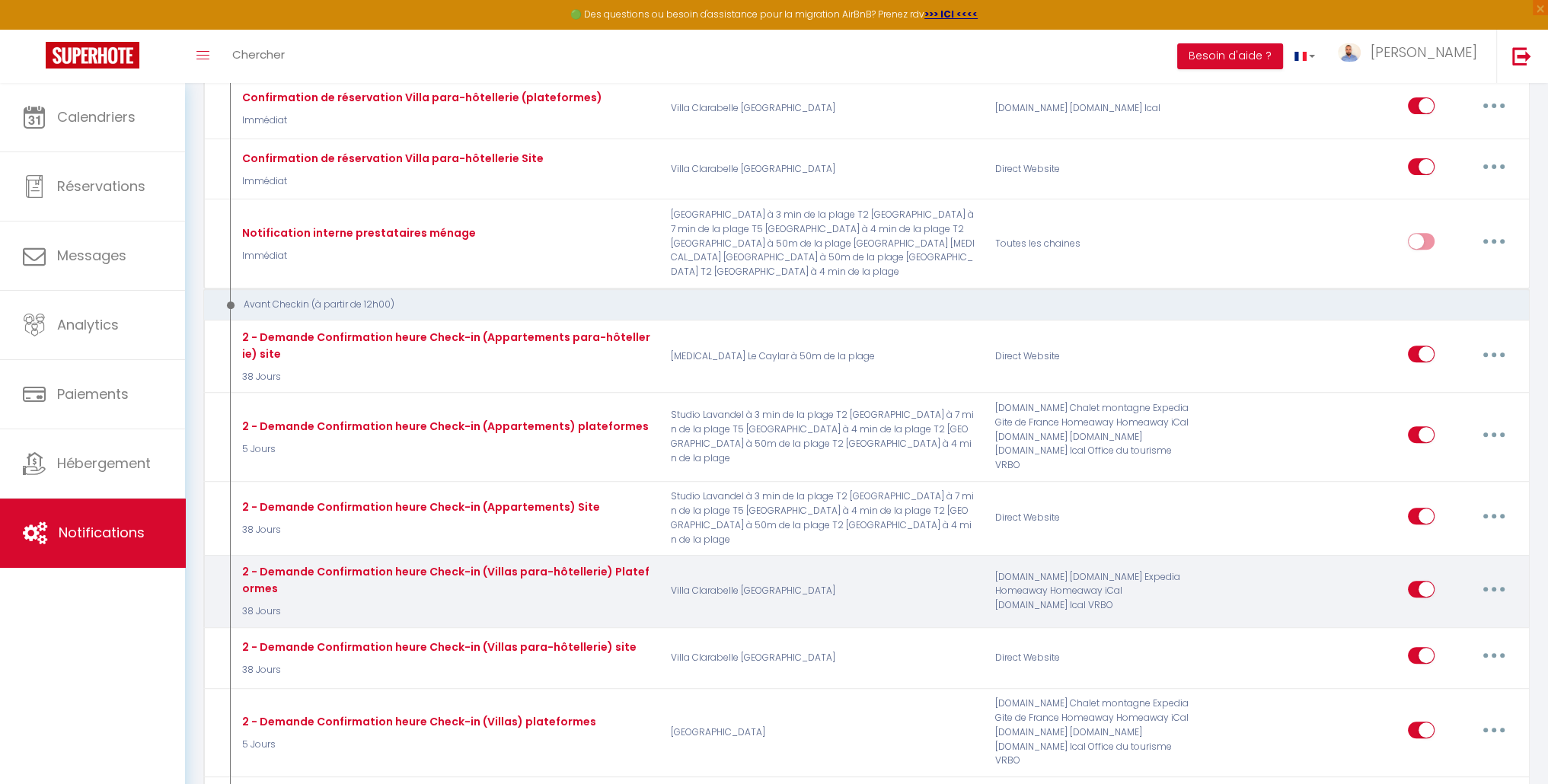
click at [1491, 587] on icon "button" at bounding box center [1493, 589] width 5 height 5
click at [1478, 611] on link "Editer" at bounding box center [1454, 623] width 113 height 25
type input "2 - Demande Confirmation heure Check-in (Villas para-hôtellerie) Plateformes"
select select "notification"
select select "38 Jours"
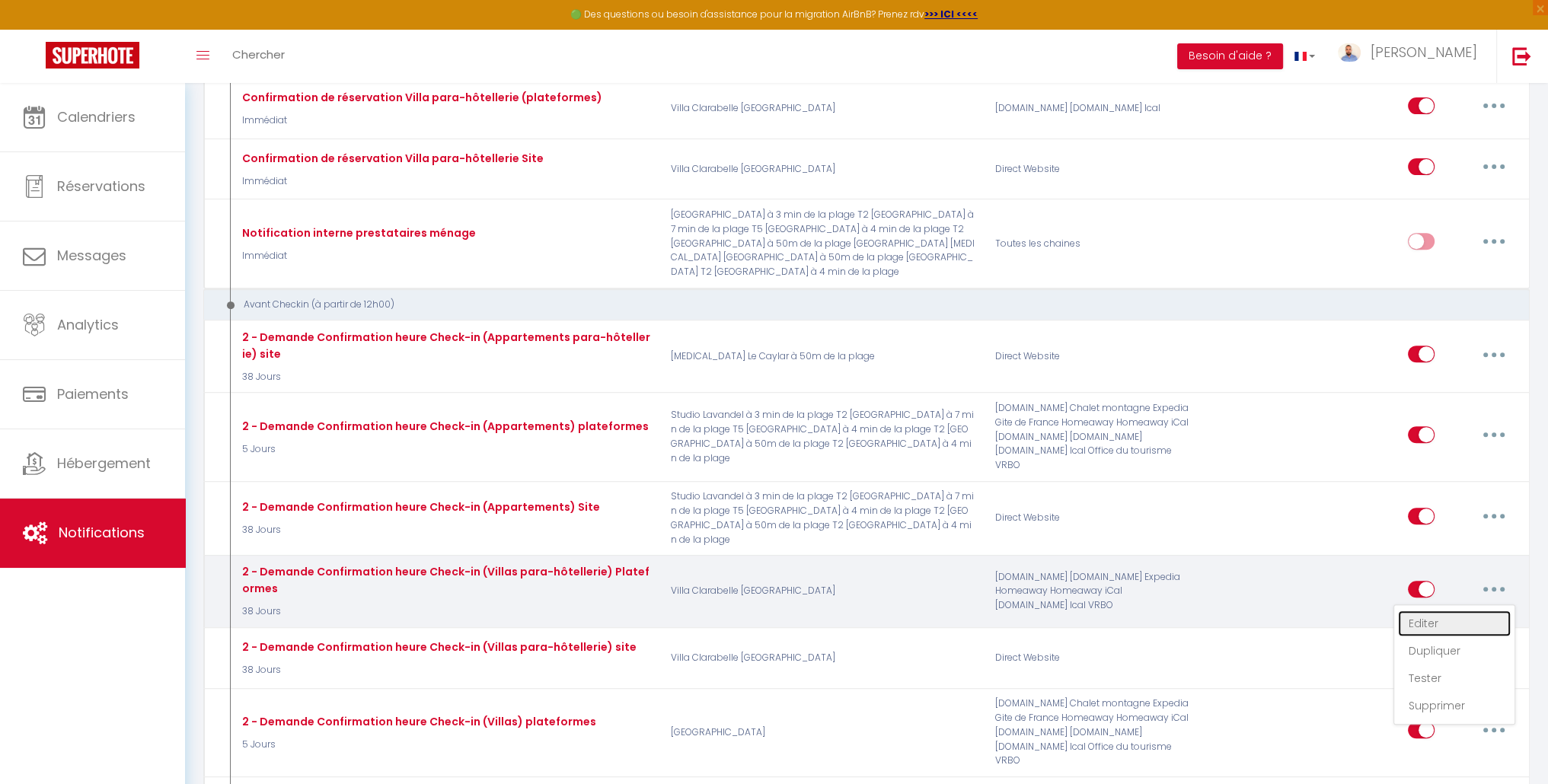
checkbox input "true"
checkbox input "false"
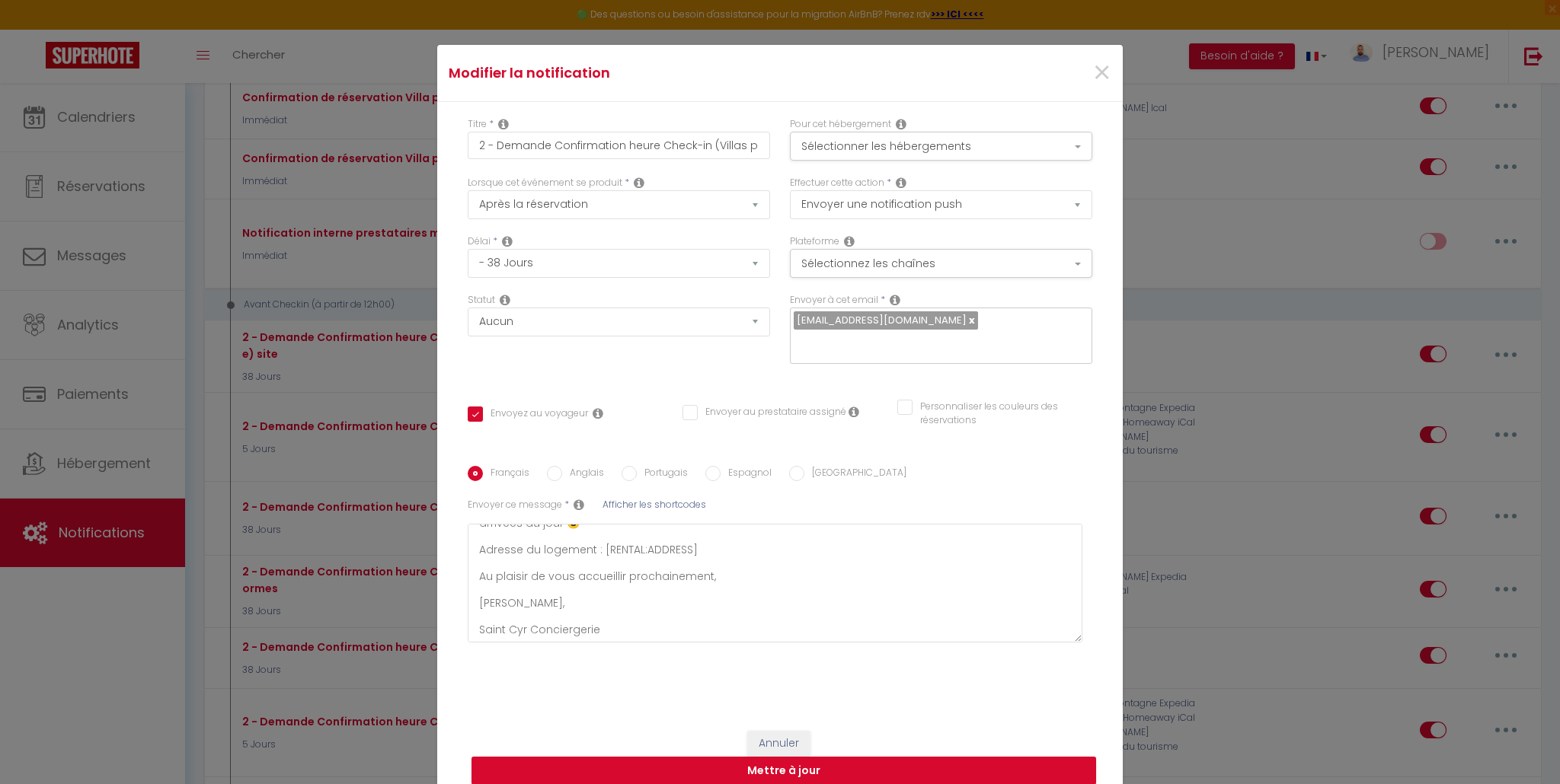
scroll to position [0, 0]
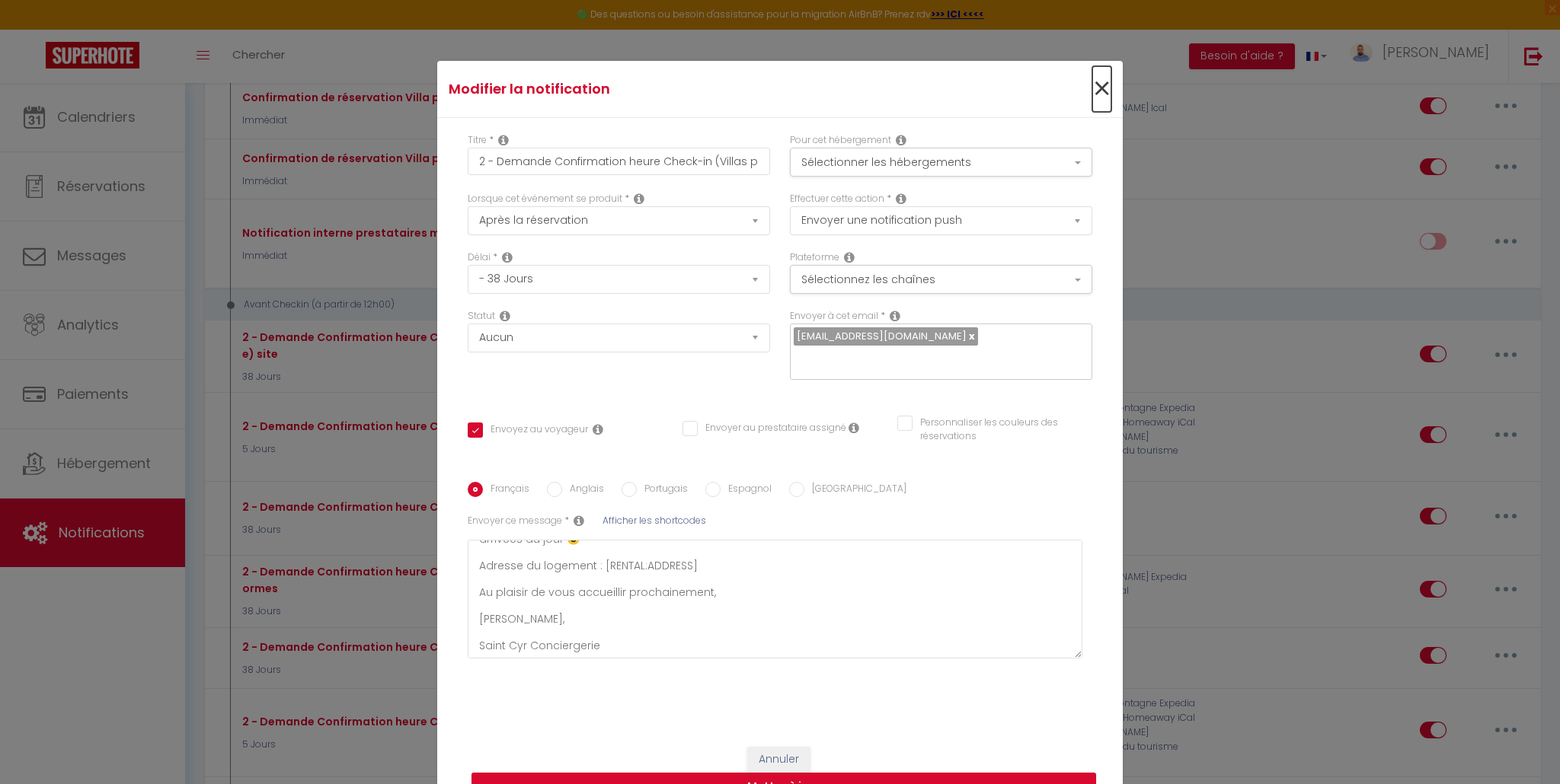
click at [1098, 92] on span "×" at bounding box center [1101, 89] width 19 height 46
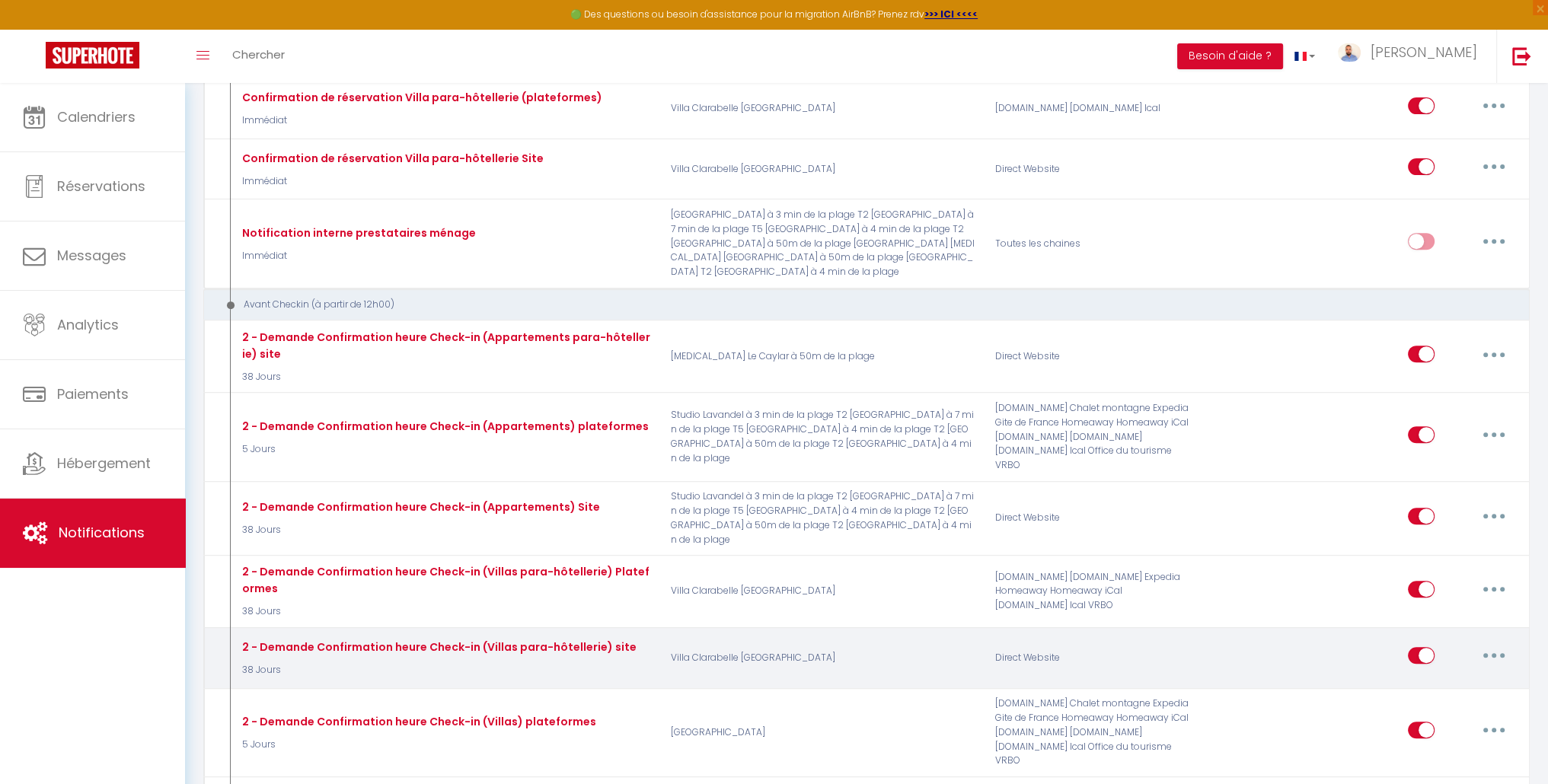
click at [1500, 643] on button "button" at bounding box center [1494, 655] width 43 height 24
click at [1477, 677] on link "Editer" at bounding box center [1454, 690] width 113 height 25
type input "2 - Demande Confirmation heure Check-in (Villas para-hôtellerie) site"
select select "email"
checkbox input "true"
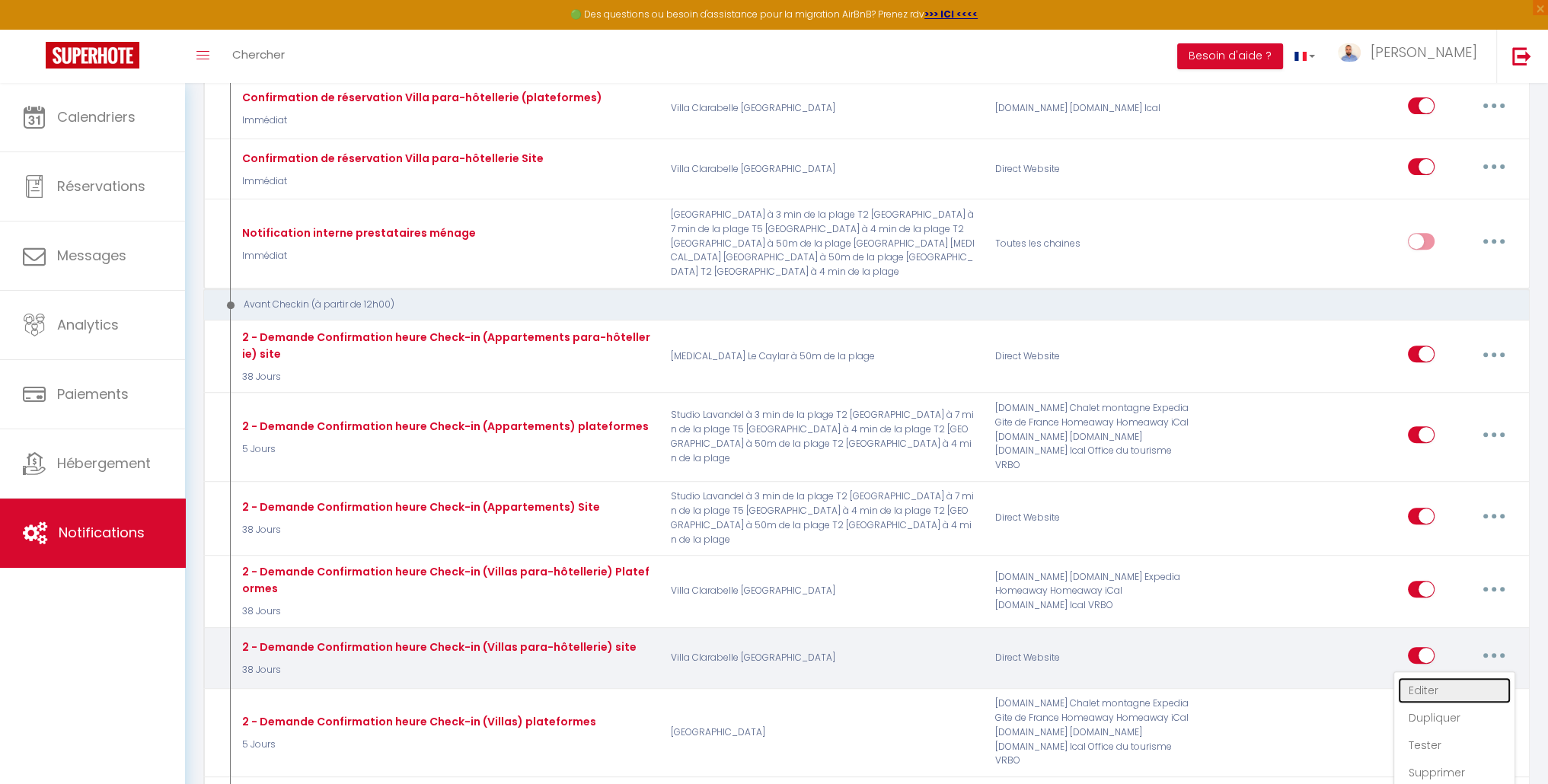
checkbox input "false"
type input "Votre arrivée à la [RENTAL:NAME]"
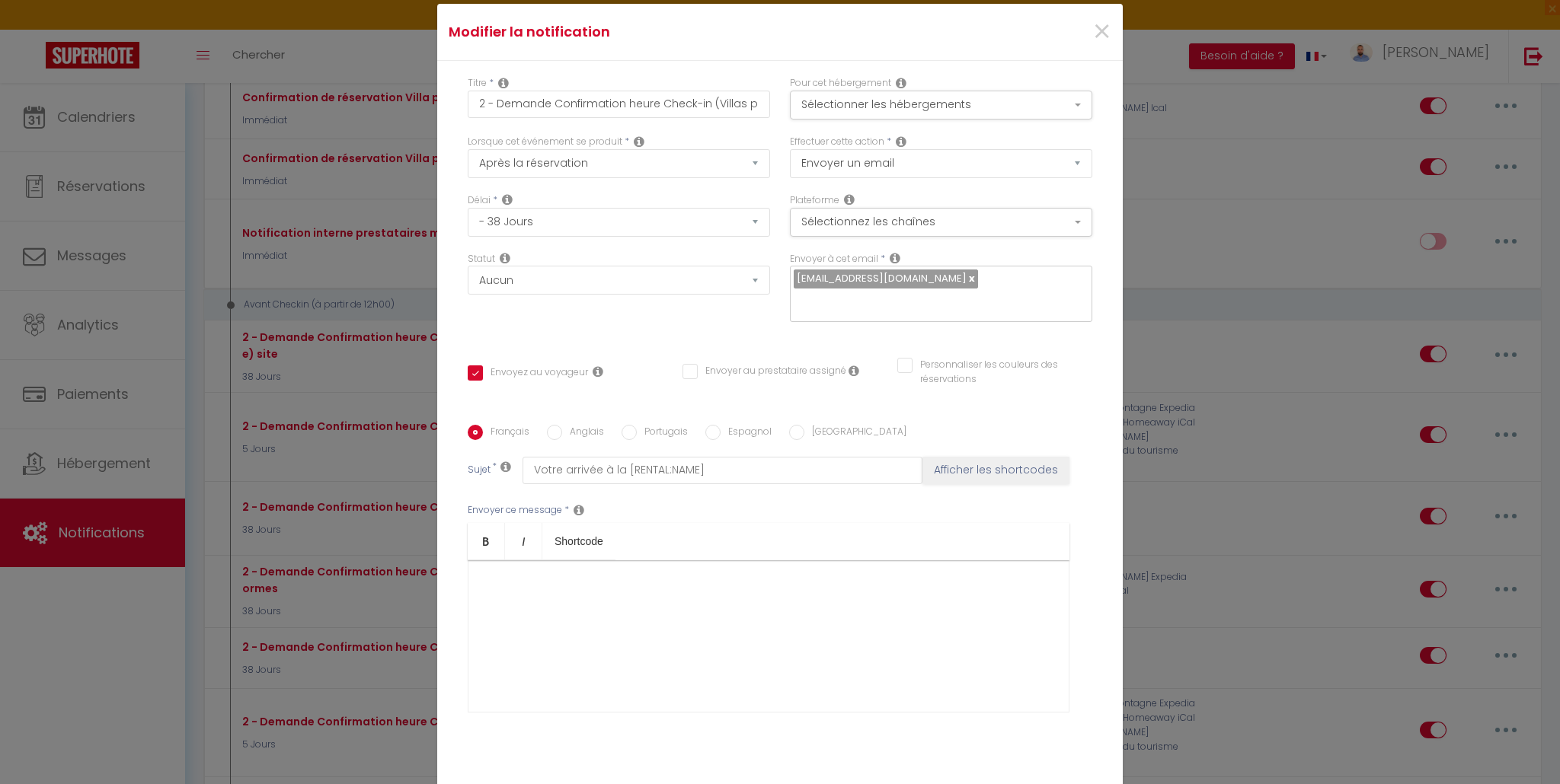
click at [562, 431] on label "Anglais" at bounding box center [583, 433] width 42 height 17
click at [557, 431] on input "Anglais" at bounding box center [554, 433] width 16 height 16
radio input "true"
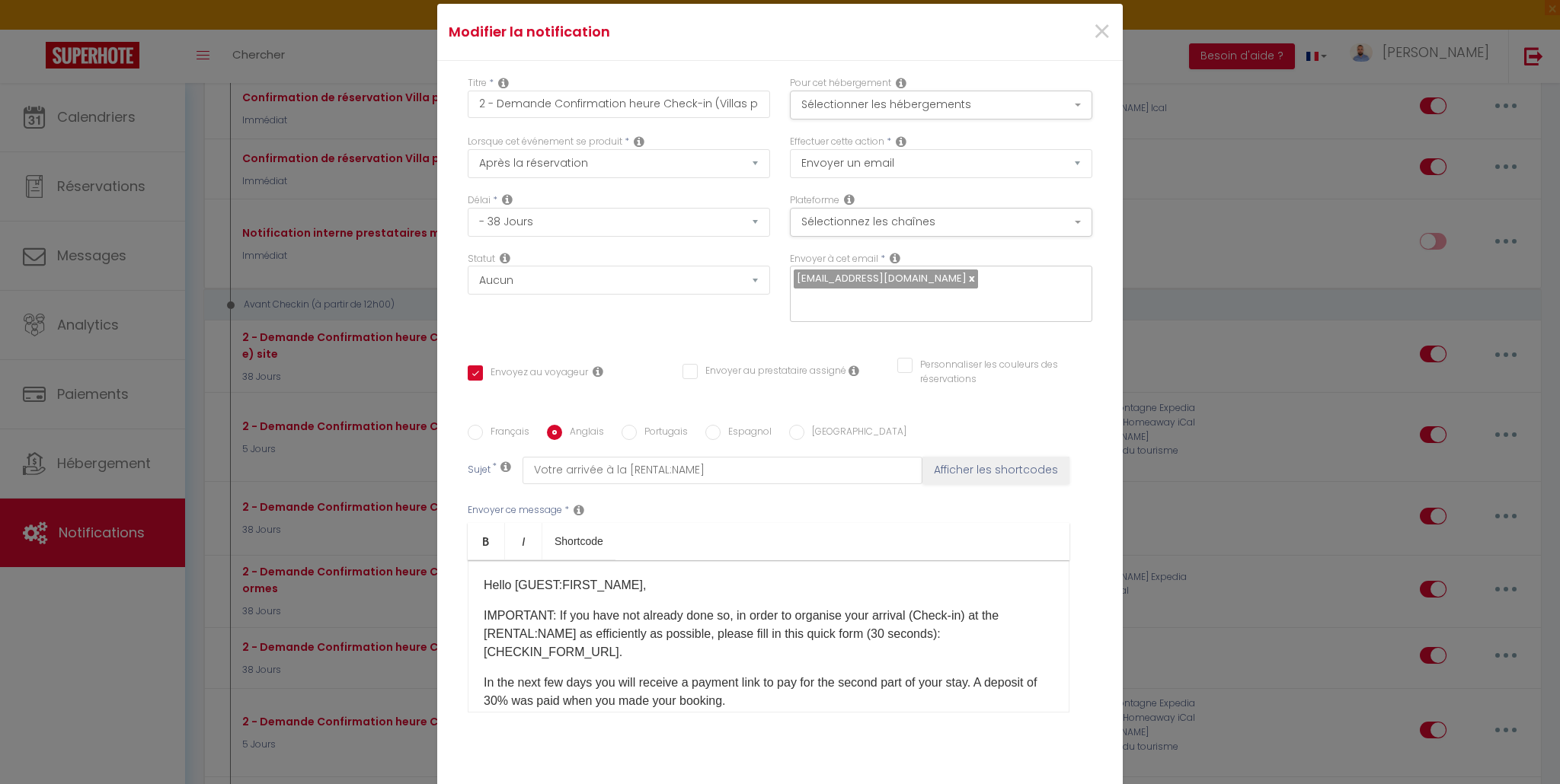
checkbox input "true"
checkbox input "false"
type input "Your arrival at the [RENTAL:NAME]"
click at [472, 434] on input "Français" at bounding box center [475, 433] width 16 height 16
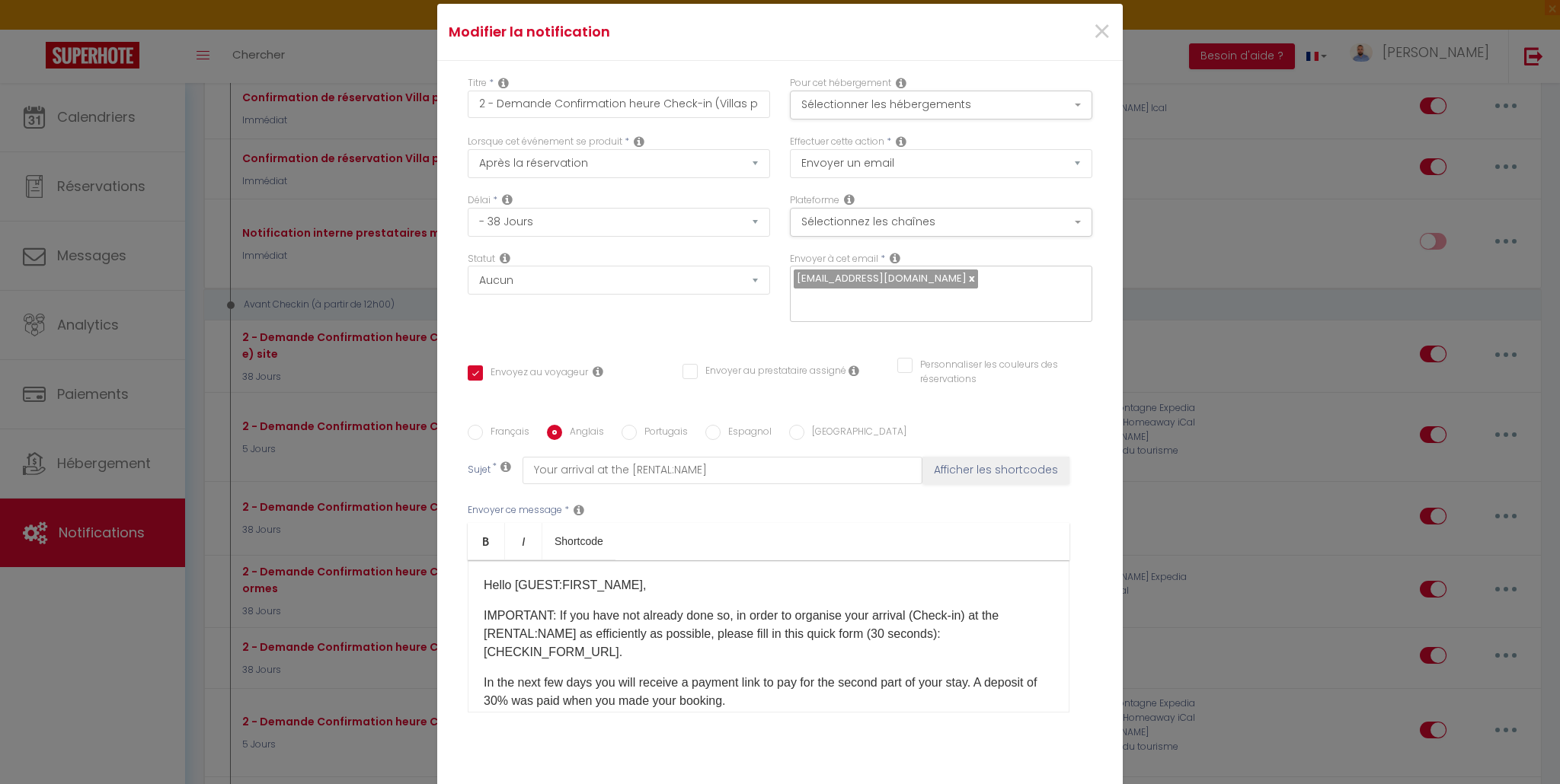
radio input "true"
checkbox input "true"
checkbox input "false"
type input "Votre arrivée à la [RENTAL:NAME]"
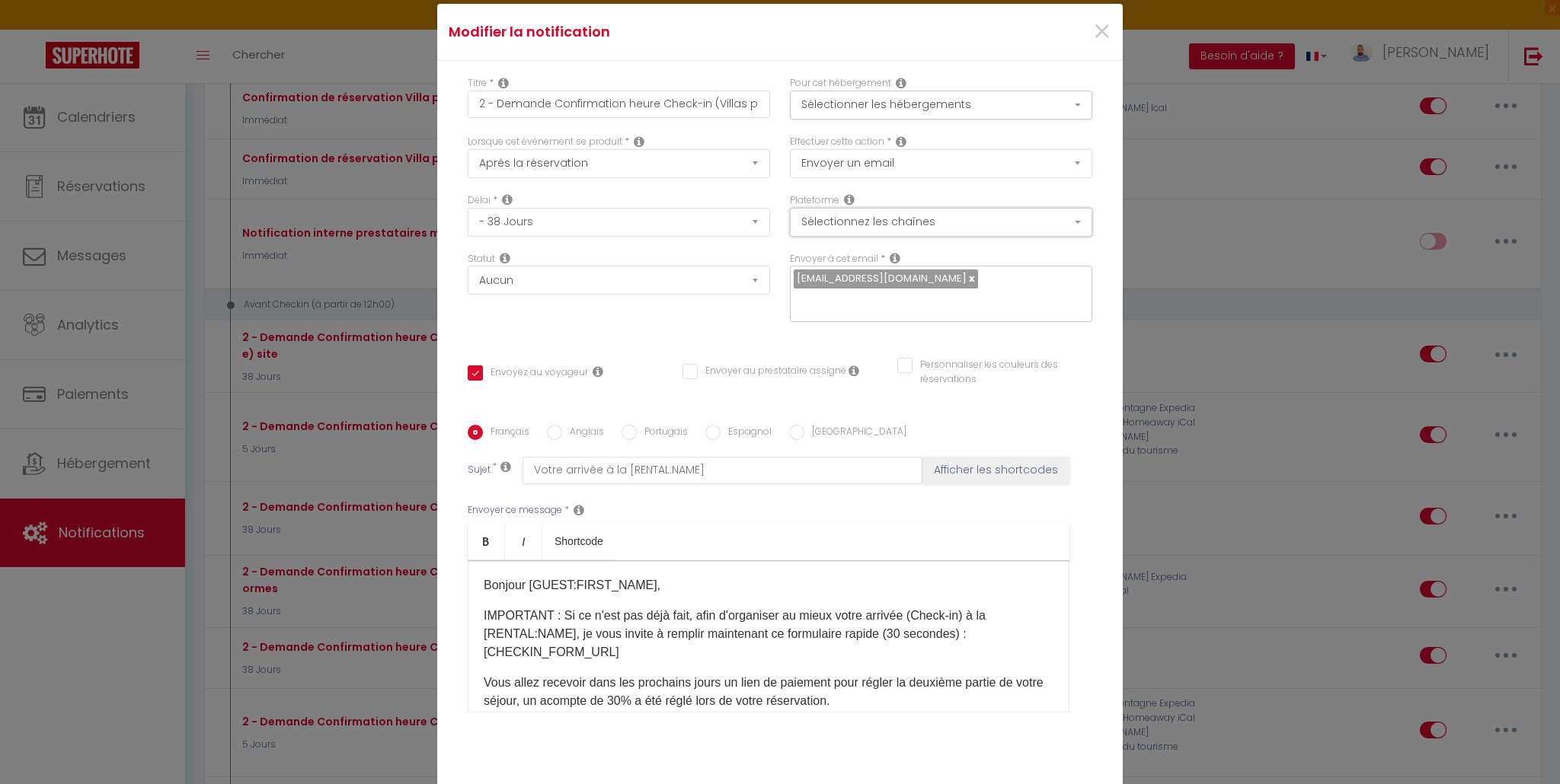
click at [960, 237] on button "Sélectionnez les chaînes" at bounding box center [940, 222] width 303 height 29
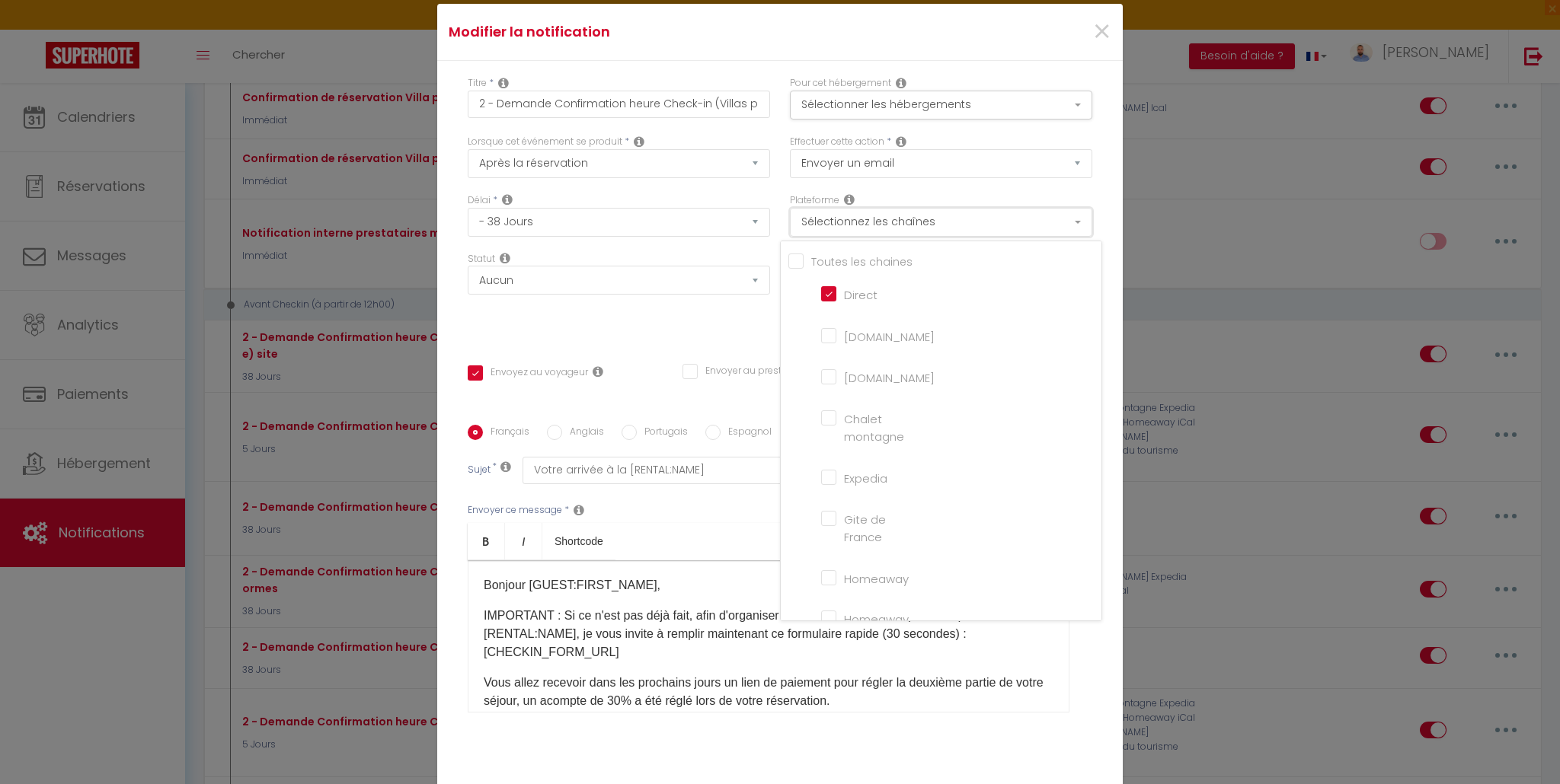
click at [961, 233] on button "Sélectionnez les chaînes" at bounding box center [940, 222] width 303 height 29
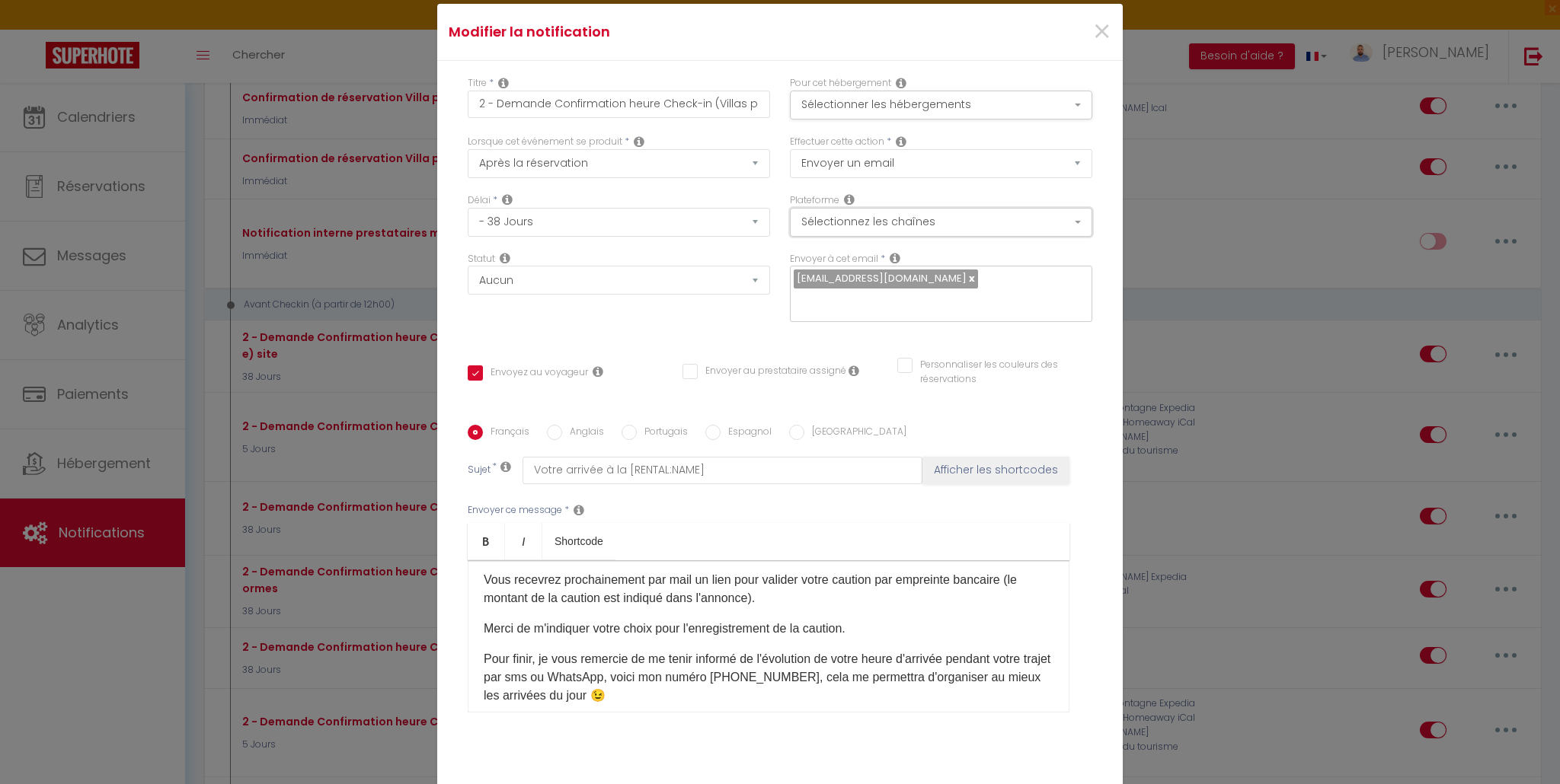
scroll to position [153, 0]
drag, startPoint x: 876, startPoint y: 635, endPoint x: 448, endPoint y: 618, distance: 428.3
click at [448, 618] on div "Titre * 2 - Demande Confirmation heure Check-in (Villas para-hôtellerie) site P…" at bounding box center [780, 425] width 685 height 728
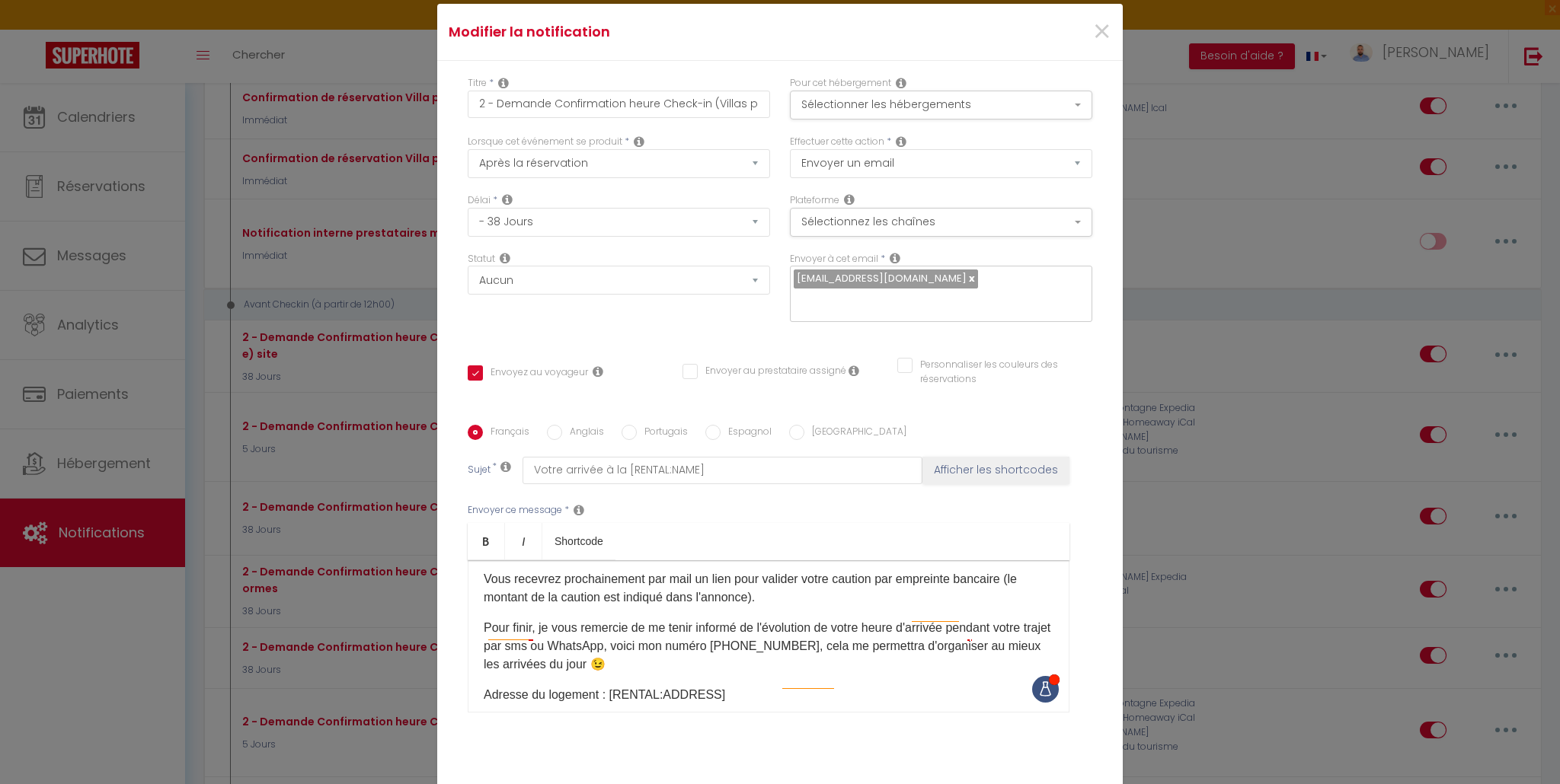
click at [549, 435] on input "Anglais" at bounding box center [554, 433] width 16 height 16
radio input "true"
checkbox input "true"
checkbox input "false"
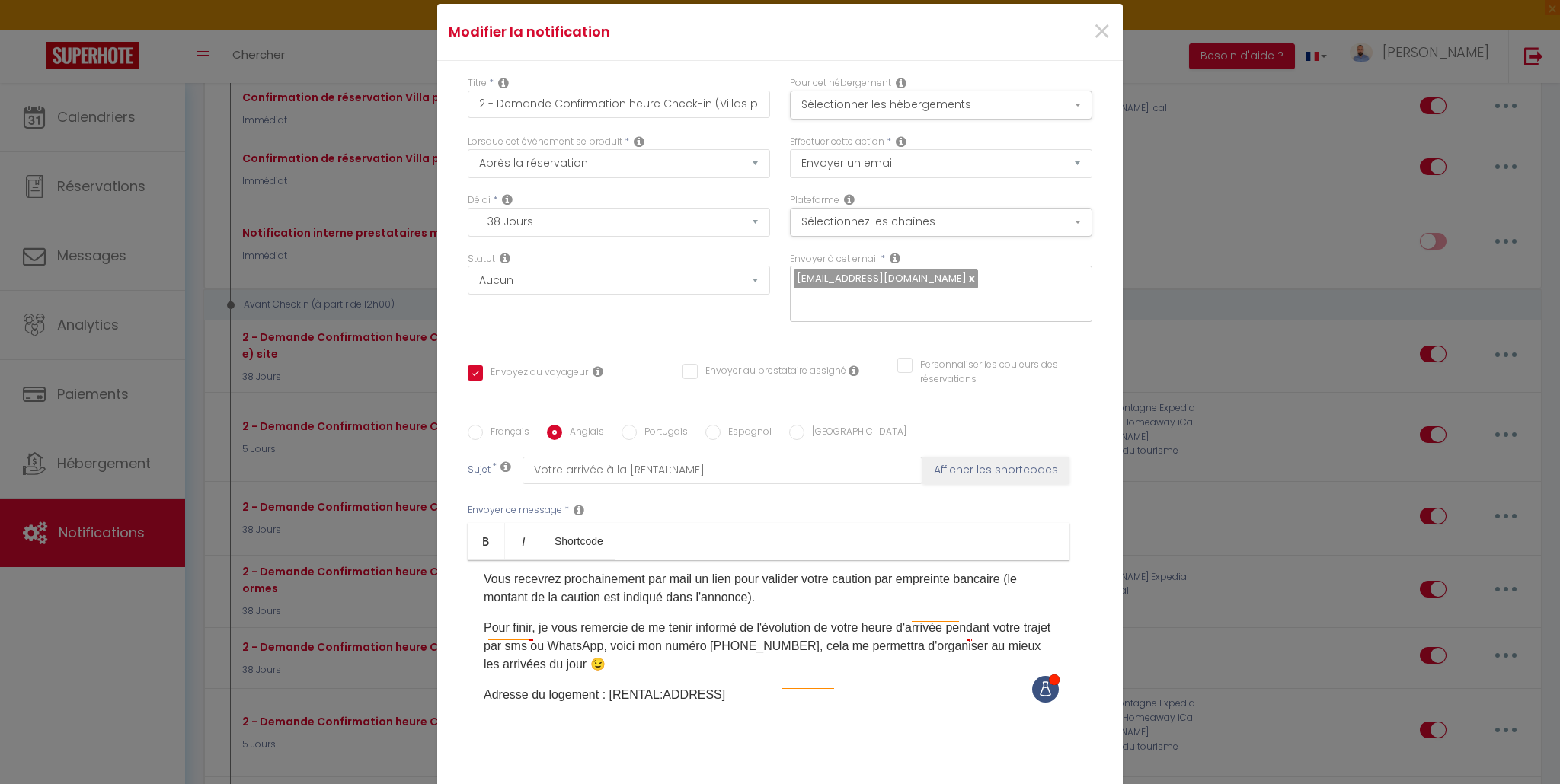
type input "Your arrival at the [RENTAL:NAME]"
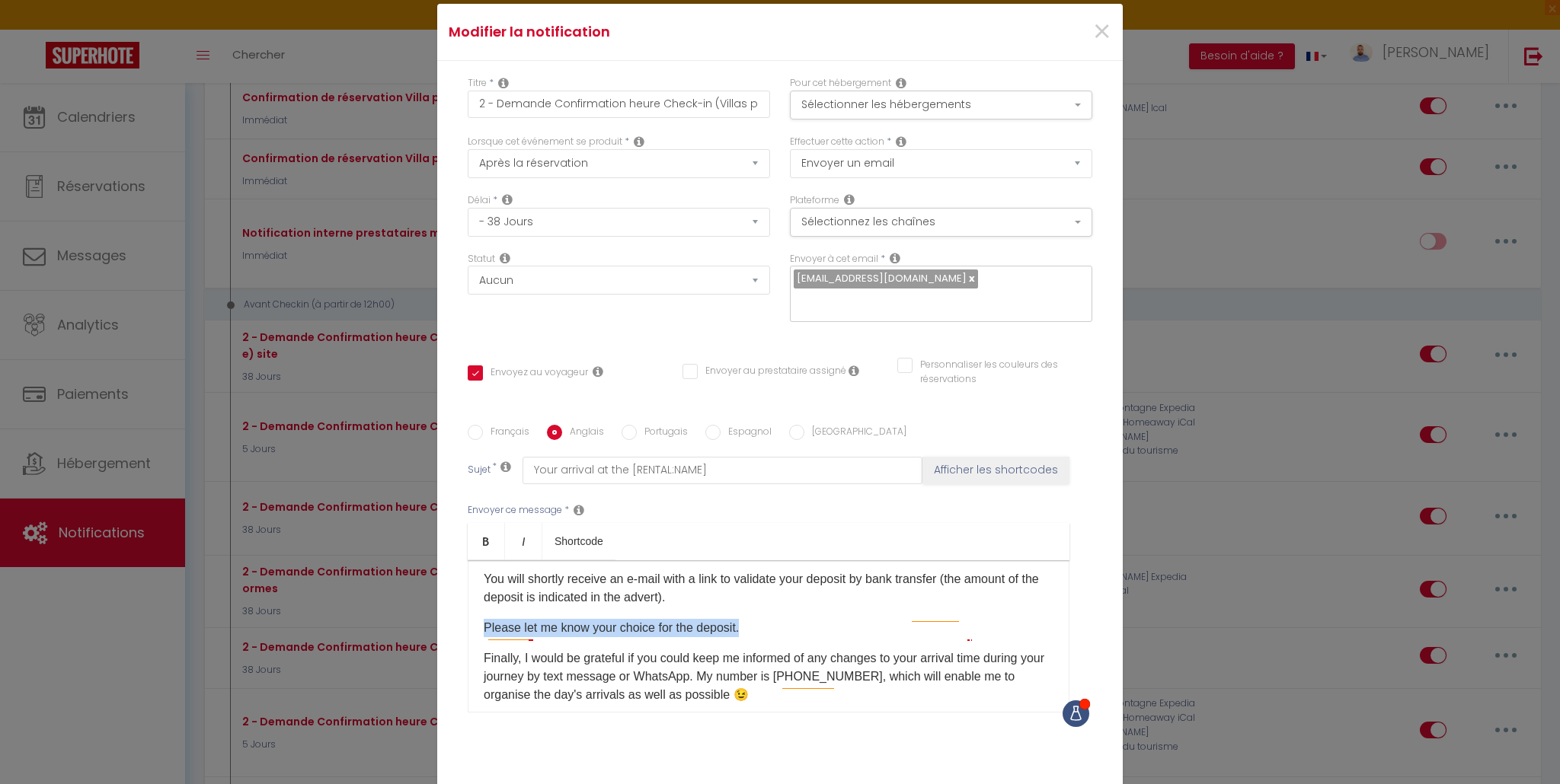
drag, startPoint x: 770, startPoint y: 629, endPoint x: 472, endPoint y: 622, distance: 298.1
click at [472, 622] on div "Hello [GUEST:FIRST_NAME], IMPORTANT: If you have not already done so, in order …" at bounding box center [768, 636] width 601 height 153
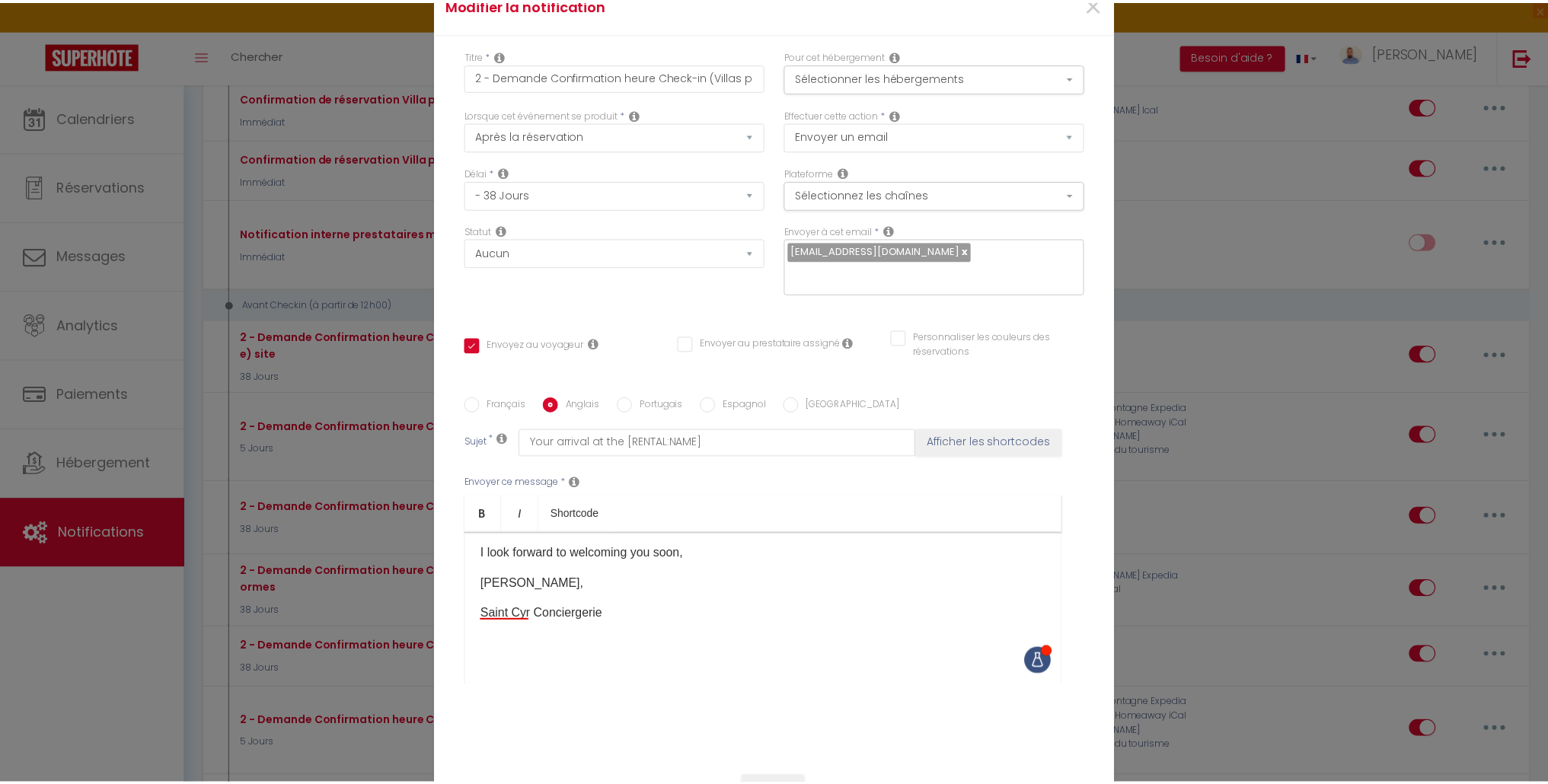
scroll to position [92, 0]
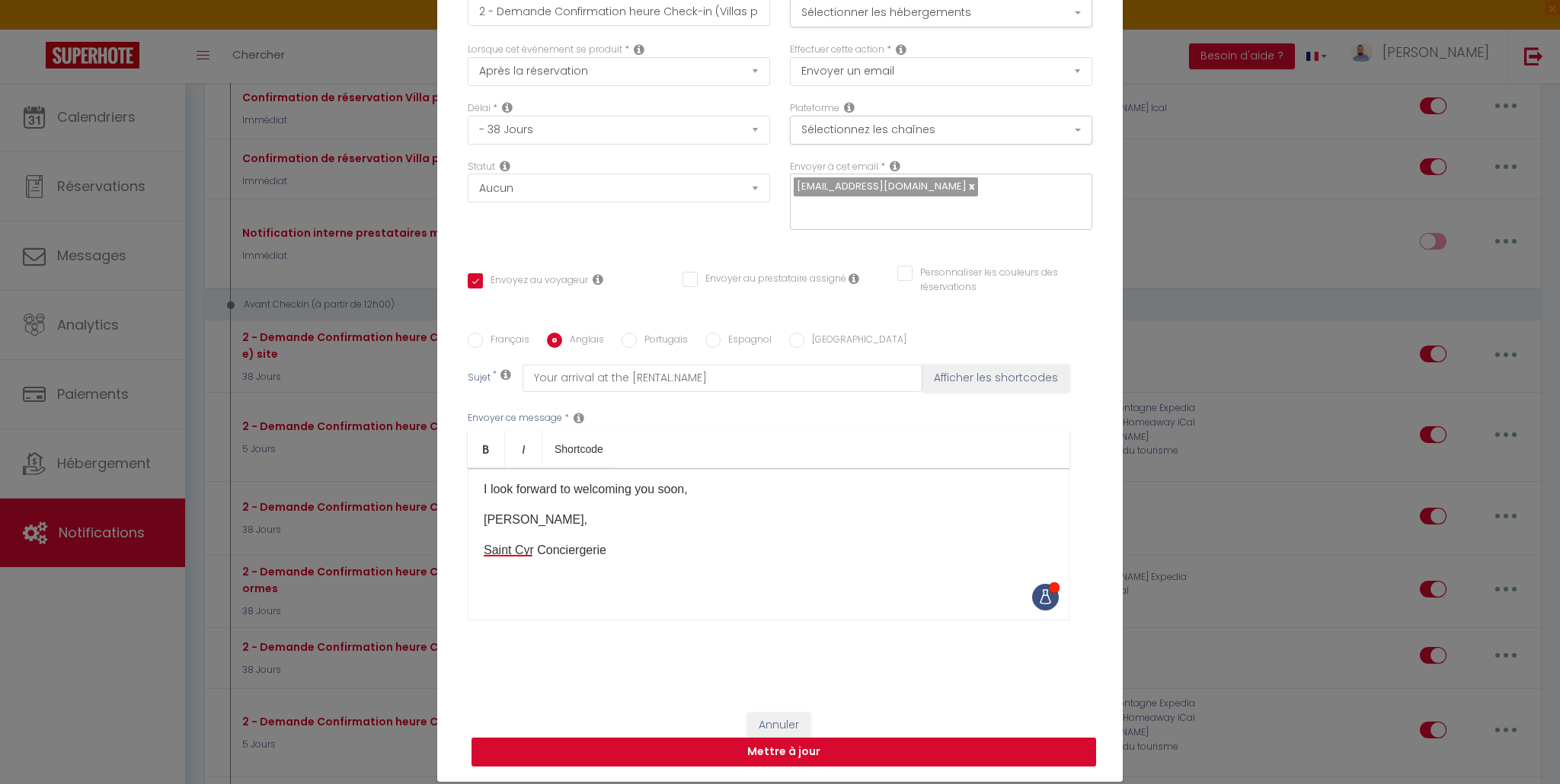
click at [844, 754] on button "Mettre à jour" at bounding box center [783, 753] width 625 height 29
checkbox input "true"
checkbox input "false"
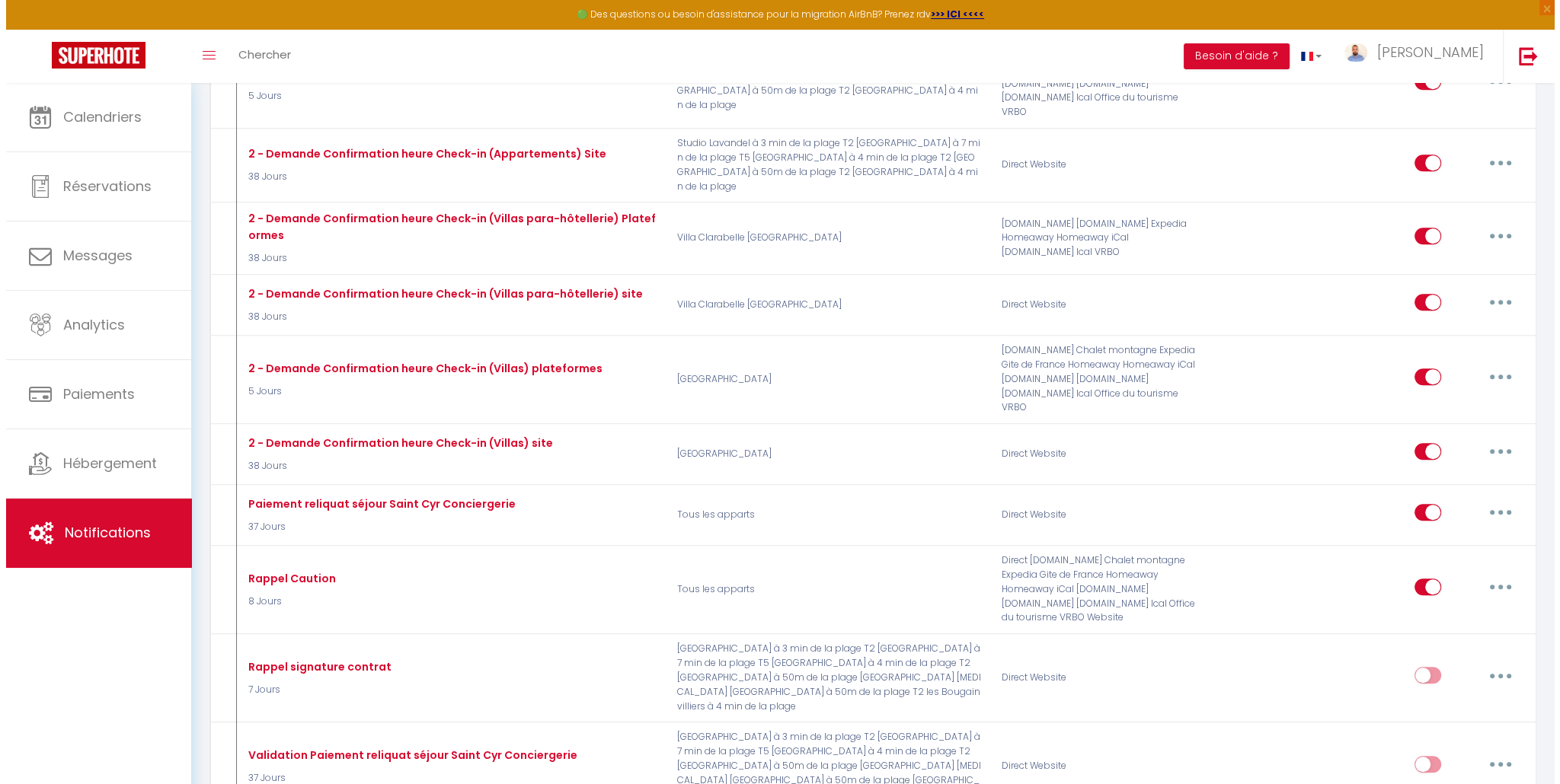
scroll to position [1111, 0]
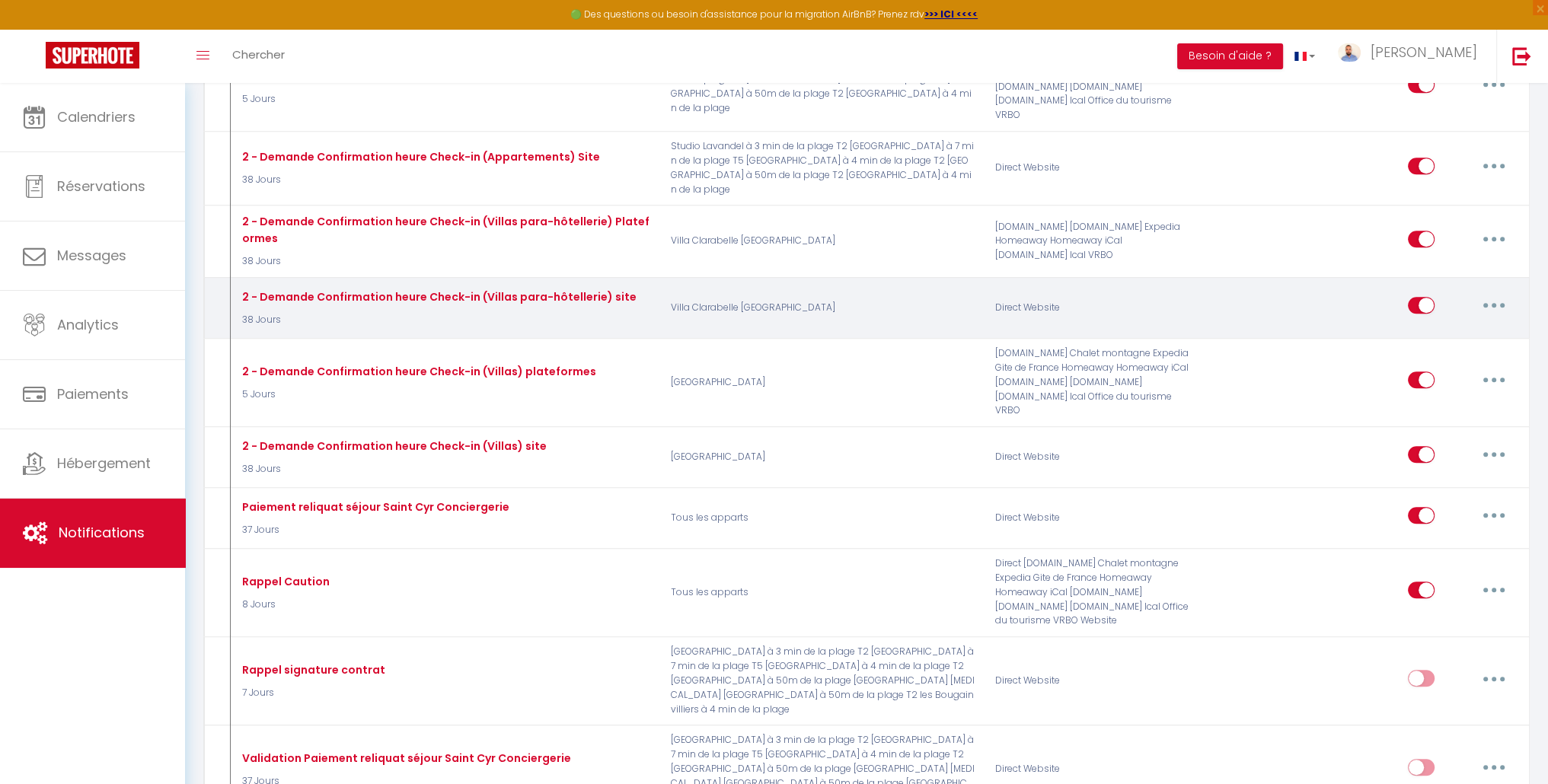
click at [1496, 293] on button "button" at bounding box center [1494, 304] width 43 height 24
click at [1464, 327] on link "Editer" at bounding box center [1454, 340] width 113 height 25
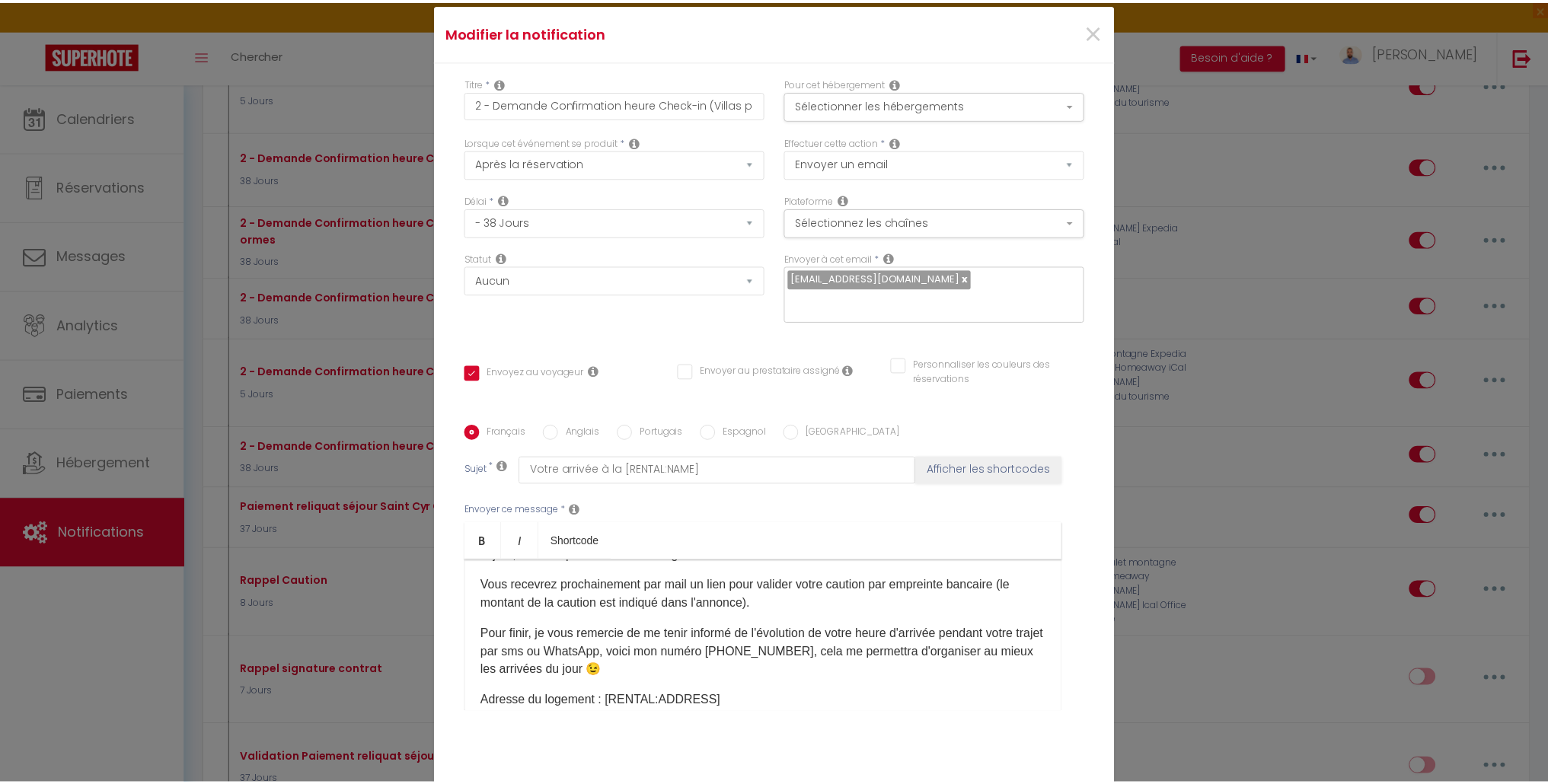
scroll to position [0, 0]
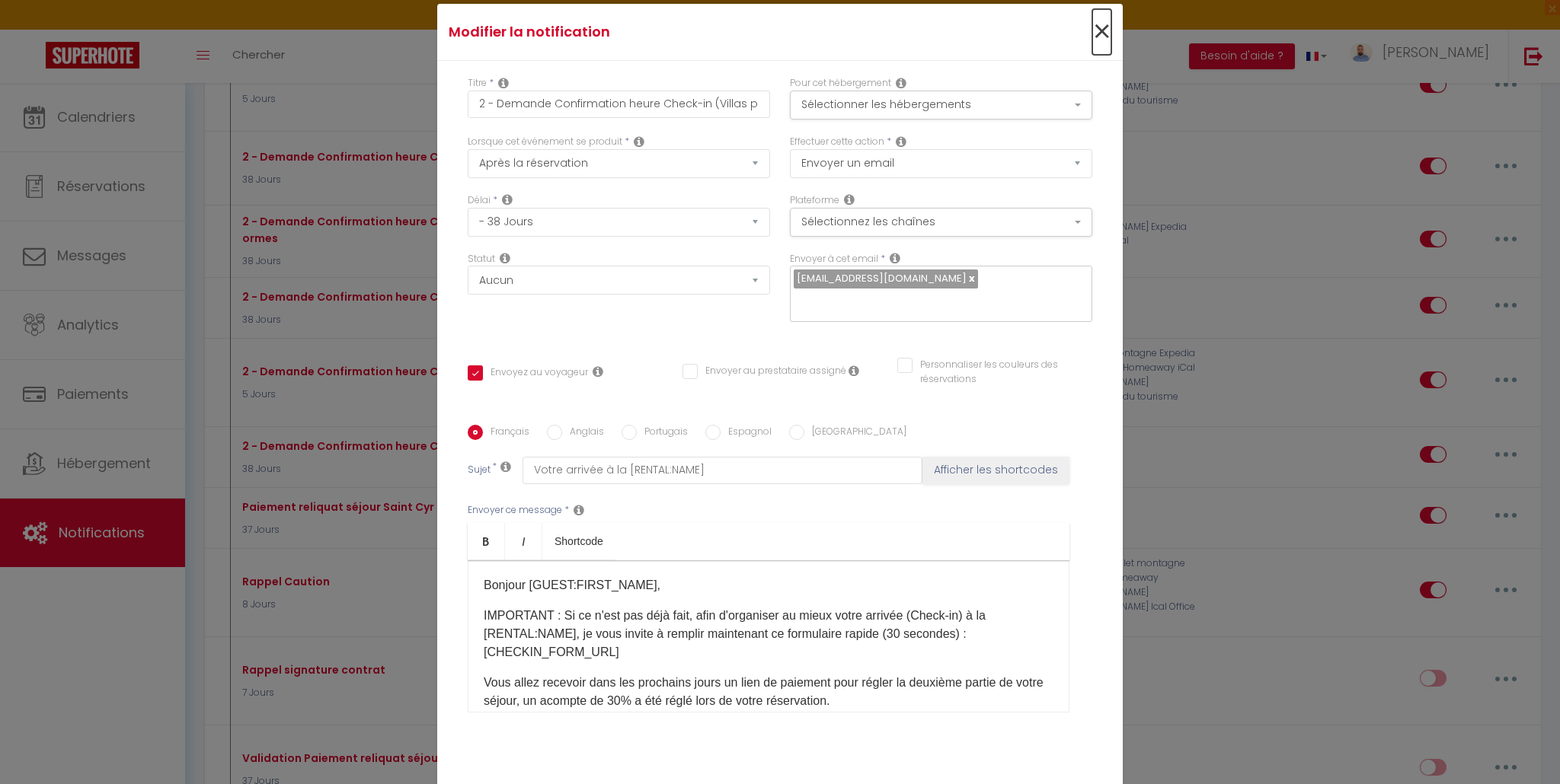
click at [1097, 26] on span "×" at bounding box center [1101, 31] width 19 height 46
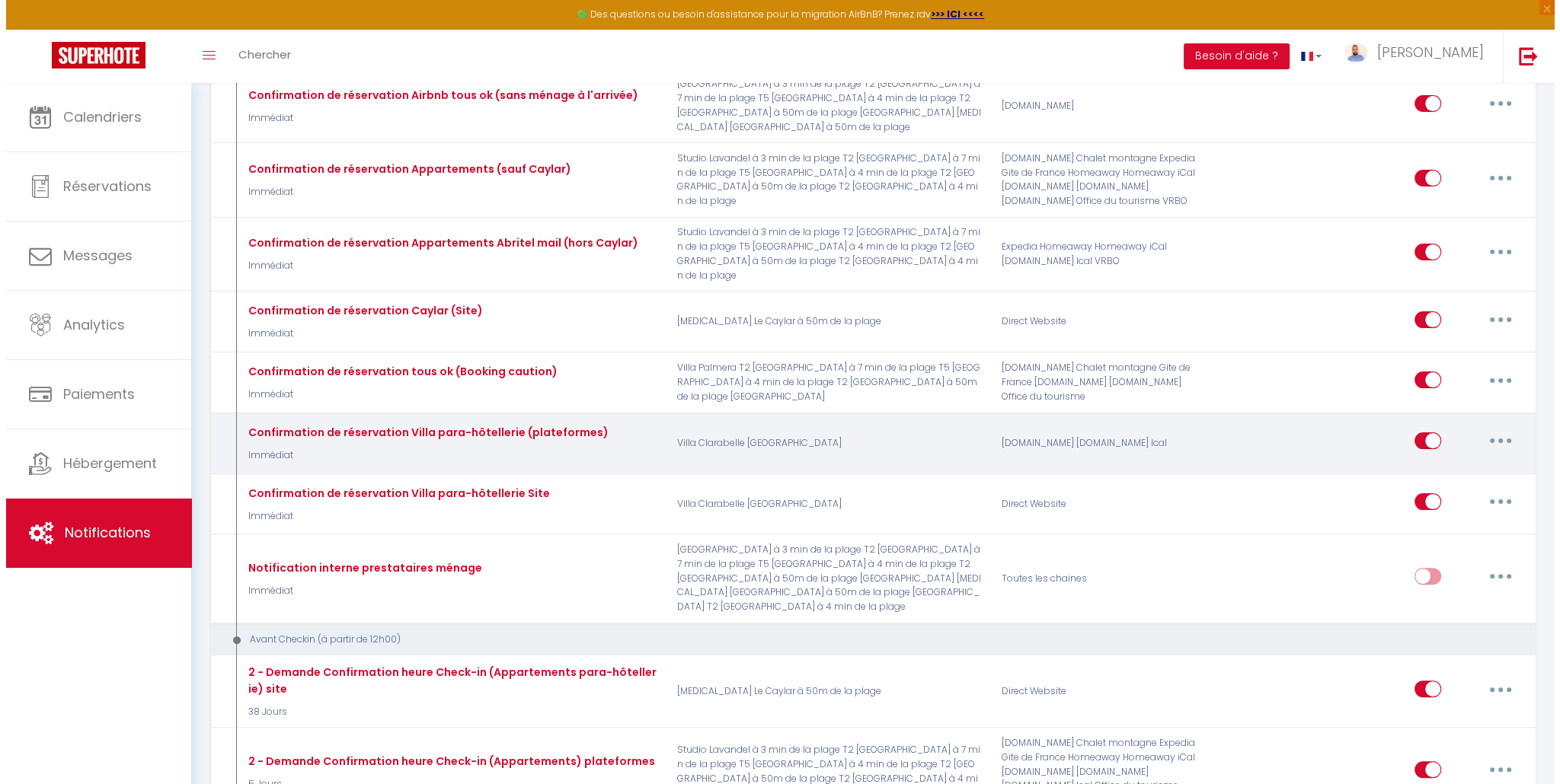
scroll to position [1131, 0]
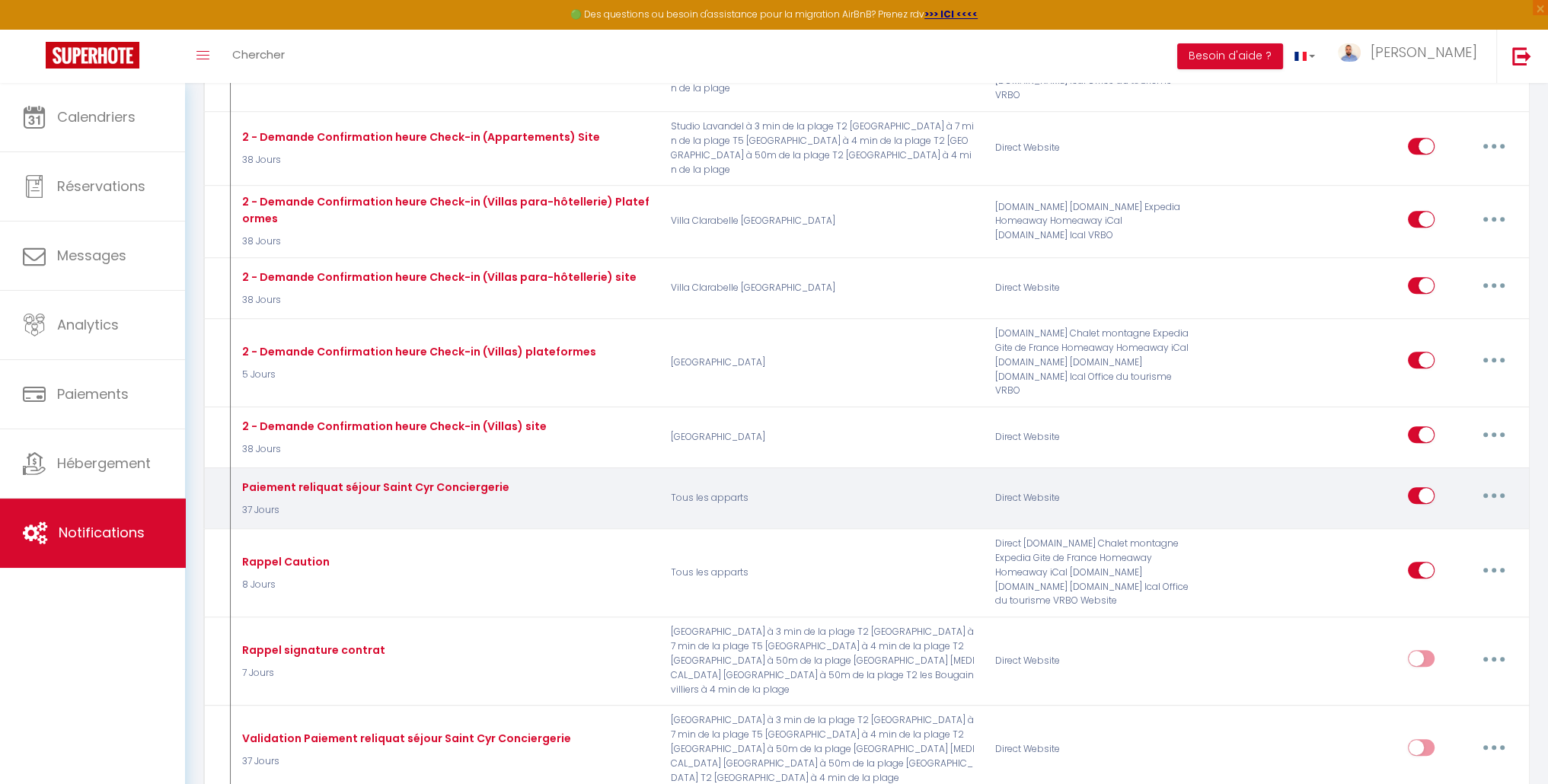
click at [1496, 484] on button "button" at bounding box center [1494, 495] width 43 height 24
click at [1480, 518] on link "Editer" at bounding box center [1454, 530] width 113 height 25
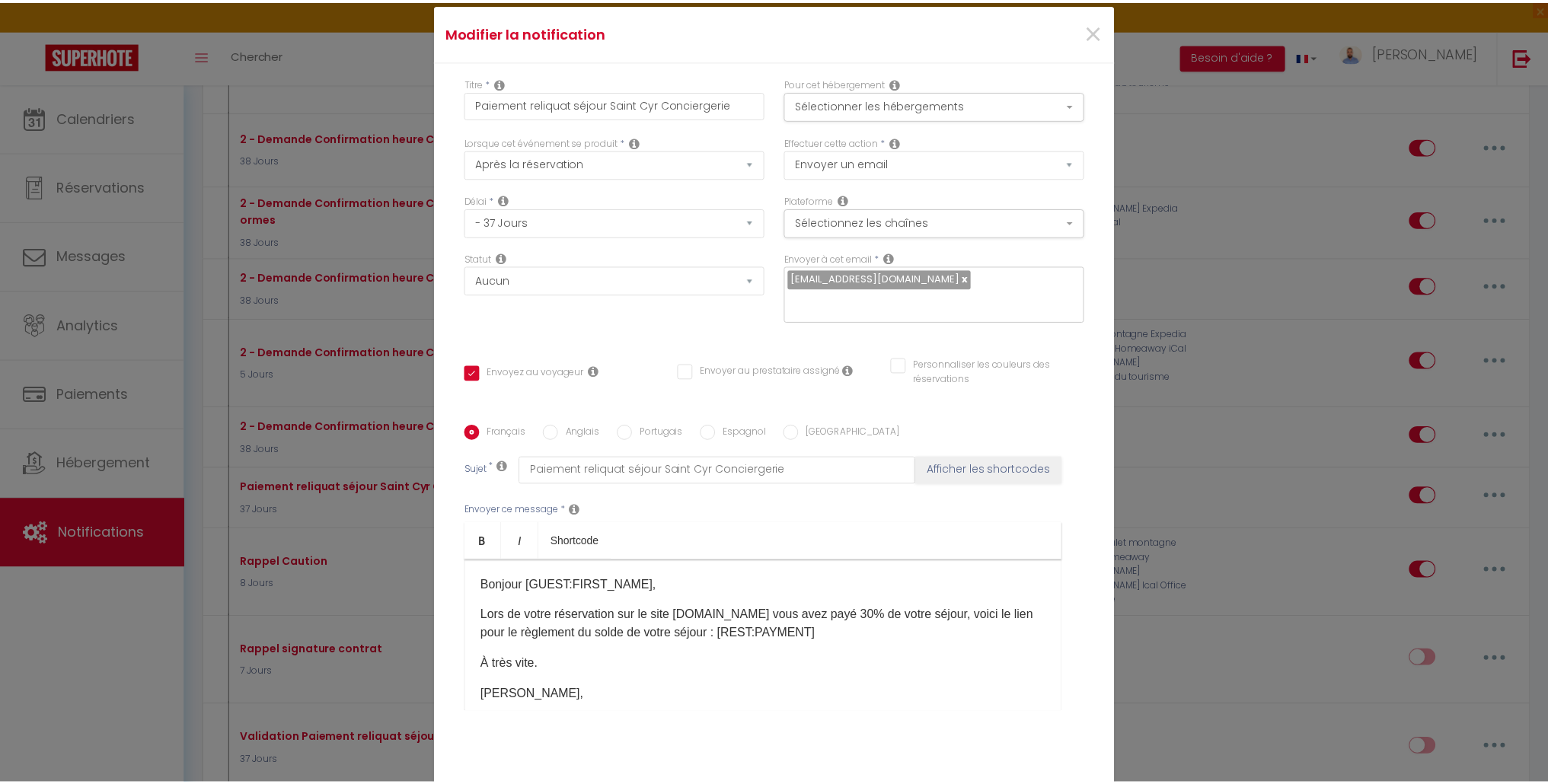
scroll to position [0, 0]
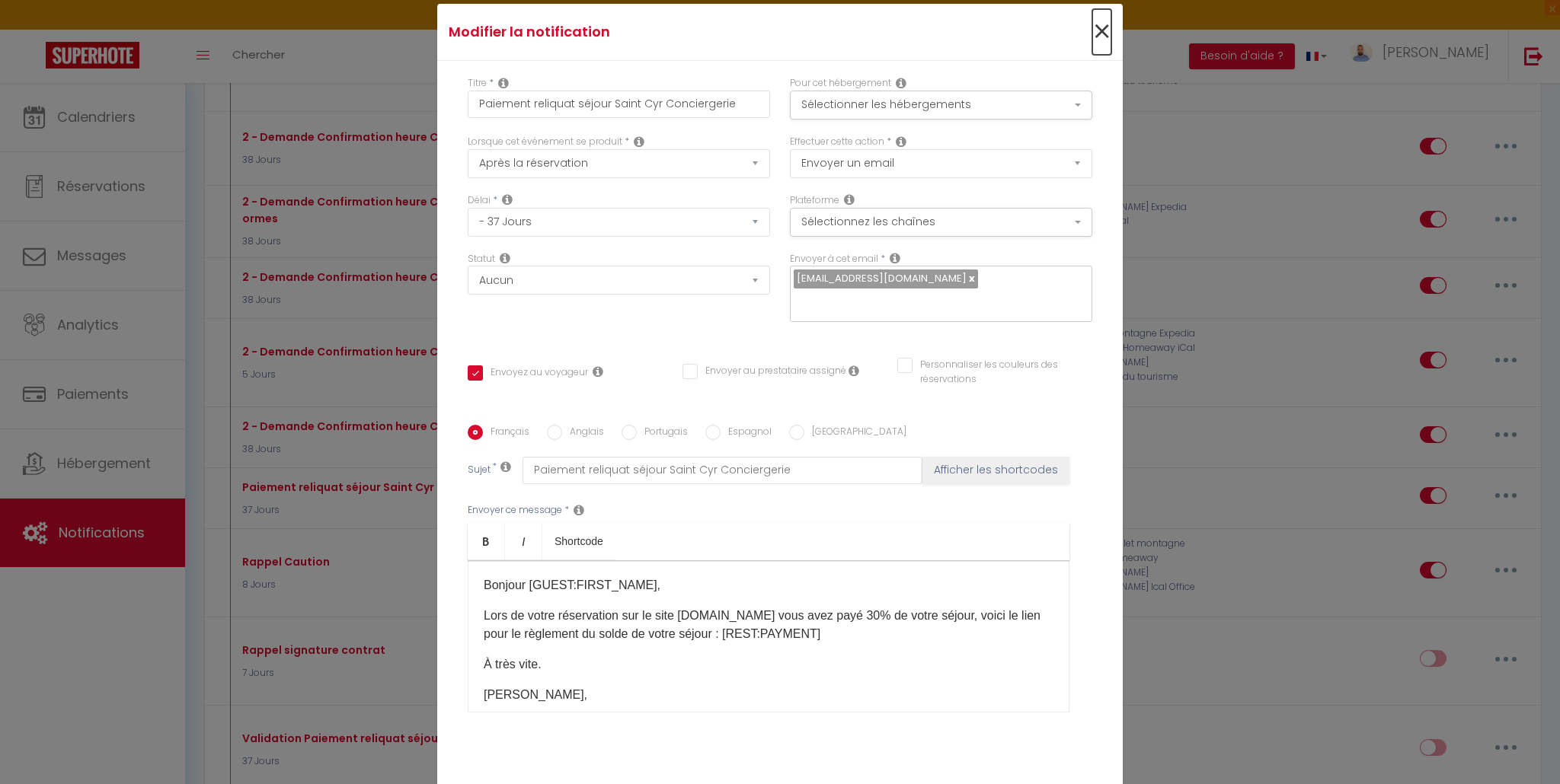
click at [1099, 23] on span "×" at bounding box center [1101, 31] width 19 height 46
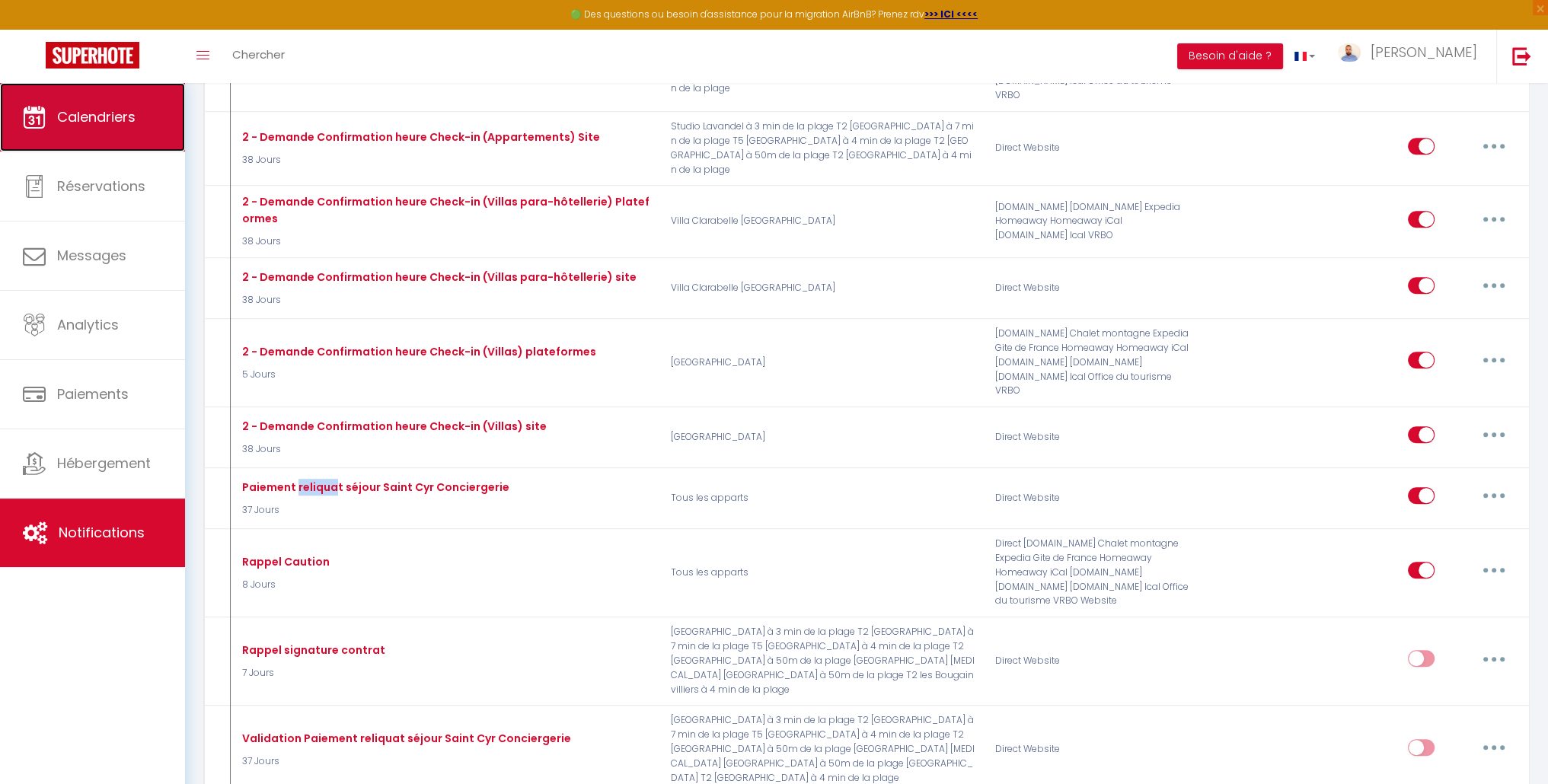
click at [115, 117] on span "Calendriers" at bounding box center [96, 116] width 78 height 19
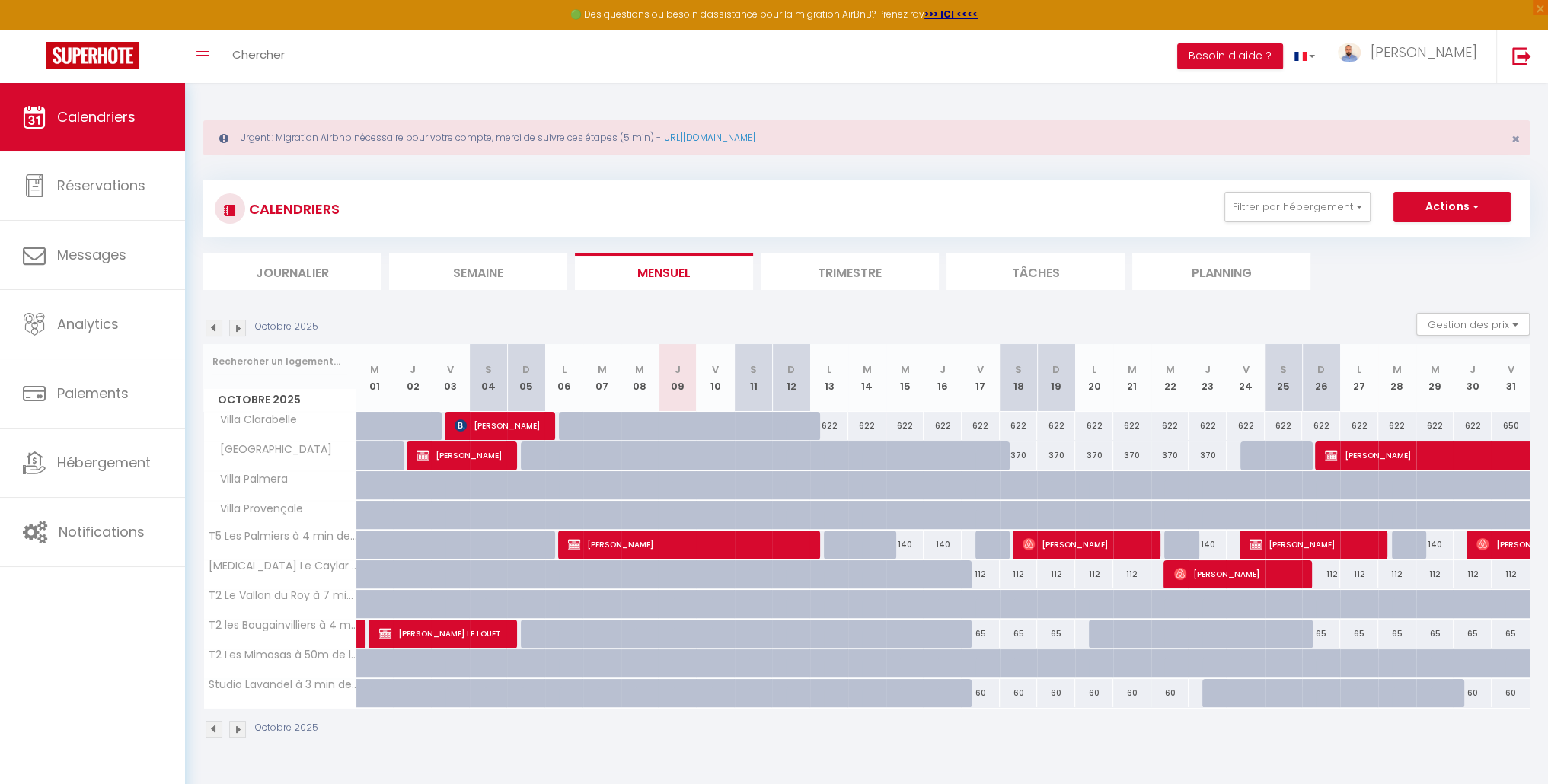
click at [238, 263] on div "CALENDRIERS Filtrer par hébergement Villas [GEOGRAPHIC_DATA] [GEOGRAPHIC_DATA] …" at bounding box center [867, 460] width 1327 height 587
click at [1402, 456] on span "[PERSON_NAME]" at bounding box center [1447, 455] width 245 height 29
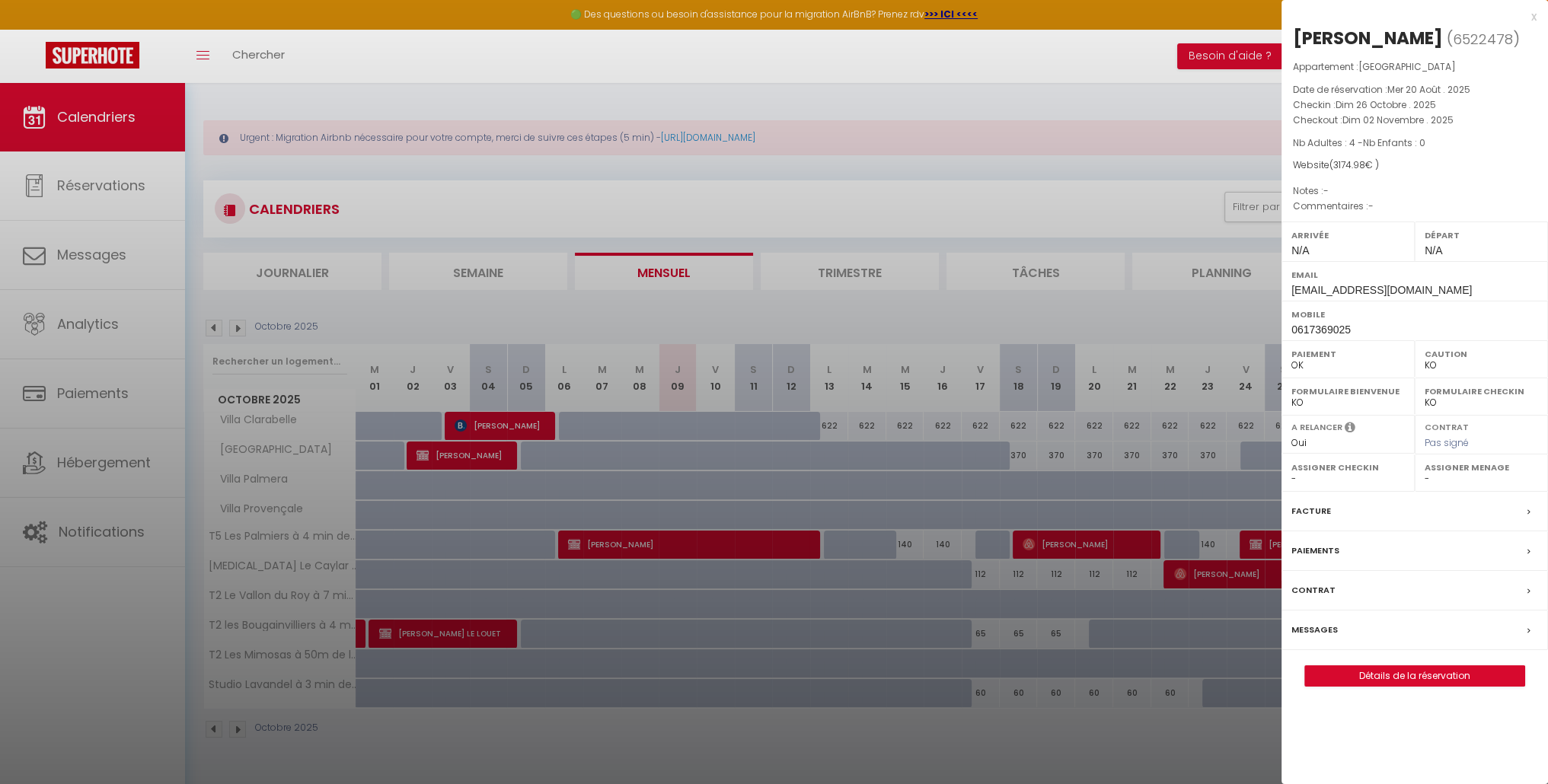
click at [767, 395] on div at bounding box center [774, 392] width 1548 height 784
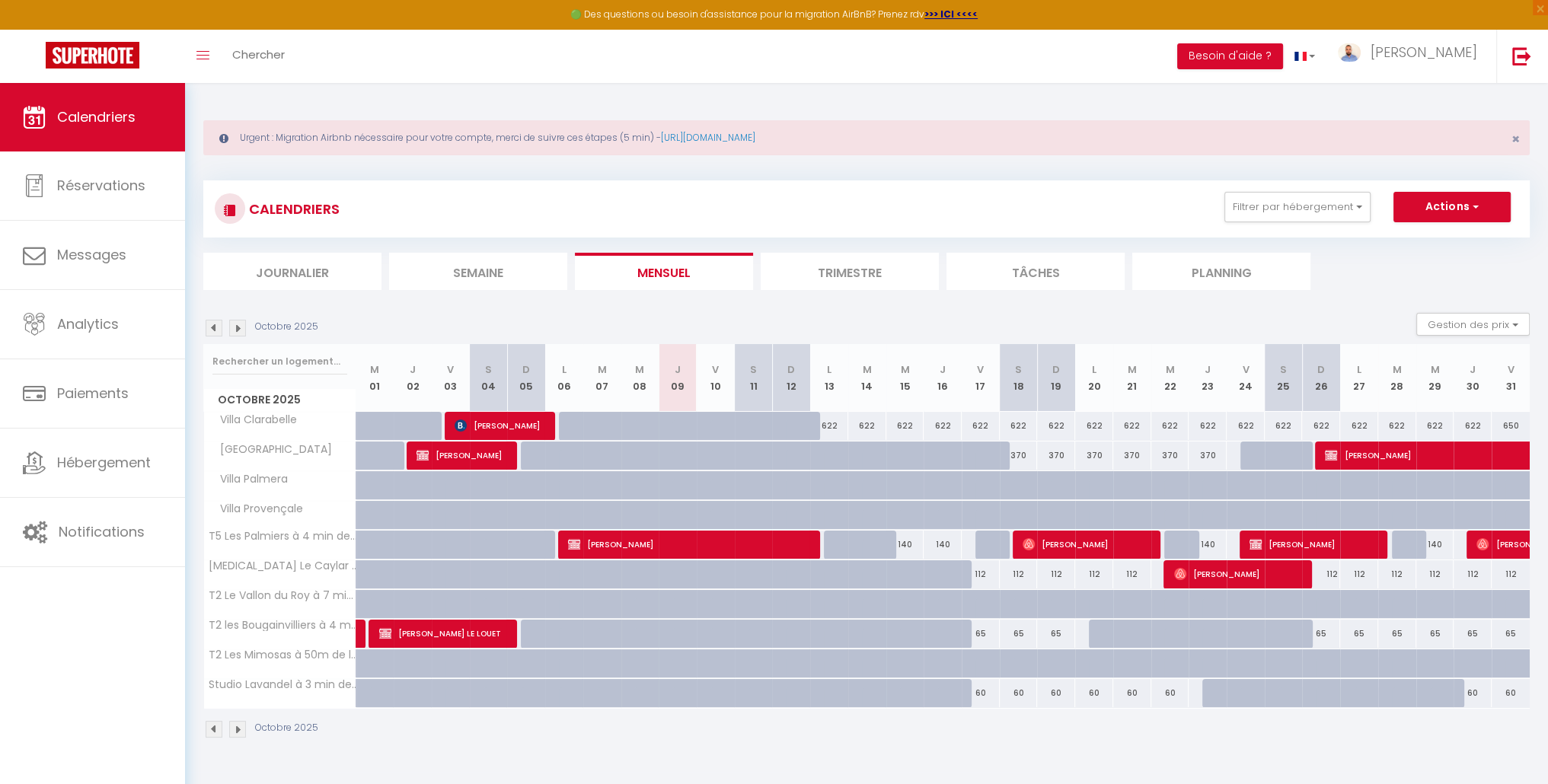
click at [232, 331] on img at bounding box center [237, 328] width 17 height 17
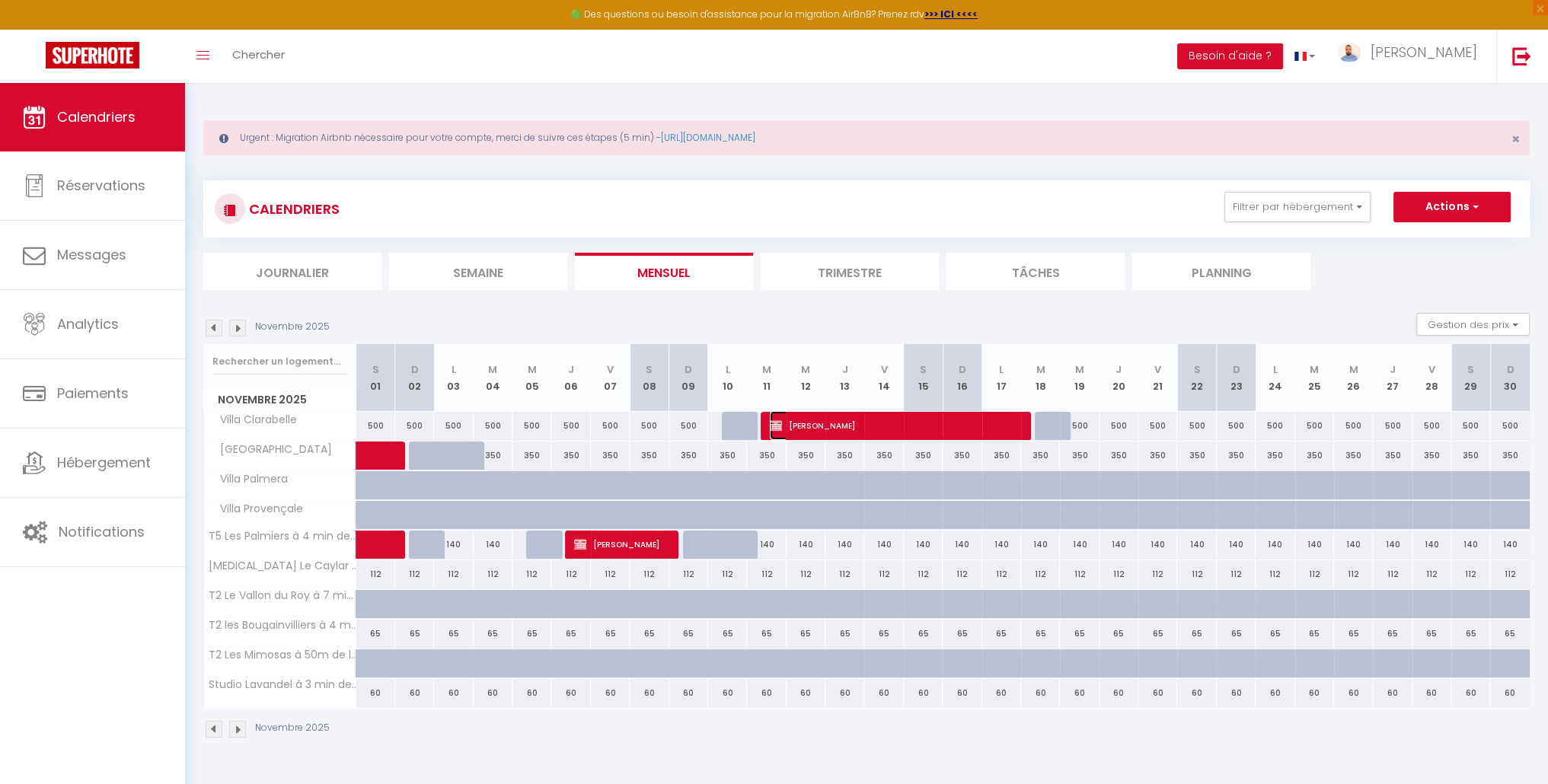
click at [840, 426] on span "[PERSON_NAME]" at bounding box center [892, 426] width 246 height 29
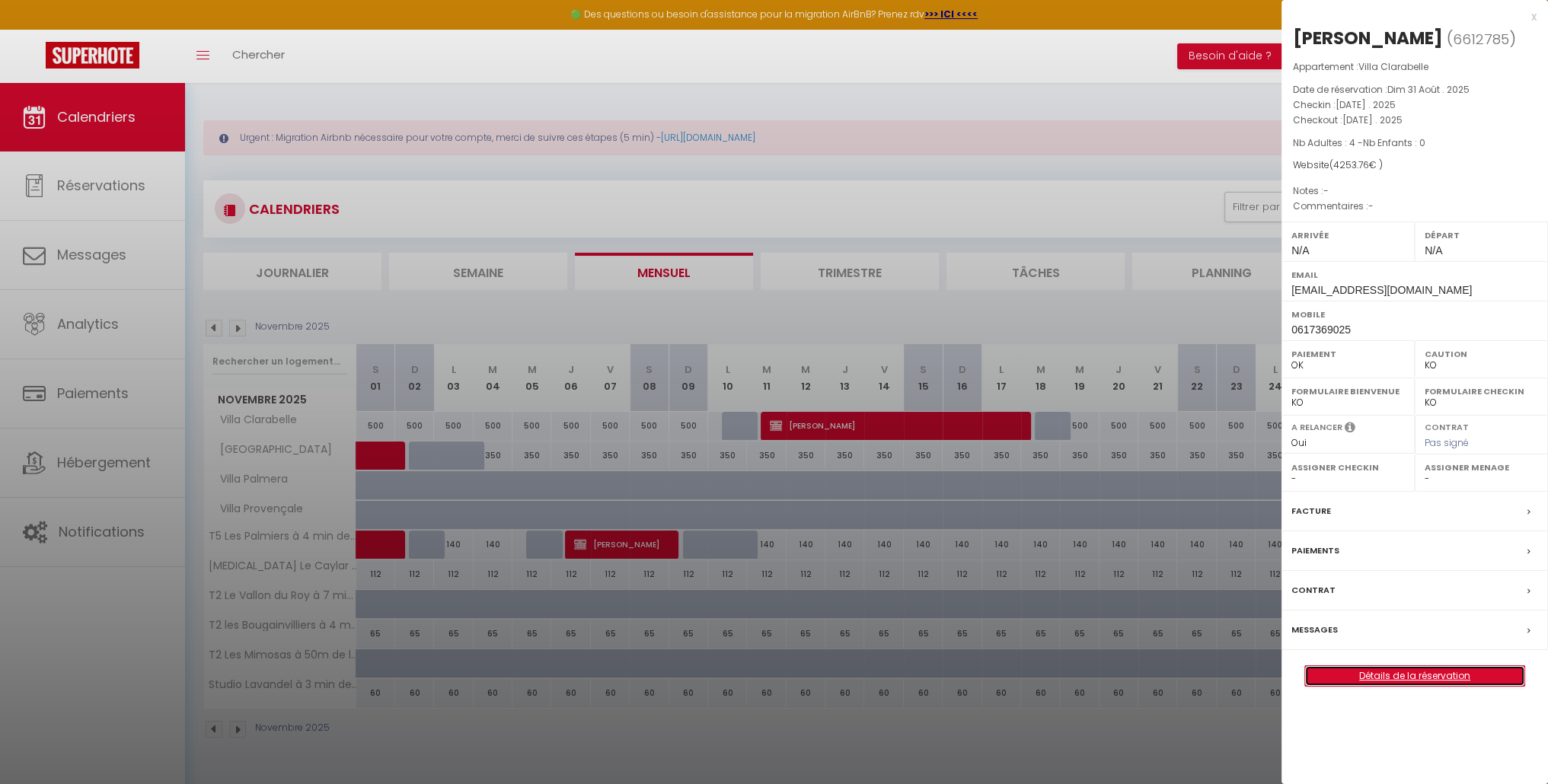
click at [1436, 668] on link "Détails de la réservation" at bounding box center [1415, 675] width 219 height 20
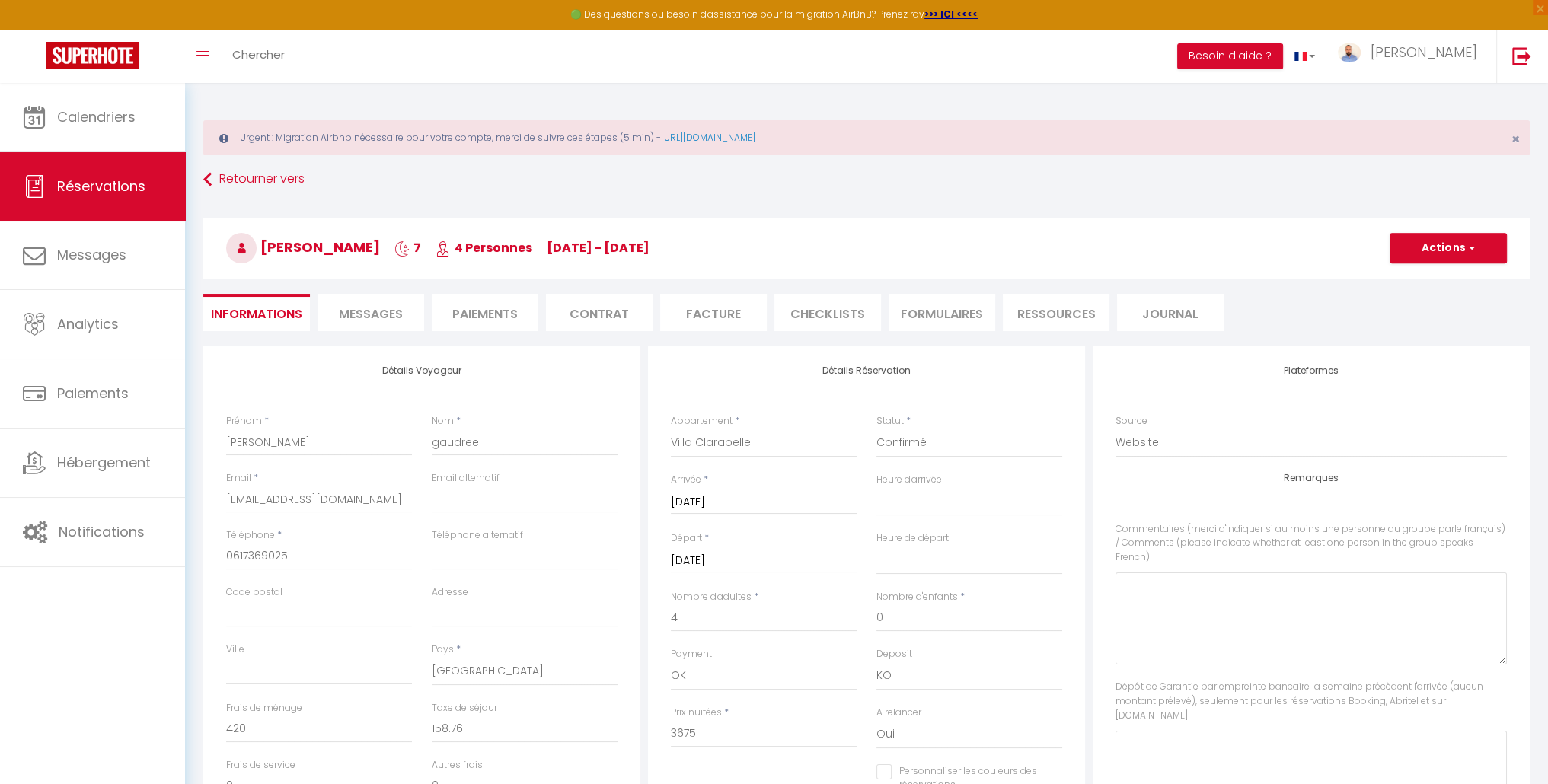
click at [433, 313] on li "Paiements" at bounding box center [485, 312] width 107 height 37
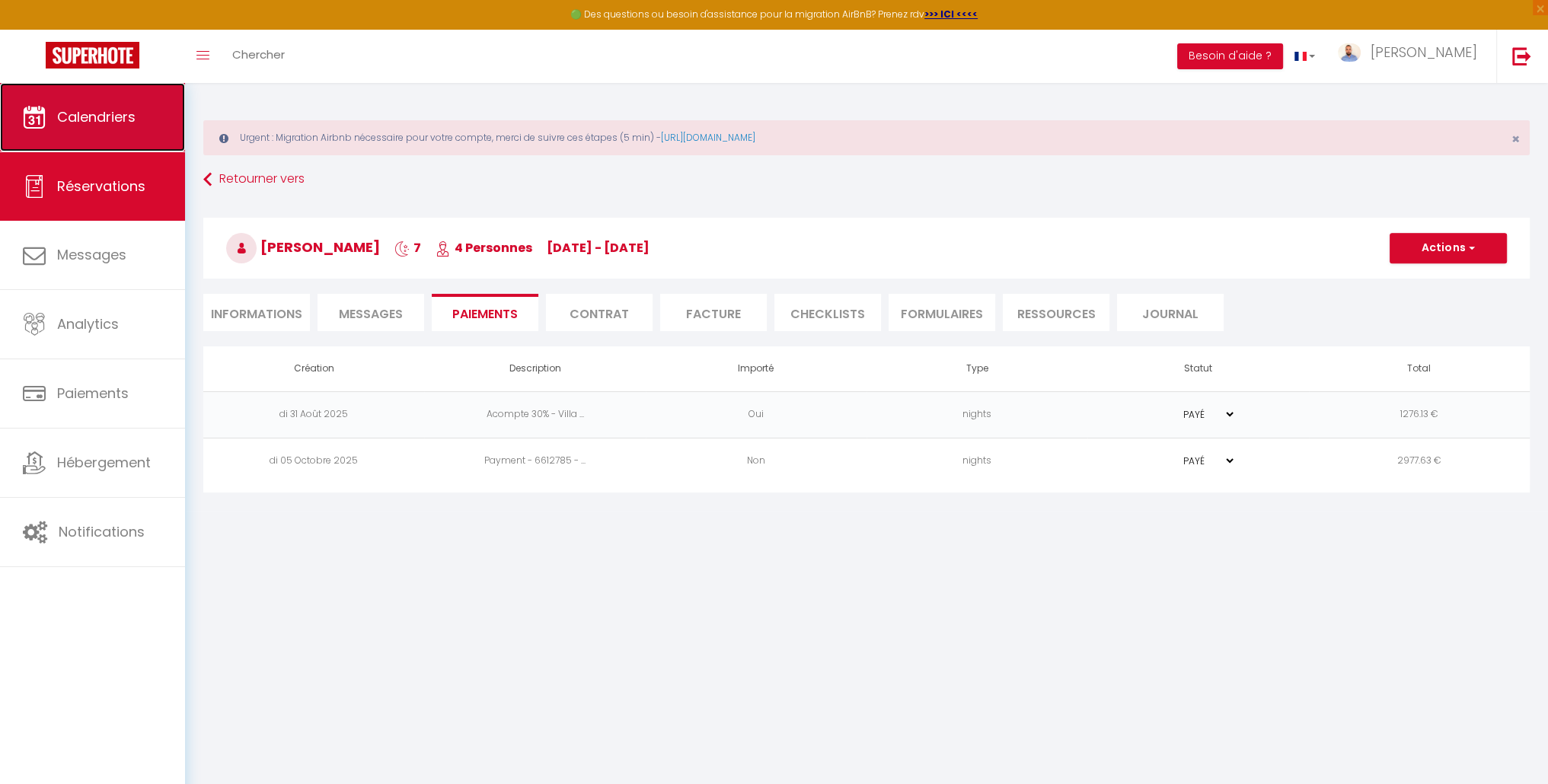
click at [119, 121] on span "Calendriers" at bounding box center [96, 116] width 78 height 19
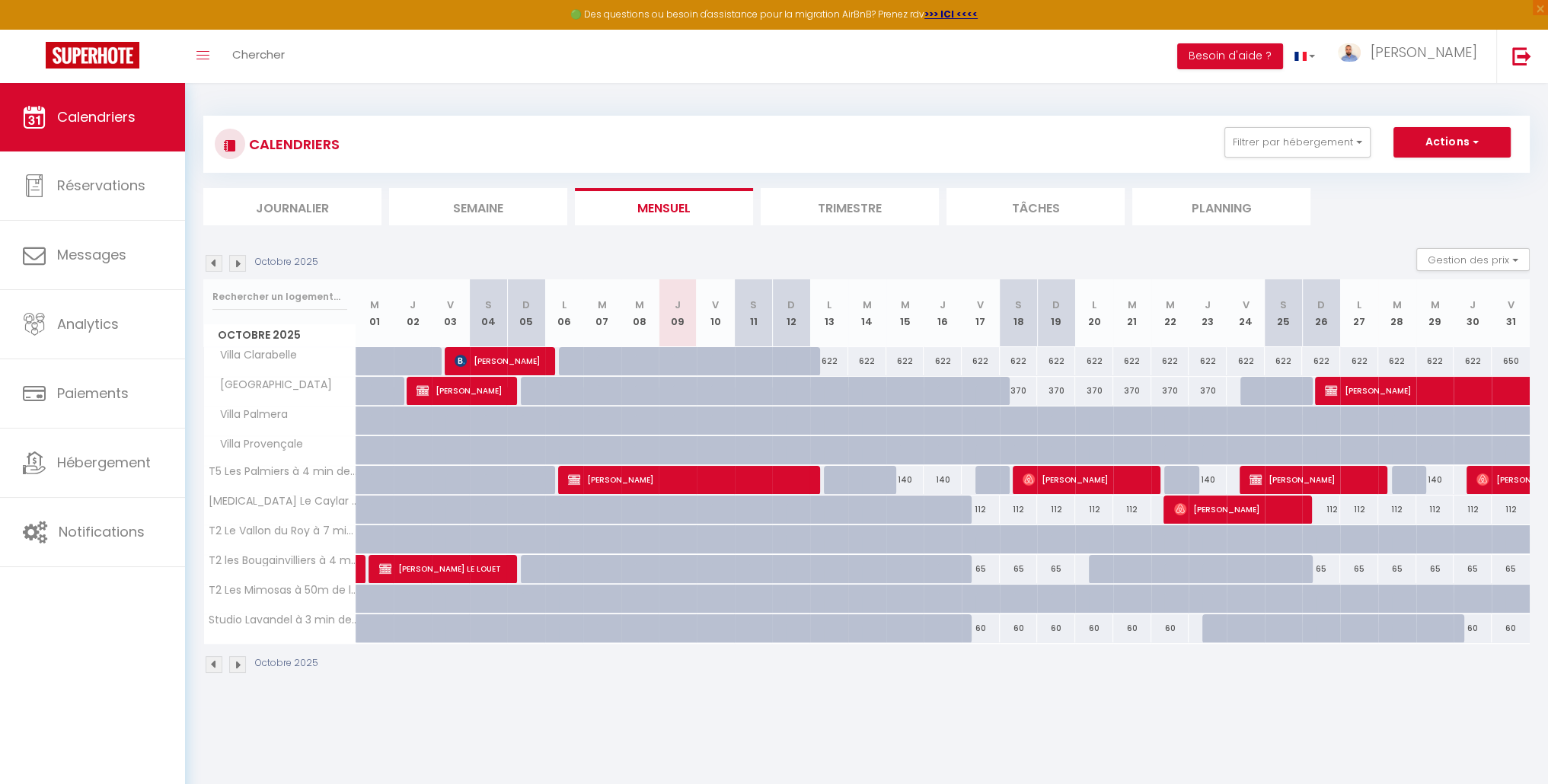
click at [239, 262] on img at bounding box center [237, 263] width 17 height 17
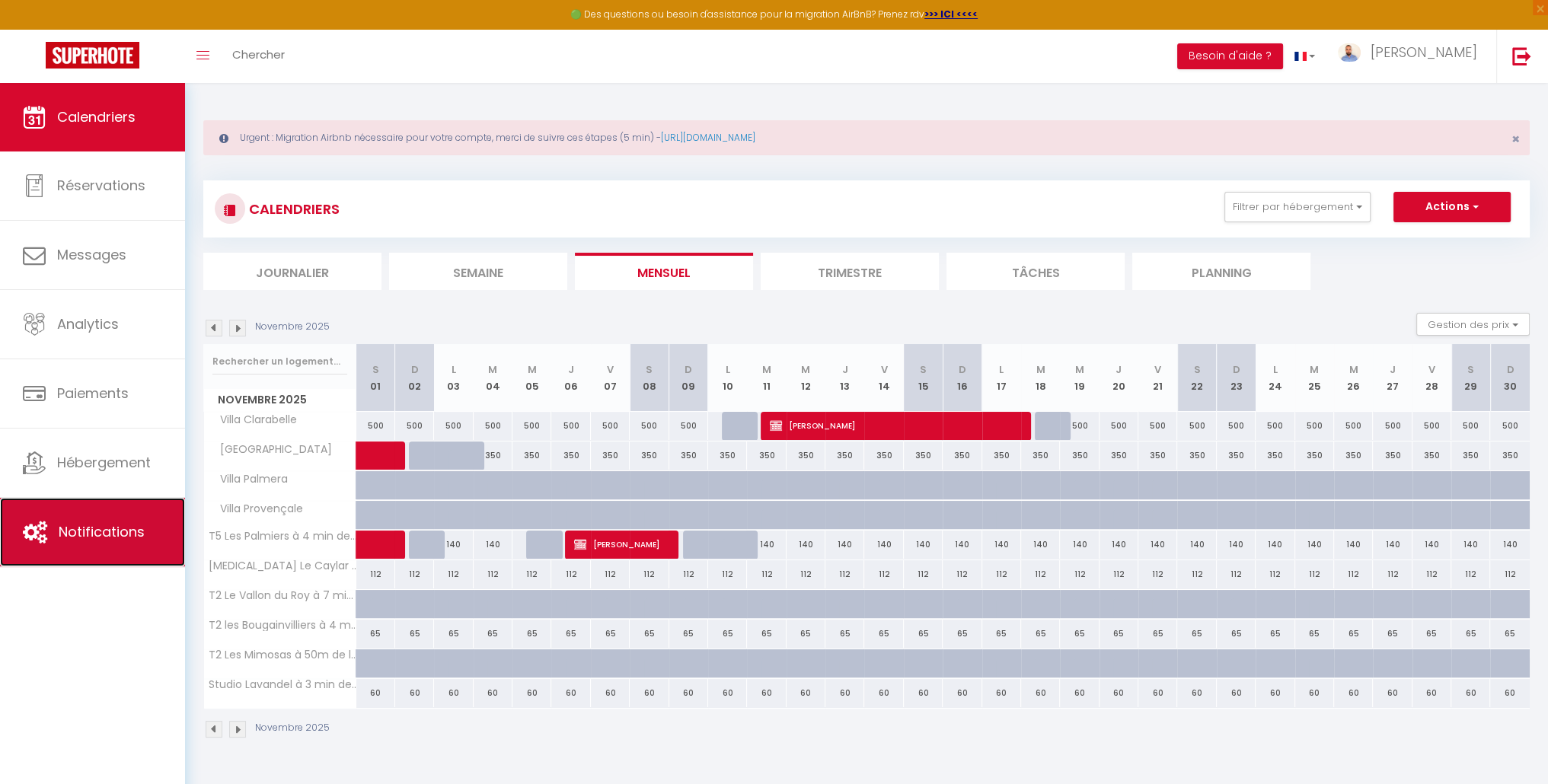
click at [118, 529] on span "Notifications" at bounding box center [102, 530] width 86 height 19
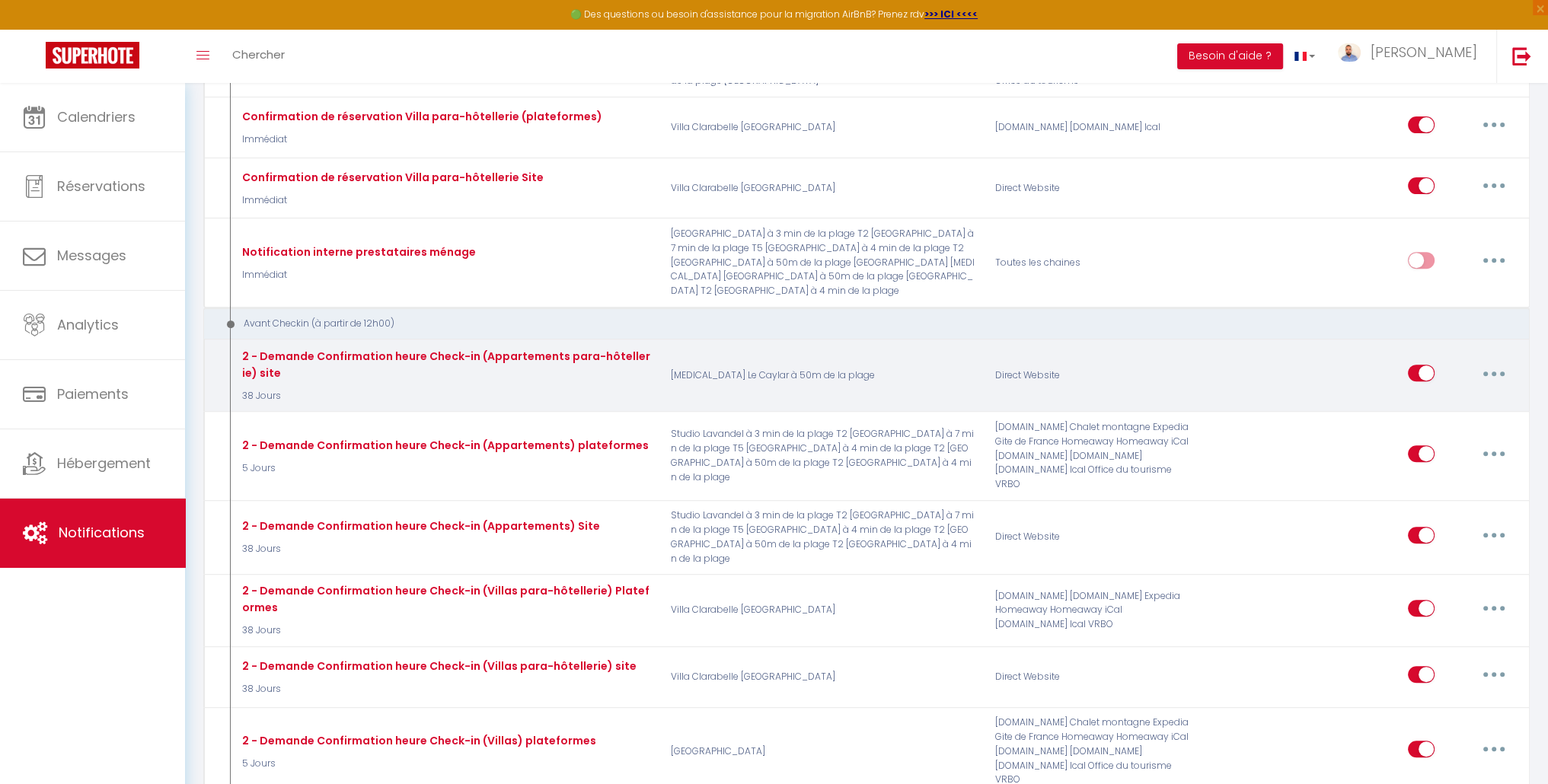
scroll to position [749, 0]
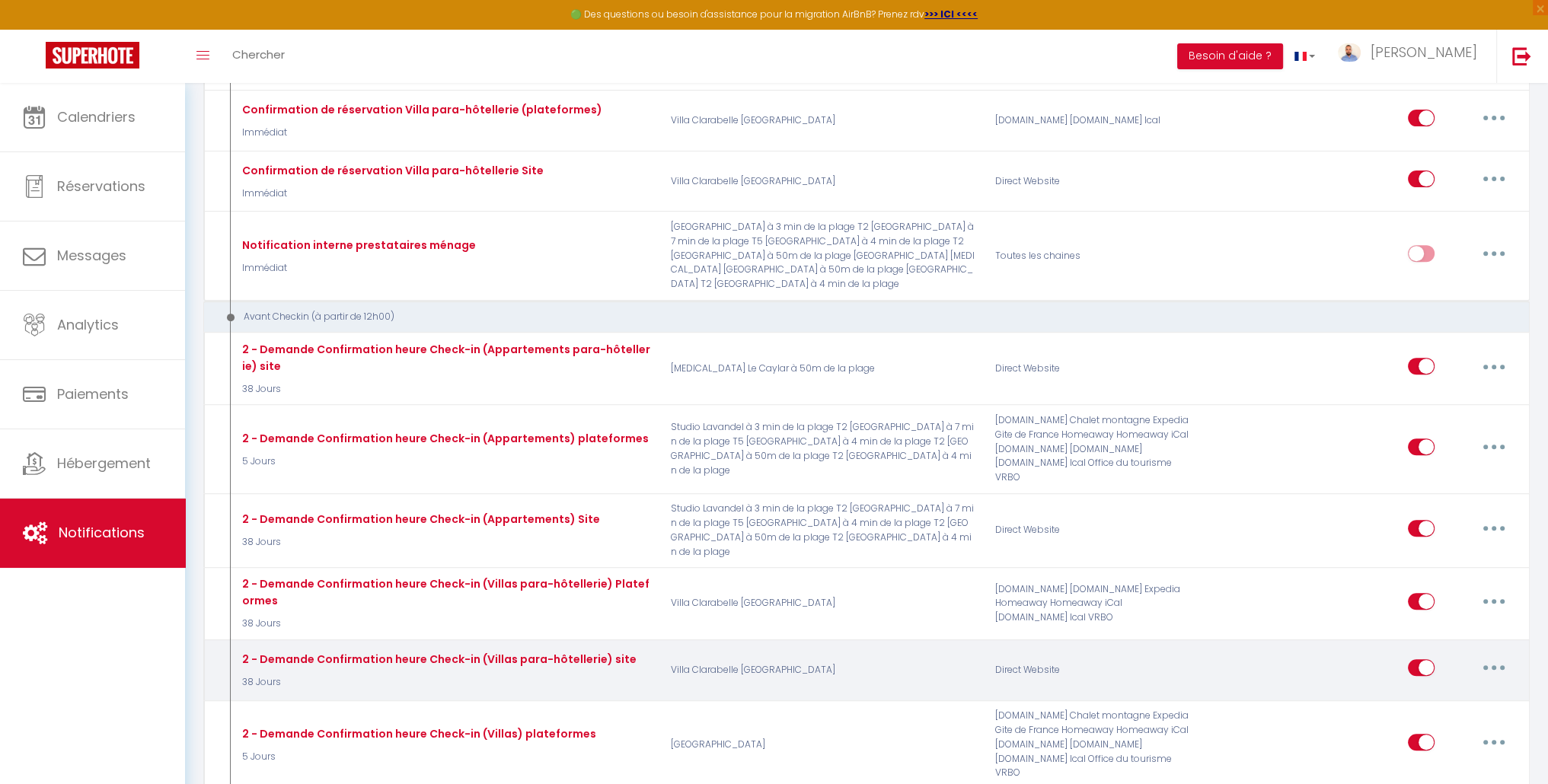
click at [1480, 656] on button "button" at bounding box center [1494, 668] width 43 height 24
click at [1468, 690] on link "Editer" at bounding box center [1454, 703] width 113 height 25
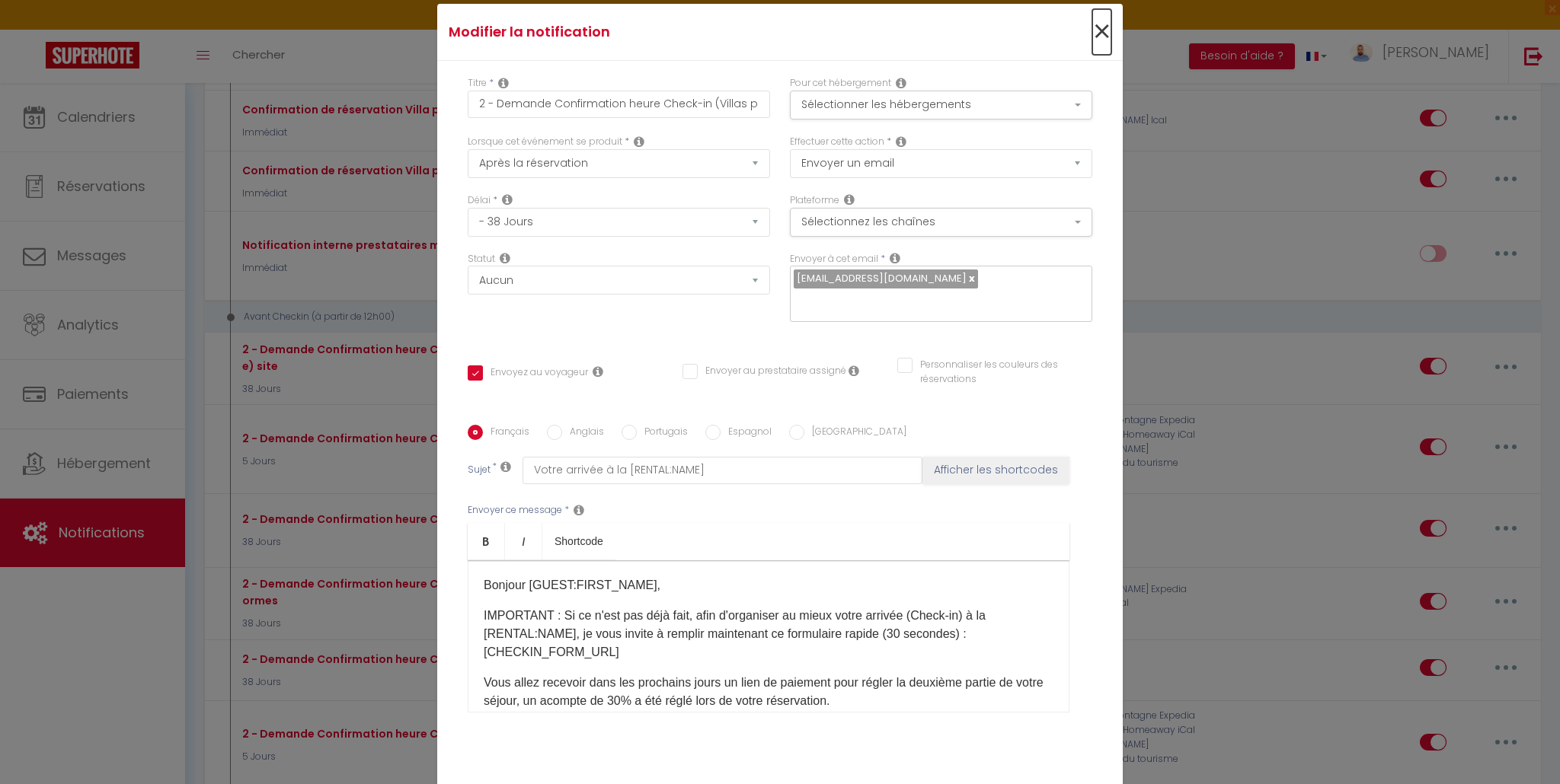
click at [1092, 34] on span "×" at bounding box center [1101, 31] width 19 height 46
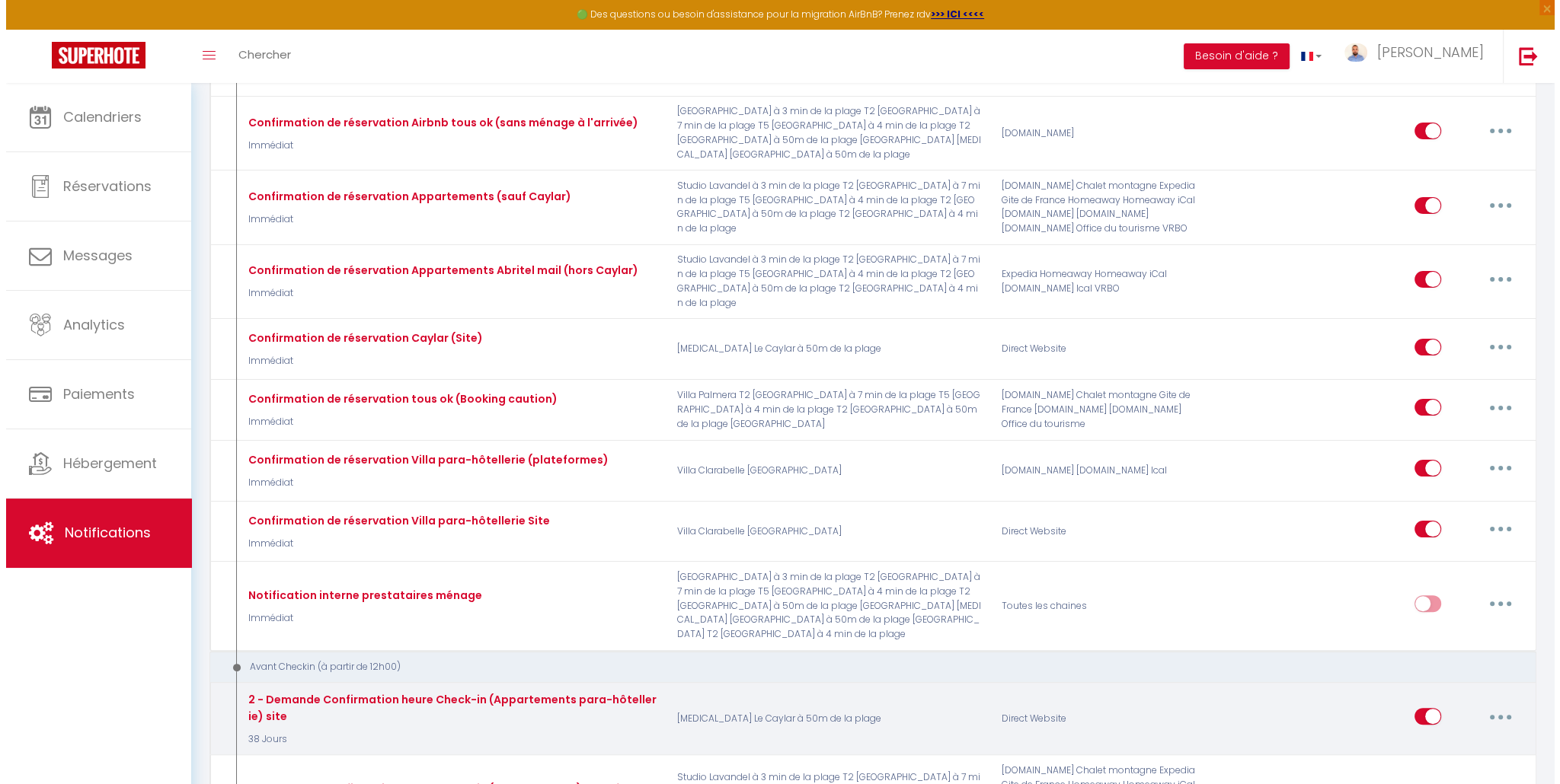
scroll to position [368, 0]
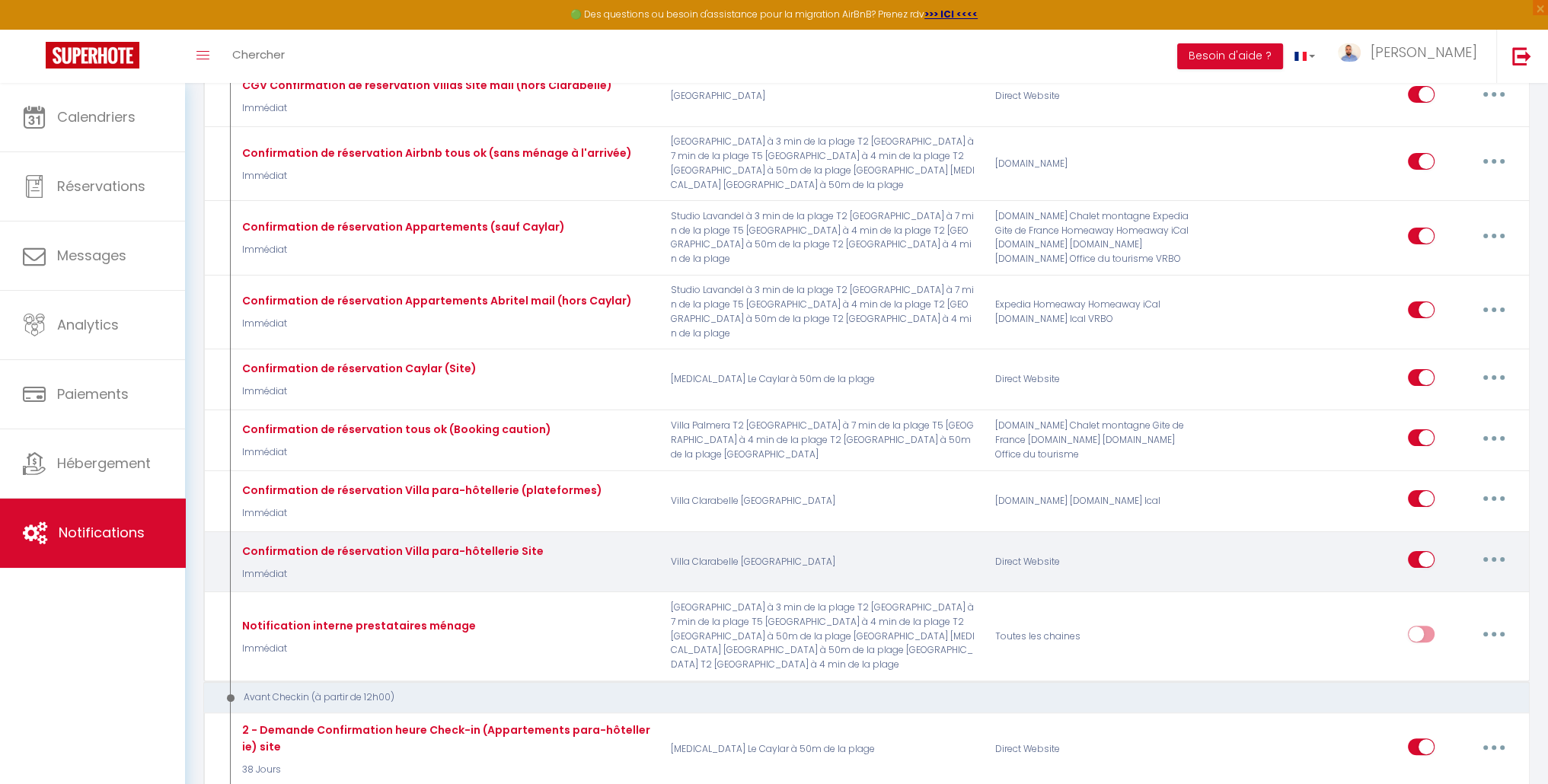
click at [1498, 547] on button "button" at bounding box center [1494, 559] width 43 height 24
click at [1480, 581] on link "Editer" at bounding box center [1454, 594] width 113 height 25
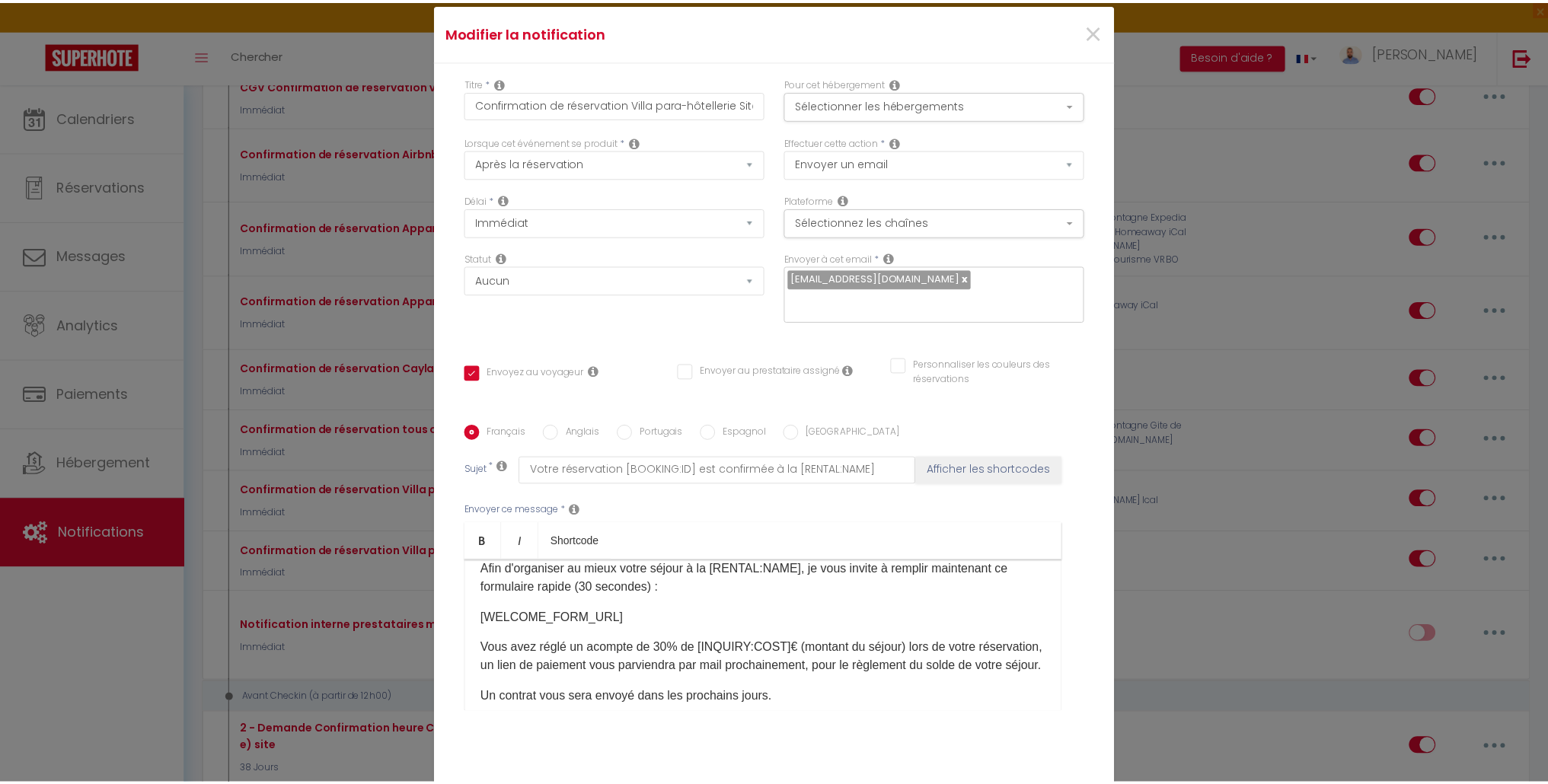
scroll to position [76, 0]
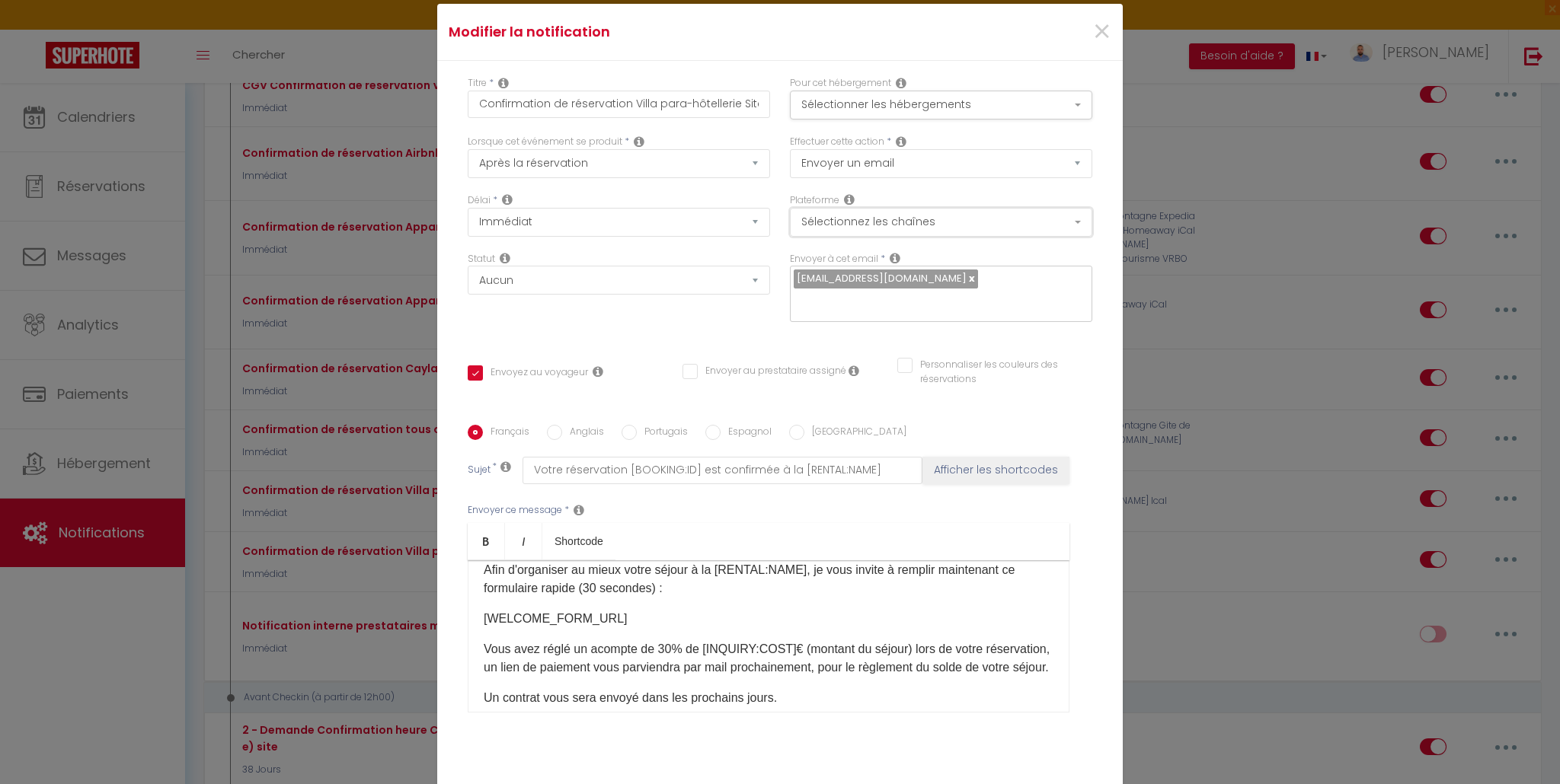
click at [941, 228] on button "Sélectionnez les chaînes" at bounding box center [940, 222] width 303 height 29
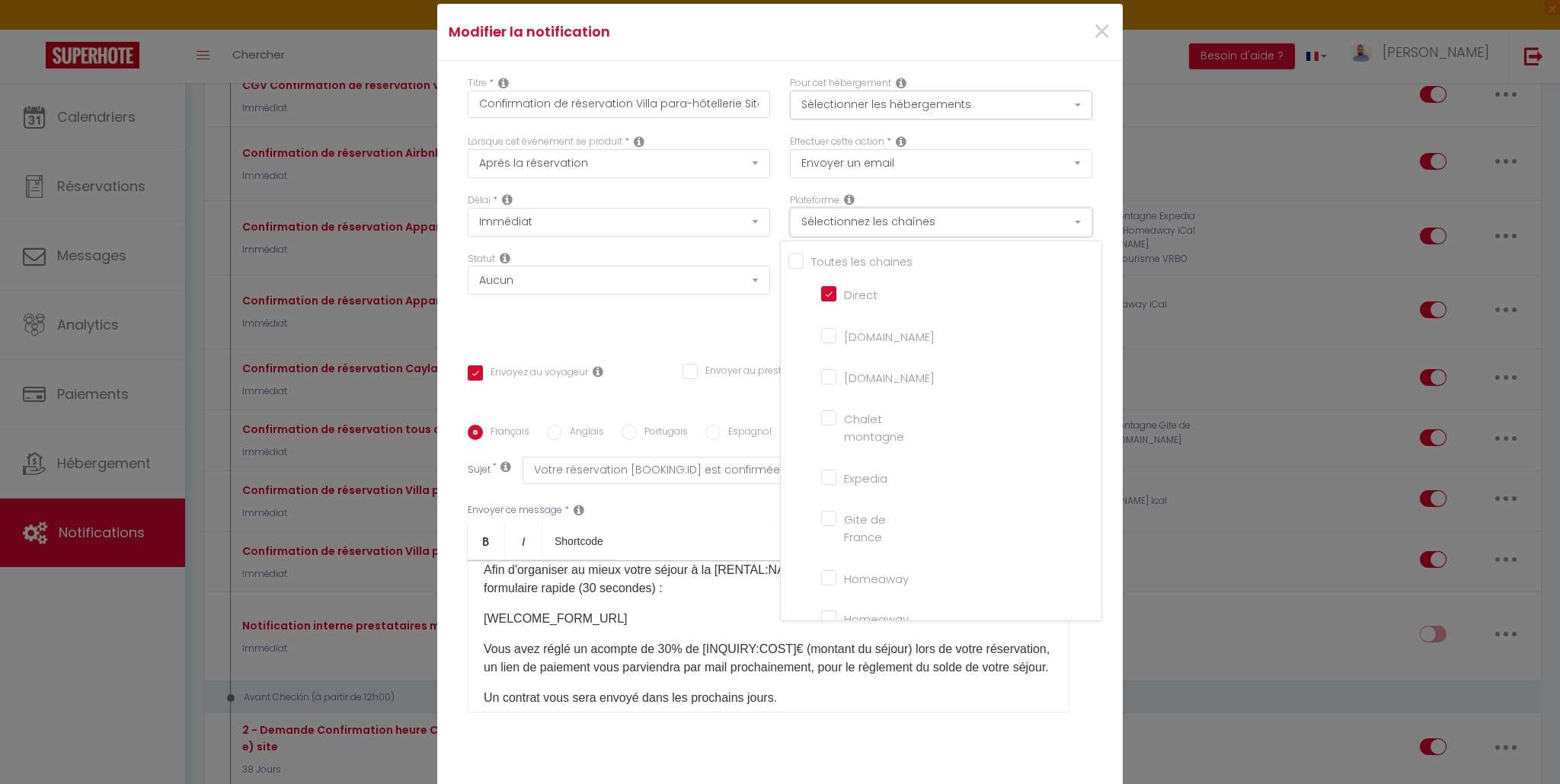
click at [941, 228] on button "Sélectionnez les chaînes" at bounding box center [940, 222] width 303 height 29
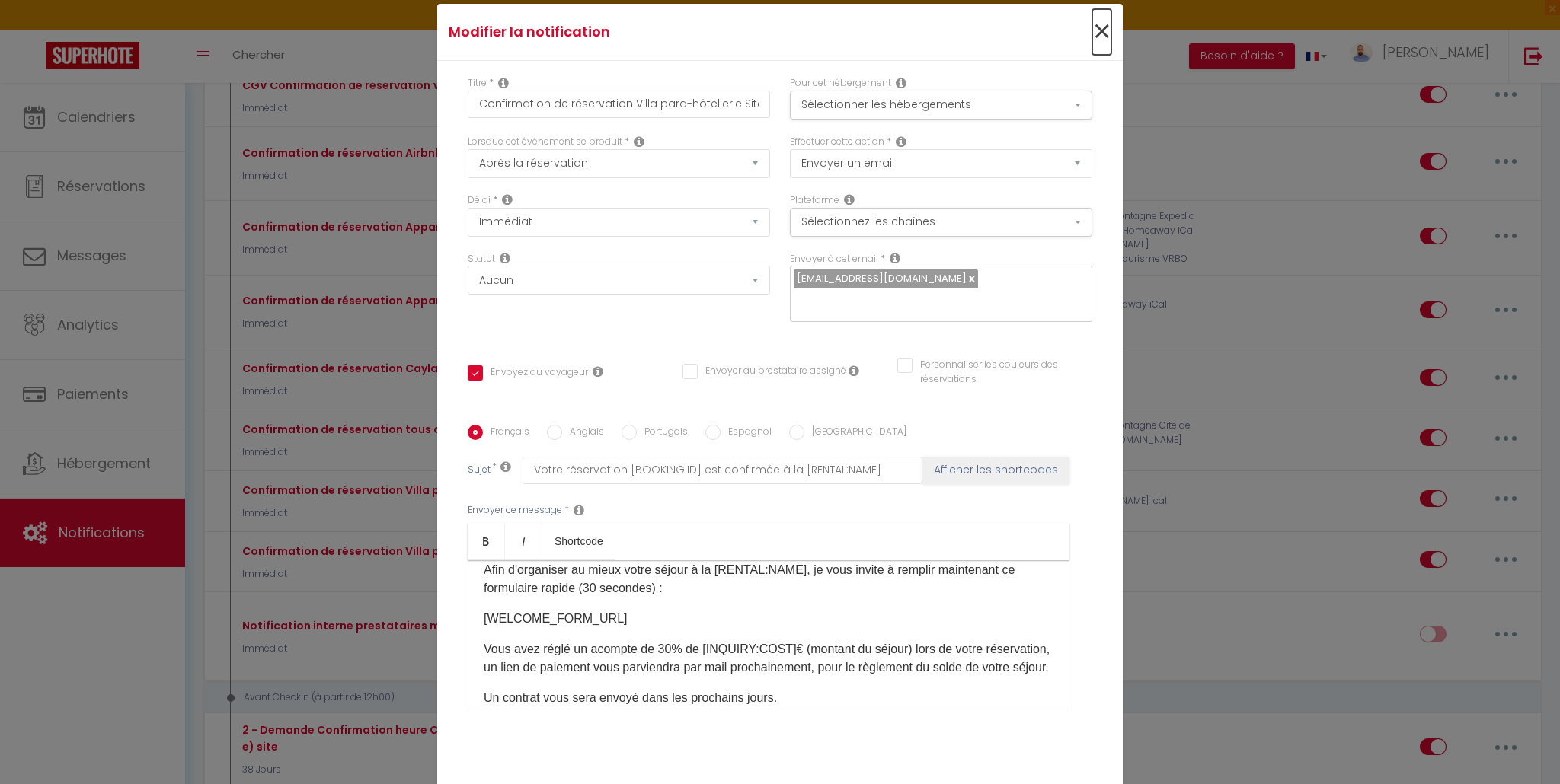
click at [1105, 31] on span "×" at bounding box center [1101, 31] width 19 height 46
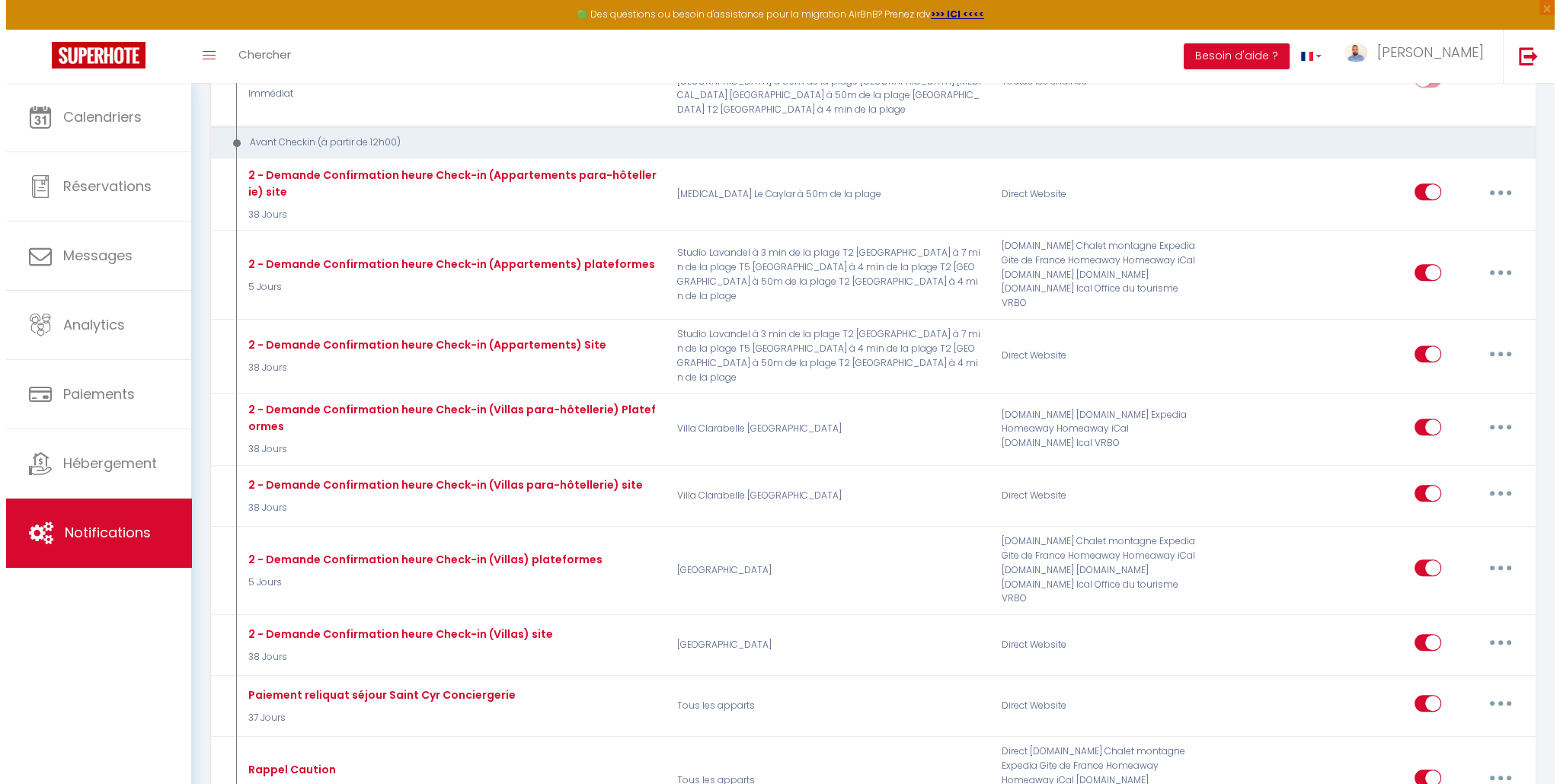
scroll to position [977, 0]
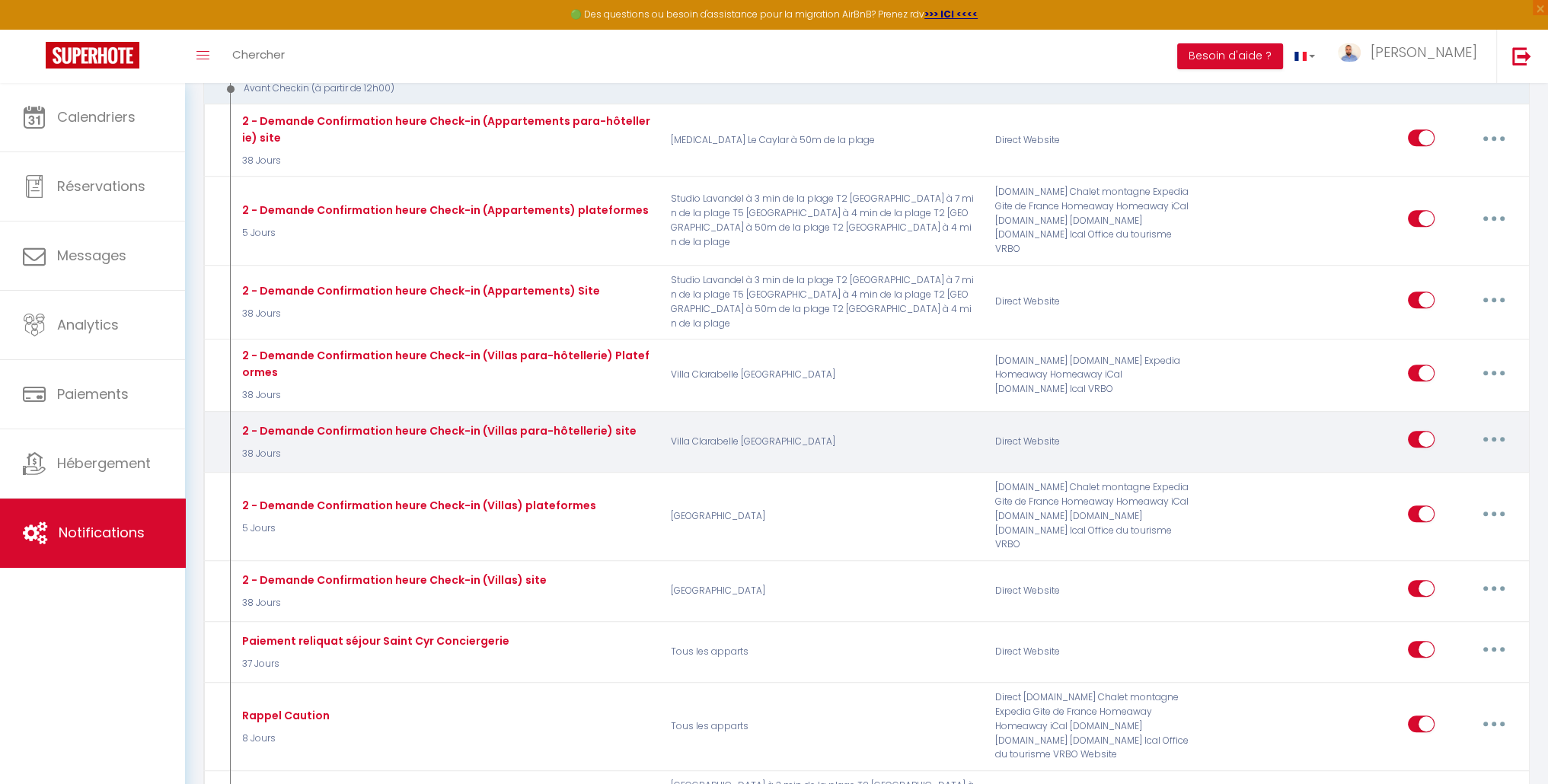
click at [1495, 427] on button "button" at bounding box center [1494, 438] width 43 height 24
click at [1478, 461] on link "Editer" at bounding box center [1454, 474] width 113 height 25
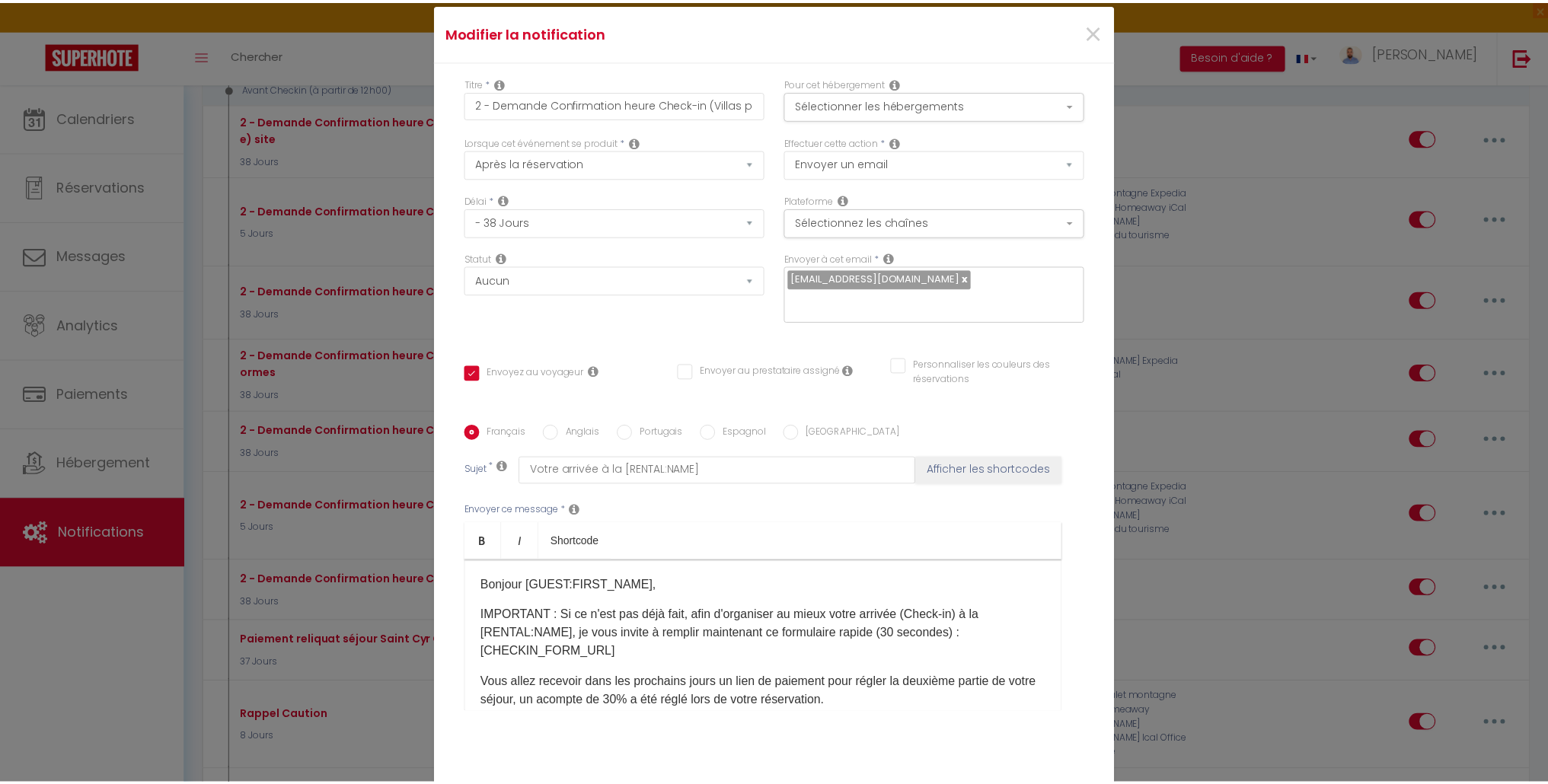
scroll to position [0, 0]
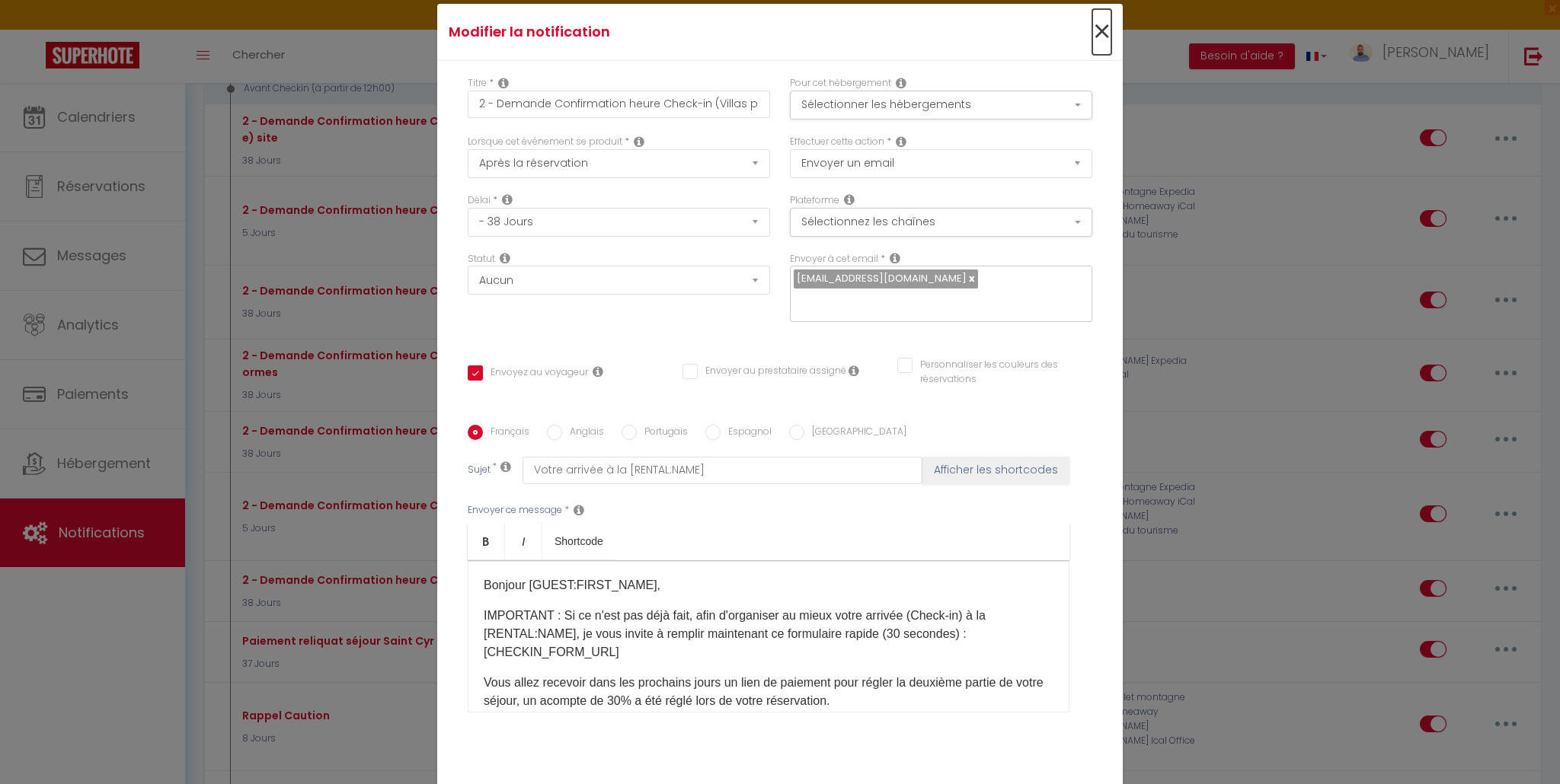
click at [1092, 32] on span "×" at bounding box center [1101, 31] width 19 height 46
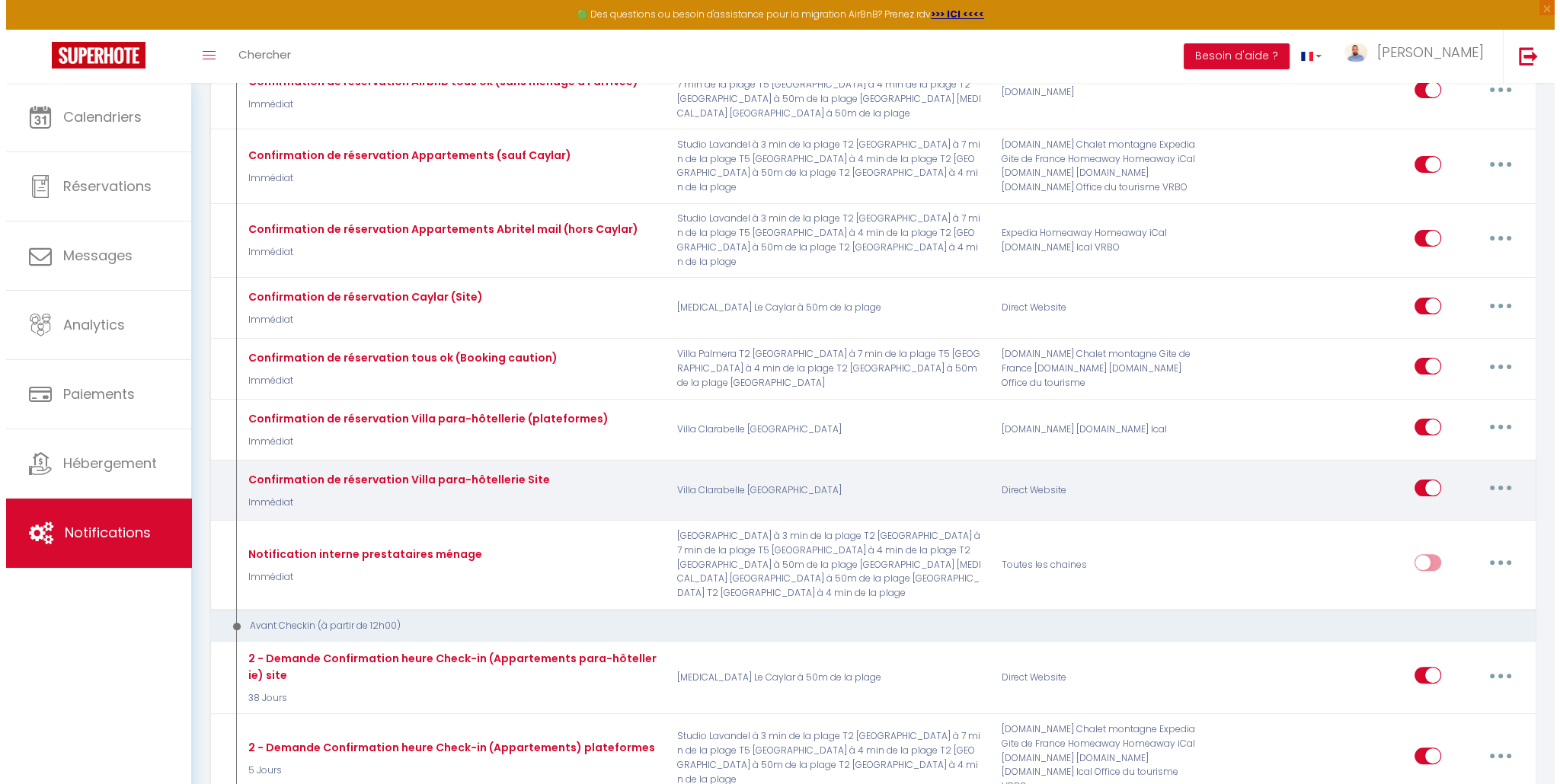
scroll to position [444, 0]
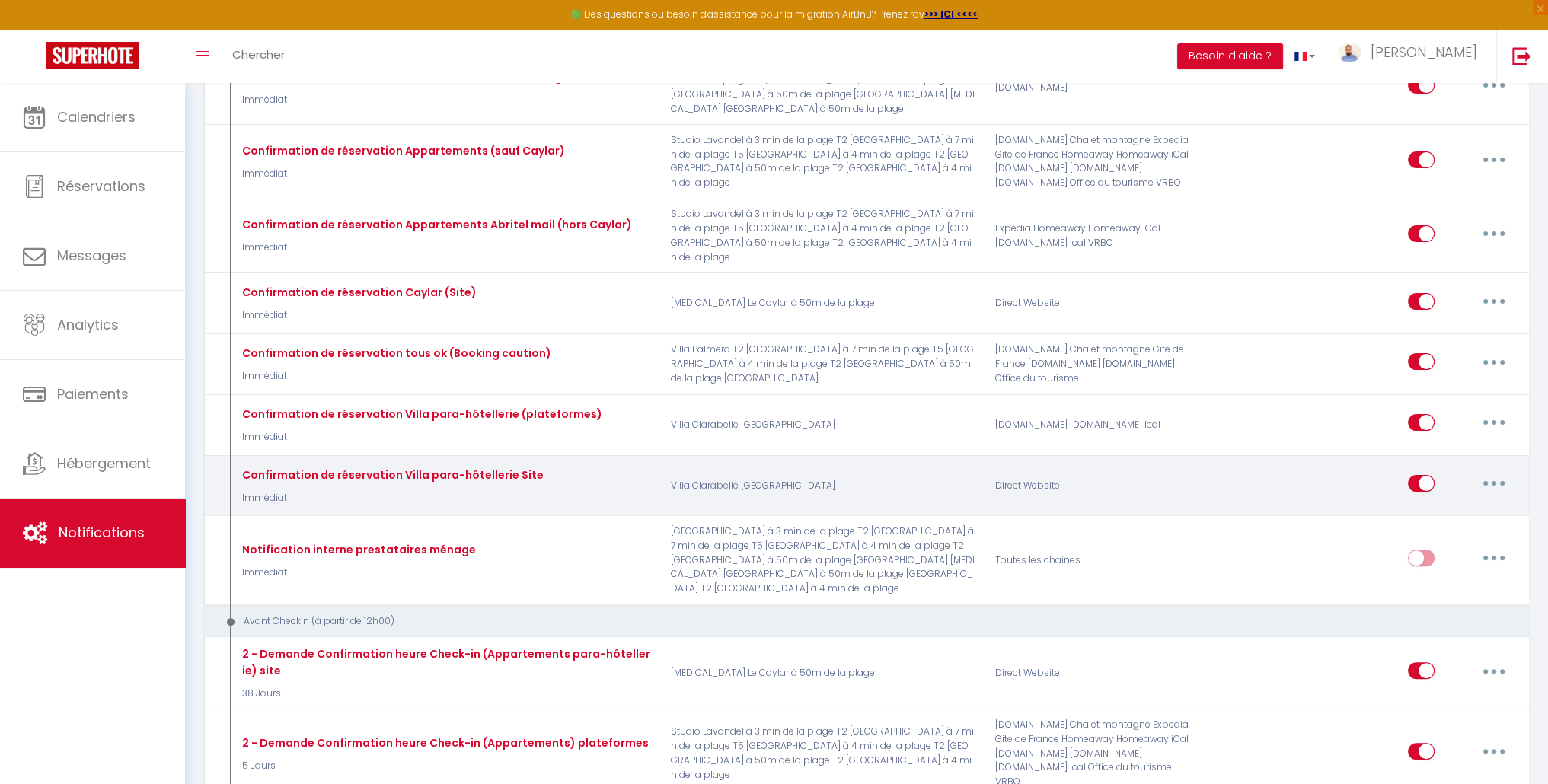
click at [1494, 481] on icon "button" at bounding box center [1493, 483] width 5 height 5
click at [1474, 505] on link "Editer" at bounding box center [1454, 518] width 113 height 25
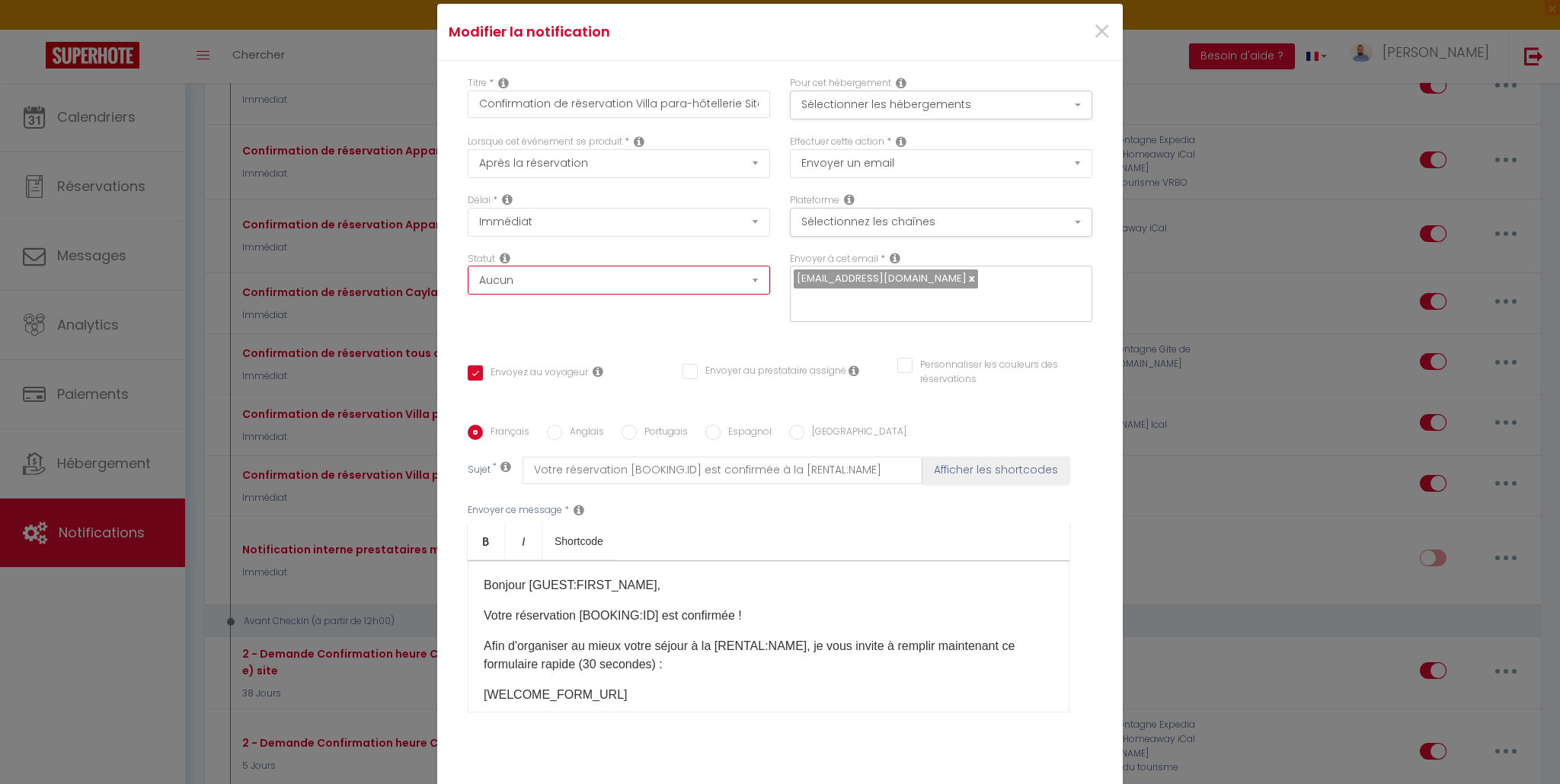
click at [563, 285] on select "Aucun Si la réservation est payée Si réservation non payée Si la caution a été …" at bounding box center [618, 280] width 303 height 29
click at [579, 285] on select "Aucun Si la réservation est payée Si réservation non payée Si la caution a été …" at bounding box center [618, 280] width 303 height 29
click at [588, 219] on select "Immédiat + 10 Minutes + 1 Heure + 2 Heures + 3 Heures + 4 Heures + 5 Heures + 6…" at bounding box center [618, 222] width 303 height 29
click at [684, 194] on div "Délai * Immédiat + 10 Minutes + 1 Heure + 2 Heures + 3 Heures + 4 Heures + 5 He…" at bounding box center [618, 215] width 303 height 43
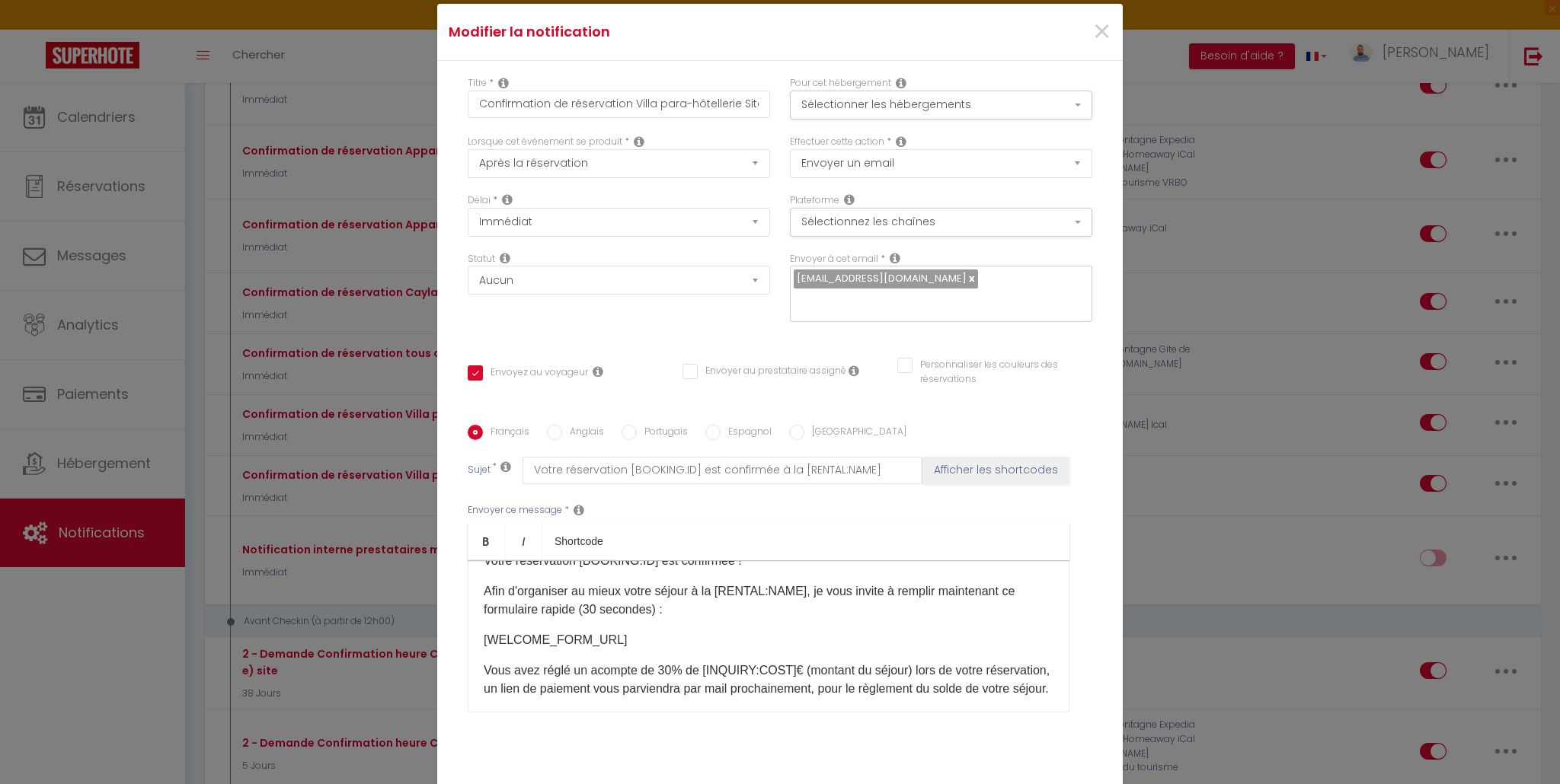
scroll to position [0, 0]
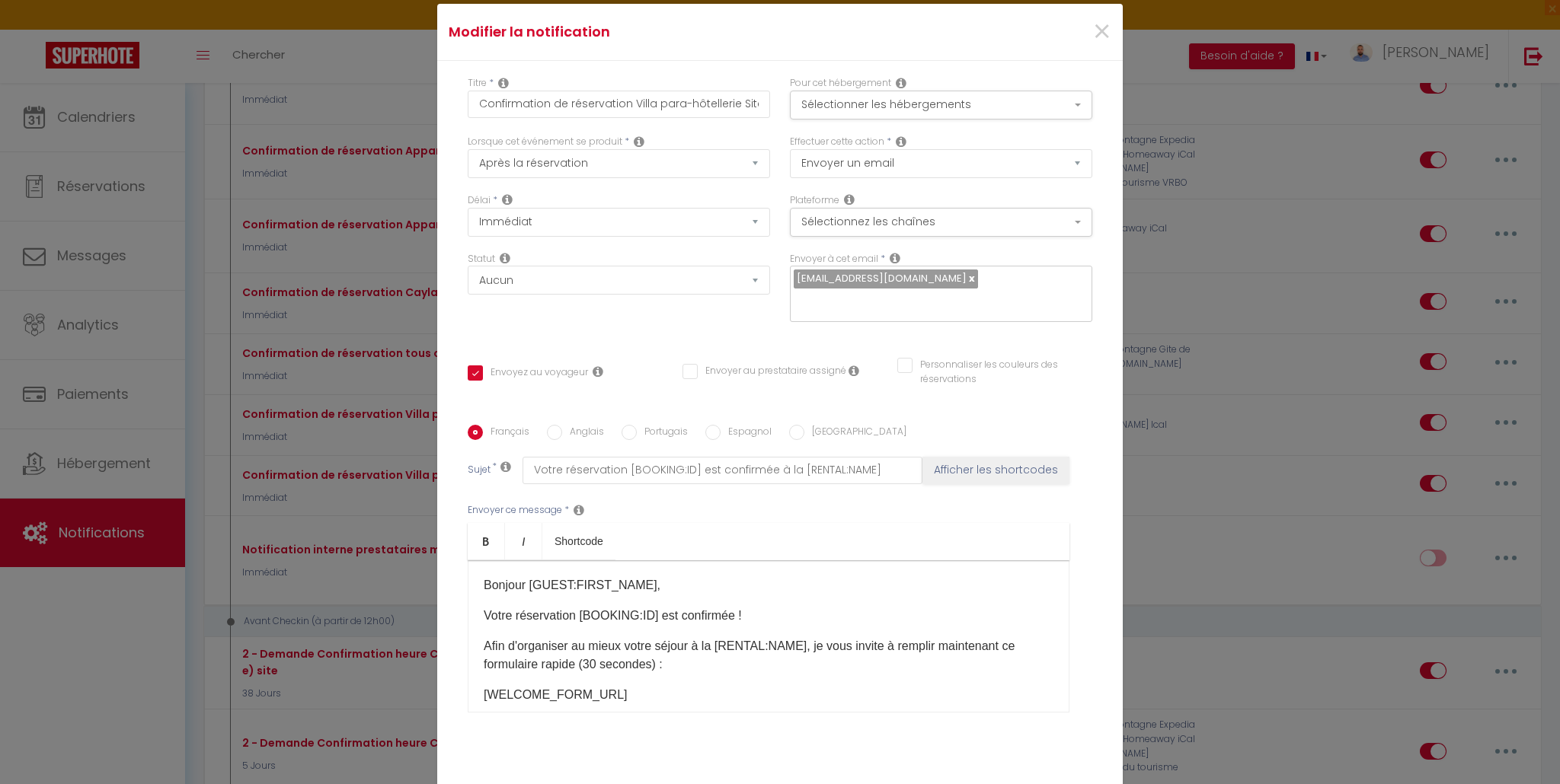
click at [607, 207] on div "Délai * Immédiat + 10 Minutes + 1 Heure + 2 Heures + 3 Heures + 4 Heures + 5 He…" at bounding box center [618, 215] width 303 height 43
click at [604, 217] on select "Immédiat + 10 Minutes + 1 Heure + 2 Heures + 3 Heures + 4 Heures + 5 Heures + 6…" at bounding box center [618, 222] width 303 height 29
click at [467, 208] on select "Immédiat + 10 Minutes + 1 Heure + 2 Heures + 3 Heures + 4 Heures + 5 Heures + 6…" at bounding box center [618, 222] width 303 height 29
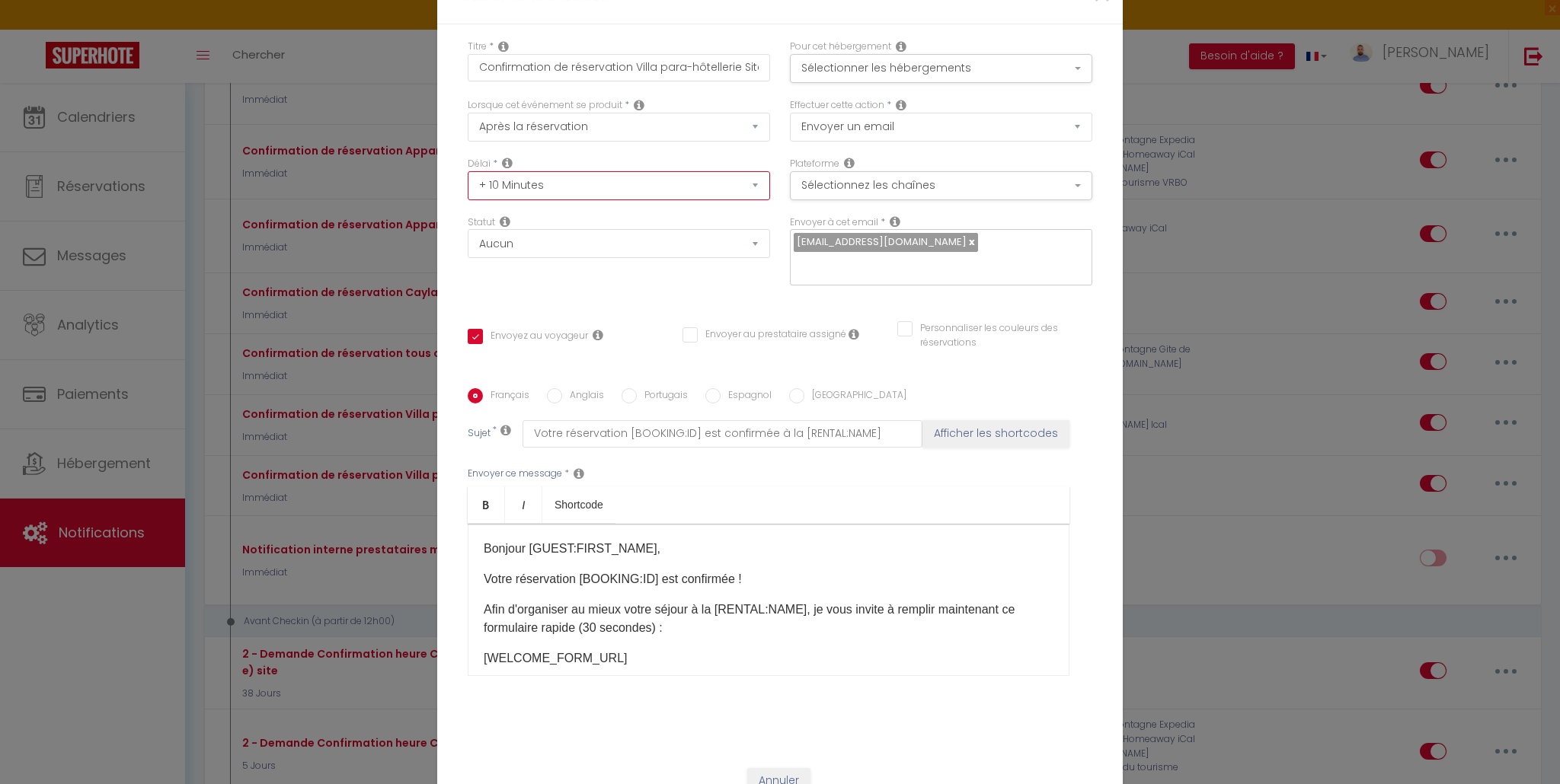
scroll to position [92, 0]
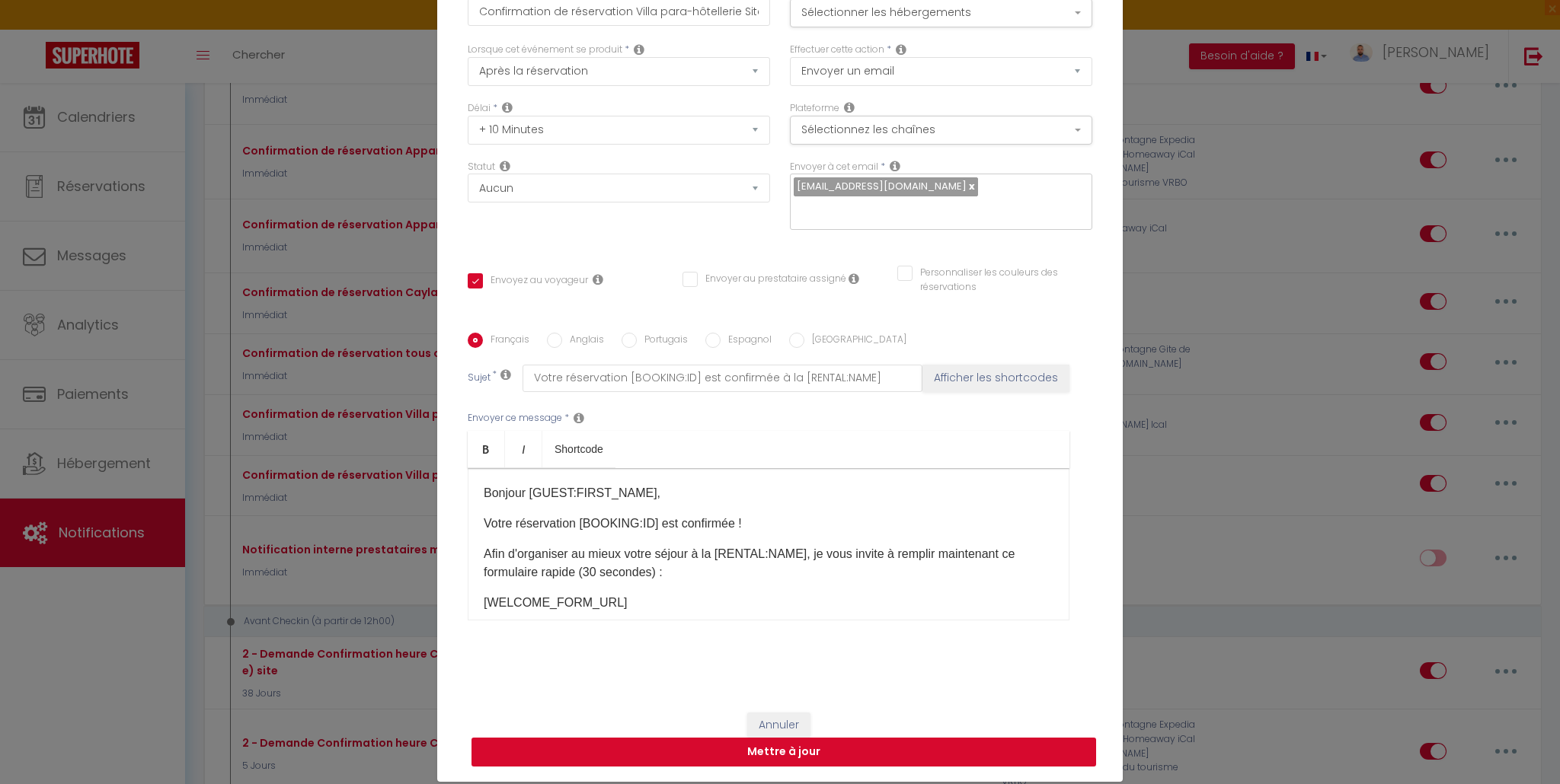
click at [789, 759] on button "Mettre à jour" at bounding box center [783, 753] width 625 height 29
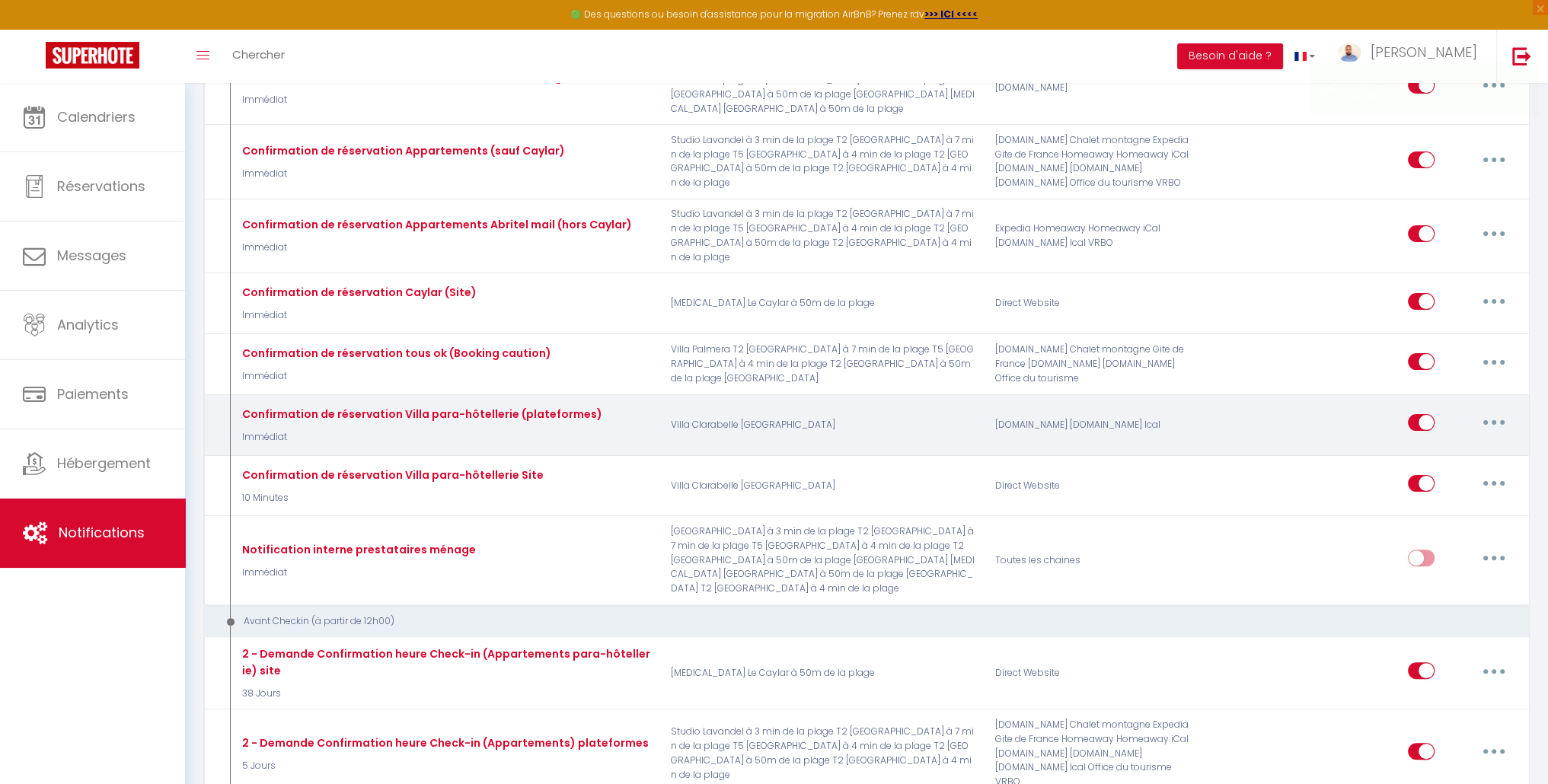
click at [1494, 420] on icon "button" at bounding box center [1493, 422] width 5 height 5
click at [1485, 444] on link "Editer" at bounding box center [1454, 457] width 113 height 25
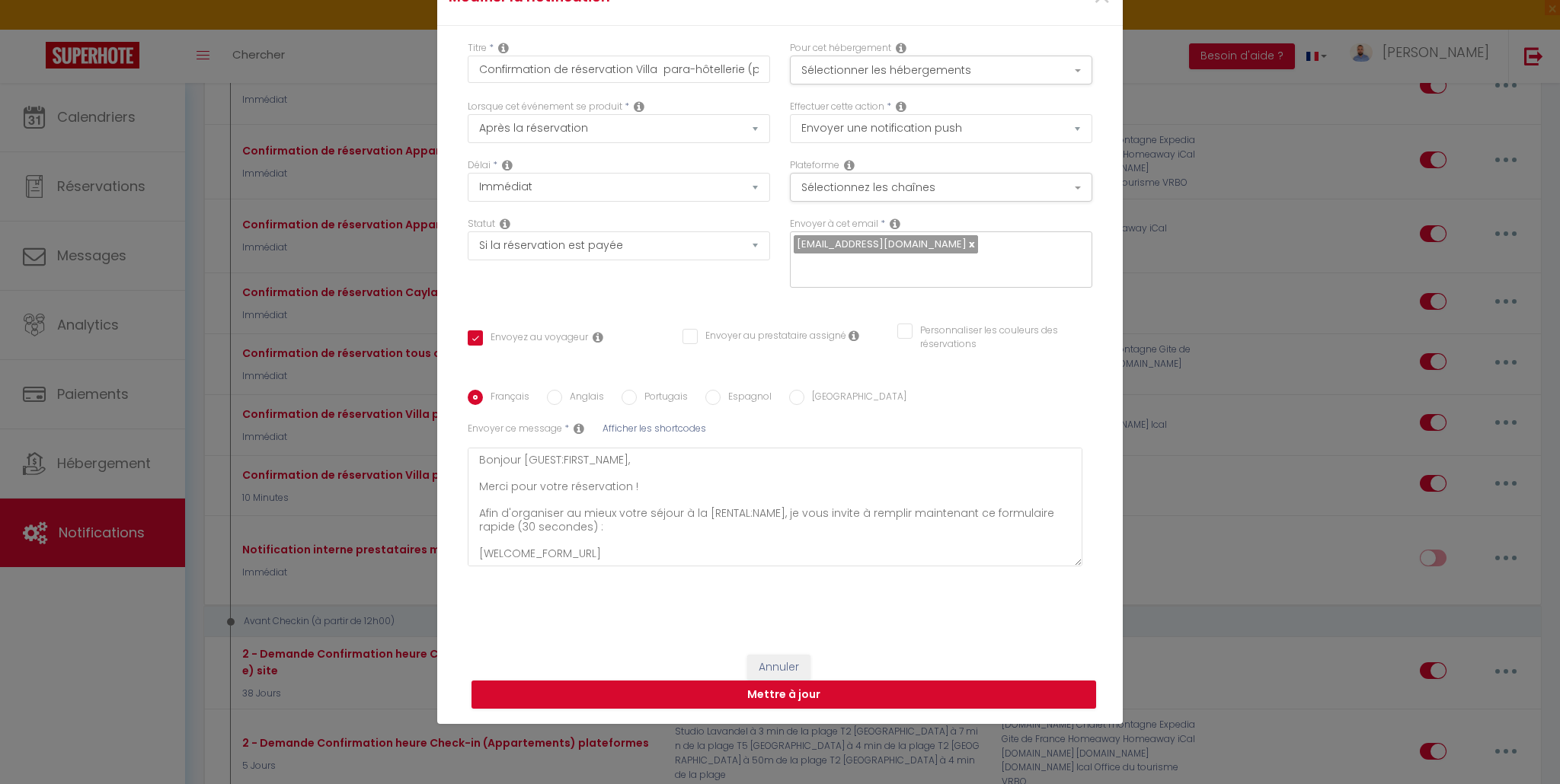
scroll to position [0, 0]
click at [665, 254] on select "Aucun Si la réservation est payée Si réservation non payée Si la caution a été …" at bounding box center [618, 246] width 303 height 29
click at [467, 231] on select "Aucun Si la réservation est payée Si réservation non payée Si la caution a été …" at bounding box center [618, 246] width 303 height 29
click at [878, 188] on button "Sélectionnez les chaînes" at bounding box center [940, 188] width 303 height 29
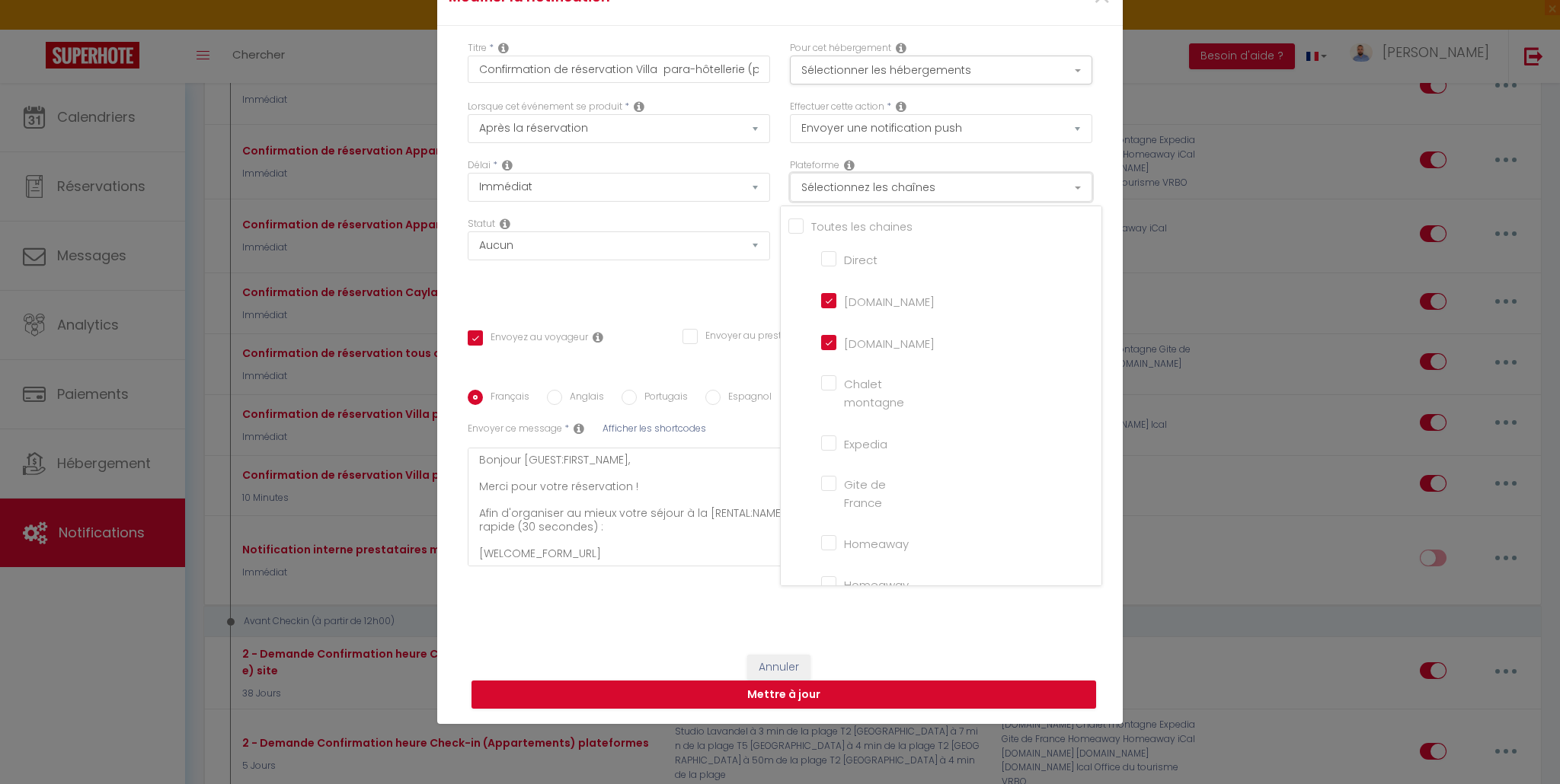
click at [878, 190] on button "Sélectionnez les chaînes" at bounding box center [940, 188] width 303 height 29
click at [816, 691] on button "Mettre à jour" at bounding box center [783, 695] width 625 height 29
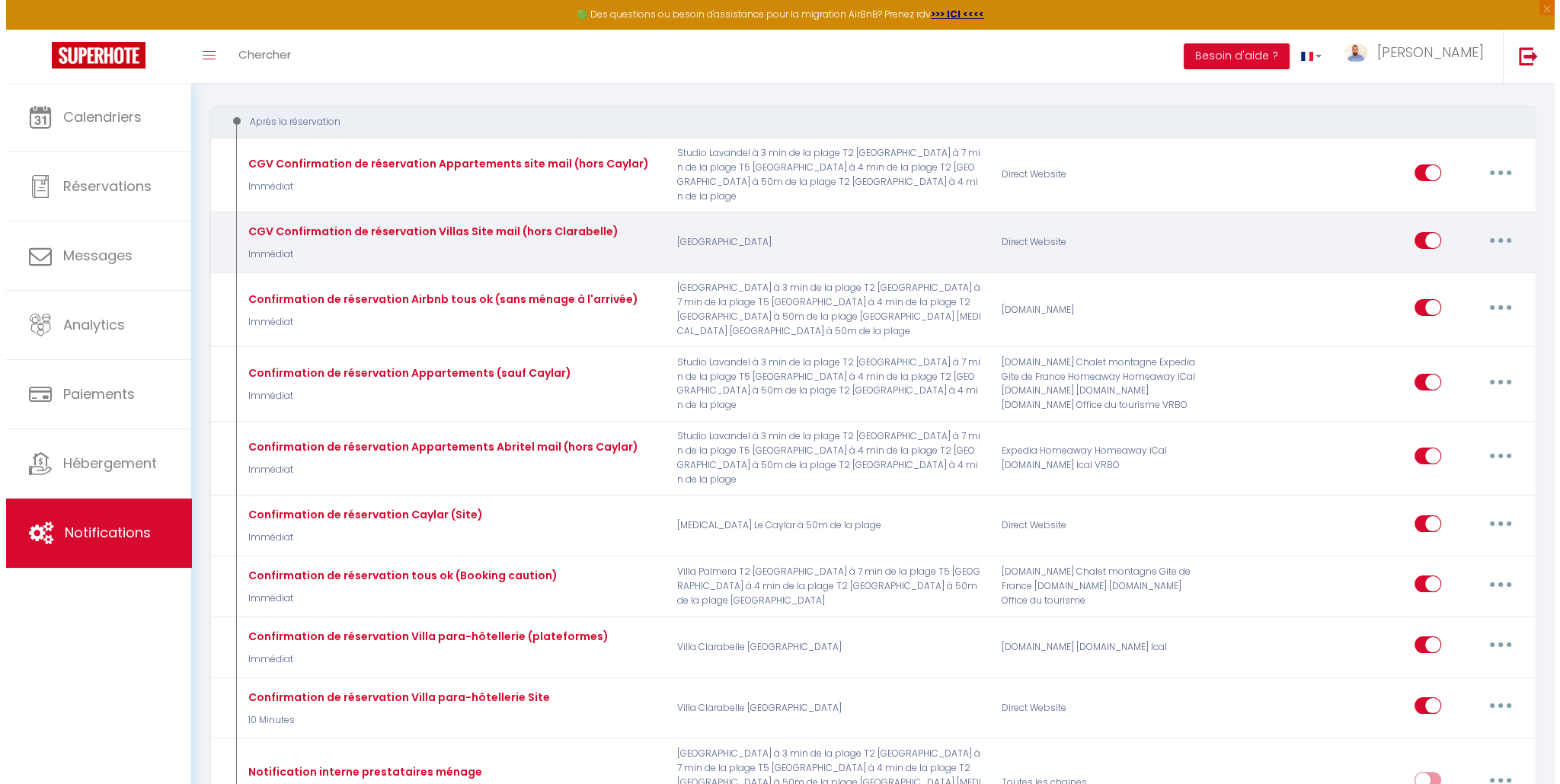
scroll to position [228, 0]
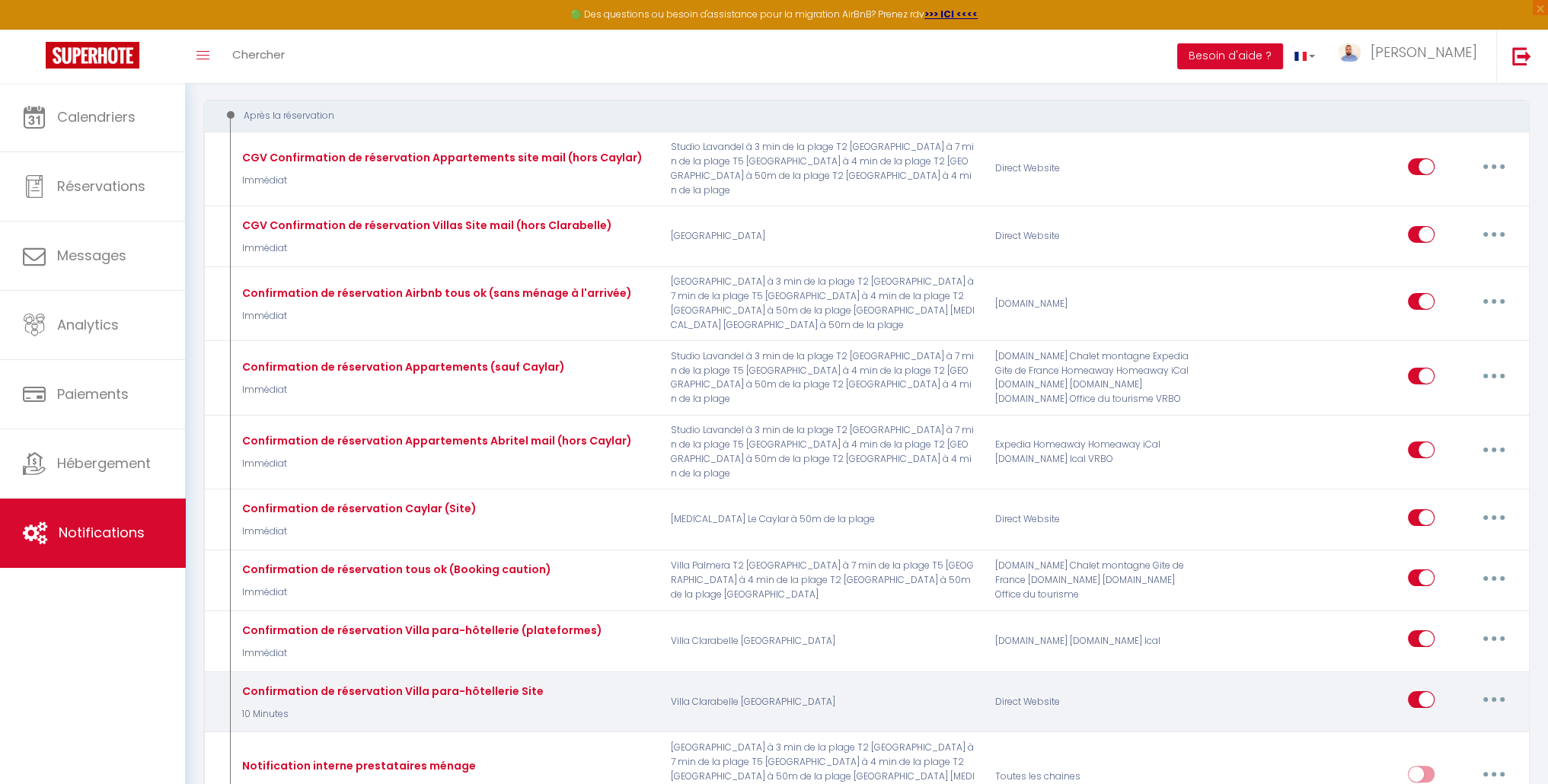
click at [1491, 697] on icon "button" at bounding box center [1493, 699] width 5 height 5
click at [1473, 721] on link "Editer" at bounding box center [1454, 734] width 113 height 25
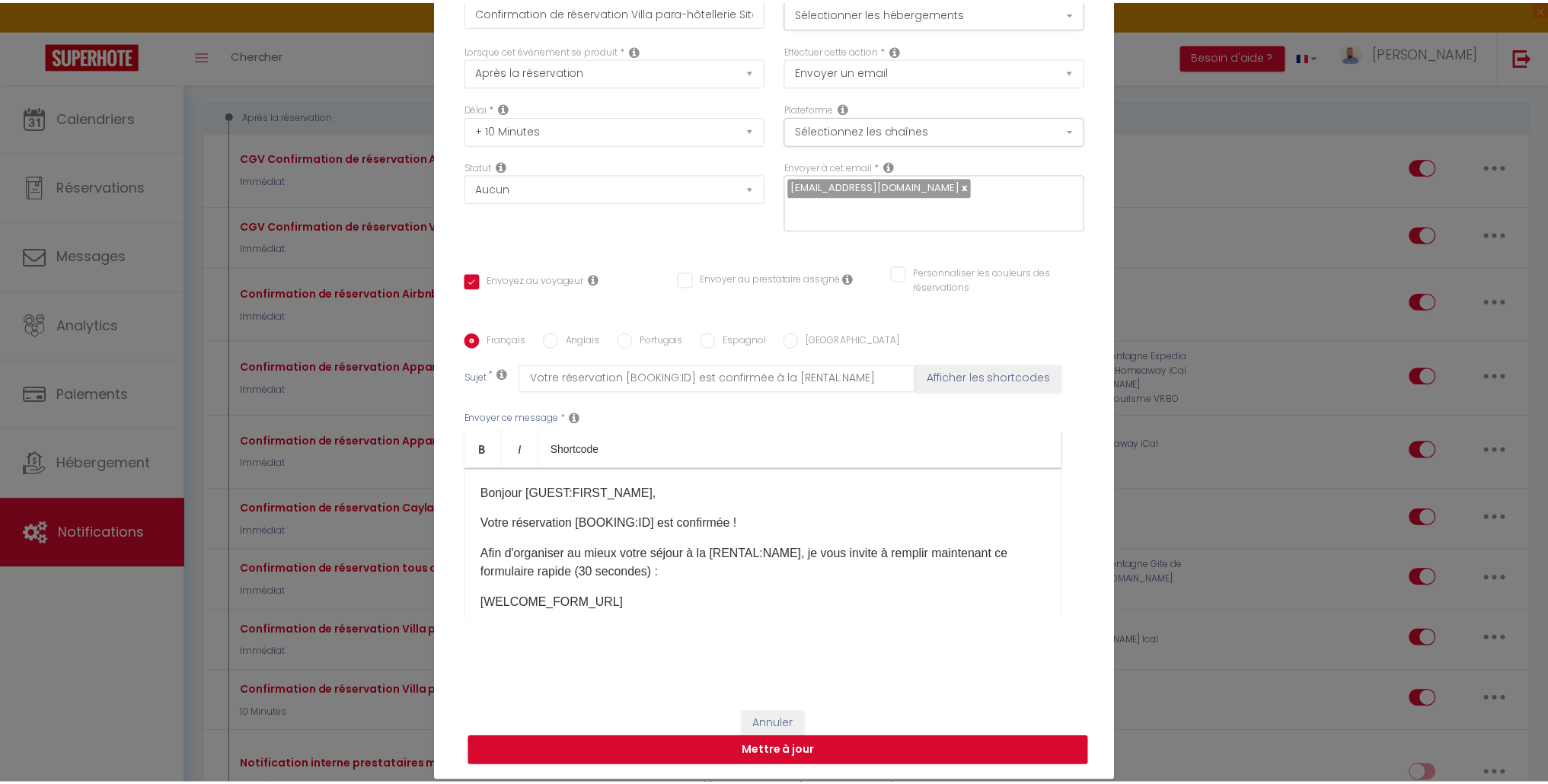
scroll to position [0, 0]
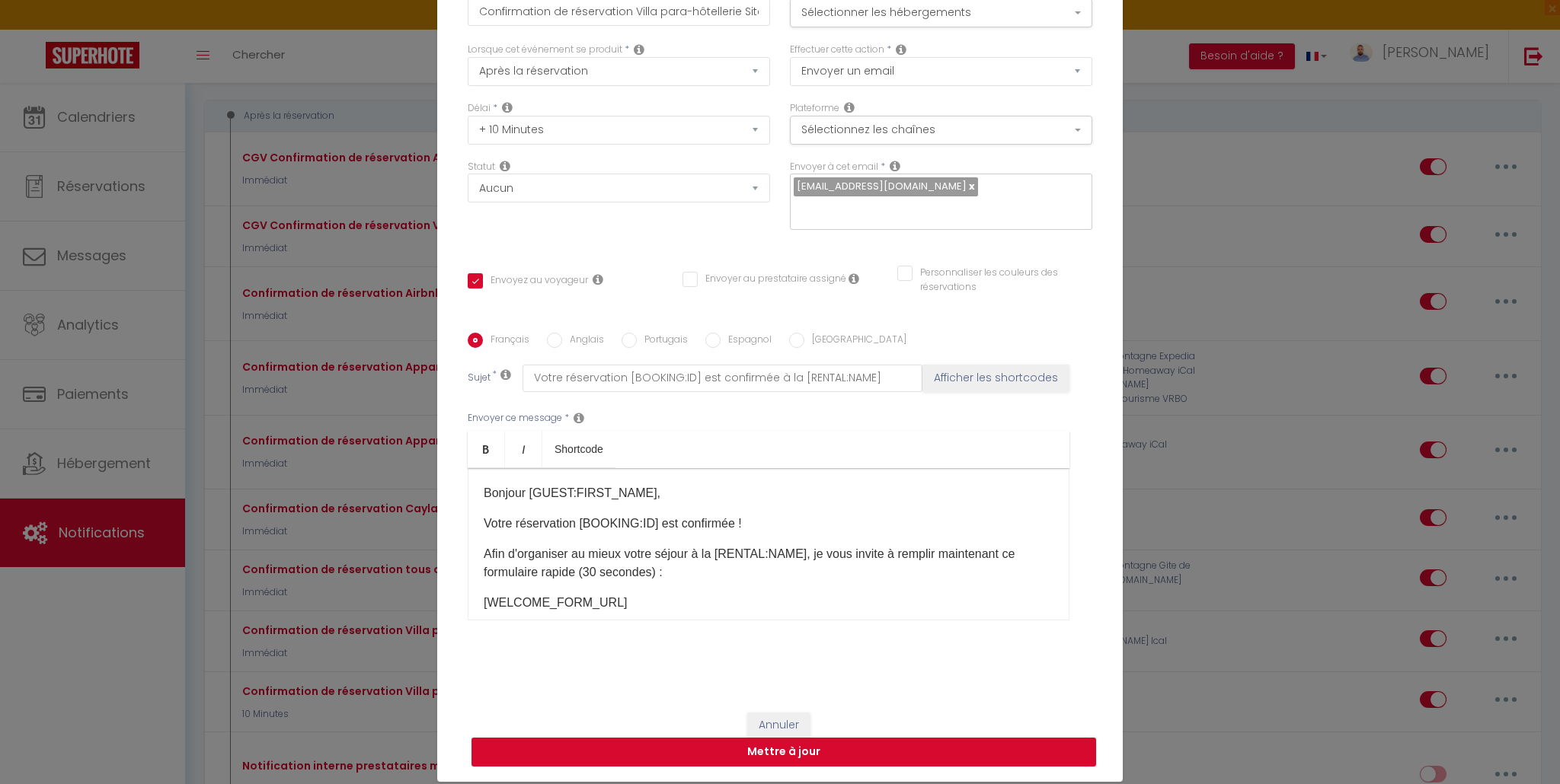
click at [799, 758] on button "Mettre à jour" at bounding box center [783, 753] width 625 height 29
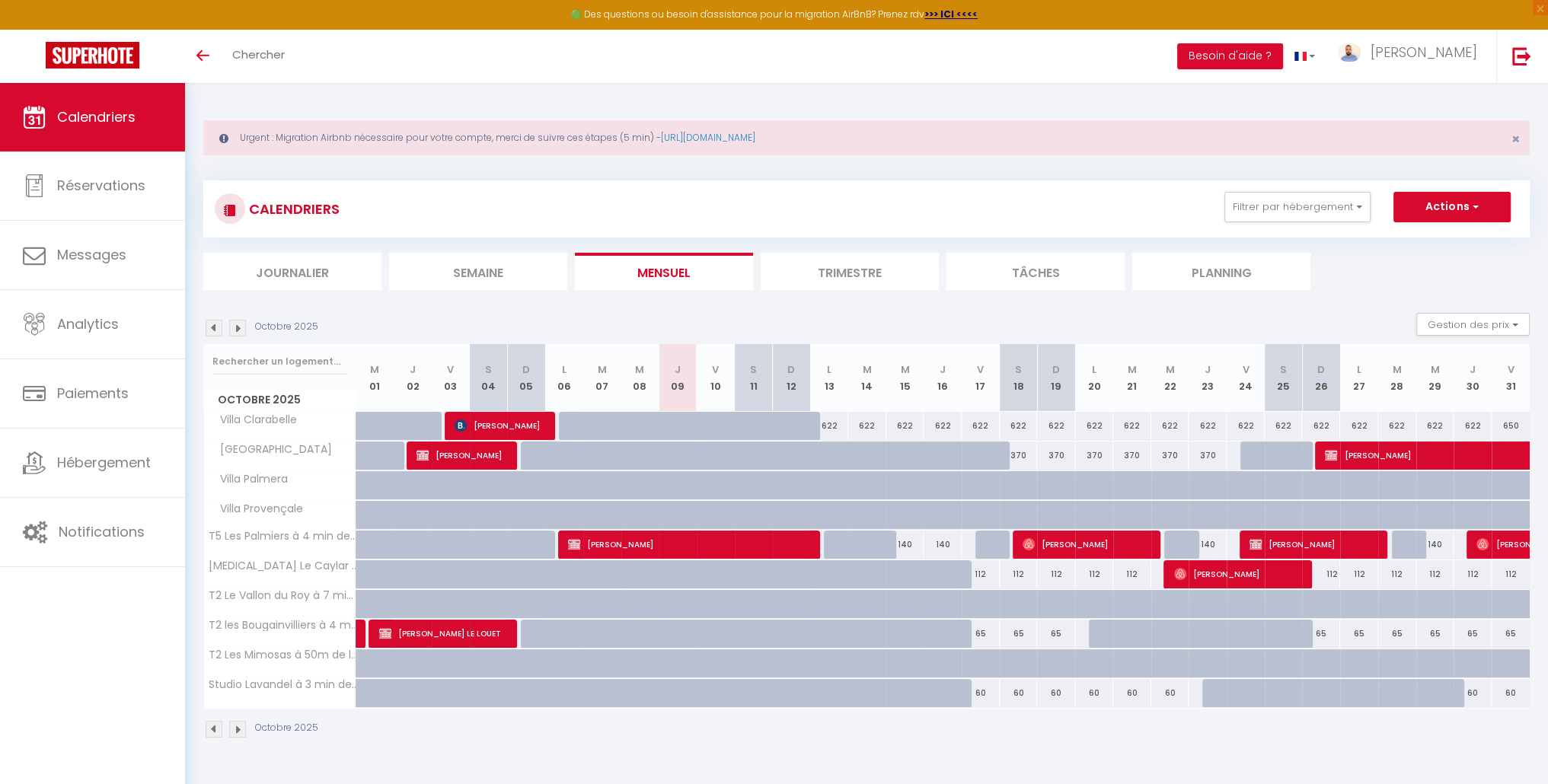
click at [241, 330] on img at bounding box center [237, 328] width 17 height 17
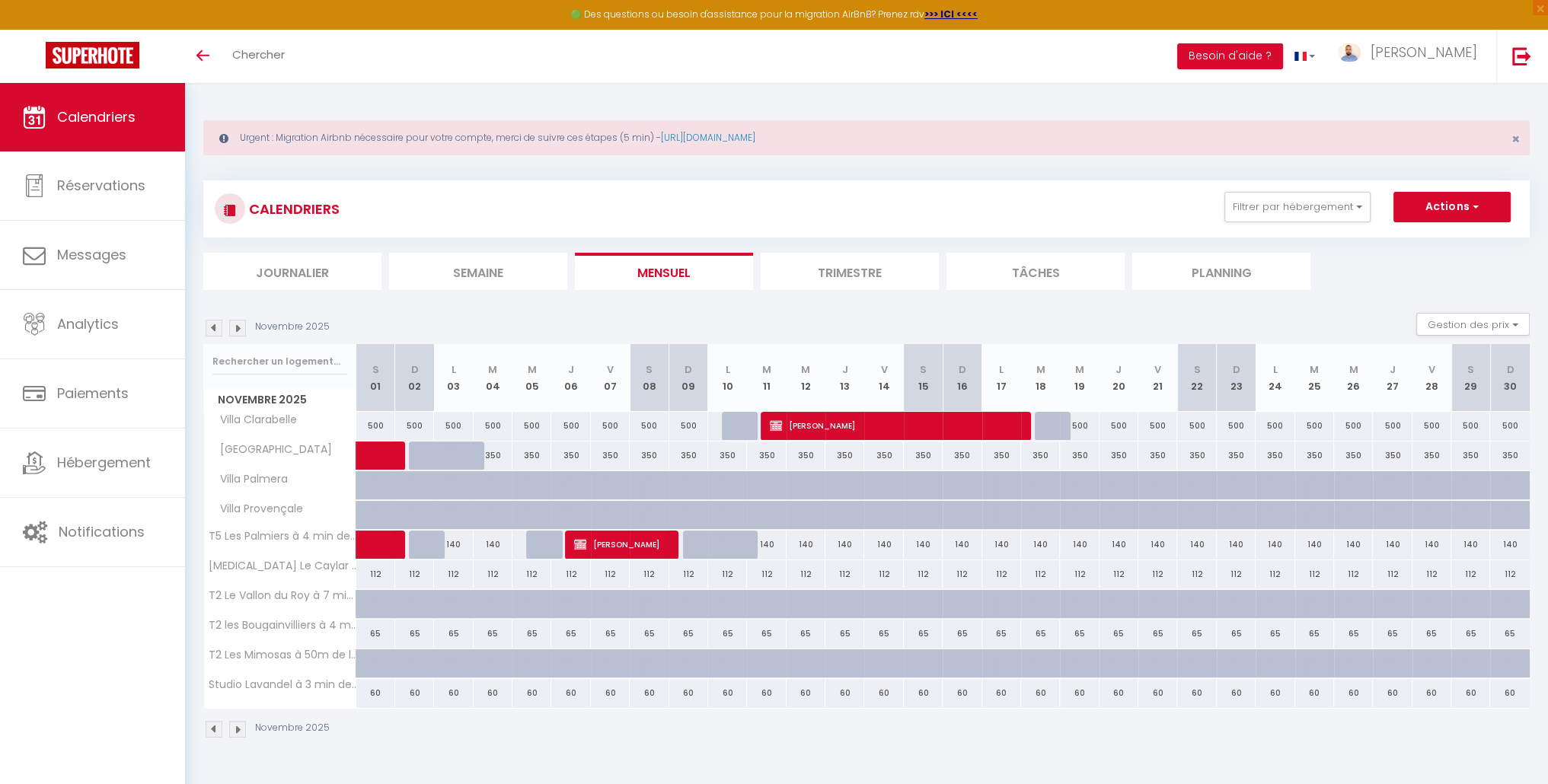
click at [241, 330] on img at bounding box center [237, 328] width 17 height 17
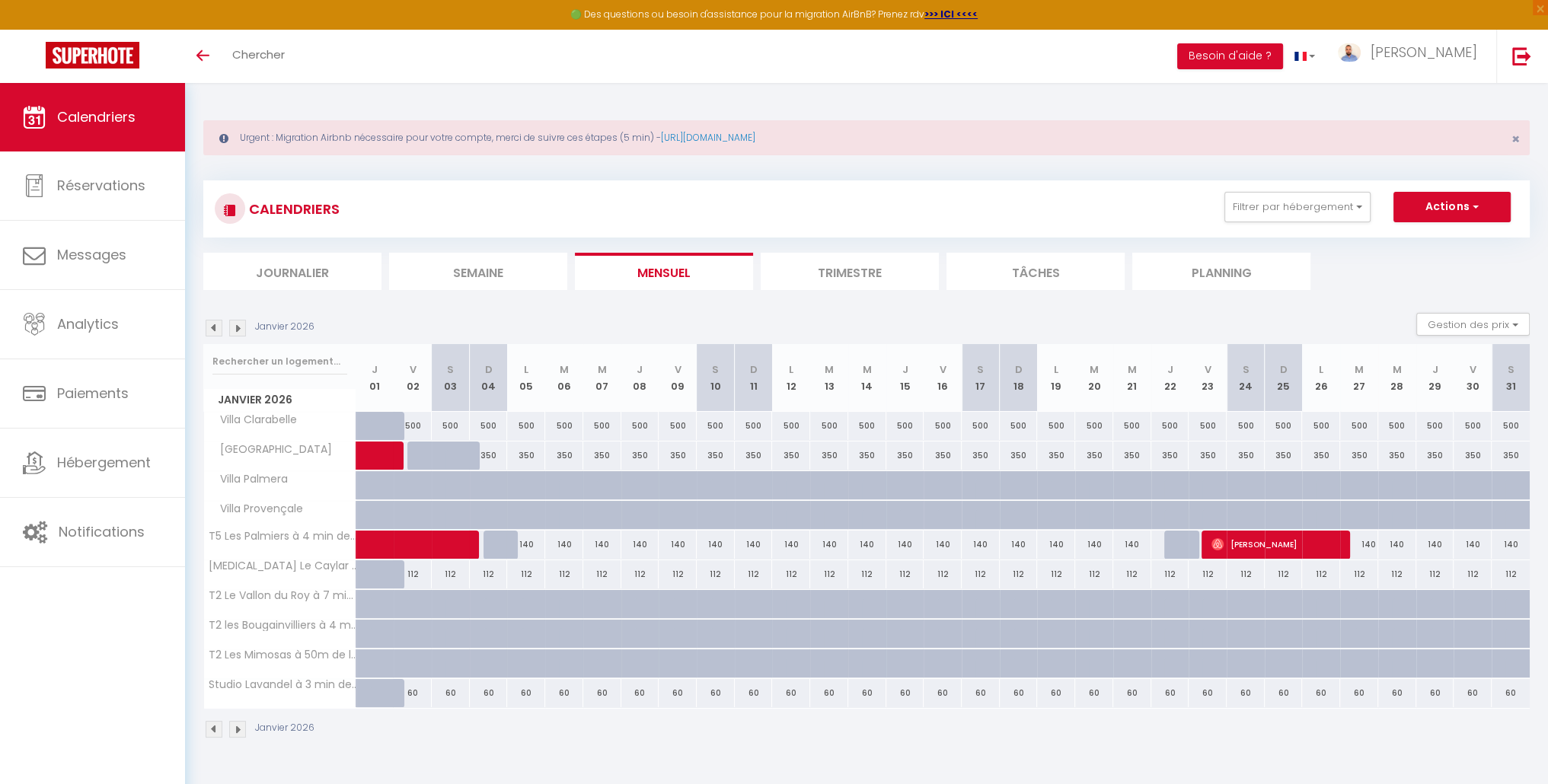
click at [240, 330] on img at bounding box center [237, 328] width 17 height 17
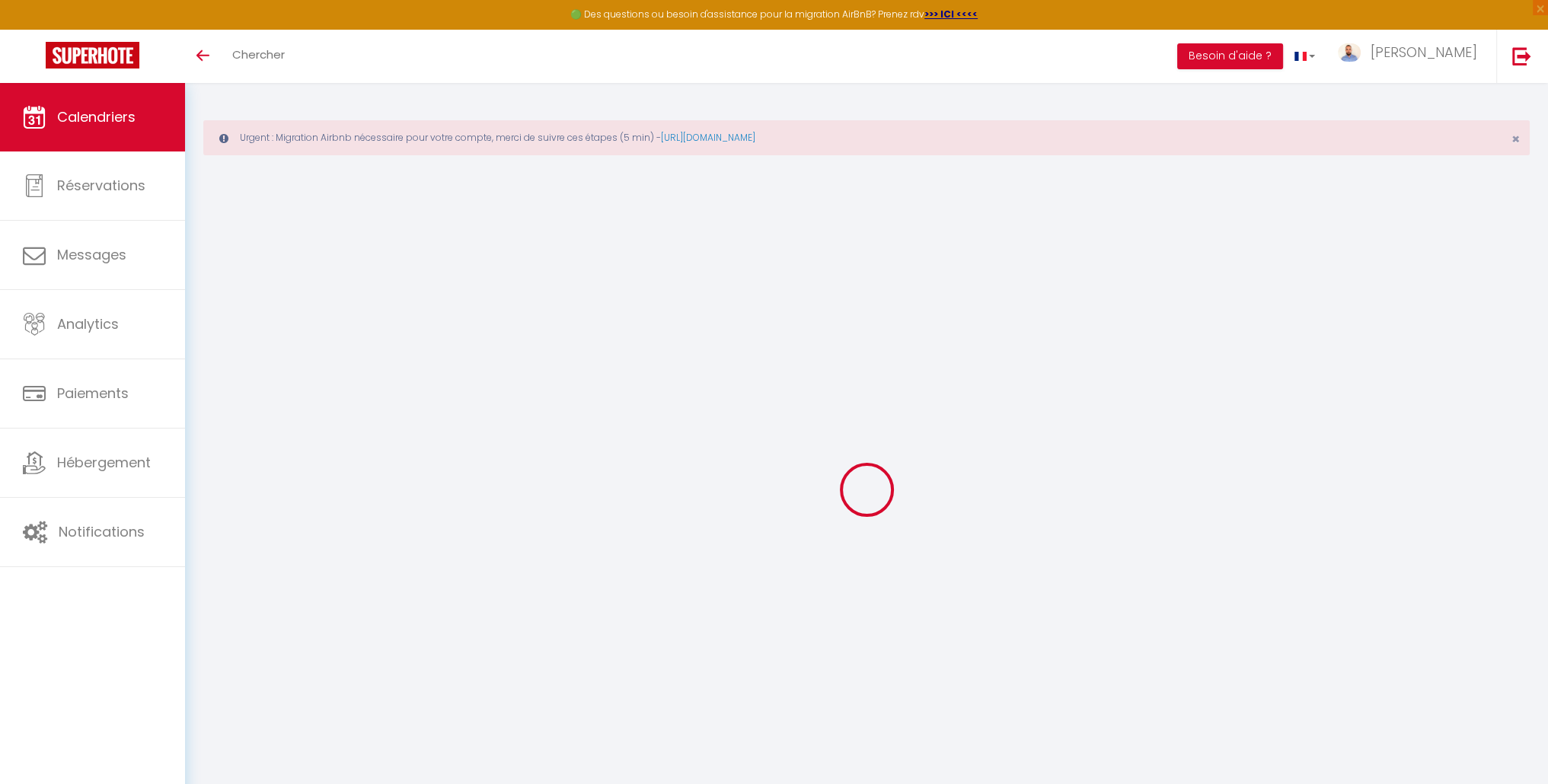
click at [240, 330] on div at bounding box center [867, 489] width 1327 height 647
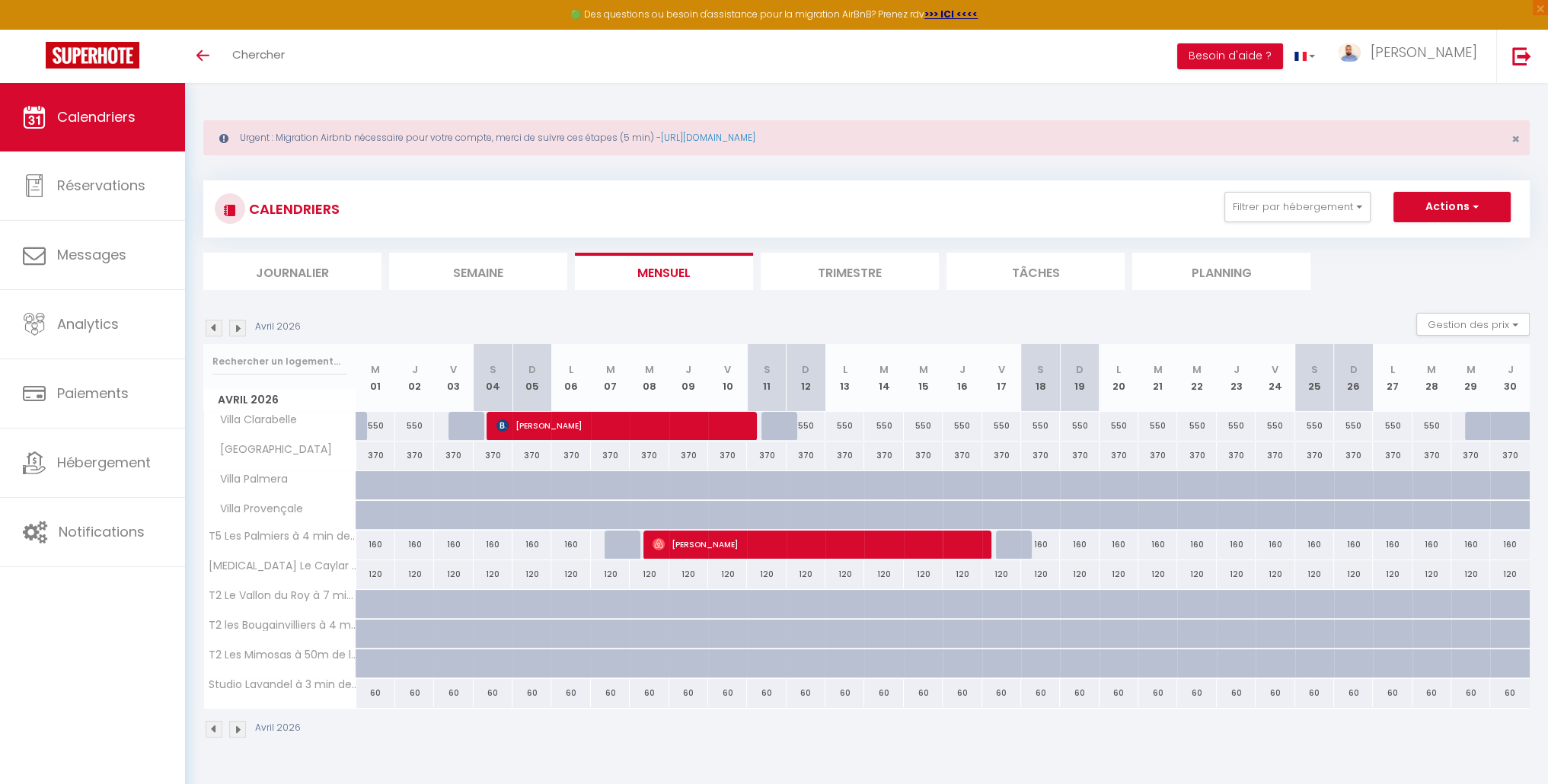
click at [241, 331] on img at bounding box center [237, 328] width 17 height 17
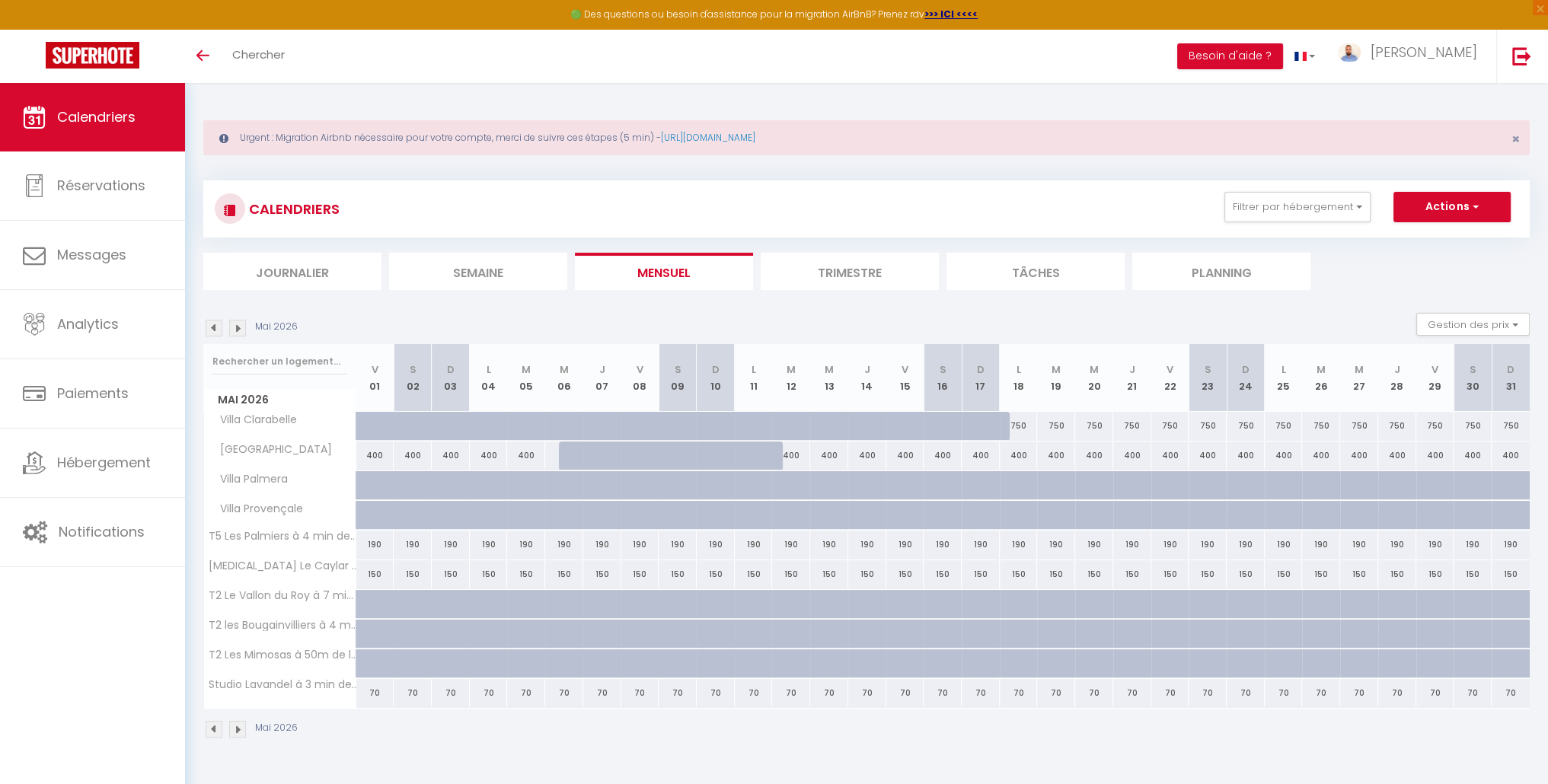
click at [240, 331] on img at bounding box center [237, 328] width 17 height 17
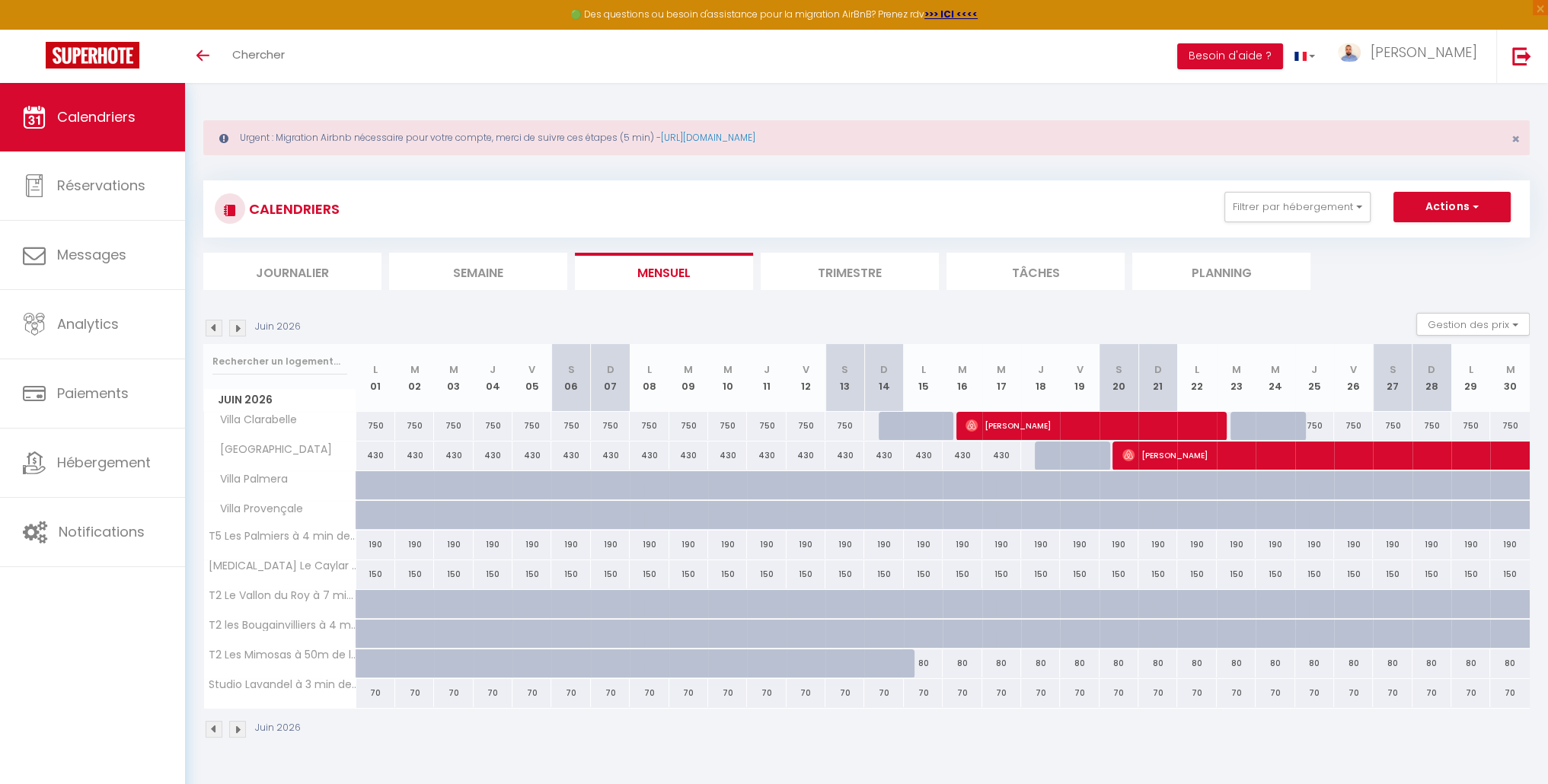
click at [239, 332] on img at bounding box center [237, 328] width 17 height 17
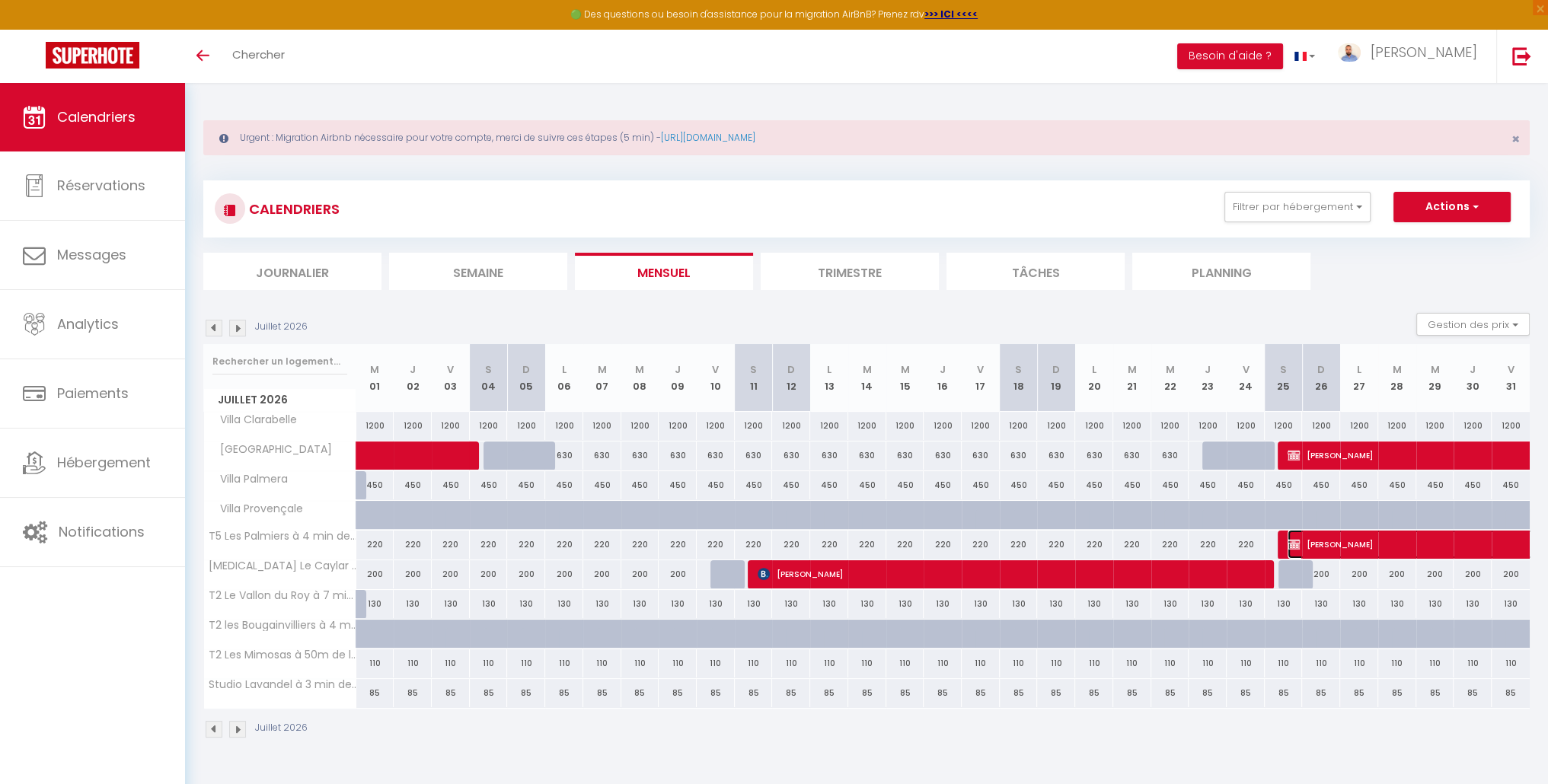
click at [1377, 544] on span "[PERSON_NAME]" at bounding box center [1428, 544] width 280 height 29
select select "OK"
select select "KO"
select select "0"
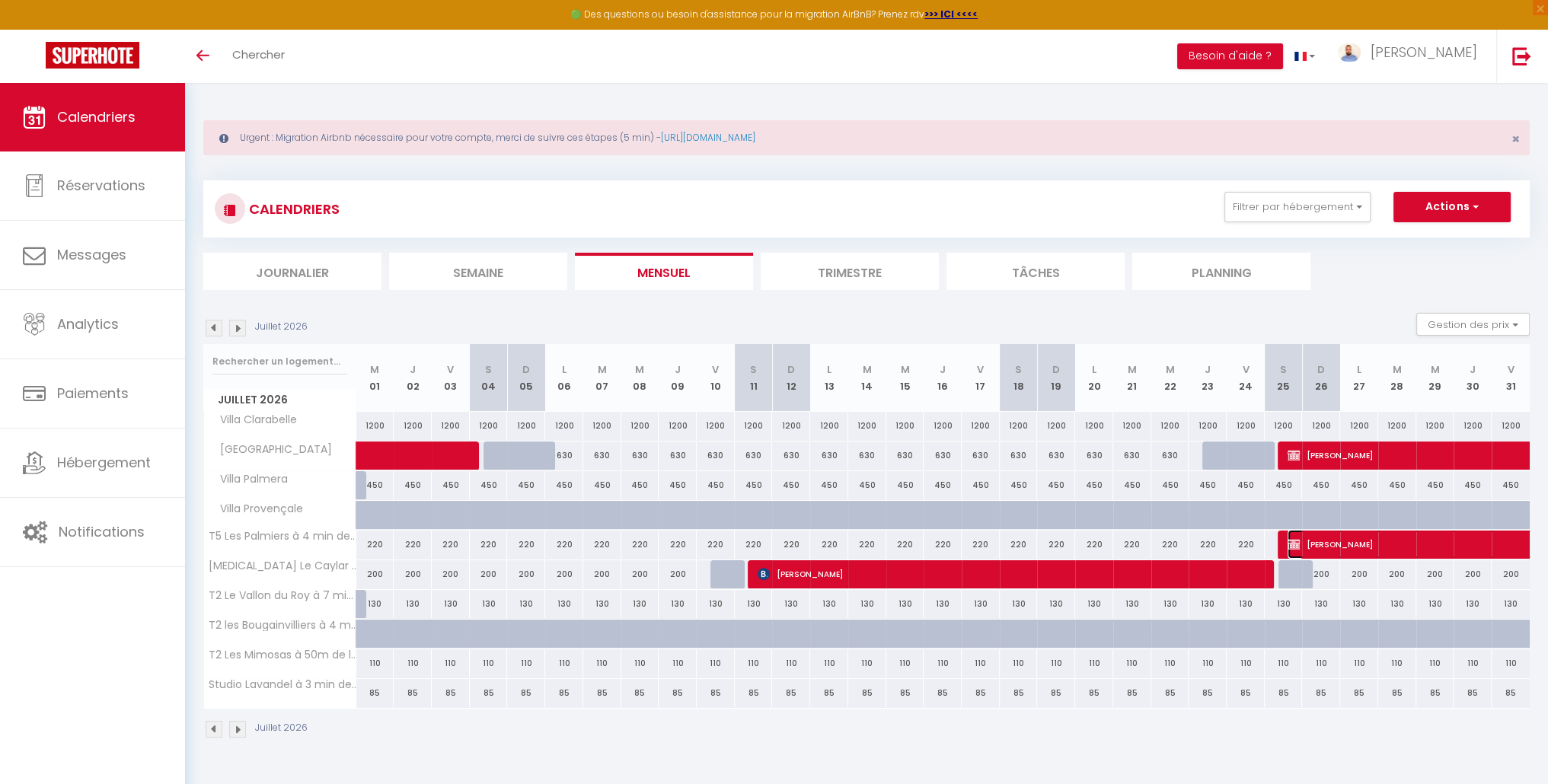
select select "1"
select select
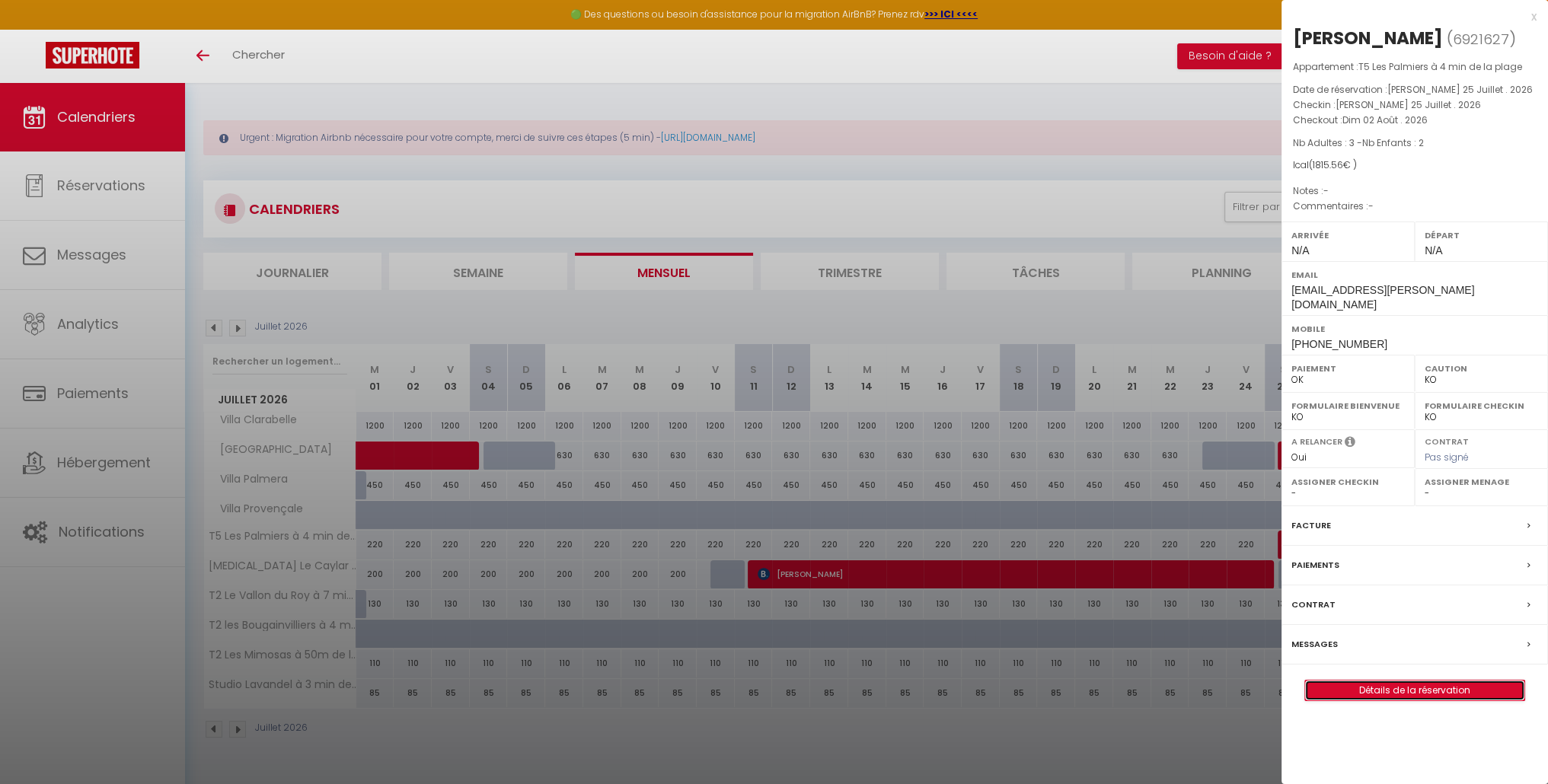
click at [1392, 680] on link "Détails de la réservation" at bounding box center [1415, 690] width 219 height 20
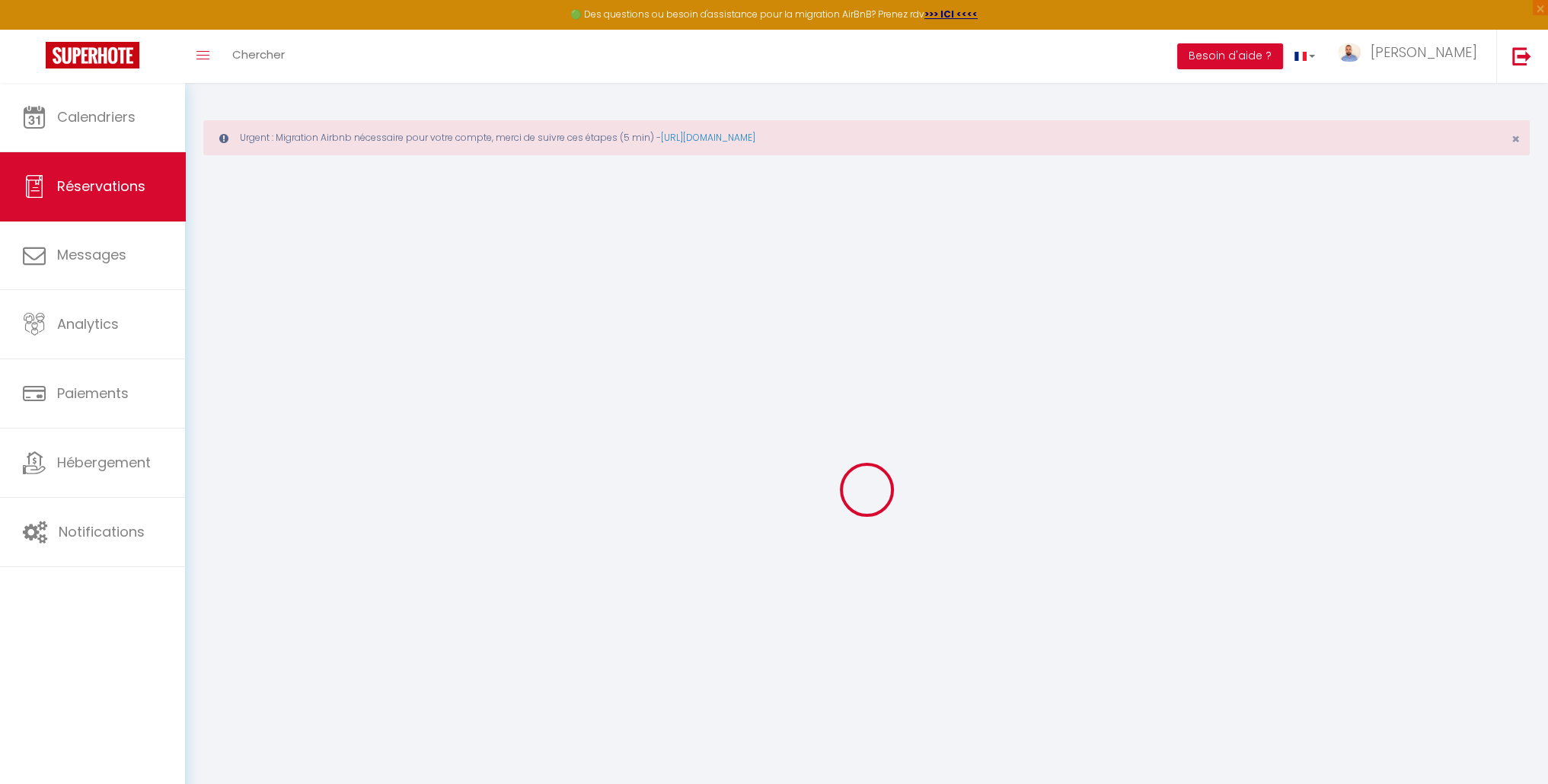
select select
checkbox input "false"
select select
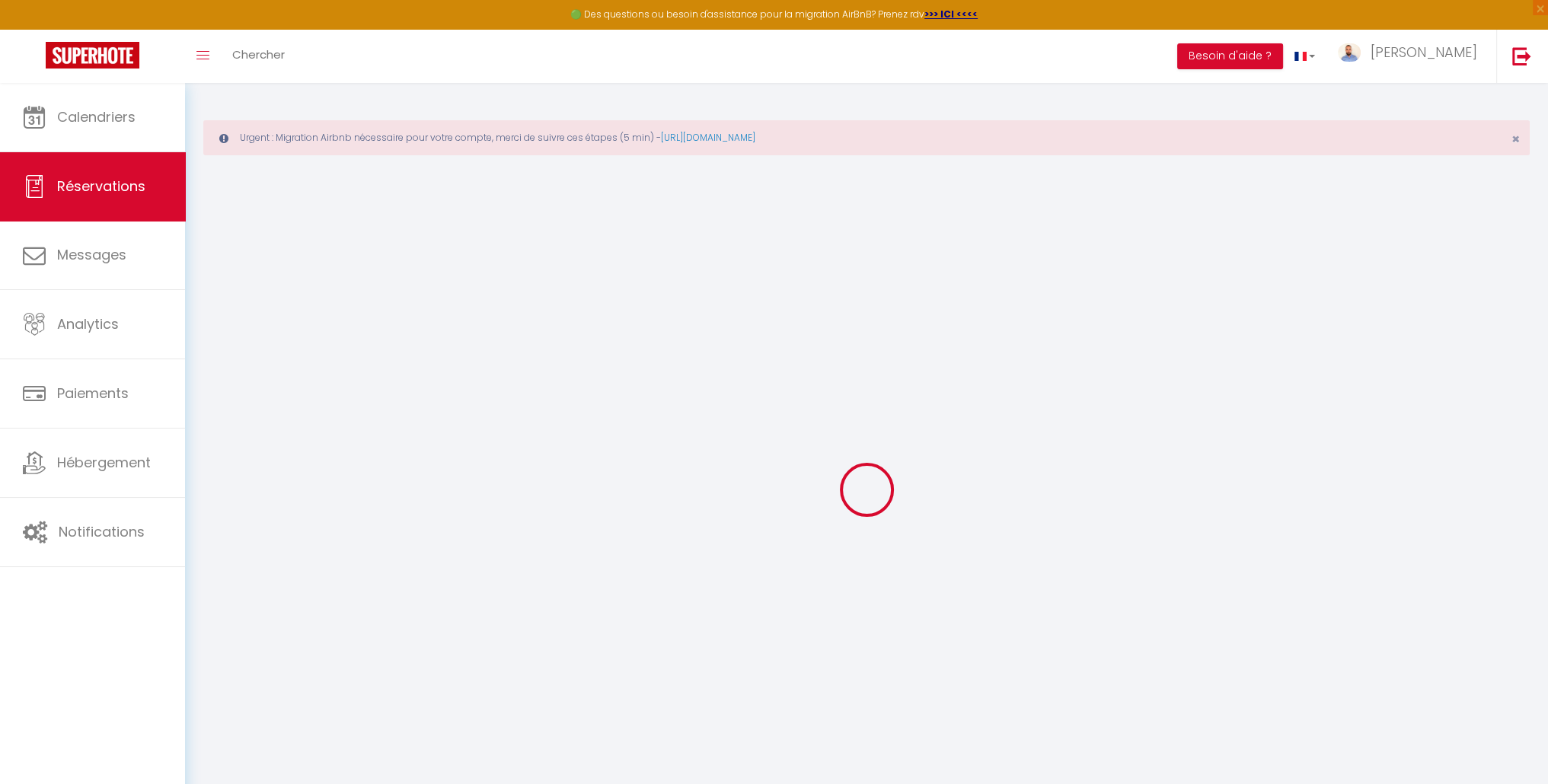
select select
checkbox input "false"
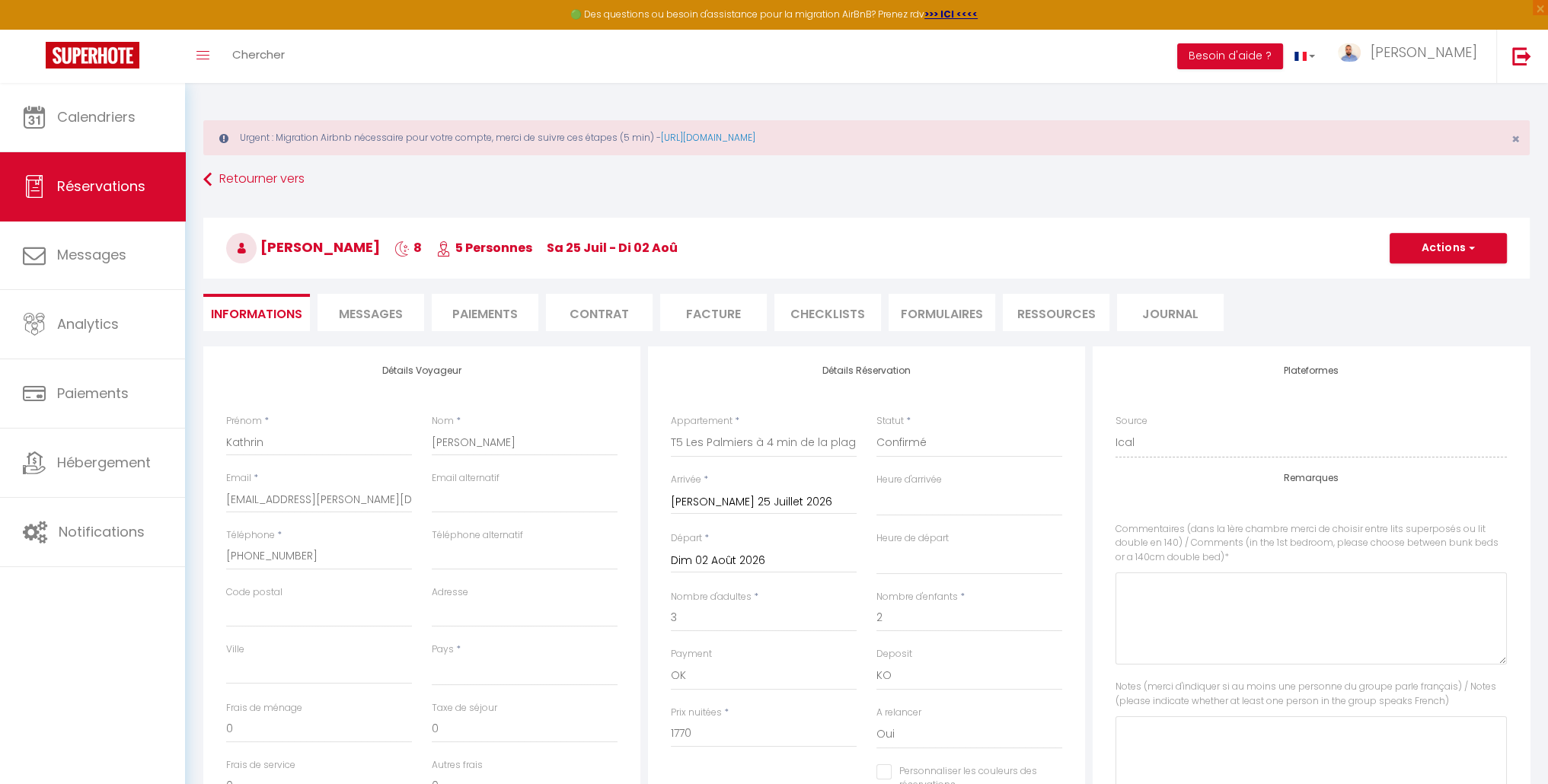
select select
type input "45.56"
select select
checkbox input "false"
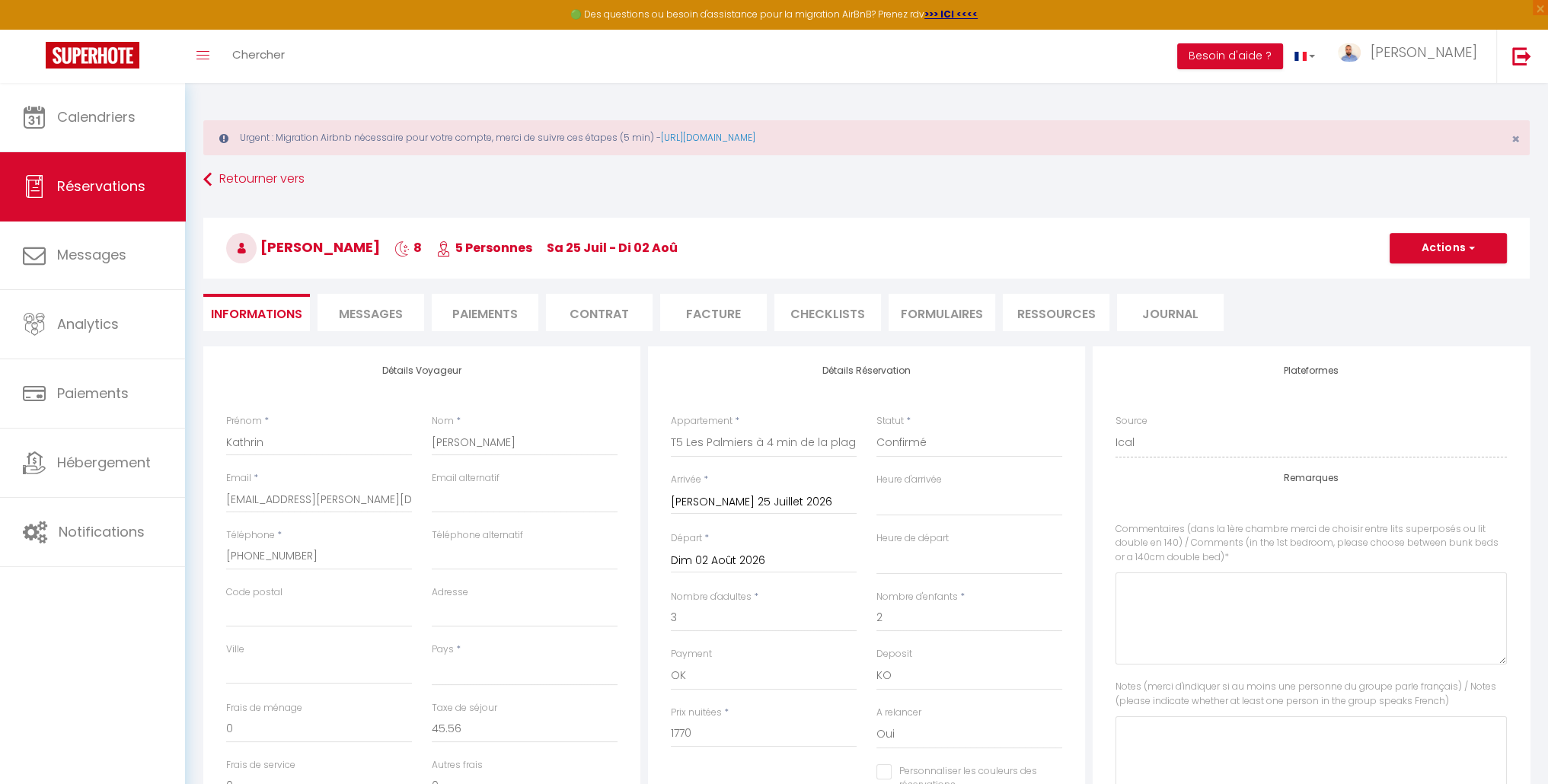
select select
checkbox input "false"
select select
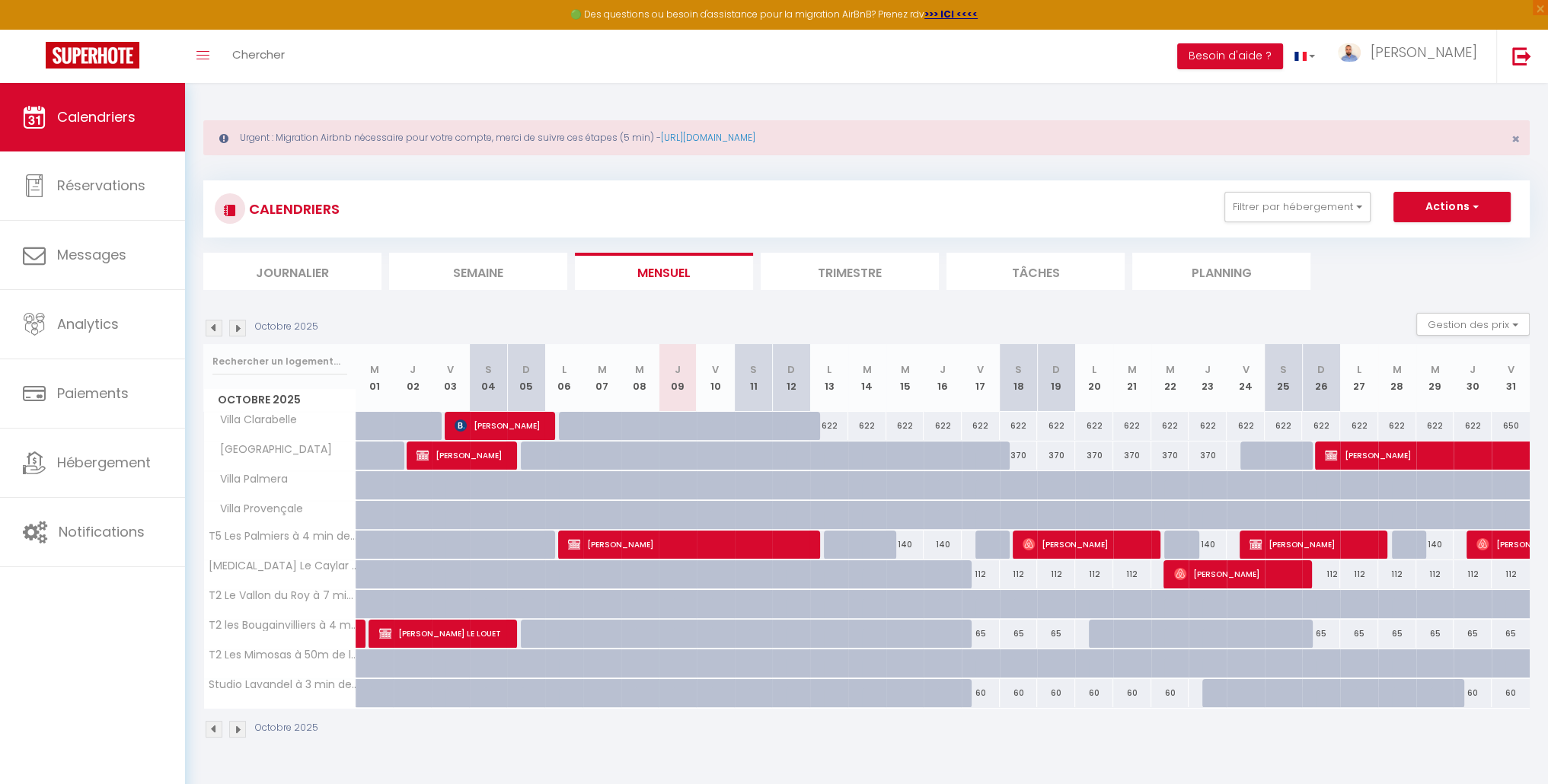
click at [238, 327] on img at bounding box center [237, 328] width 17 height 17
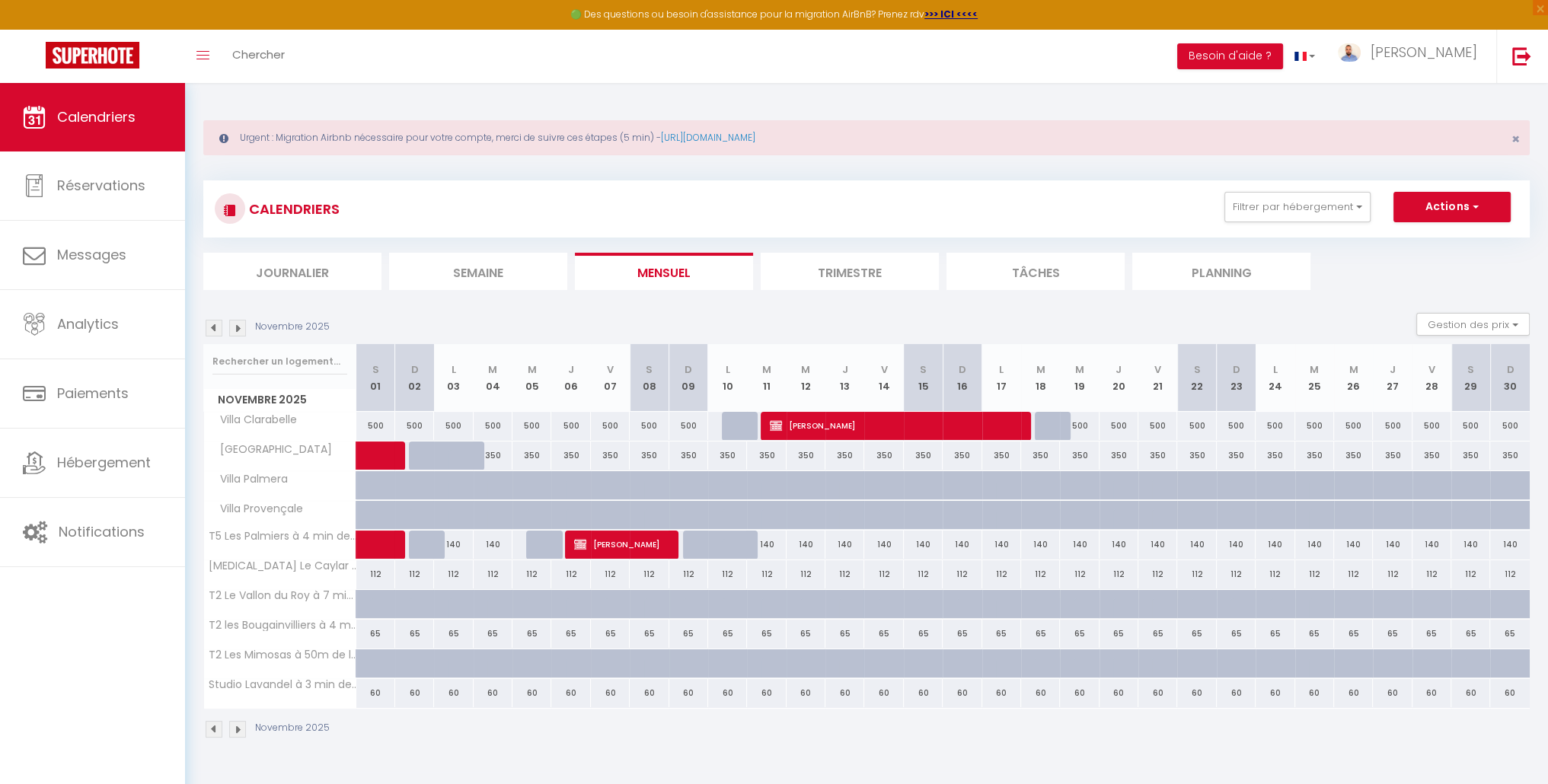
click at [238, 327] on img at bounding box center [237, 328] width 17 height 17
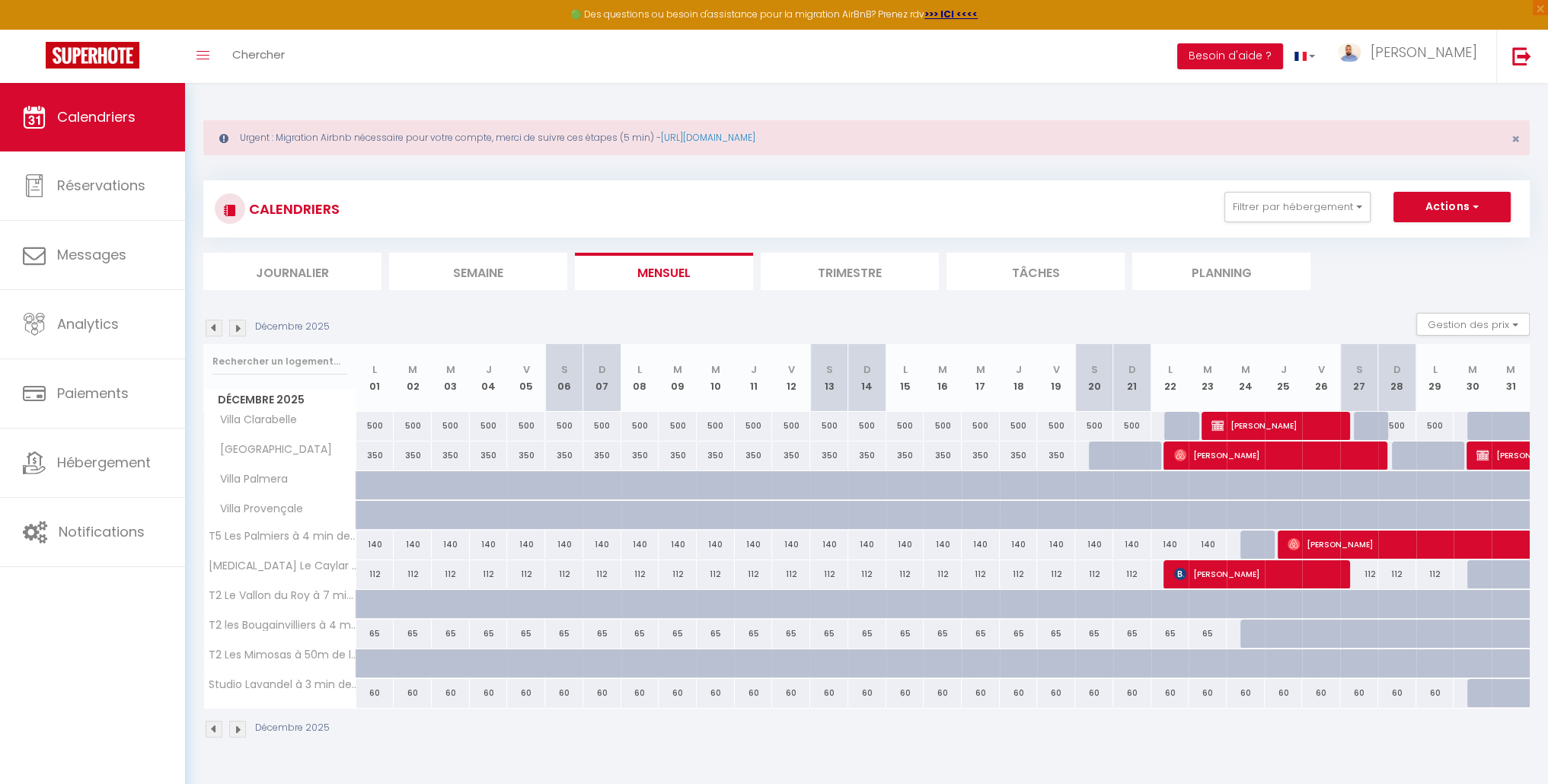
click at [238, 327] on img at bounding box center [237, 328] width 17 height 17
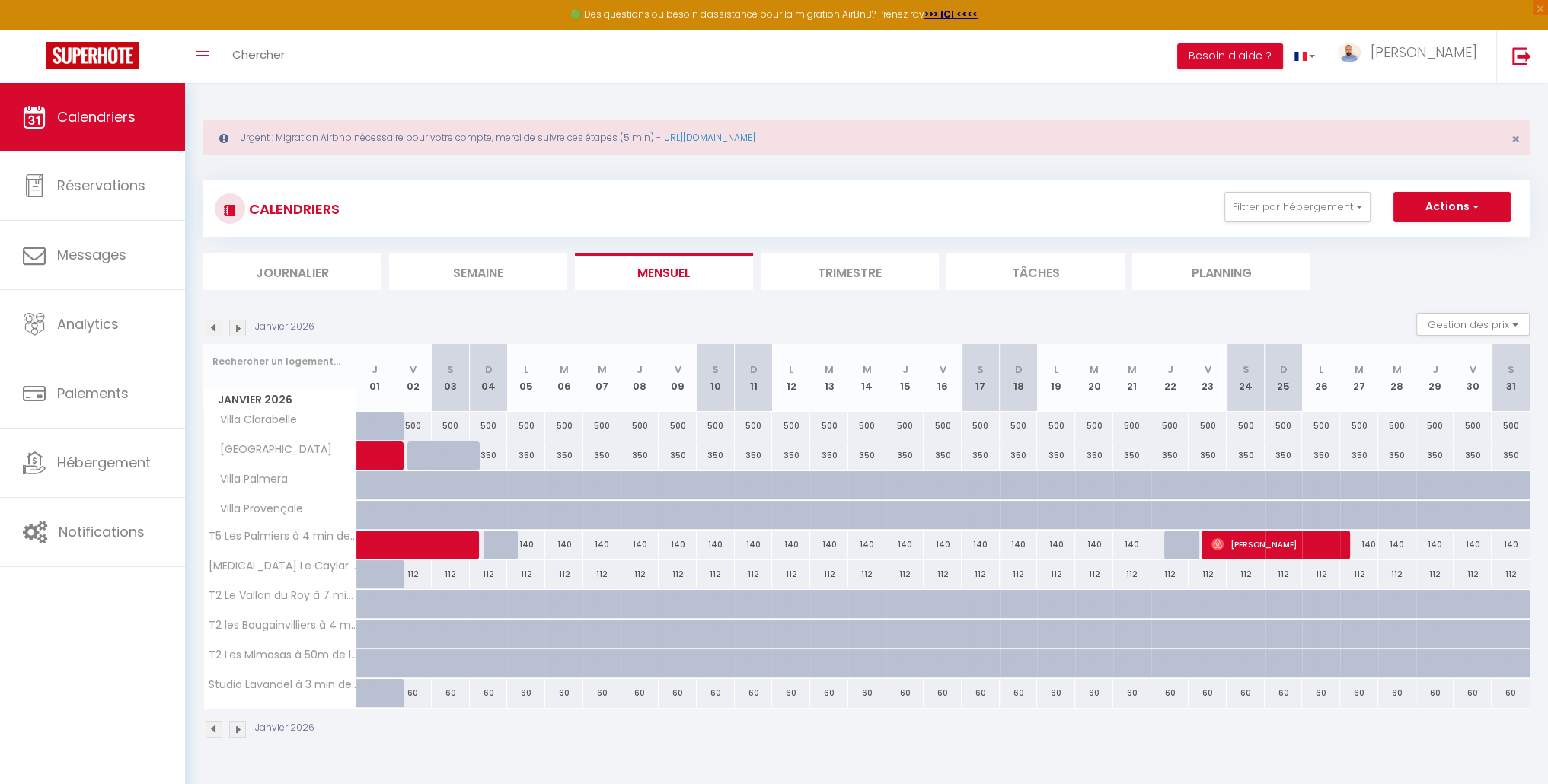
click at [238, 327] on img at bounding box center [237, 328] width 17 height 17
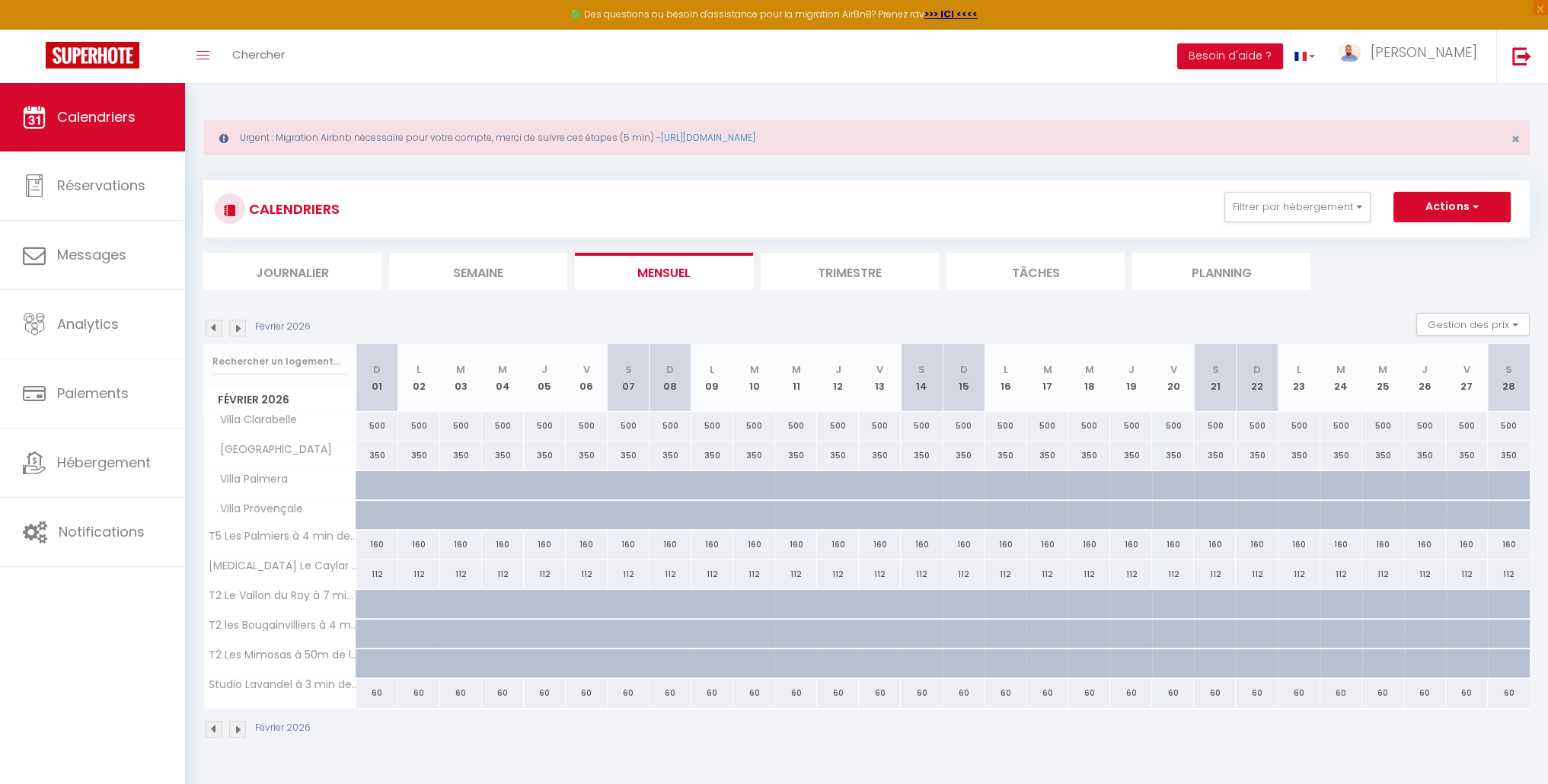
click at [238, 327] on img at bounding box center [237, 328] width 17 height 17
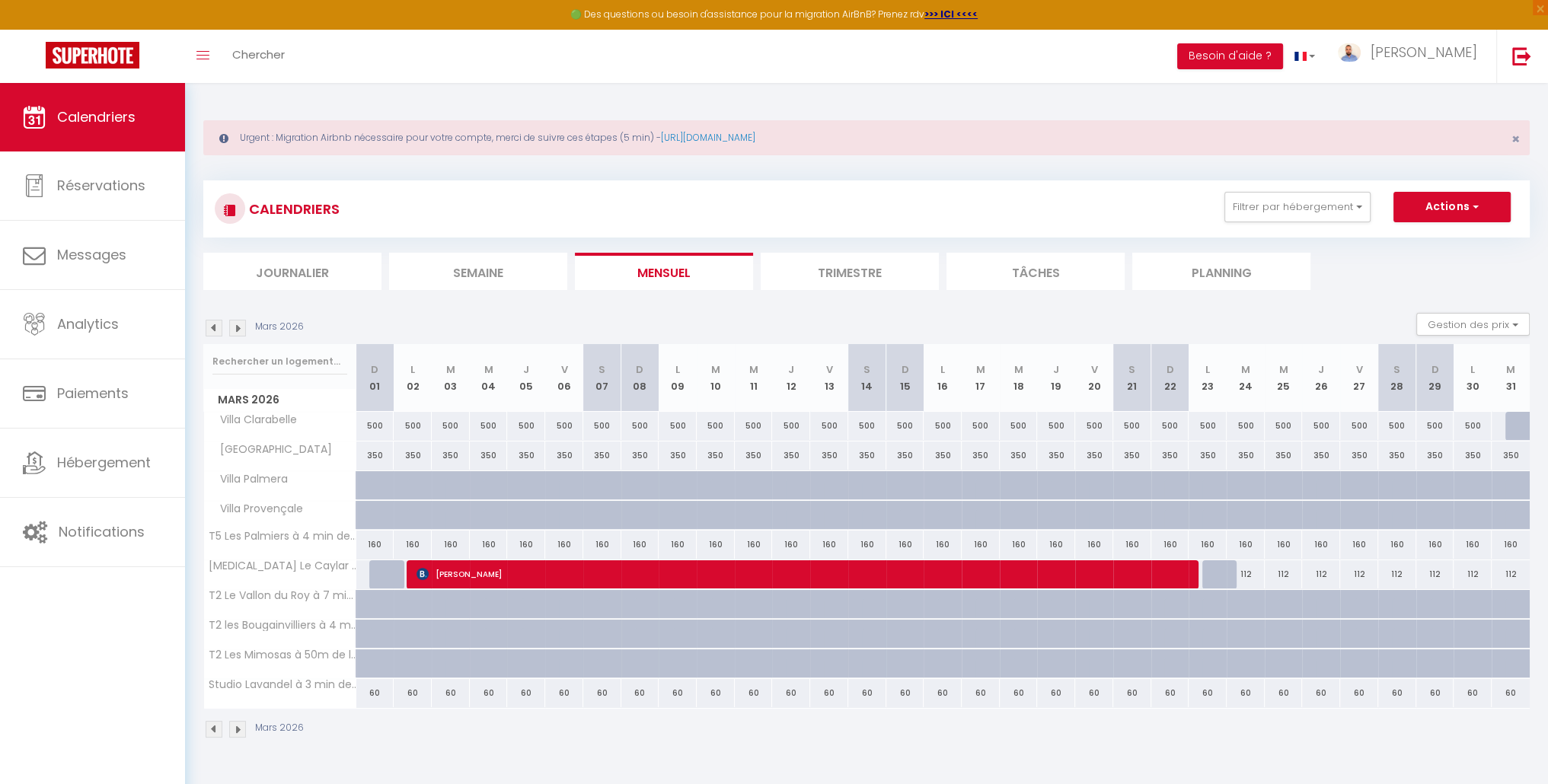
click at [238, 327] on img at bounding box center [237, 328] width 17 height 17
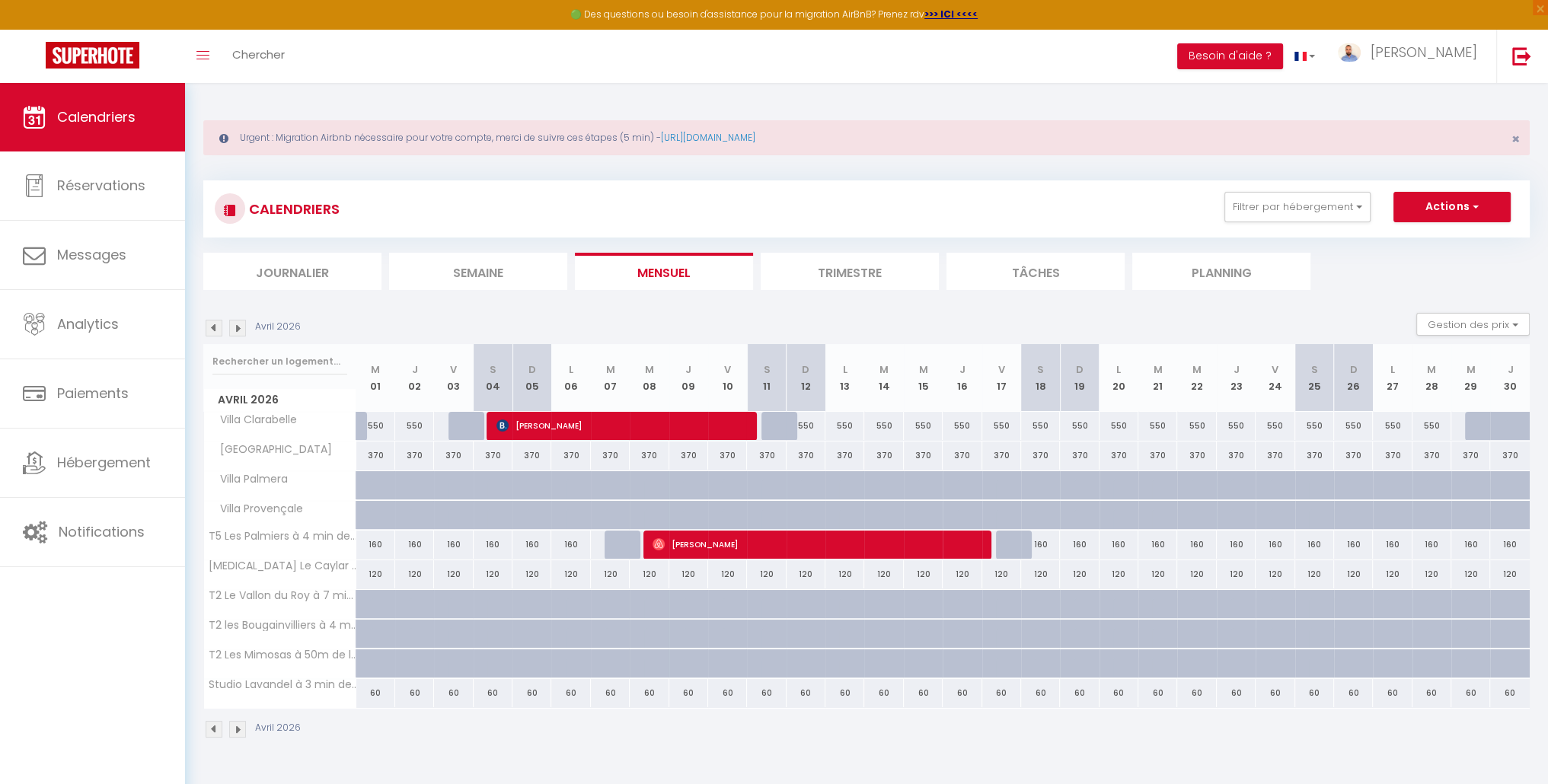
click at [238, 328] on img at bounding box center [237, 328] width 17 height 17
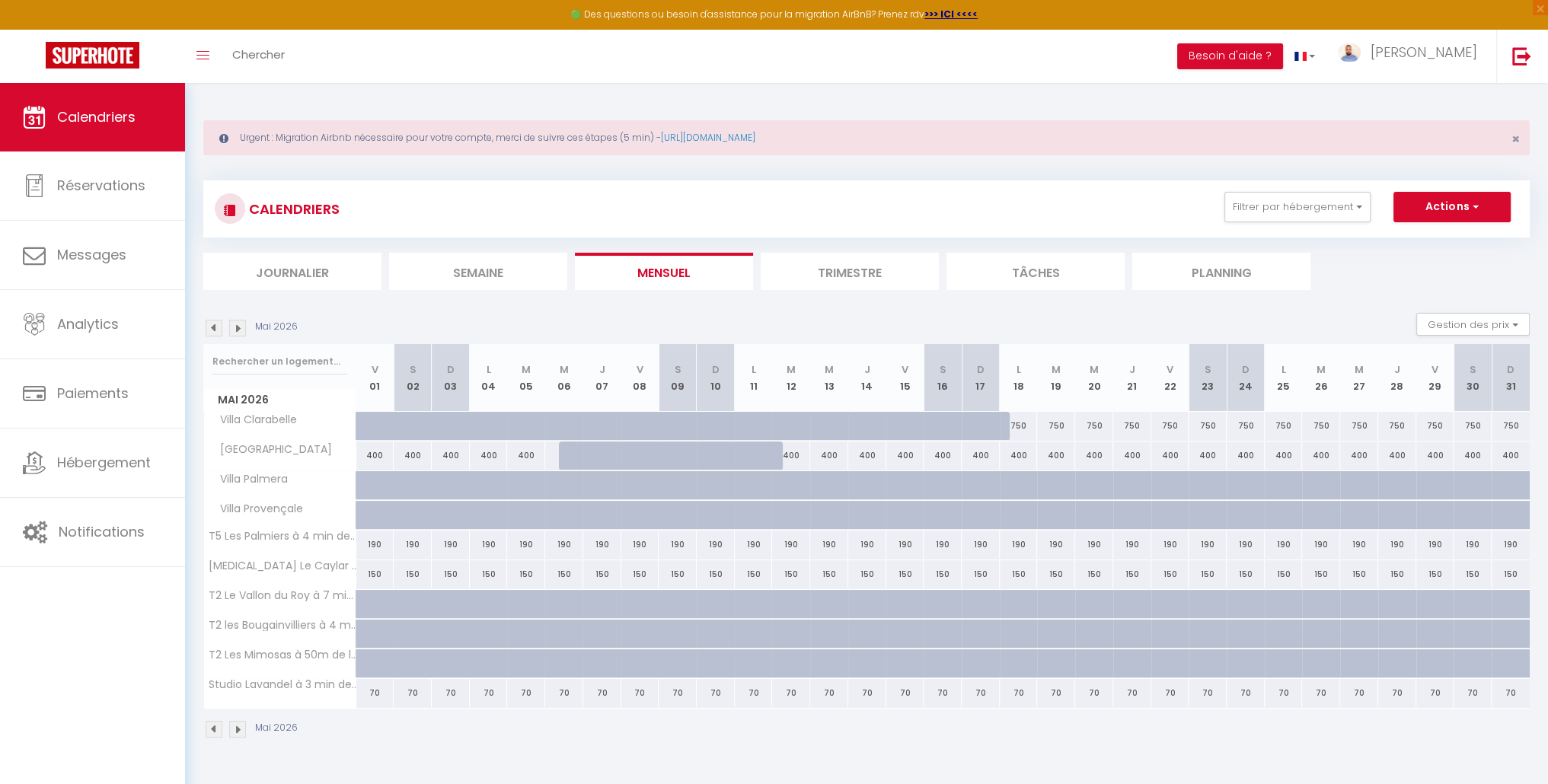
click at [238, 329] on img at bounding box center [237, 328] width 17 height 17
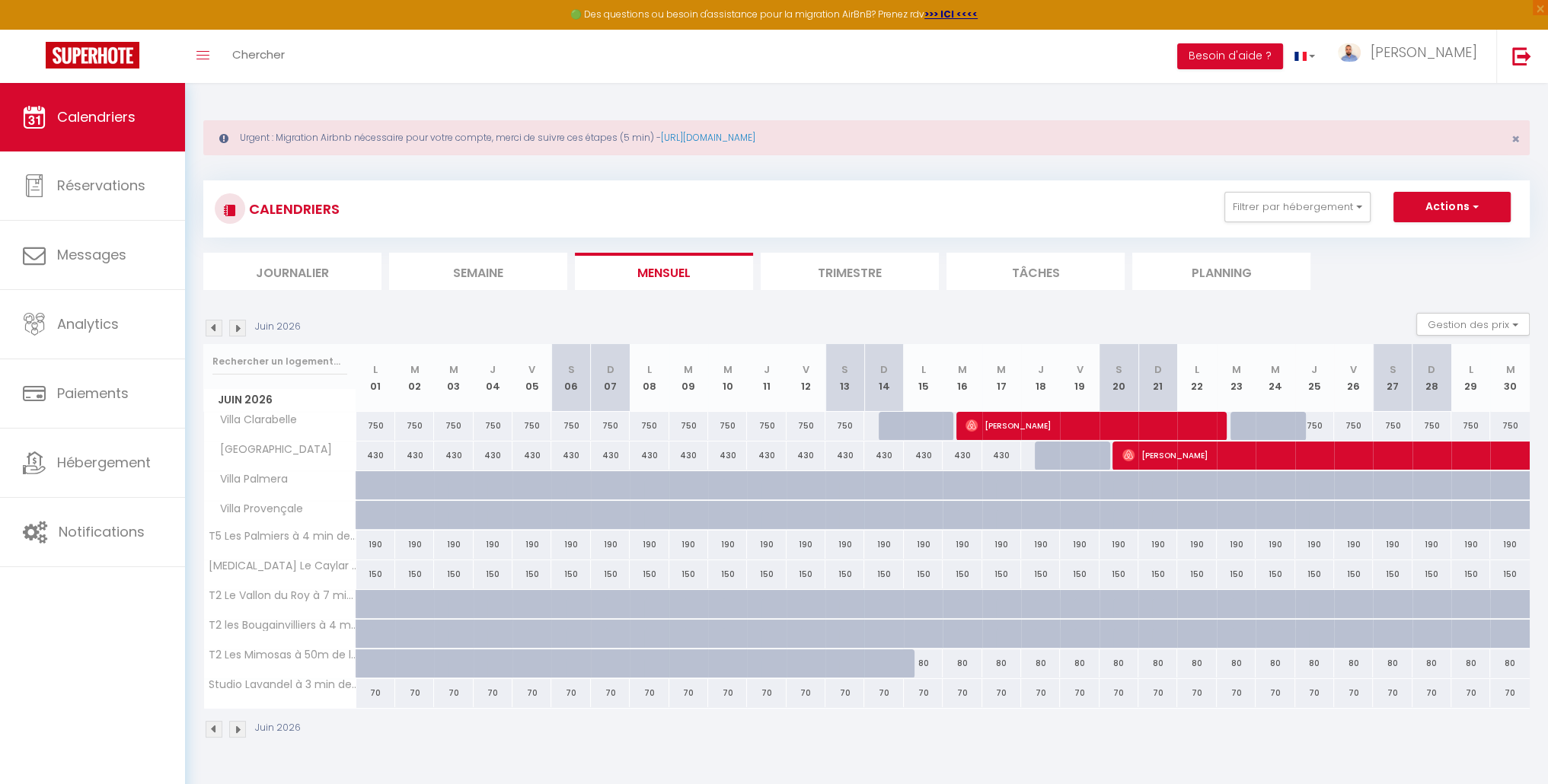
click at [238, 330] on img at bounding box center [237, 328] width 17 height 17
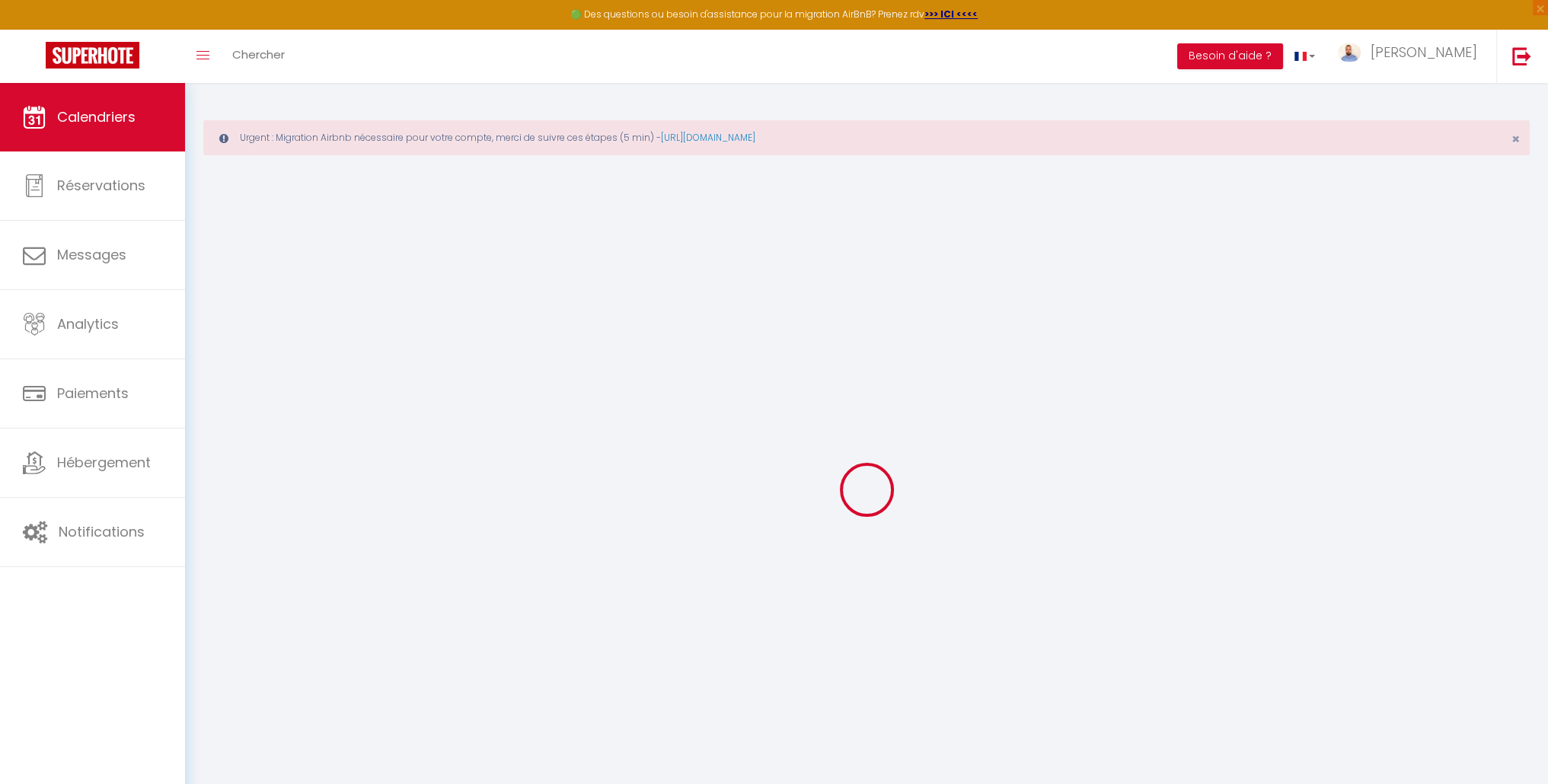
select select
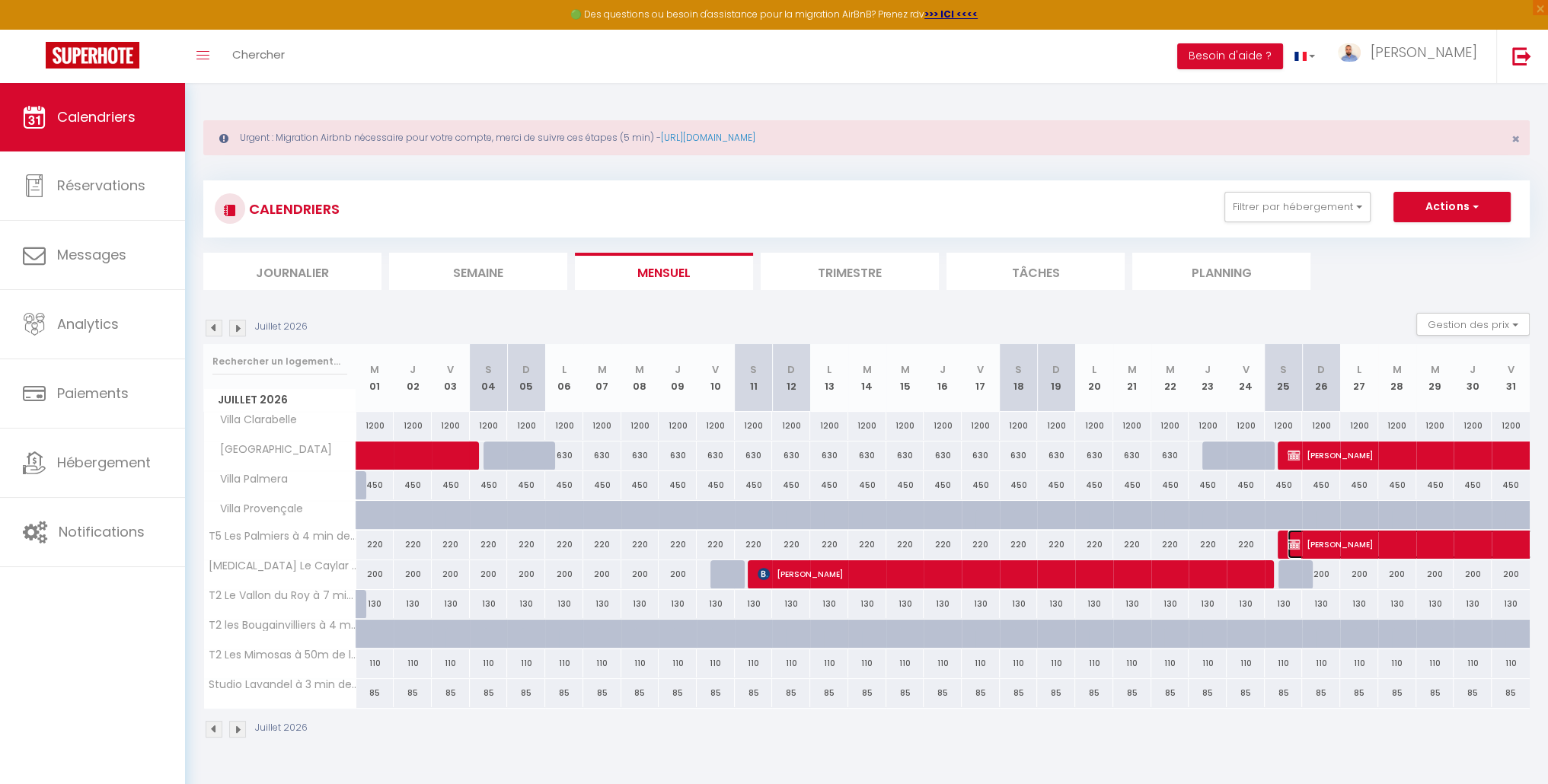
click at [1426, 539] on span "[PERSON_NAME]" at bounding box center [1428, 544] width 280 height 29
select select "OK"
select select "KO"
select select "0"
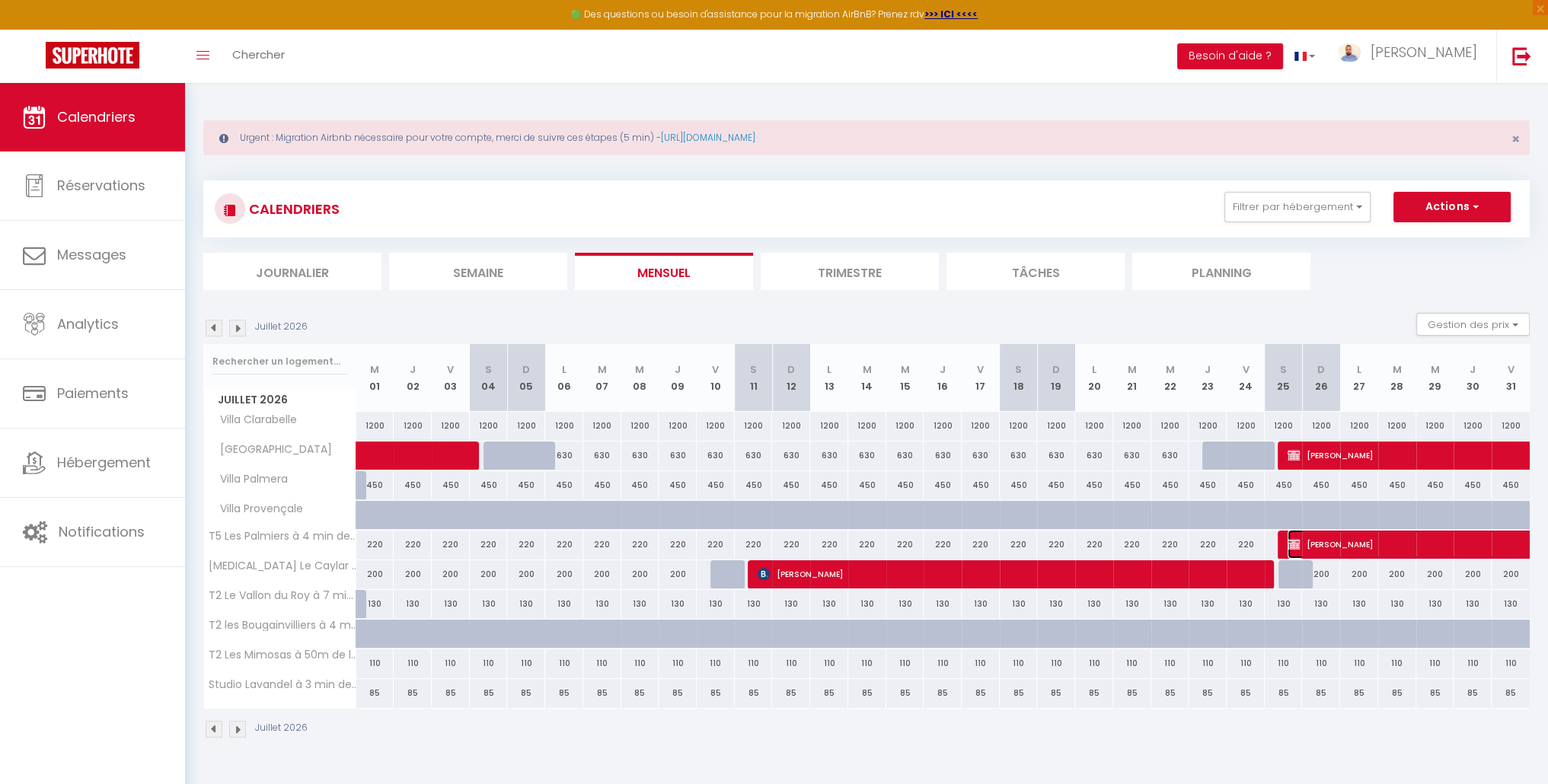
select select "1"
select select
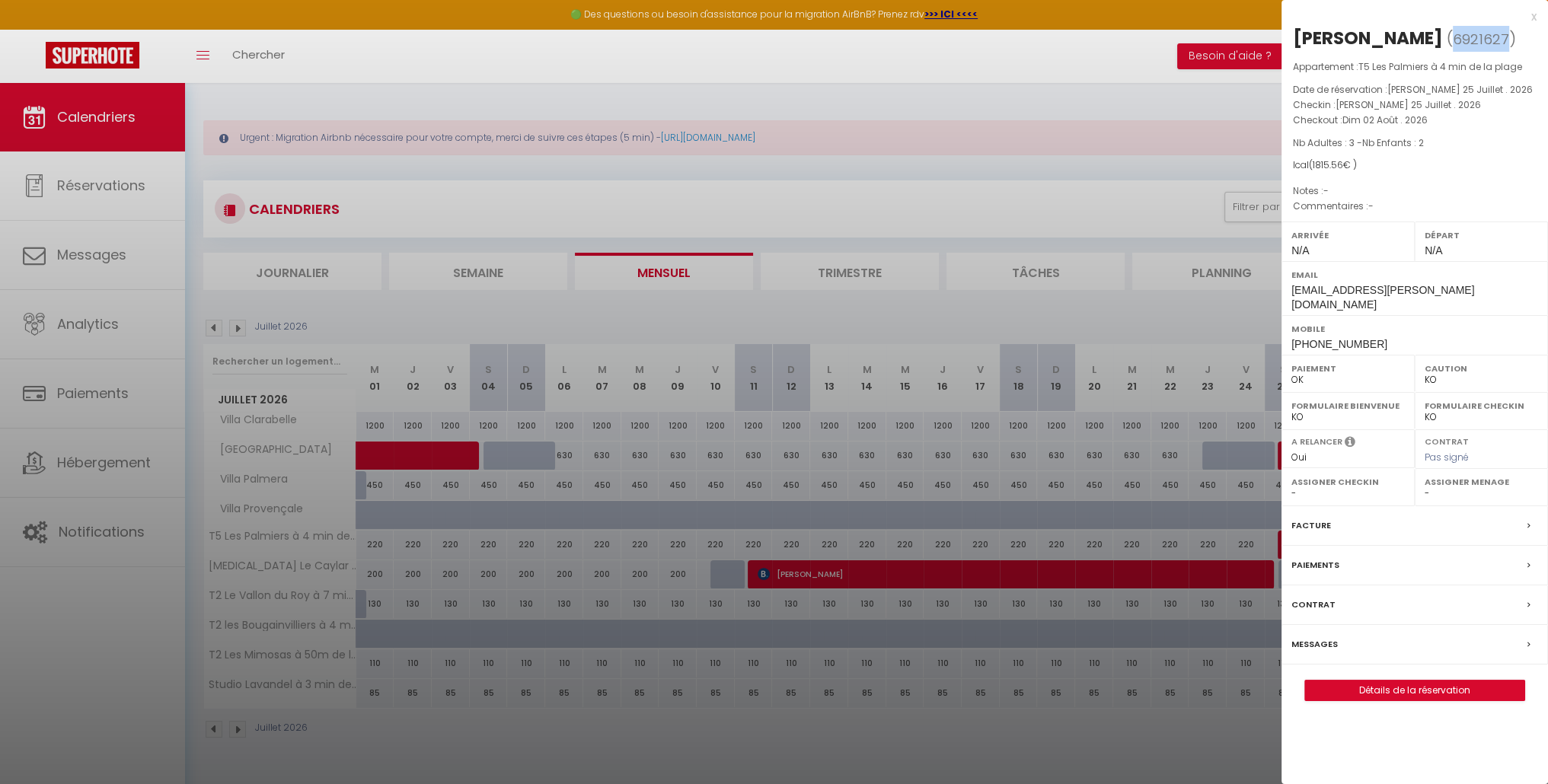
drag, startPoint x: 1477, startPoint y: 32, endPoint x: 1426, endPoint y: 34, distance: 51.0
click at [1453, 34] on span "6921627" at bounding box center [1481, 38] width 57 height 19
copy span "6921627"
